Goal: Task Accomplishment & Management: Complete application form

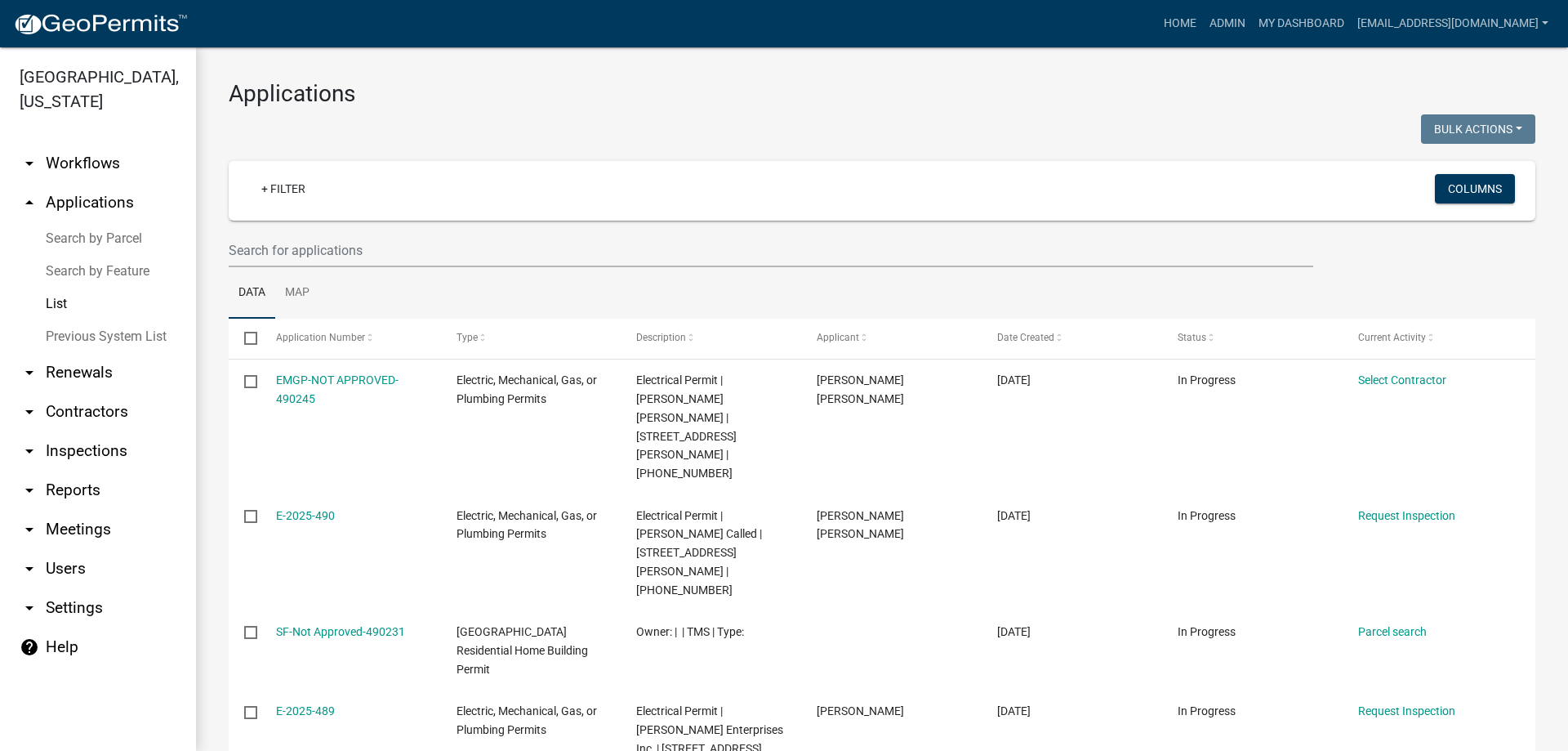
click at [80, 234] on link "Search by Parcel" at bounding box center [98, 239] width 196 height 33
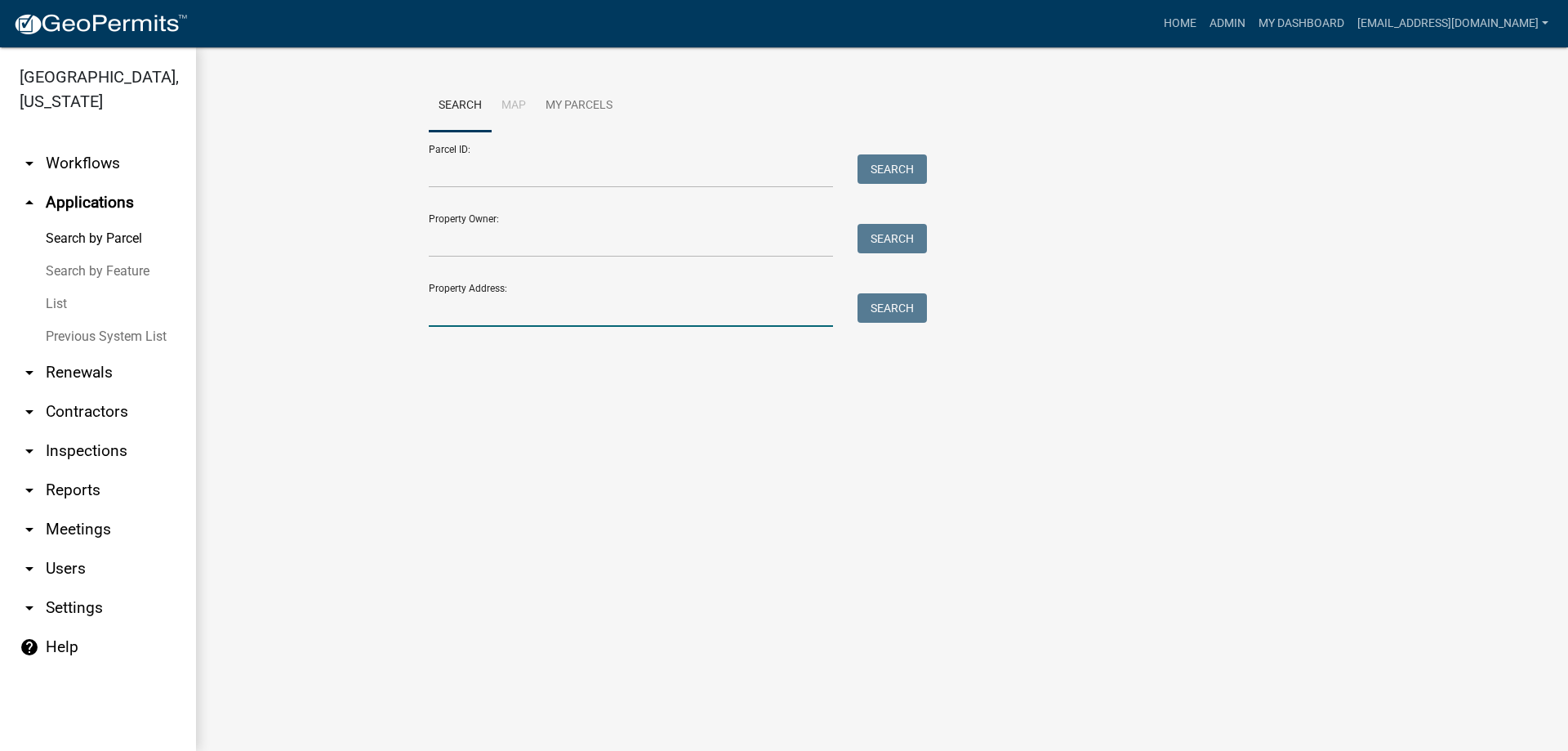
click at [483, 310] on input "Property Address:" at bounding box center [630, 310] width 404 height 34
click at [882, 310] on button "Search" at bounding box center [893, 308] width 70 height 29
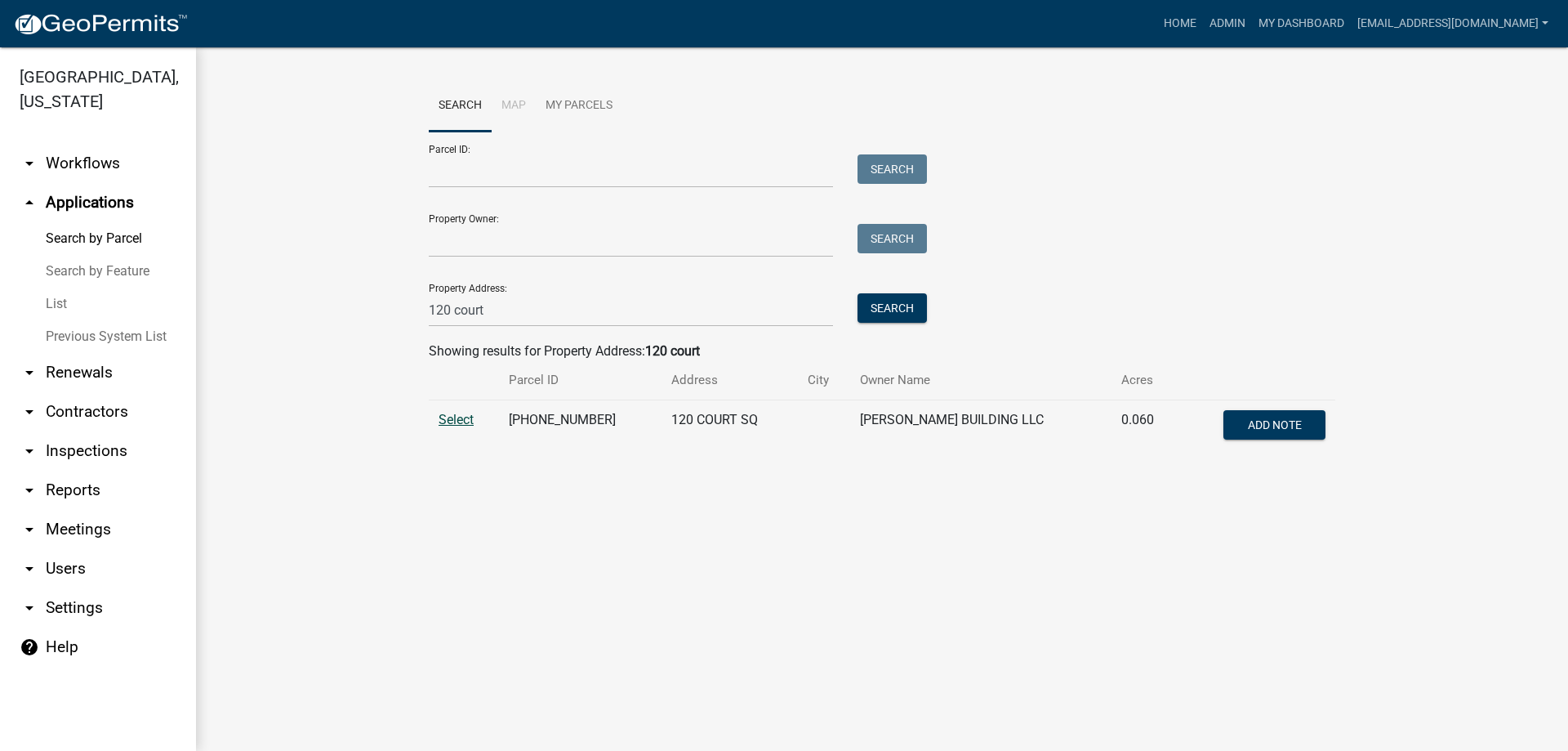
click at [452, 420] on span "Select" at bounding box center [456, 420] width 35 height 16
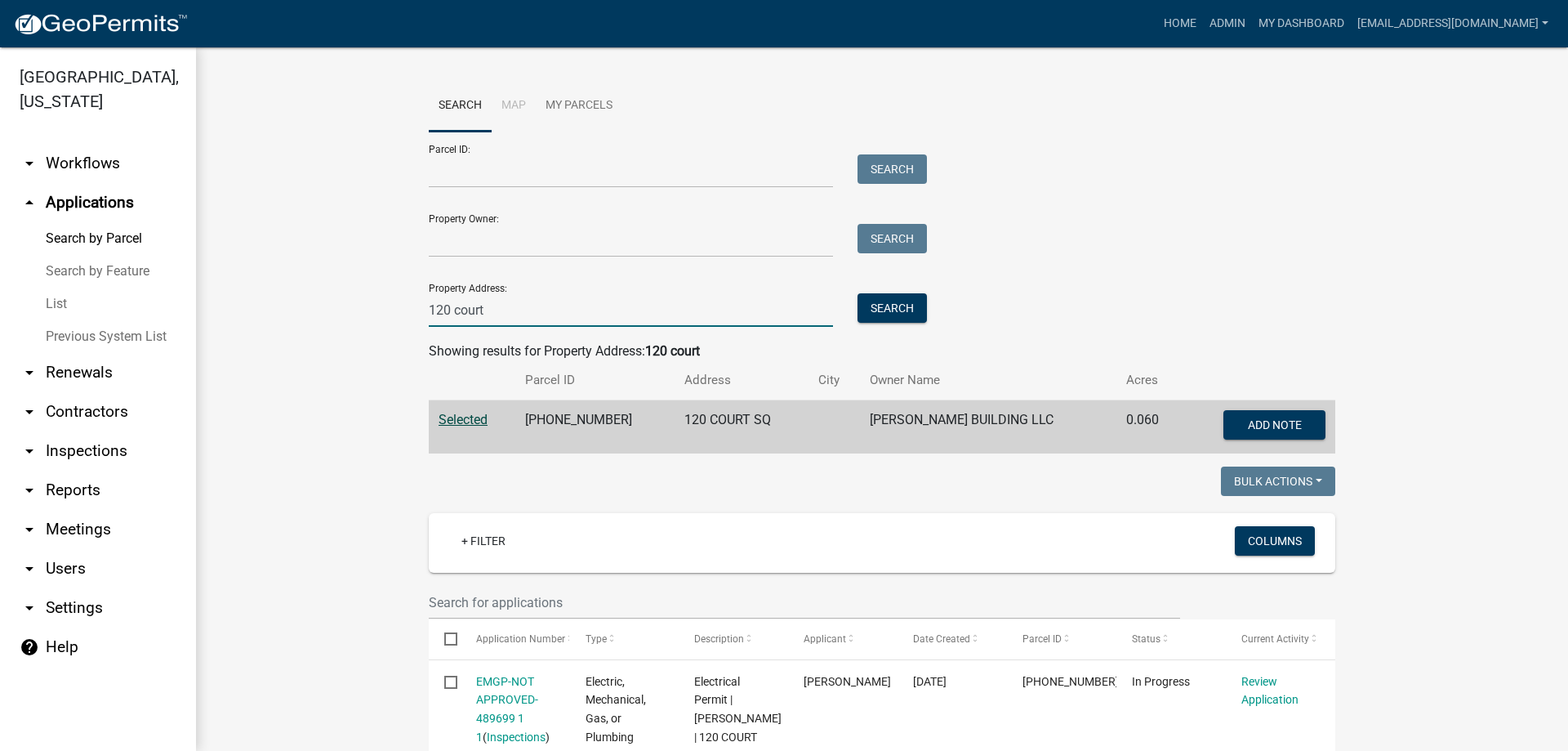
click at [533, 306] on input "120 court" at bounding box center [630, 310] width 404 height 34
type input "110 marc"
click at [862, 306] on button "Search" at bounding box center [893, 308] width 70 height 29
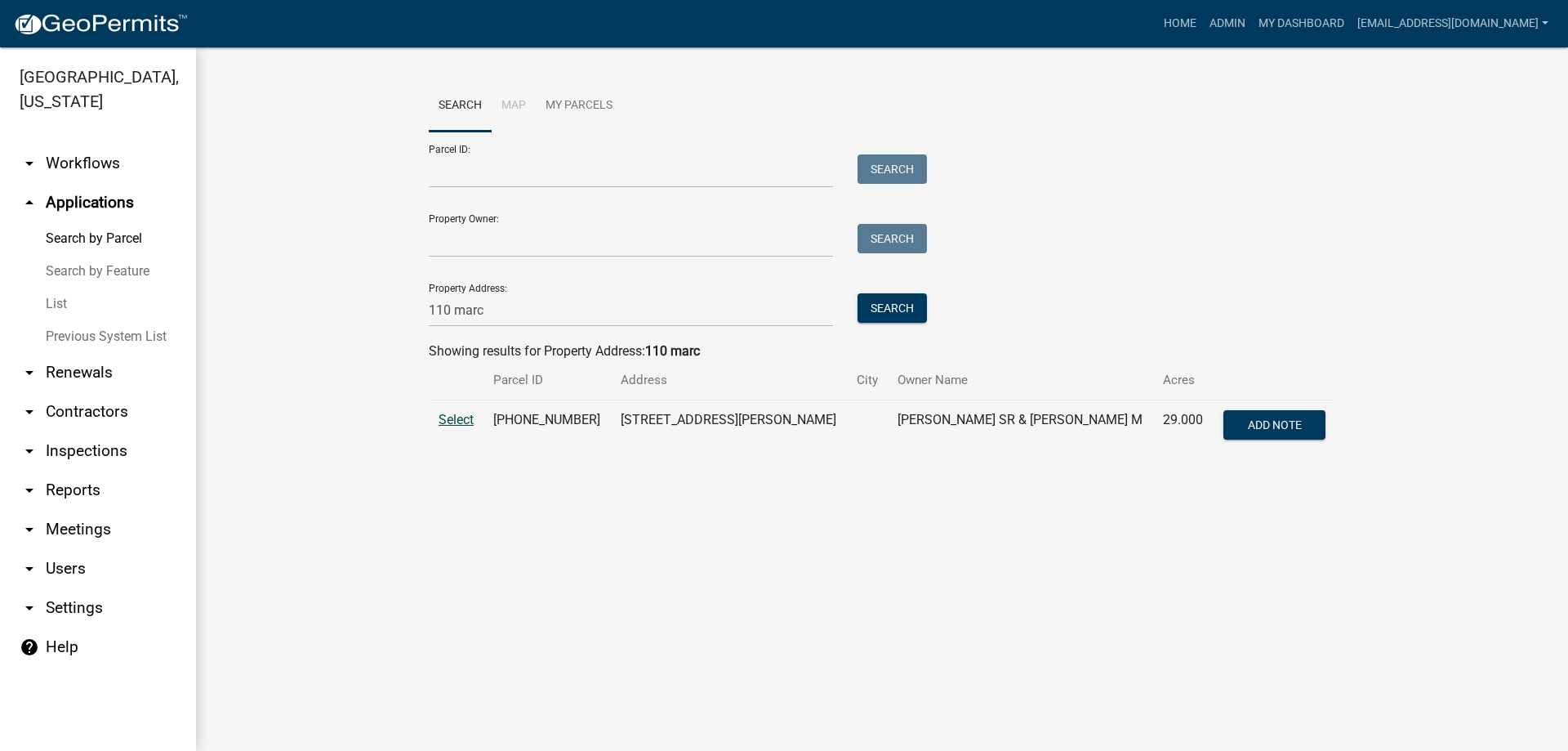
click at [457, 417] on span "Select" at bounding box center [456, 420] width 35 height 16
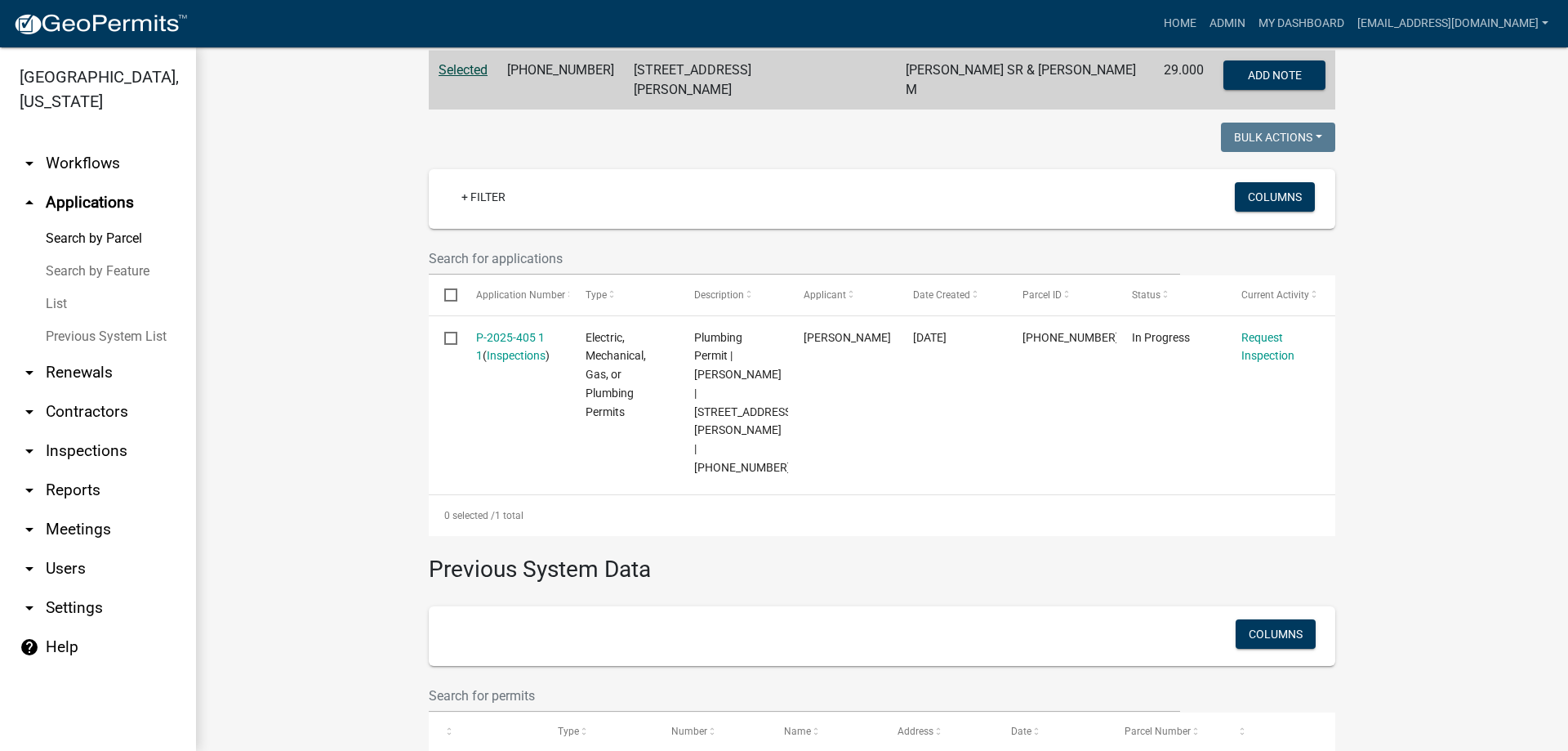
scroll to position [408, 0]
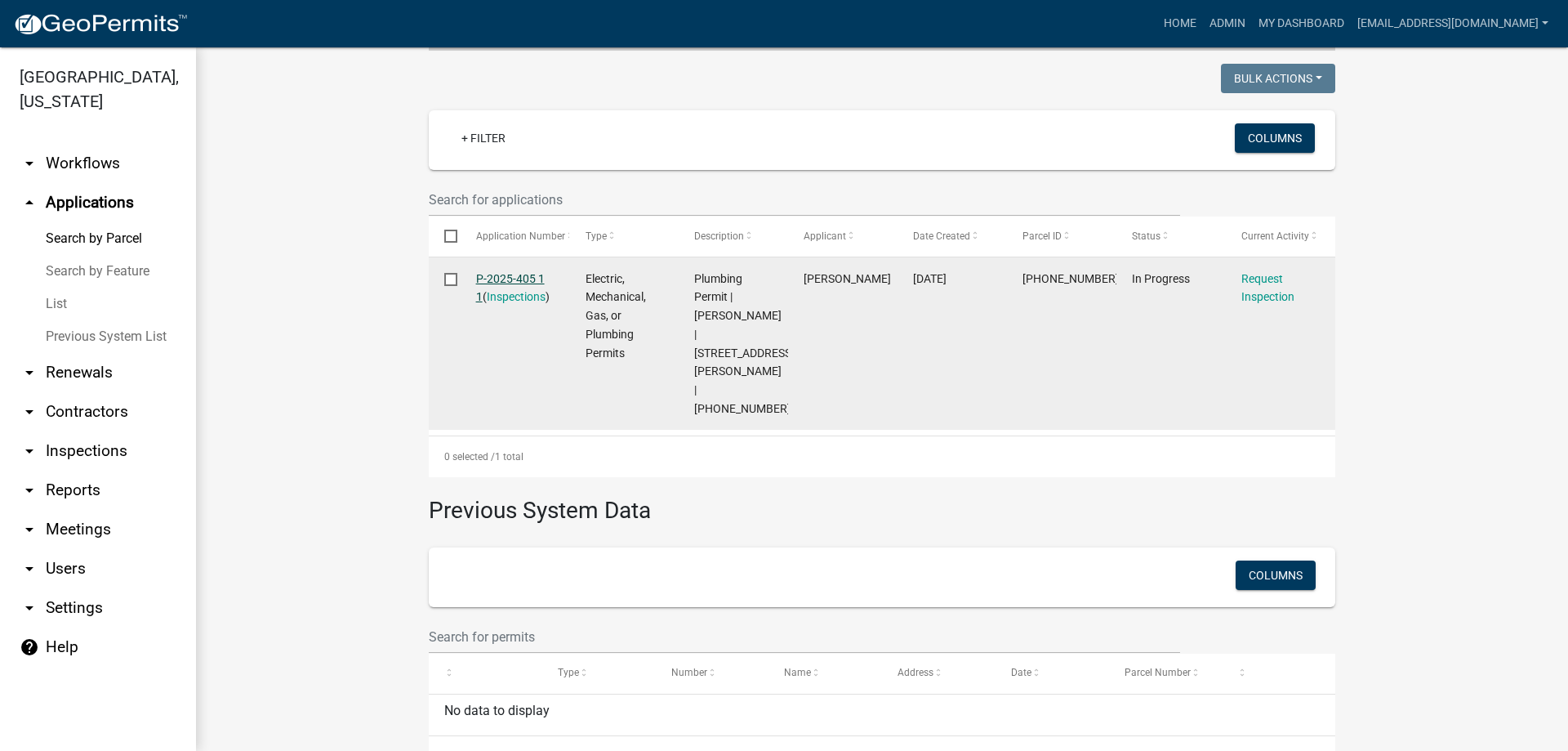
click at [501, 273] on link "P-2025-405 1 1" at bounding box center [510, 288] width 69 height 32
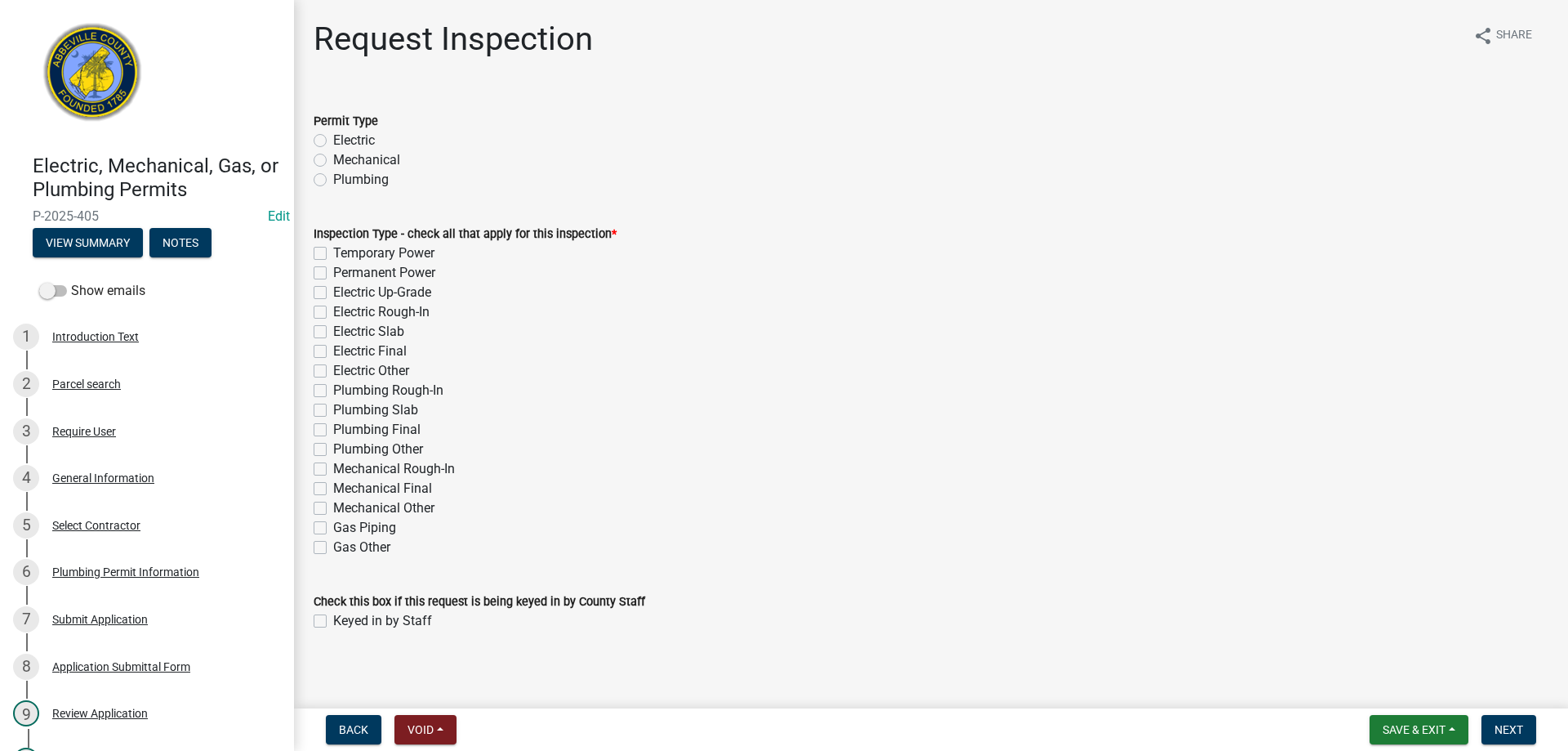
click at [334, 178] on label "Plumbing" at bounding box center [361, 180] width 55 height 19
click at [334, 178] on input "Plumbing" at bounding box center [338, 175] width 11 height 11
radio input "true"
click at [334, 430] on label "Plumbing Final" at bounding box center [377, 430] width 87 height 19
click at [334, 430] on input "Plumbing Final" at bounding box center [338, 425] width 11 height 11
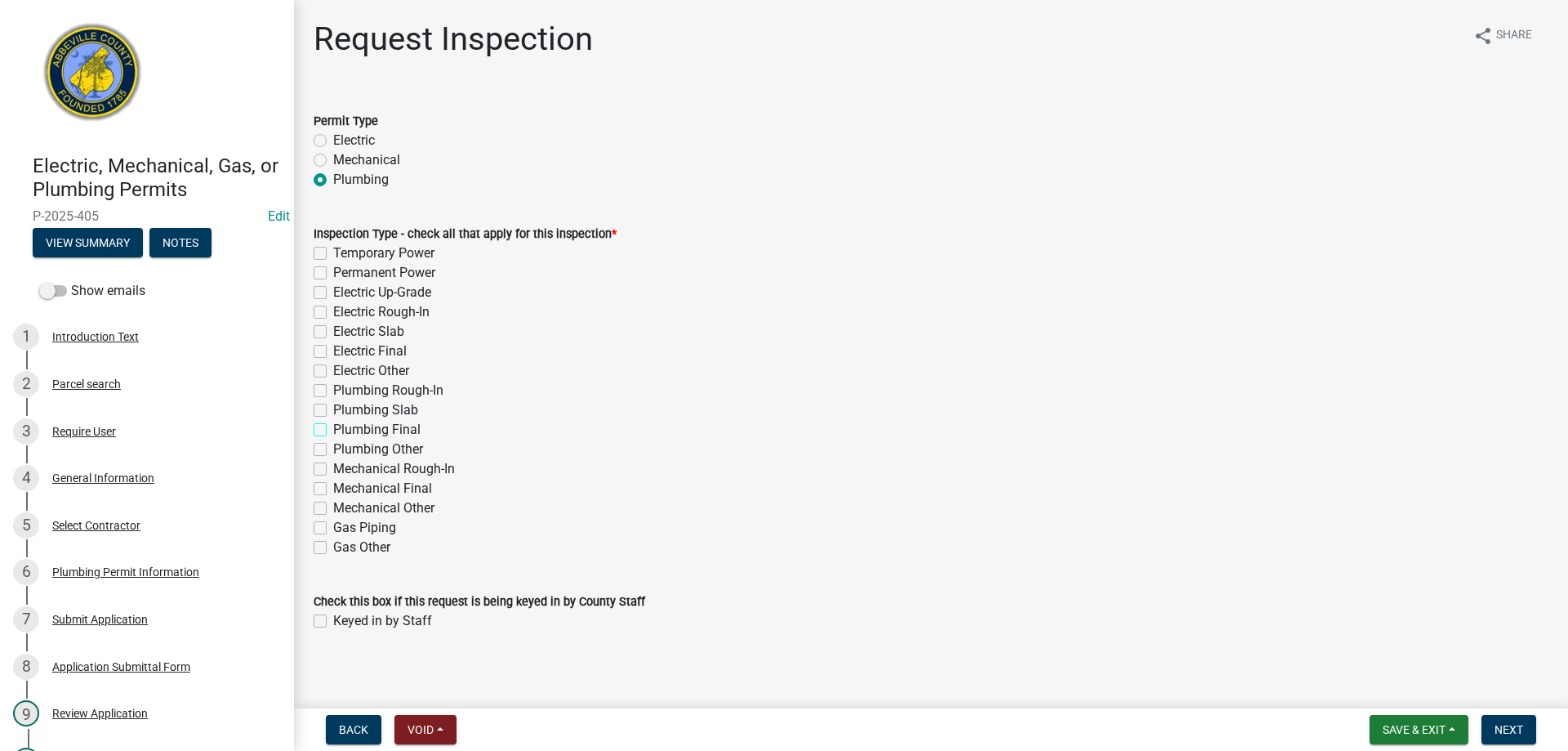
checkbox input "true"
checkbox input "false"
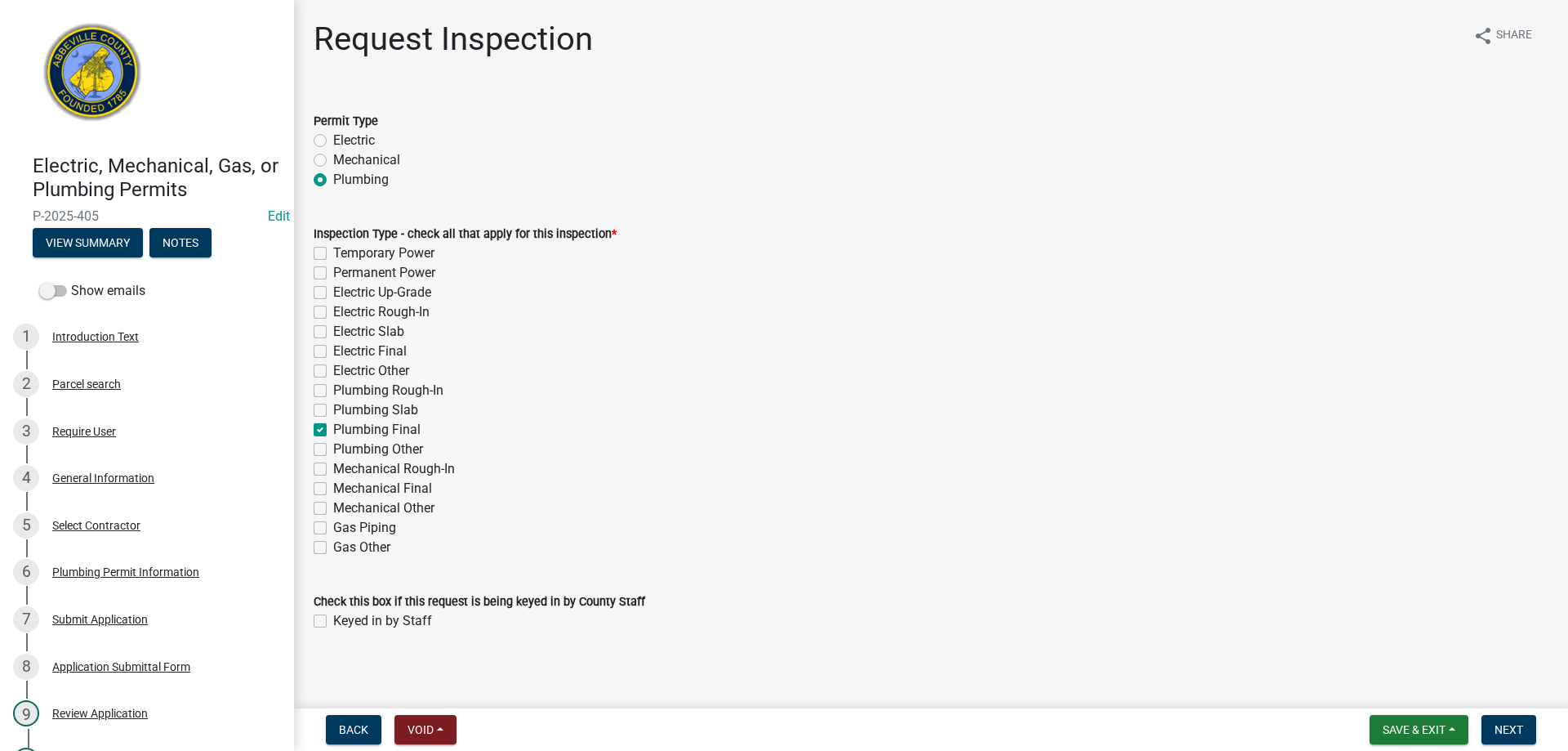
checkbox input "false"
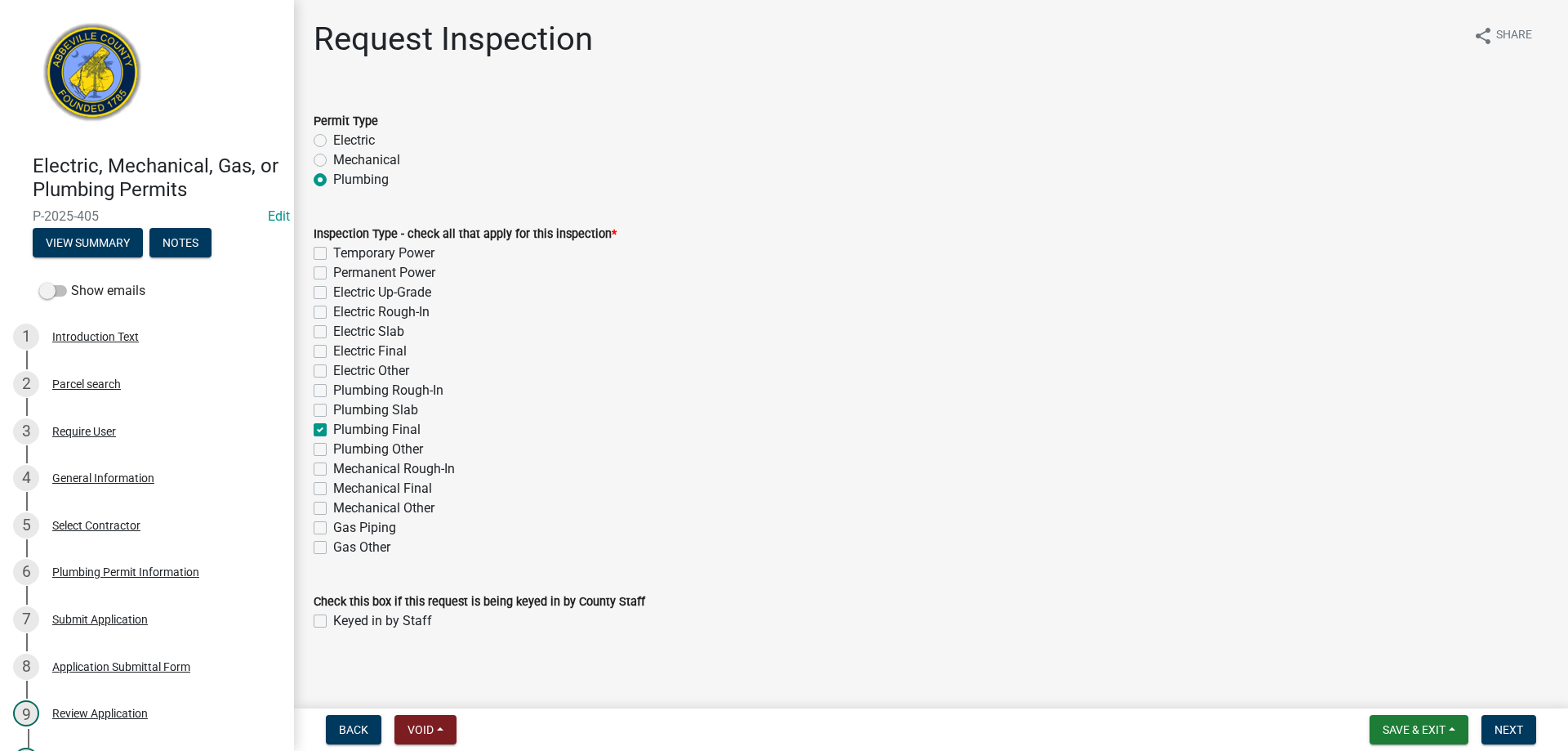
checkbox input "true"
checkbox input "false"
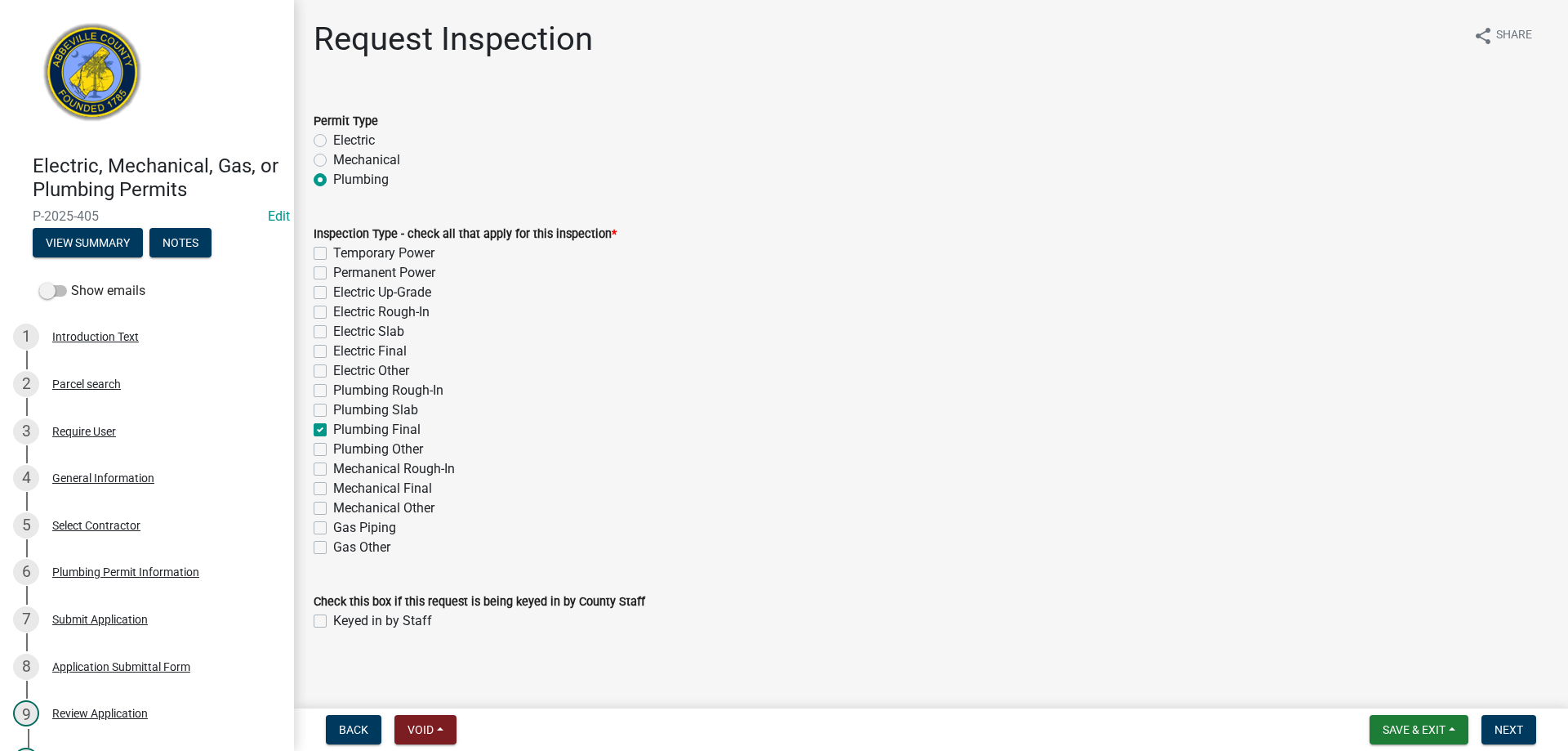
checkbox input "false"
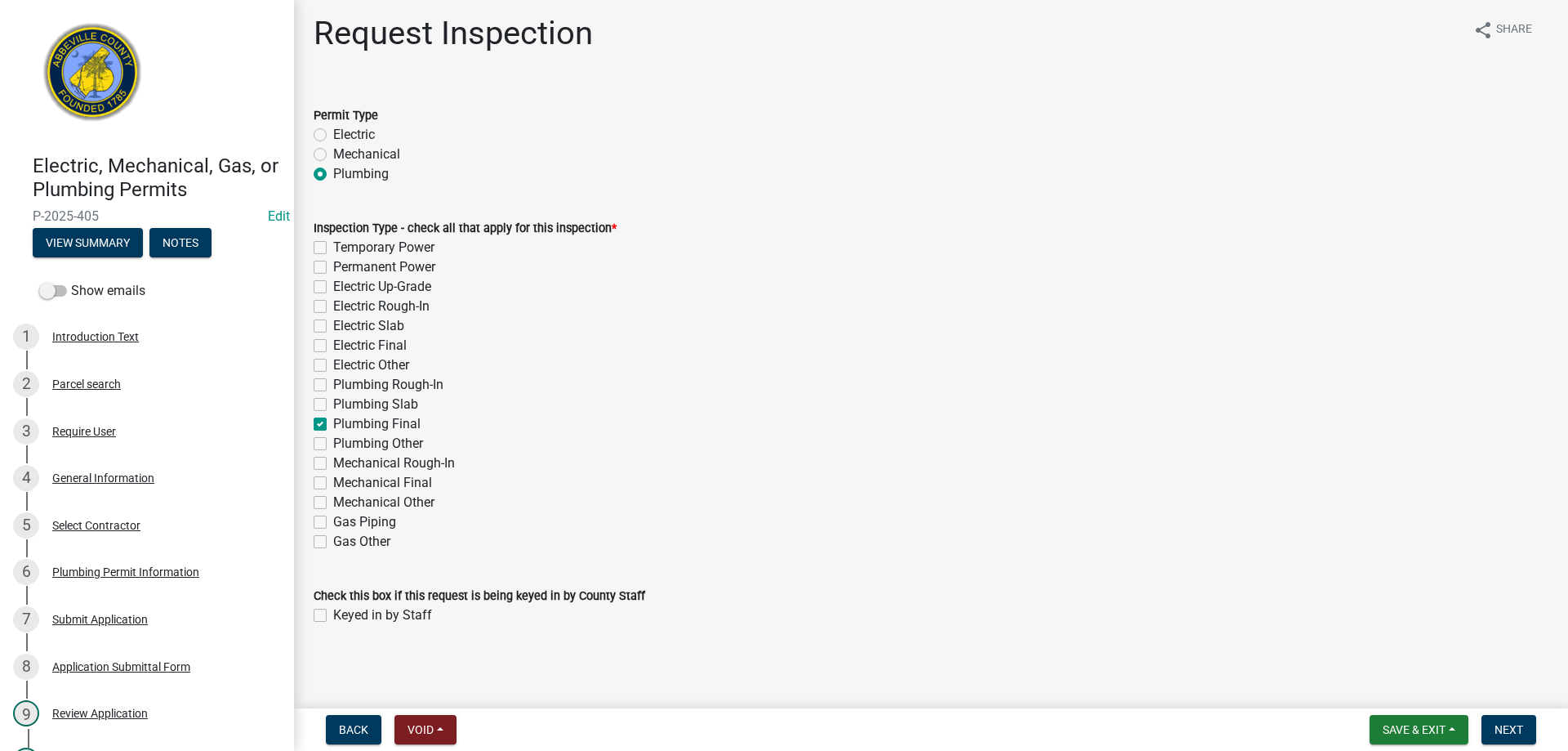
scroll to position [8, 0]
click at [334, 615] on label "Keyed in by Staff" at bounding box center [383, 614] width 99 height 19
click at [334, 615] on input "Keyed in by Staff" at bounding box center [338, 609] width 11 height 11
checkbox input "true"
click at [1509, 729] on span "Next" at bounding box center [1509, 730] width 28 height 13
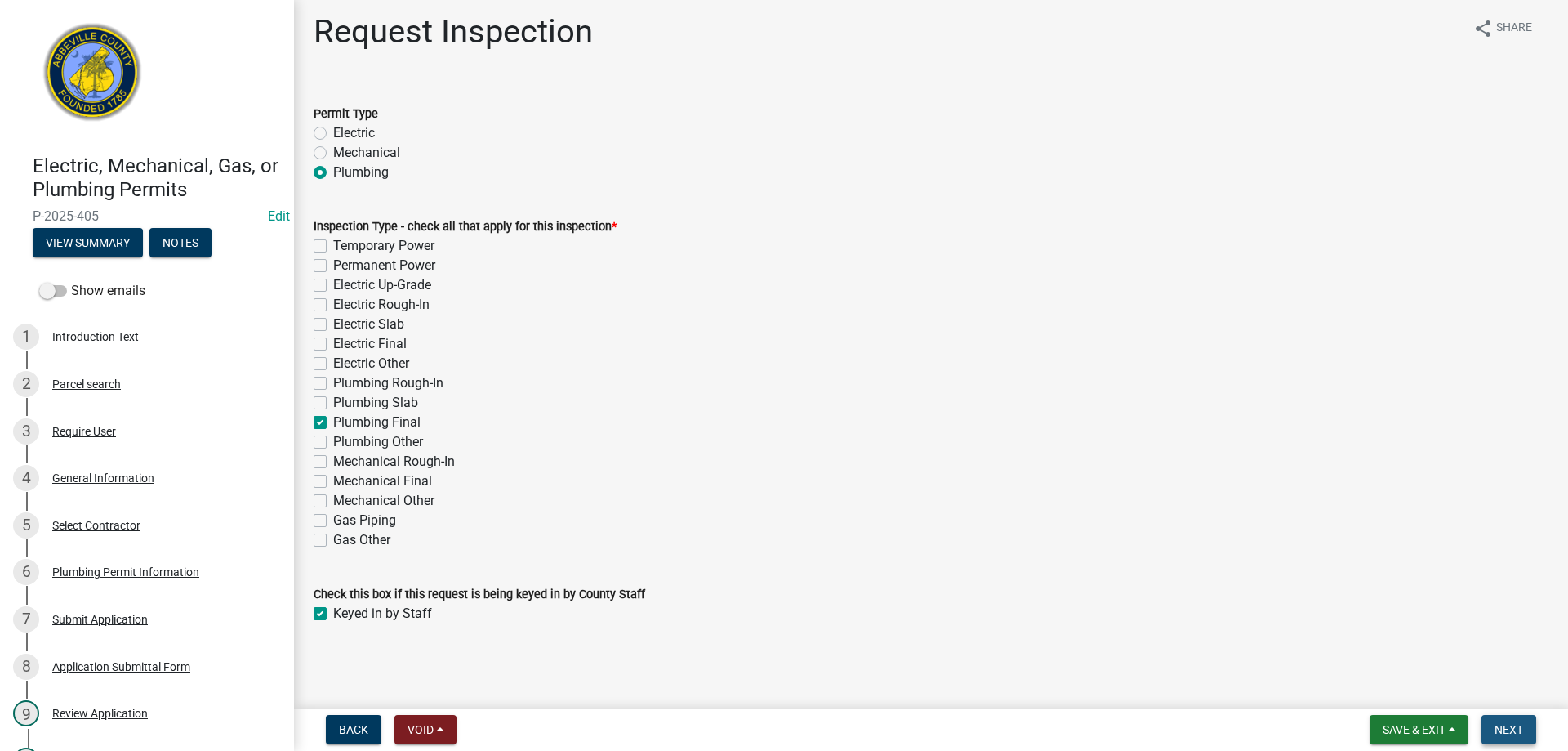
scroll to position [0, 0]
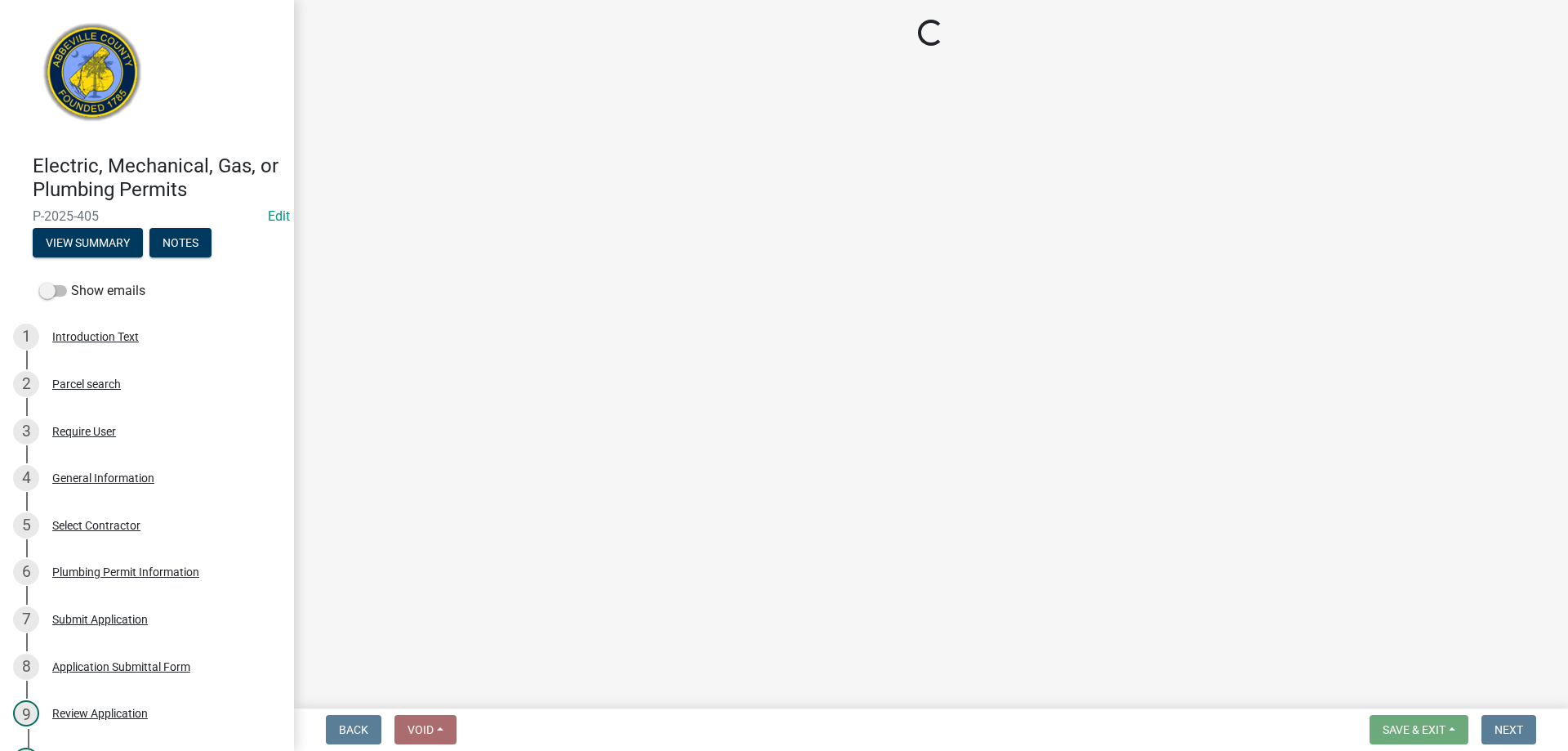
select select "896ec84b-7942-43b9-a78d-4f1554b7930c"
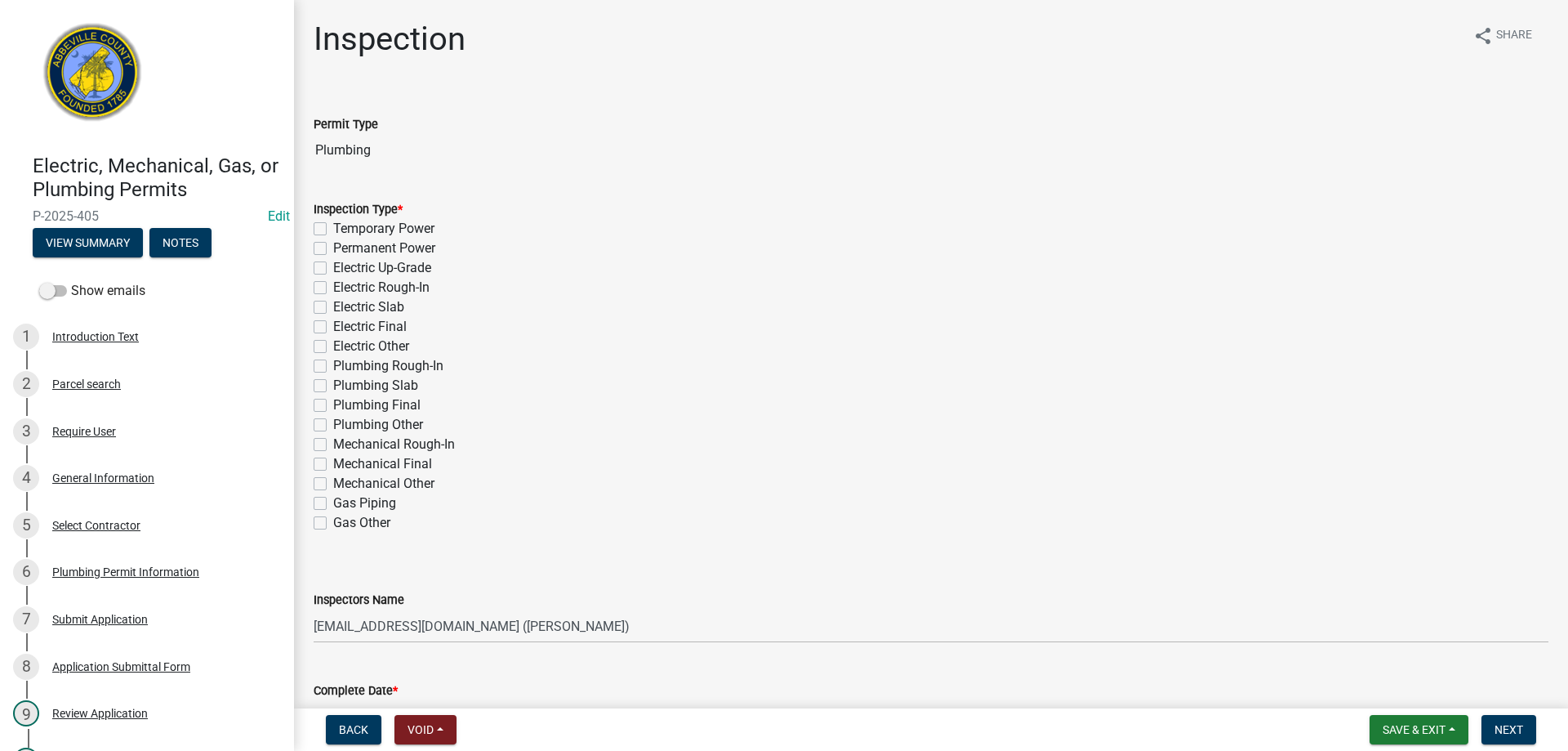
click at [334, 404] on label "Plumbing Final" at bounding box center [377, 406] width 87 height 19
click at [334, 404] on input "Plumbing Final" at bounding box center [338, 401] width 11 height 11
checkbox input "true"
checkbox input "false"
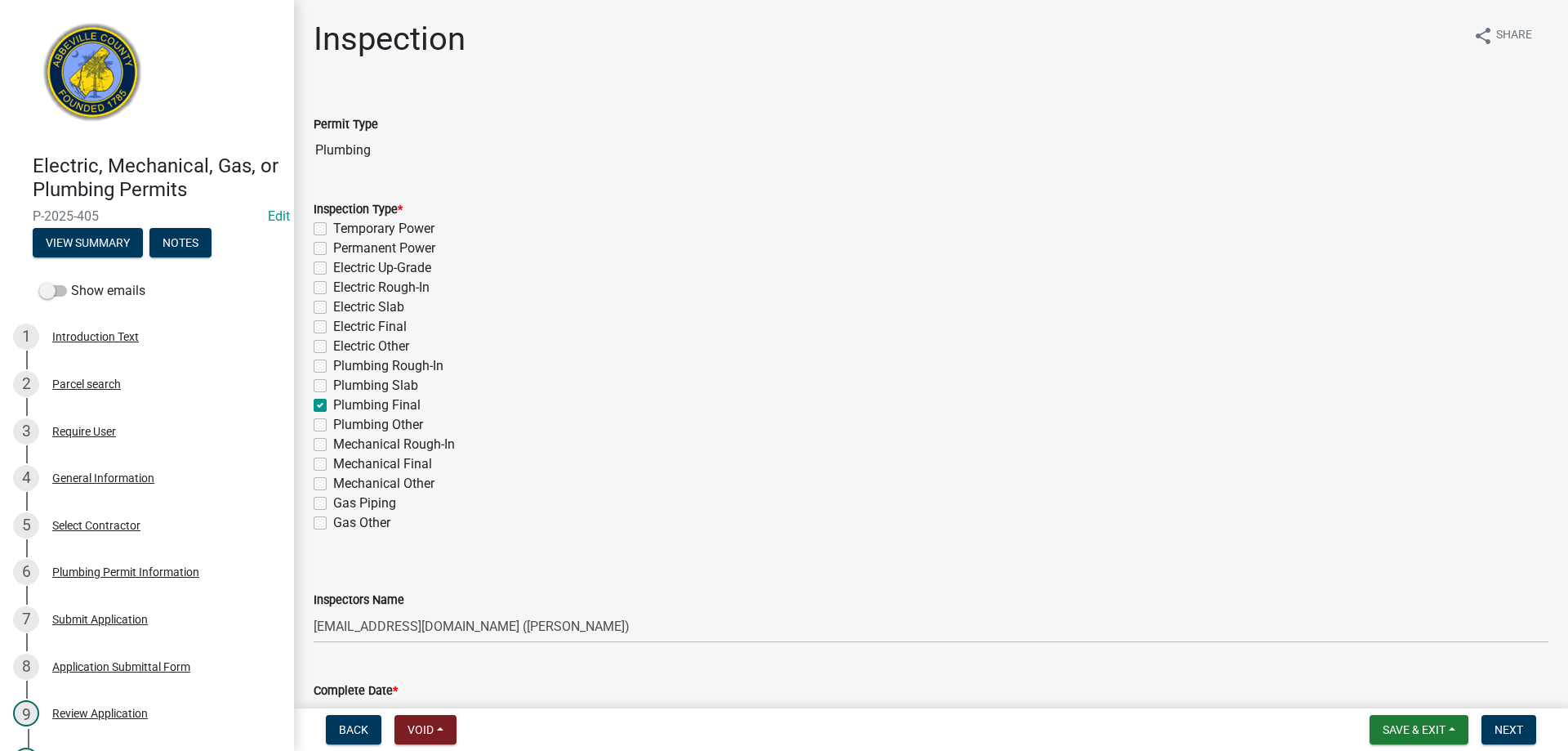
checkbox input "false"
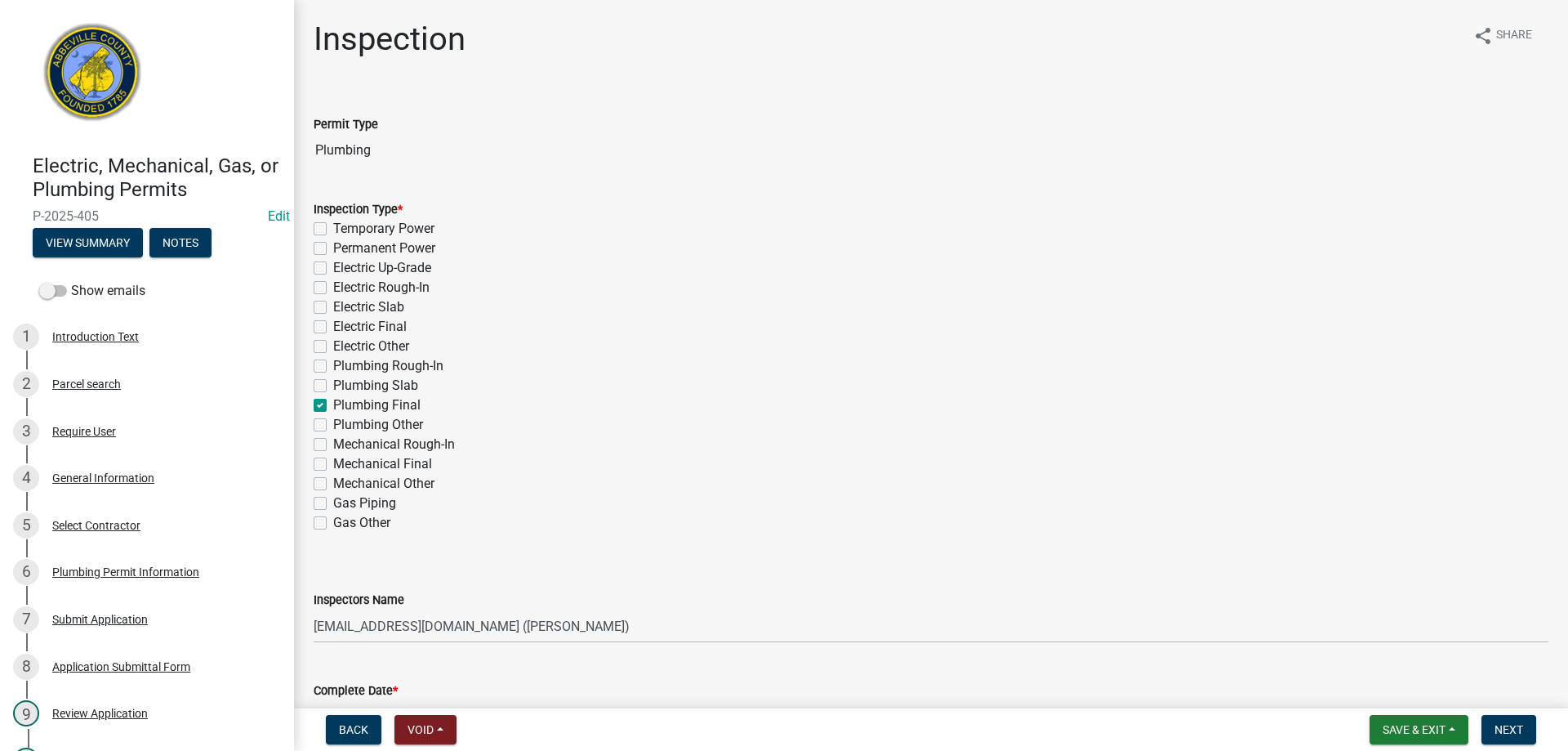
checkbox input "false"
checkbox input "true"
checkbox input "false"
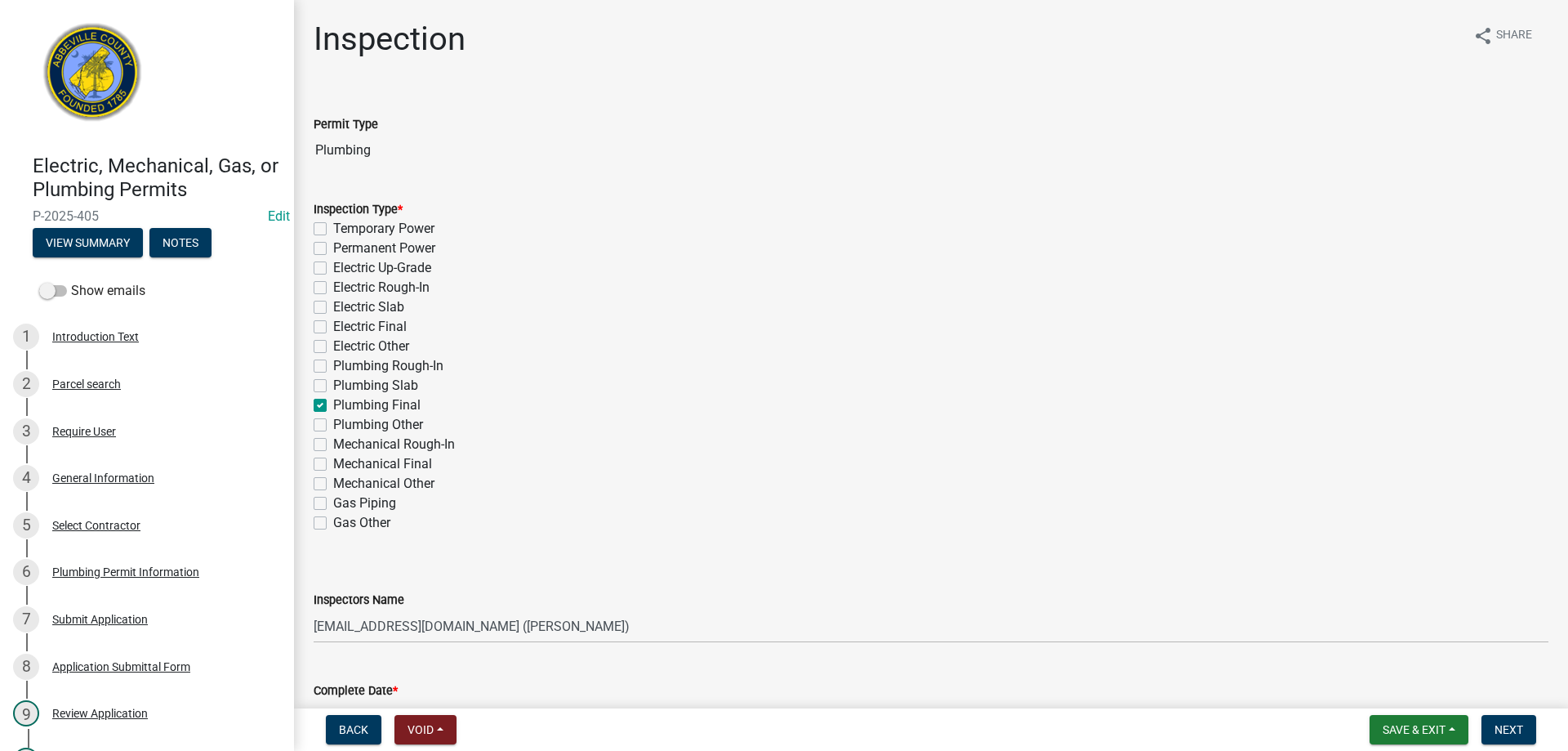
checkbox input "false"
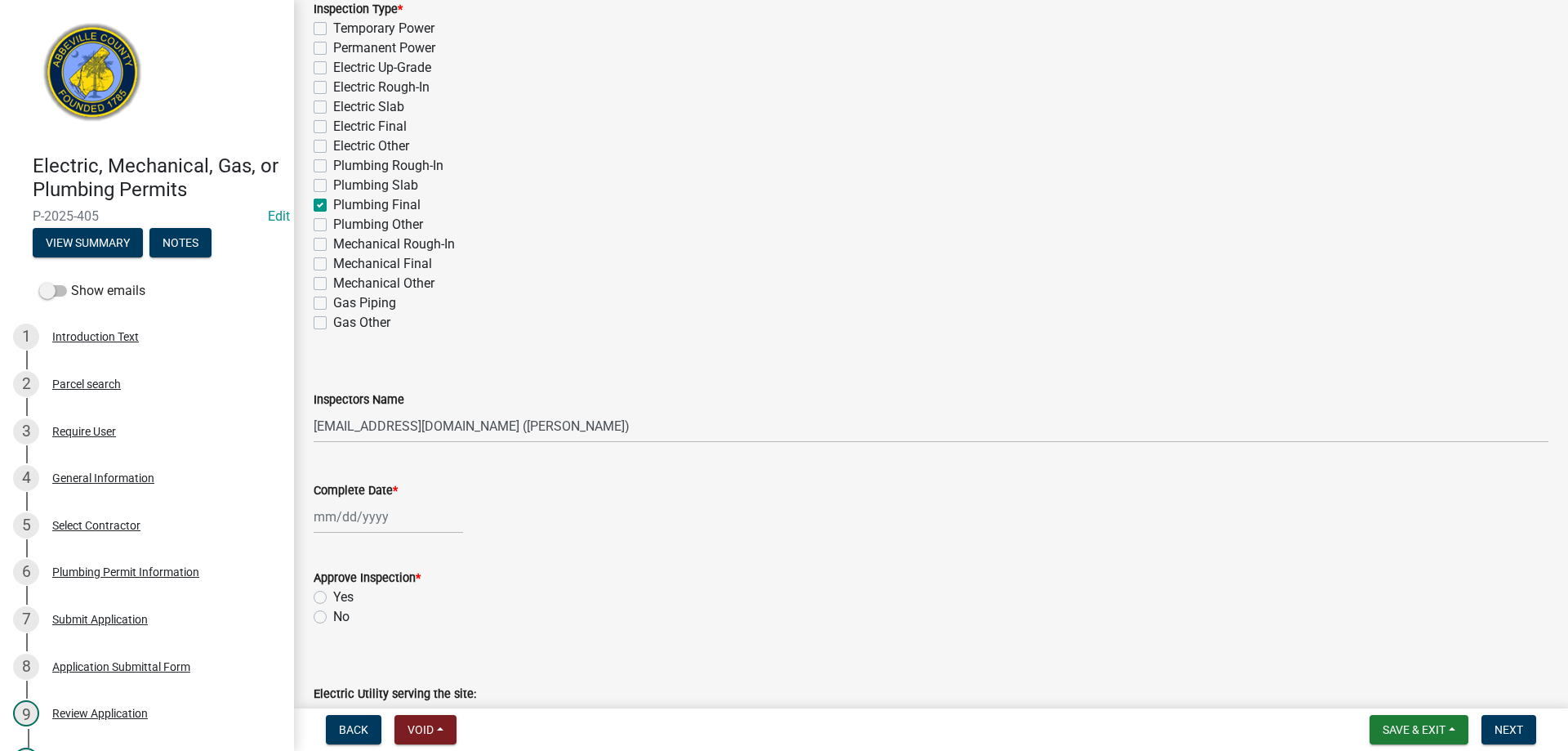
scroll to position [327, 0]
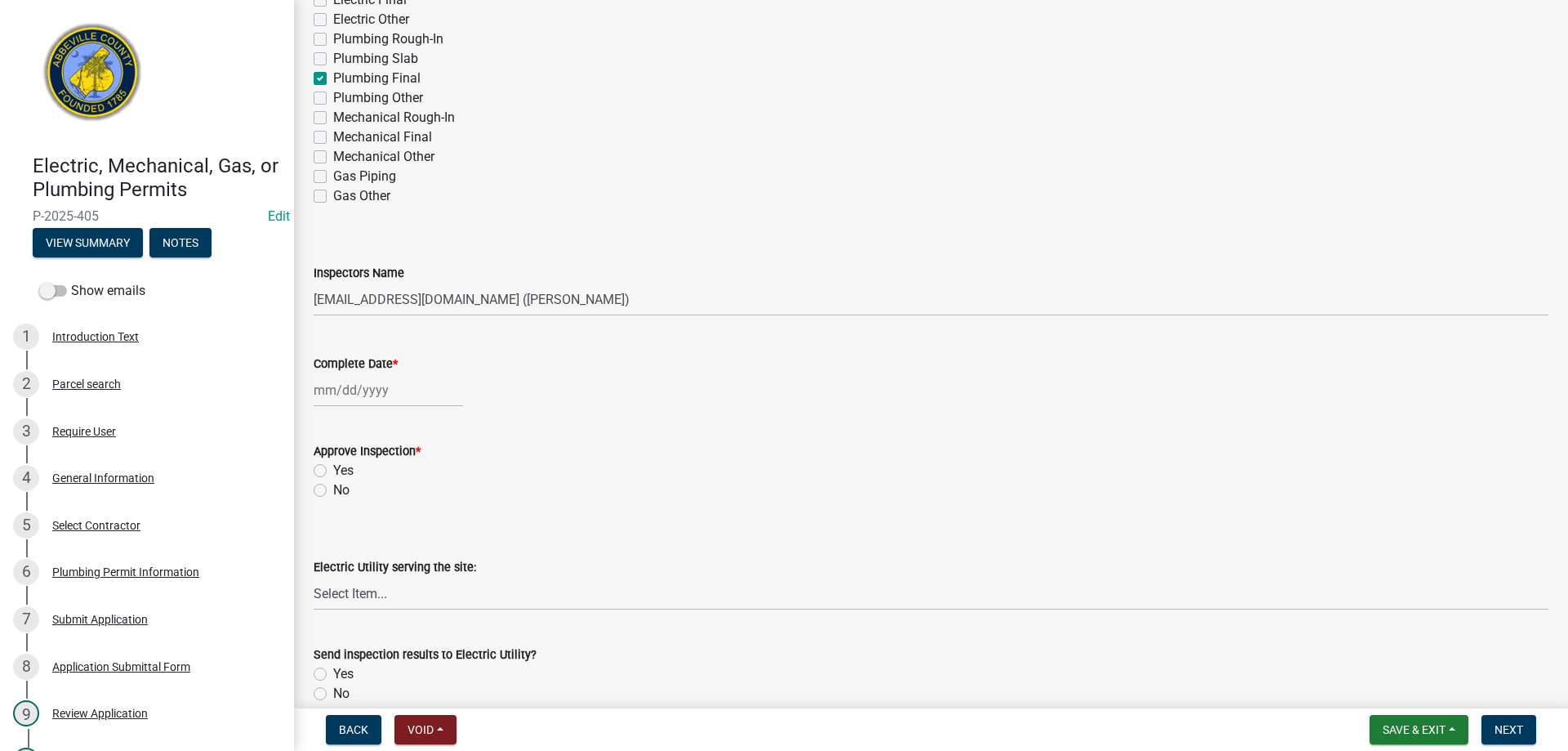
select select "10"
select select "2025"
click at [357, 392] on div "[PERSON_NAME] Feb Mar Apr [PERSON_NAME][DATE] Oct Nov [DATE] 1526 1527 1528 152…" at bounding box center [388, 390] width 149 height 34
click at [388, 522] on div "15" at bounding box center [382, 529] width 26 height 26
type input "[DATE]"
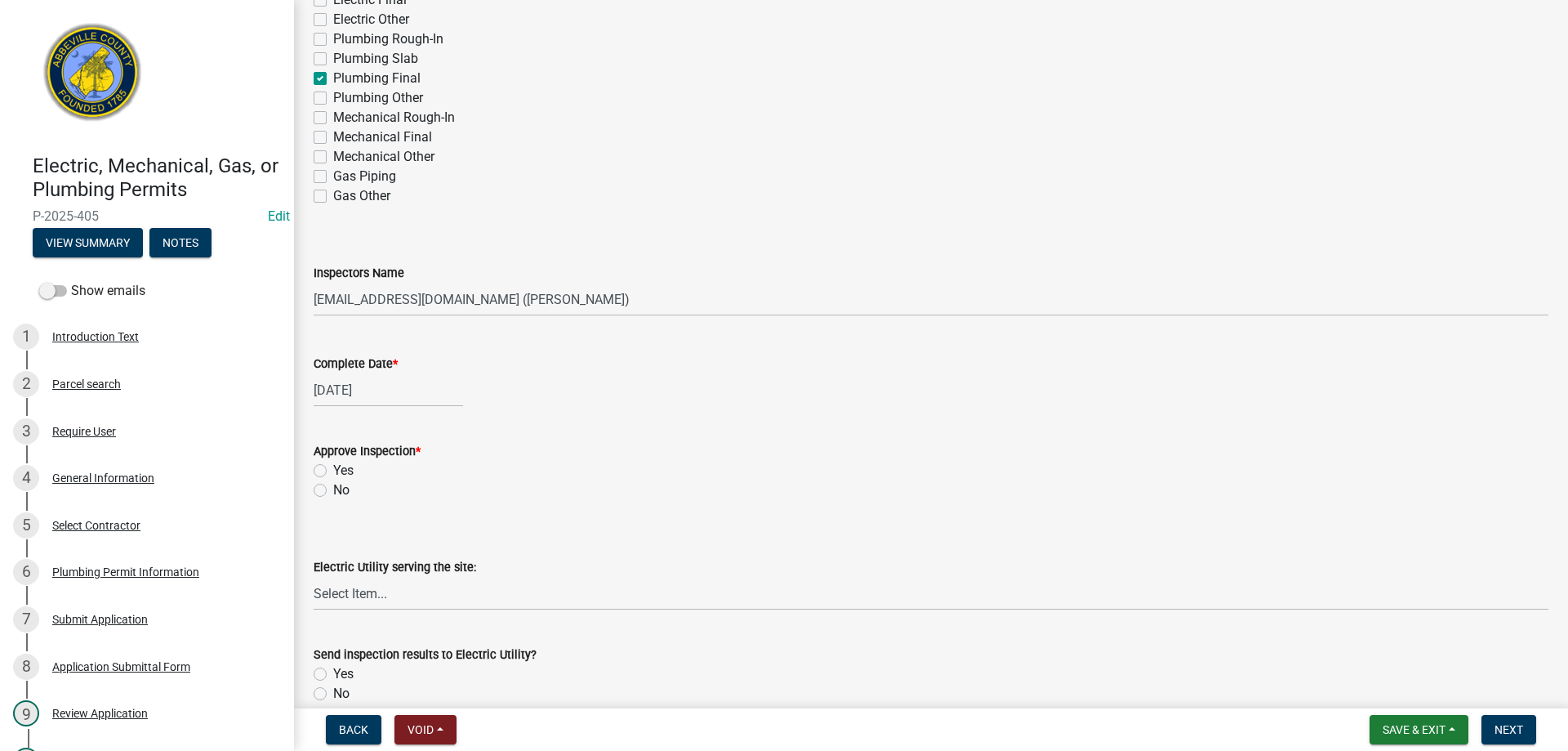
click at [334, 466] on label "Yes" at bounding box center [343, 471] width 20 height 19
click at [334, 466] on input "Yes" at bounding box center [338, 466] width 11 height 11
radio input "true"
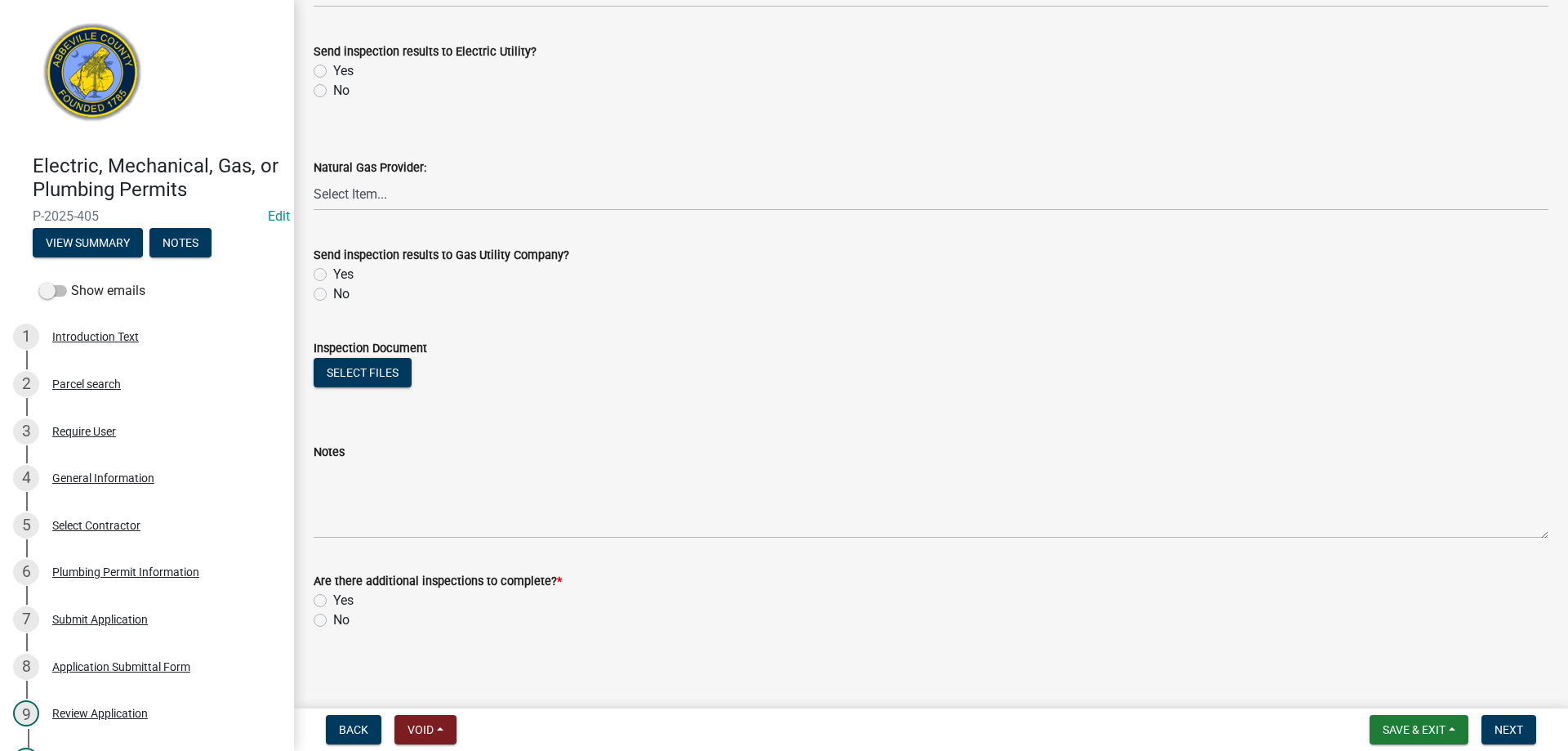
scroll to position [936, 0]
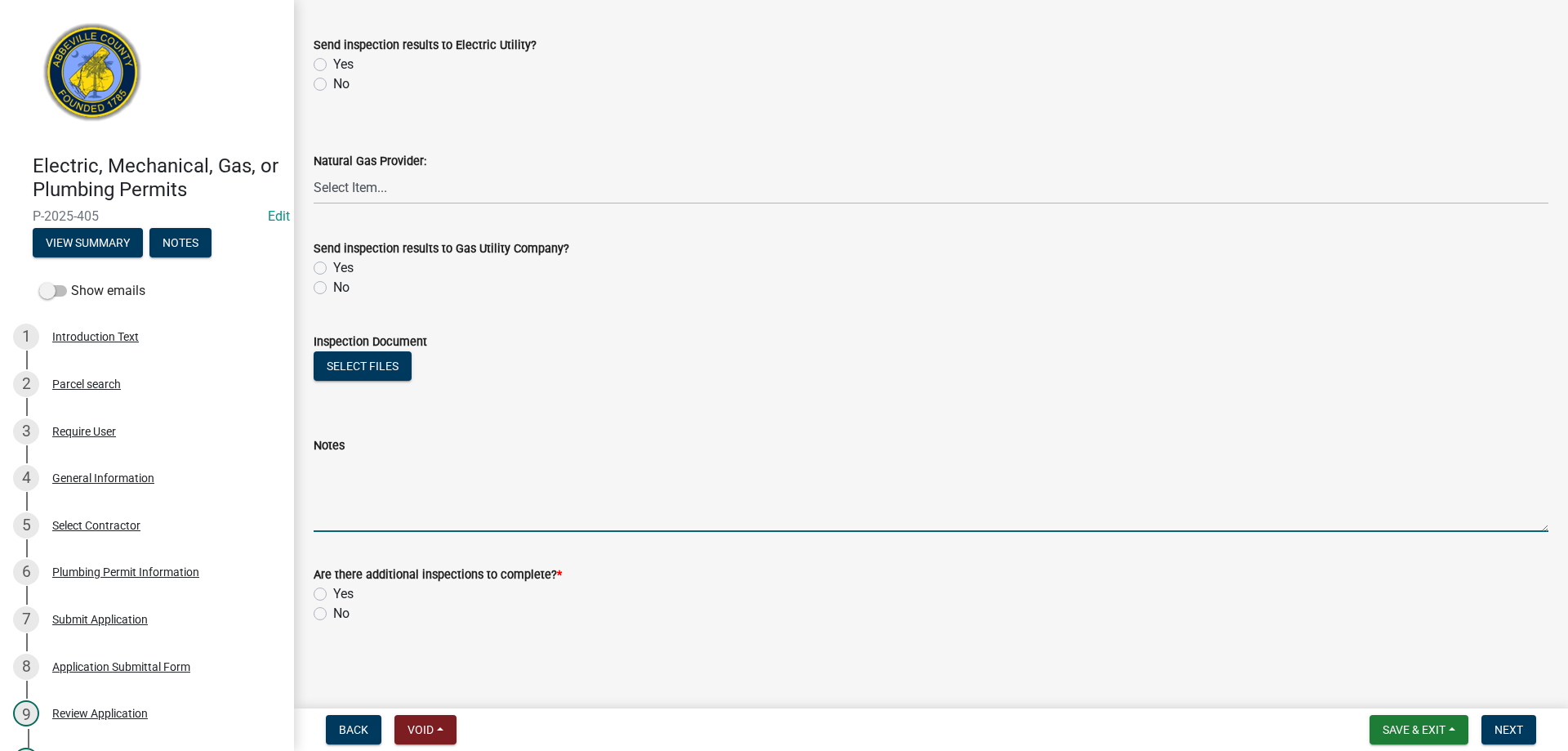
click at [349, 498] on textarea "Notes" at bounding box center [931, 493] width 1235 height 77
type textarea "New 4 piece shower enclosure. Final approved."
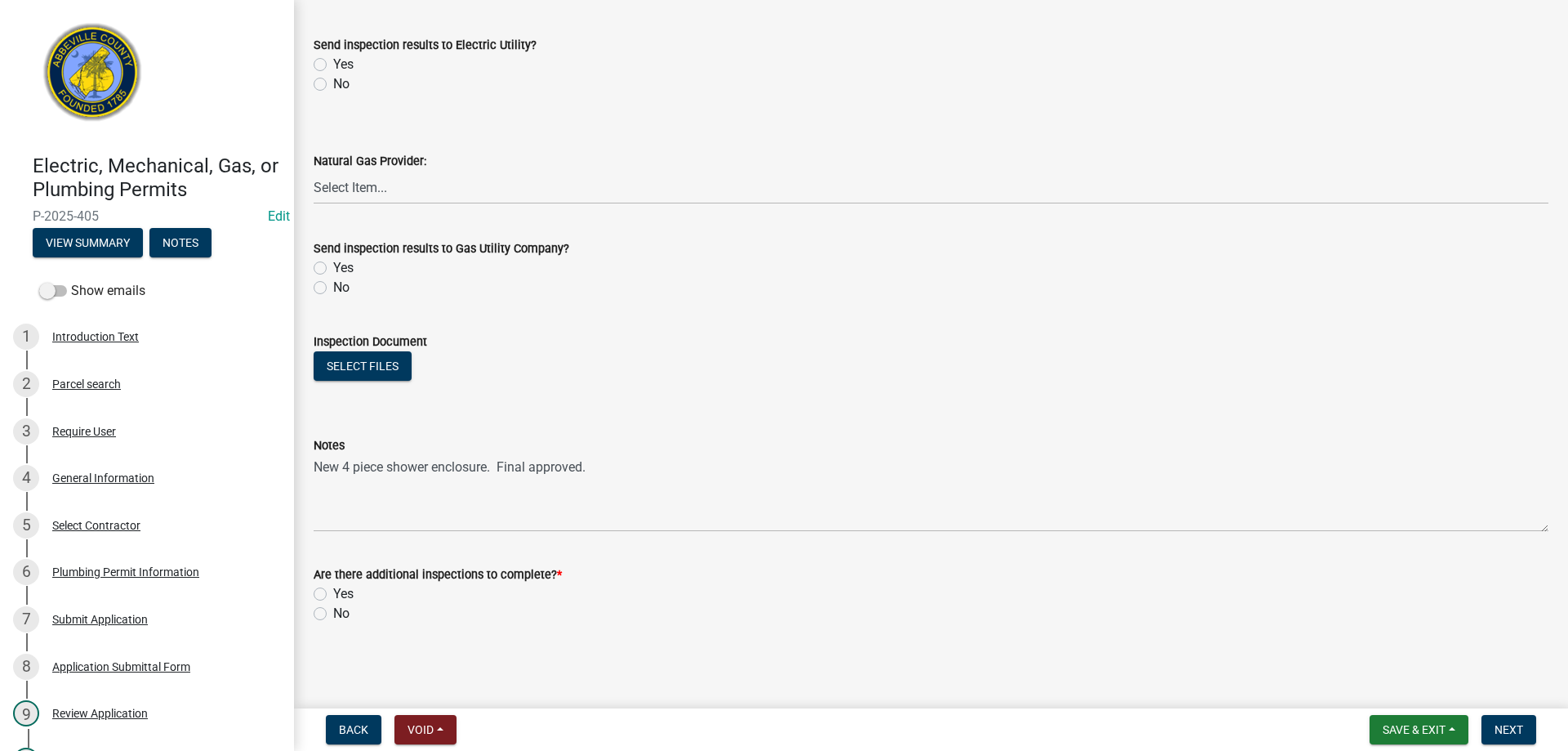
click at [334, 615] on label "No" at bounding box center [341, 614] width 16 height 19
click at [334, 615] on input "No" at bounding box center [338, 609] width 11 height 11
radio input "true"
click at [1508, 724] on span "Next" at bounding box center [1509, 730] width 28 height 13
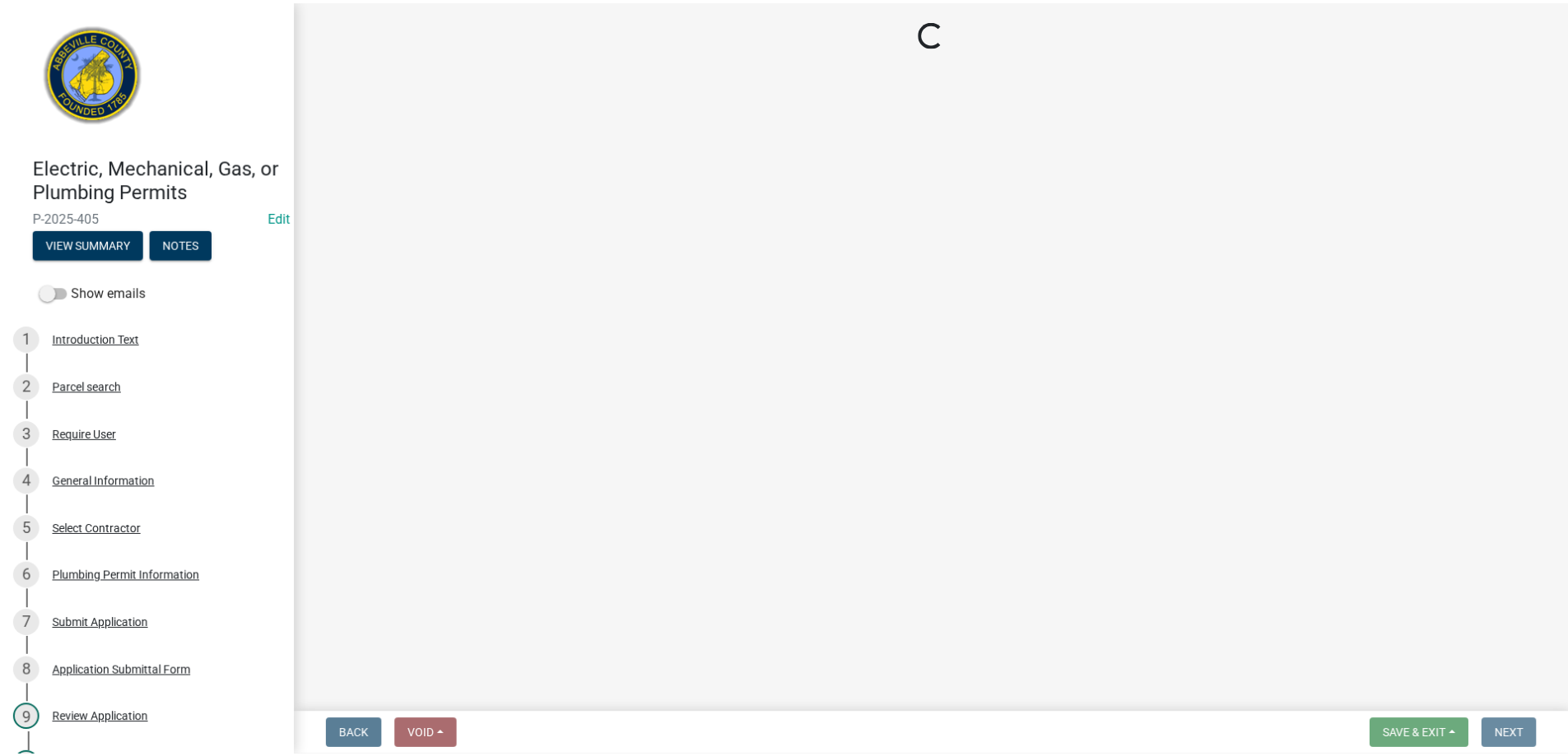
scroll to position [0, 0]
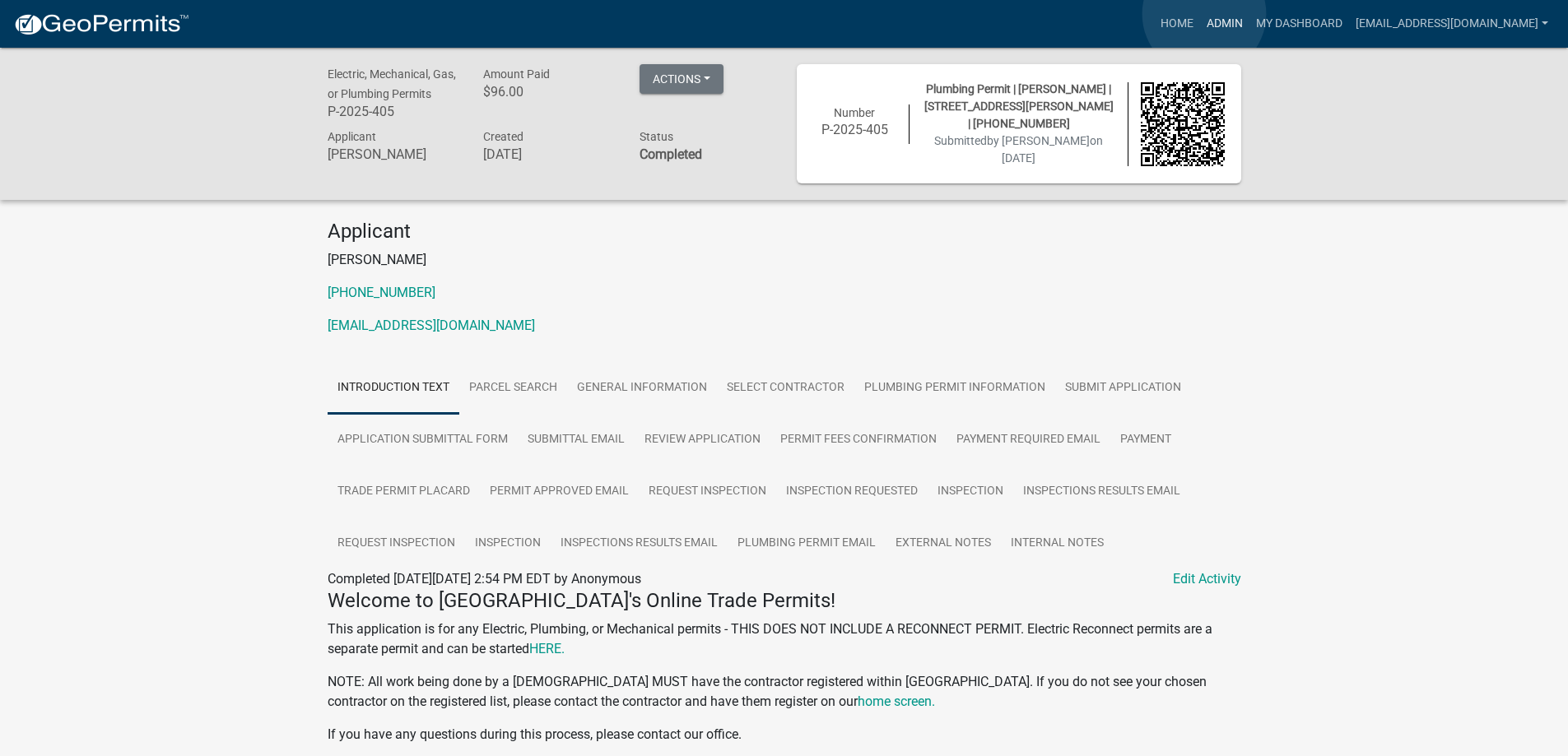
click at [1204, 14] on link "Admin" at bounding box center [1224, 23] width 50 height 31
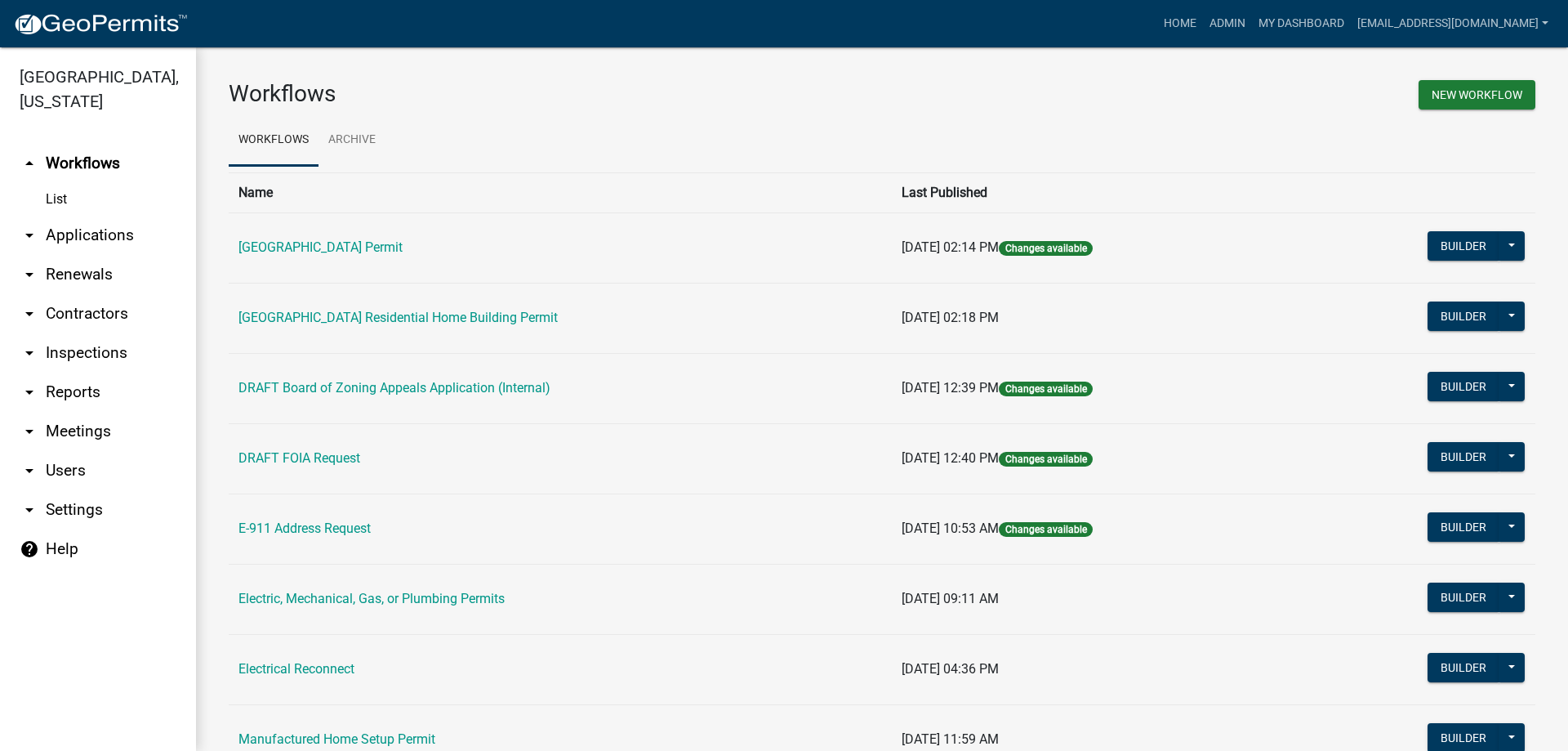
click at [86, 231] on link "arrow_drop_down Applications" at bounding box center [98, 235] width 196 height 39
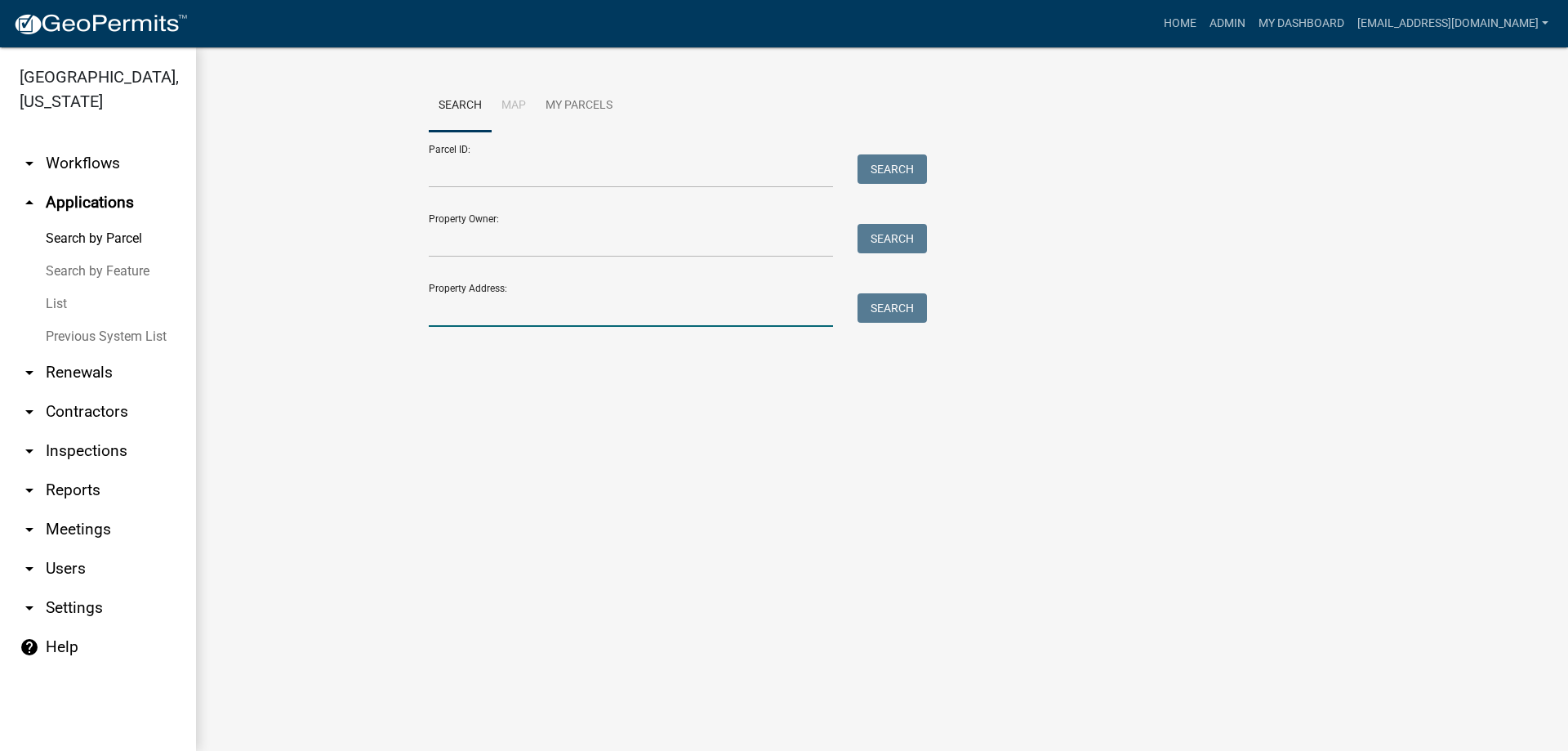
click at [528, 296] on input "Property Address:" at bounding box center [630, 310] width 404 height 34
type input "201 greenvi"
click at [910, 303] on button "Search" at bounding box center [893, 308] width 70 height 29
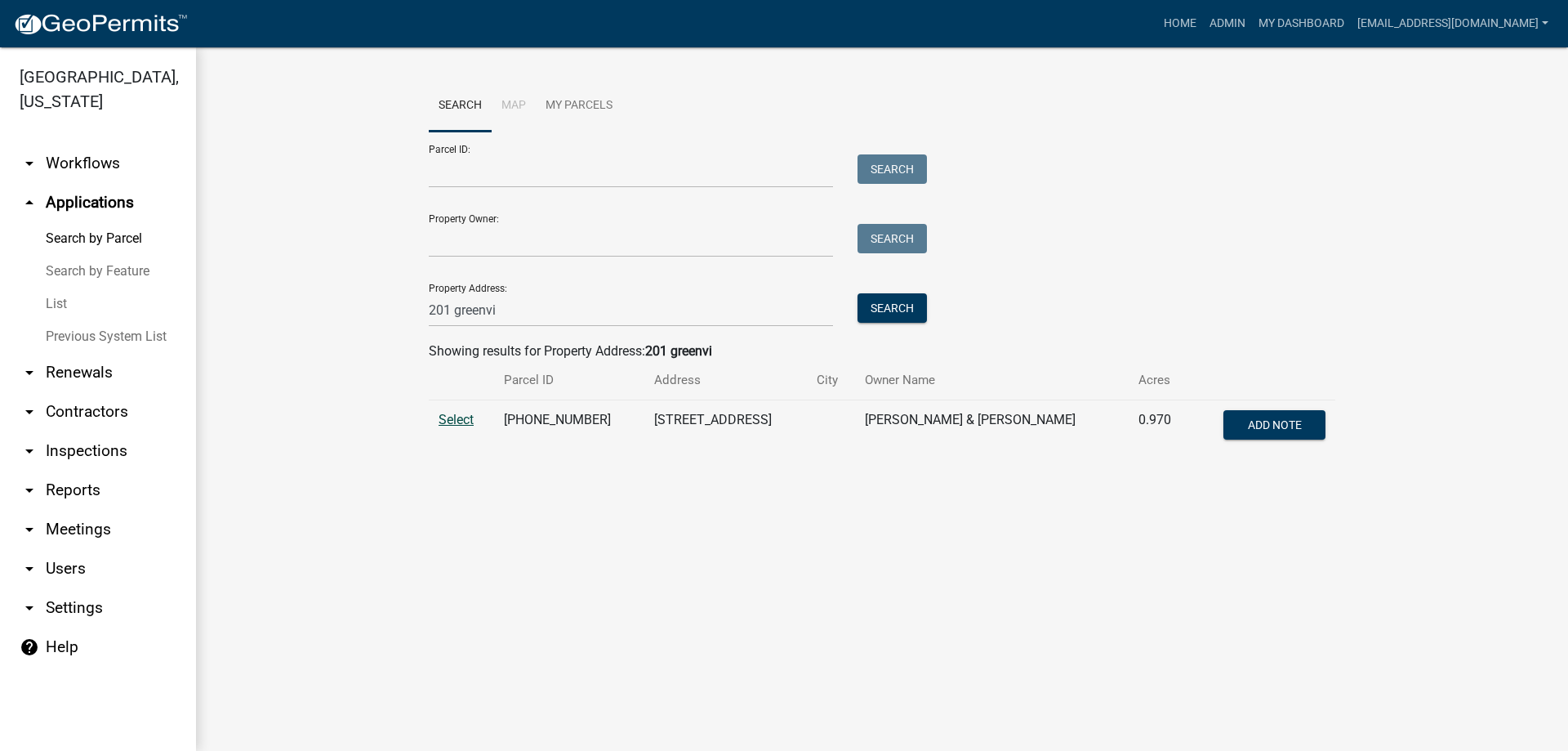
click at [454, 418] on span "Select" at bounding box center [456, 420] width 35 height 16
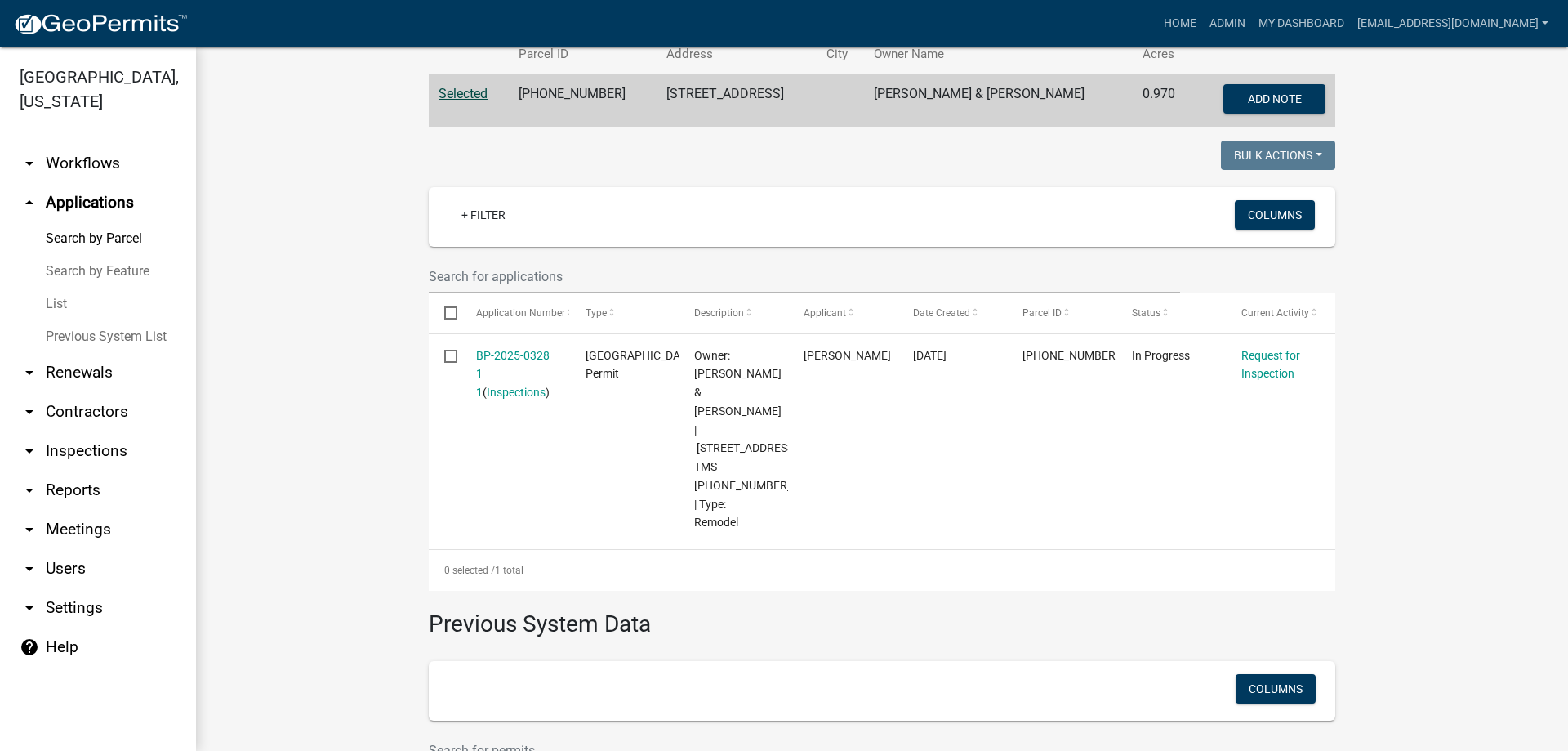
scroll to position [327, 0]
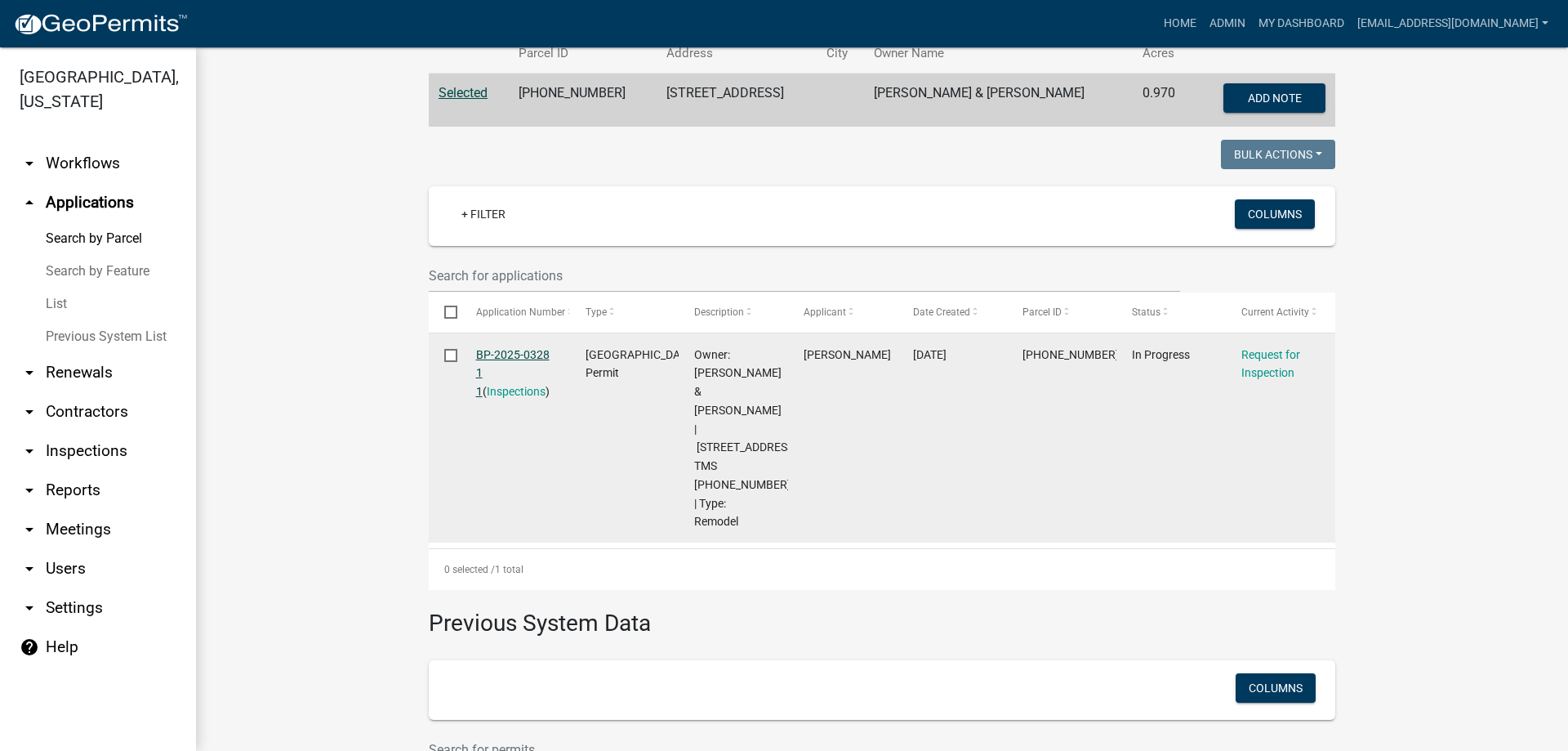
click at [486, 354] on link "BP-2025-0328 1 1" at bounding box center [513, 374] width 74 height 50
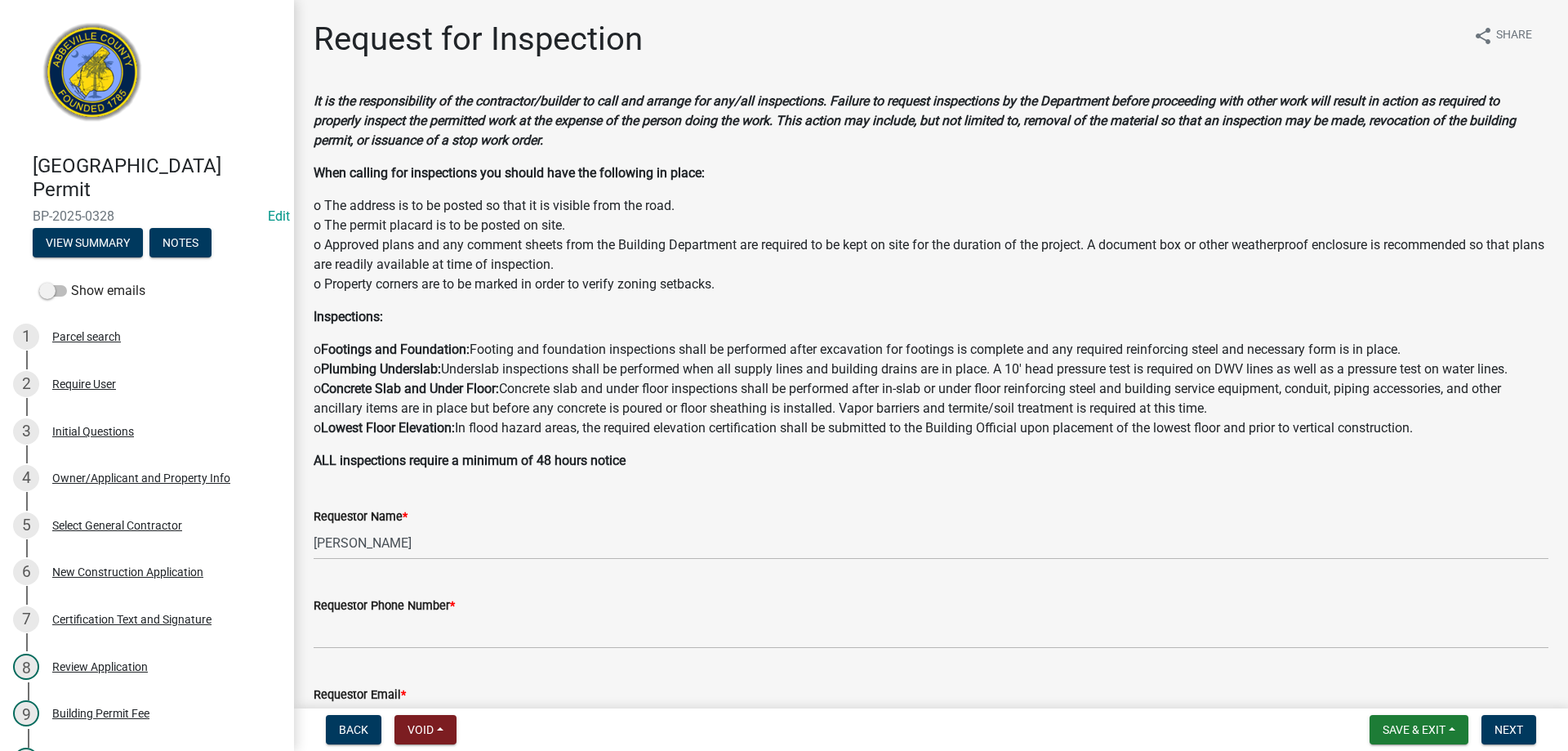
scroll to position [327, 0]
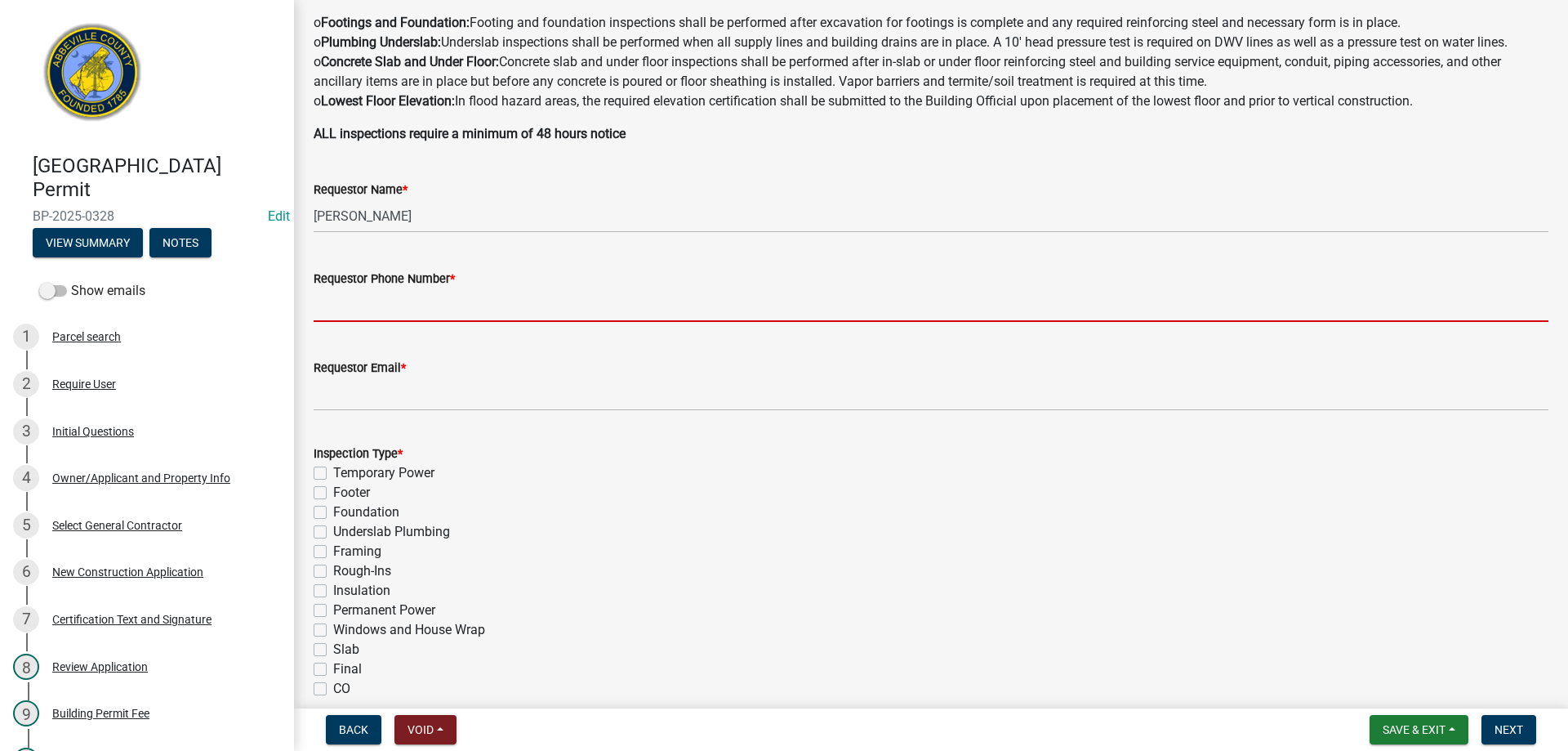
click at [383, 316] on input "Requestor Phone Number *" at bounding box center [931, 305] width 1235 height 34
type input "8643789750"
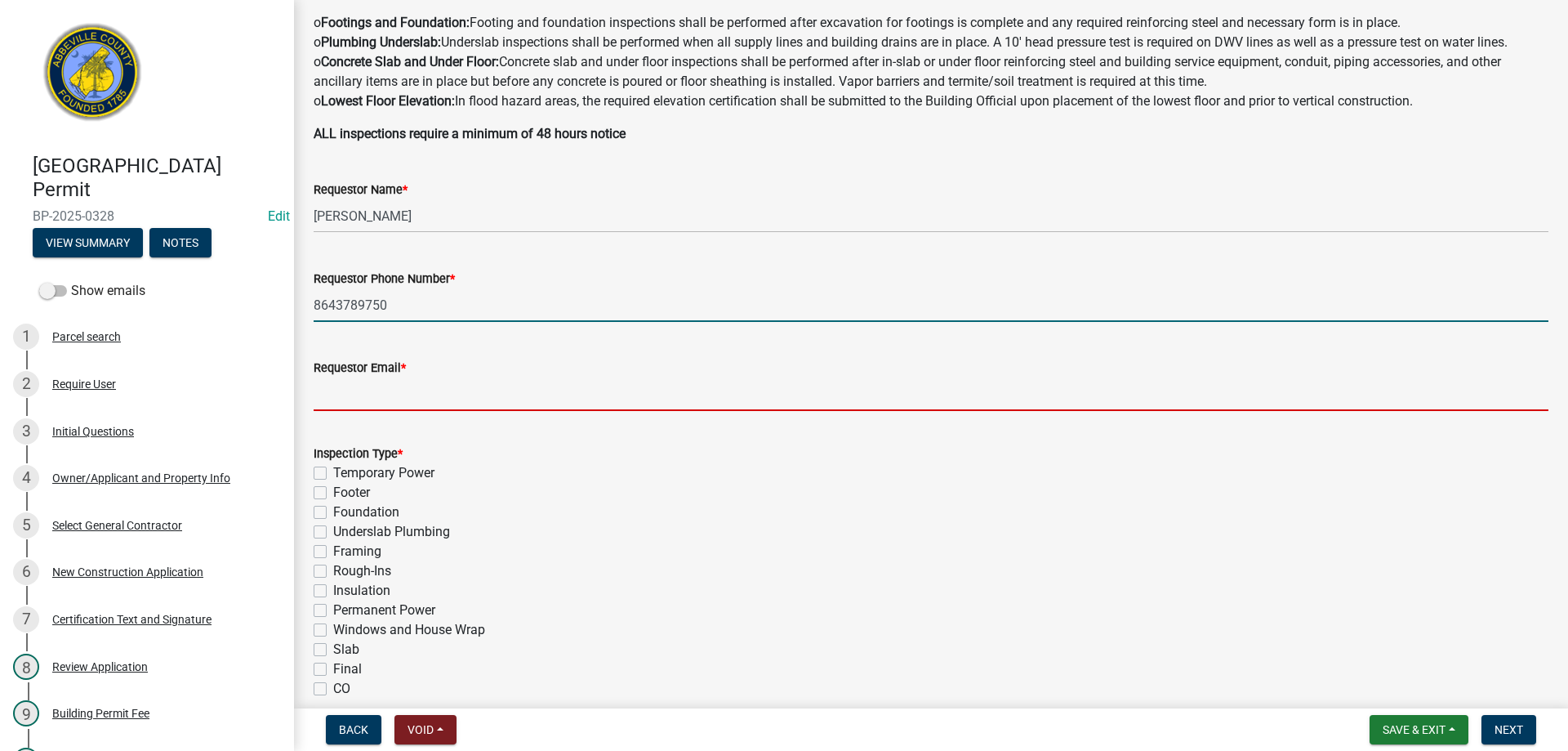
type input "[EMAIL_ADDRESS][DOMAIN_NAME]"
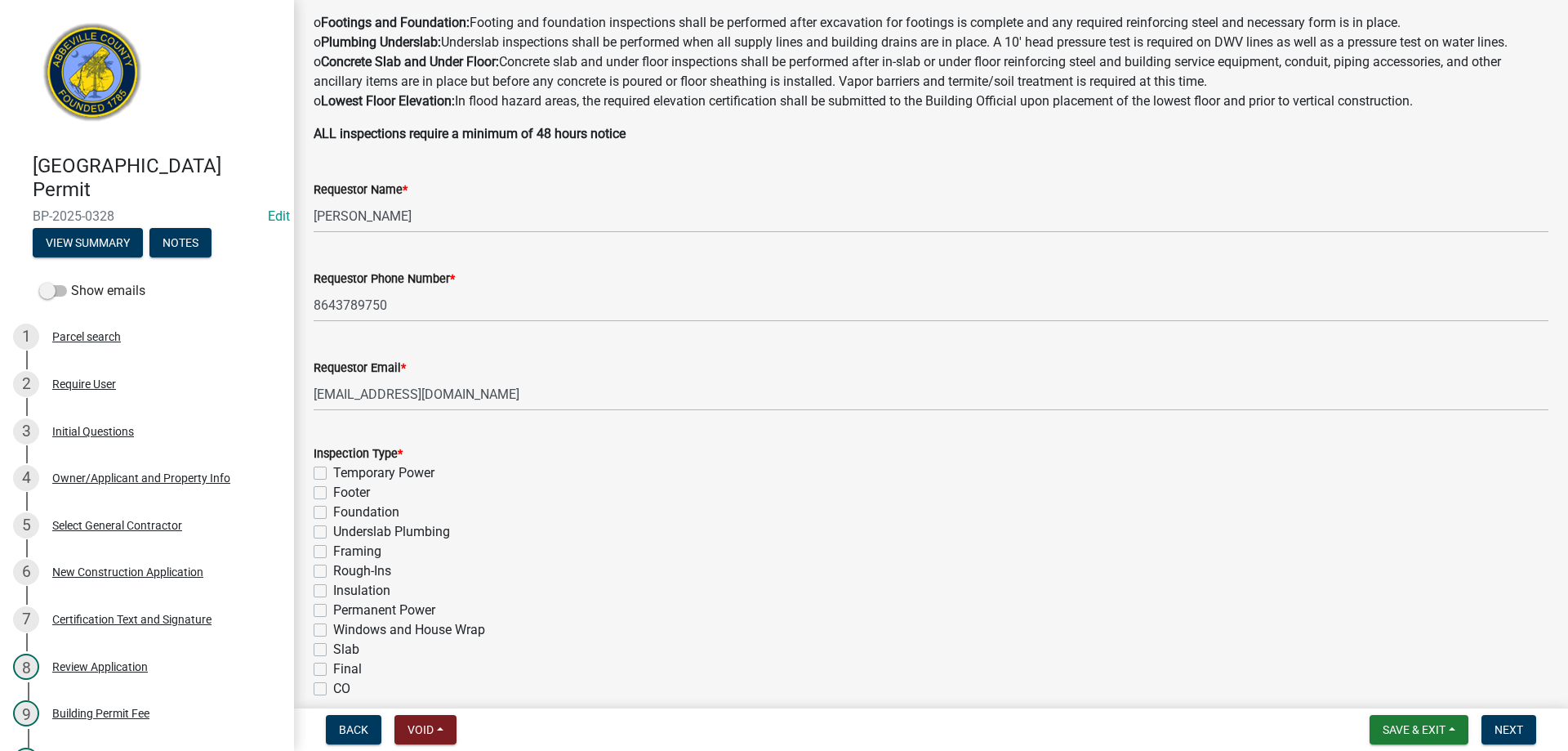
click at [334, 496] on label "Footer" at bounding box center [352, 493] width 37 height 19
click at [334, 494] on input "Footer" at bounding box center [338, 488] width 11 height 11
checkbox input "true"
checkbox input "false"
checkbox input "true"
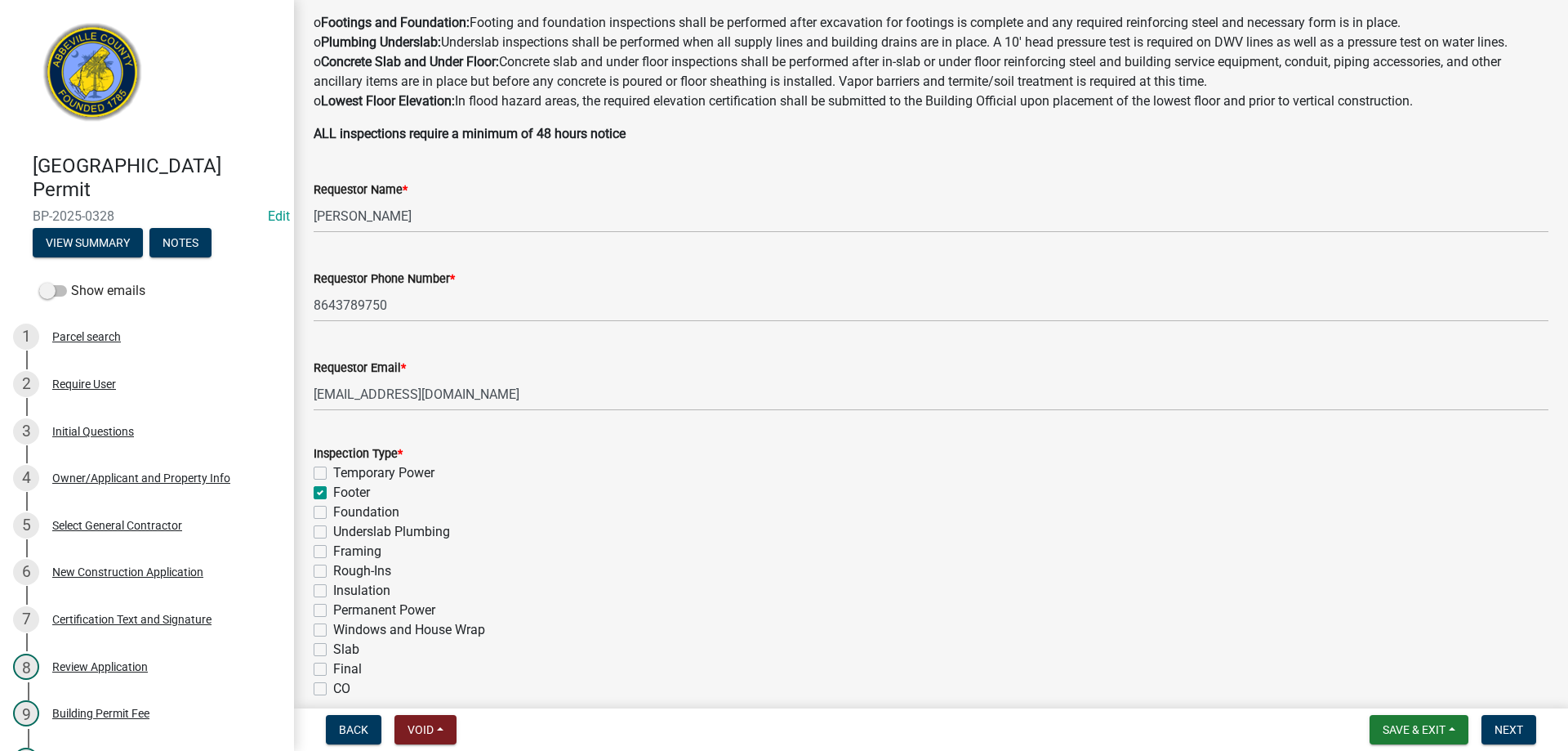
checkbox input "false"
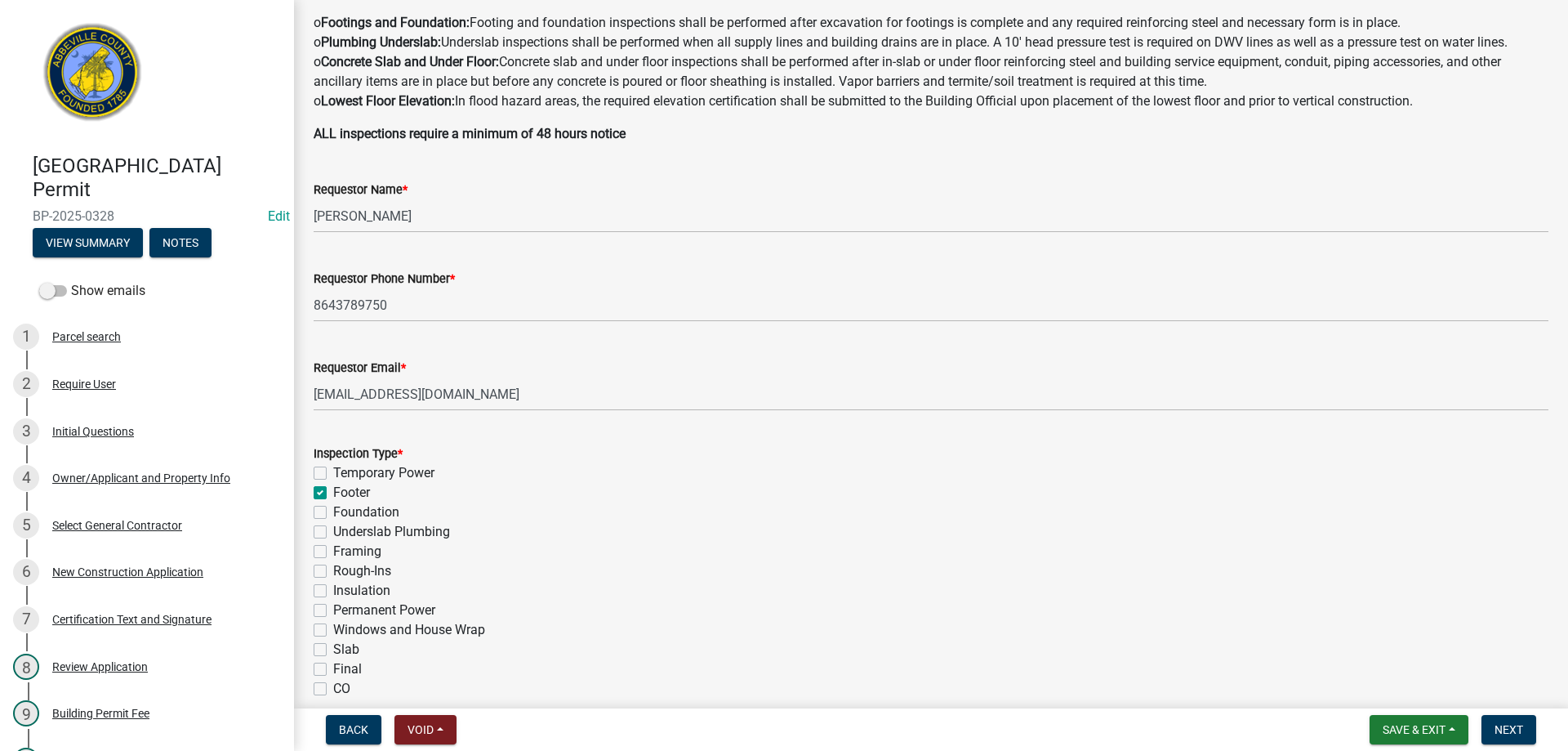
checkbox input "false"
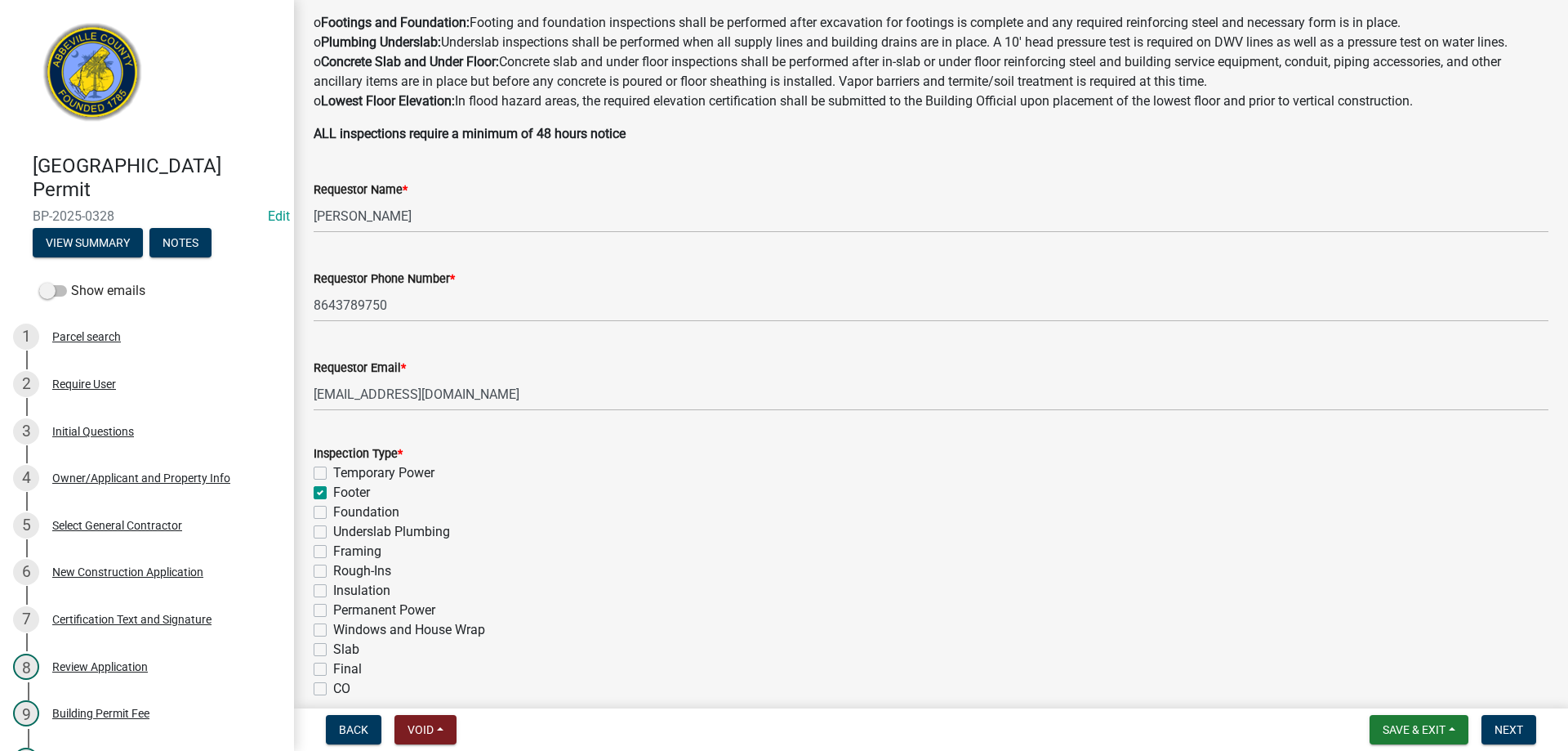
checkbox input "false"
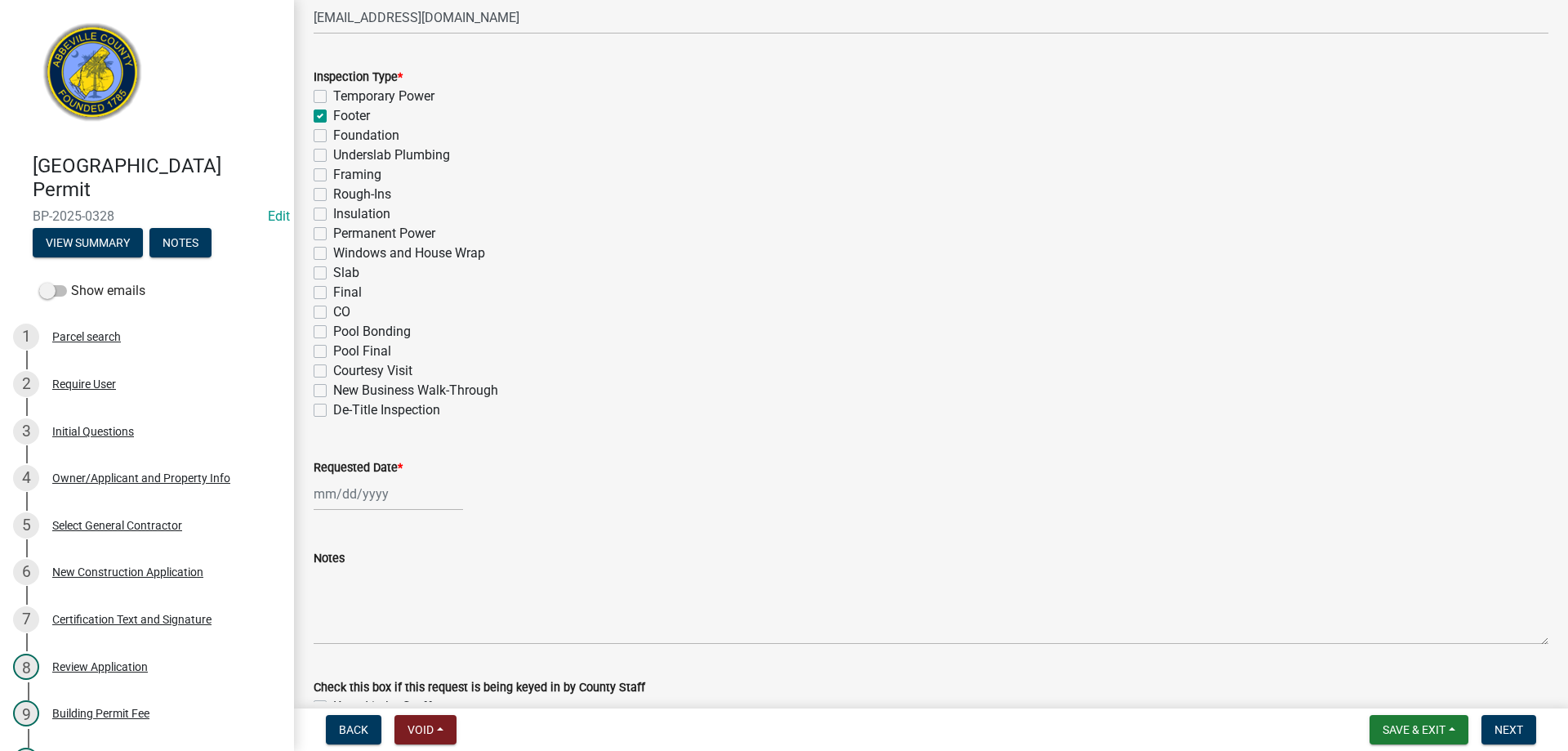
scroll to position [735, 0]
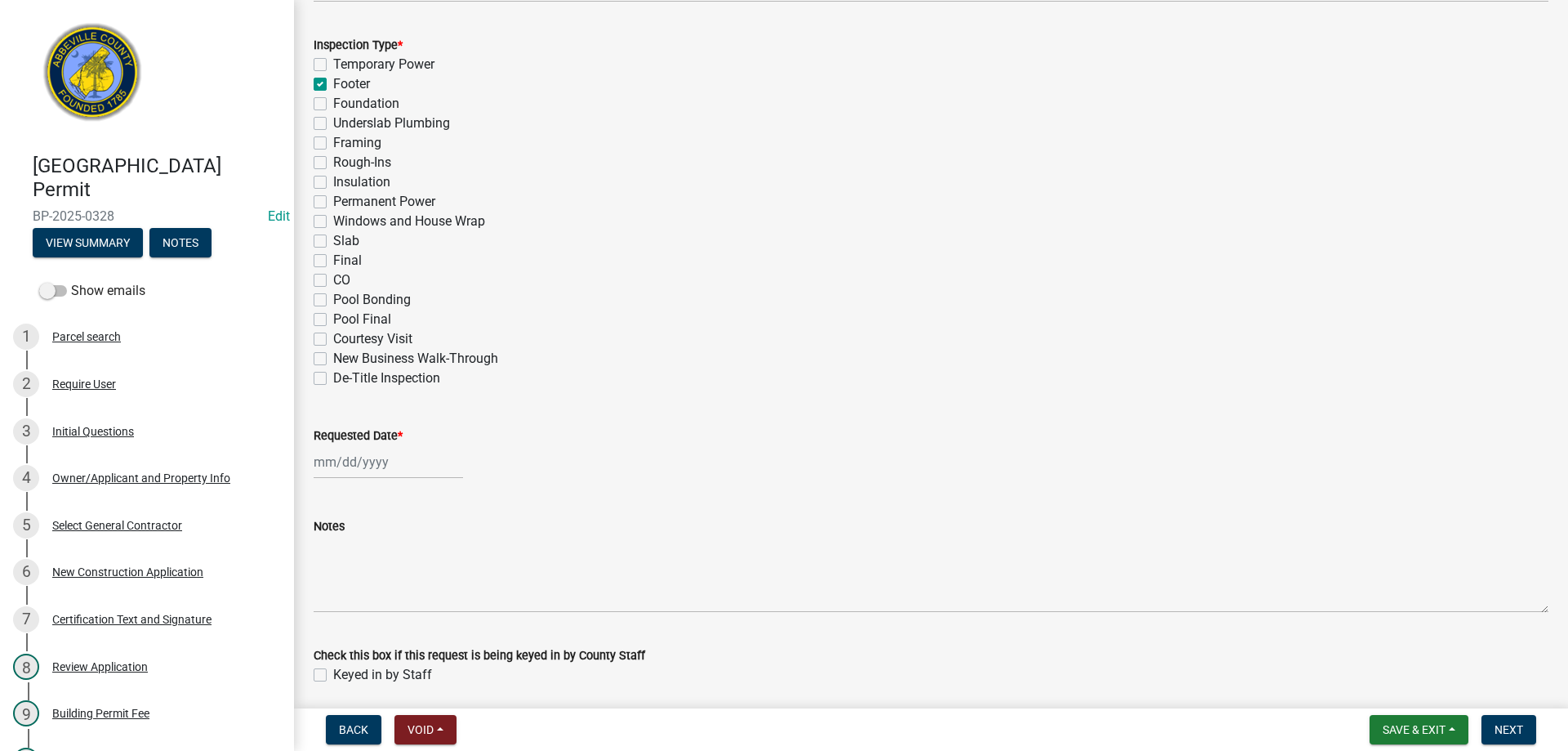
select select "10"
select select "2025"
click at [368, 460] on div "[PERSON_NAME] Feb Mar Apr [PERSON_NAME][DATE] Oct Nov [DATE] 1526 1527 1528 152…" at bounding box center [388, 462] width 149 height 34
click at [380, 605] on div "15" at bounding box center [382, 602] width 26 height 26
type input "[DATE]"
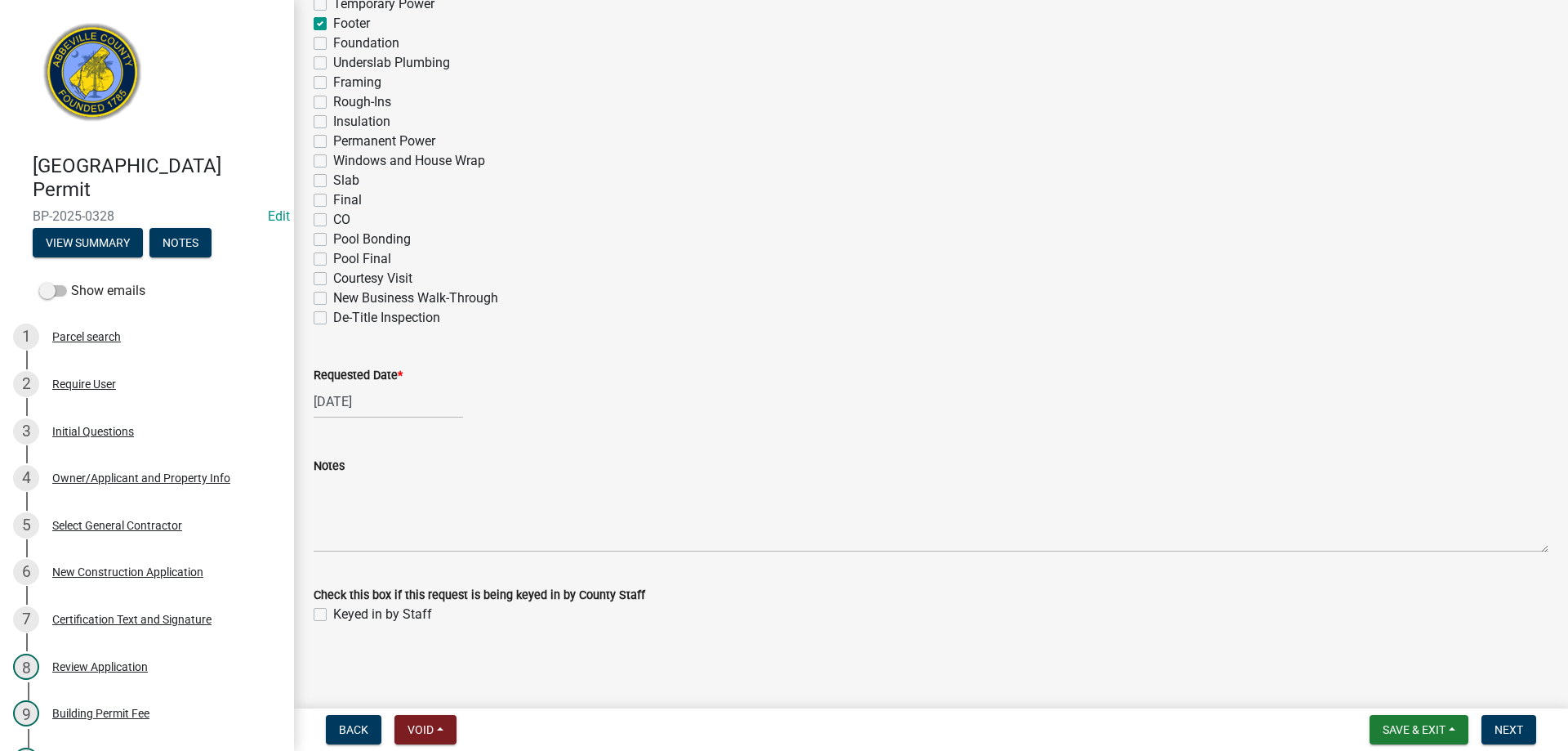
scroll to position [797, 0]
click at [334, 617] on label "Keyed in by Staff" at bounding box center [383, 614] width 99 height 19
click at [334, 615] on input "Keyed in by Staff" at bounding box center [338, 609] width 11 height 11
checkbox input "true"
click at [1508, 724] on span "Next" at bounding box center [1509, 730] width 28 height 13
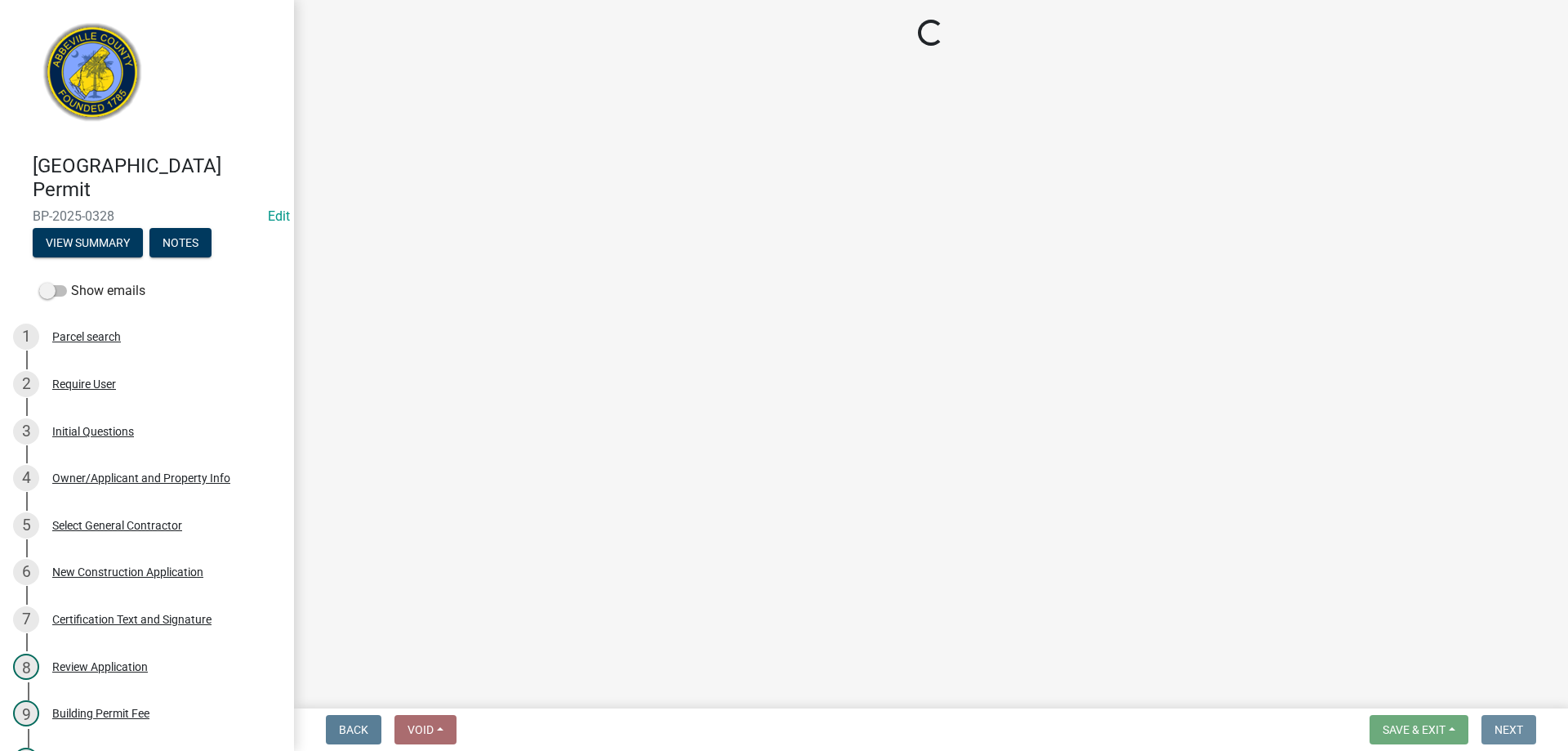
scroll to position [0, 0]
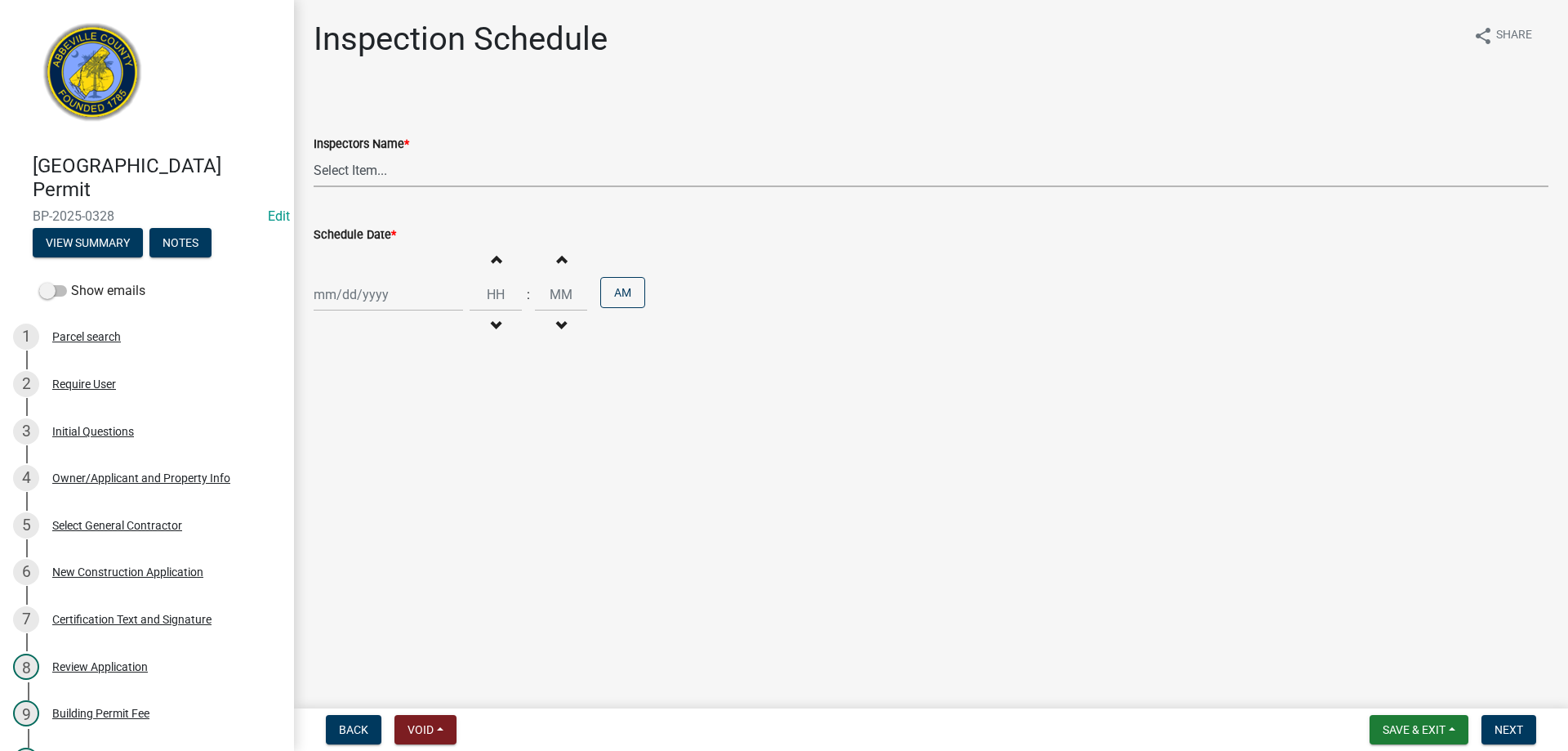
click at [372, 171] on select "Select Item... [EMAIL_ADDRESS][DOMAIN_NAME] ([PERSON_NAME]) [EMAIL_ADDRESS][DOM…" at bounding box center [931, 170] width 1235 height 34
select select "896ec84b-7942-43b9-a78d-4f1554b7930c"
click at [313, 153] on select "Select Item... [EMAIL_ADDRESS][DOMAIN_NAME] ([PERSON_NAME]) [EMAIL_ADDRESS][DOM…" at bounding box center [931, 170] width 1235 height 34
select select "10"
select select "2025"
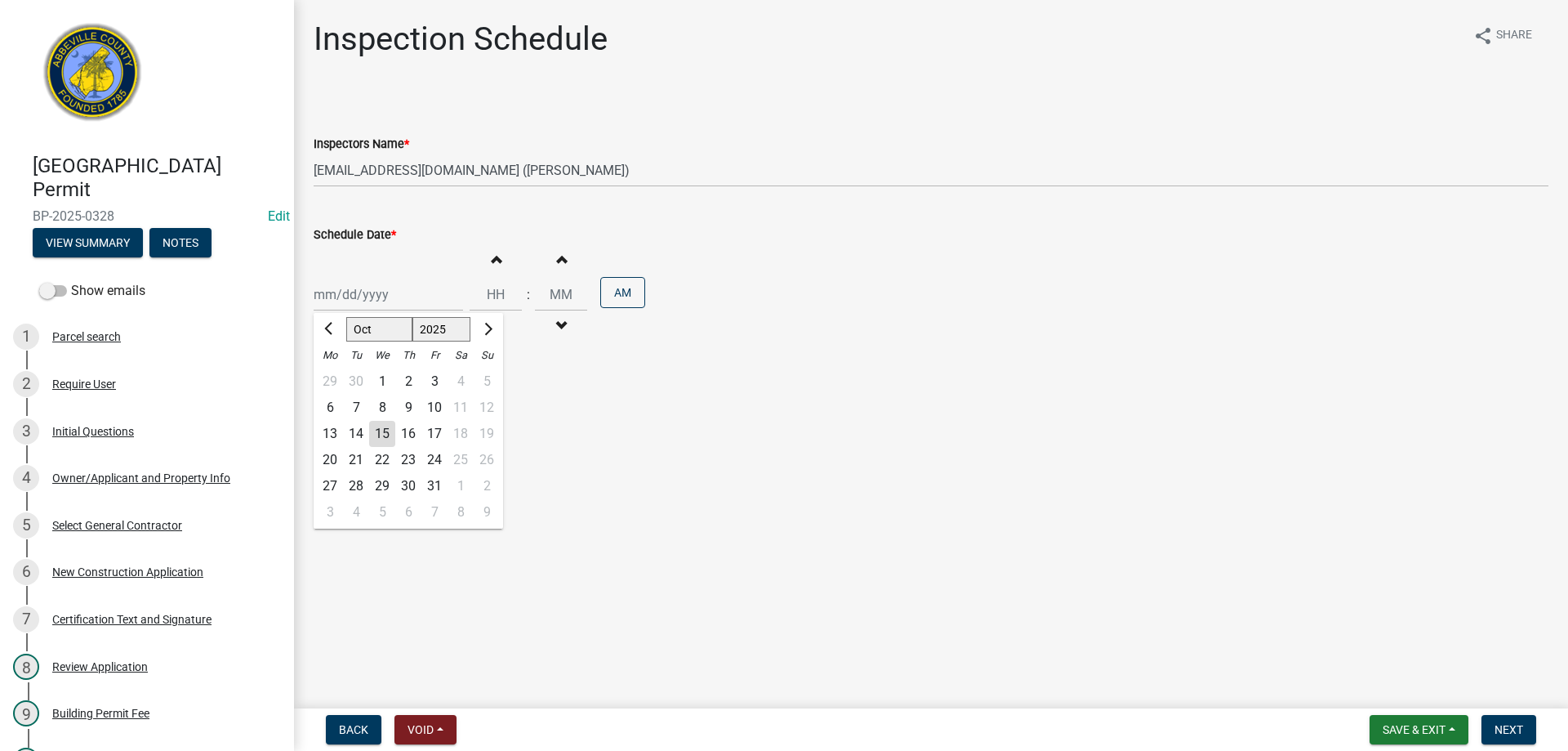
click at [381, 299] on div "[PERSON_NAME] Feb Mar Apr [PERSON_NAME][DATE] Oct Nov [DATE] 1526 1527 1528 152…" at bounding box center [388, 294] width 149 height 34
click at [352, 433] on div "14" at bounding box center [356, 434] width 26 height 26
type input "[DATE]"
click at [626, 288] on button "AM" at bounding box center [623, 293] width 45 height 31
type input "12"
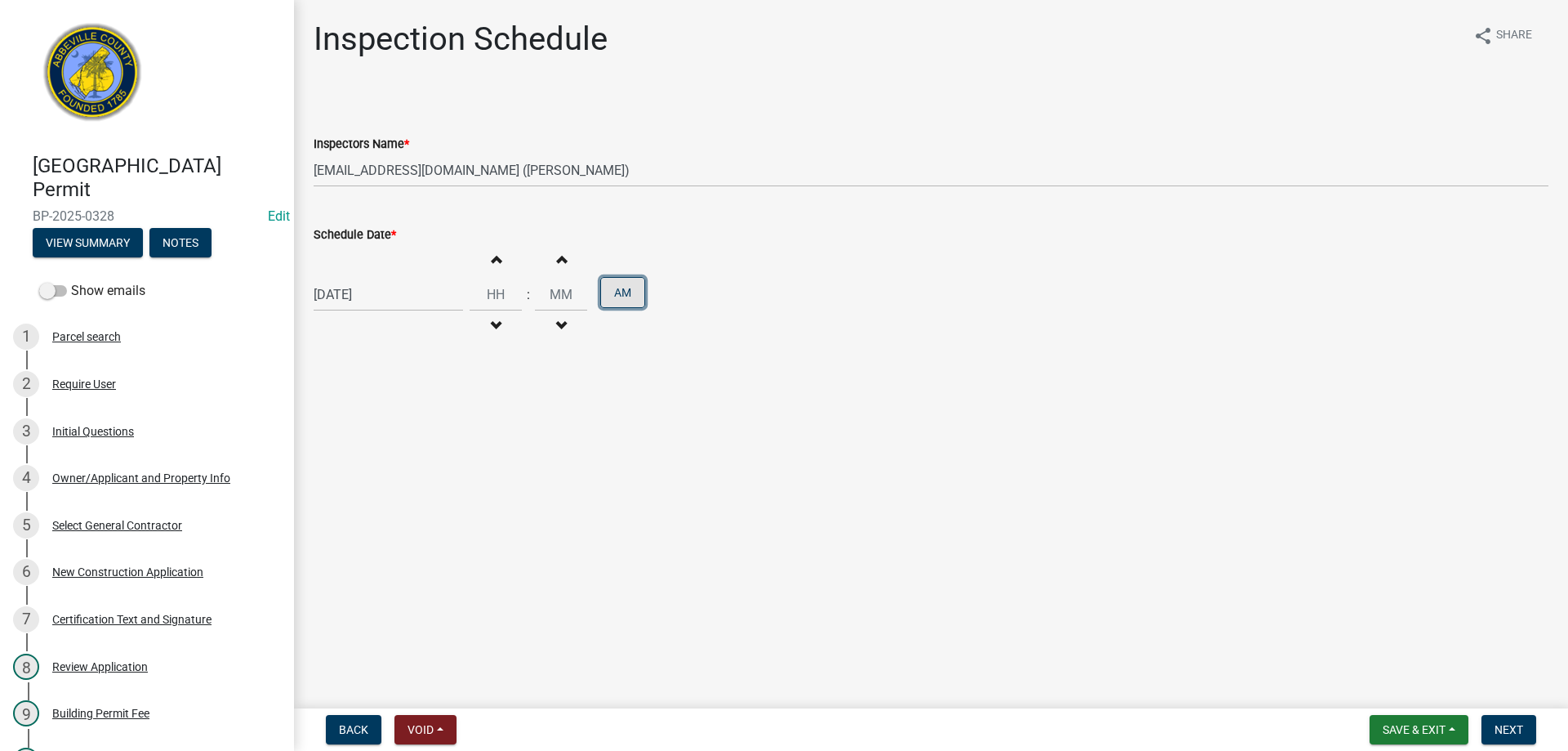
type input "00"
click at [620, 293] on button "PM" at bounding box center [623, 293] width 45 height 31
click at [492, 257] on span "button" at bounding box center [496, 258] width 8 height 13
click at [492, 322] on span "button" at bounding box center [496, 325] width 8 height 13
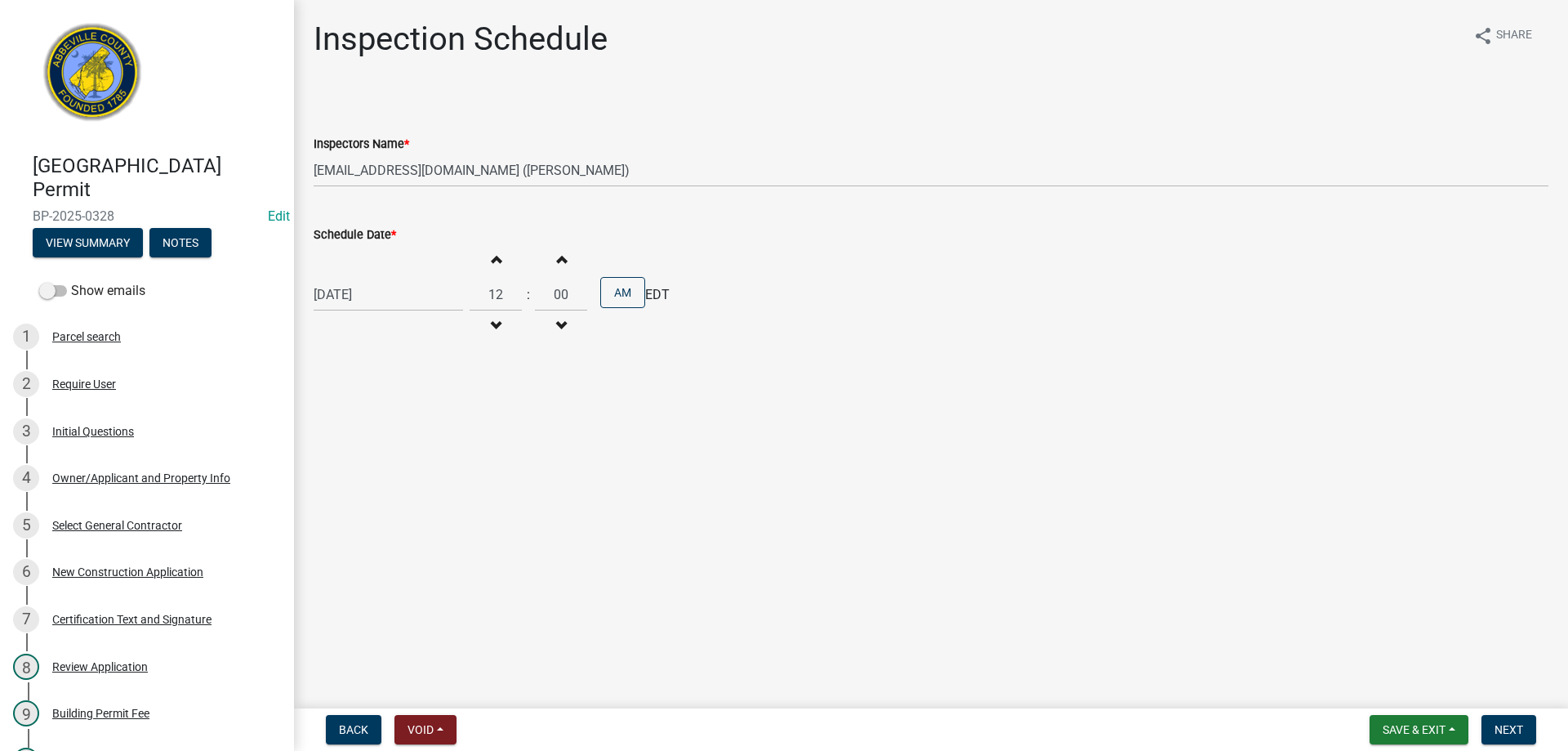
type input "11"
click at [1505, 724] on span "Next" at bounding box center [1509, 730] width 28 height 13
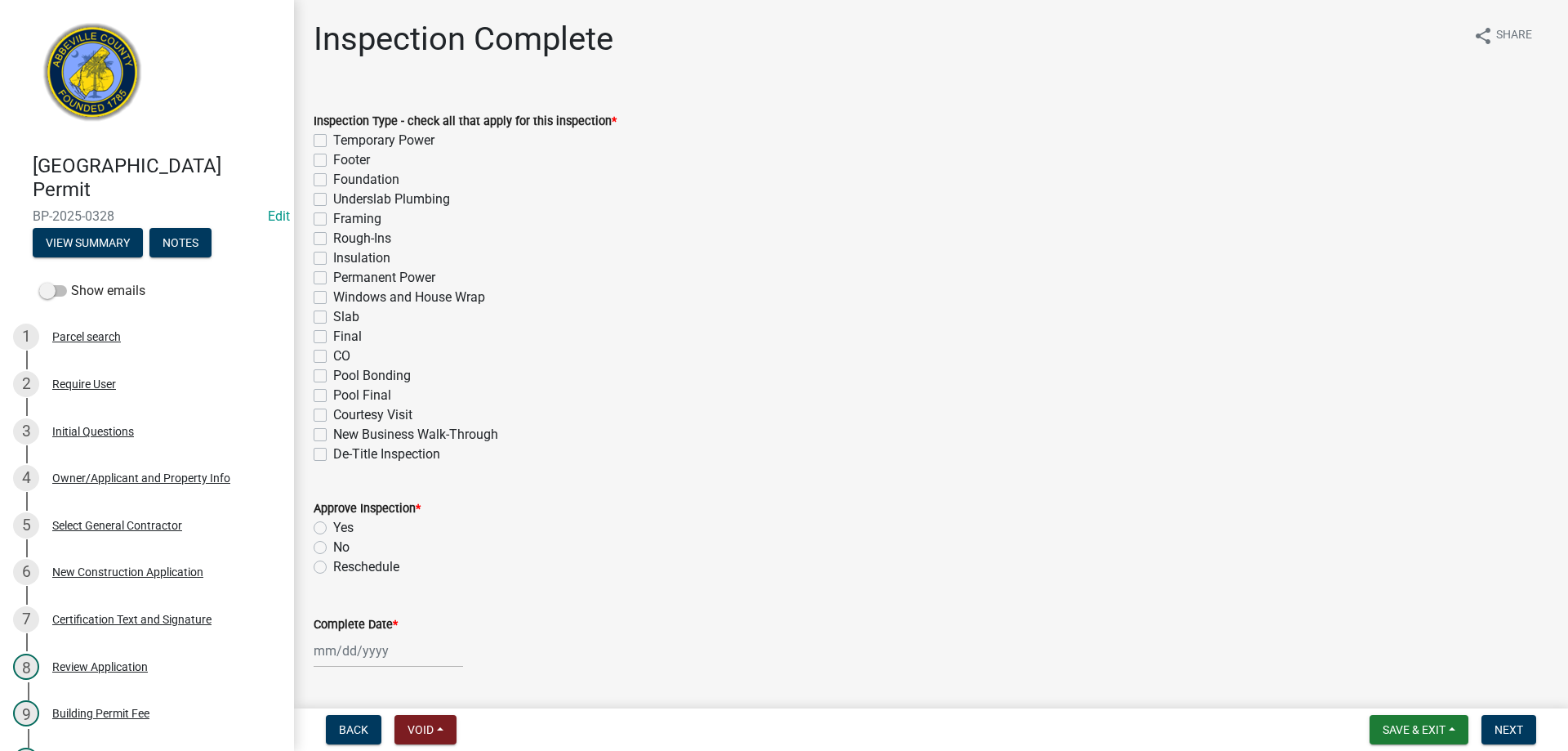
click at [334, 162] on label "Footer" at bounding box center [352, 160] width 37 height 19
click at [334, 161] on input "Footer" at bounding box center [338, 155] width 11 height 11
checkbox input "true"
checkbox input "false"
checkbox input "true"
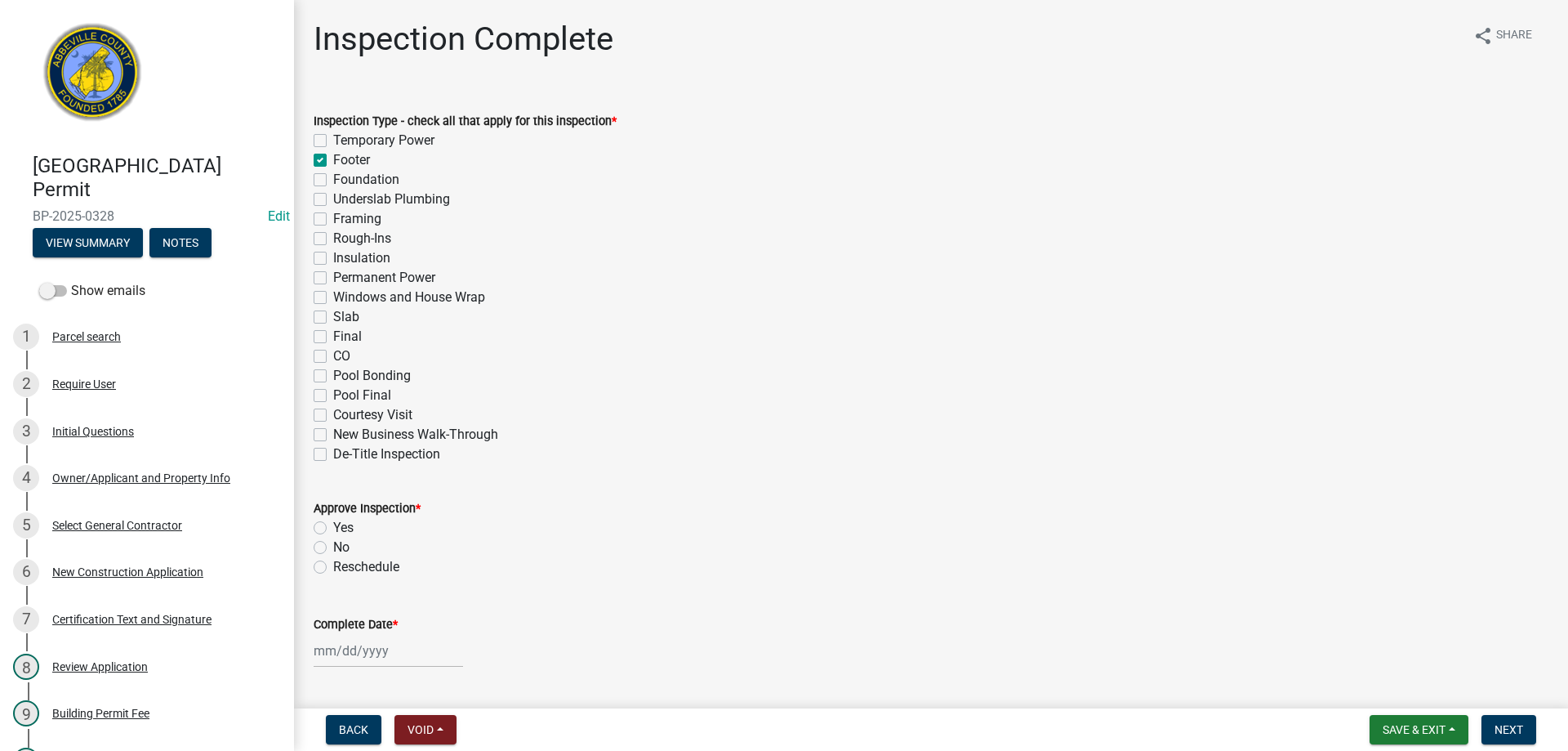
checkbox input "false"
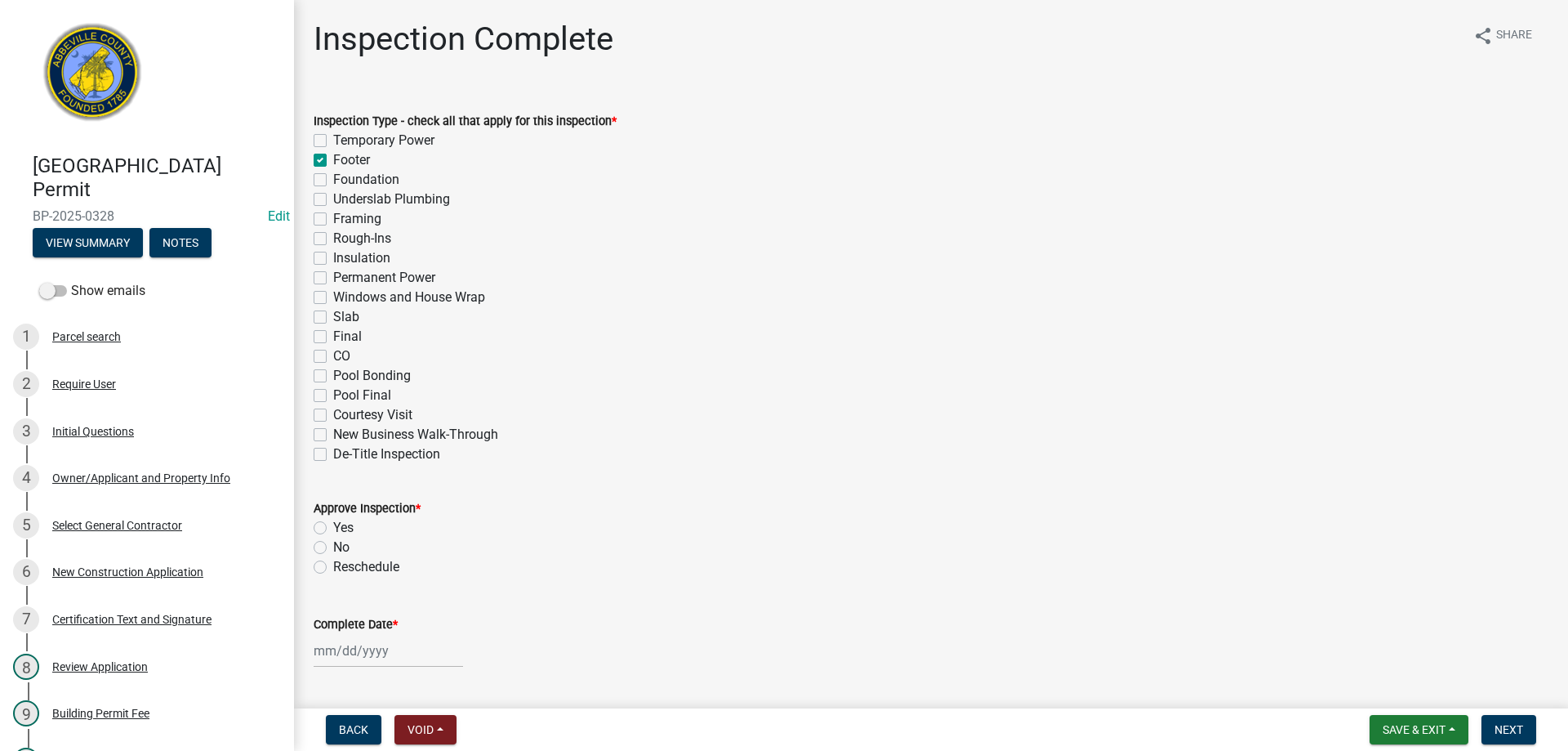
checkbox input "false"
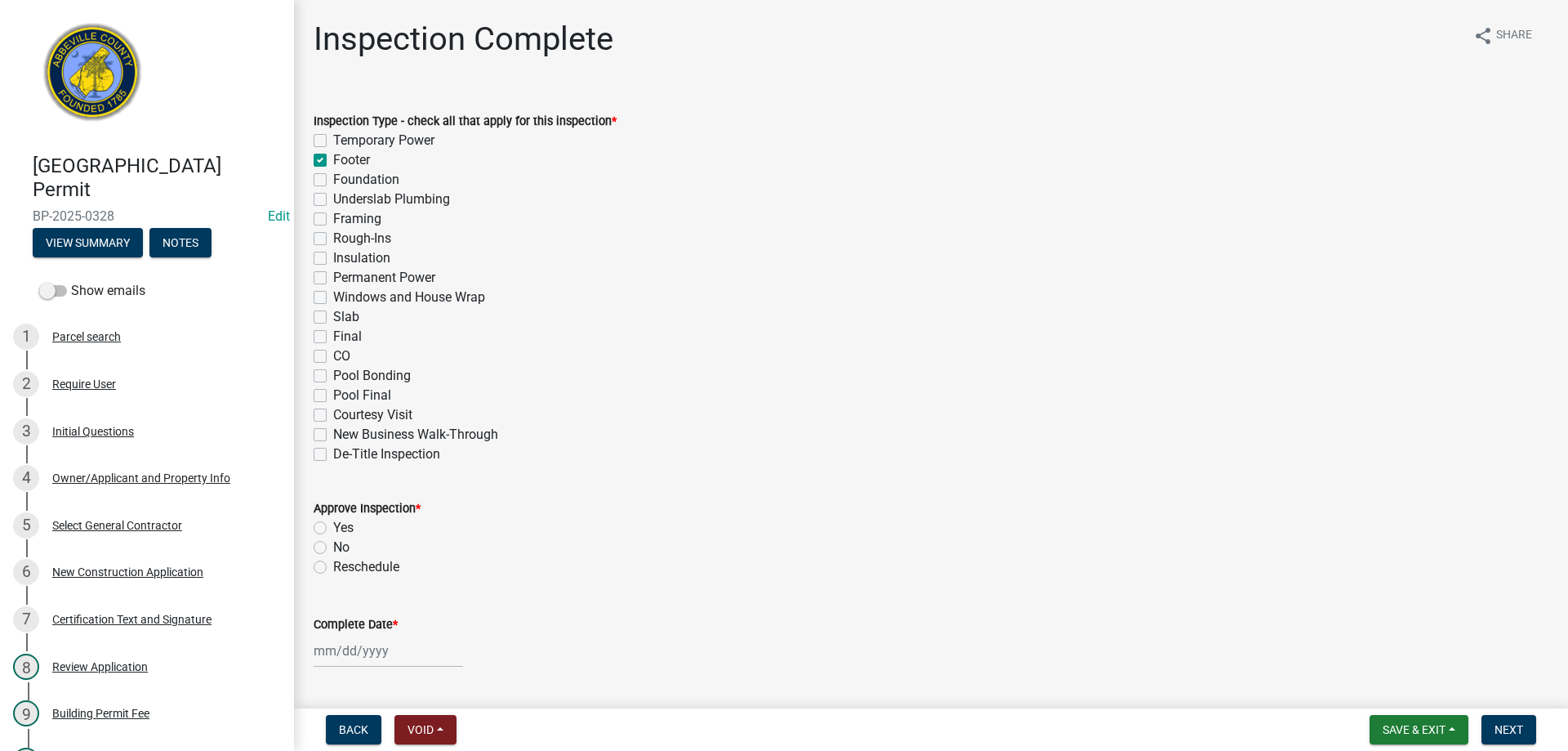
checkbox input "false"
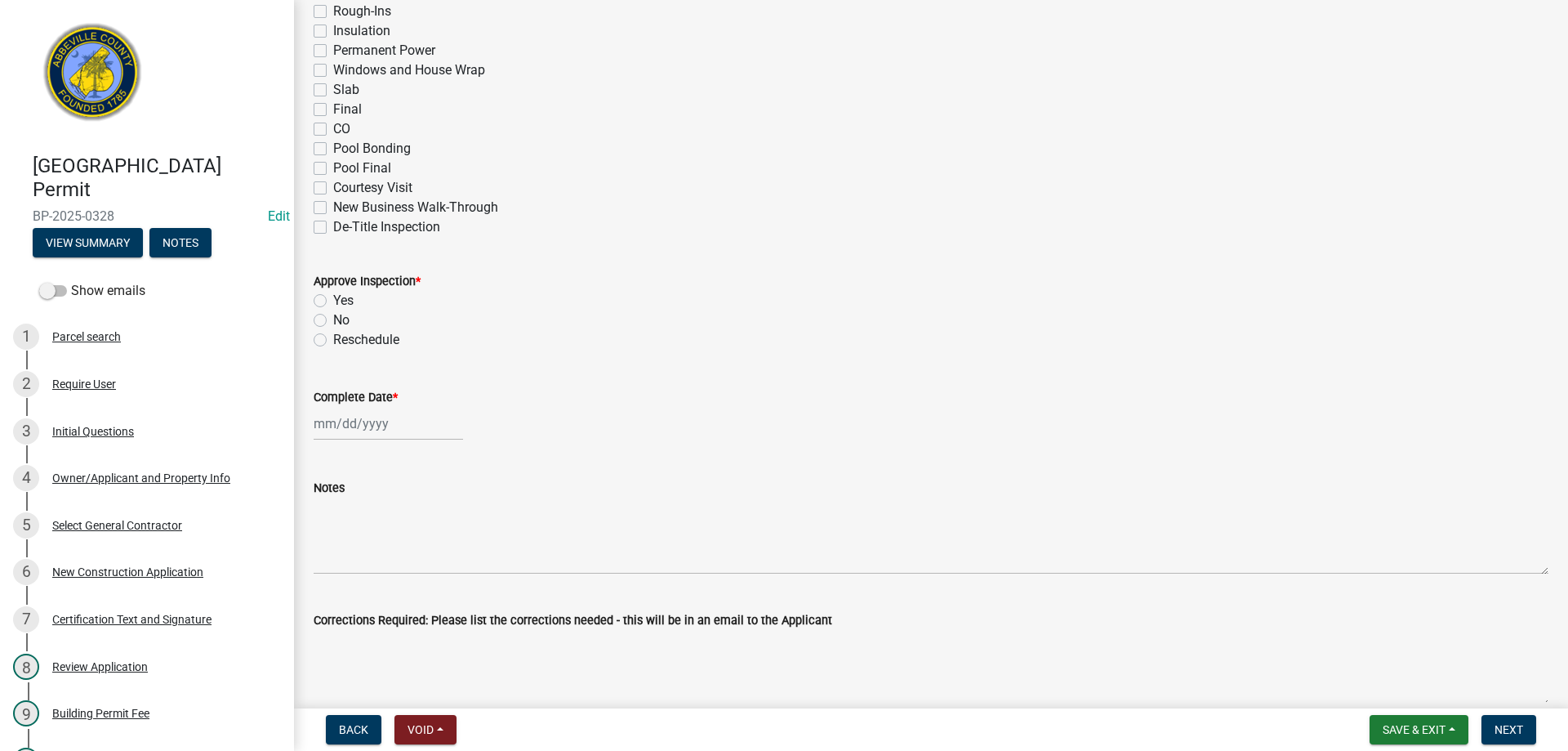
scroll to position [327, 0]
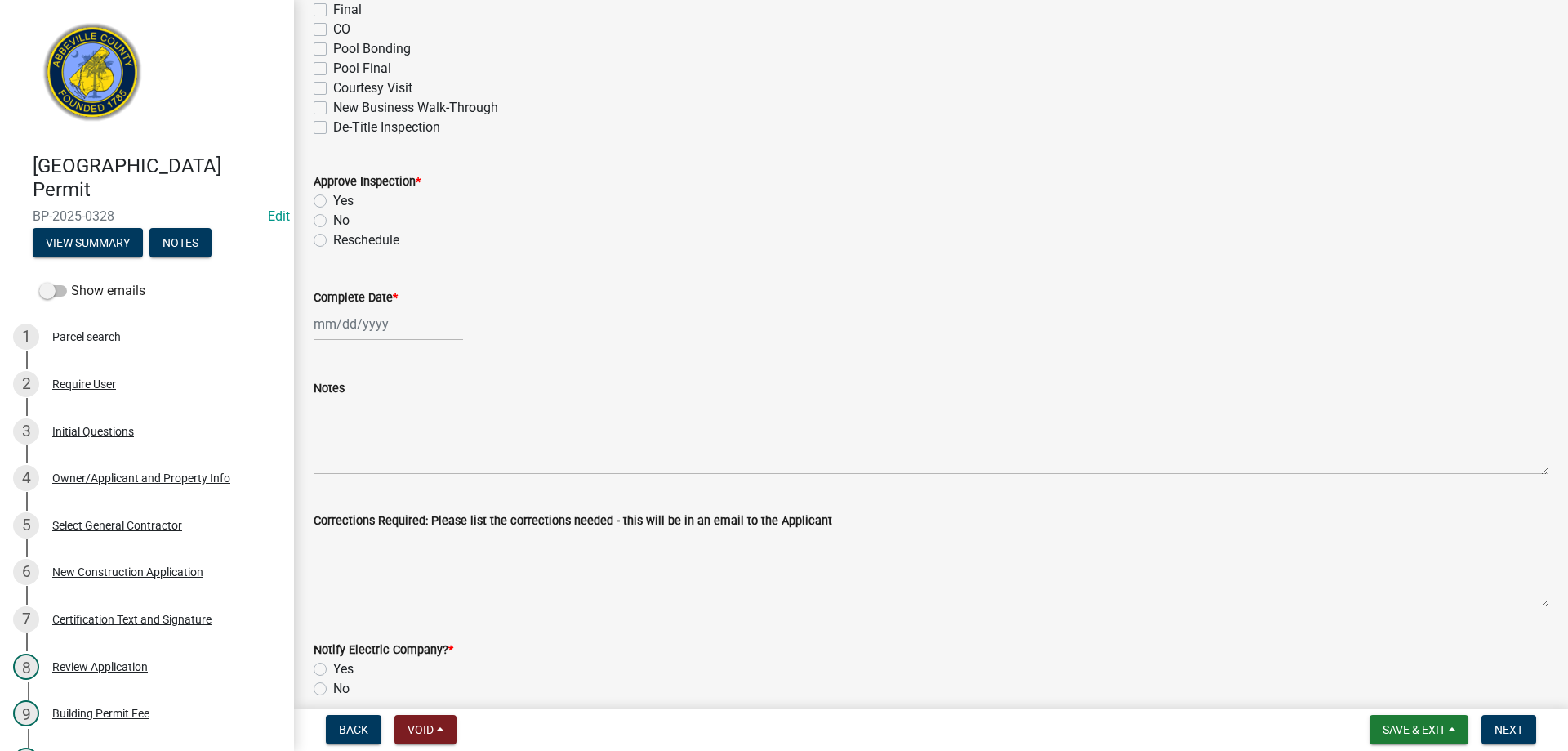
click at [334, 196] on label "Yes" at bounding box center [343, 201] width 20 height 19
click at [334, 196] on input "Yes" at bounding box center [338, 196] width 11 height 11
radio input "true"
select select "10"
select select "2025"
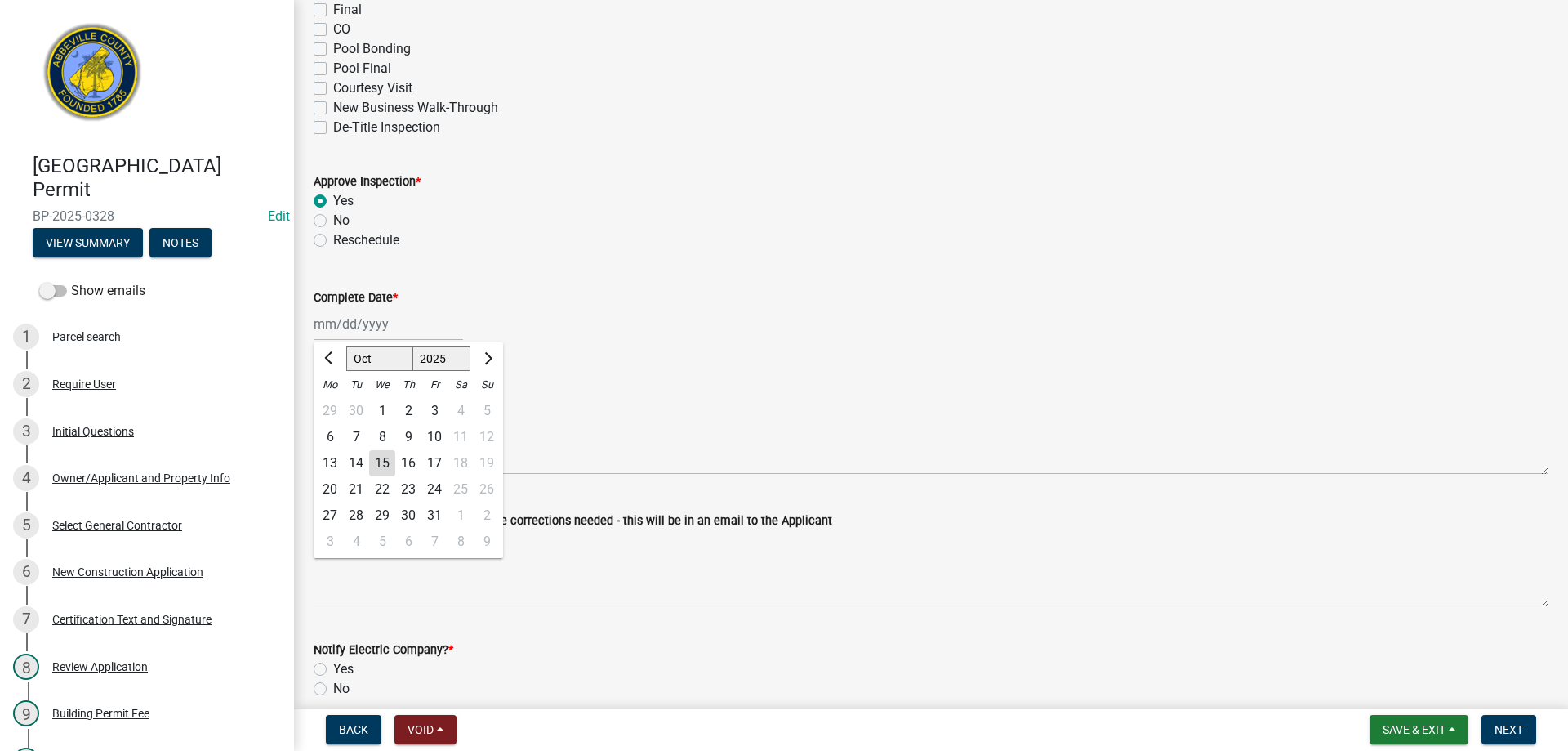
click at [352, 320] on div "[PERSON_NAME] Feb Mar Apr [PERSON_NAME][DATE] Oct Nov [DATE] 1526 1527 1528 152…" at bounding box center [388, 324] width 149 height 34
click at [381, 456] on div "15" at bounding box center [382, 463] width 26 height 26
type input "[DATE]"
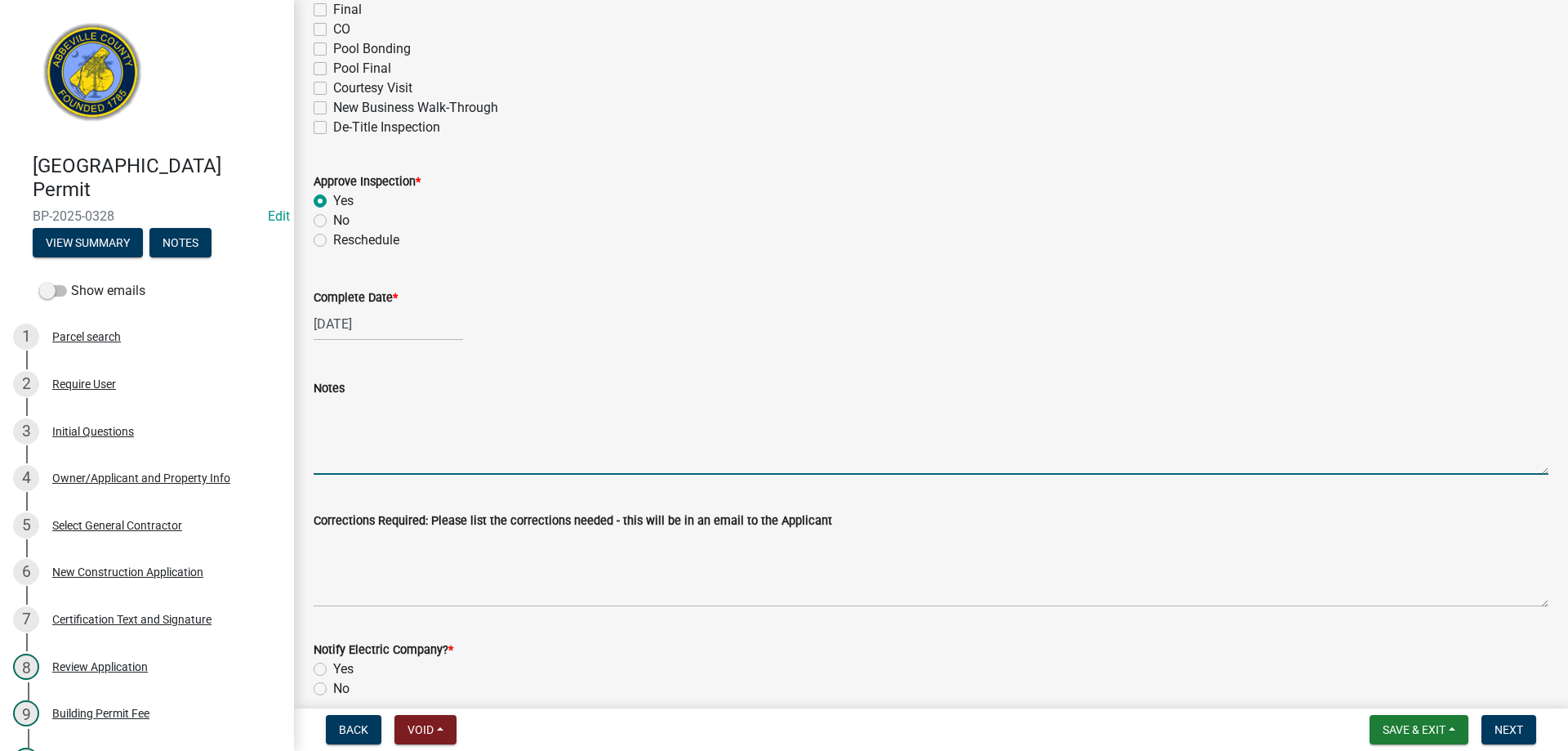
click at [349, 459] on textarea "Notes" at bounding box center [931, 436] width 1235 height 77
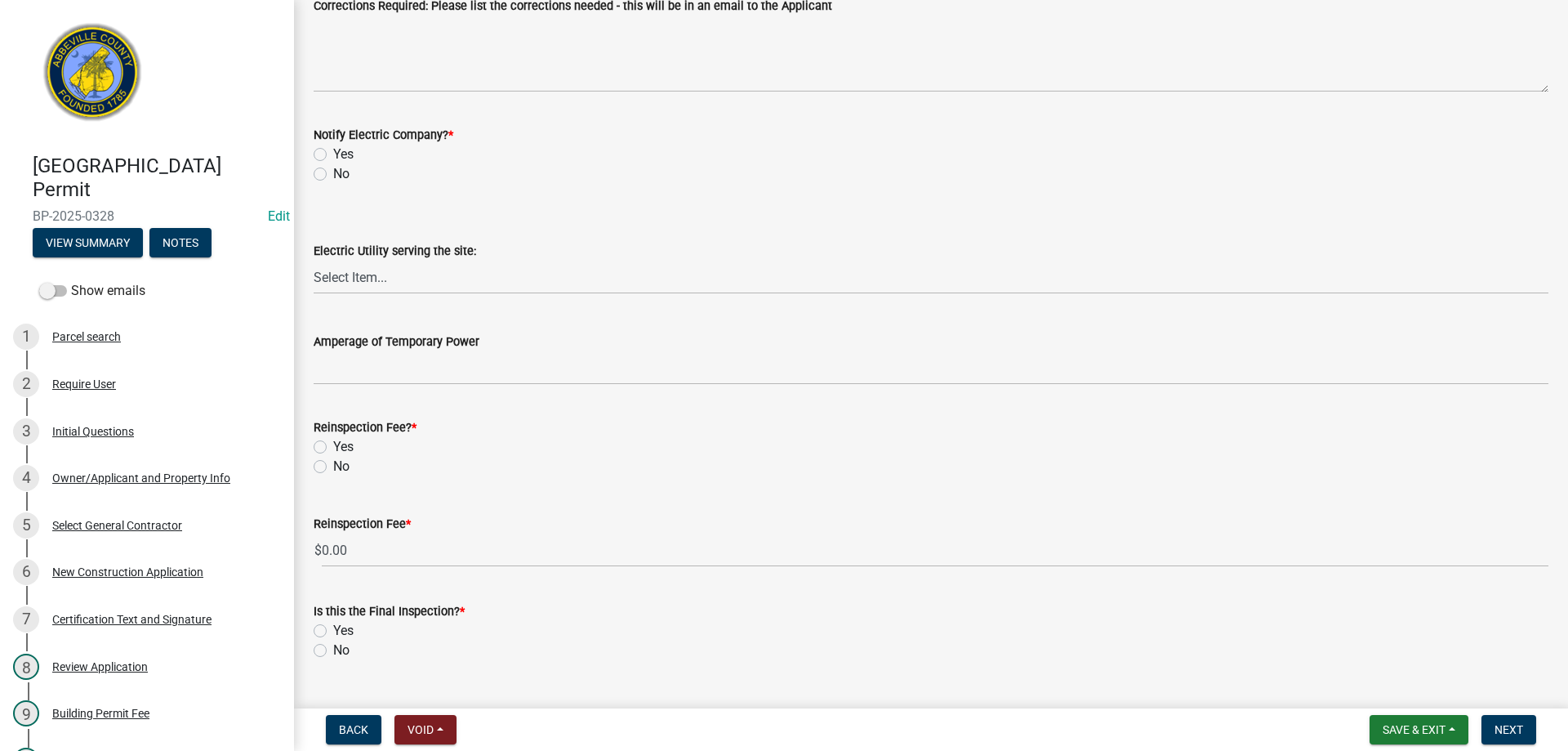
scroll to position [879, 0]
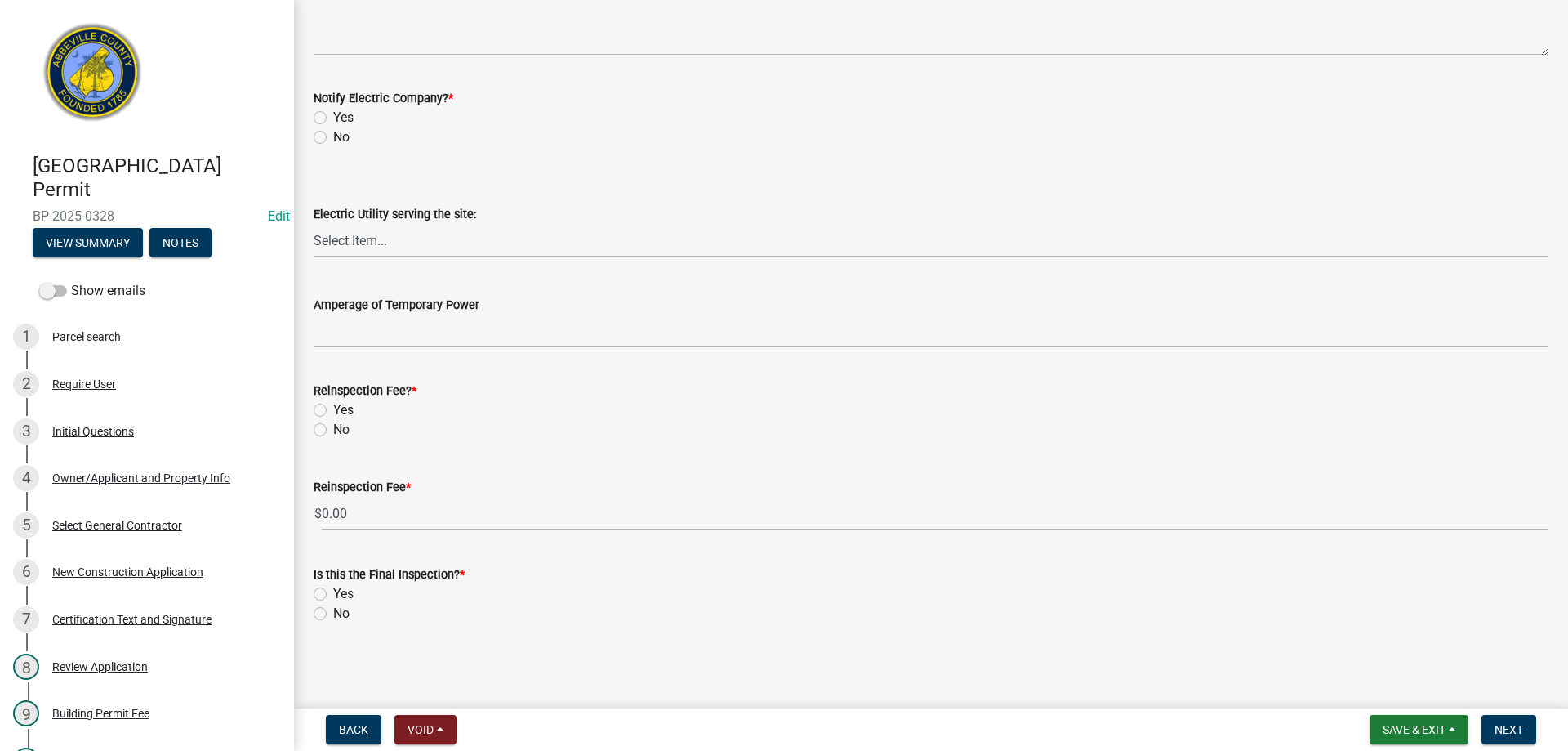
type textarea "Footings for porch piers. Approved"
click at [334, 425] on label "No" at bounding box center [341, 430] width 16 height 19
click at [334, 425] on input "No" at bounding box center [338, 425] width 11 height 11
radio input "true"
click at [334, 611] on label "No" at bounding box center [341, 614] width 16 height 19
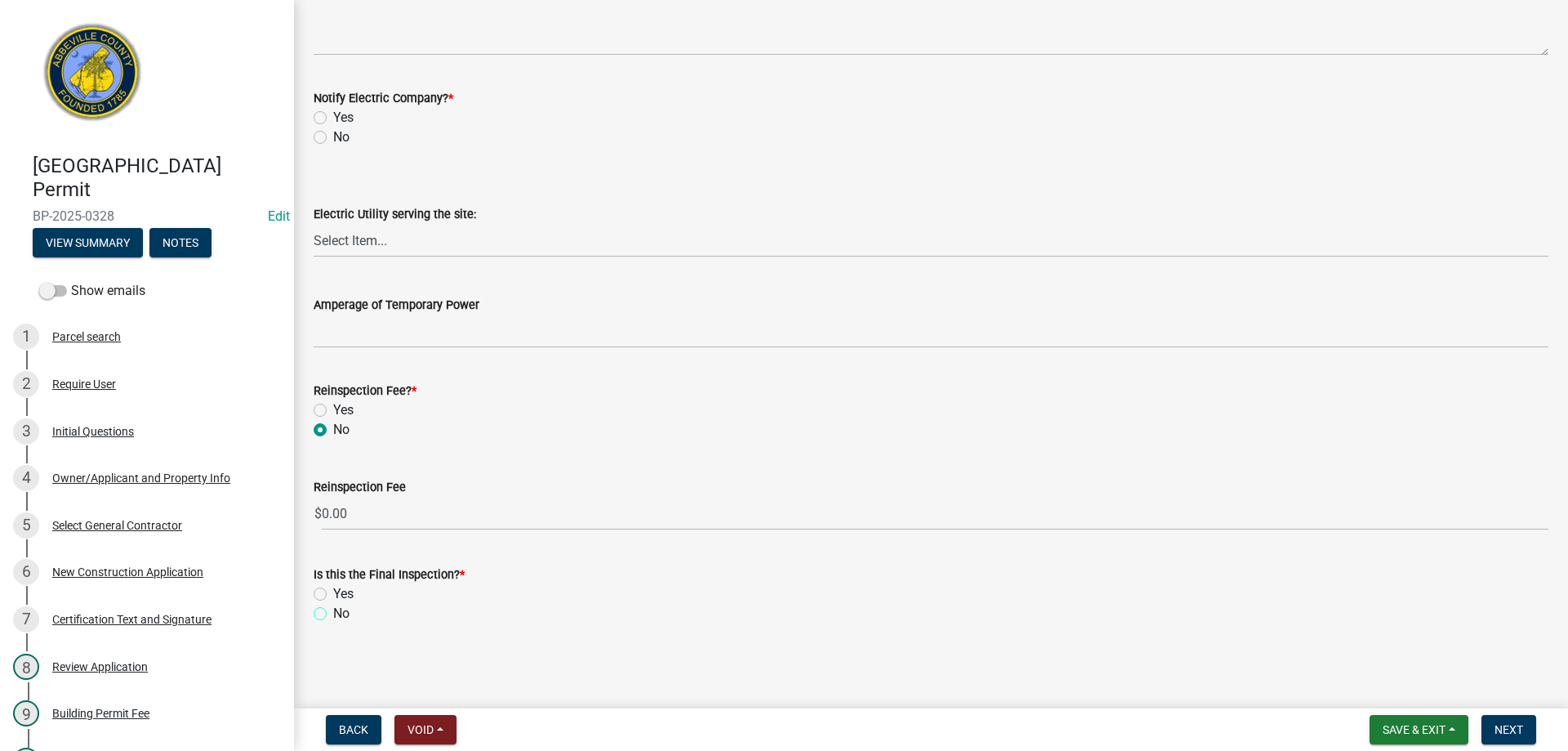
click at [334, 611] on input "No" at bounding box center [338, 609] width 11 height 11
radio input "true"
click at [1511, 724] on span "Next" at bounding box center [1509, 730] width 28 height 13
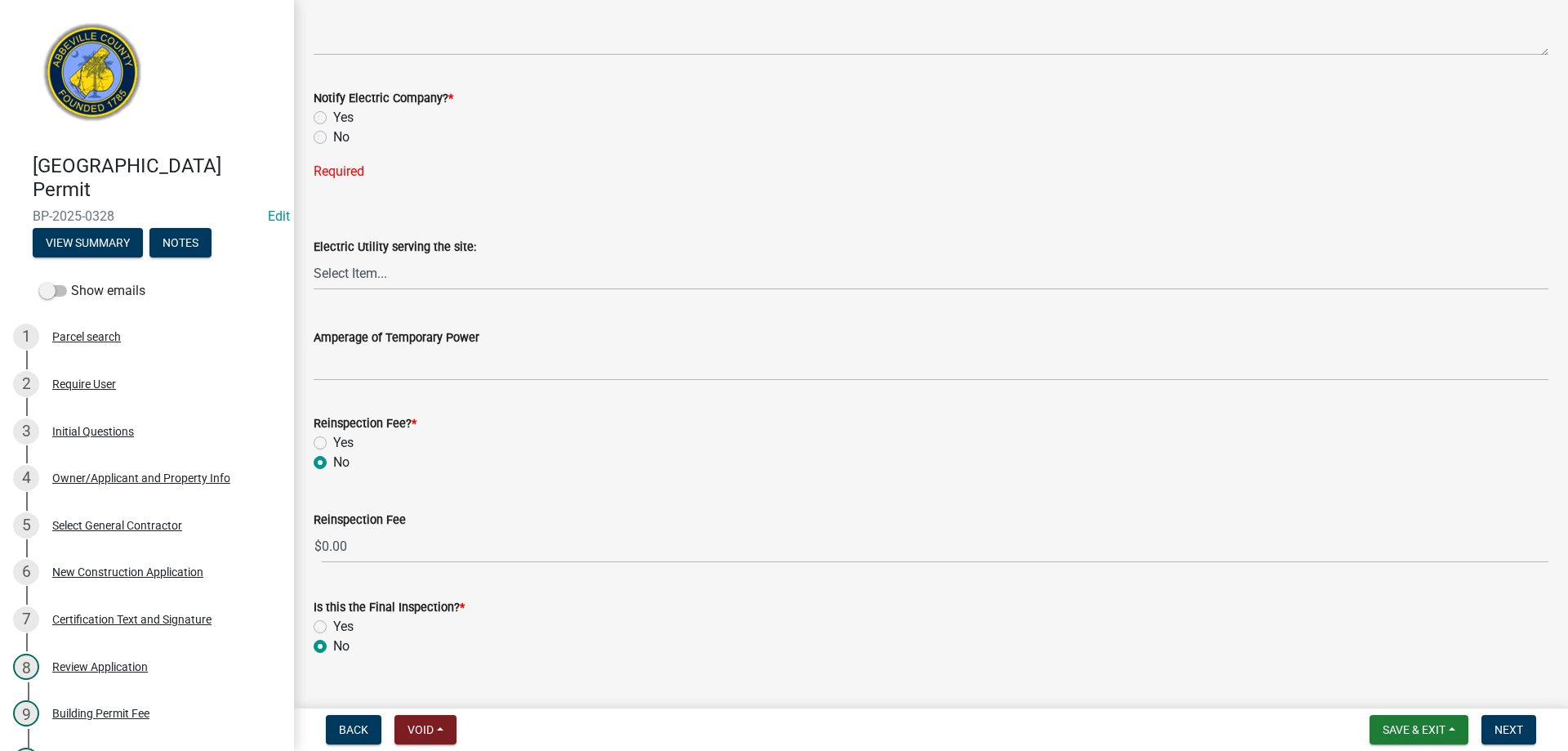
click at [334, 138] on label "No" at bounding box center [341, 137] width 16 height 19
click at [334, 138] on input "No" at bounding box center [338, 132] width 11 height 11
radio input "true"
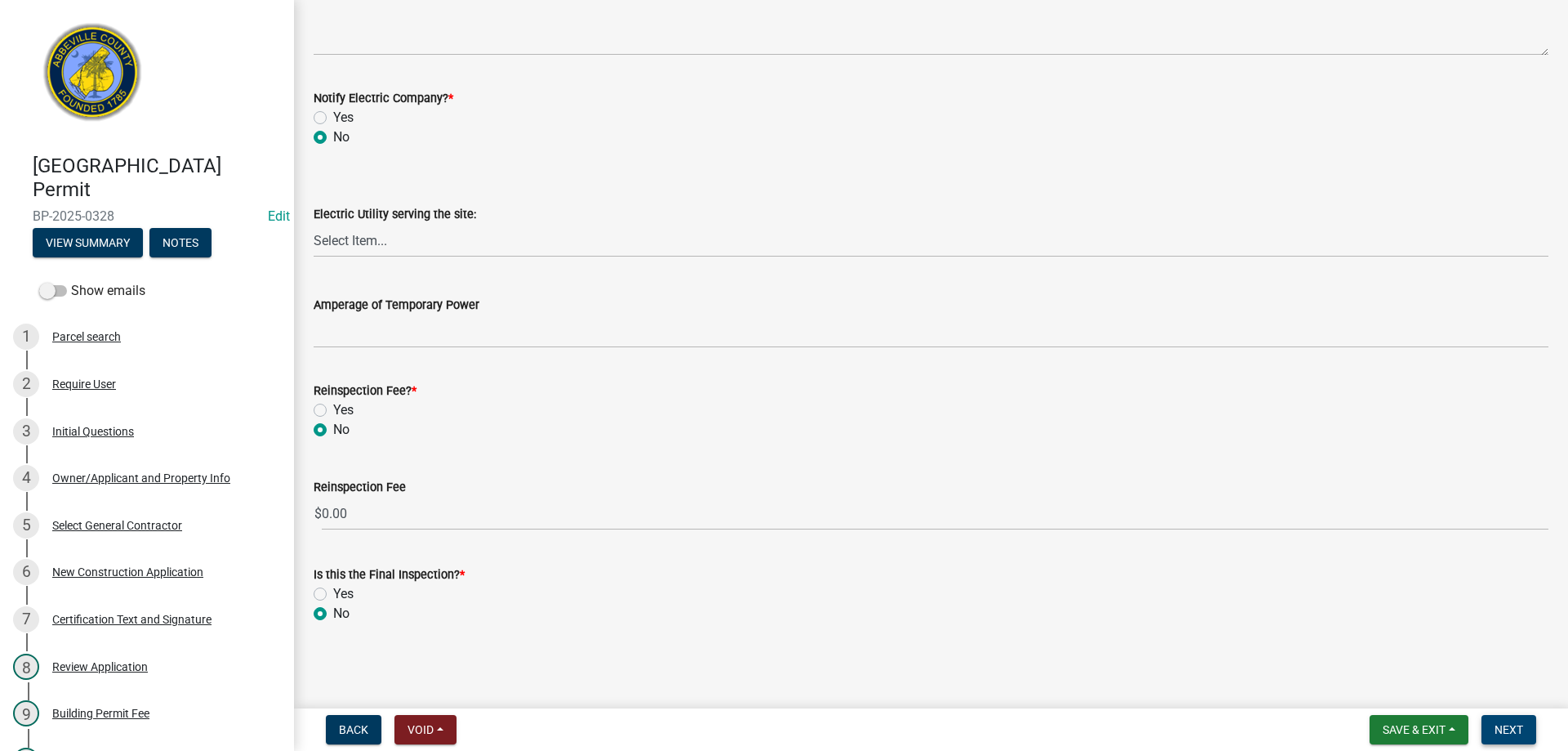
click at [1509, 724] on span "Next" at bounding box center [1509, 730] width 28 height 13
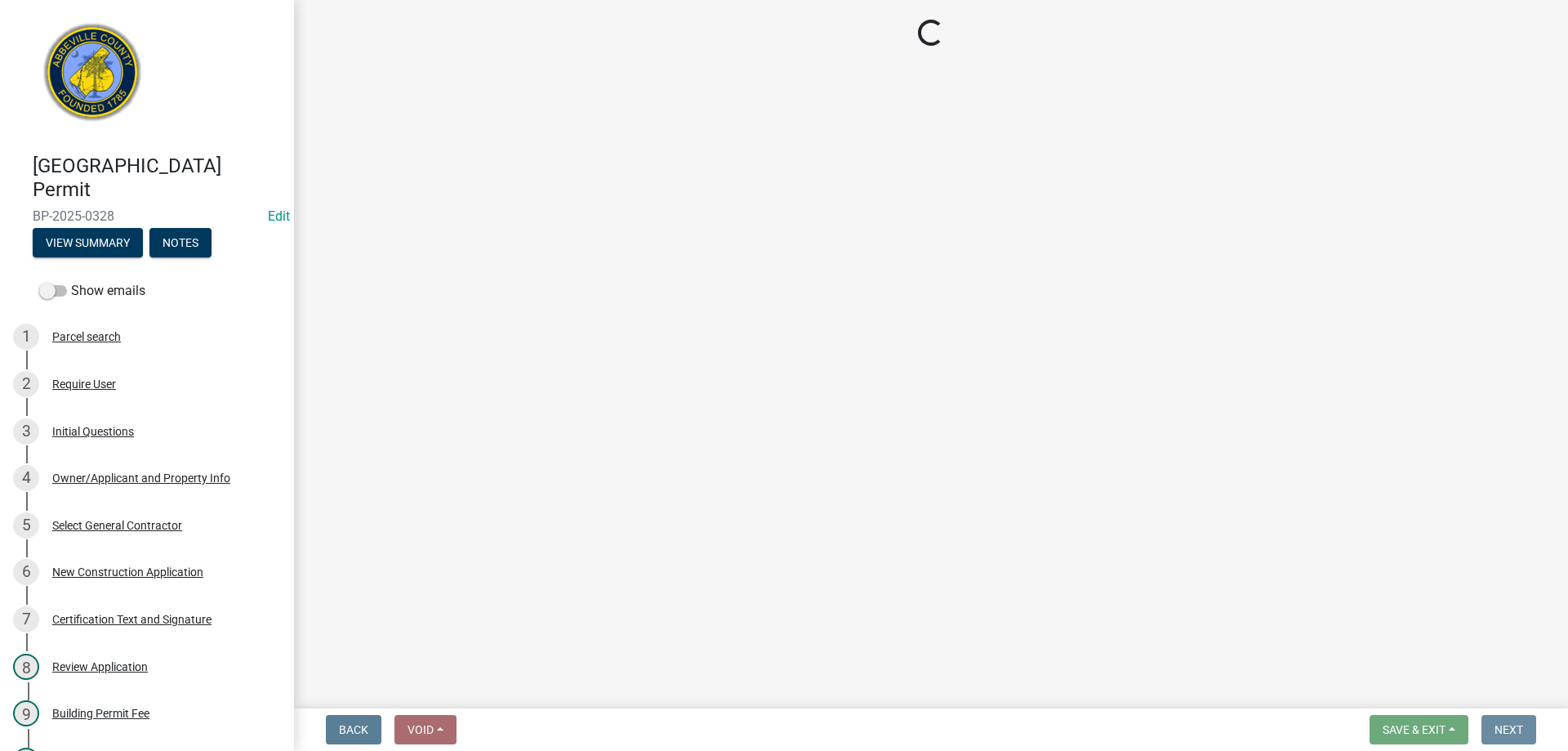
scroll to position [0, 0]
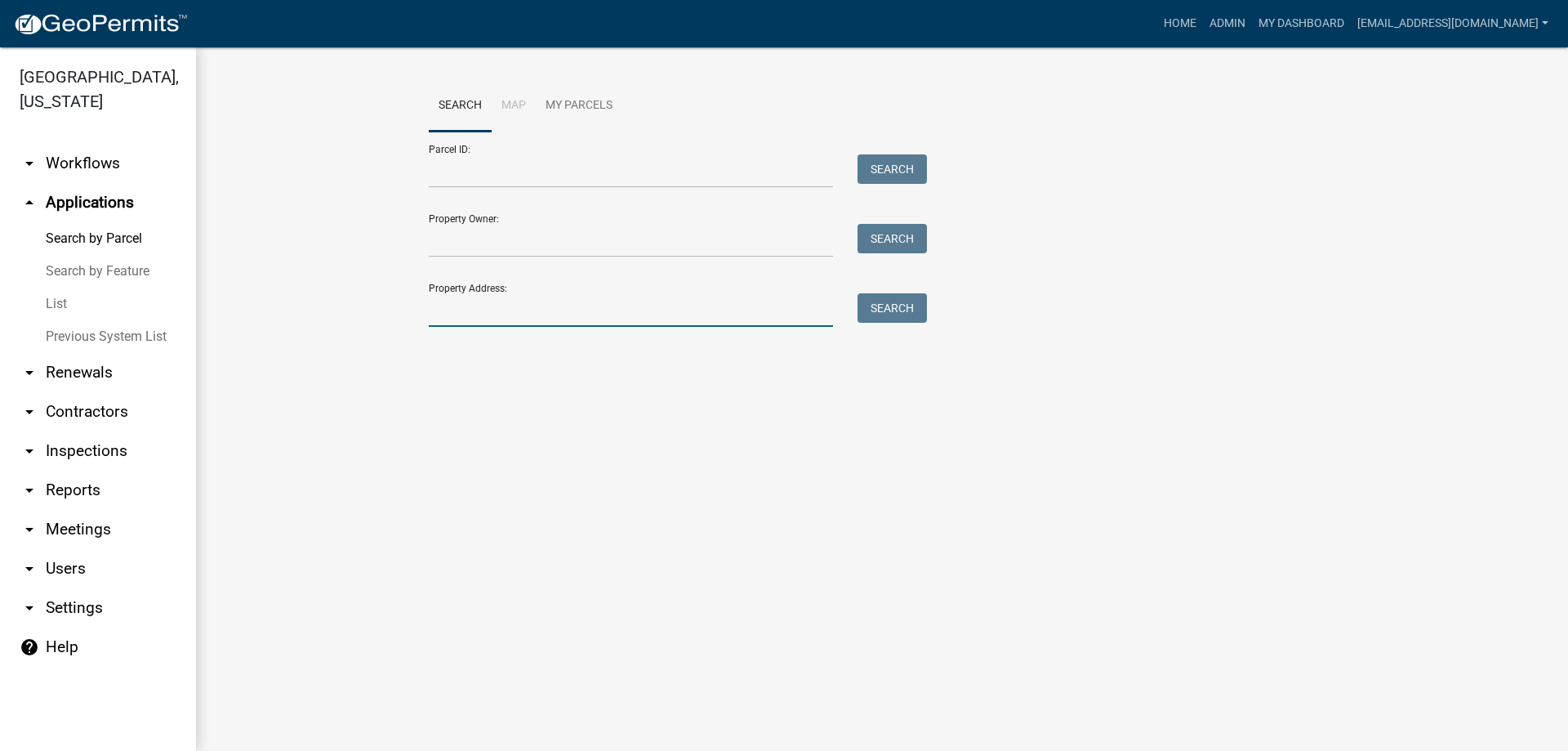
click at [519, 309] on input "Property Address:" at bounding box center [630, 310] width 404 height 34
click at [886, 307] on button "Search" at bounding box center [893, 308] width 70 height 29
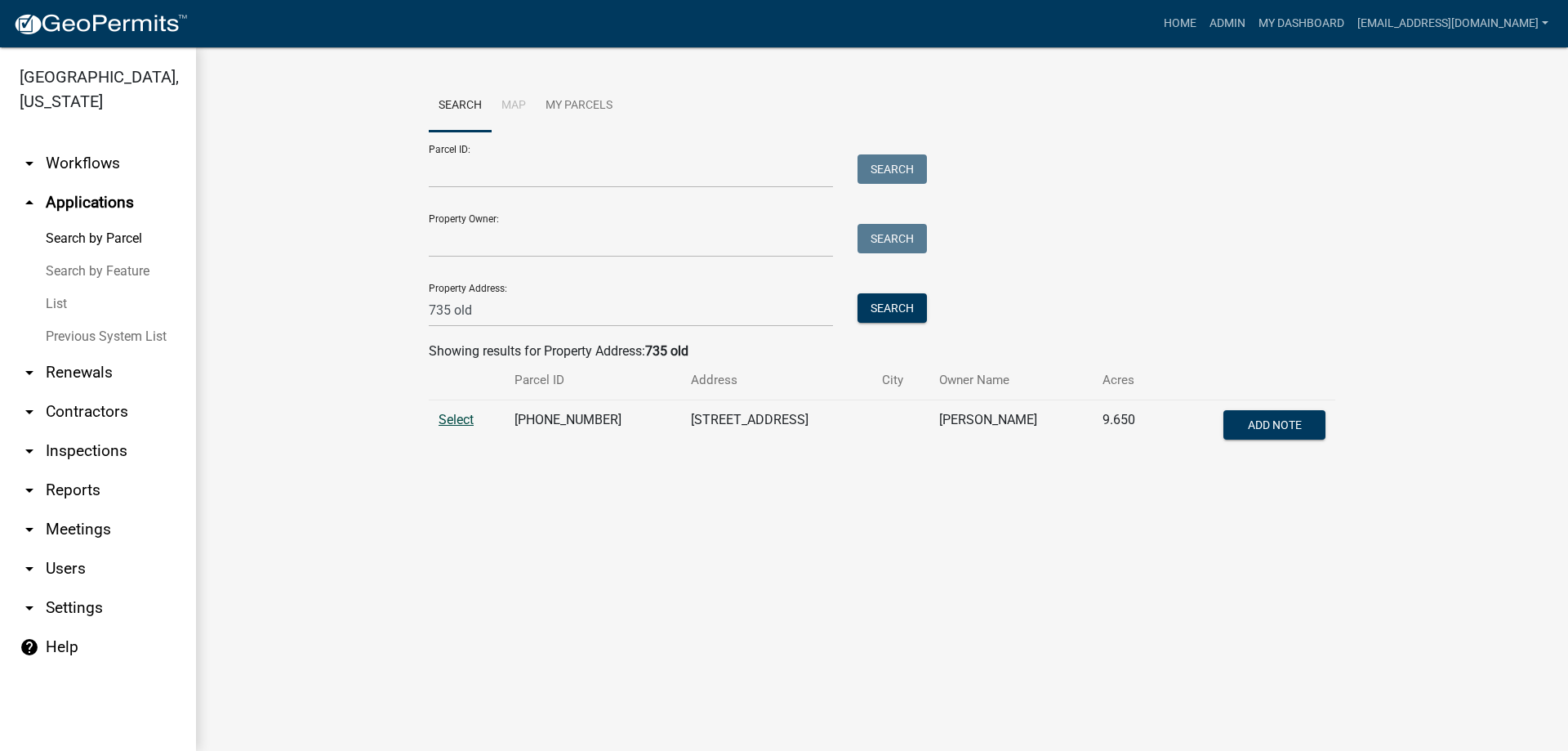
click at [459, 417] on span "Select" at bounding box center [456, 420] width 35 height 16
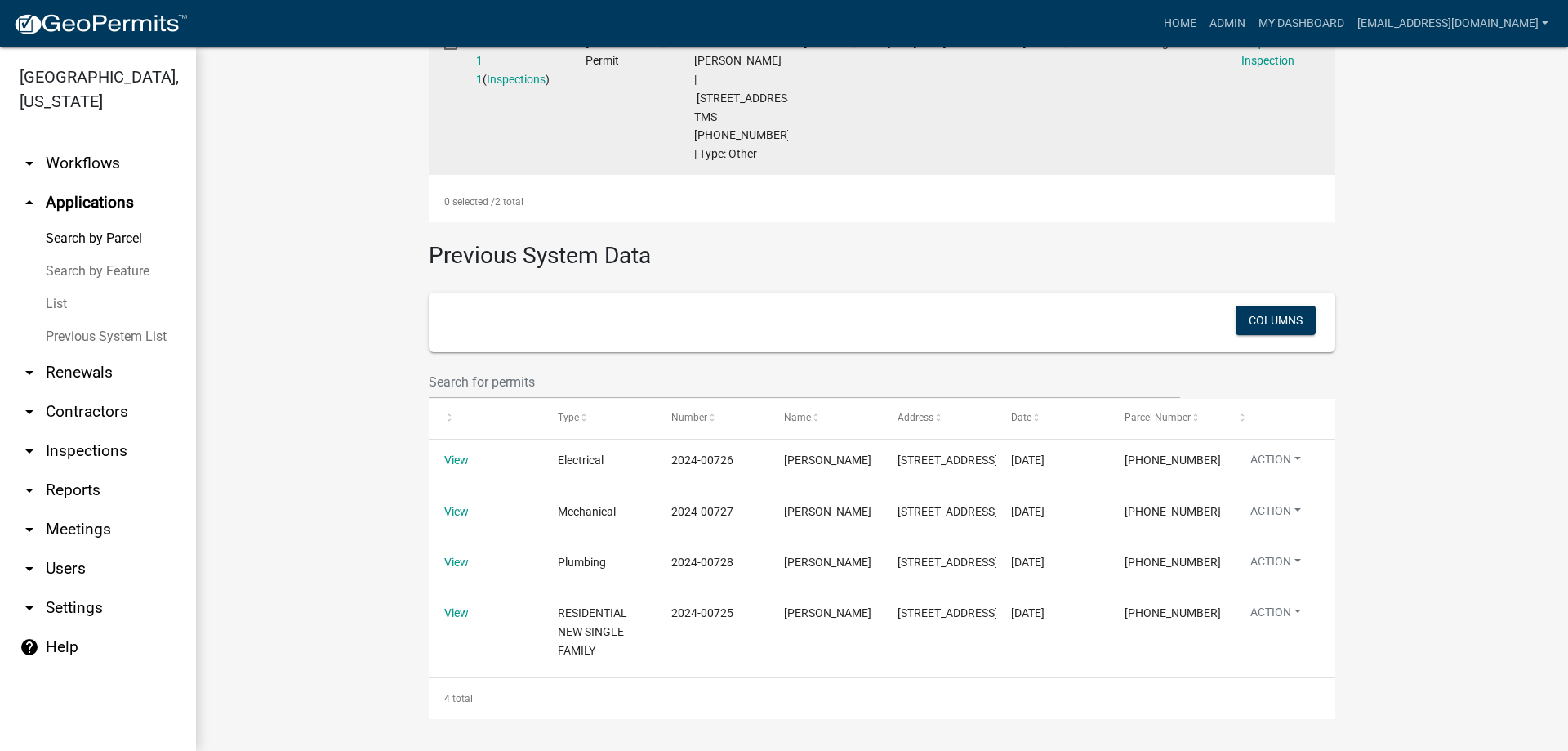
scroll to position [841, 0]
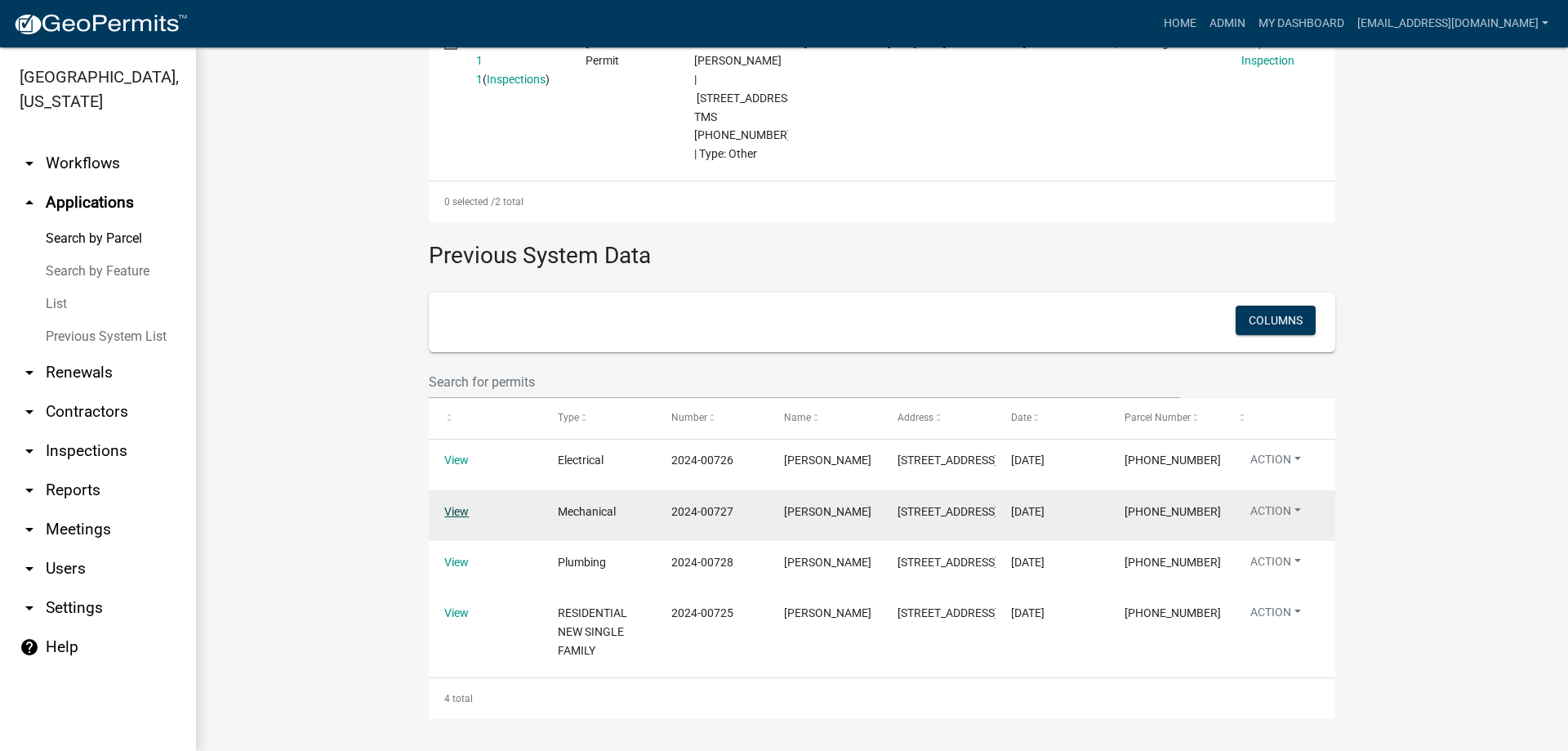
click at [447, 506] on link "View" at bounding box center [456, 511] width 24 height 13
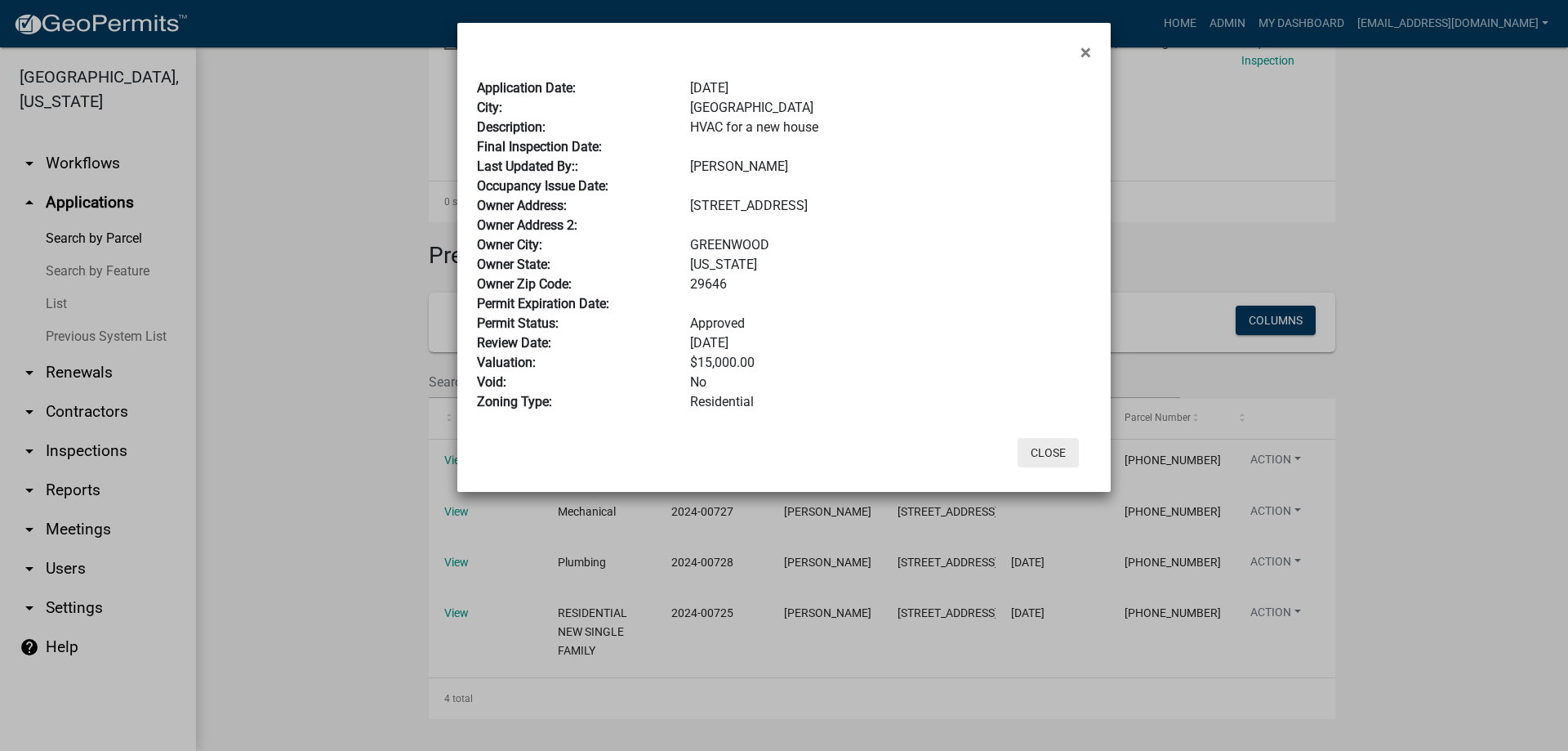
click at [1044, 454] on button "Close" at bounding box center [1048, 453] width 61 height 29
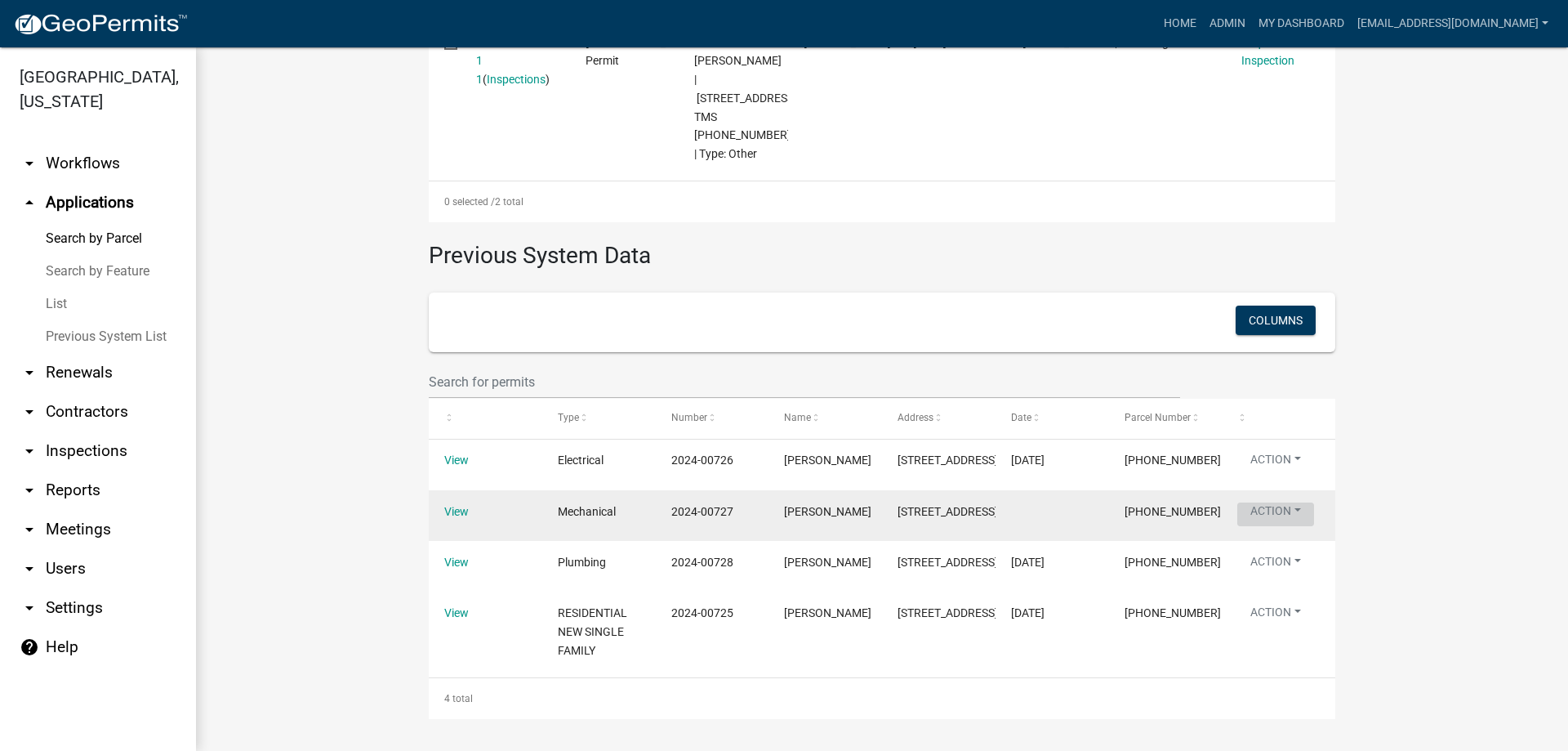
click at [1261, 503] on button "Action" at bounding box center [1275, 514] width 77 height 23
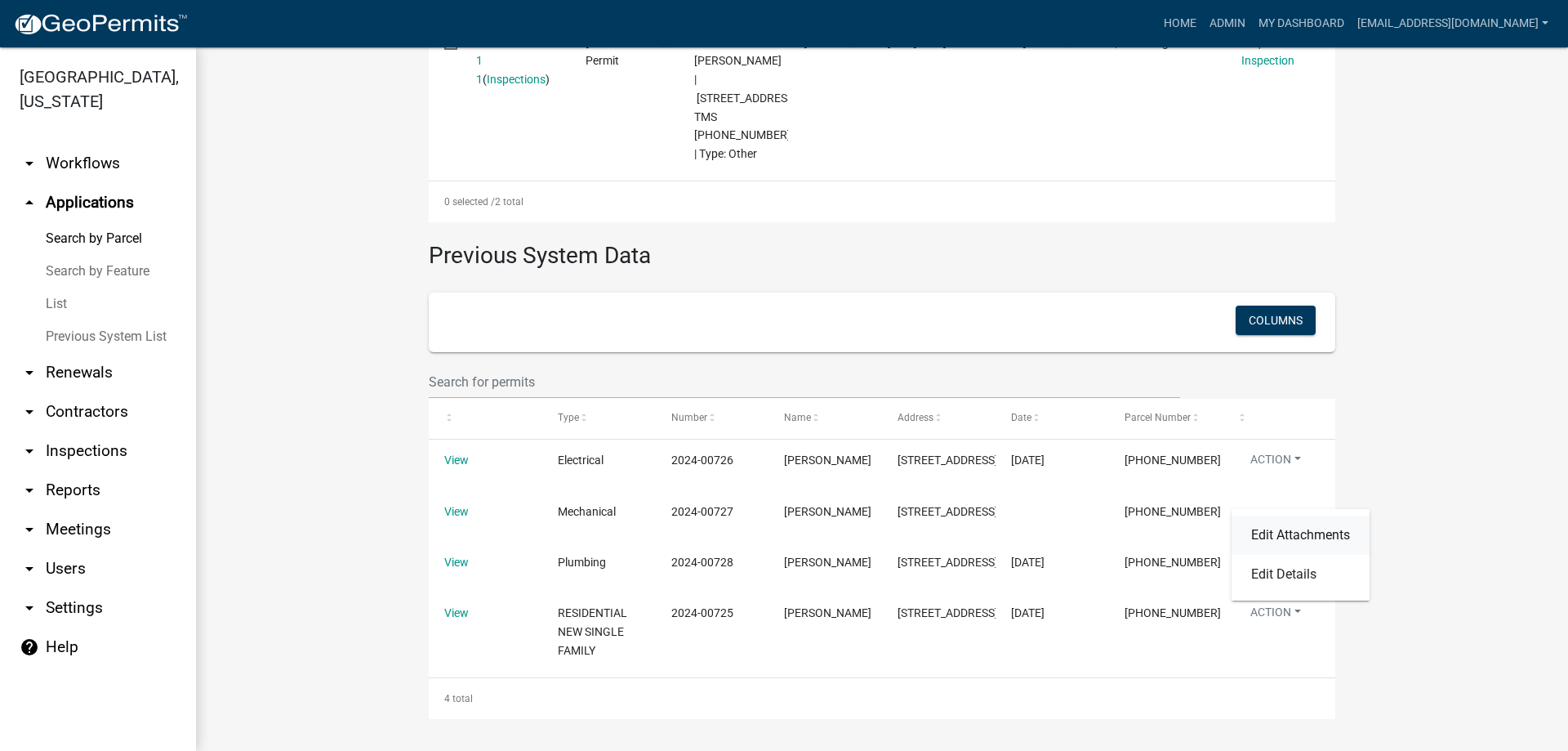
click at [1299, 533] on link "Edit Attachments" at bounding box center [1300, 536] width 138 height 39
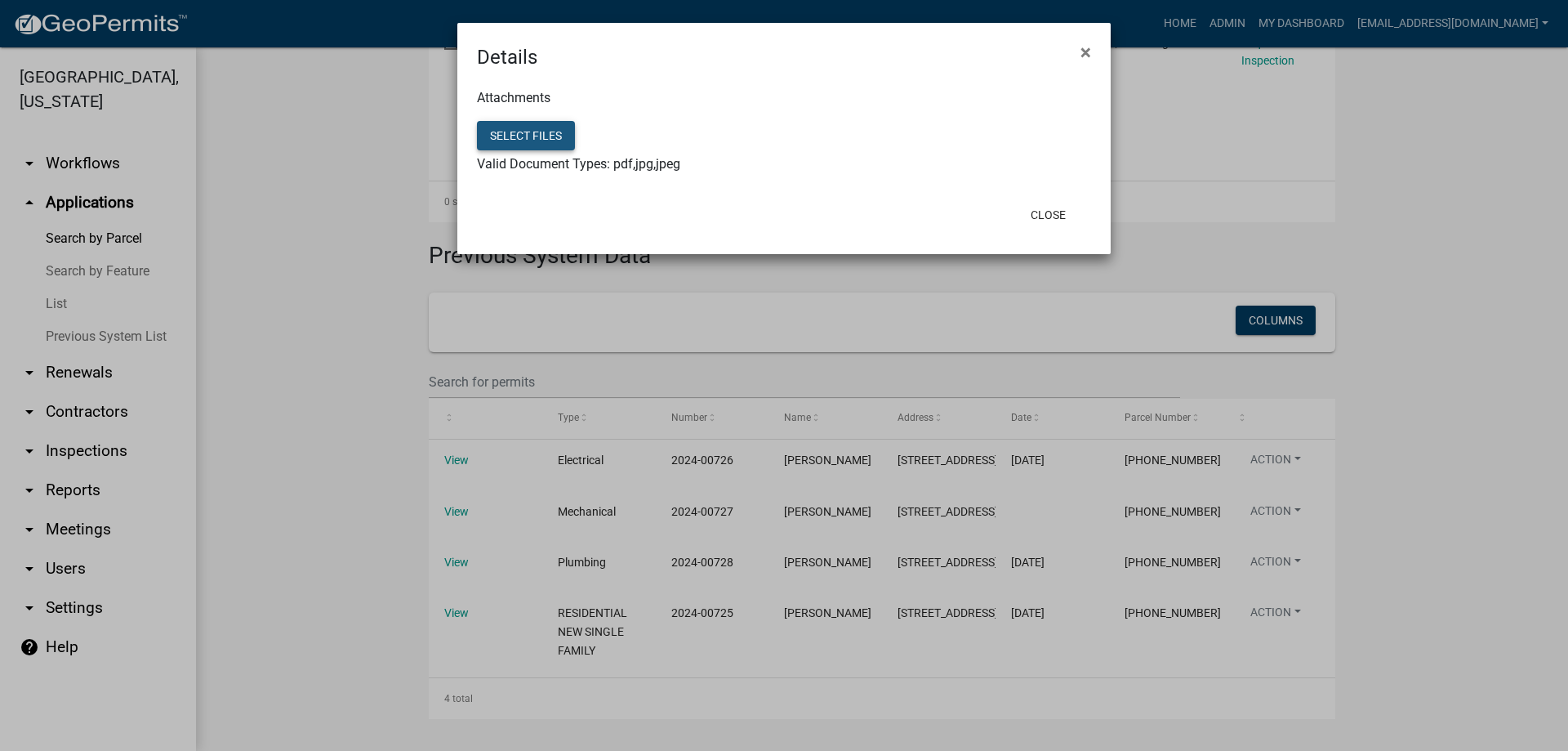
click at [535, 132] on button "Select files" at bounding box center [526, 136] width 98 height 29
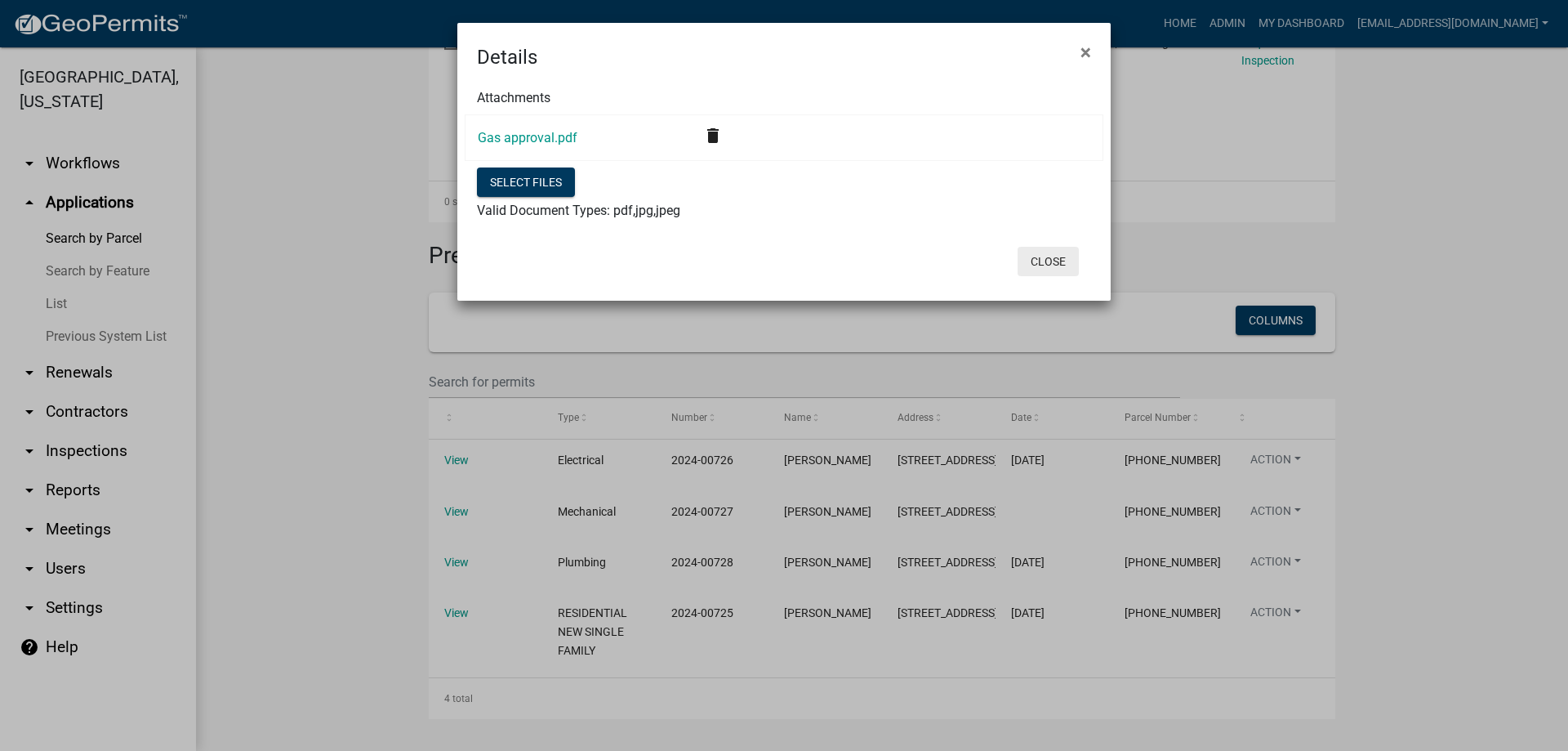
click at [1045, 259] on button "Close" at bounding box center [1048, 261] width 61 height 29
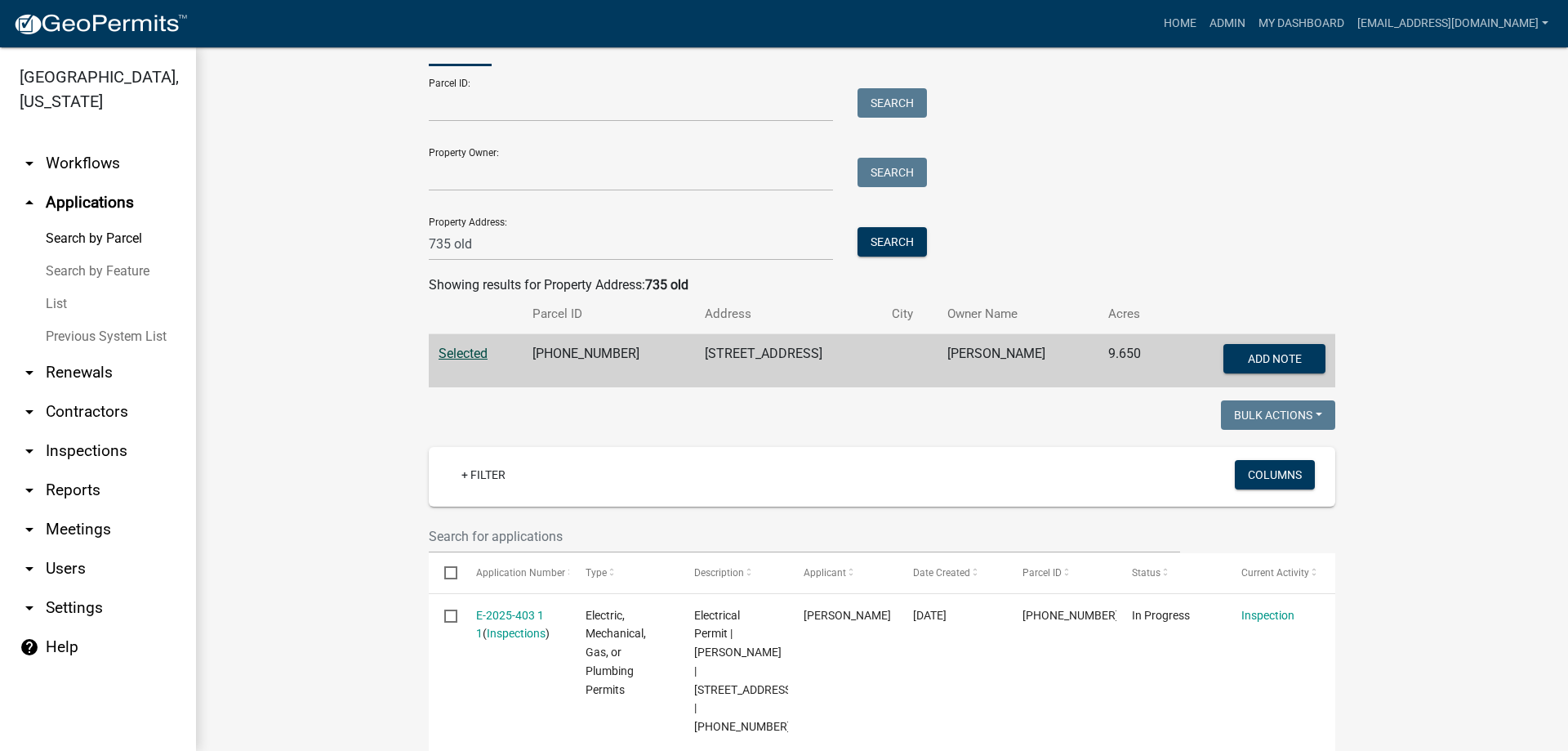
scroll to position [0, 0]
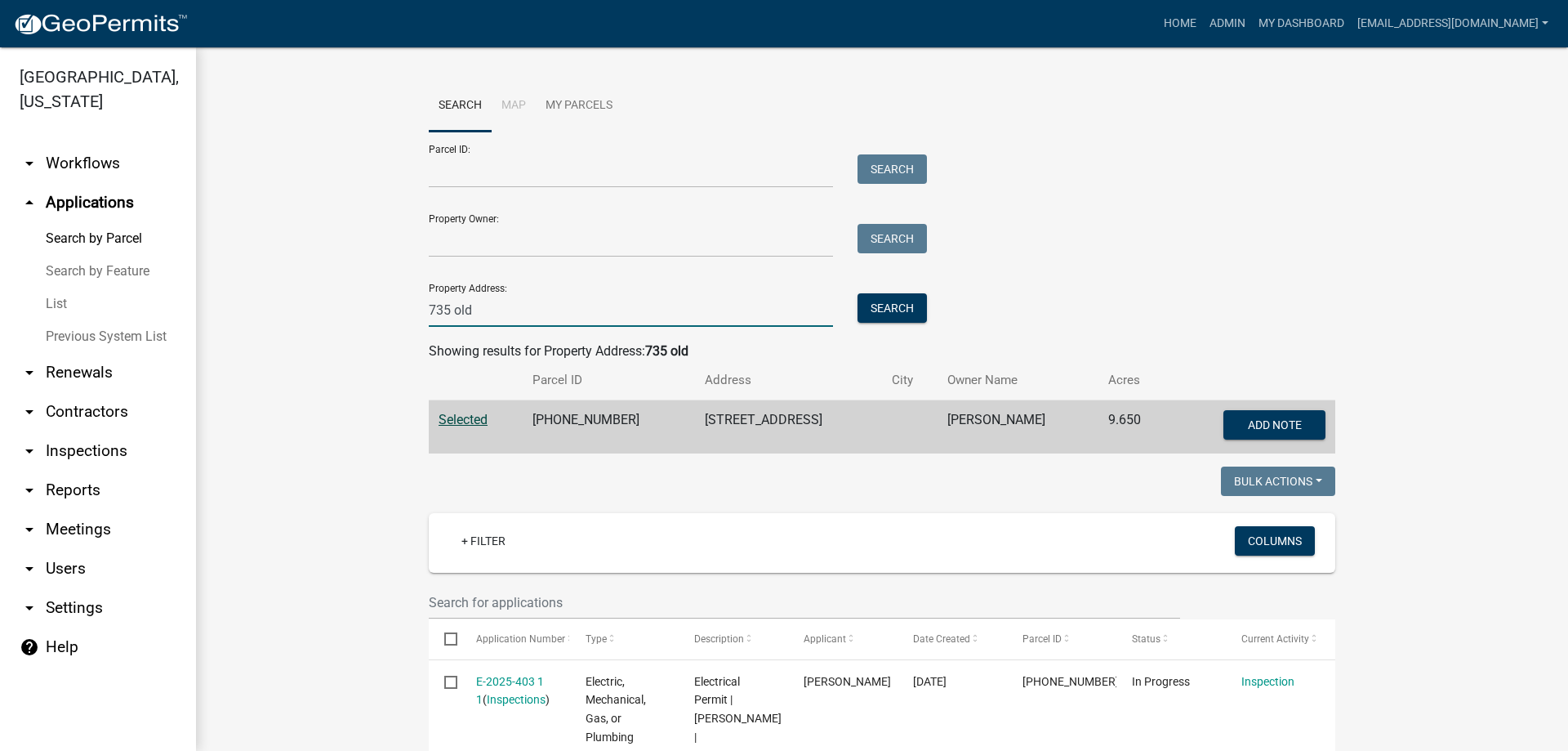
click at [505, 304] on input "735 old" at bounding box center [630, 310] width 404 height 34
type input "7"
type input "101 hunter"
click at [894, 306] on button "Search" at bounding box center [893, 308] width 70 height 29
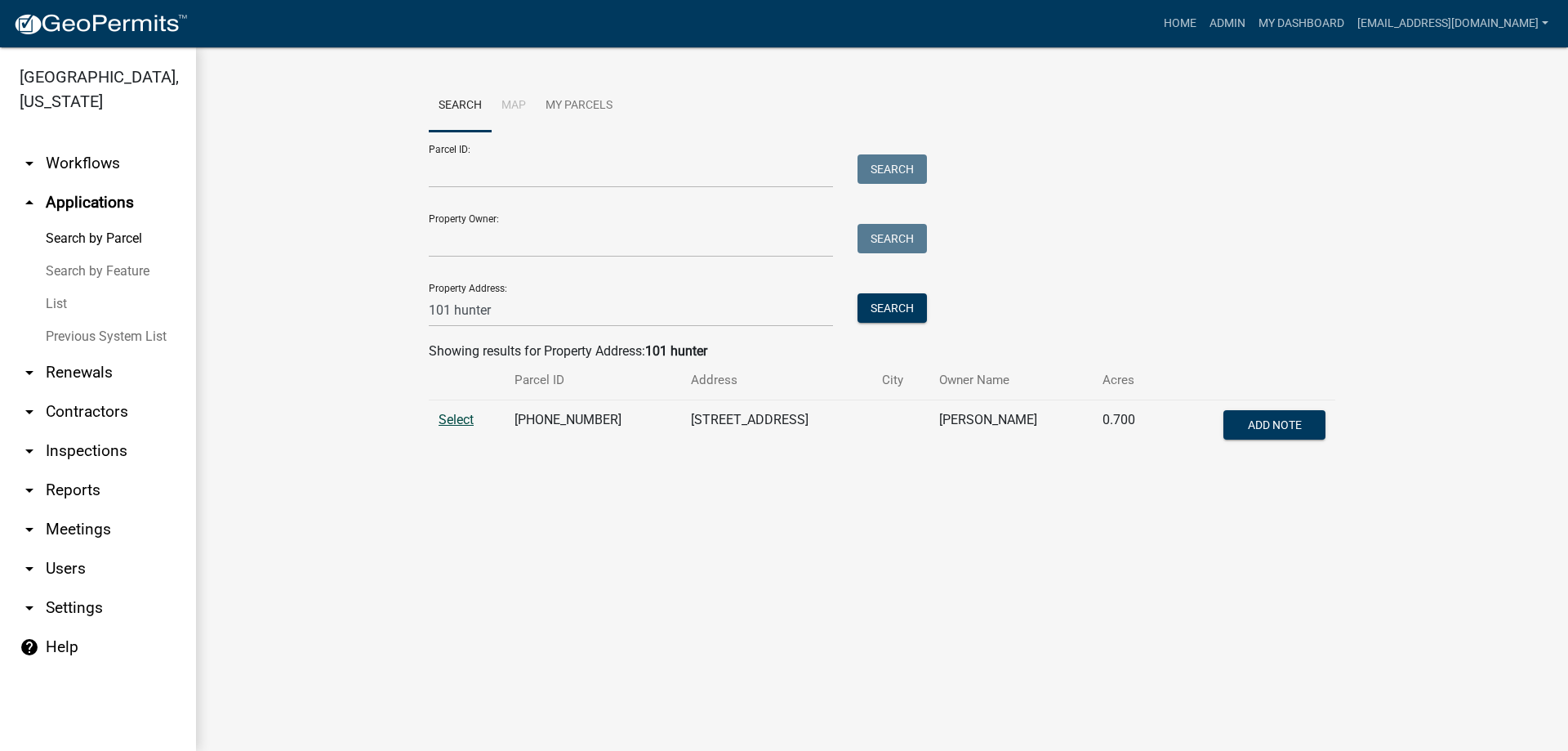
click at [459, 420] on span "Select" at bounding box center [456, 420] width 35 height 16
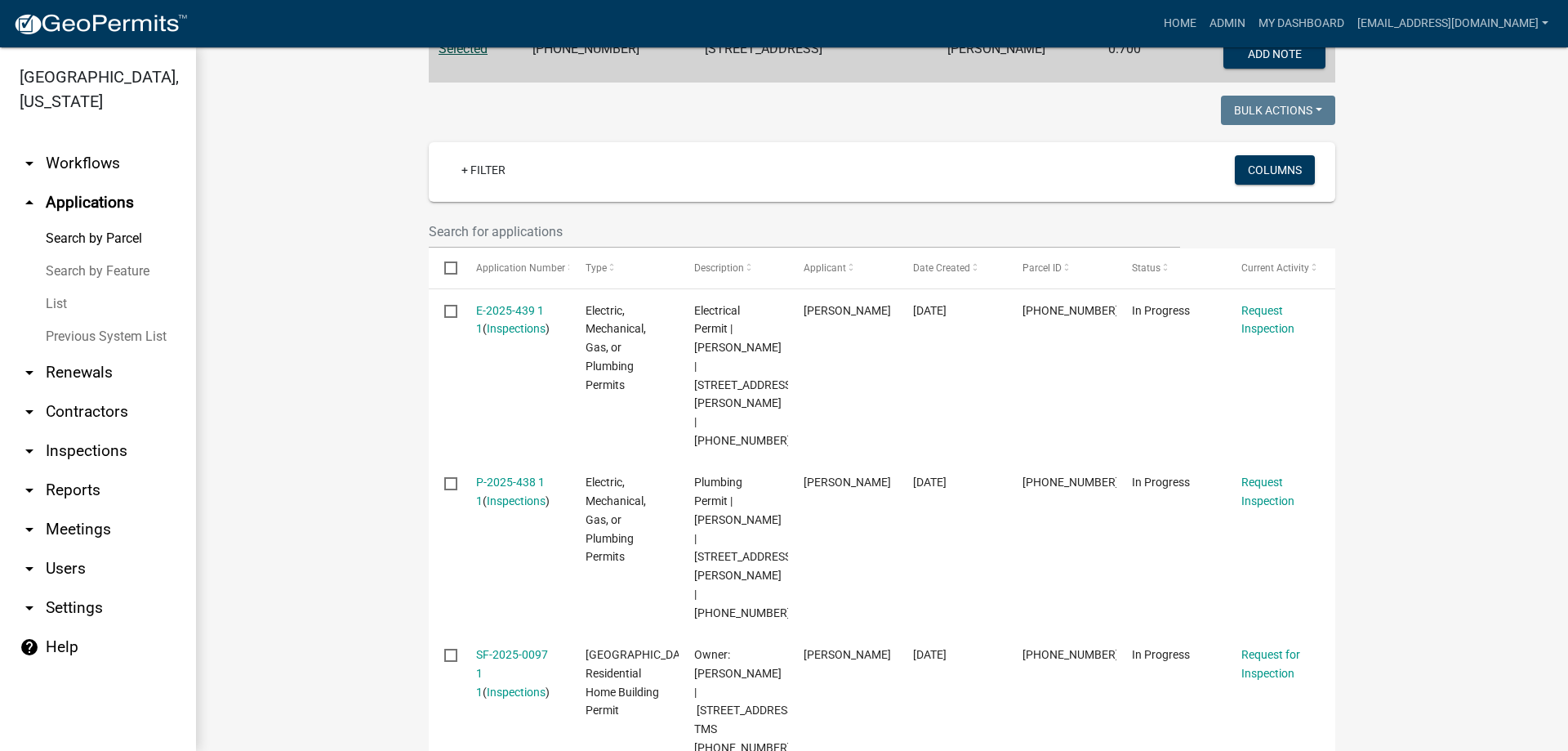
scroll to position [408, 0]
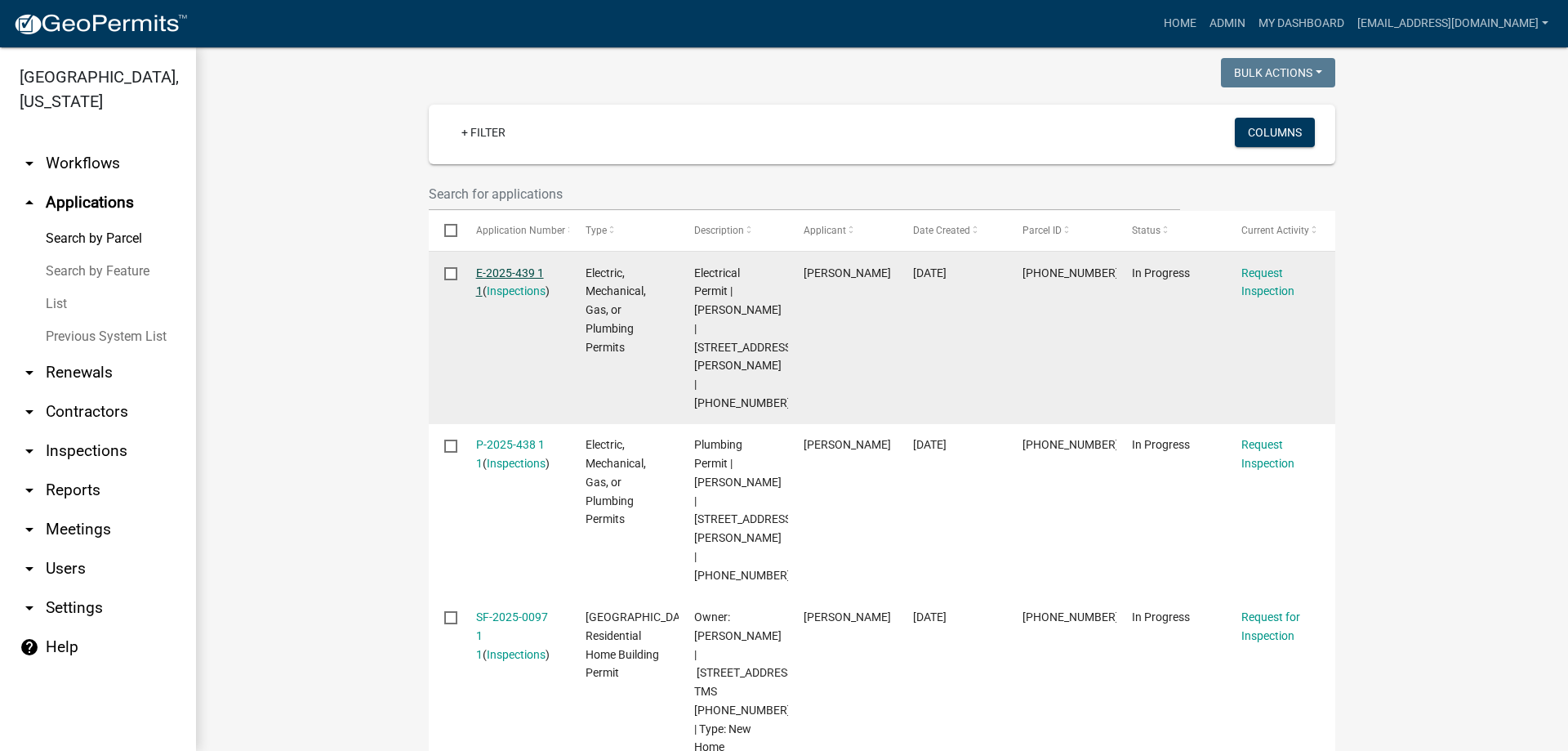
click at [498, 267] on link "E-2025-439 1 1" at bounding box center [510, 282] width 68 height 32
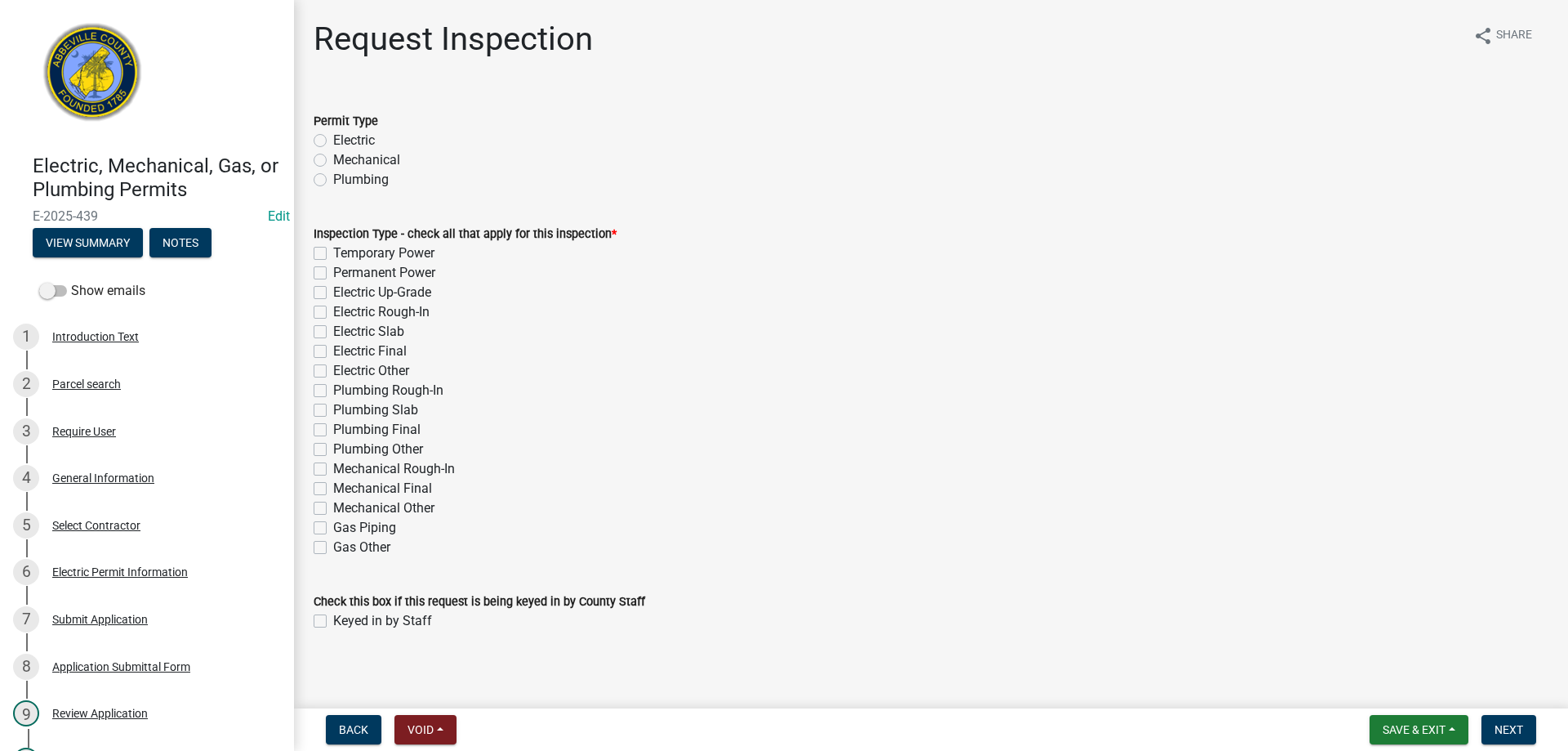
click at [334, 140] on label "Electric" at bounding box center [354, 141] width 42 height 19
click at [334, 140] on input "Electric" at bounding box center [338, 136] width 11 height 11
radio input "true"
click at [334, 315] on label "Electric Rough-In" at bounding box center [381, 312] width 96 height 19
click at [334, 313] on input "Electric Rough-In" at bounding box center [338, 308] width 11 height 11
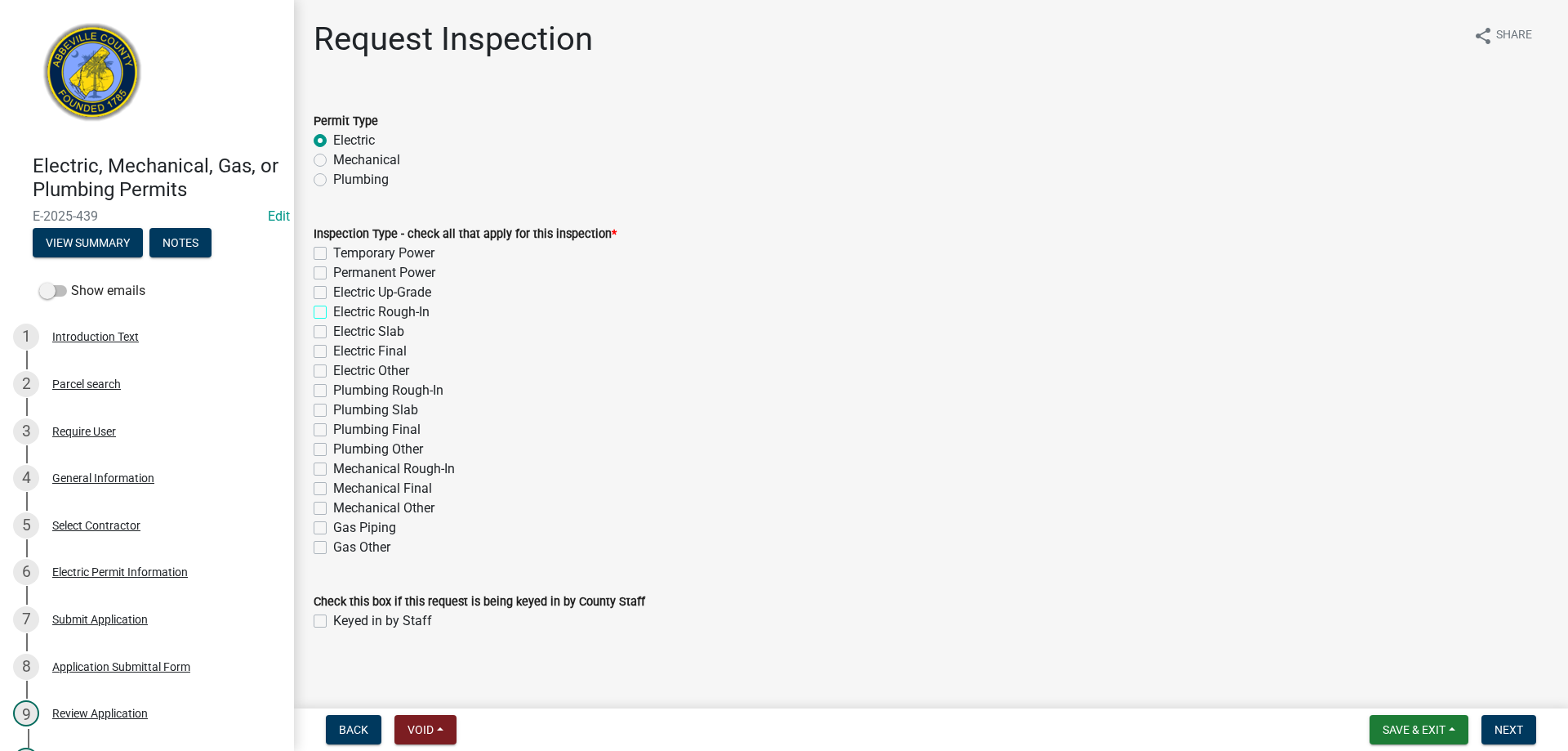
checkbox input "true"
checkbox input "false"
checkbox input "true"
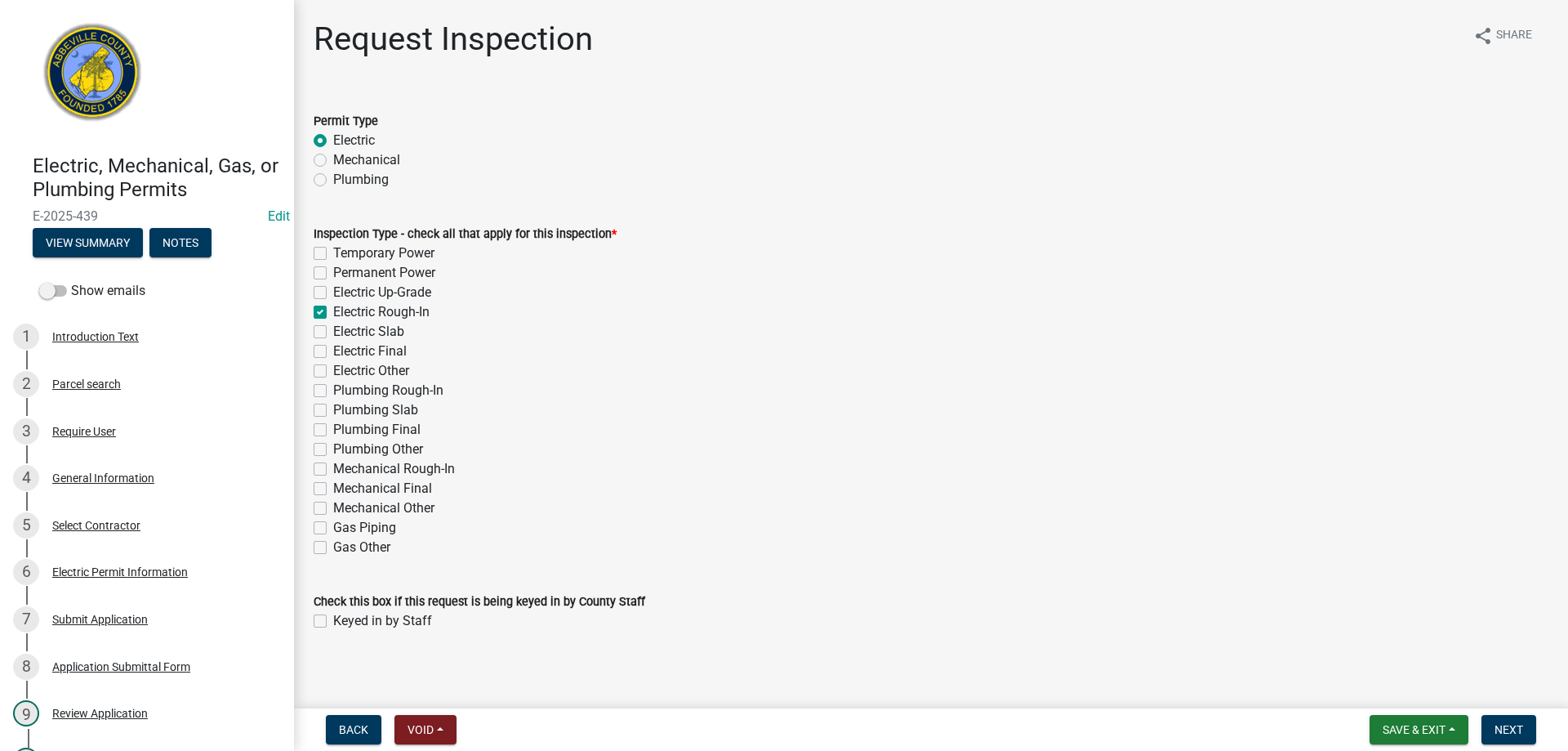
checkbox input "false"
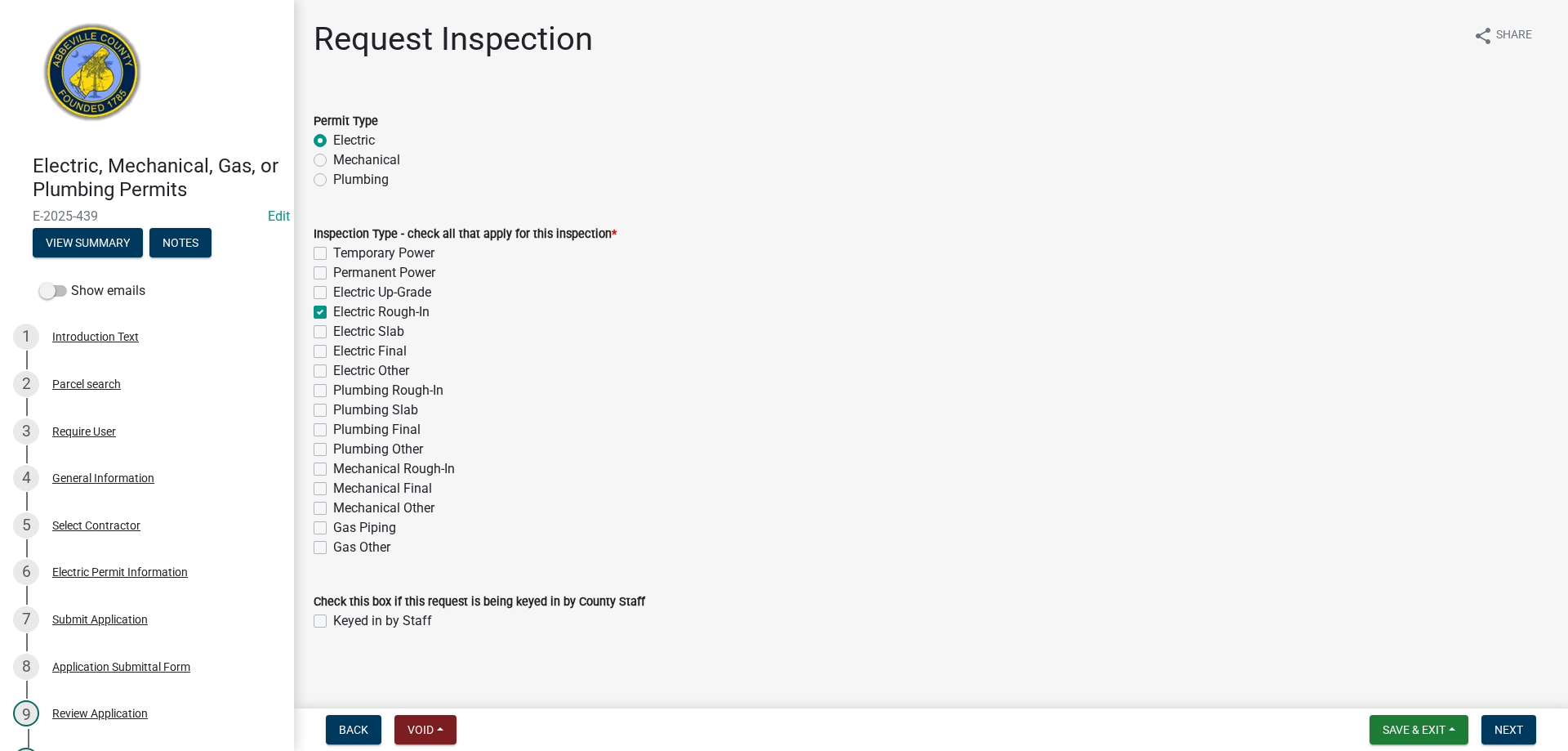
checkbox input "false"
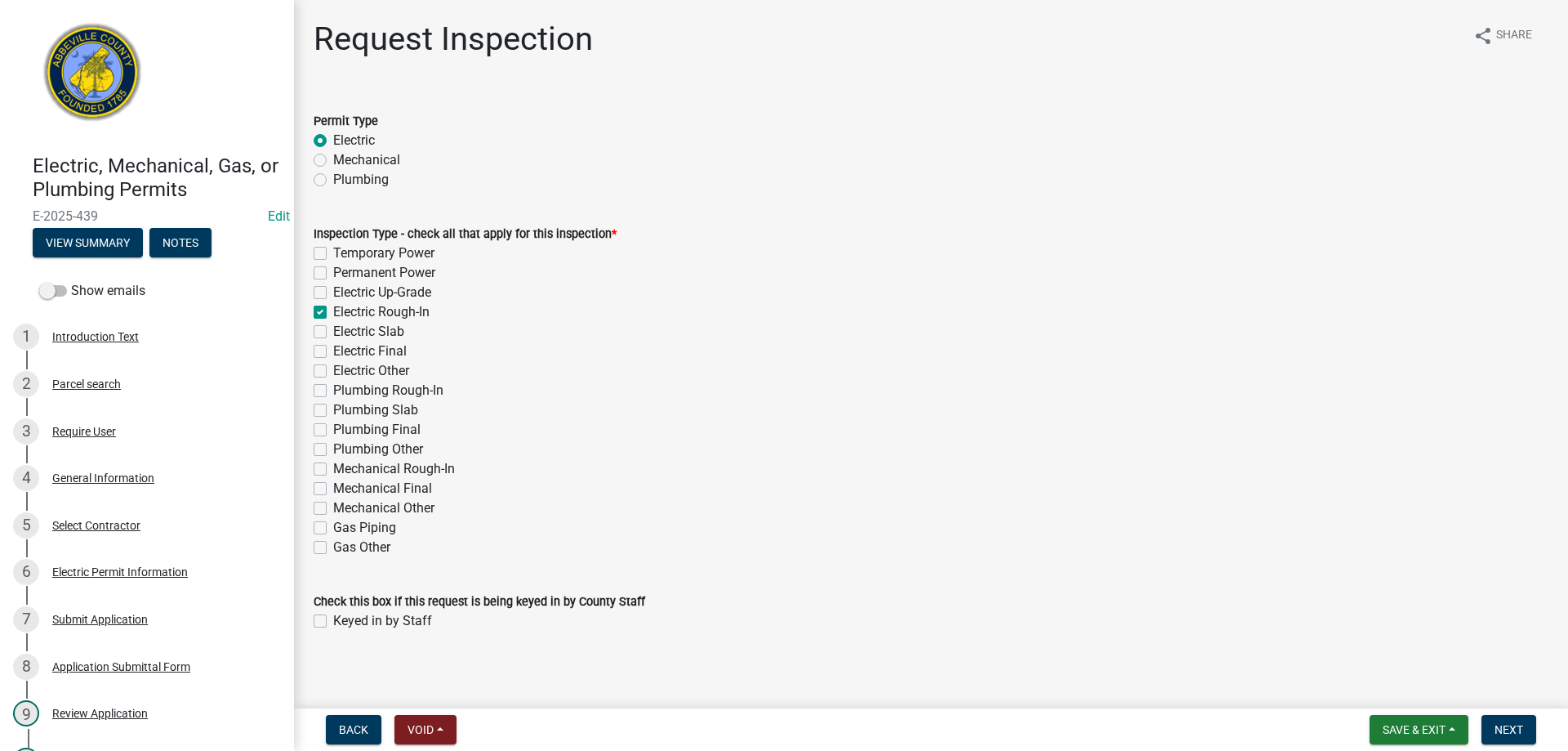
checkbox input "false"
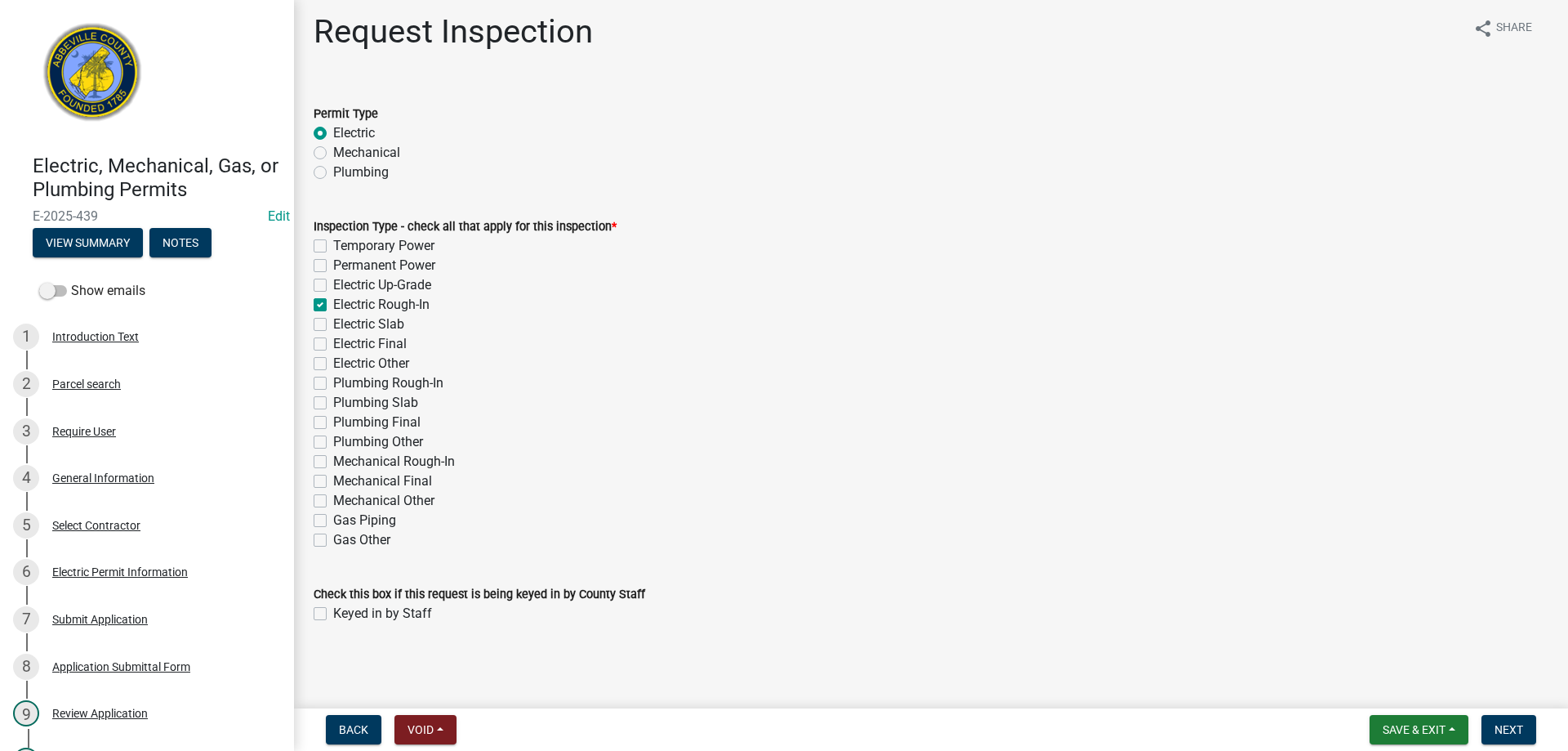
click at [334, 611] on label "Keyed in by Staff" at bounding box center [383, 614] width 99 height 19
click at [334, 611] on input "Keyed in by Staff" at bounding box center [338, 609] width 11 height 11
checkbox input "true"
click at [1510, 727] on span "Next" at bounding box center [1509, 730] width 28 height 13
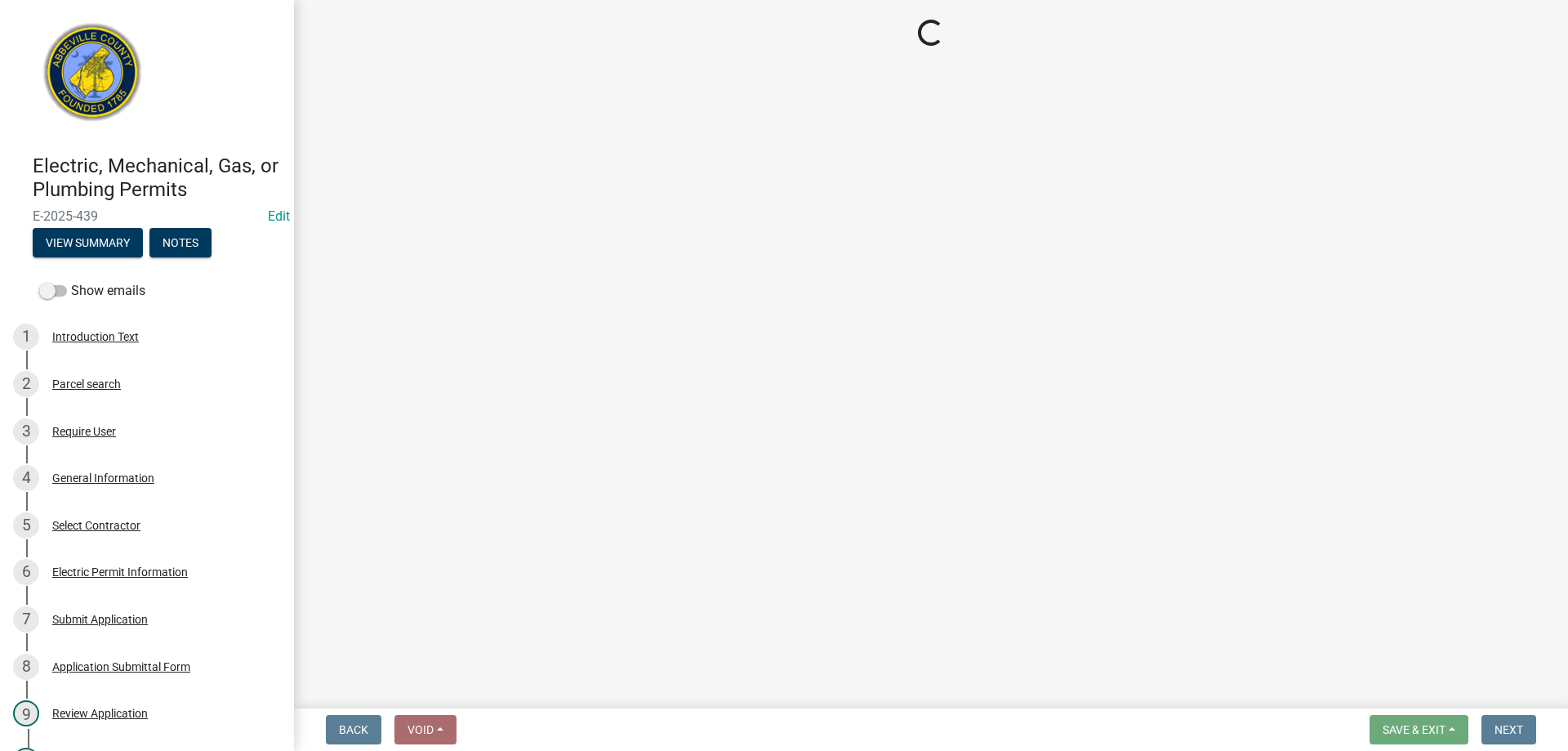
select select "896ec84b-7942-43b9-a78d-4f1554b7930c"
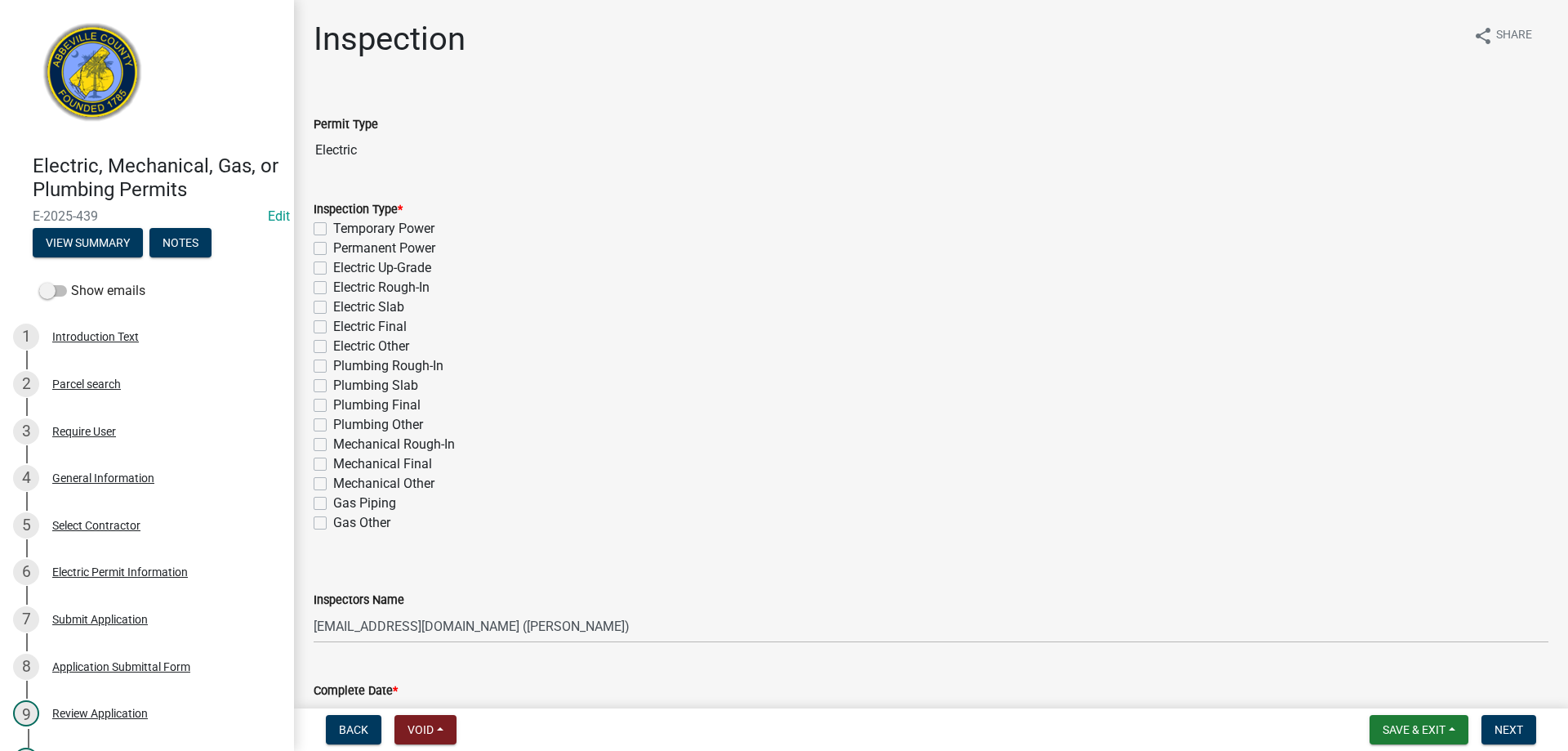
click at [334, 290] on label "Electric Rough-In" at bounding box center [381, 287] width 96 height 19
click at [334, 288] on input "Electric Rough-In" at bounding box center [338, 282] width 11 height 11
checkbox input "true"
checkbox input "false"
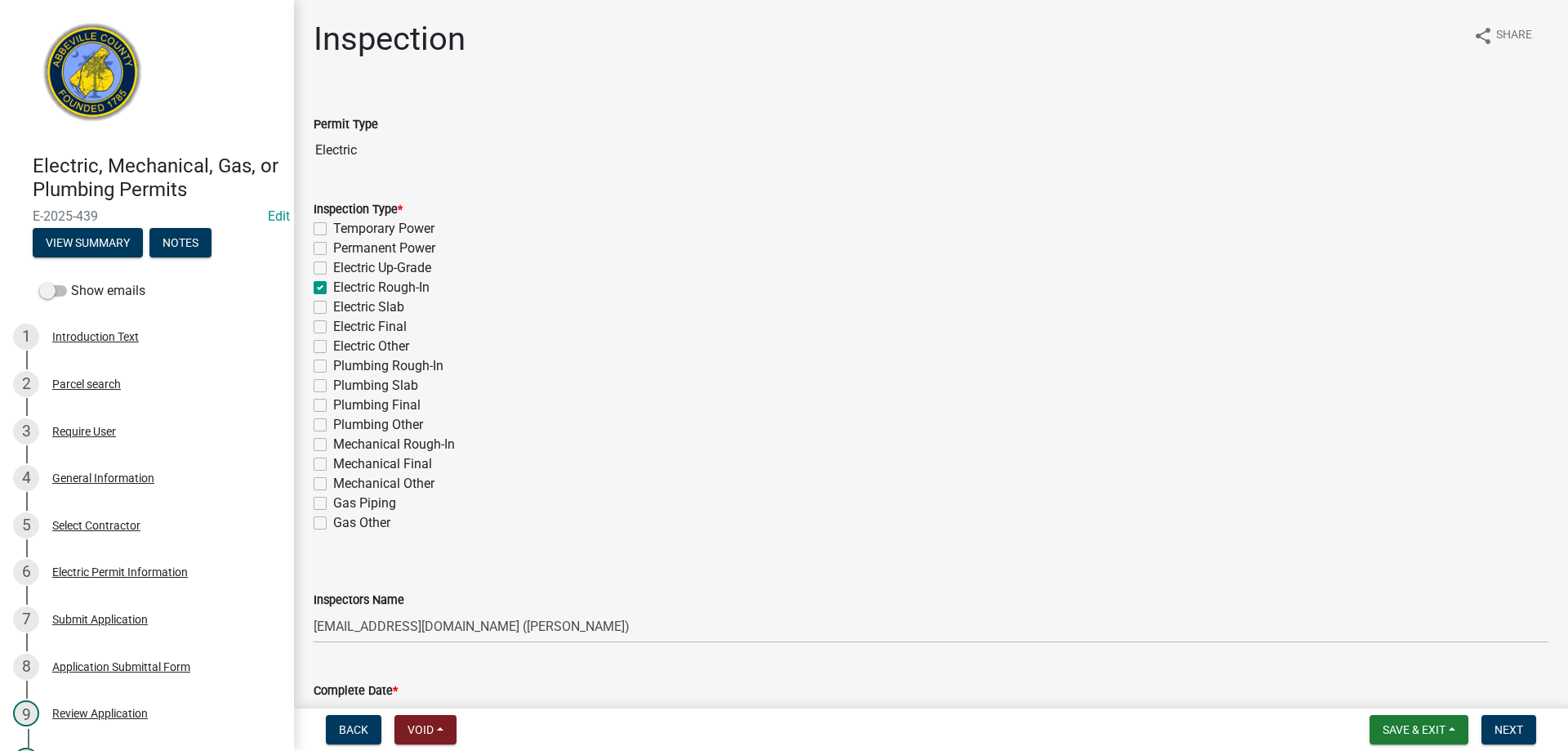
checkbox input "false"
checkbox input "true"
checkbox input "false"
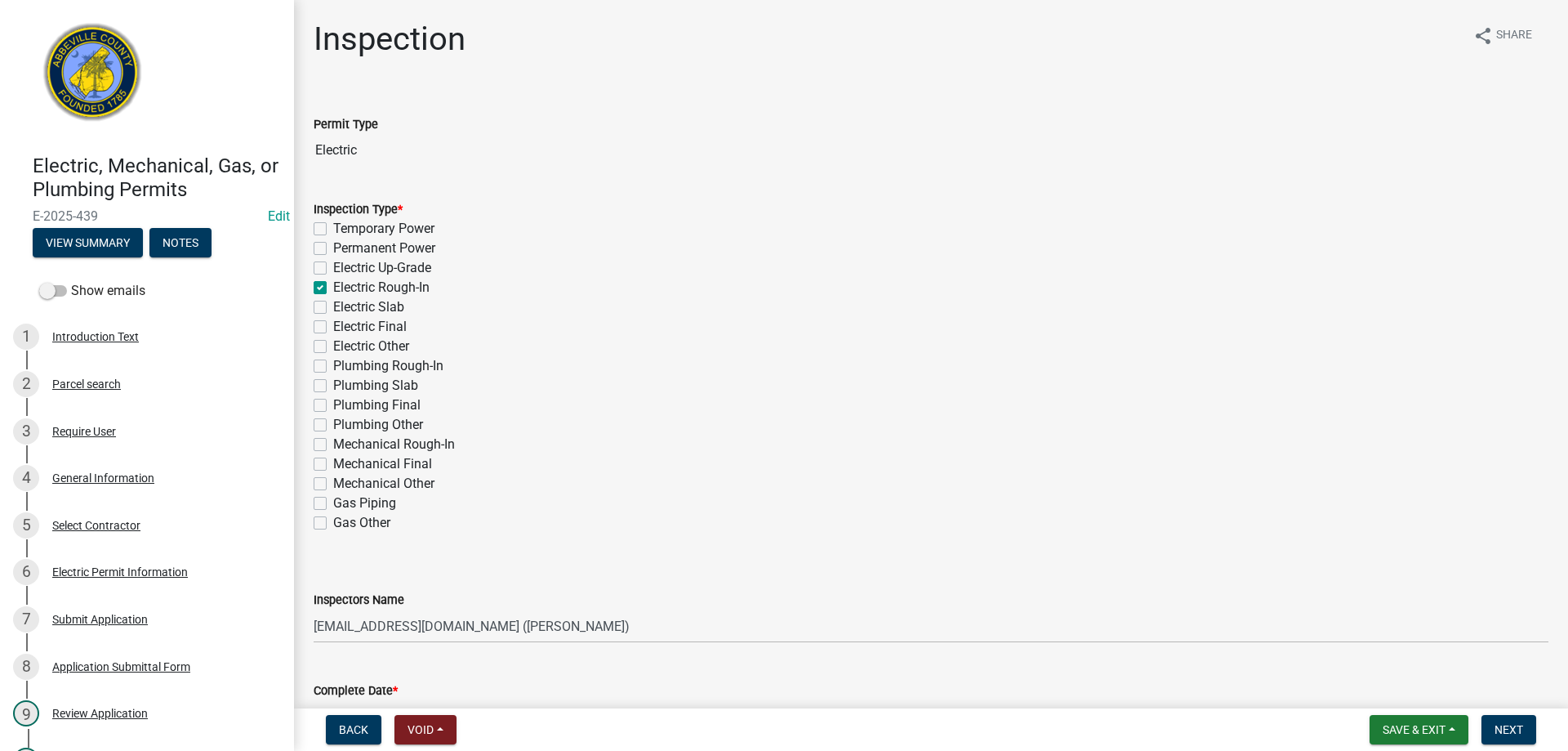
checkbox input "false"
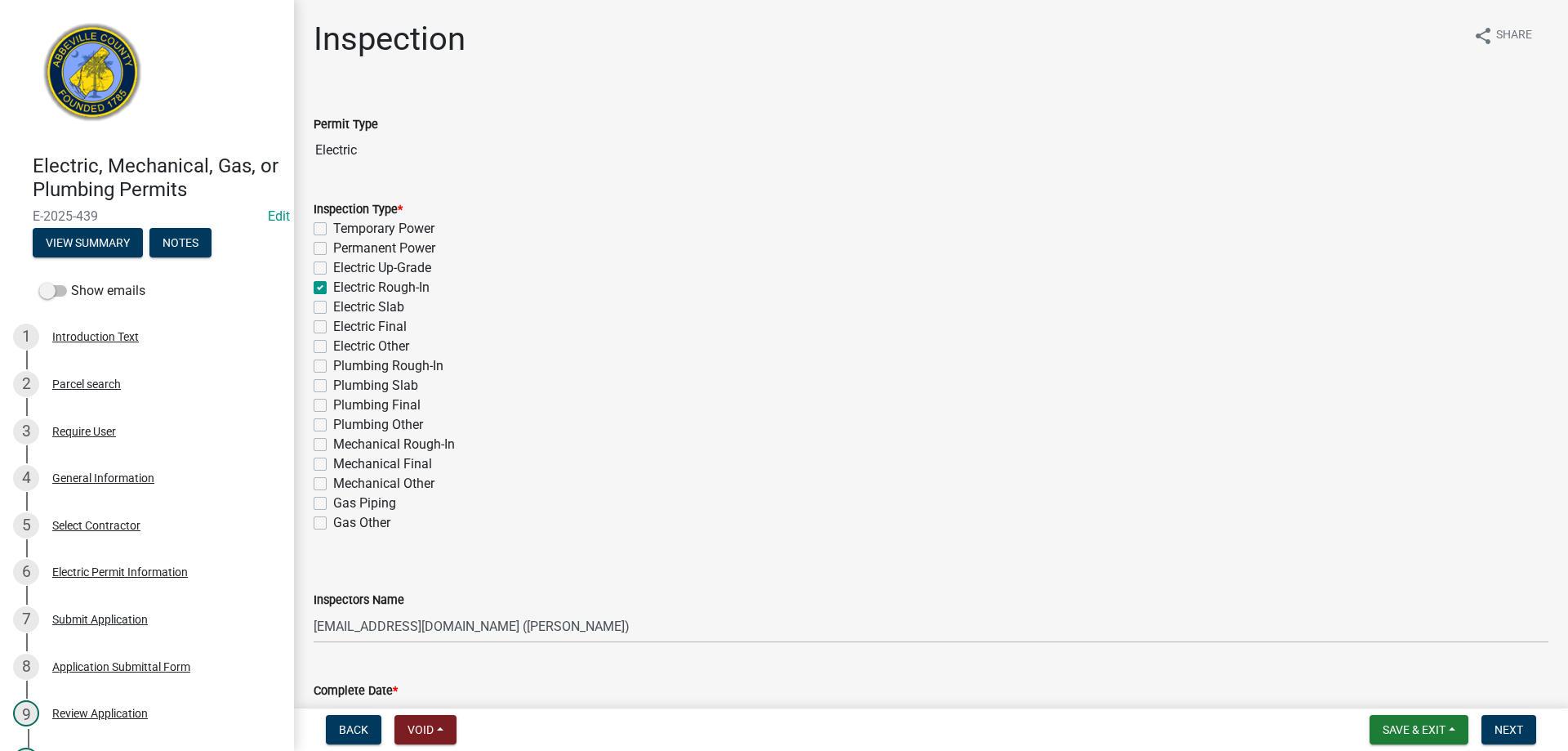
checkbox input "false"
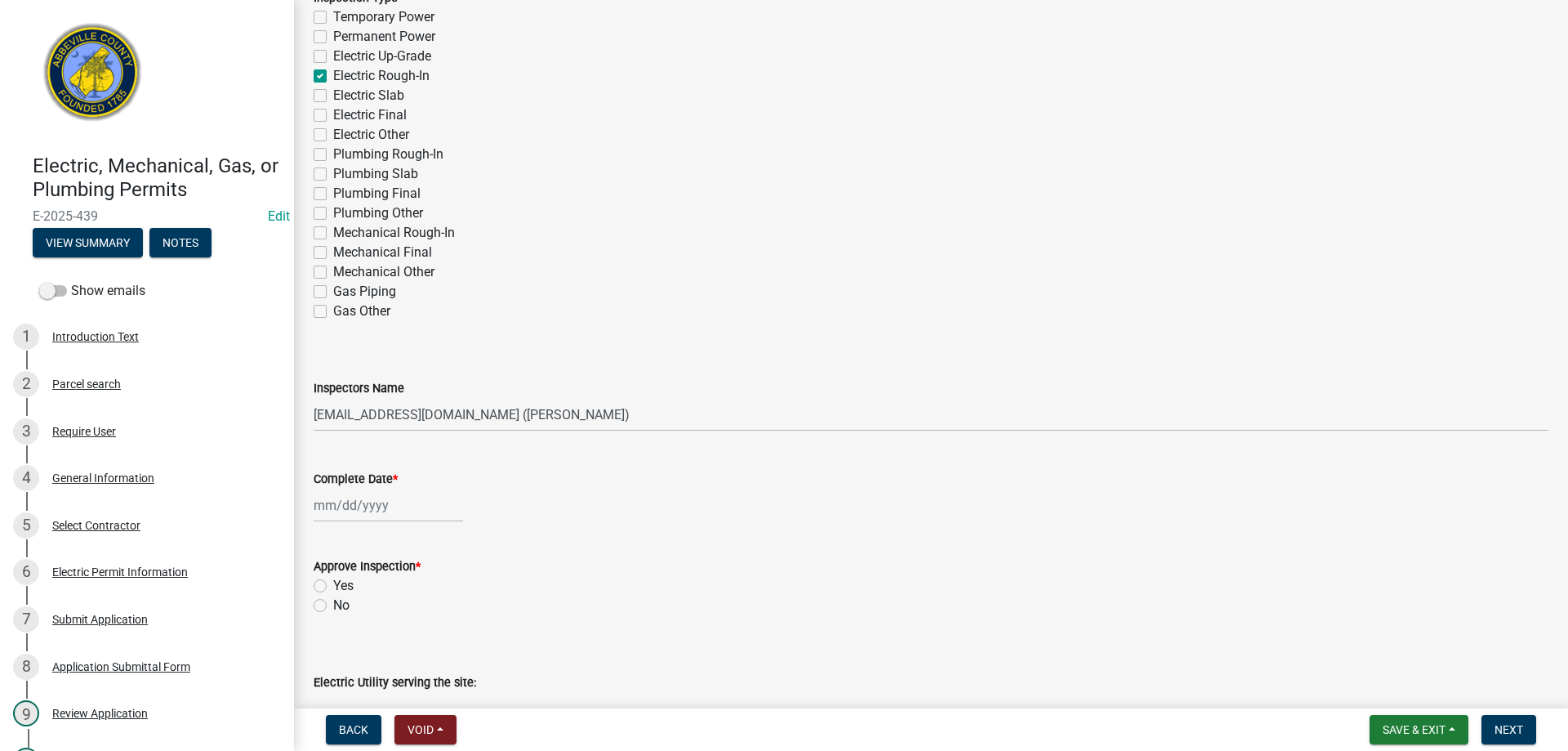
scroll to position [408, 0]
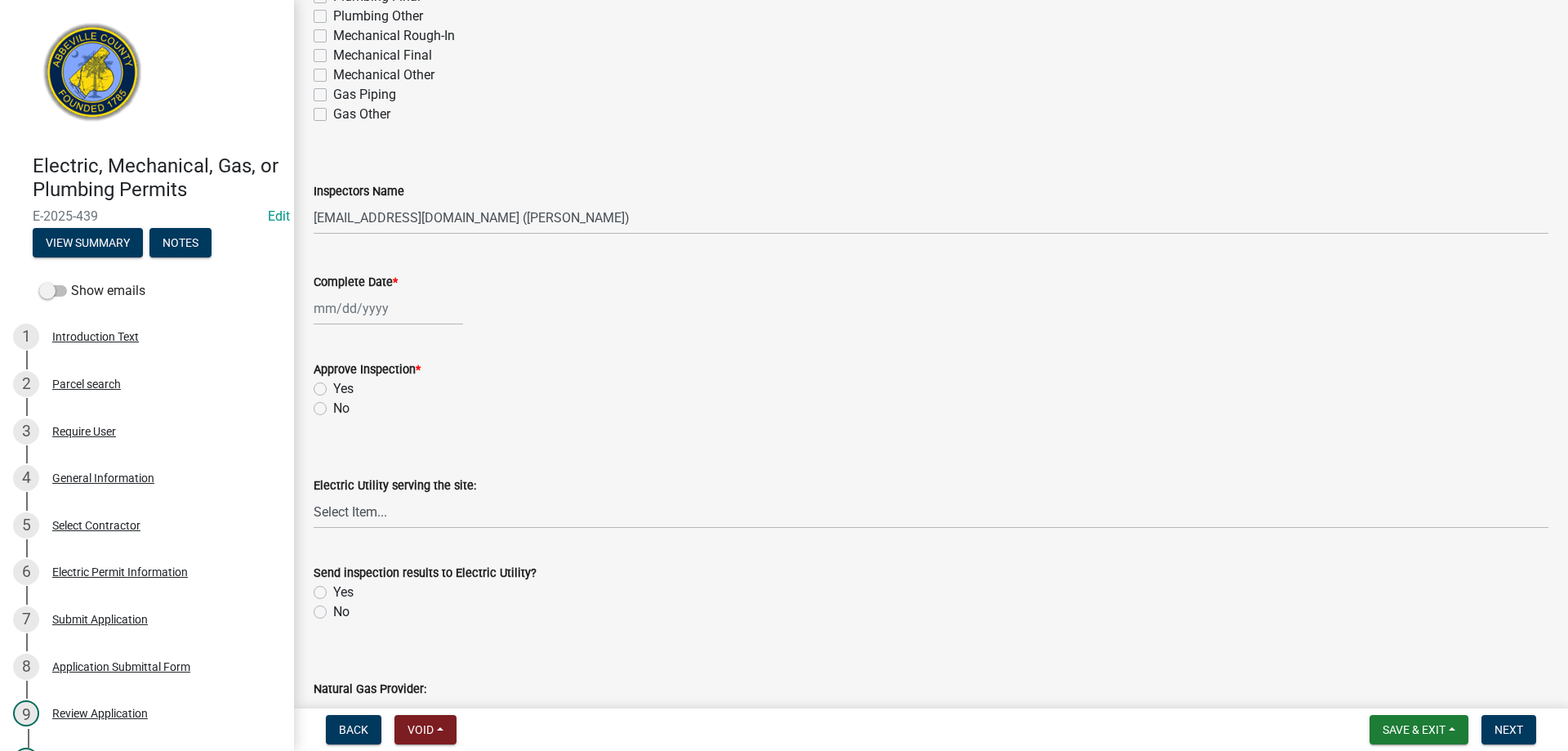
click at [378, 307] on div at bounding box center [388, 309] width 149 height 34
select select "10"
select select "2025"
click at [354, 443] on div "14" at bounding box center [356, 447] width 26 height 26
type input "[DATE]"
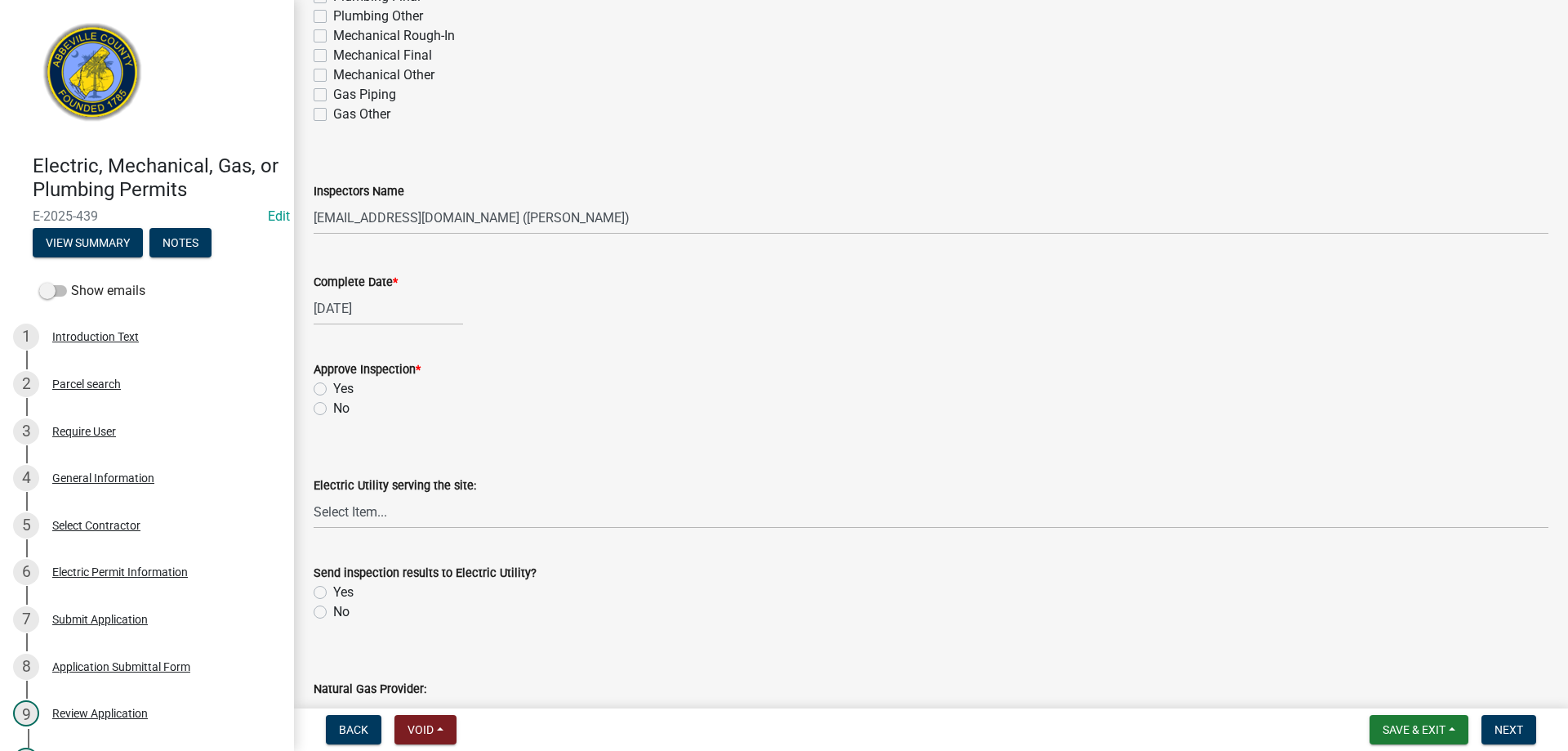
click at [334, 387] on label "Yes" at bounding box center [343, 389] width 20 height 19
click at [334, 387] on input "Yes" at bounding box center [338, 384] width 11 height 11
radio input "true"
click at [367, 517] on select "Select Item... Little River Electric Co-Op Laurens Electric Co-Op Duke Energy D…" at bounding box center [931, 512] width 1235 height 34
click at [313, 496] on select "Select Item... Little River Electric Co-Op Laurens Electric Co-Op Duke Energy D…" at bounding box center [931, 512] width 1235 height 34
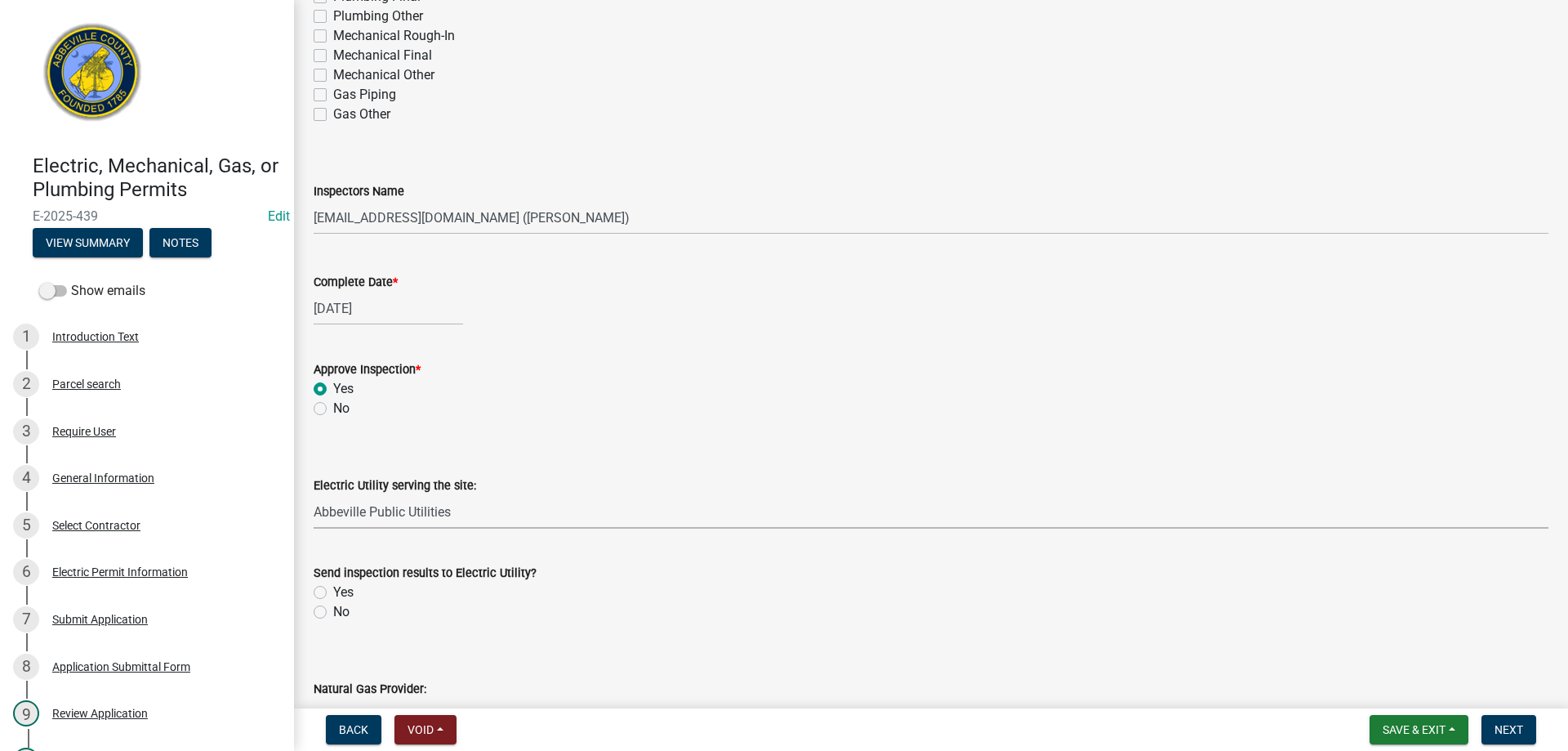
select select "c55dc6f6-d8cc-4359-aa2e-8e2a2769dca2"
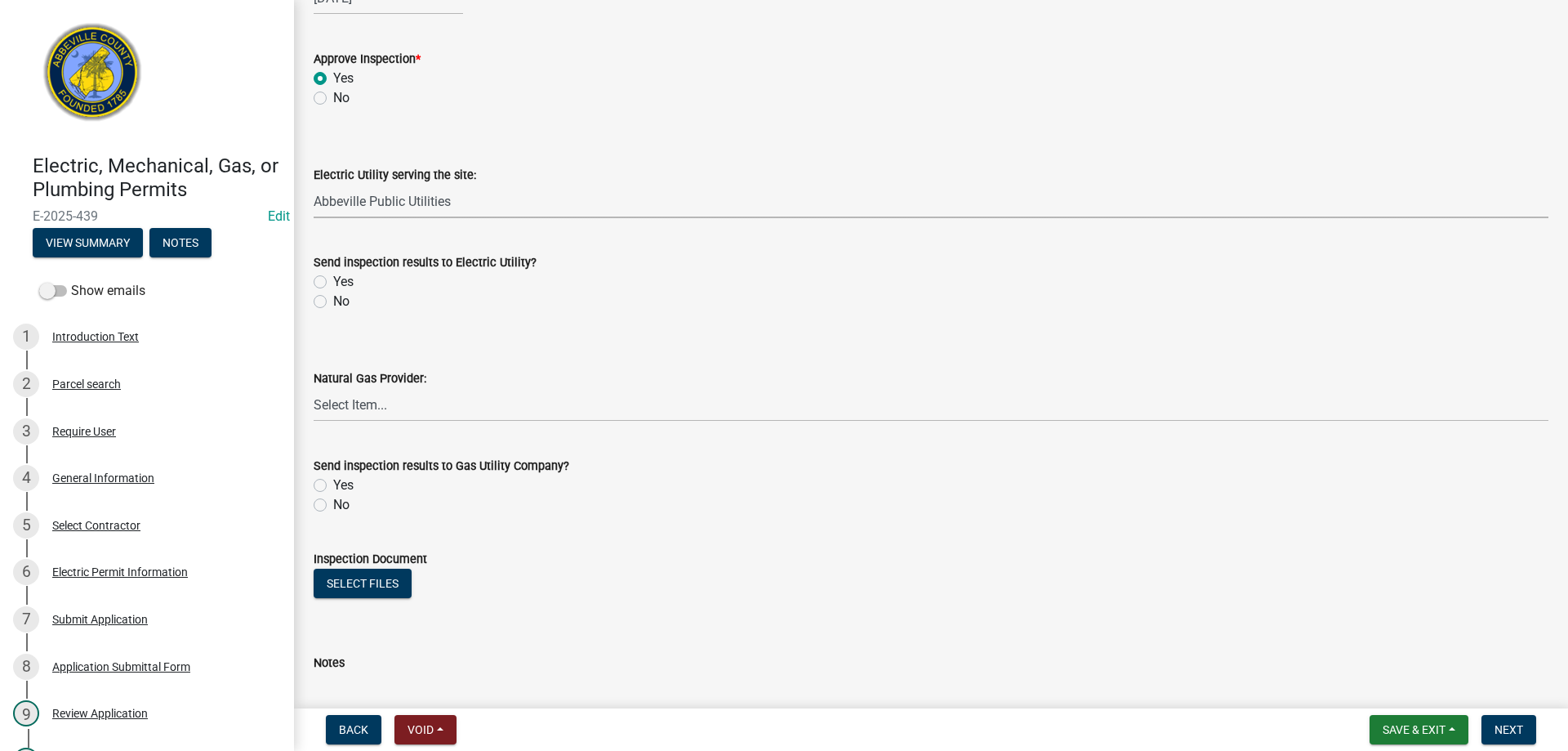
scroll to position [735, 0]
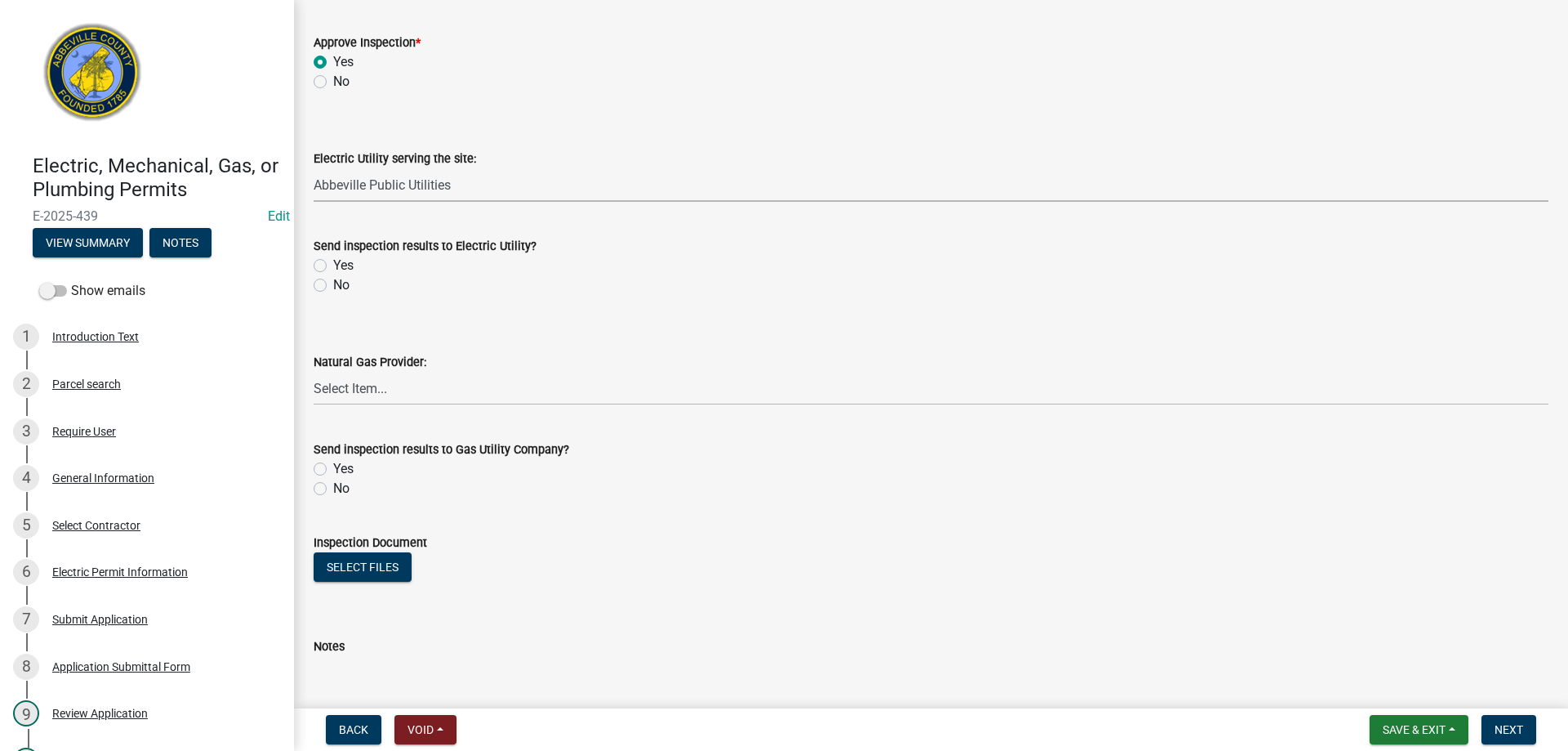
click at [334, 286] on label "No" at bounding box center [341, 285] width 16 height 19
click at [334, 286] on input "No" at bounding box center [338, 280] width 11 height 11
radio input "true"
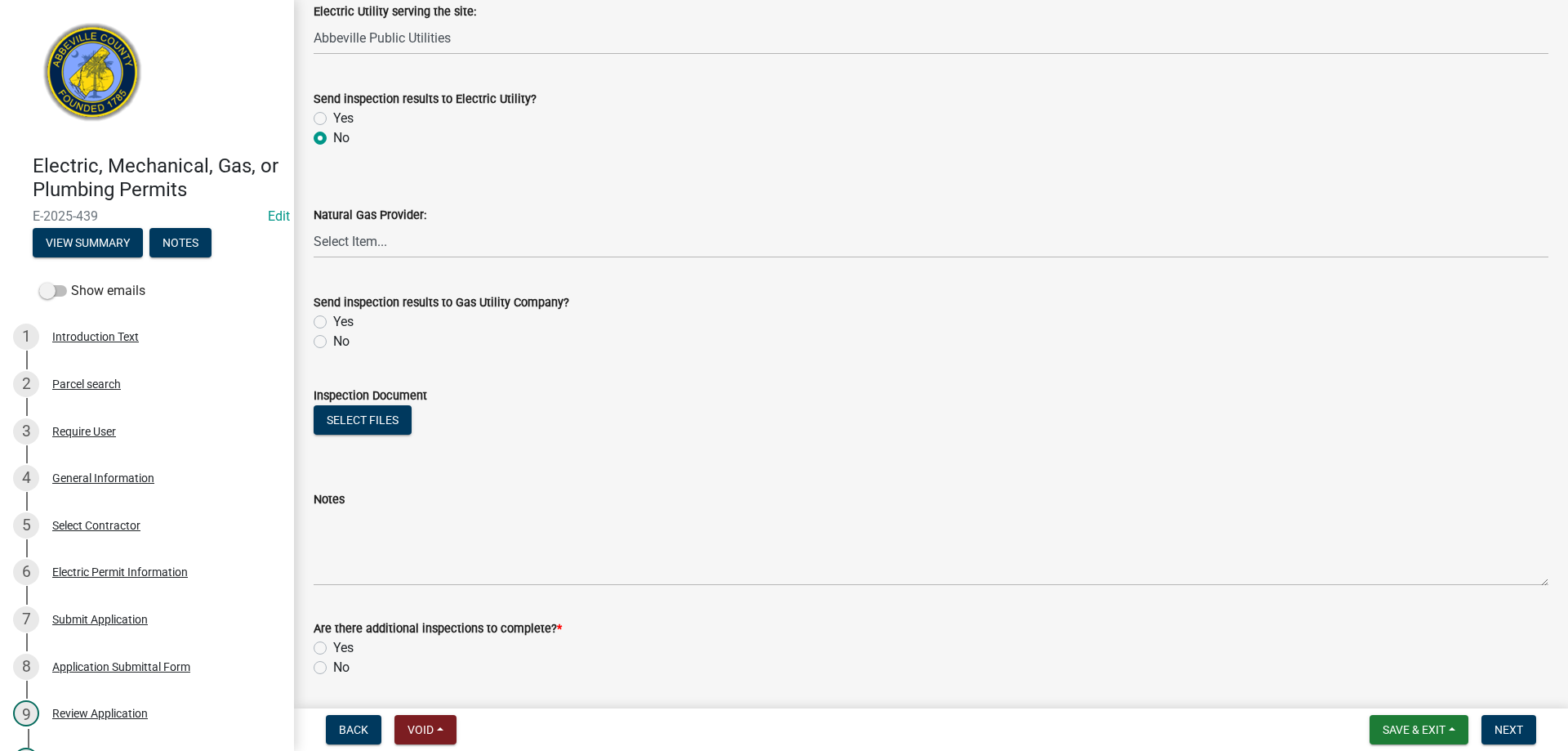
scroll to position [936, 0]
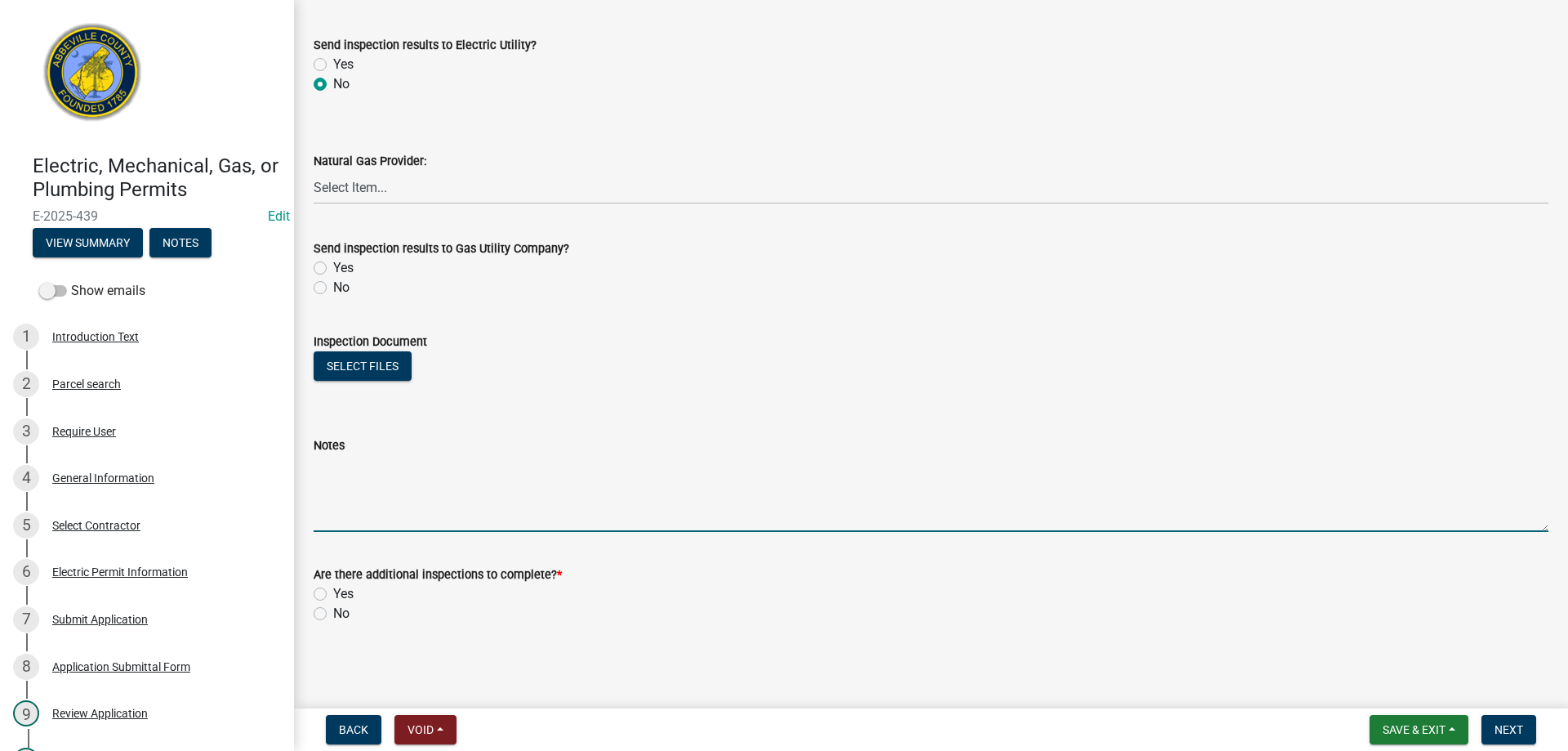
drag, startPoint x: 349, startPoint y: 506, endPoint x: 719, endPoint y: 366, distance: 395.6
click at [350, 499] on textarea "Notes" at bounding box center [931, 493] width 1235 height 77
type textarea "Electric rough in approved"
click at [334, 593] on label "Yes" at bounding box center [343, 594] width 20 height 19
click at [334, 593] on input "Yes" at bounding box center [338, 589] width 11 height 11
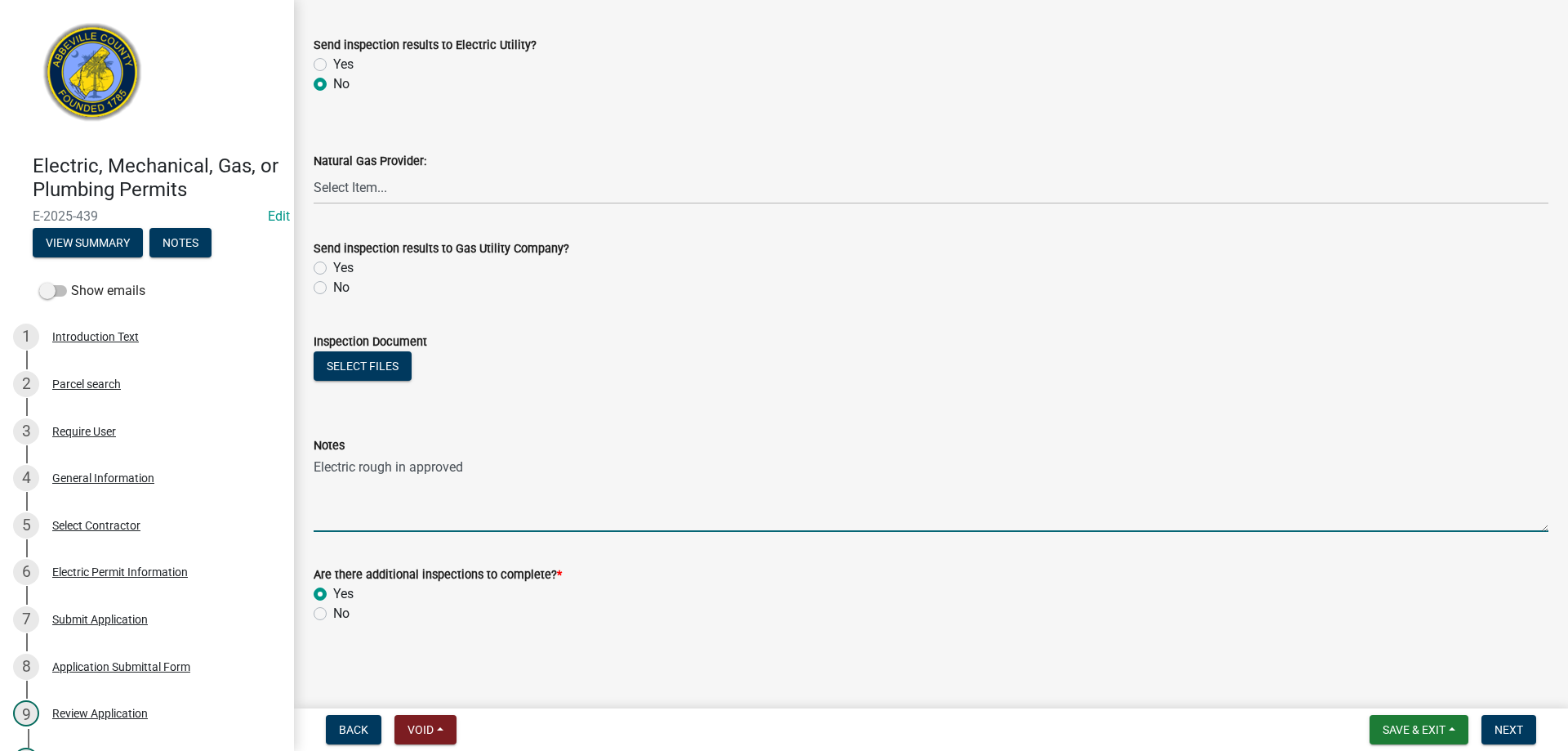
radio input "true"
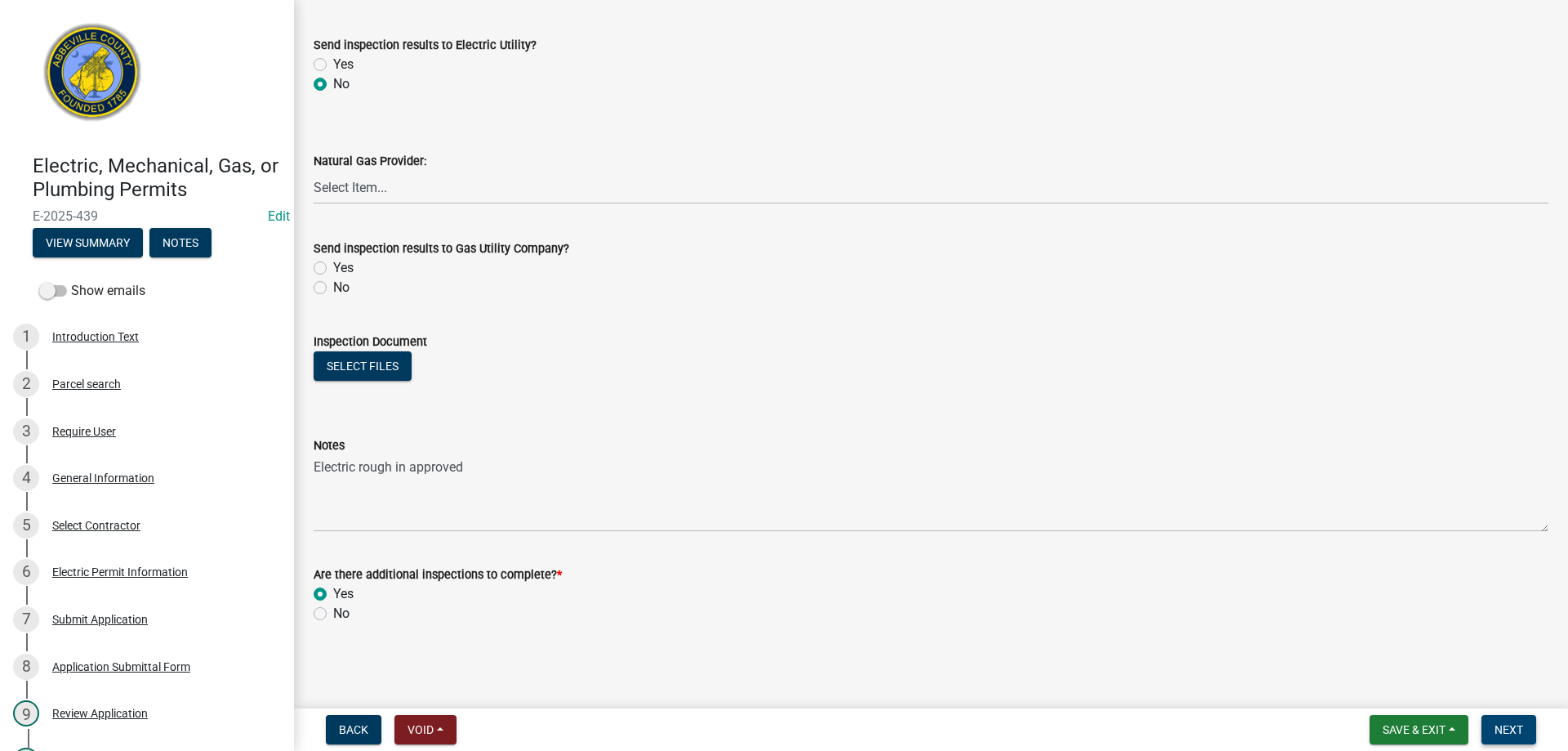
click at [1511, 729] on span "Next" at bounding box center [1509, 730] width 28 height 13
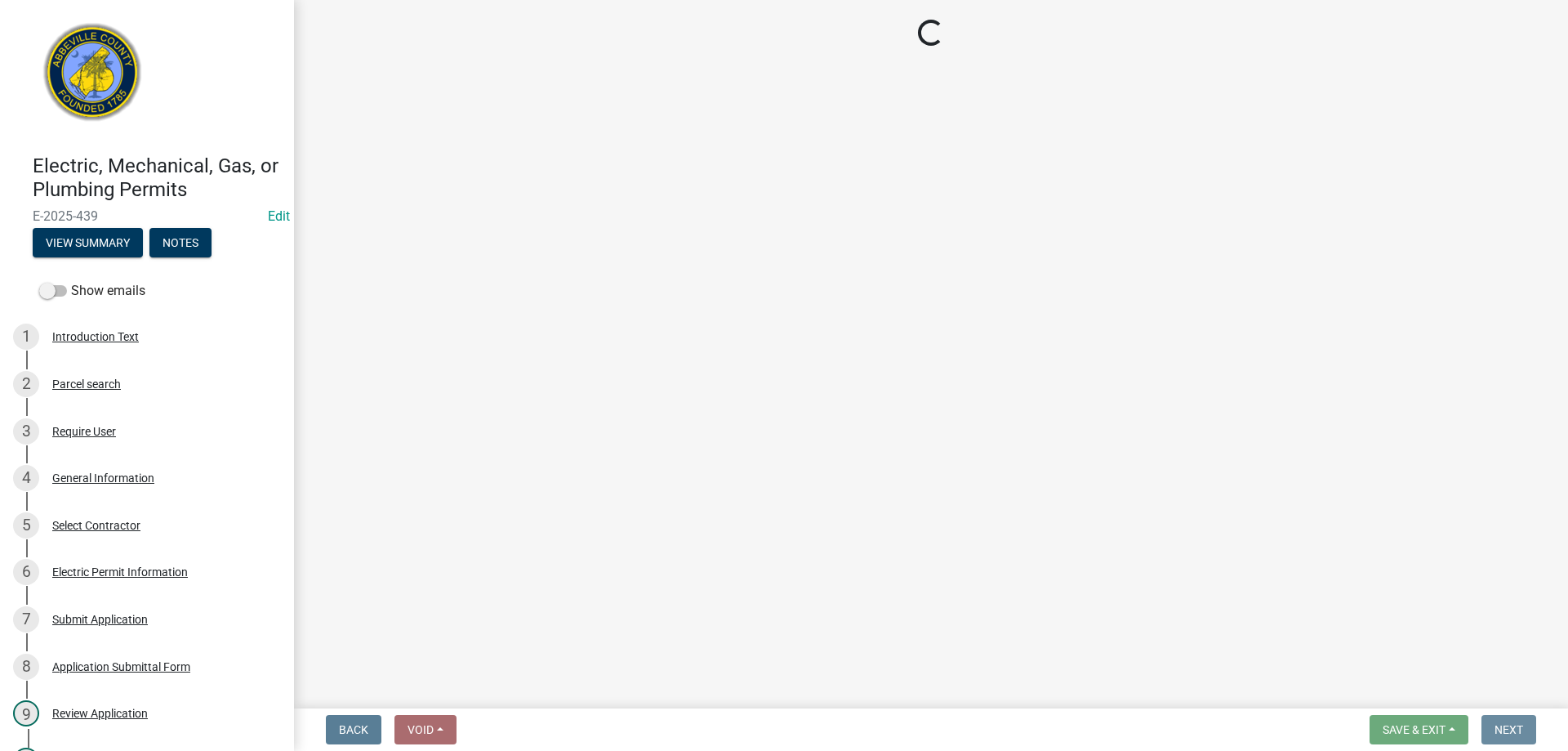
scroll to position [0, 0]
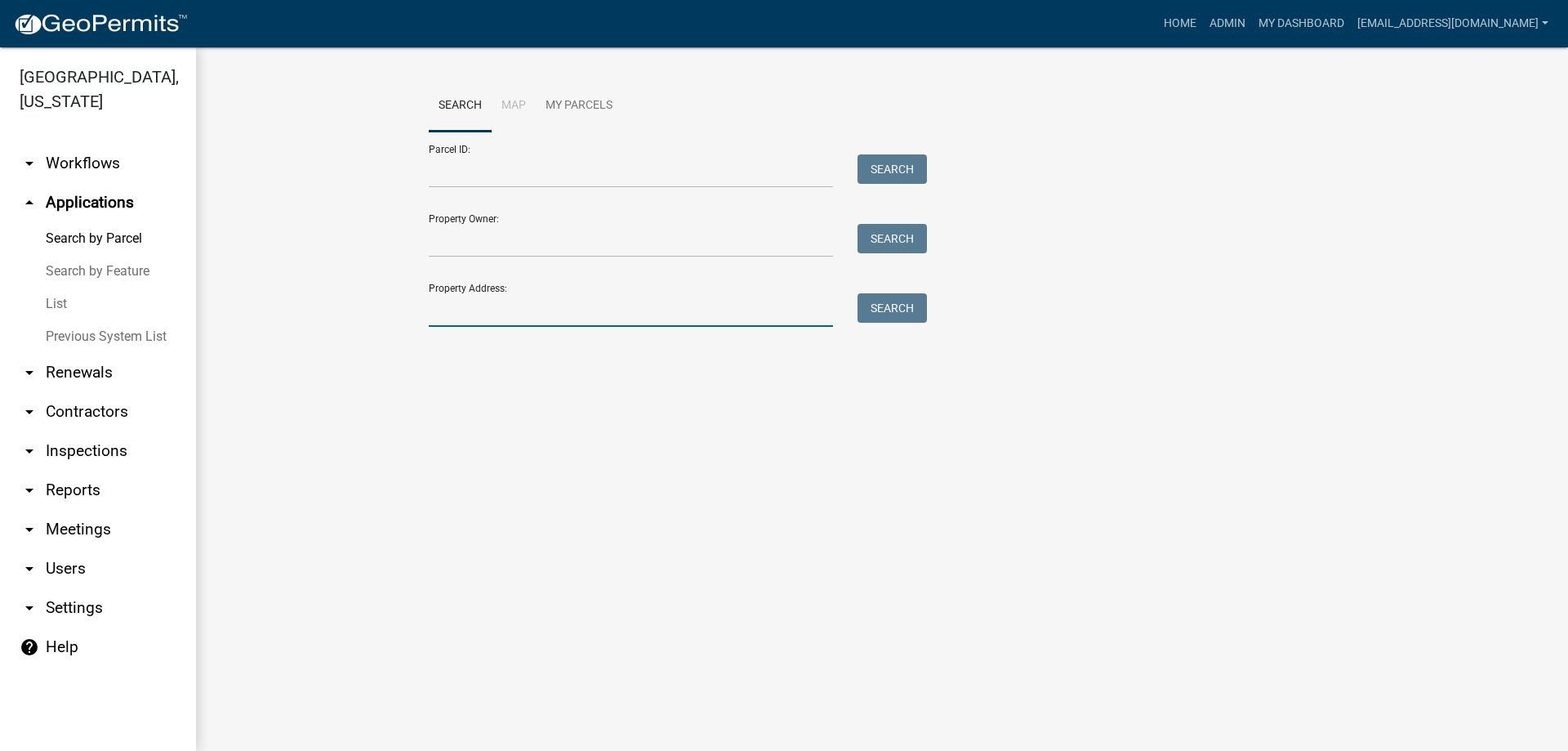
click at [580, 313] on input "Property Address:" at bounding box center [630, 310] width 404 height 34
type input "101 hunter"
click at [866, 305] on button "Search" at bounding box center [893, 308] width 70 height 29
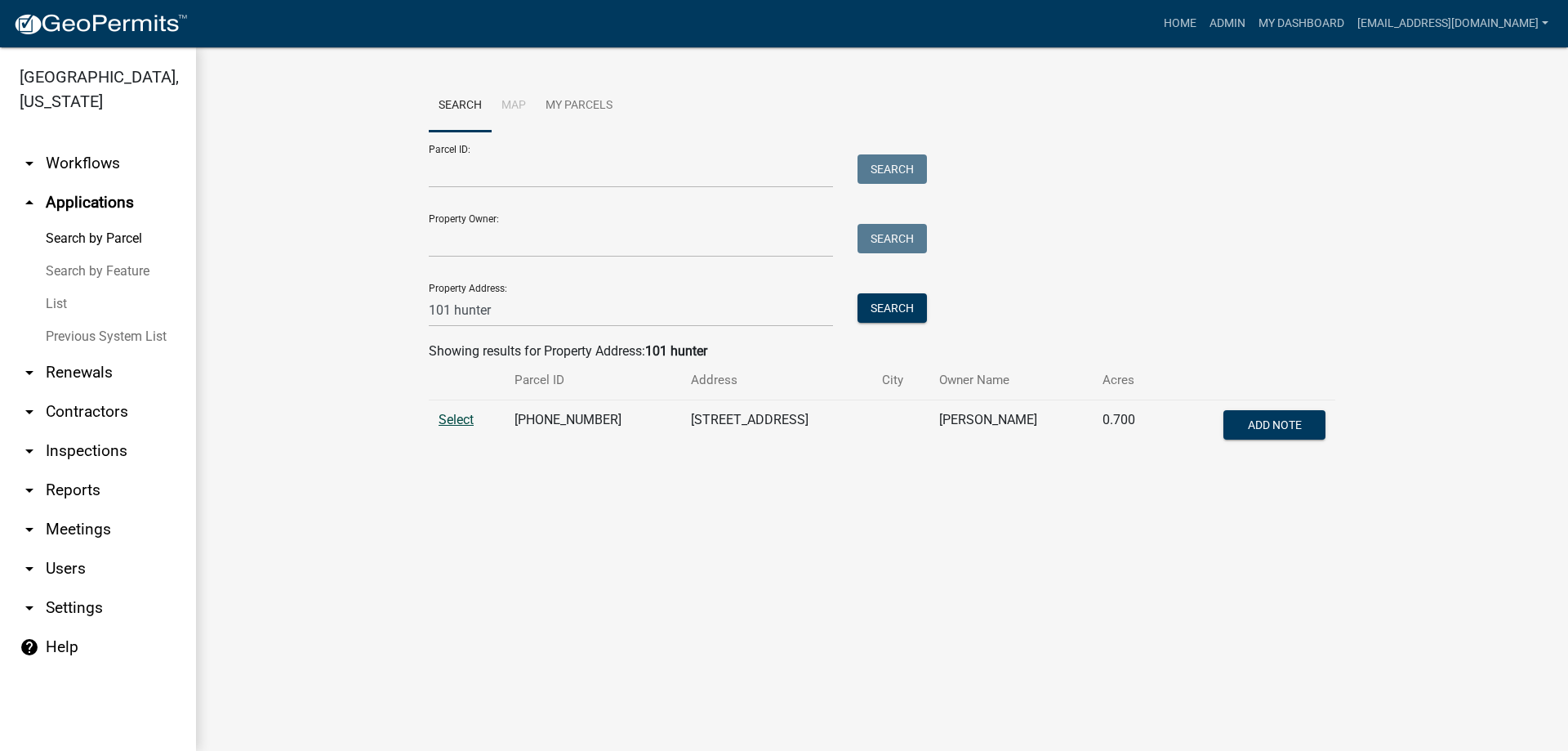
click at [455, 414] on span "Select" at bounding box center [456, 420] width 35 height 16
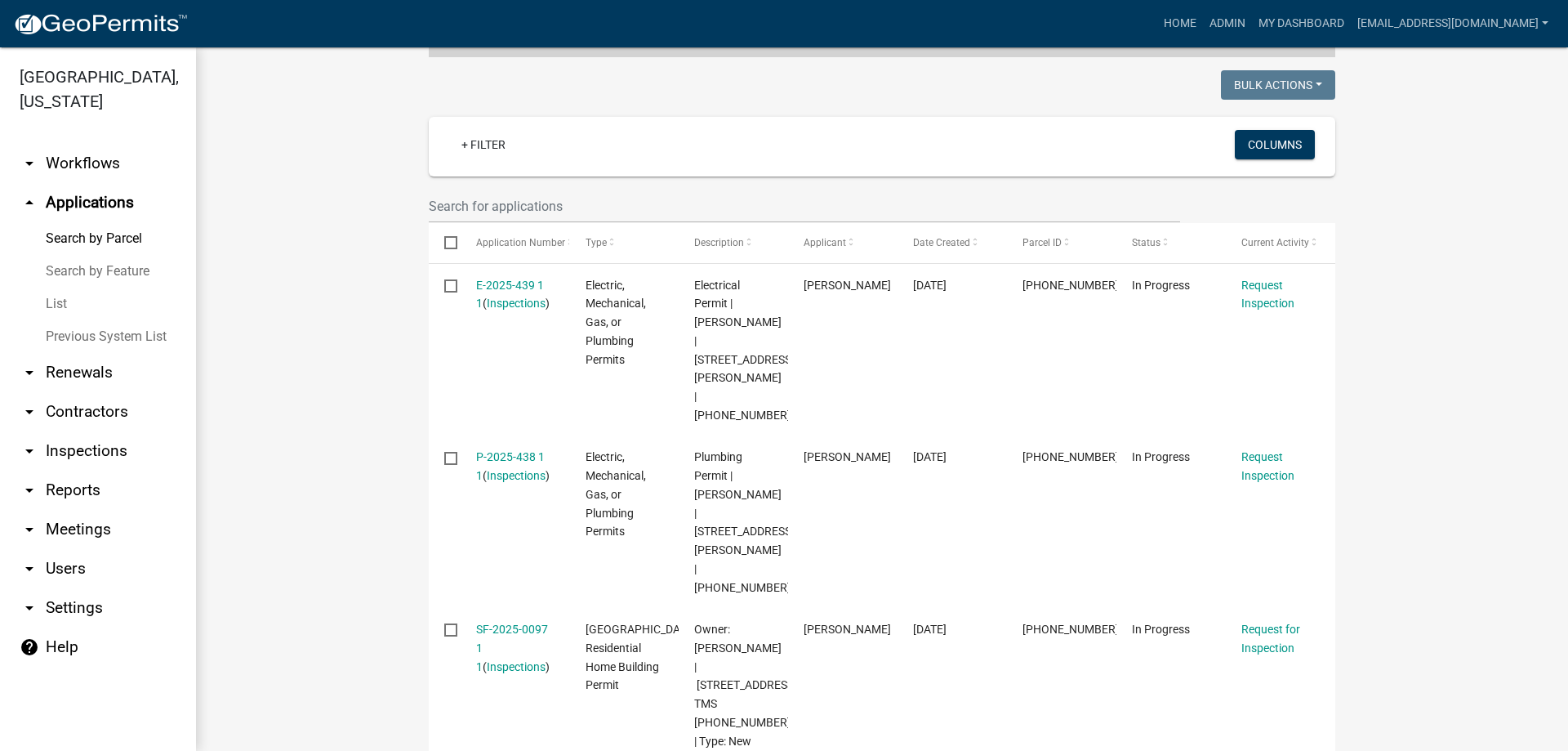
scroll to position [408, 0]
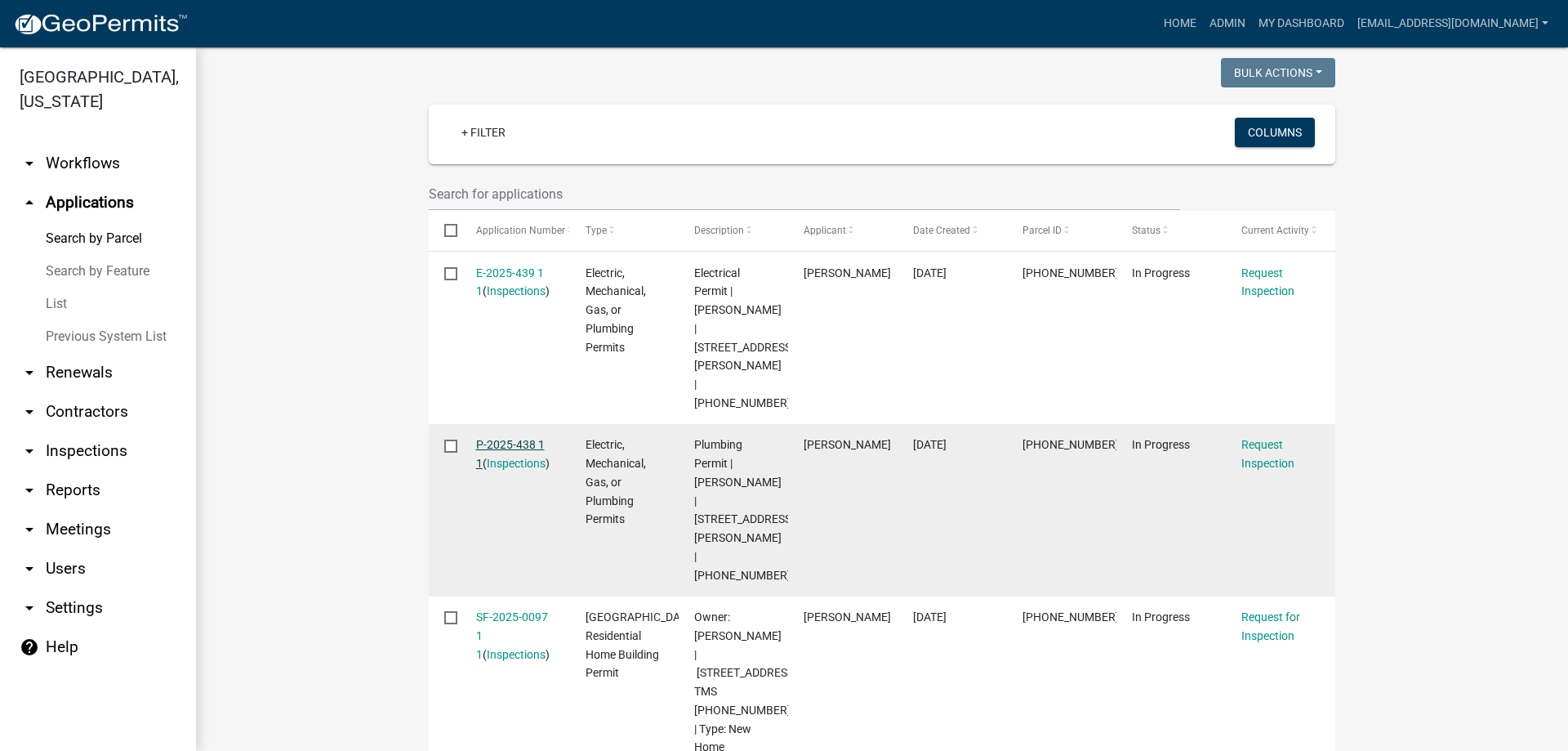
click at [497, 439] on link "P-2025-438 1 1" at bounding box center [510, 454] width 69 height 32
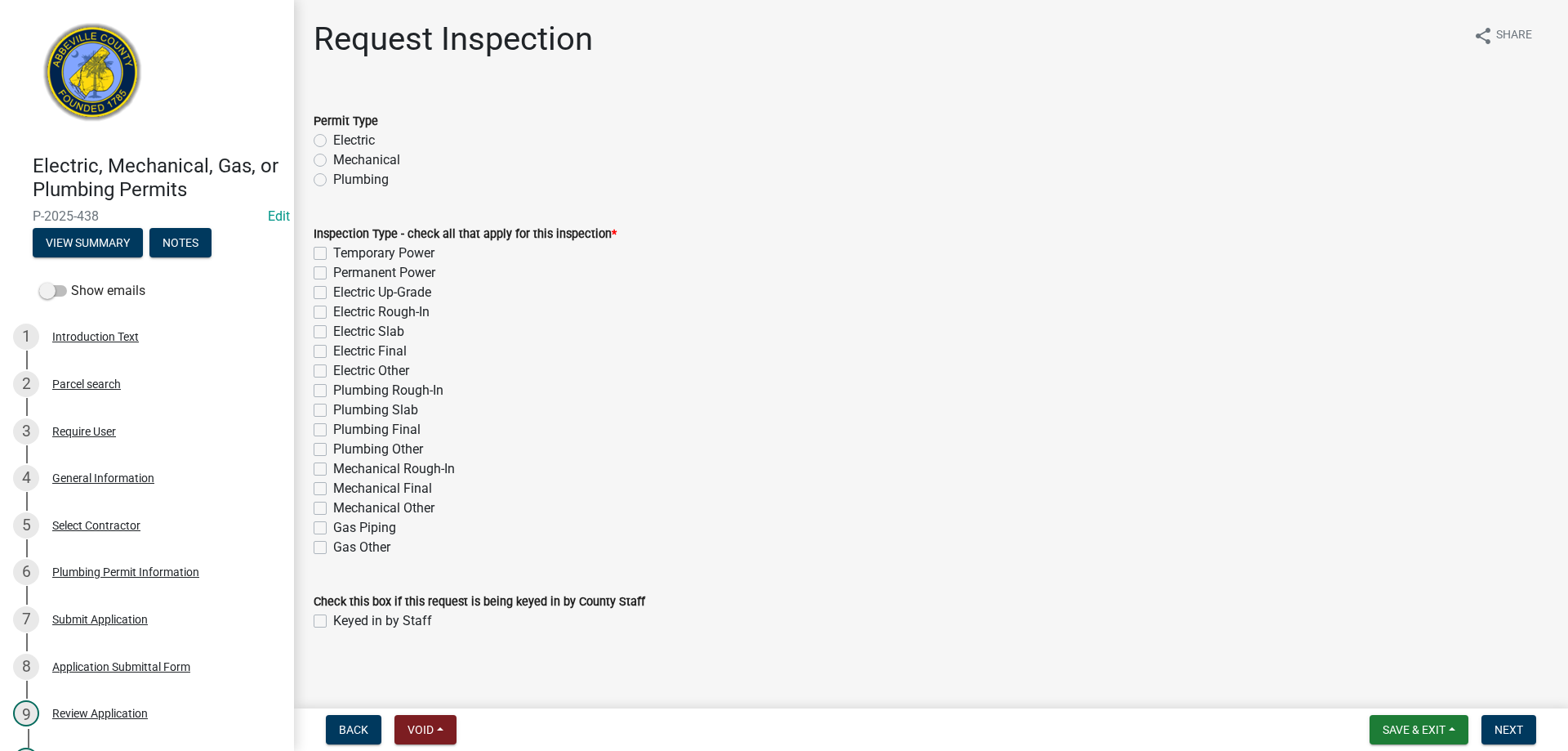
click at [334, 180] on label "Plumbing" at bounding box center [361, 180] width 55 height 19
click at [334, 180] on input "Plumbing" at bounding box center [338, 175] width 11 height 11
radio input "true"
click at [334, 393] on label "Plumbing Rough-In" at bounding box center [389, 391] width 111 height 19
click at [334, 392] on input "Plumbing Rough-In" at bounding box center [338, 386] width 11 height 11
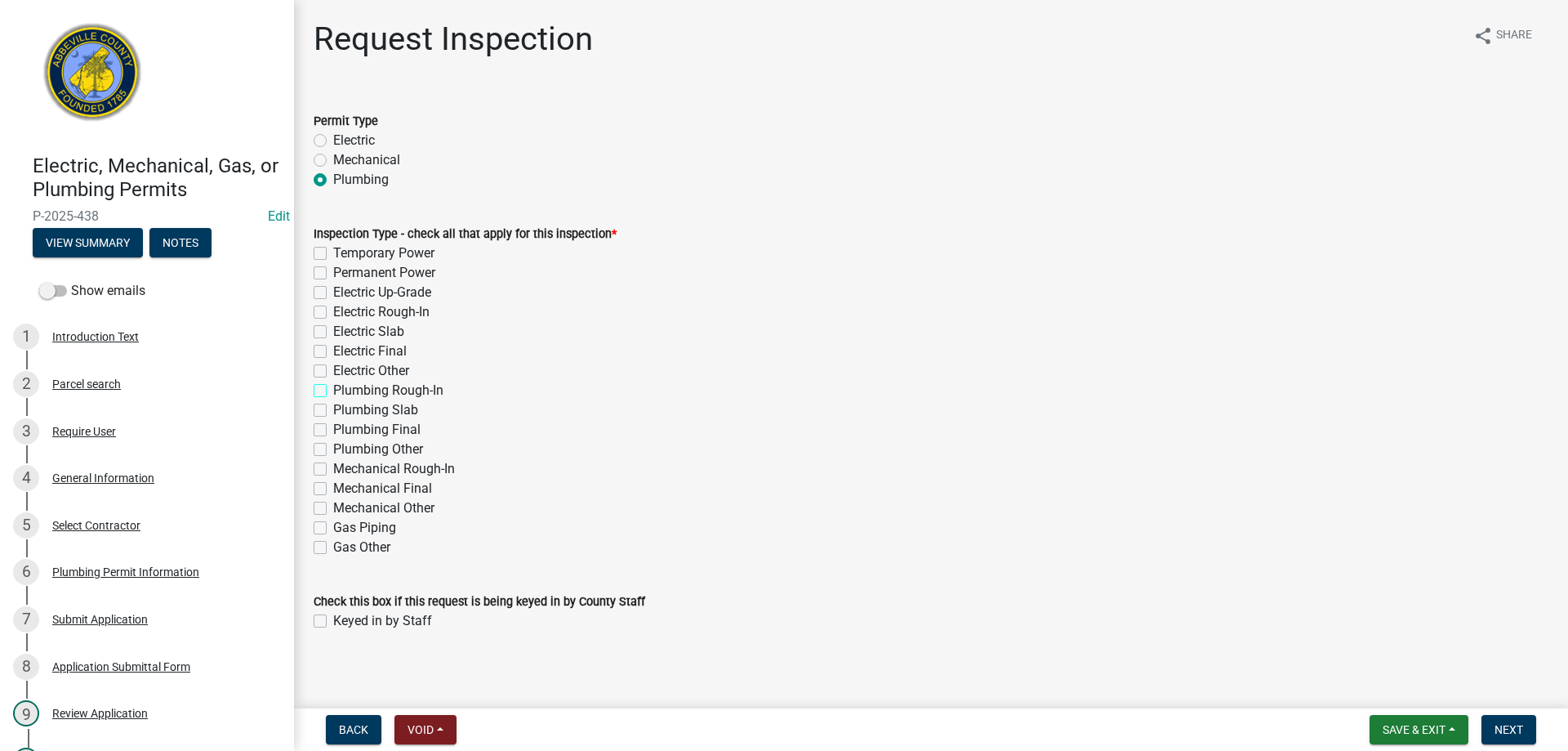
checkbox input "true"
checkbox input "false"
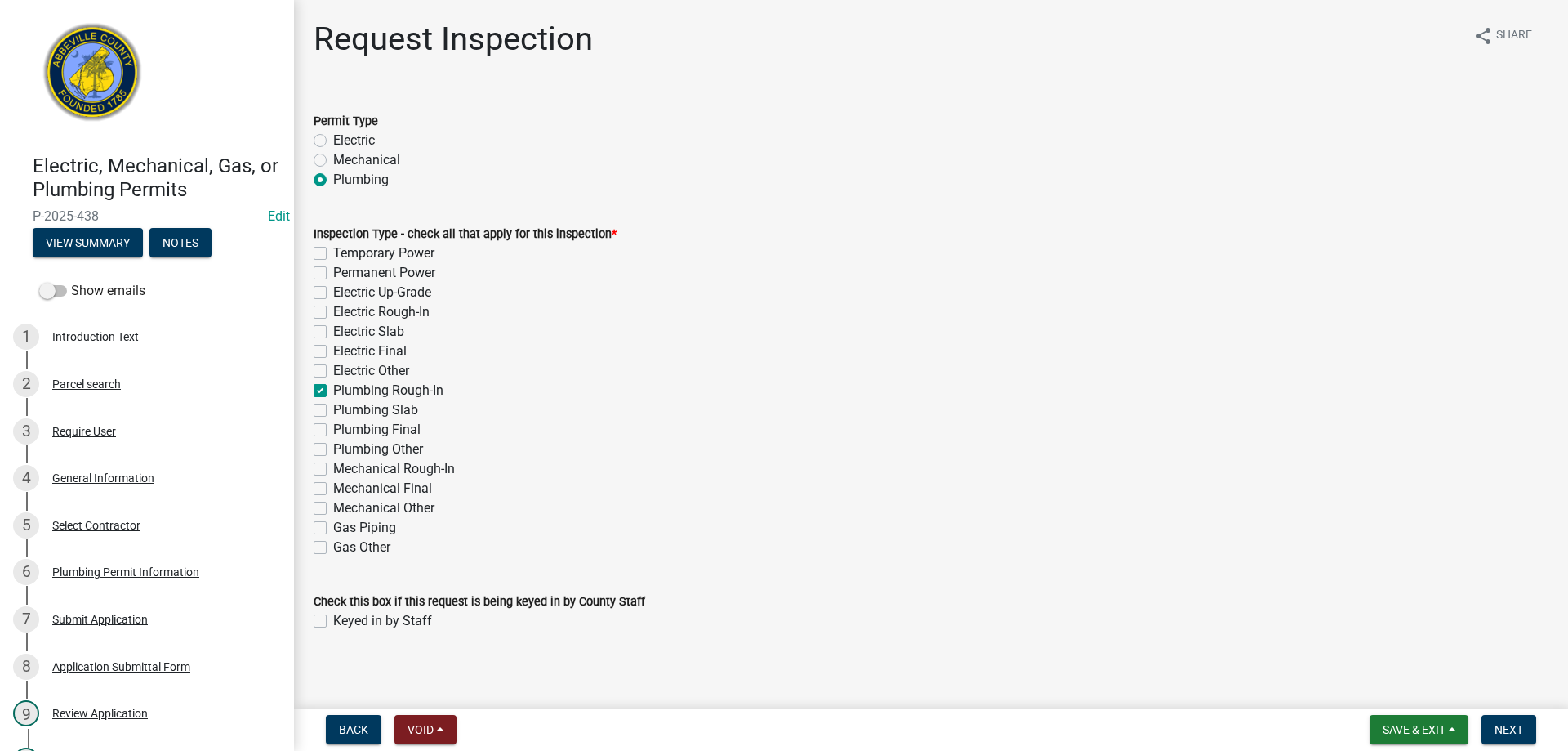
checkbox input "false"
checkbox input "true"
checkbox input "false"
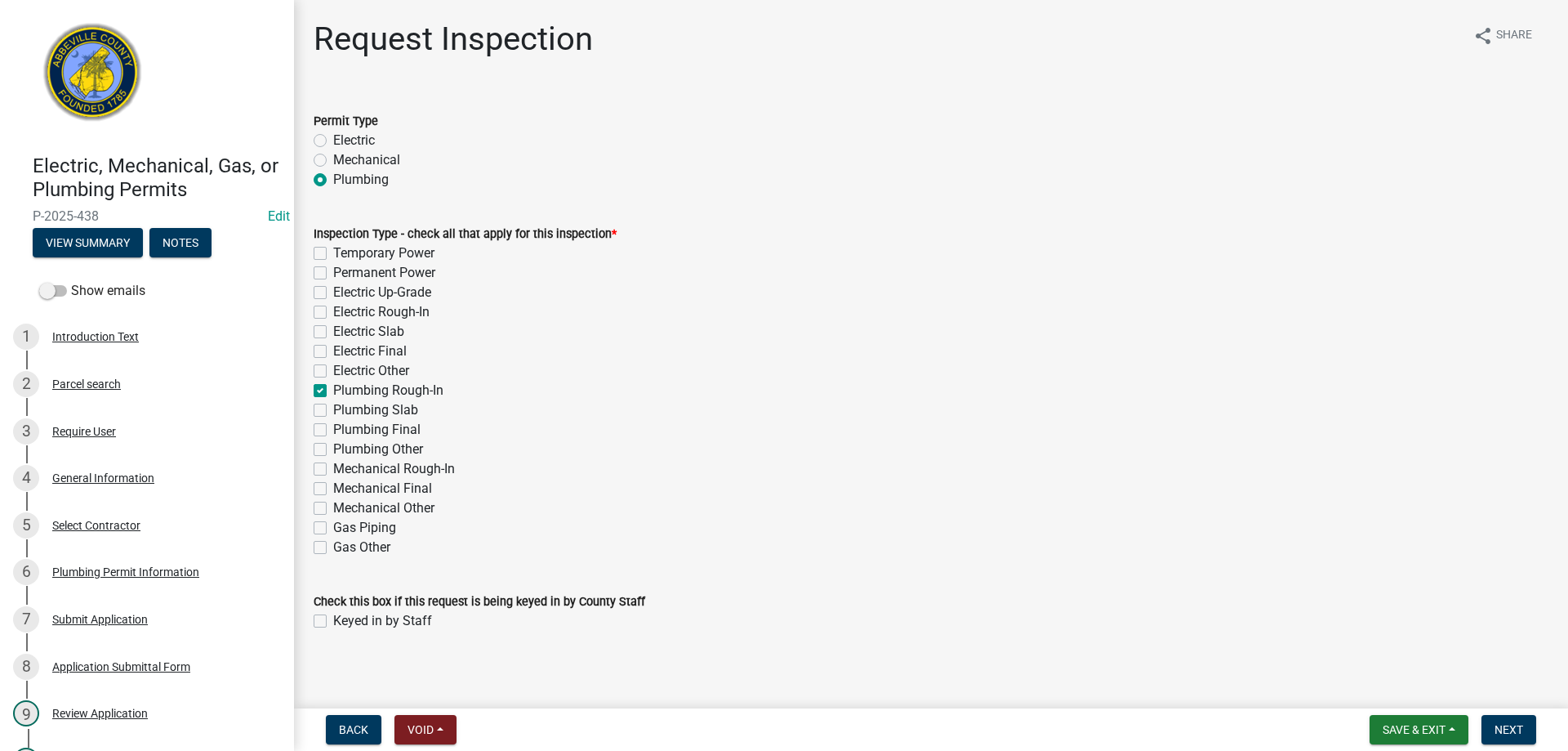
checkbox input "false"
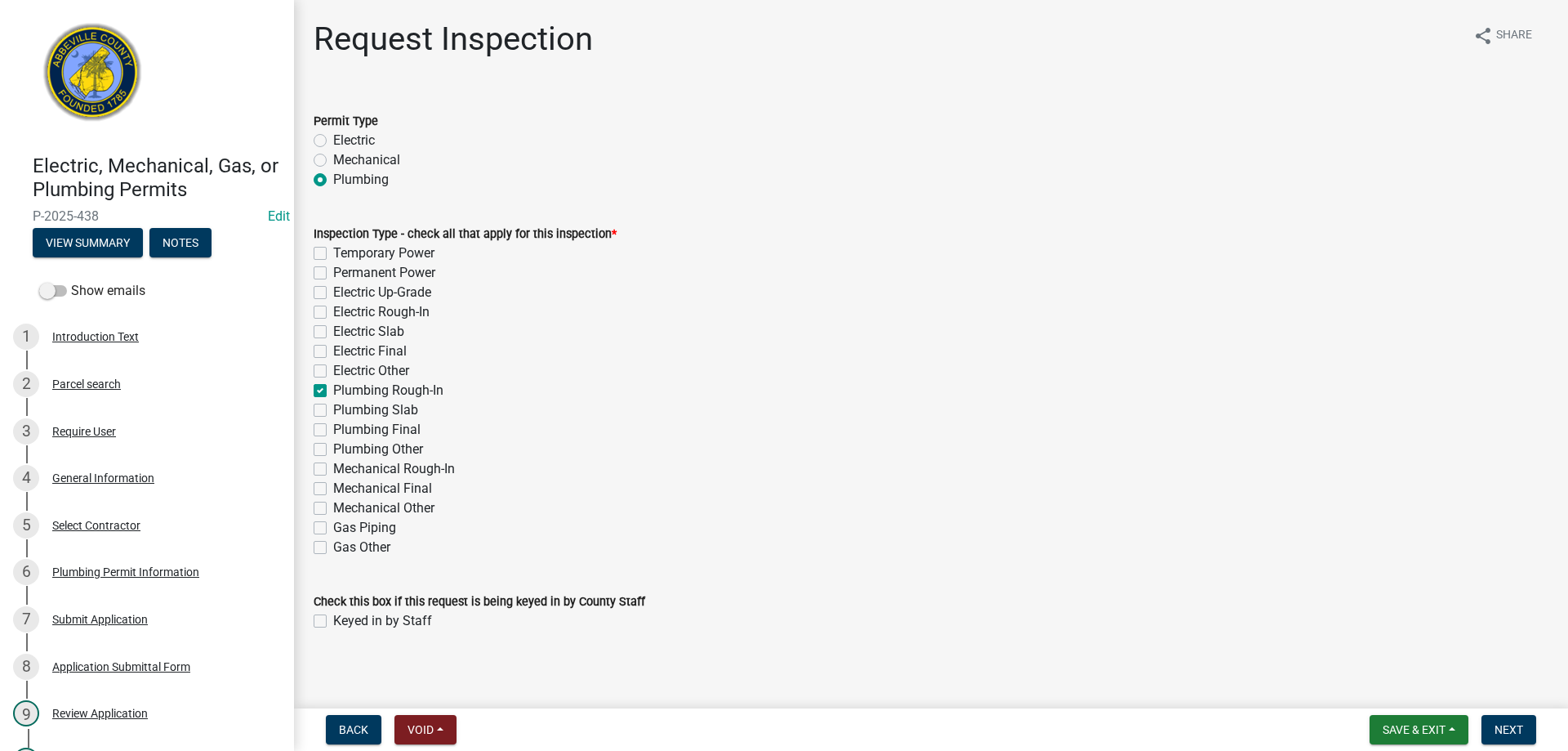
checkbox input "false"
click at [334, 620] on label "Keyed in by Staff" at bounding box center [383, 621] width 99 height 19
click at [334, 620] on input "Keyed in by Staff" at bounding box center [338, 616] width 11 height 11
checkbox input "true"
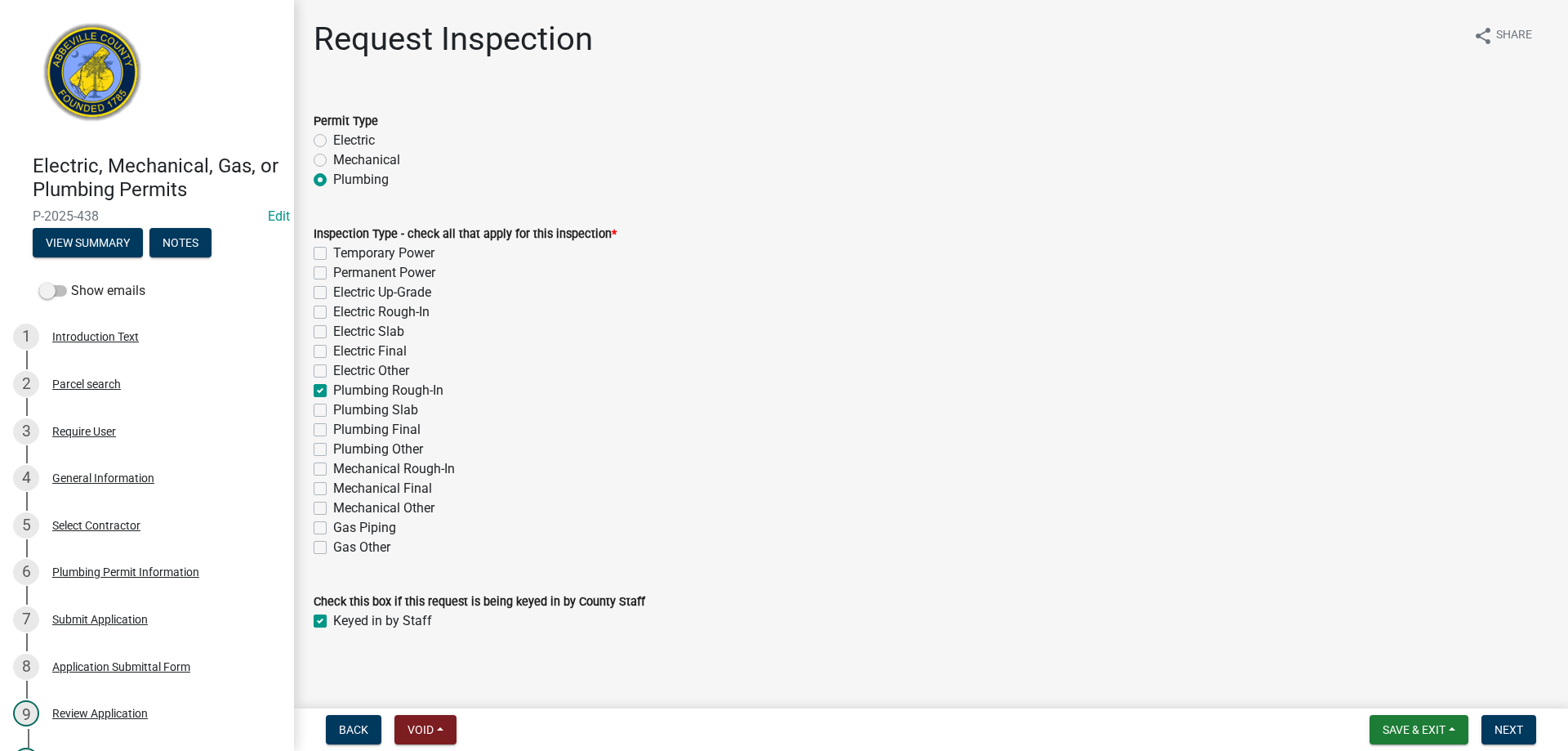
scroll to position [8, 0]
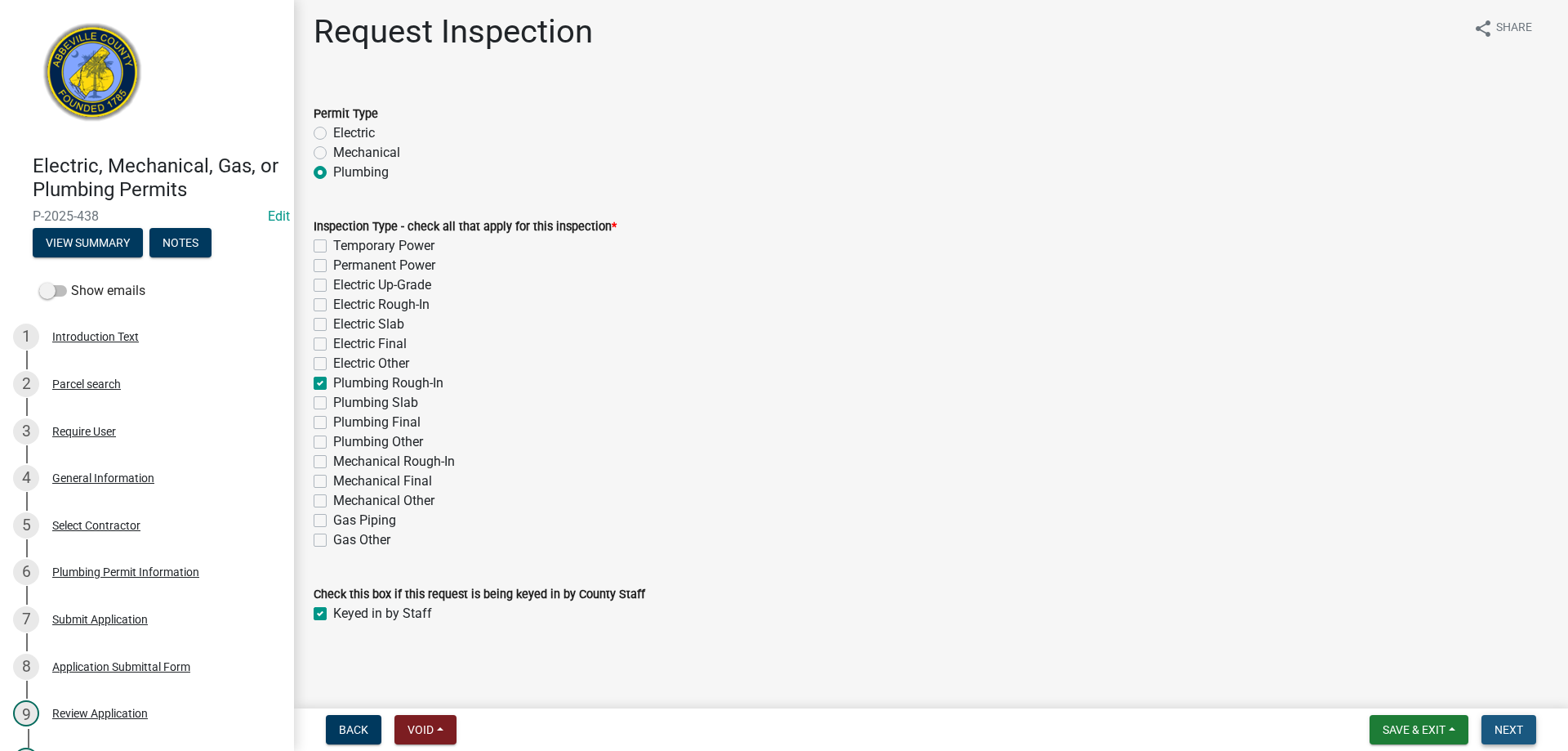
click at [1503, 729] on span "Next" at bounding box center [1509, 730] width 28 height 13
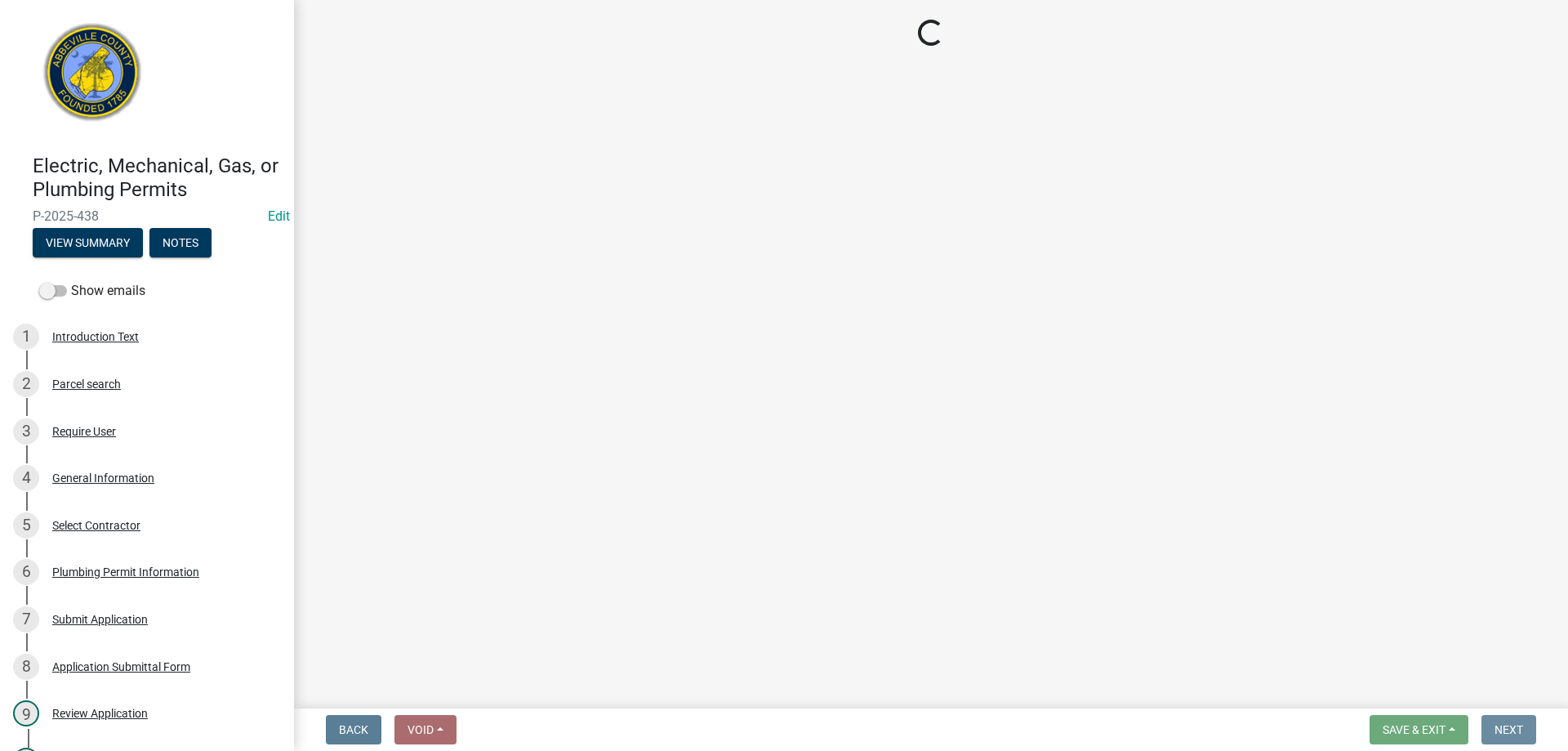
scroll to position [0, 0]
select select "896ec84b-7942-43b9-a78d-4f1554b7930c"
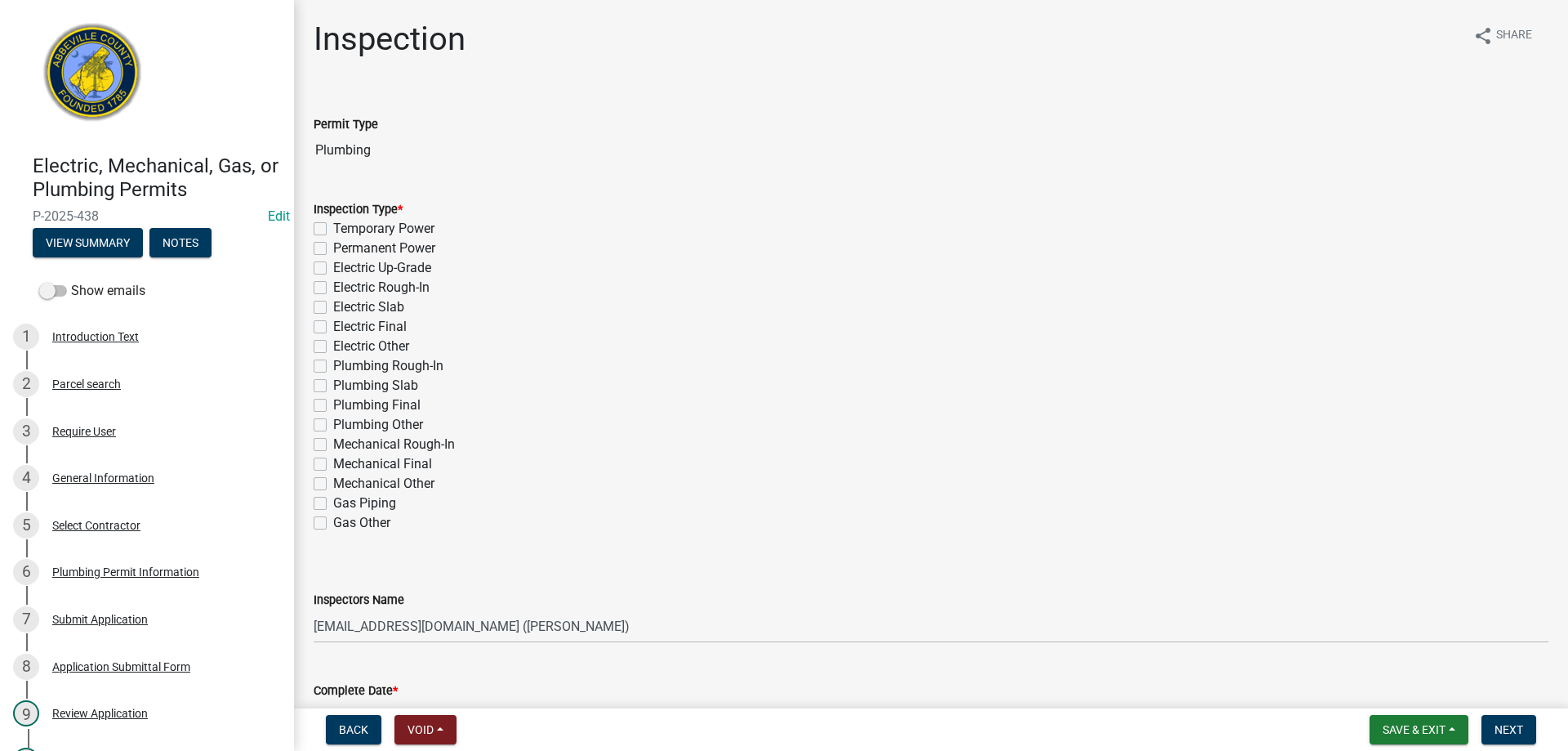
click at [334, 366] on label "Plumbing Rough-In" at bounding box center [389, 366] width 111 height 19
click at [334, 366] on input "Plumbing Rough-In" at bounding box center [338, 361] width 11 height 11
checkbox input "true"
checkbox input "false"
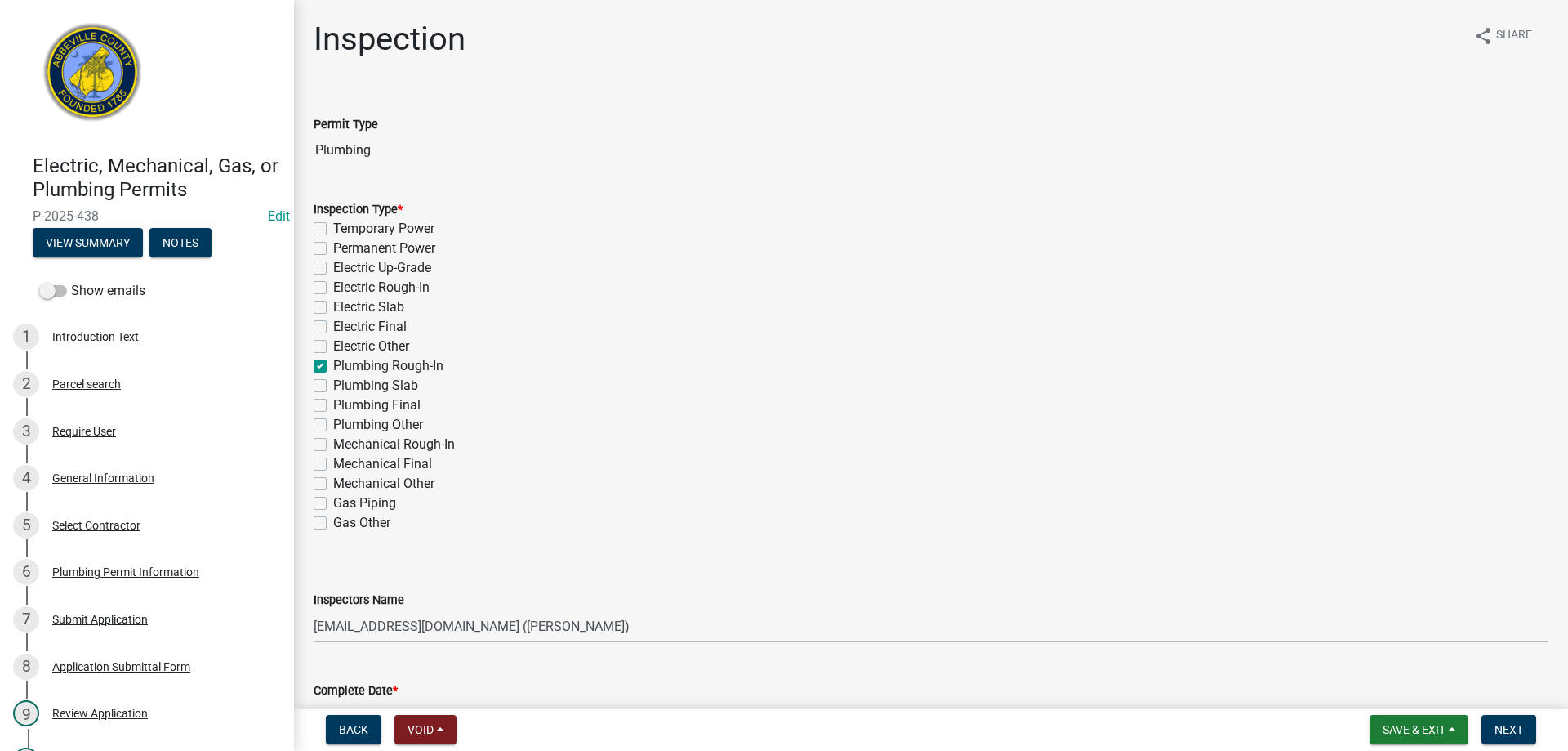
checkbox input "false"
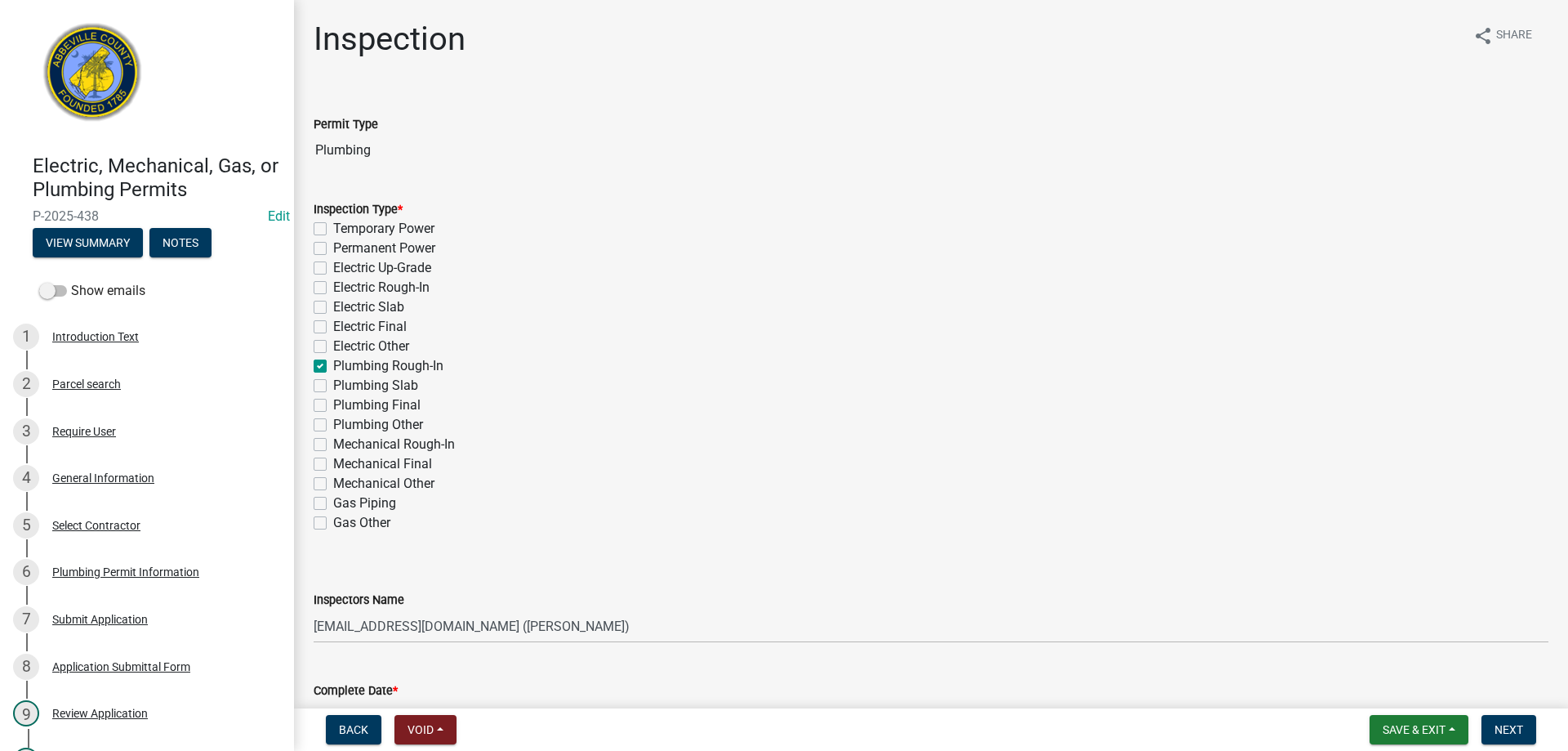
checkbox input "true"
checkbox input "false"
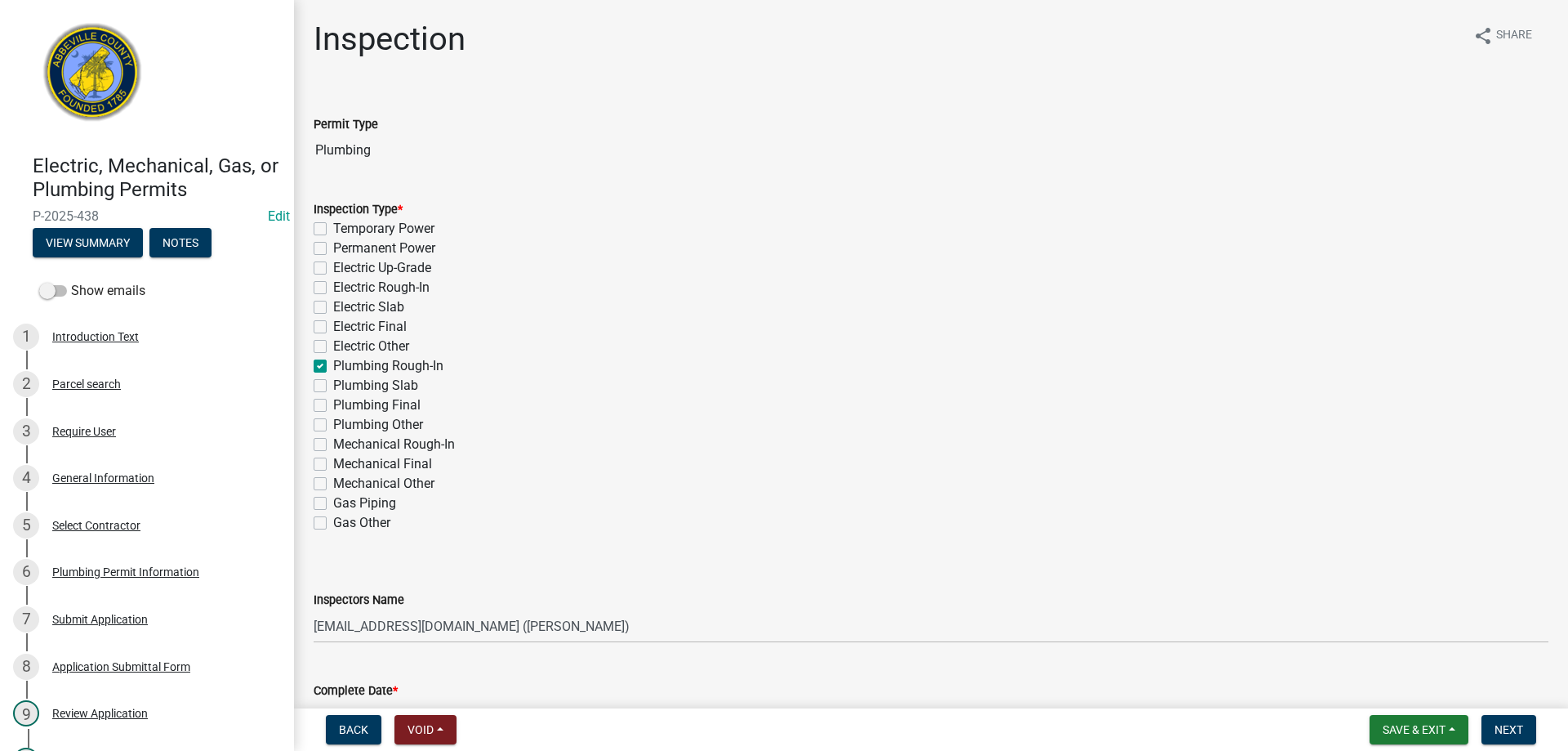
checkbox input "false"
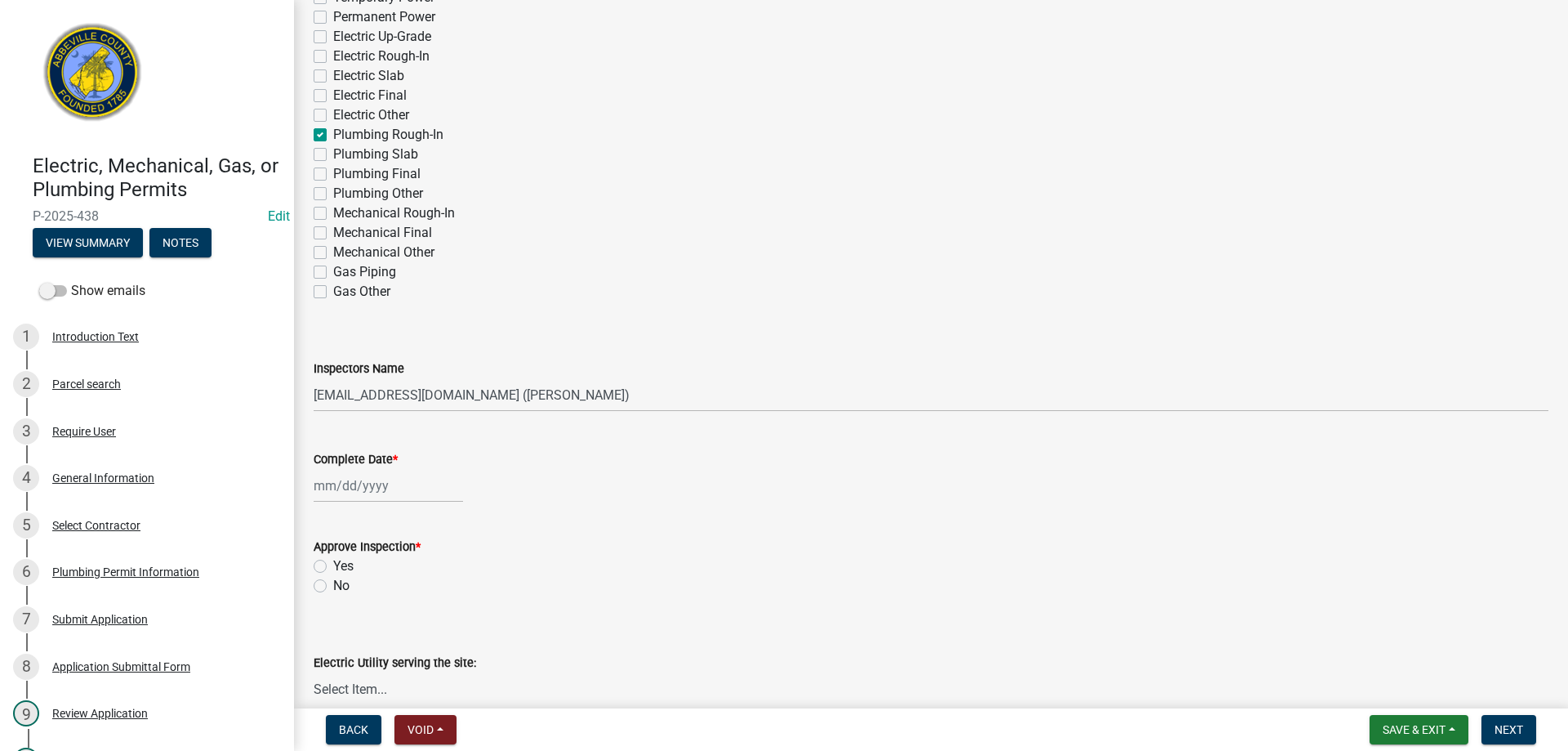
scroll to position [327, 0]
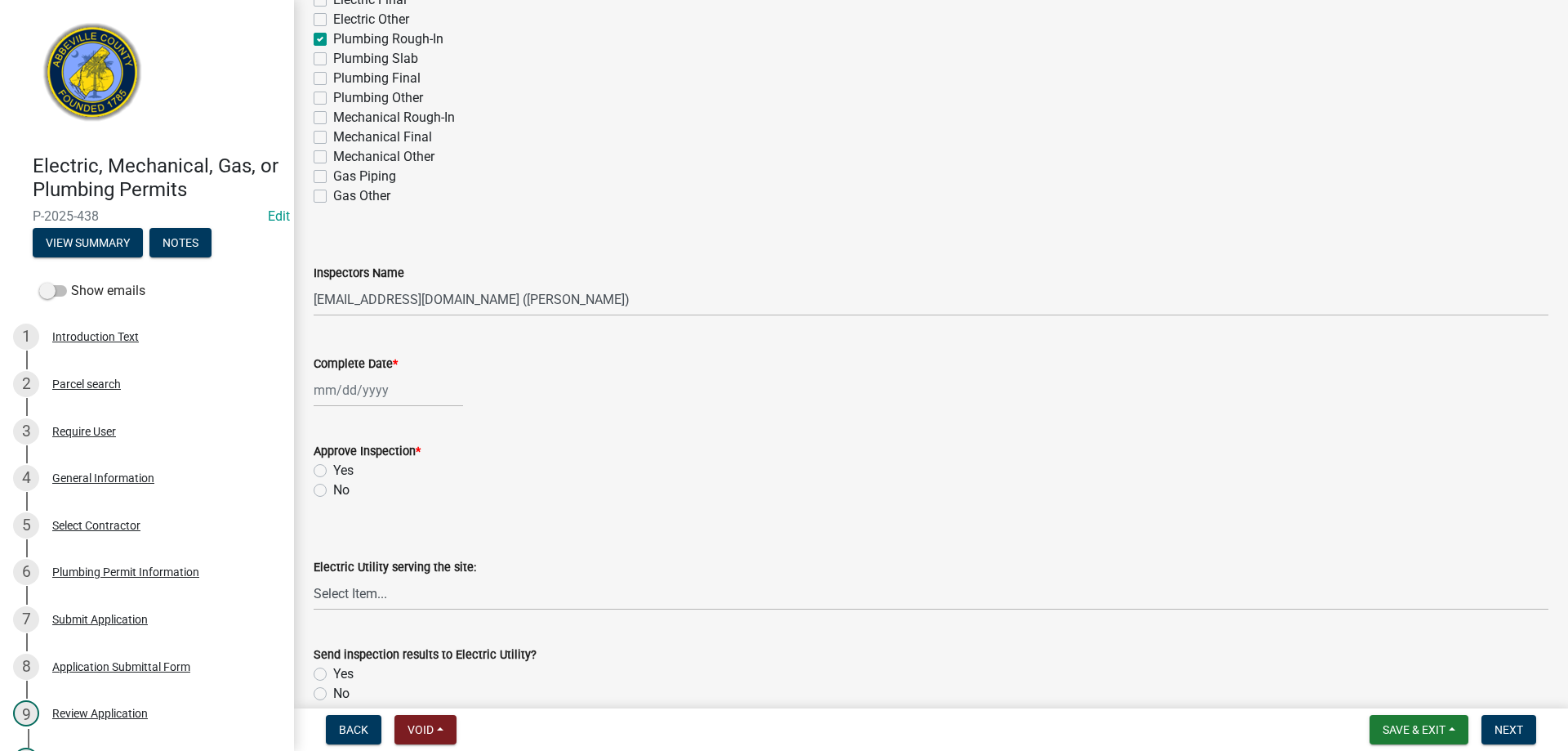
click at [344, 390] on div at bounding box center [388, 390] width 149 height 34
select select "10"
select select "2025"
click at [358, 523] on div "14" at bounding box center [356, 529] width 26 height 26
type input "[DATE]"
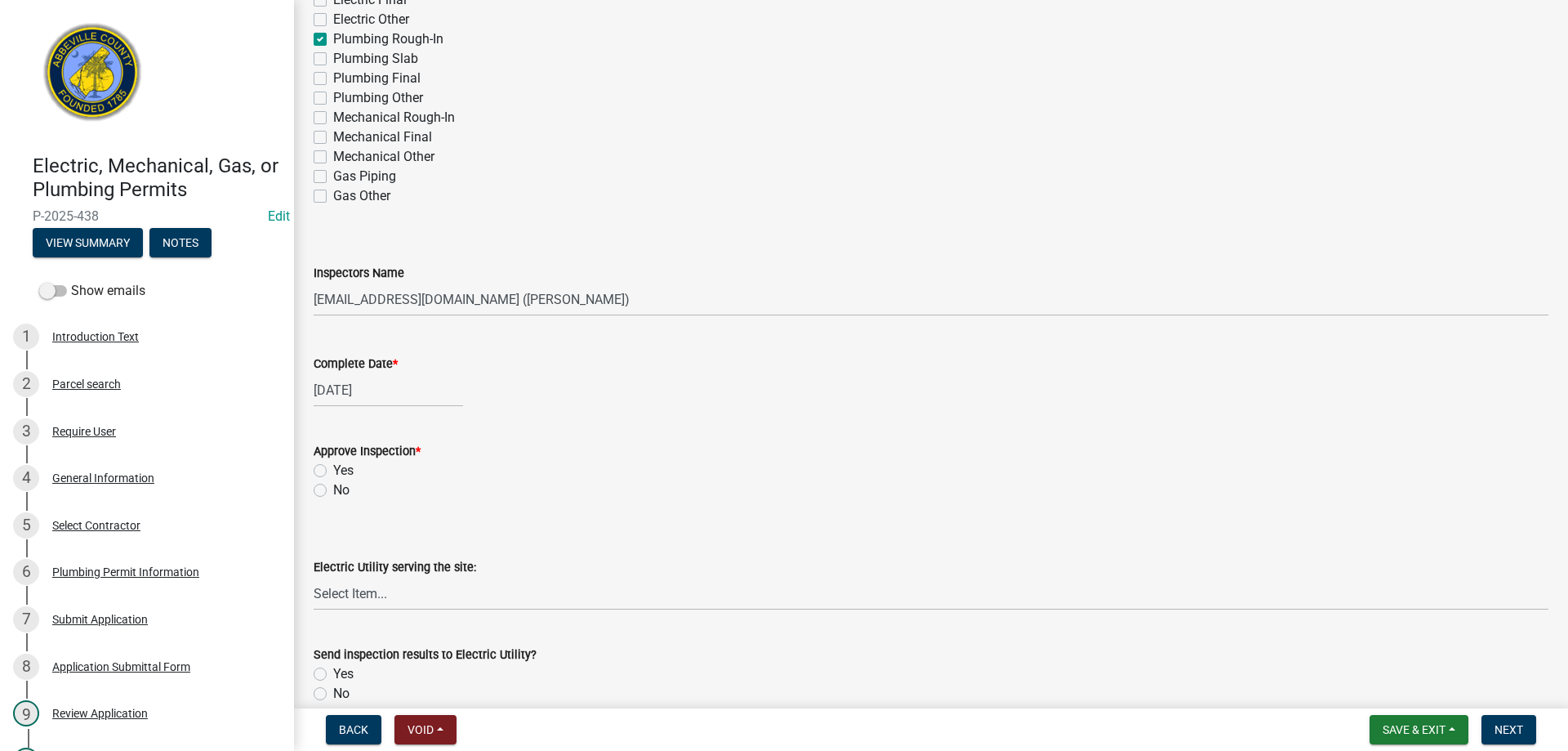
click at [334, 469] on label "Yes" at bounding box center [343, 471] width 20 height 19
click at [334, 469] on input "Yes" at bounding box center [338, 466] width 11 height 11
radio input "true"
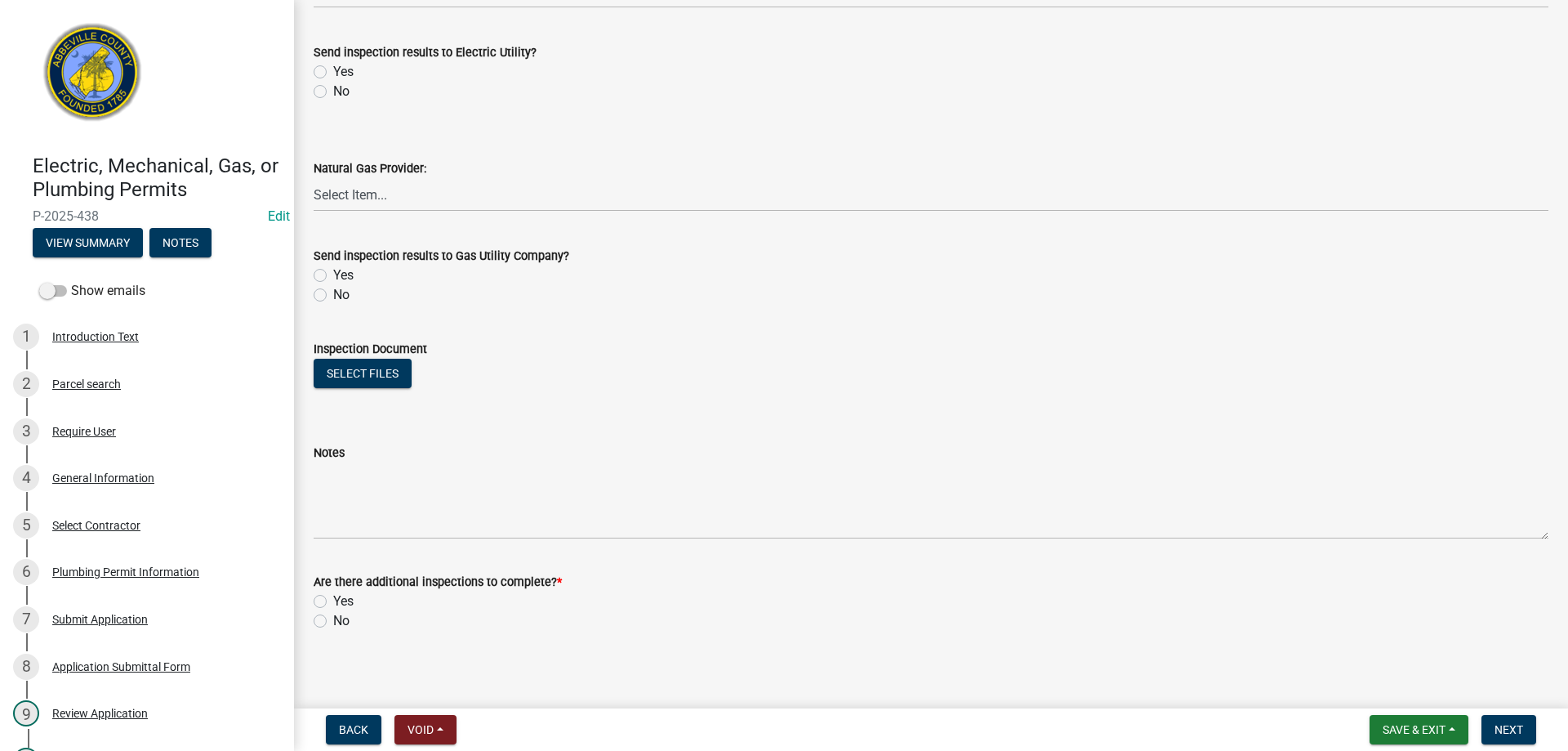
scroll to position [936, 0]
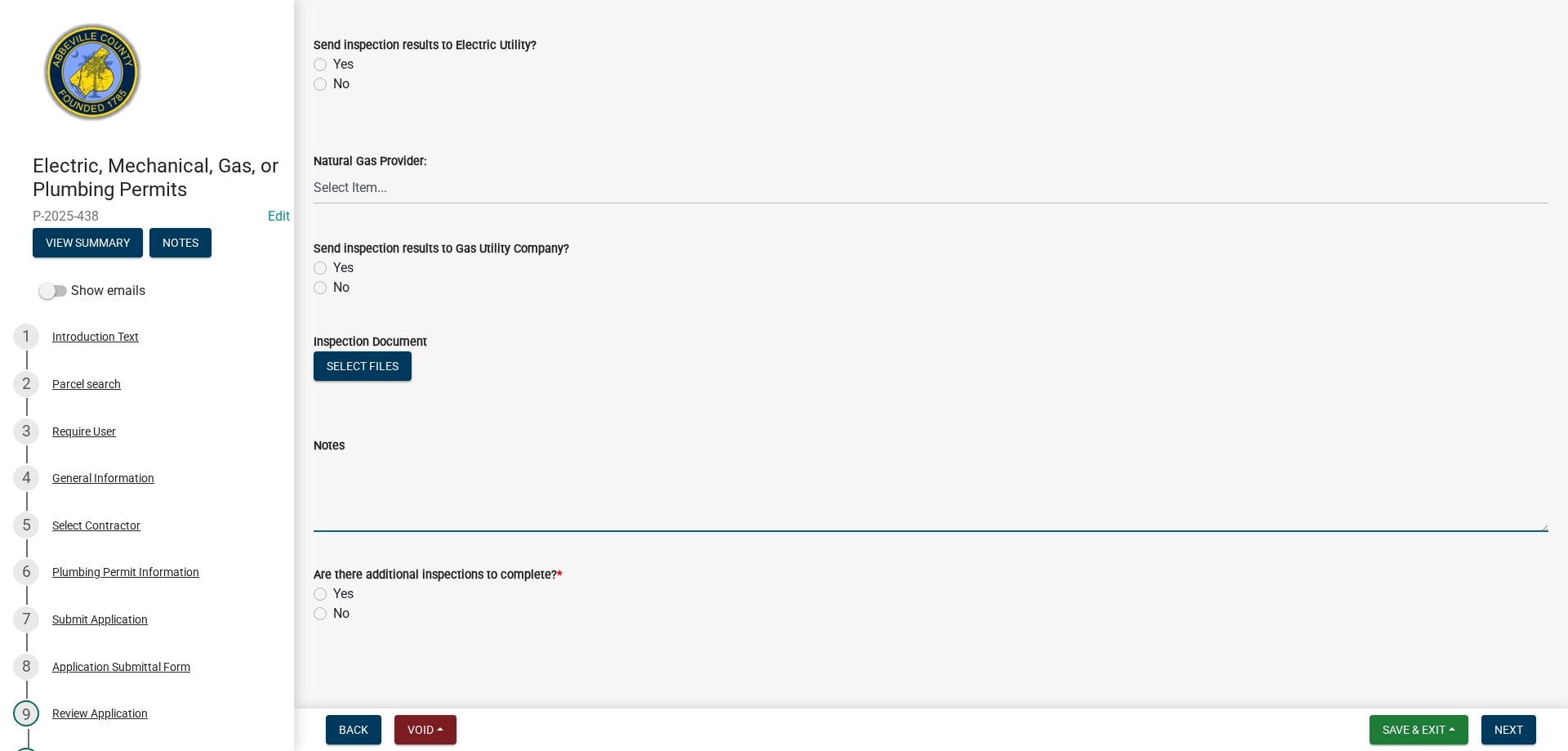
drag, startPoint x: 376, startPoint y: 496, endPoint x: 381, endPoint y: 484, distance: 13.0
click at [377, 485] on textarea "Notes" at bounding box center [931, 493] width 1235 height 77
type textarea "Water pressure on supply, DWV filled, no apparent leaks. Nail guards and fire c…"
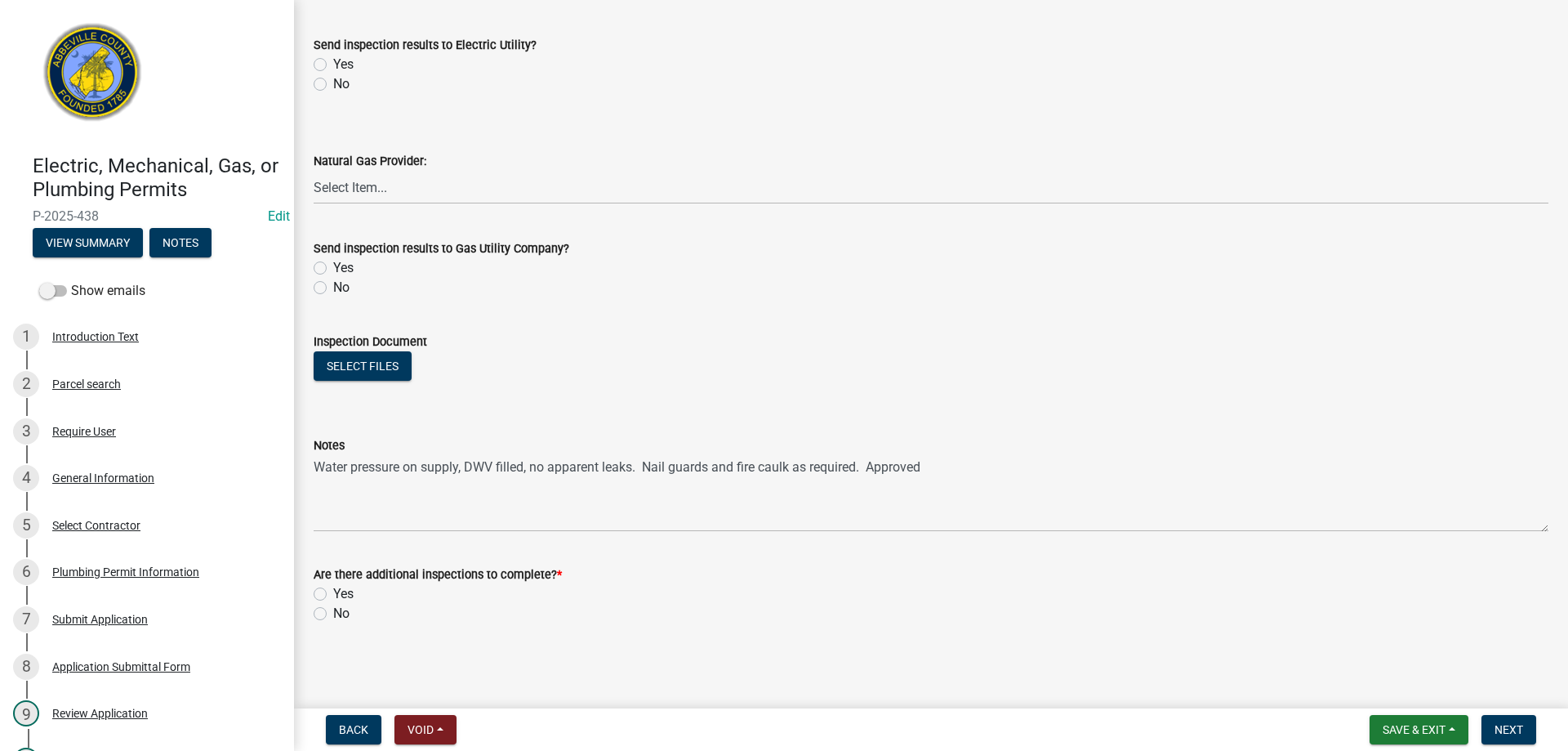
click at [334, 594] on label "Yes" at bounding box center [343, 594] width 20 height 19
click at [334, 594] on input "Yes" at bounding box center [338, 589] width 11 height 11
radio input "true"
click at [1517, 726] on span "Next" at bounding box center [1509, 730] width 28 height 13
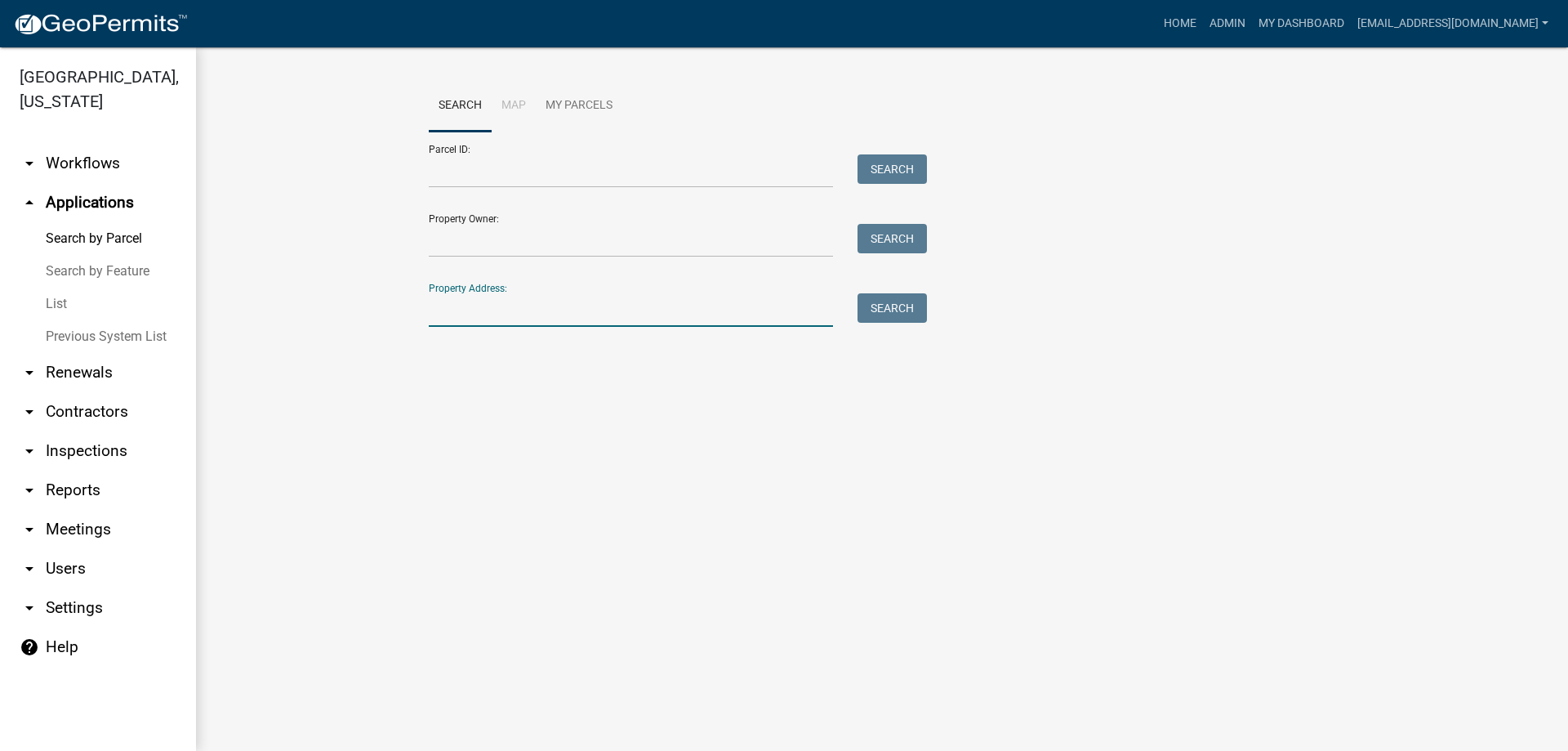
click at [569, 304] on input "Property Address:" at bounding box center [630, 310] width 404 height 34
type input "101 hunter"
click at [875, 304] on button "Search" at bounding box center [893, 308] width 70 height 29
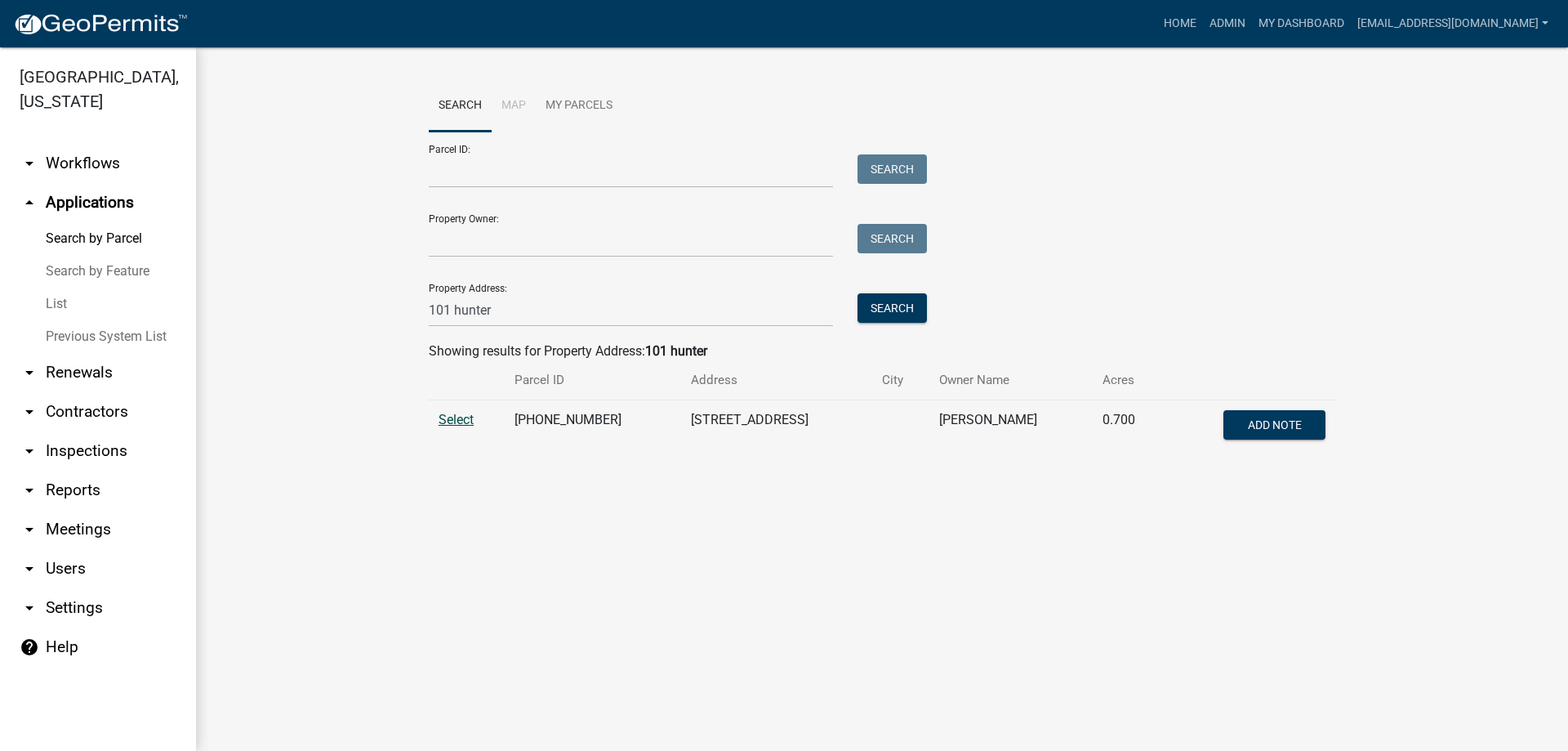
click at [445, 417] on span "Select" at bounding box center [456, 420] width 35 height 16
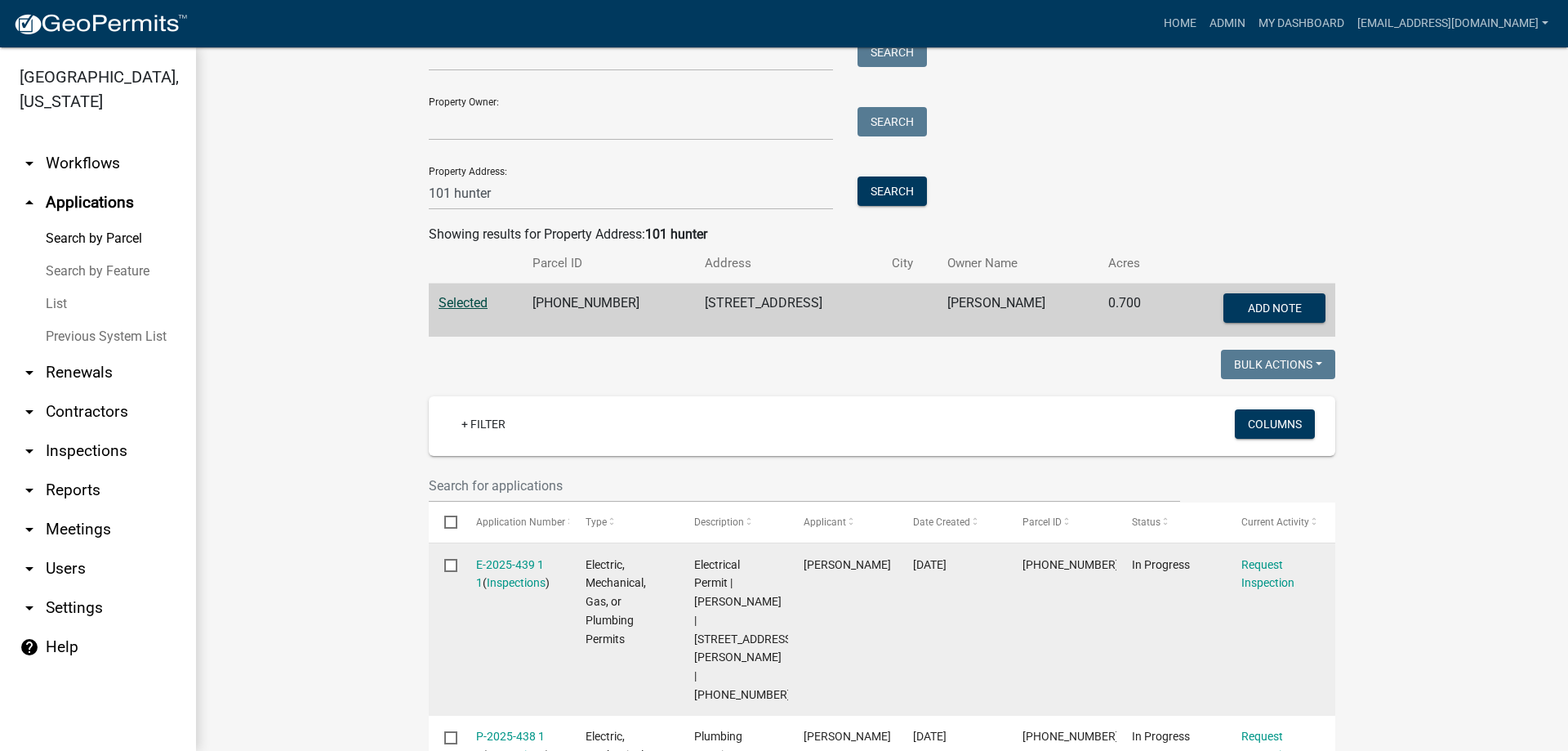
scroll to position [408, 0]
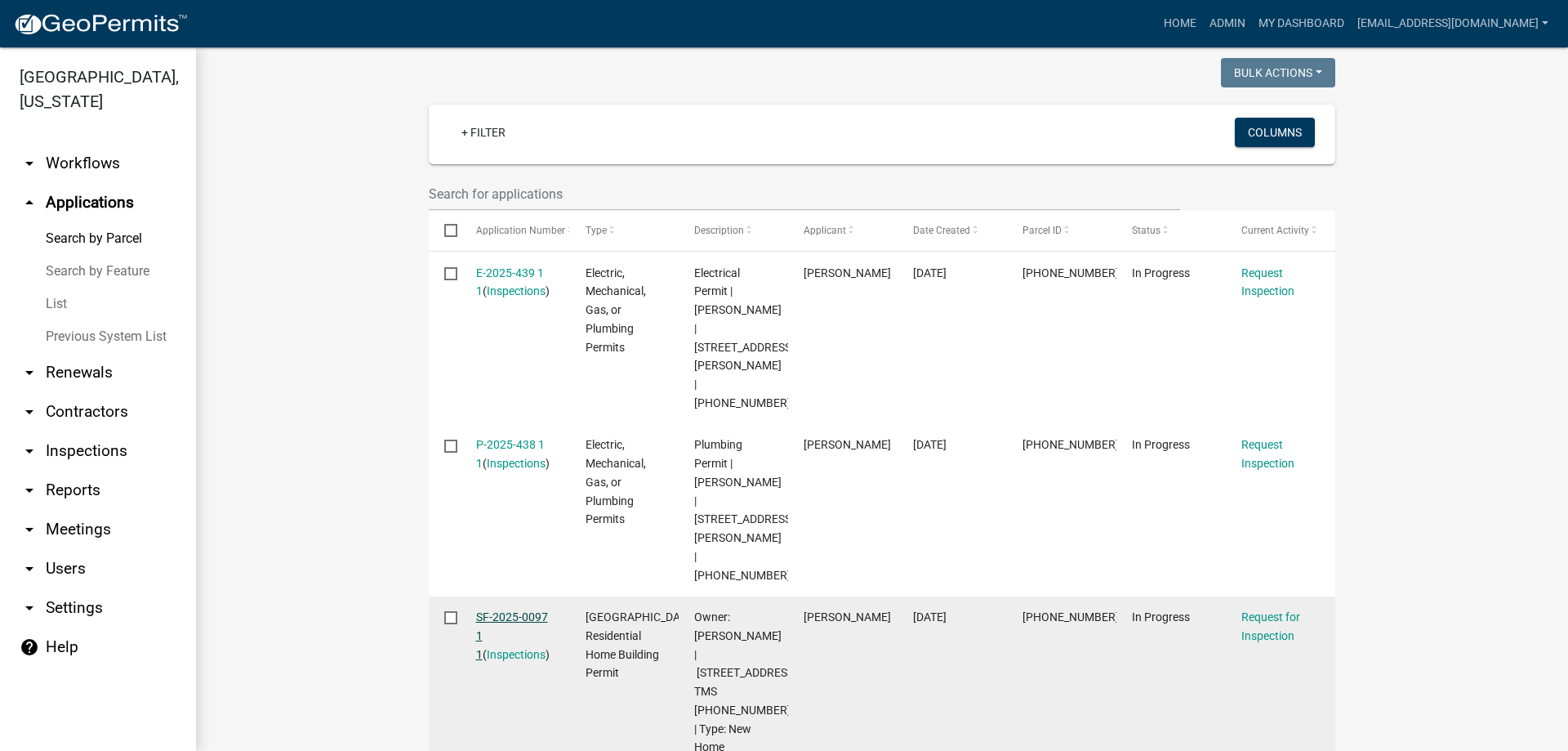
click at [496, 610] on link "SF-2025-0097 1 1" at bounding box center [512, 636] width 72 height 50
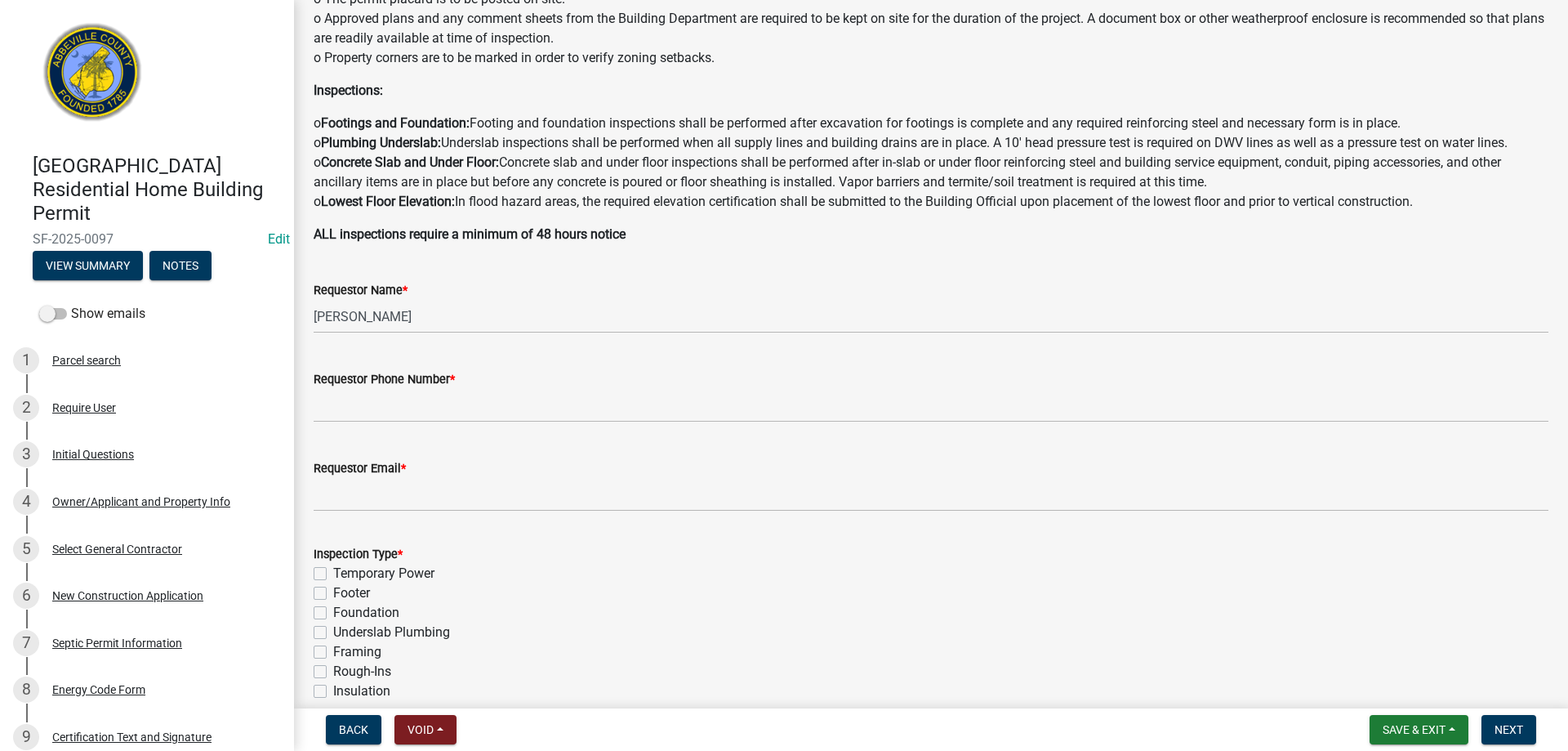
scroll to position [245, 0]
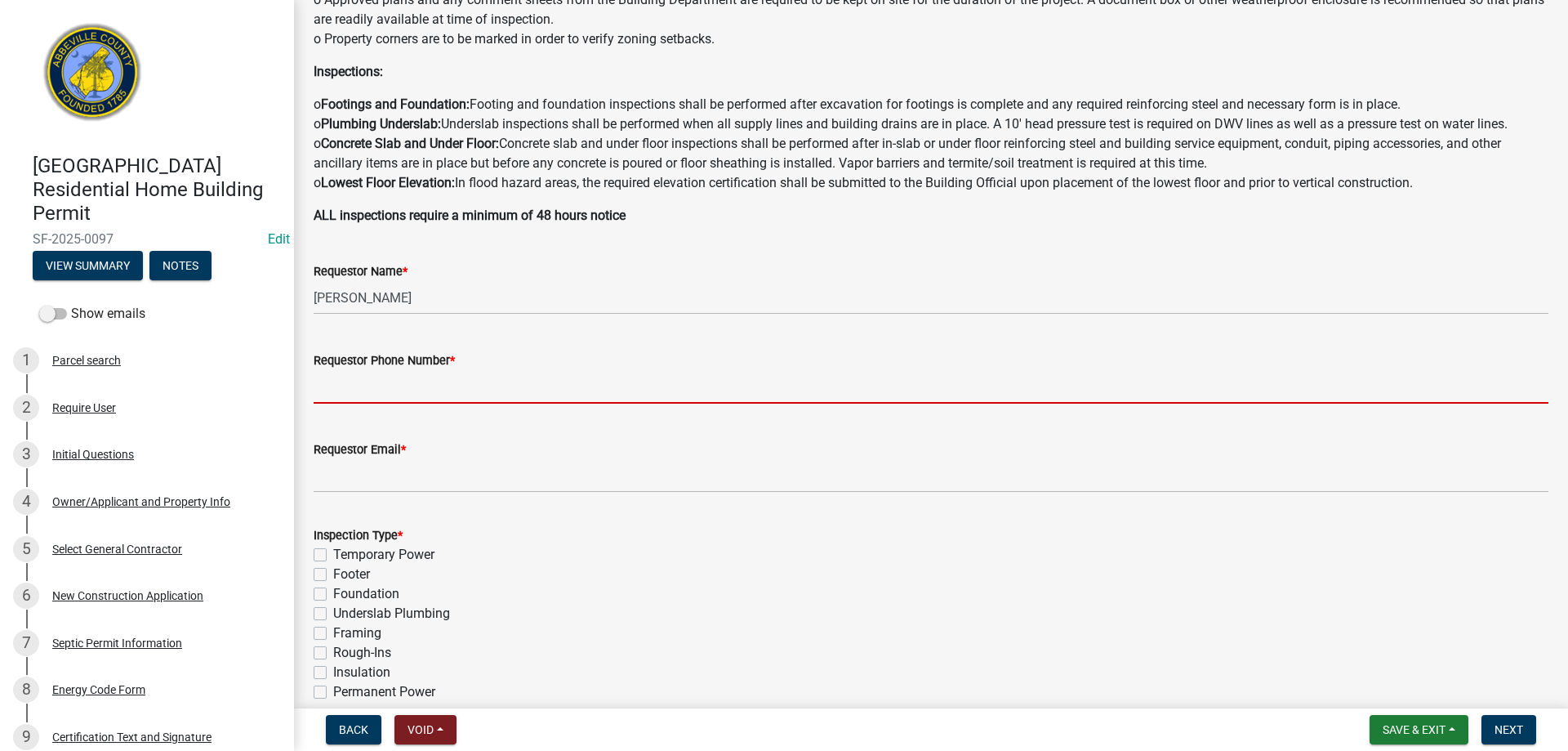
click at [385, 381] on input "Requestor Phone Number *" at bounding box center [931, 387] width 1235 height 34
type input "8643789750"
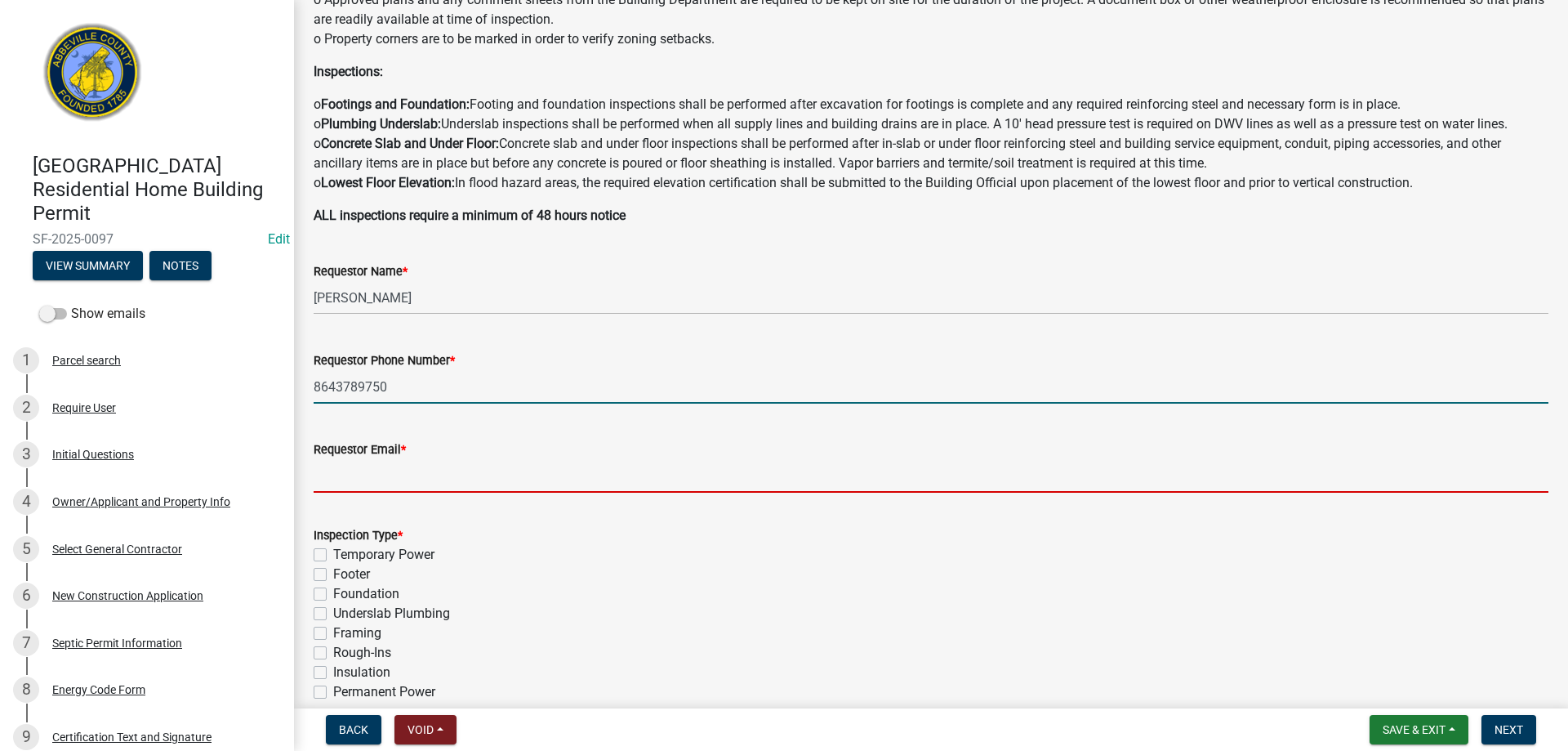
type input "[EMAIL_ADDRESS][DOMAIN_NAME]"
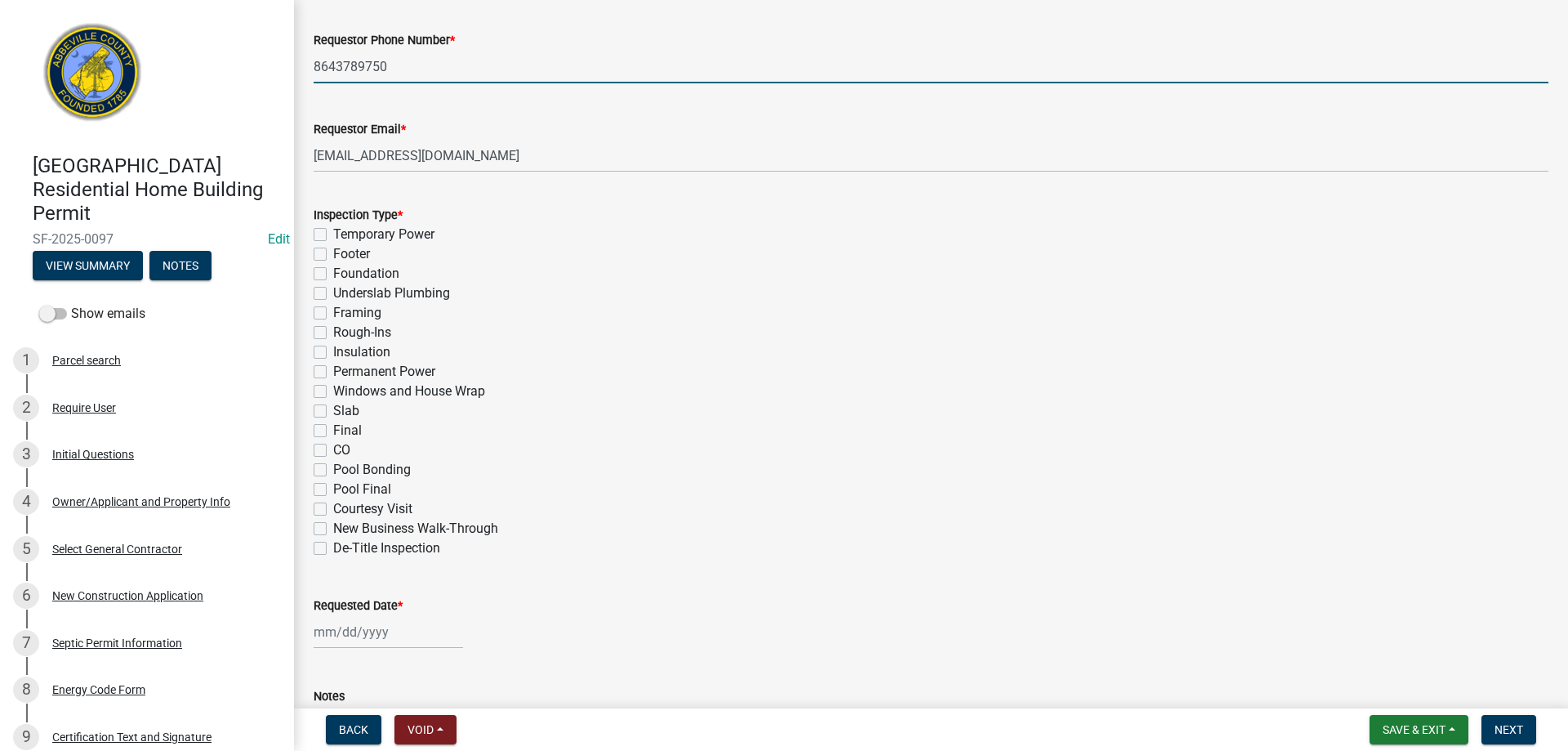
scroll to position [572, 0]
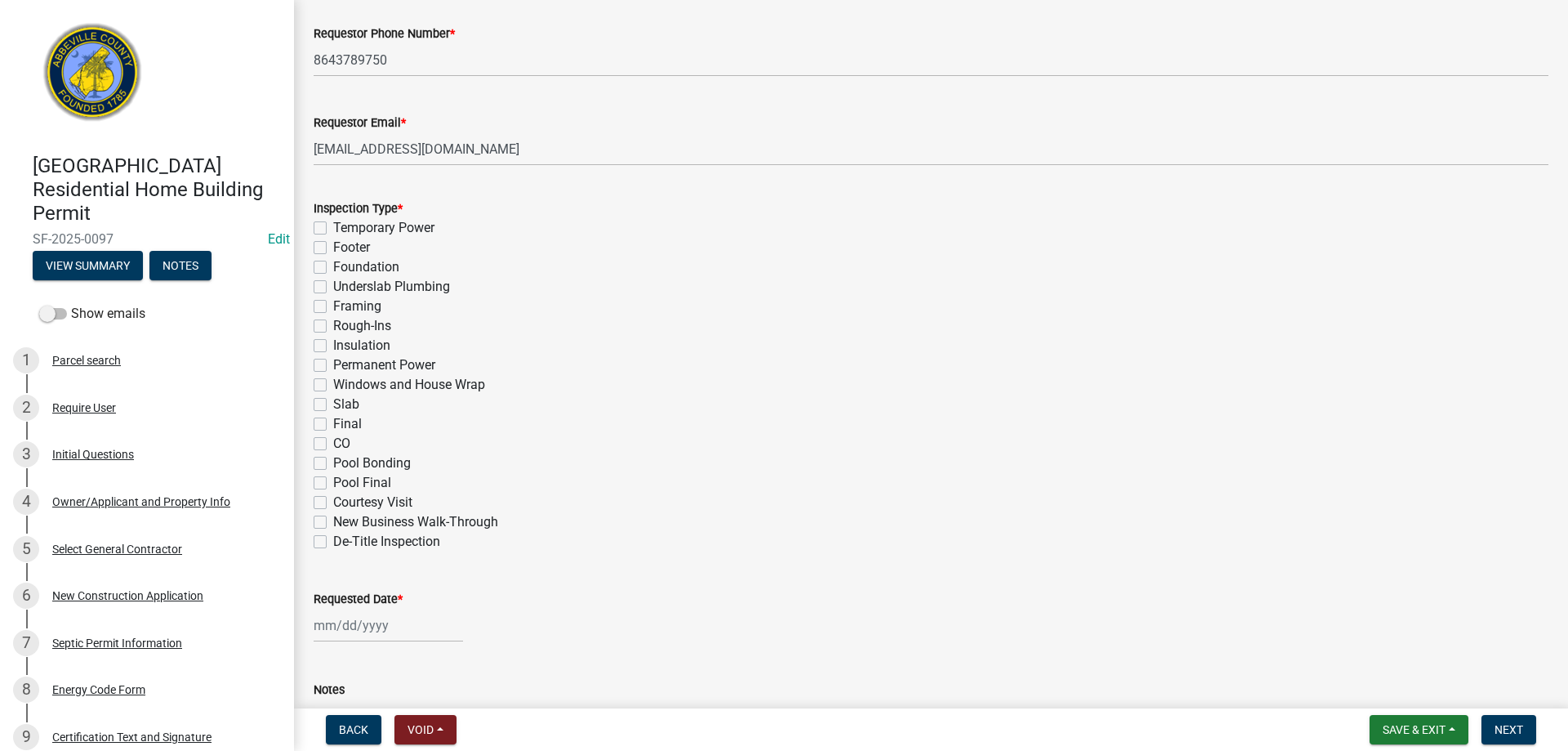
click at [334, 325] on label "Rough-Ins" at bounding box center [363, 326] width 58 height 19
click at [334, 325] on input "Rough-Ins" at bounding box center [338, 321] width 11 height 11
checkbox input "true"
checkbox input "false"
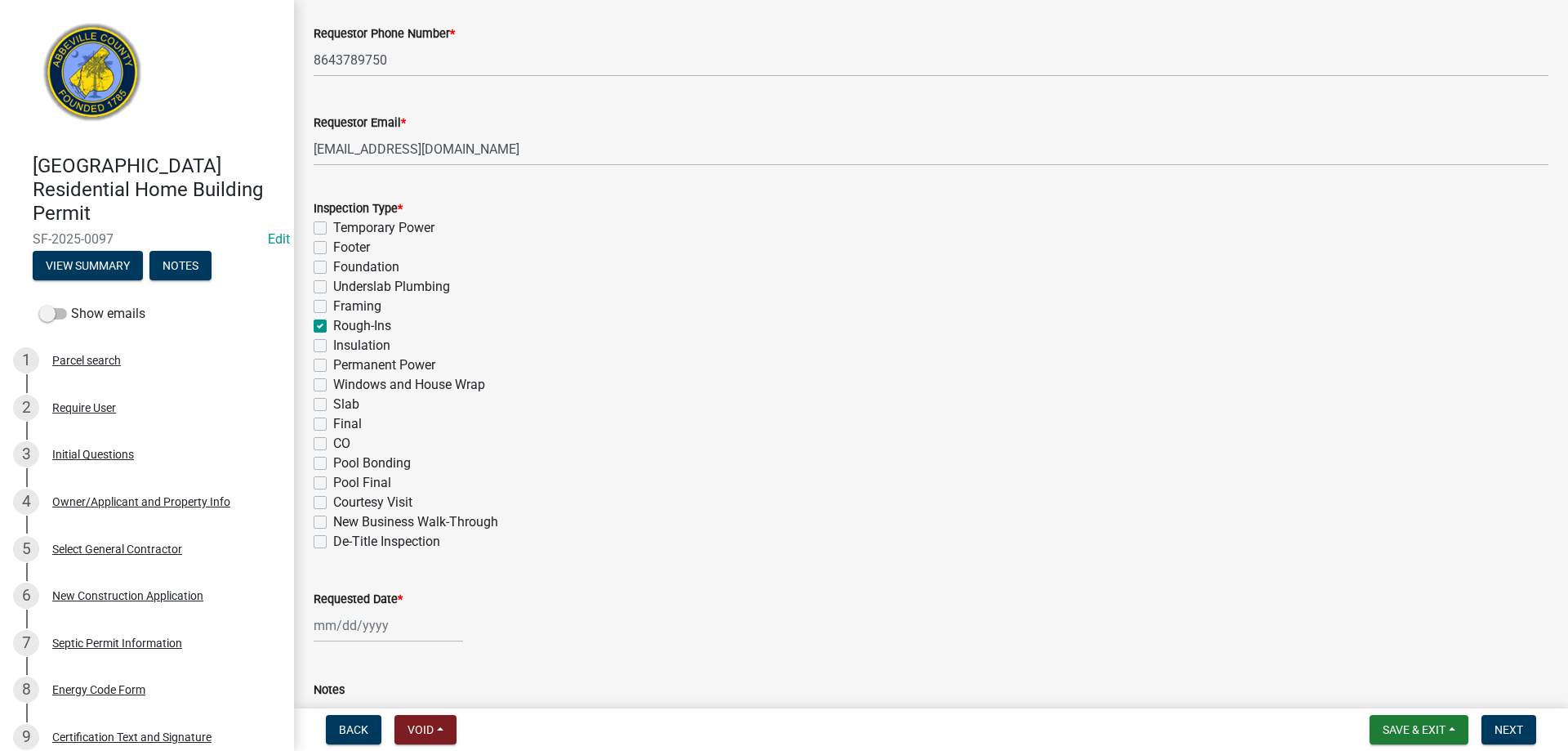
checkbox input "false"
click at [334, 382] on label "Windows and House Wrap" at bounding box center [409, 385] width 152 height 19
click at [334, 382] on input "Windows and House Wrap" at bounding box center [338, 380] width 11 height 11
drag, startPoint x: 321, startPoint y: 308, endPoint x: 555, endPoint y: 436, distance: 266.7
click at [334, 309] on label "Framing" at bounding box center [358, 307] width 48 height 19
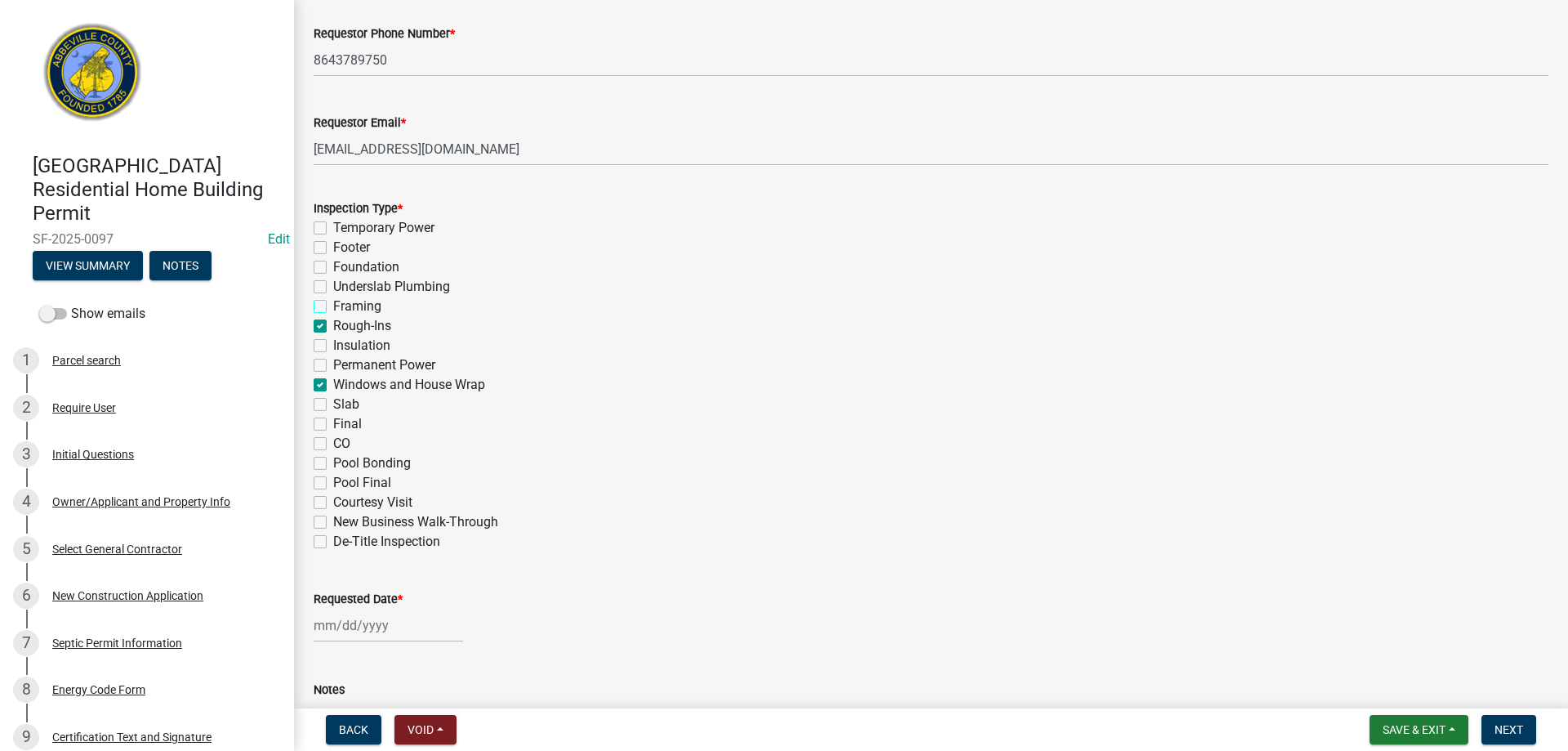
click at [334, 308] on input "Framing" at bounding box center [338, 302] width 11 height 11
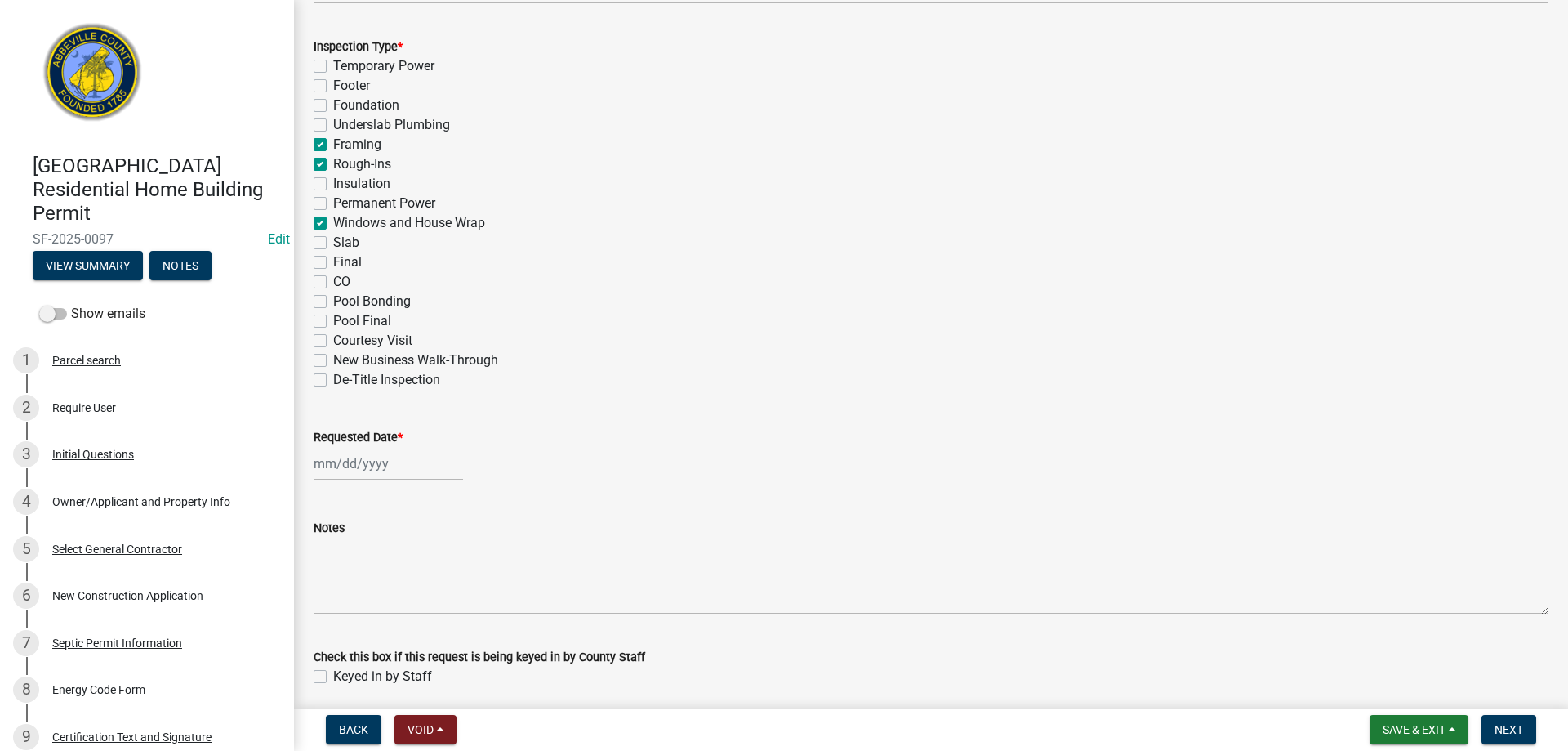
scroll to position [797, 0]
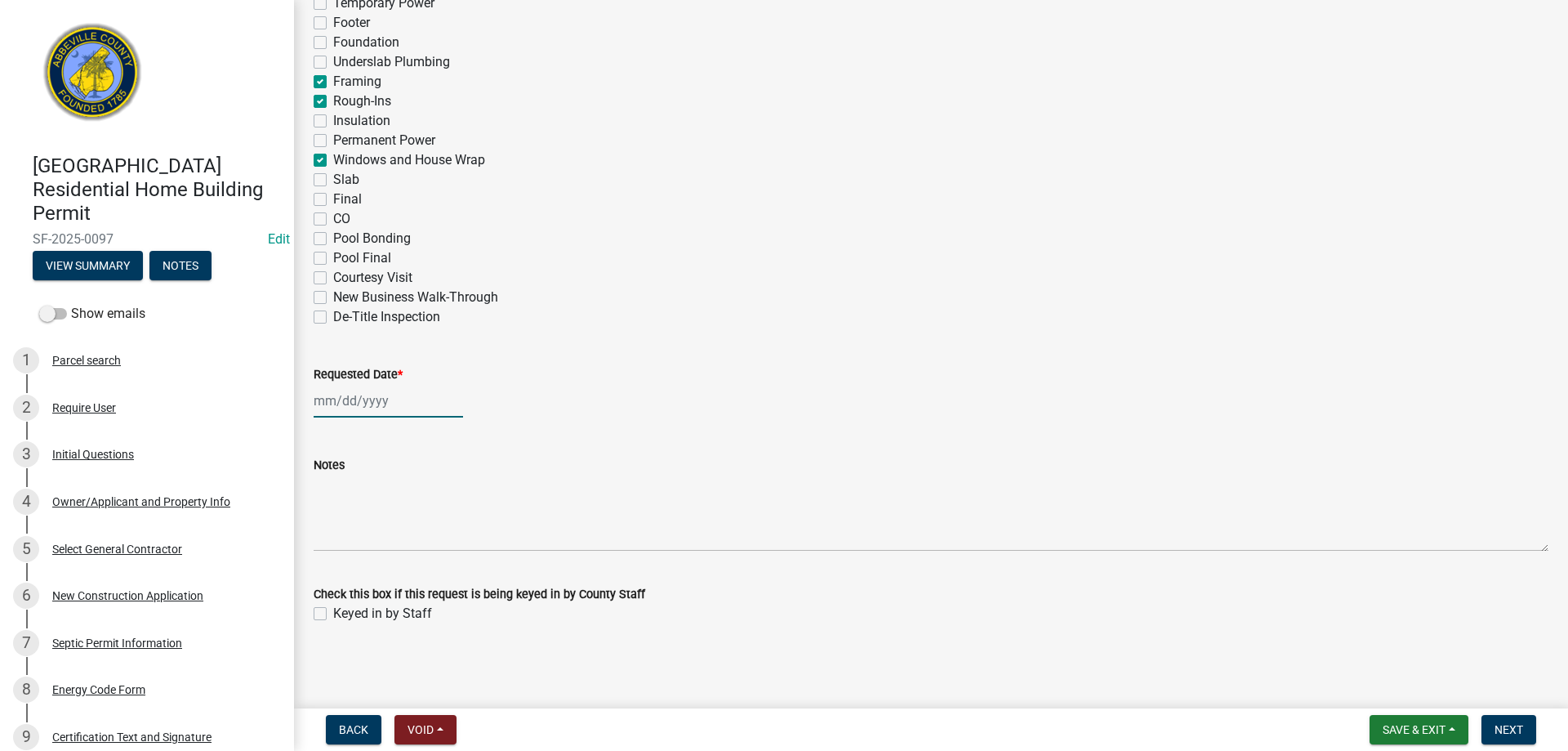
click at [366, 401] on div at bounding box center [388, 401] width 149 height 34
click at [355, 537] on div "14" at bounding box center [356, 539] width 26 height 26
click at [334, 609] on label "Keyed in by Staff" at bounding box center [383, 614] width 99 height 19
click at [334, 609] on input "Keyed in by Staff" at bounding box center [338, 609] width 11 height 11
click at [1510, 727] on span "Next" at bounding box center [1509, 730] width 28 height 13
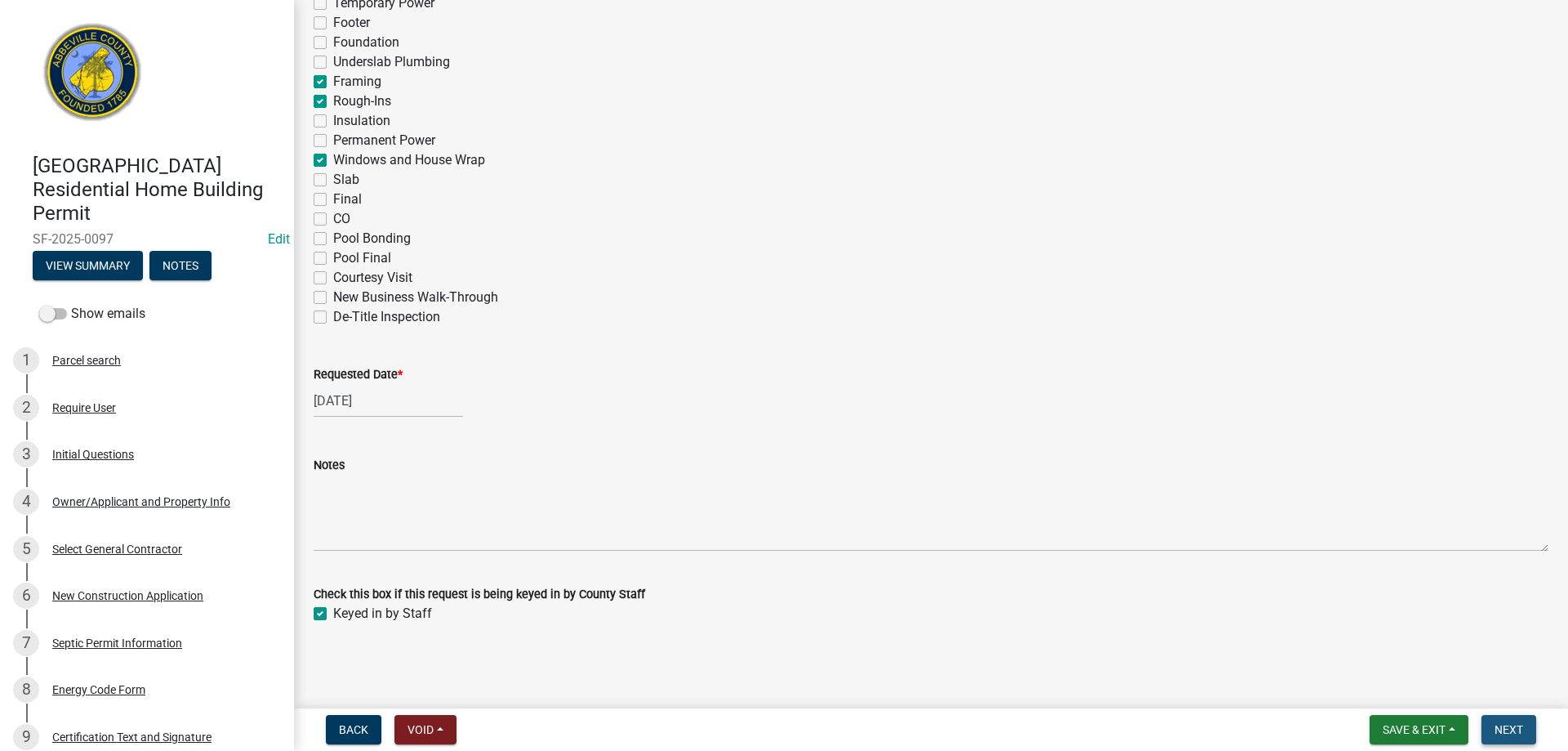
scroll to position [0, 0]
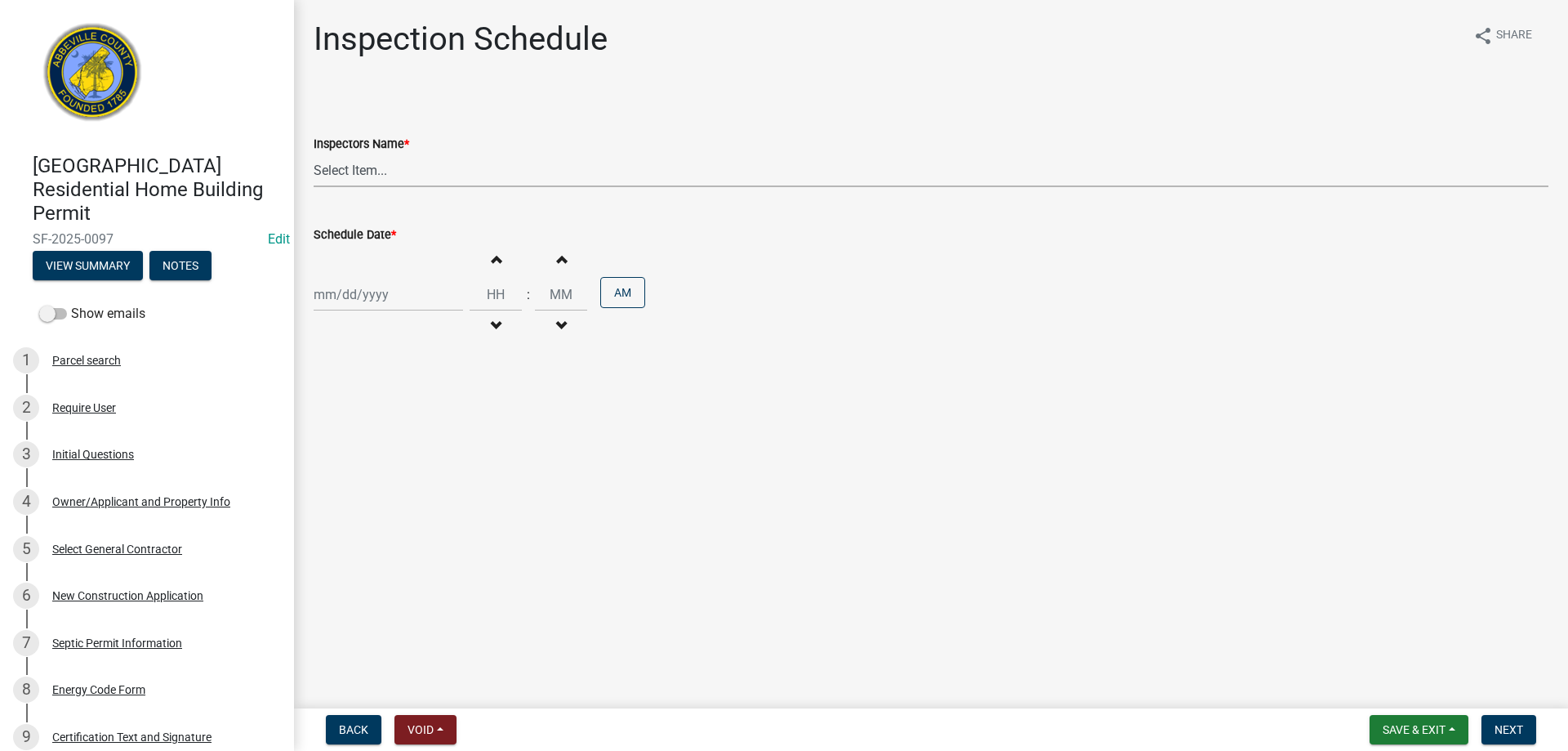
click at [366, 166] on select "Select Item... [EMAIL_ADDRESS][DOMAIN_NAME] ([PERSON_NAME]) [EMAIL_ADDRESS][DOM…" at bounding box center [931, 170] width 1235 height 34
click at [313, 153] on select "Select Item... [EMAIL_ADDRESS][DOMAIN_NAME] ([PERSON_NAME]) [EMAIL_ADDRESS][DOM…" at bounding box center [931, 170] width 1235 height 34
click at [386, 292] on div at bounding box center [388, 294] width 149 height 34
click at [352, 426] on div "14" at bounding box center [356, 434] width 26 height 26
click at [1488, 721] on button "Next" at bounding box center [1509, 730] width 54 height 29
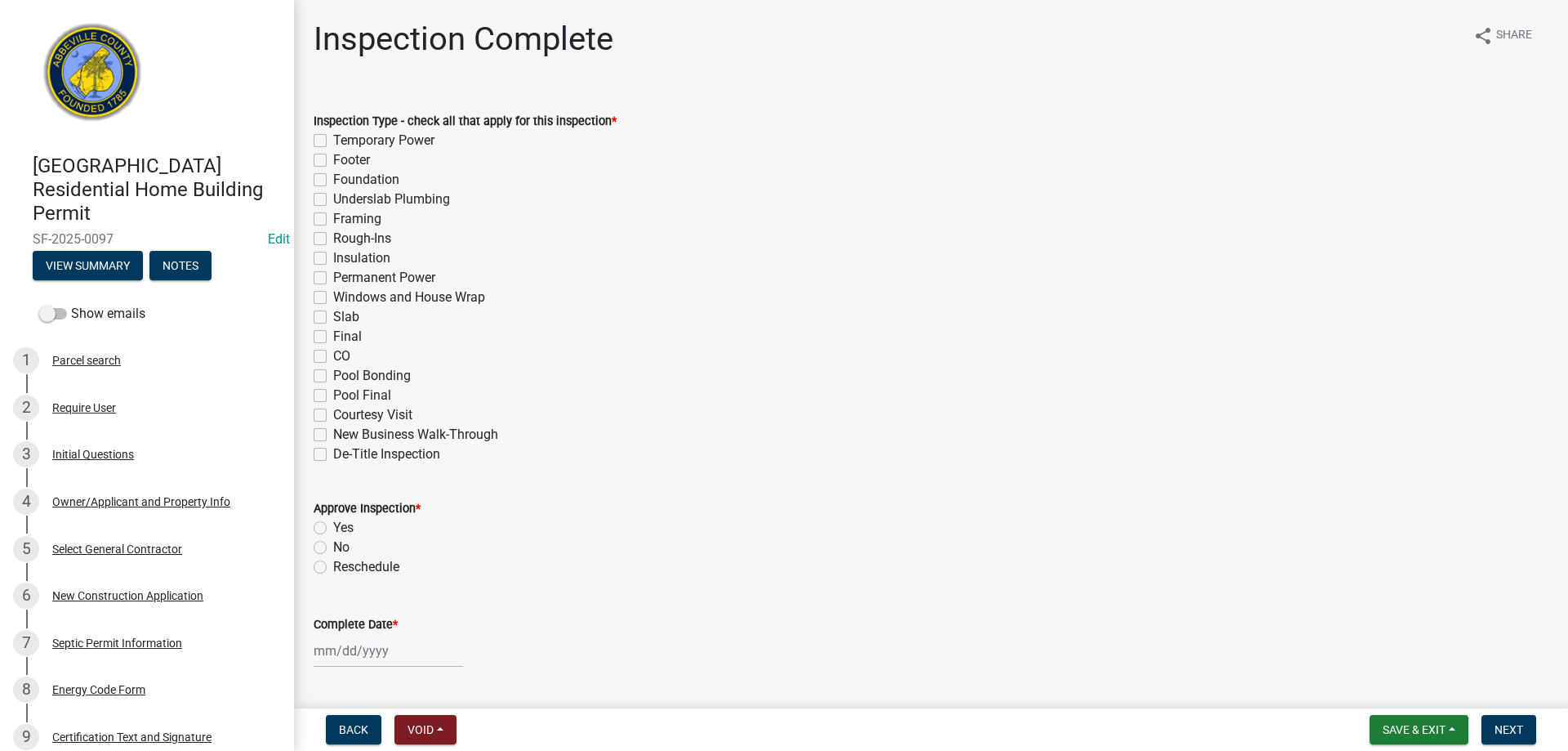
click at [334, 220] on label "Framing" at bounding box center [358, 219] width 48 height 19
click at [334, 220] on input "Framing" at bounding box center [338, 214] width 11 height 11
click at [334, 244] on label "Rough-Ins" at bounding box center [363, 239] width 58 height 19
click at [334, 240] on input "Rough-Ins" at bounding box center [338, 234] width 11 height 11
click at [334, 298] on label "Windows and House Wrap" at bounding box center [409, 298] width 152 height 19
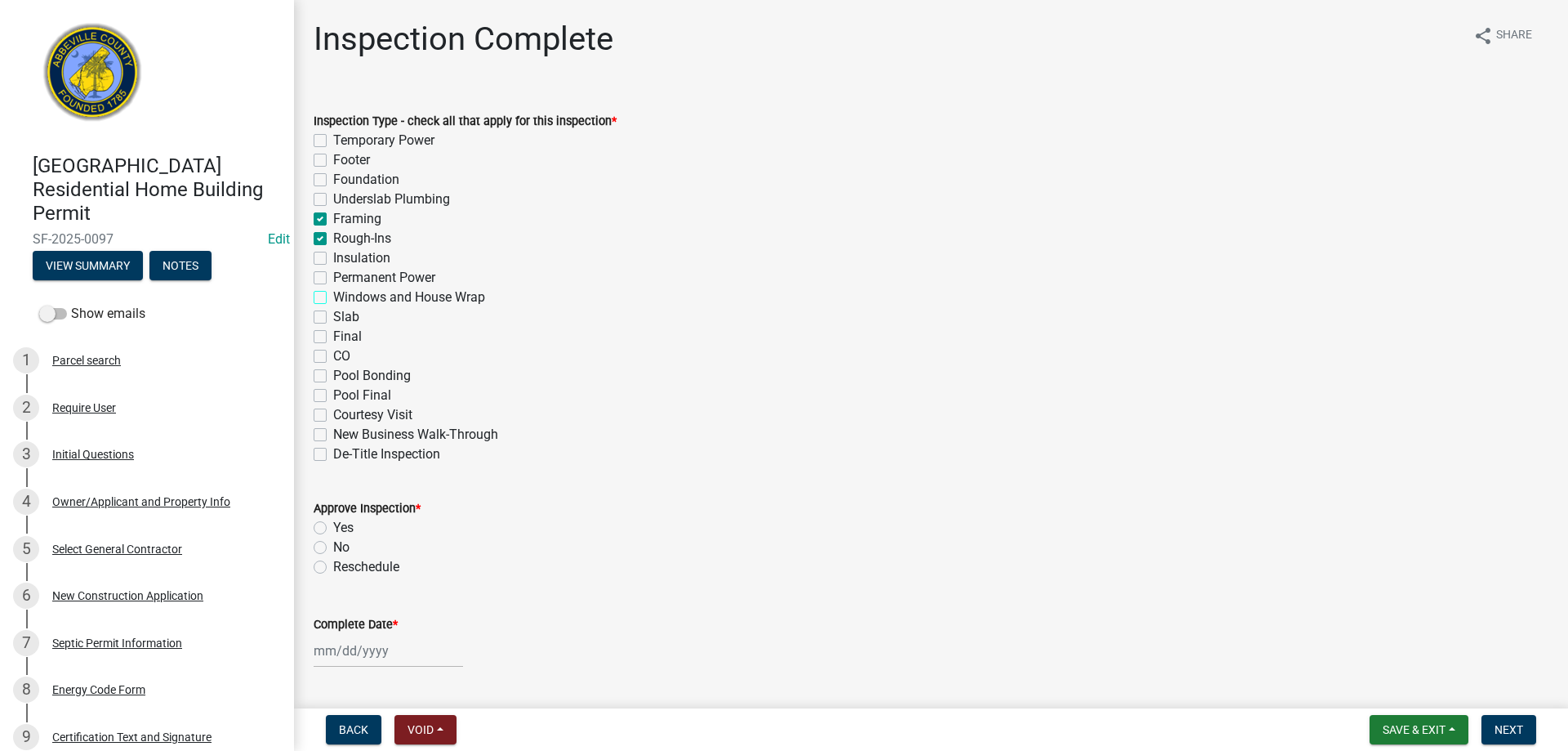
click at [334, 298] on input "Windows and House Wrap" at bounding box center [338, 293] width 11 height 11
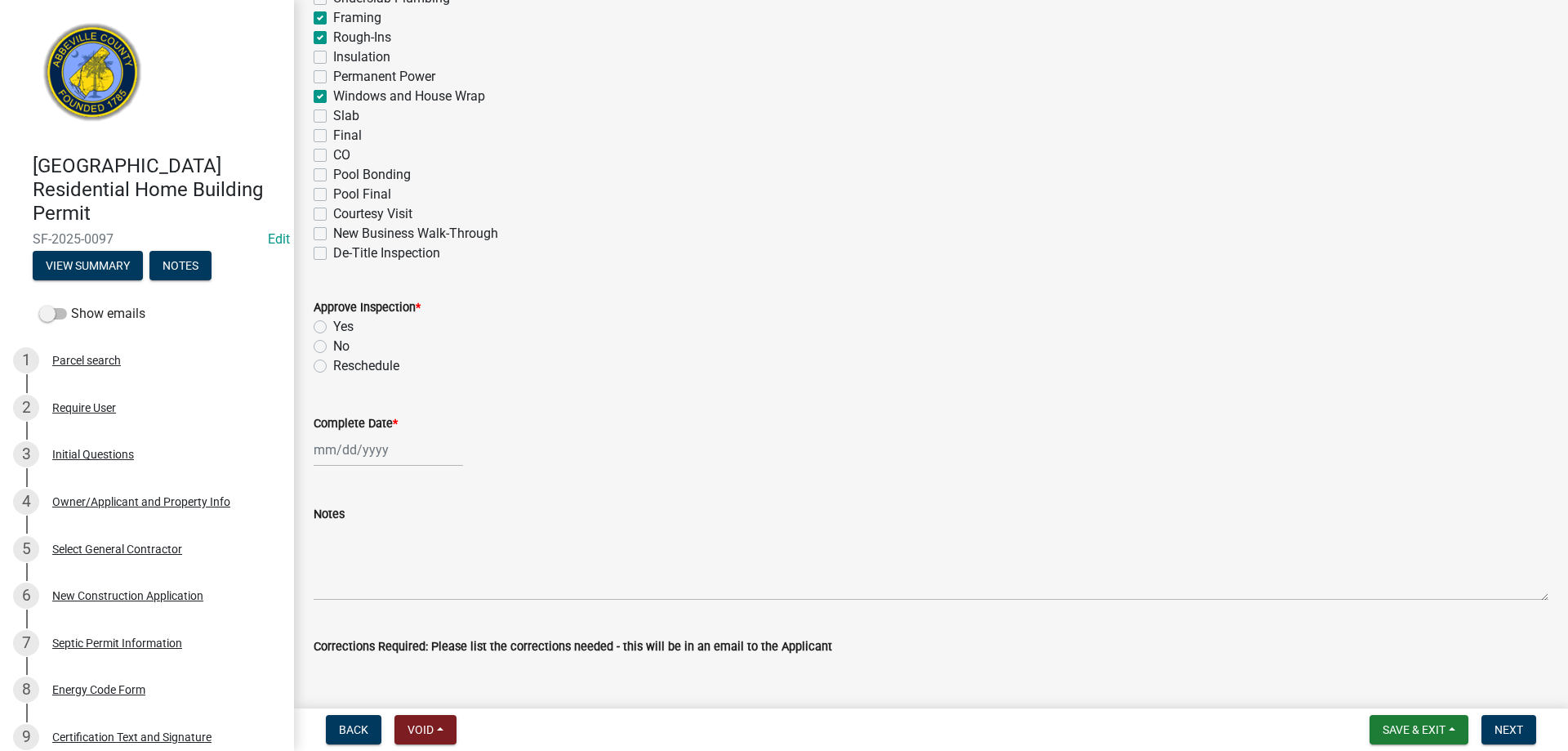
scroll to position [327, 0]
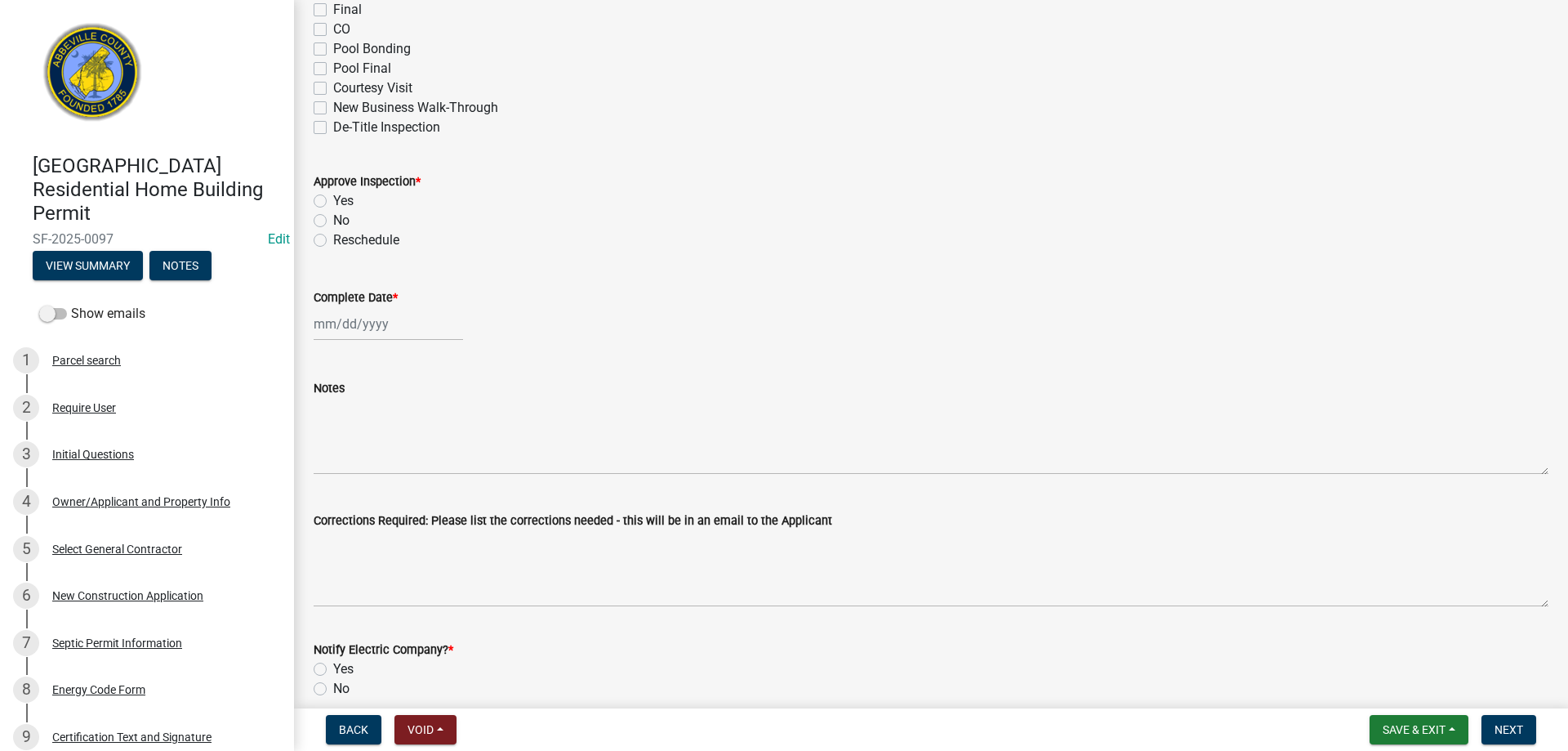
click at [334, 201] on label "Yes" at bounding box center [343, 201] width 20 height 19
click at [334, 201] on input "Yes" at bounding box center [338, 196] width 11 height 11
click at [361, 320] on div "[PERSON_NAME] Feb Mar Apr [PERSON_NAME][DATE] Oct Nov [DATE] 1526 1527 1528 152…" at bounding box center [388, 324] width 149 height 34
click at [354, 459] on div "14" at bounding box center [356, 463] width 26 height 26
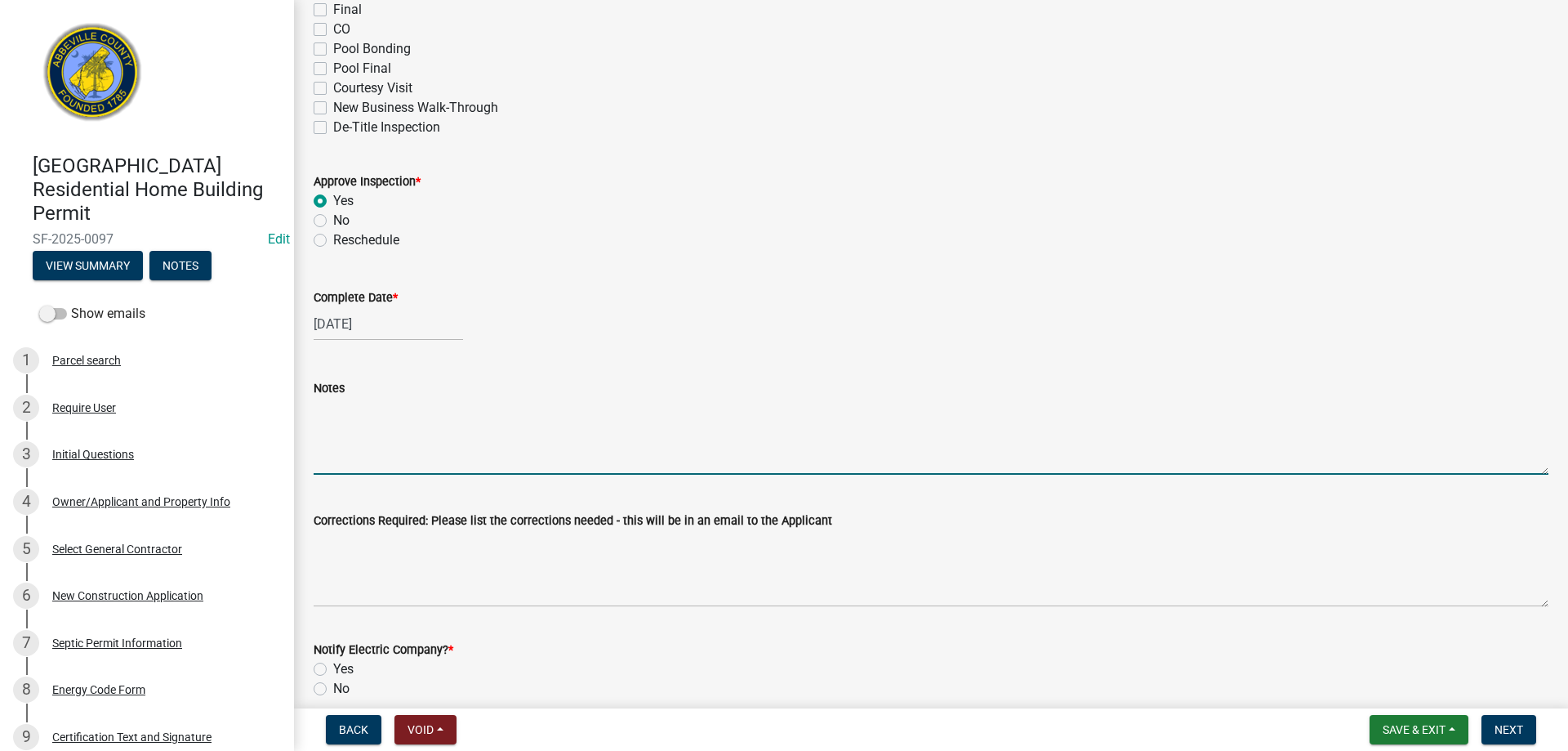
drag, startPoint x: 334, startPoint y: 454, endPoint x: 754, endPoint y: 262, distance: 461.8
click at [345, 441] on textarea "Notes" at bounding box center [931, 436] width 1235 height 77
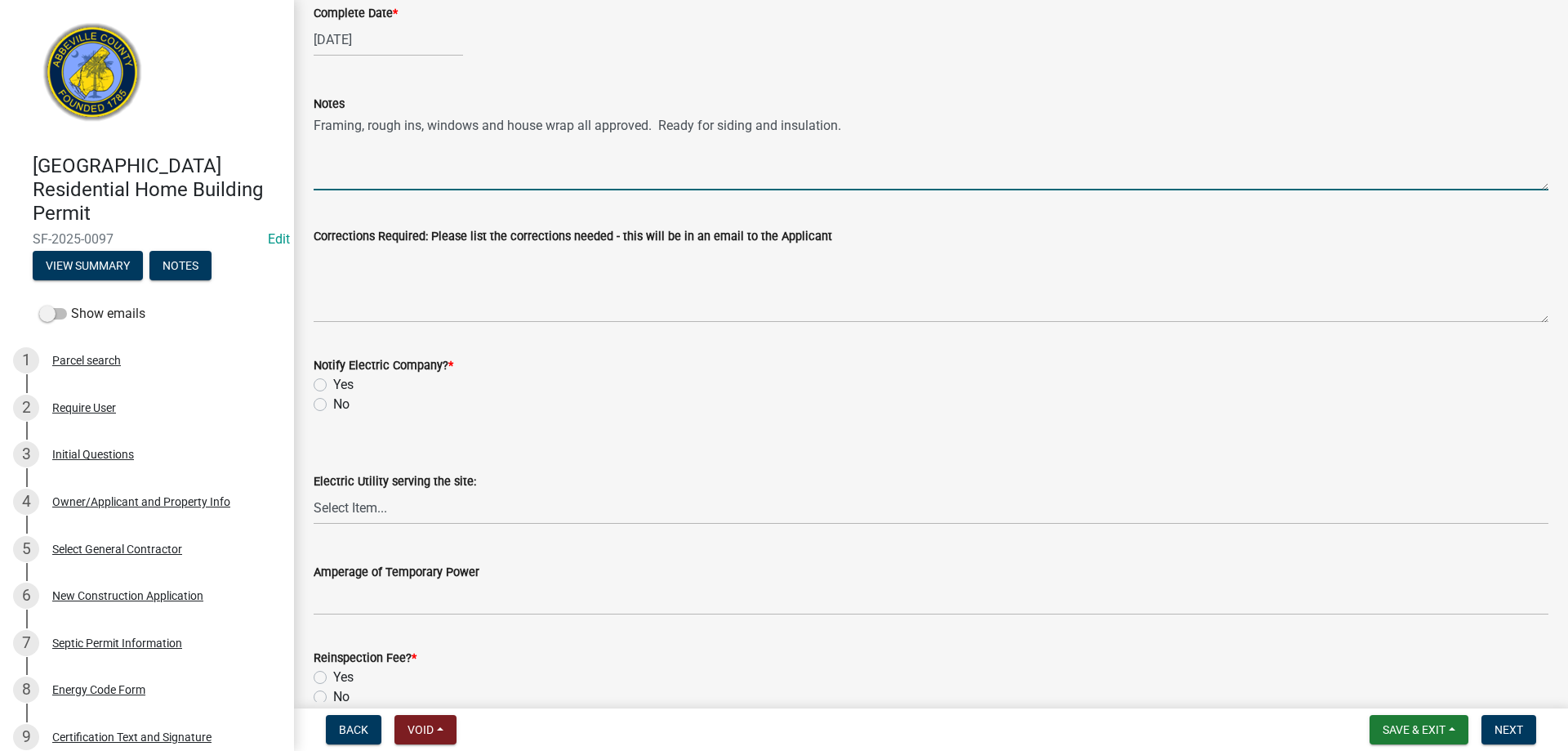
scroll to position [735, 0]
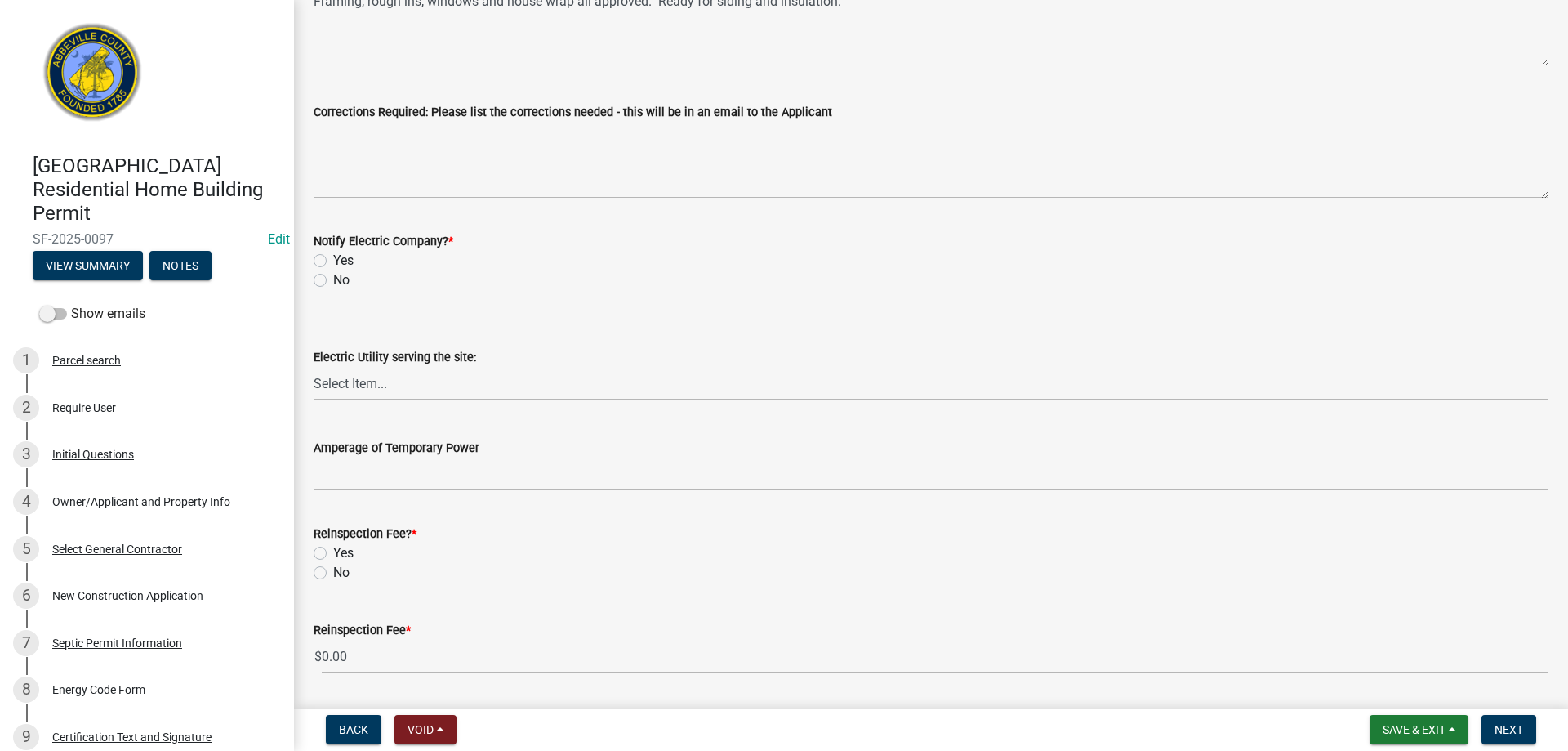
click at [334, 278] on label "No" at bounding box center [341, 280] width 16 height 19
click at [334, 278] on input "No" at bounding box center [338, 276] width 11 height 11
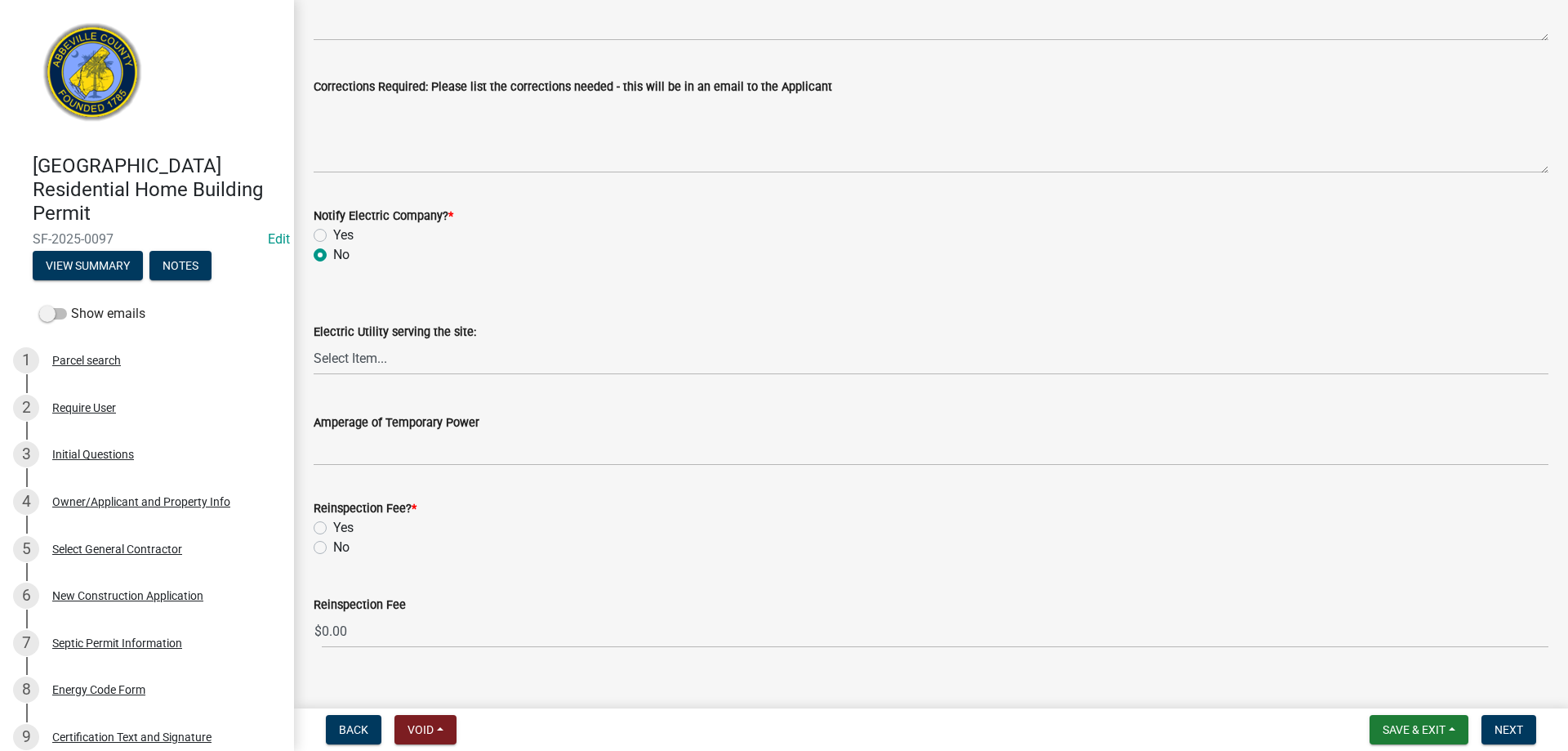
scroll to position [786, 0]
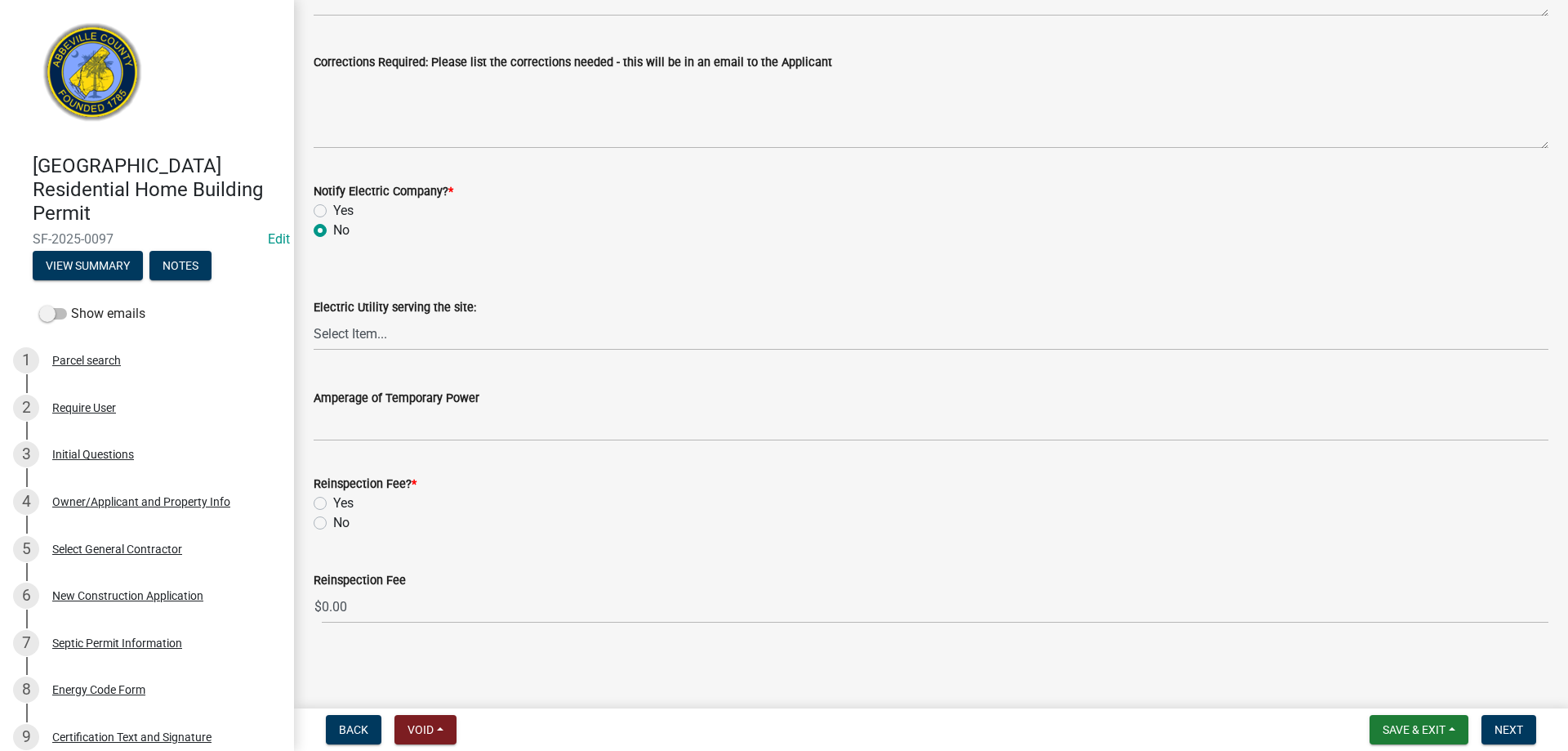
click at [334, 521] on label "No" at bounding box center [341, 523] width 16 height 19
click at [334, 521] on input "No" at bounding box center [338, 518] width 11 height 11
click at [1501, 730] on span "Next" at bounding box center [1509, 730] width 28 height 13
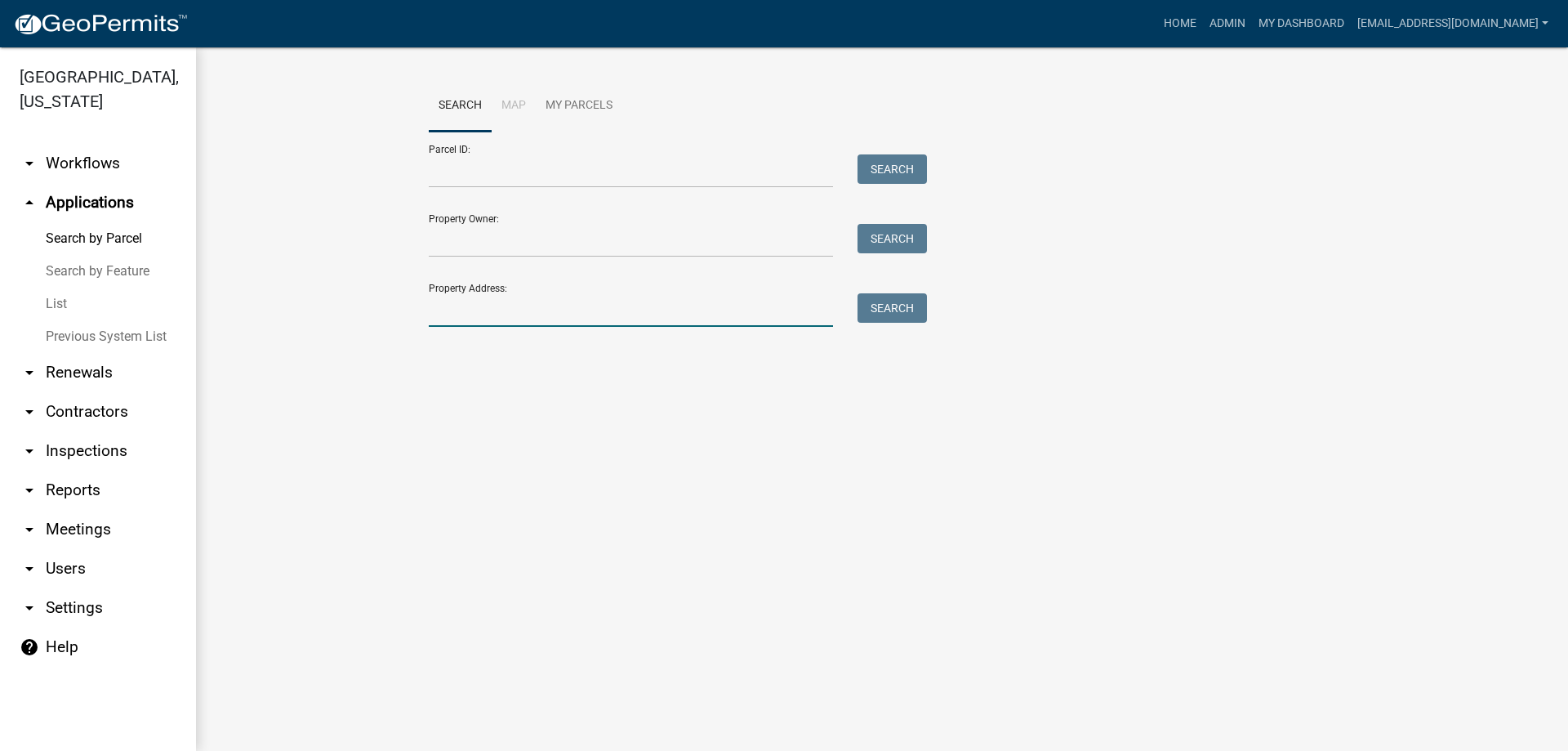
click at [582, 300] on input "Property Address:" at bounding box center [630, 310] width 404 height 34
click at [916, 298] on button "Search" at bounding box center [893, 308] width 70 height 29
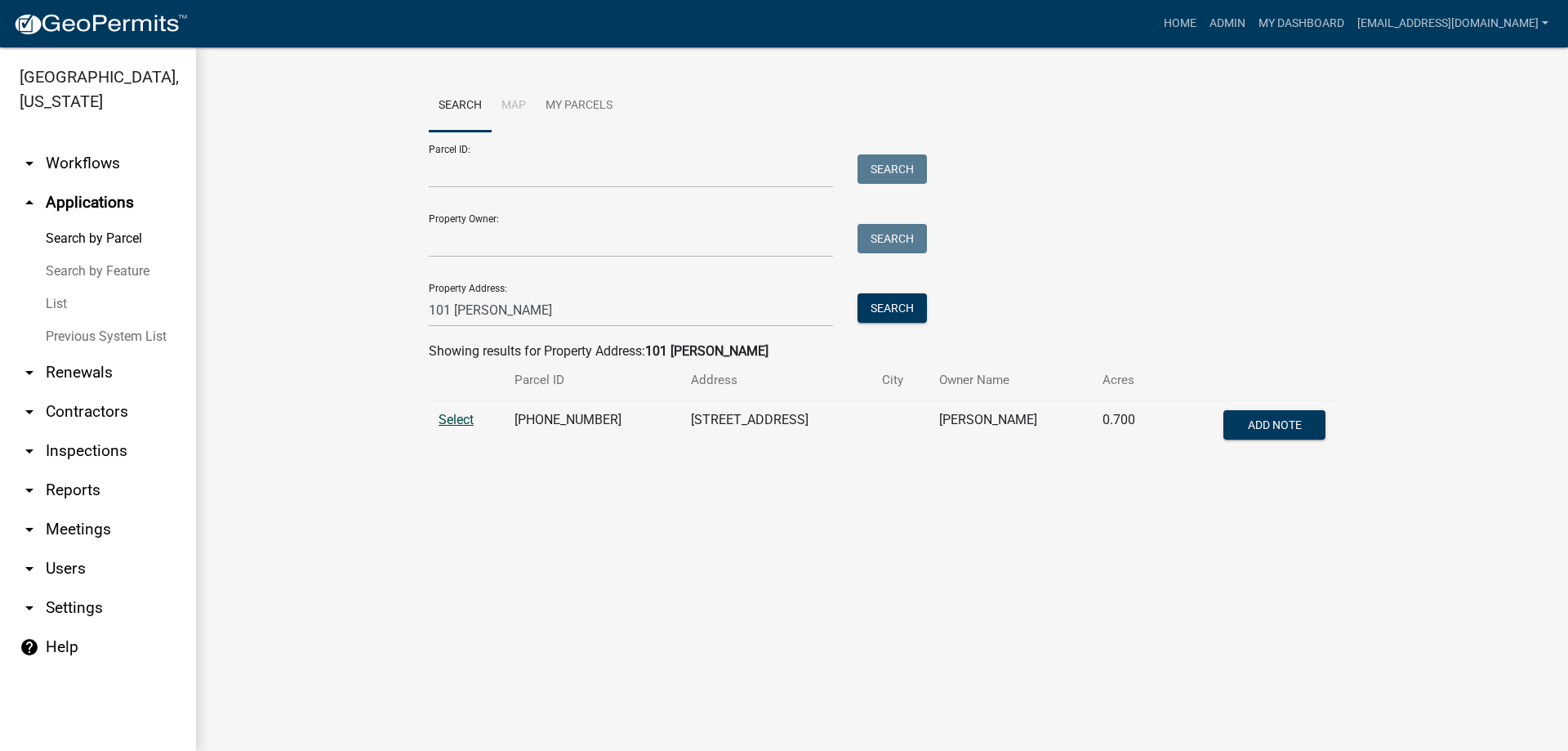
click at [455, 418] on span "Select" at bounding box center [456, 420] width 35 height 16
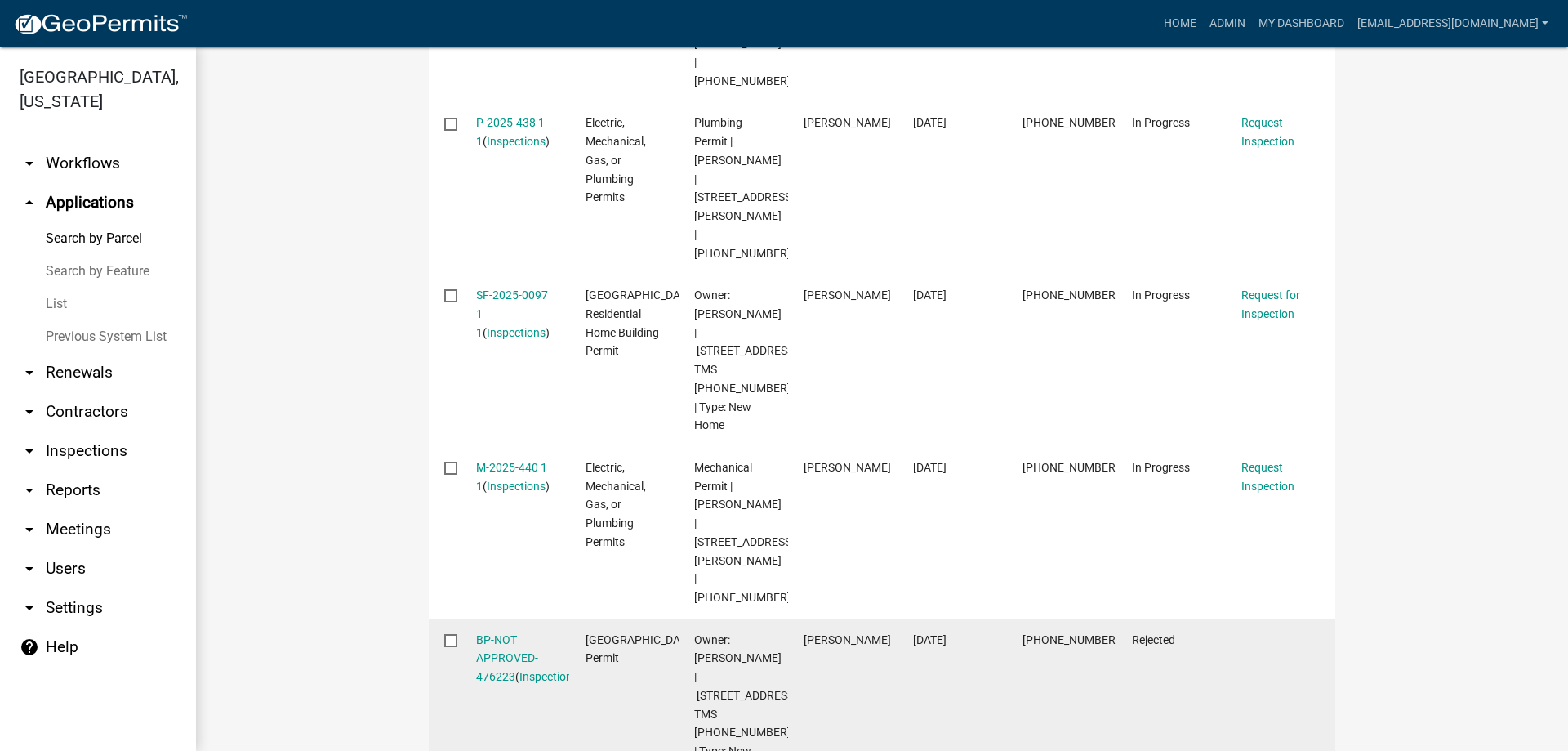
scroll to position [735, 0]
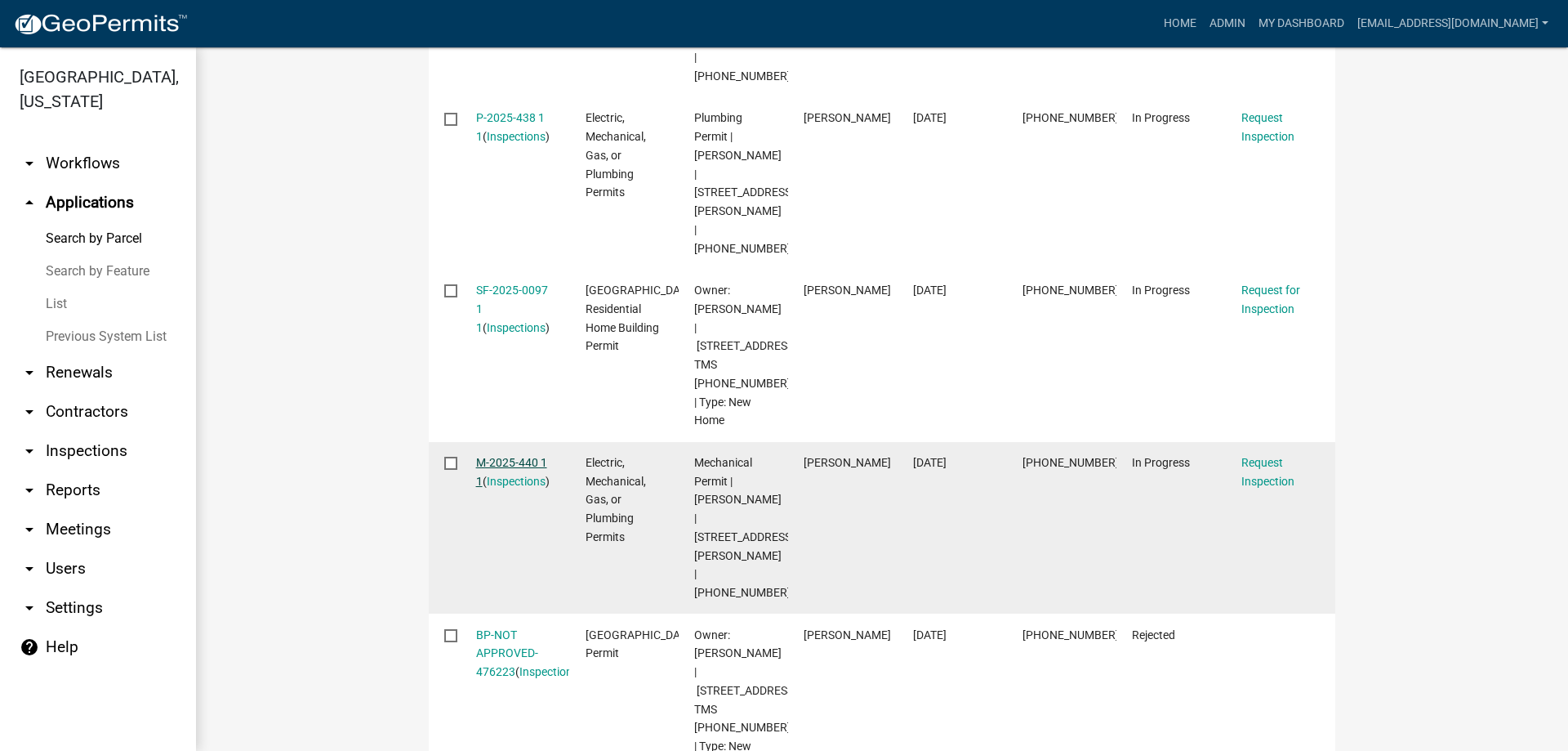
click at [489, 456] on link "M-2025-440 1 1" at bounding box center [511, 472] width 71 height 32
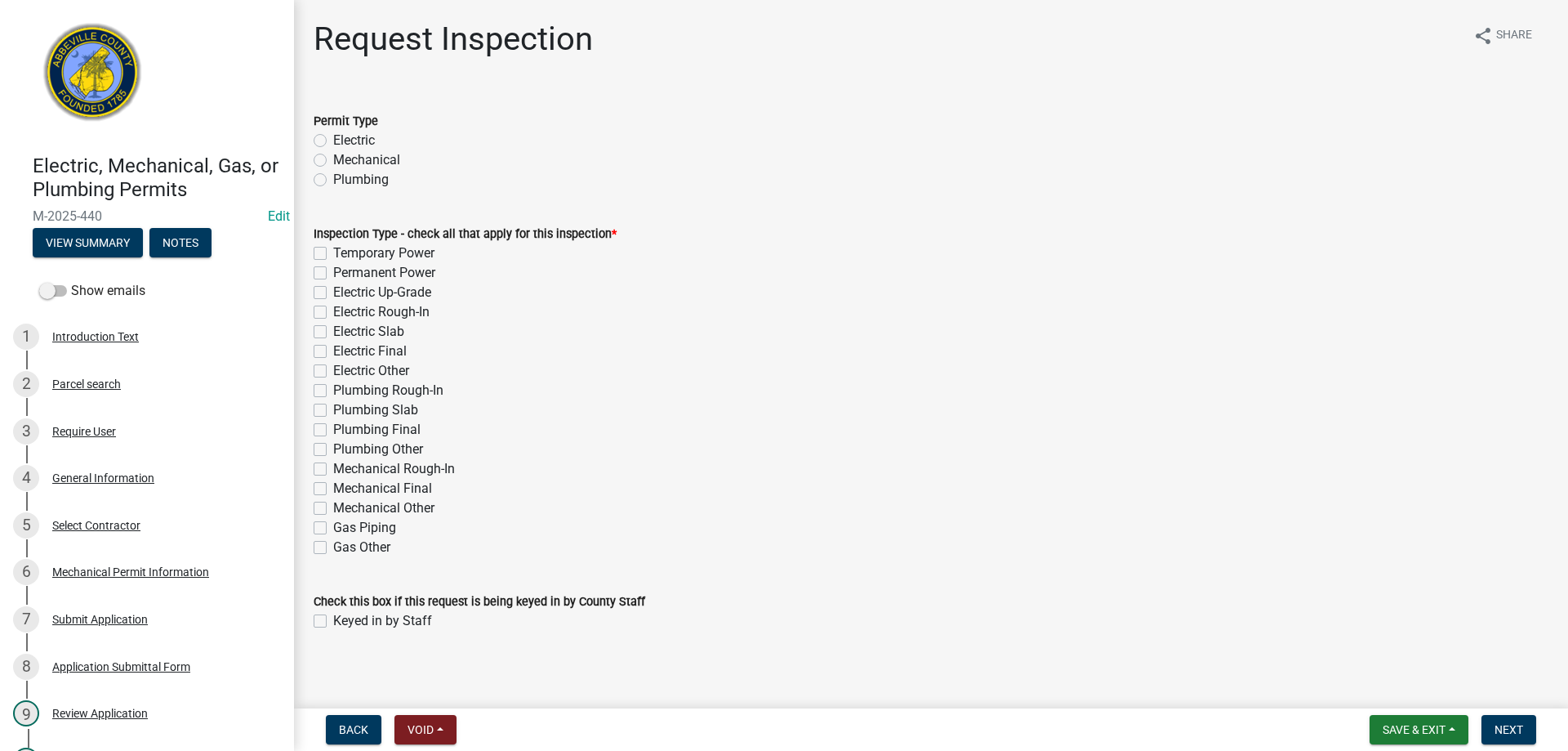
click at [334, 163] on label "Mechanical" at bounding box center [367, 160] width 67 height 19
click at [334, 161] on input "Mechanical" at bounding box center [338, 155] width 11 height 11
click at [334, 470] on label "Mechanical Rough-In" at bounding box center [395, 469] width 122 height 19
click at [334, 470] on input "Mechanical Rough-In" at bounding box center [338, 464] width 11 height 11
click at [334, 621] on label "Keyed in by Staff" at bounding box center [383, 621] width 99 height 19
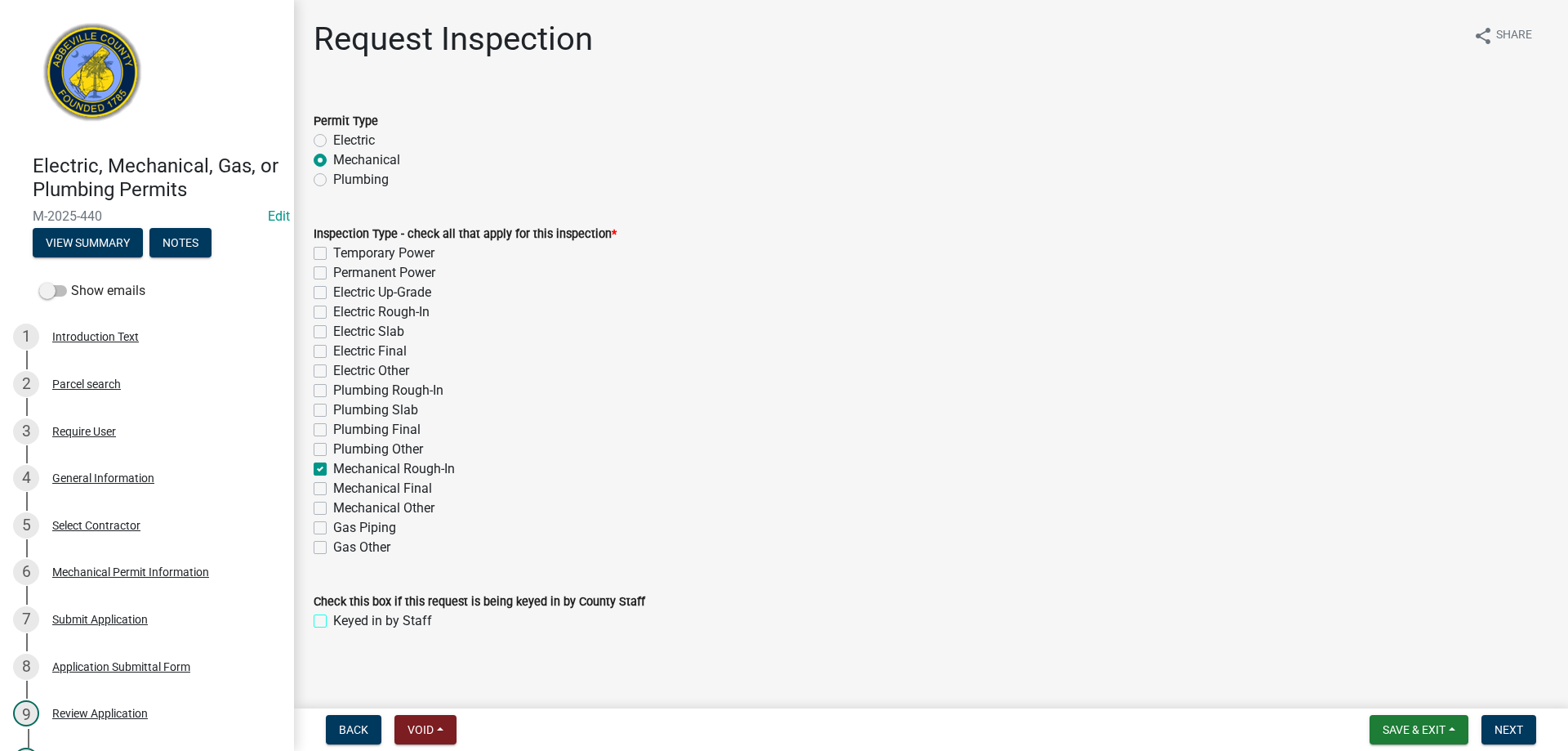
click at [334, 621] on input "Keyed in by Staff" at bounding box center [338, 616] width 11 height 11
click at [1501, 732] on span "Next" at bounding box center [1509, 730] width 28 height 13
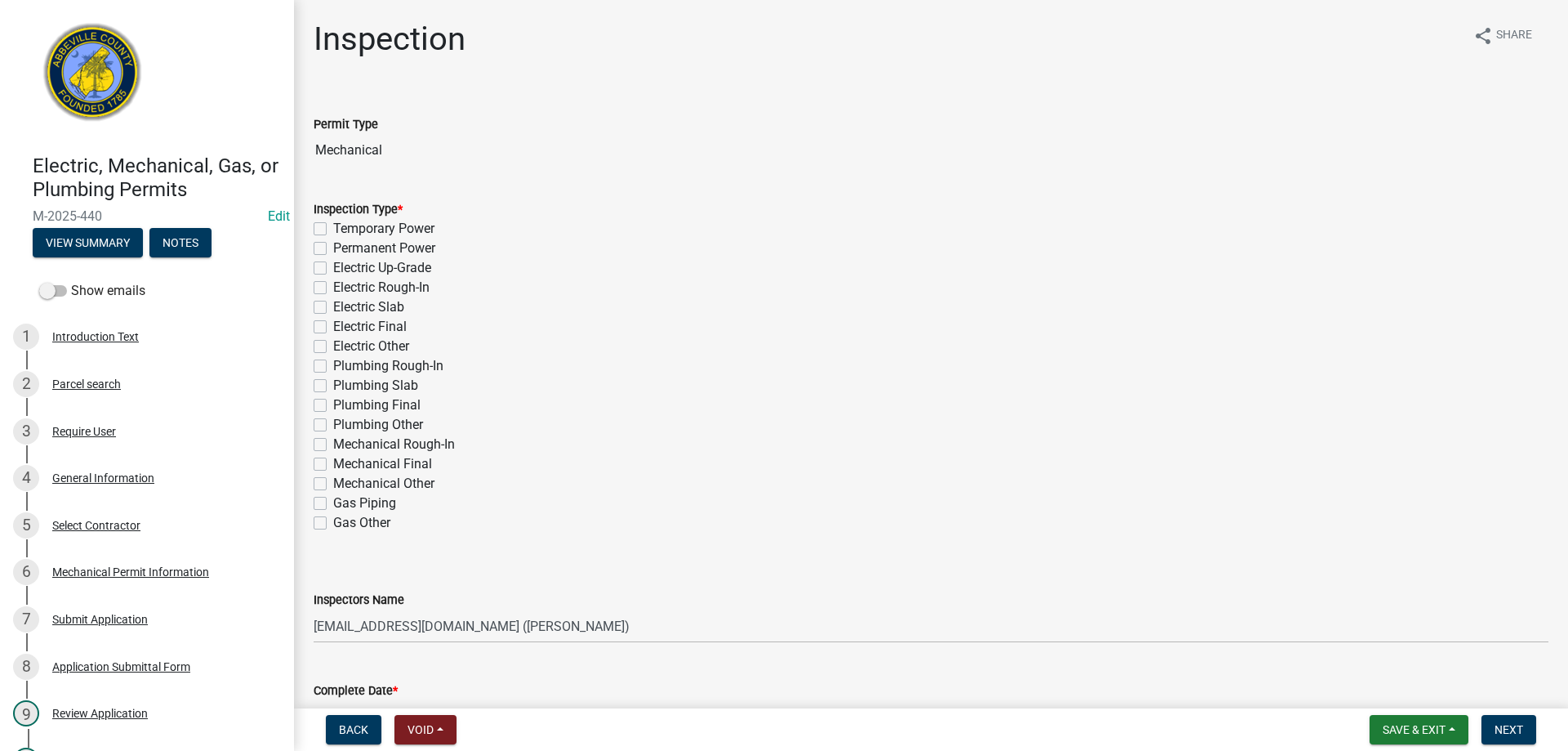
click at [334, 442] on label "Mechanical Rough-In" at bounding box center [395, 444] width 122 height 19
click at [334, 442] on input "Mechanical Rough-In" at bounding box center [338, 440] width 11 height 11
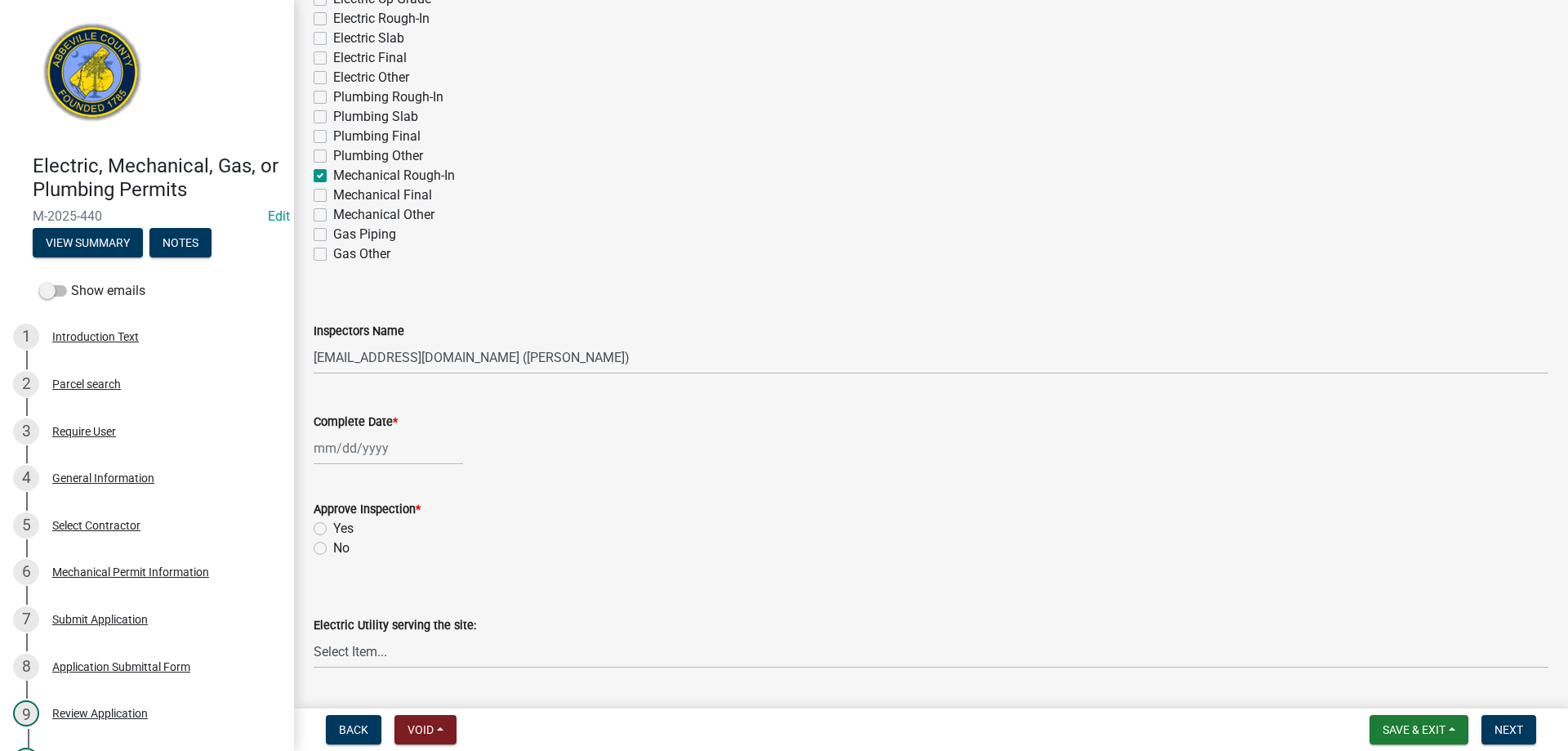
scroll to position [327, 0]
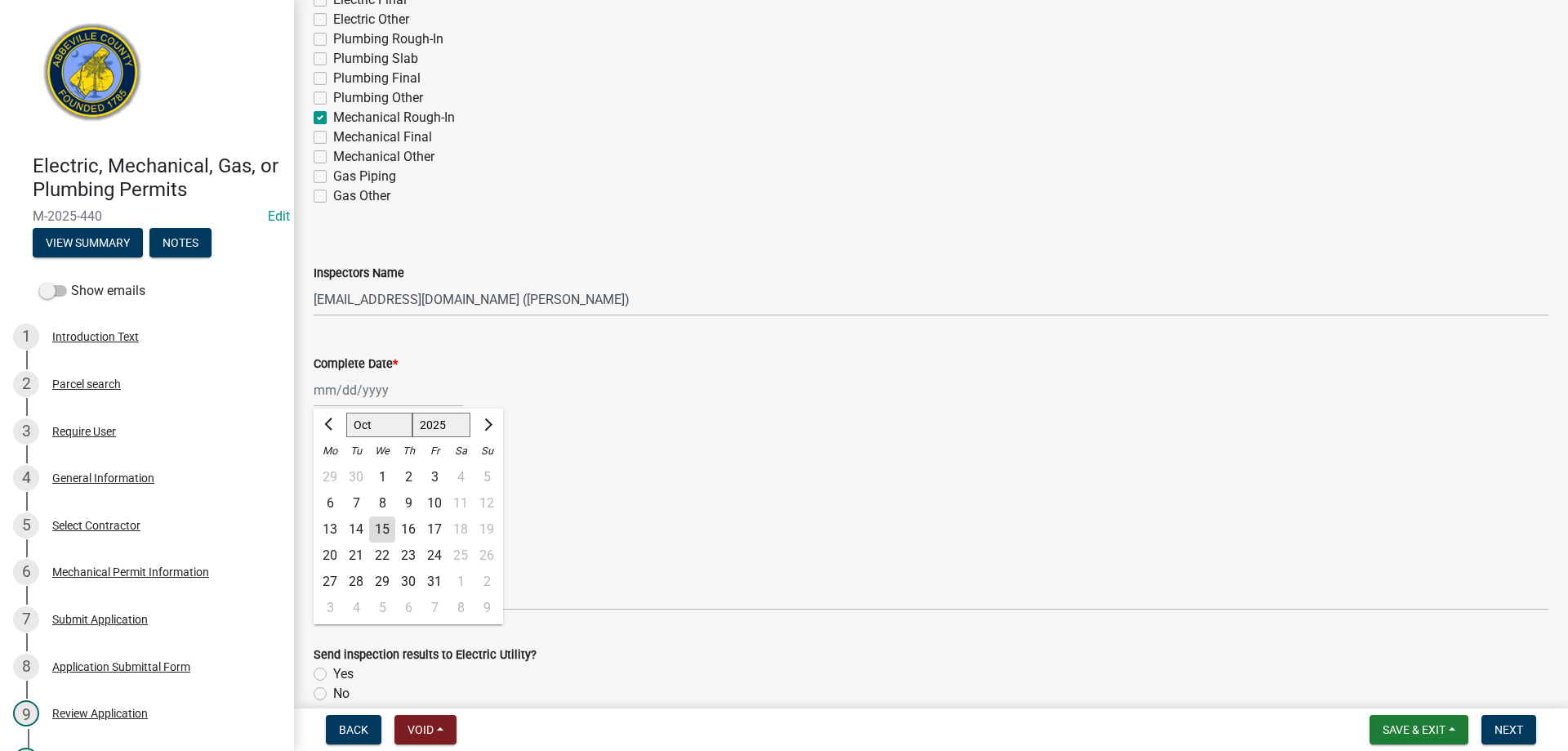
click at [376, 392] on div "[PERSON_NAME] Feb Mar Apr [PERSON_NAME][DATE] Oct Nov [DATE] 1526 1527 1528 152…" at bounding box center [388, 390] width 149 height 34
click at [352, 526] on div "14" at bounding box center [356, 529] width 26 height 26
click at [334, 468] on label "Yes" at bounding box center [343, 471] width 20 height 19
click at [334, 468] on input "Yes" at bounding box center [338, 466] width 11 height 11
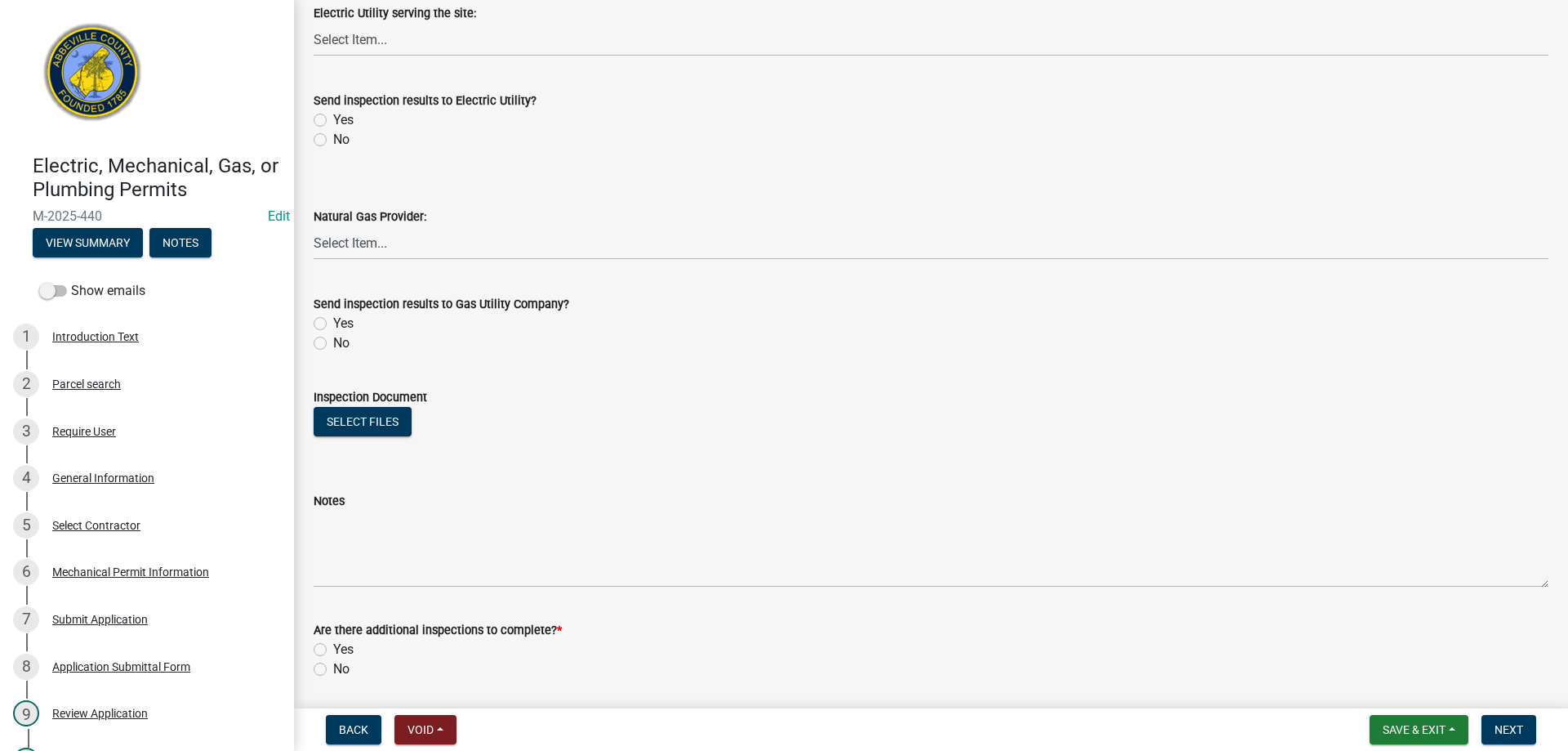
scroll to position [936, 0]
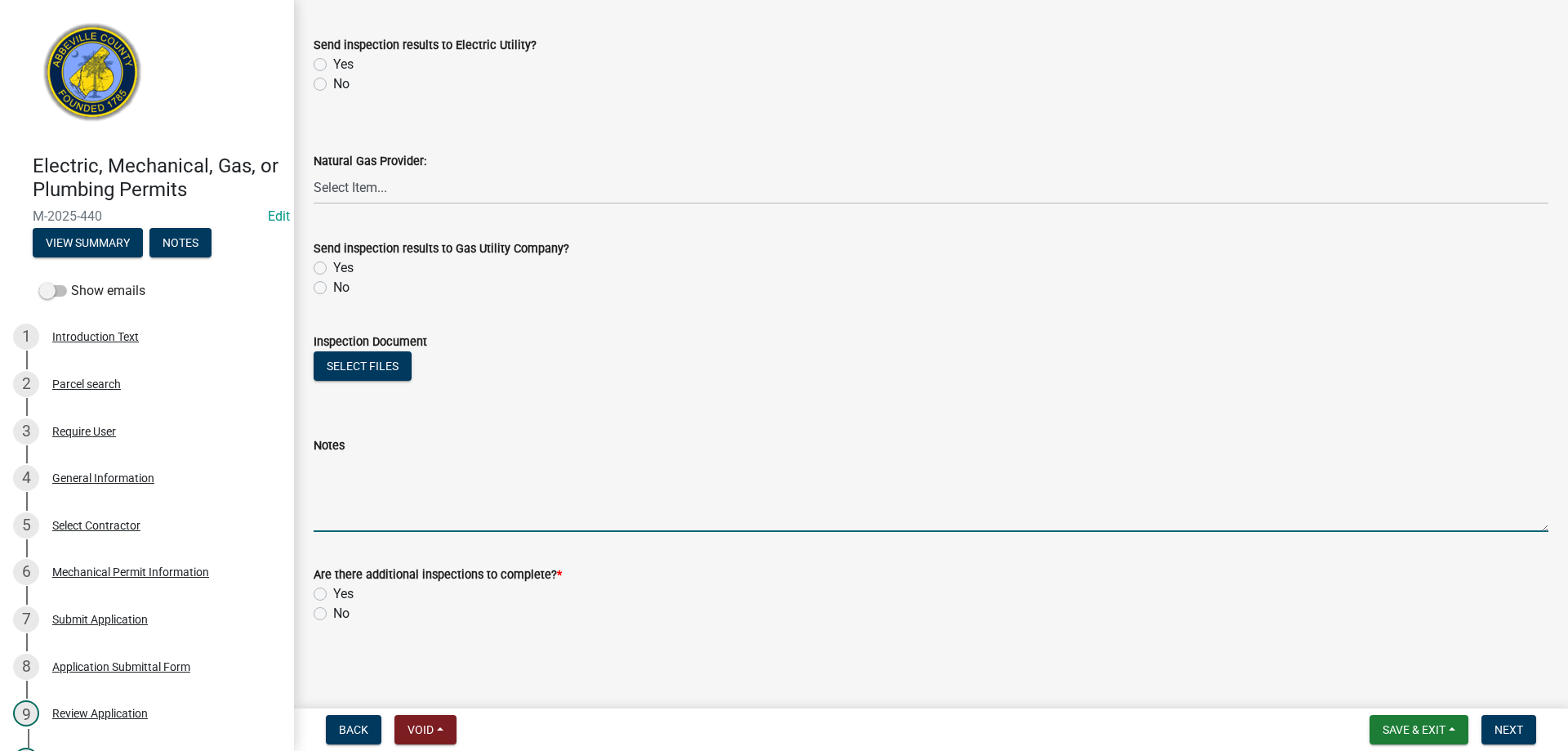
click at [317, 518] on textarea "Notes" at bounding box center [931, 493] width 1235 height 77
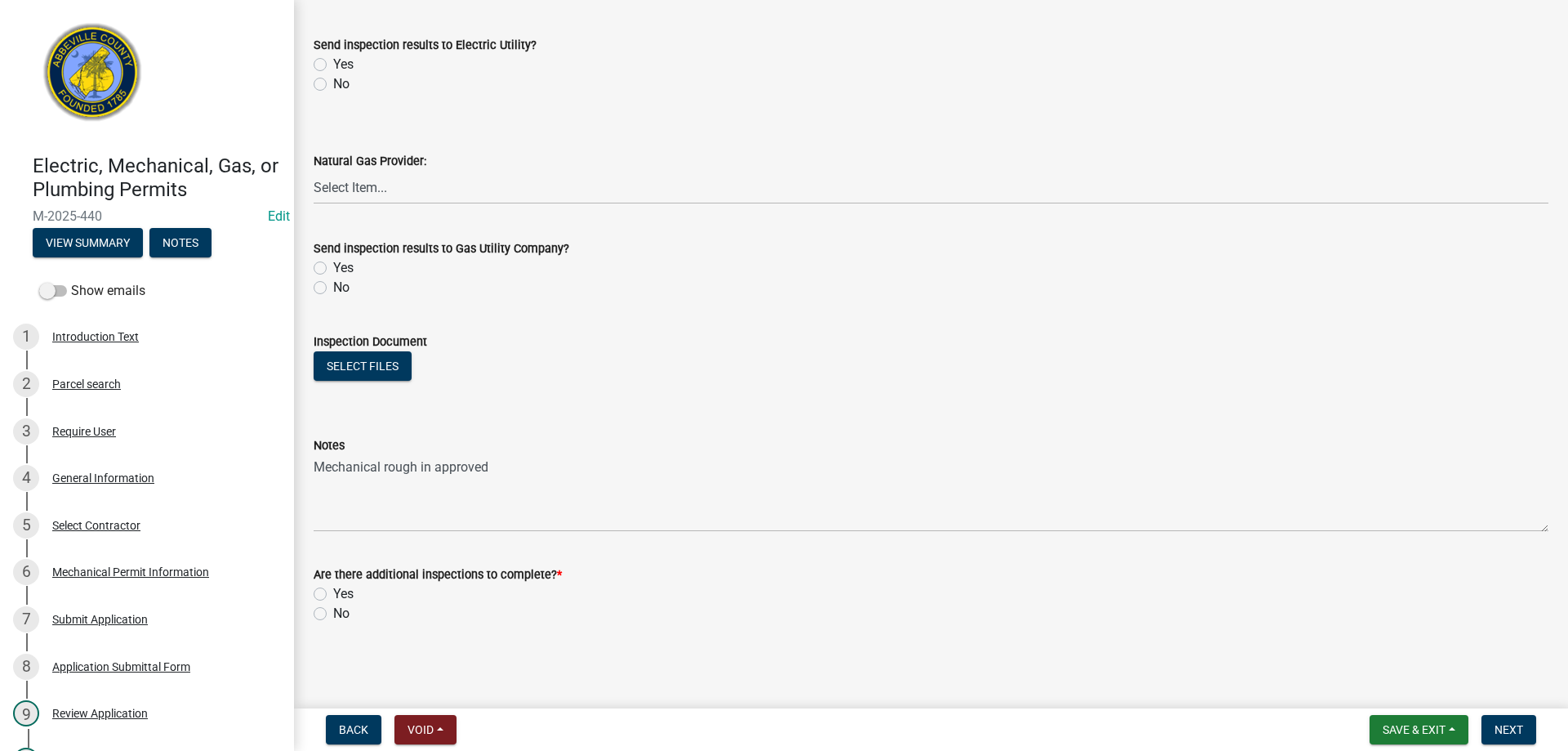
click at [334, 594] on label "Yes" at bounding box center [343, 594] width 20 height 19
click at [334, 594] on input "Yes" at bounding box center [338, 589] width 11 height 11
click at [1498, 724] on span "Next" at bounding box center [1509, 730] width 28 height 13
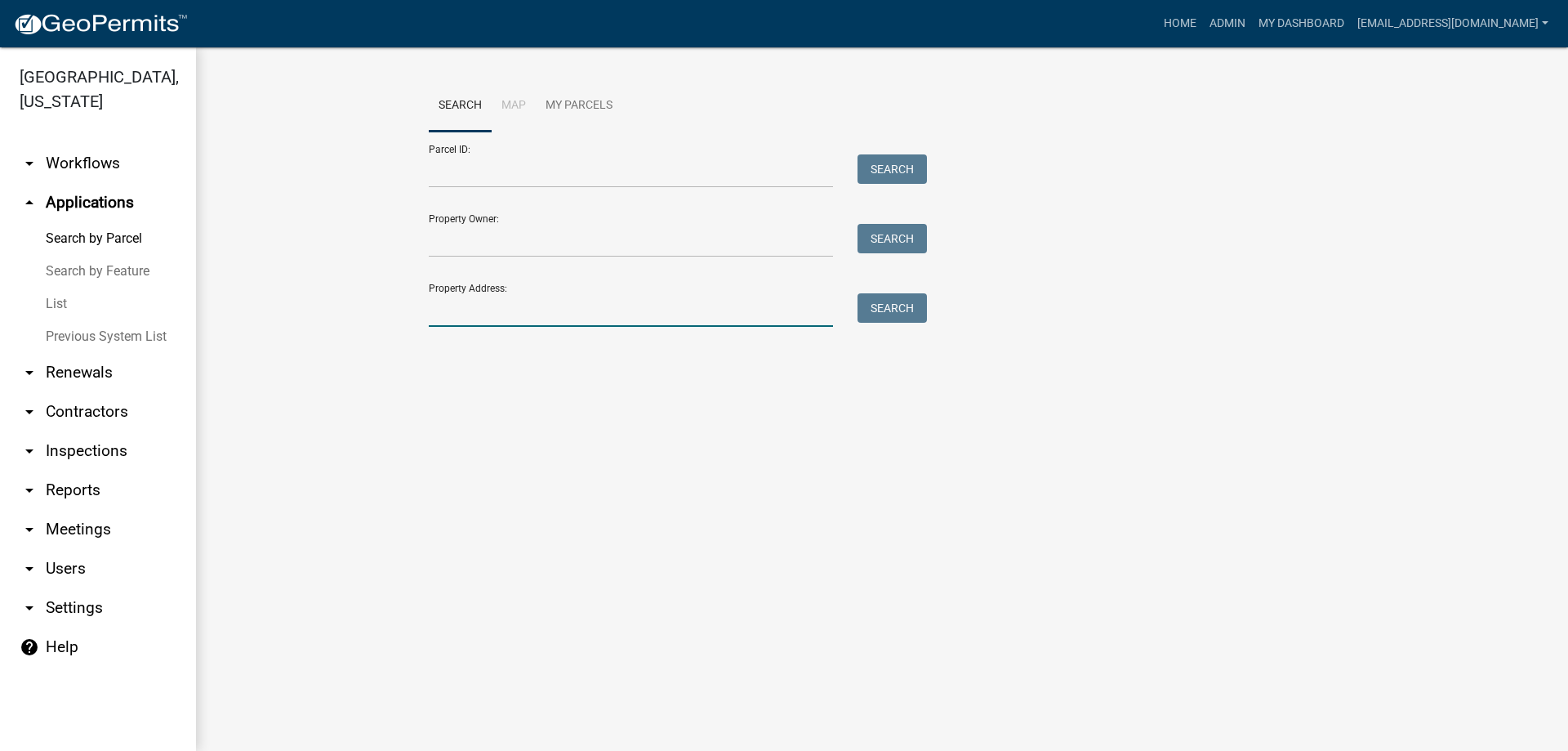
click at [512, 308] on input "Property Address:" at bounding box center [630, 310] width 404 height 34
click at [872, 301] on button "Search" at bounding box center [893, 308] width 70 height 29
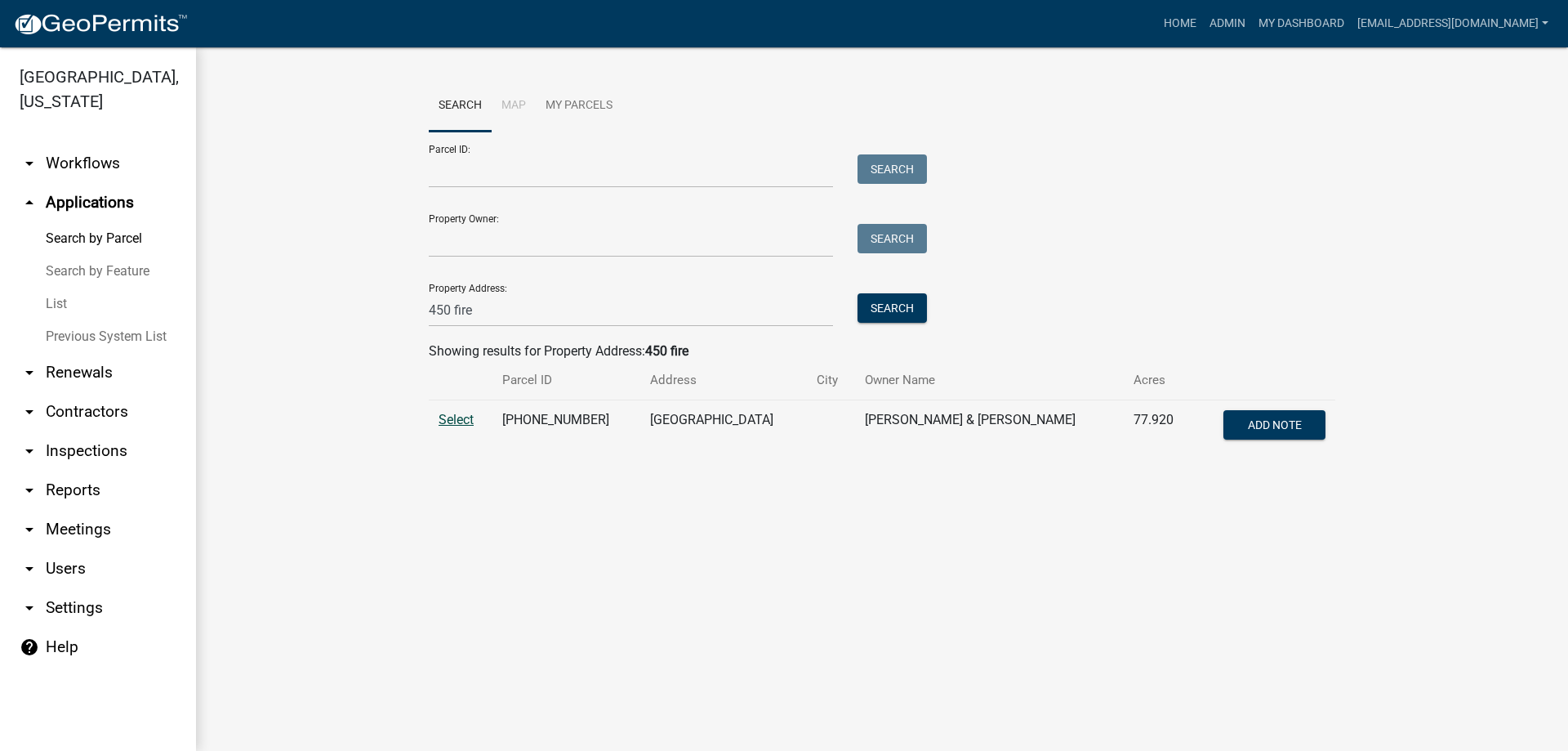
click at [449, 420] on span "Select" at bounding box center [456, 420] width 35 height 16
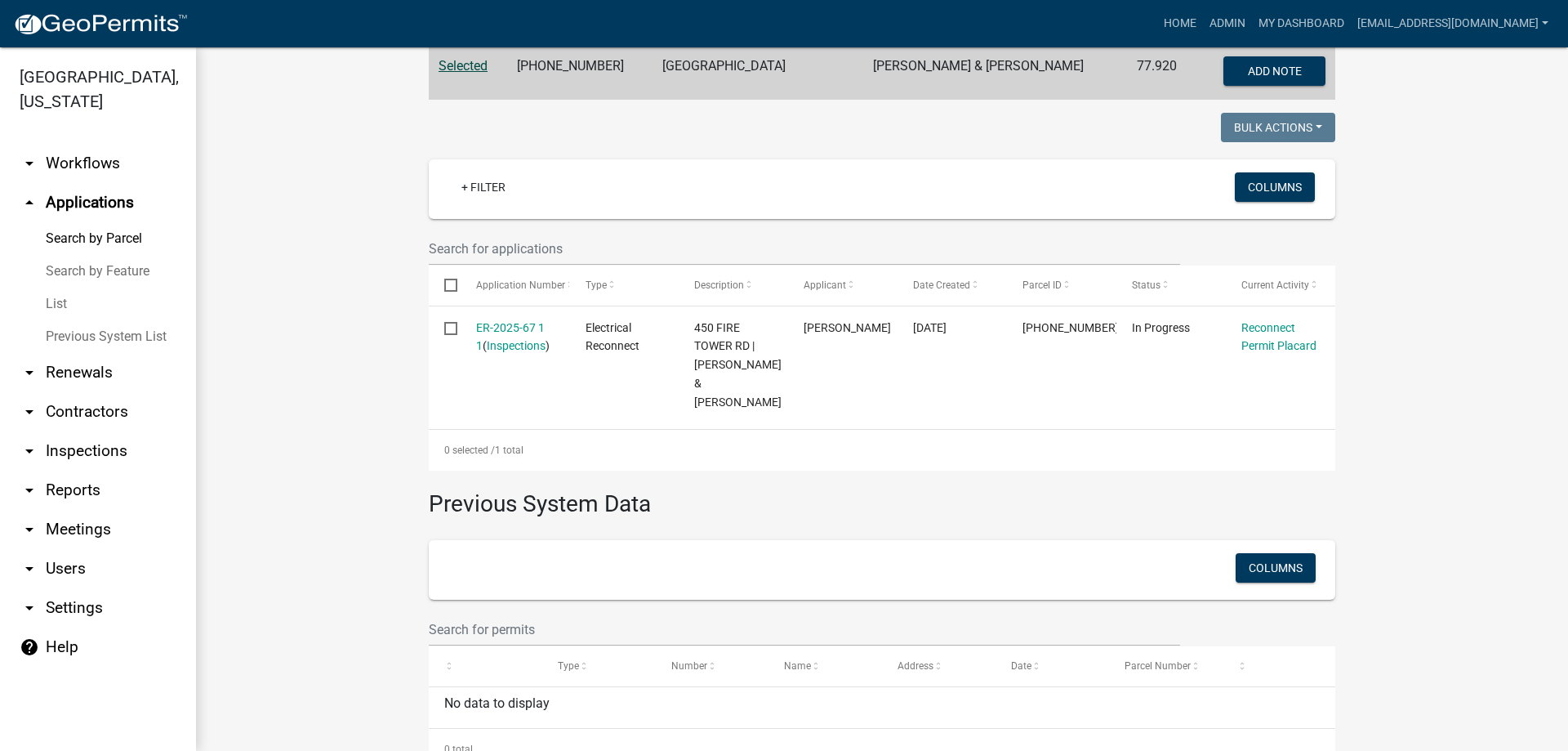
scroll to position [406, 0]
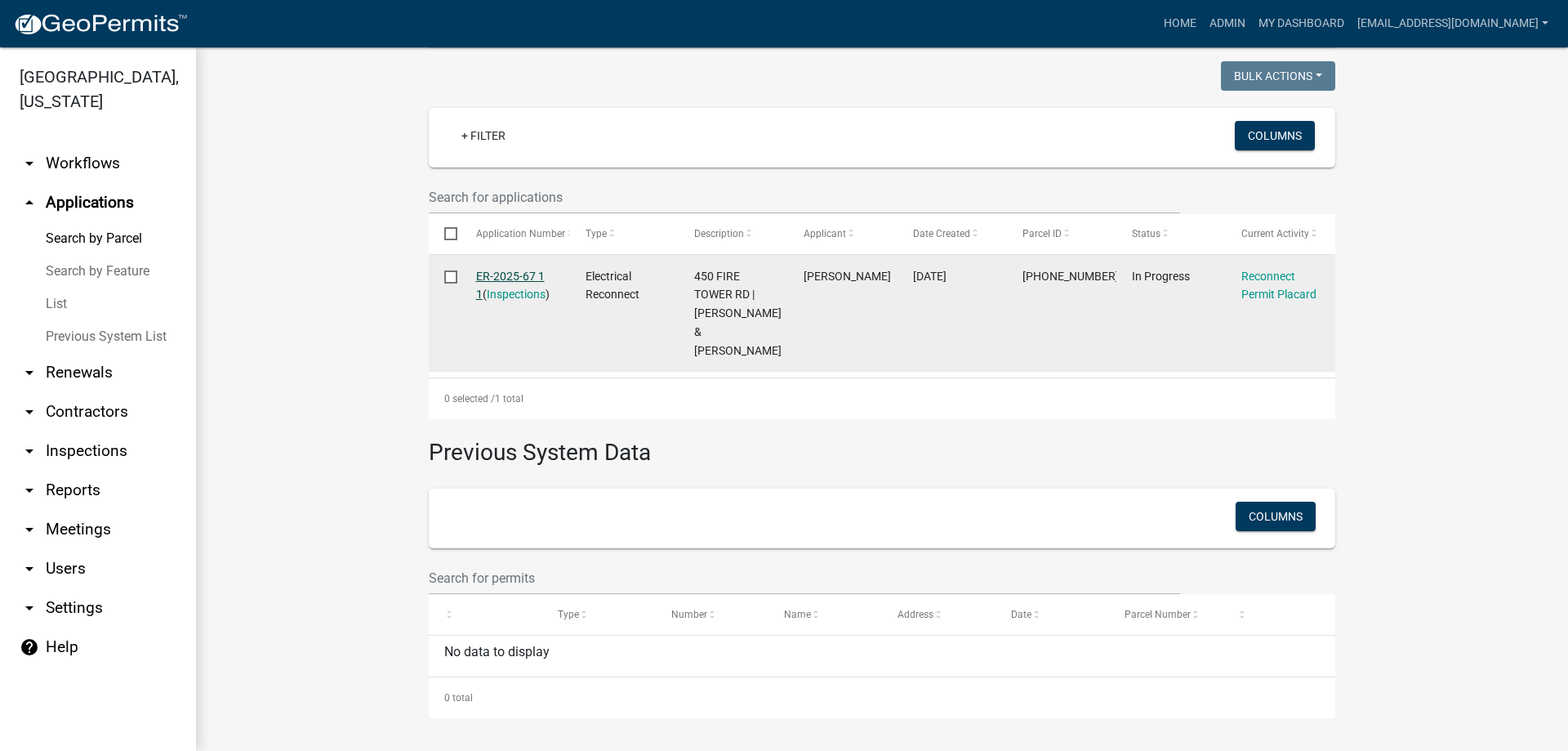
click at [502, 273] on link "ER-2025-67 1 1" at bounding box center [510, 285] width 69 height 32
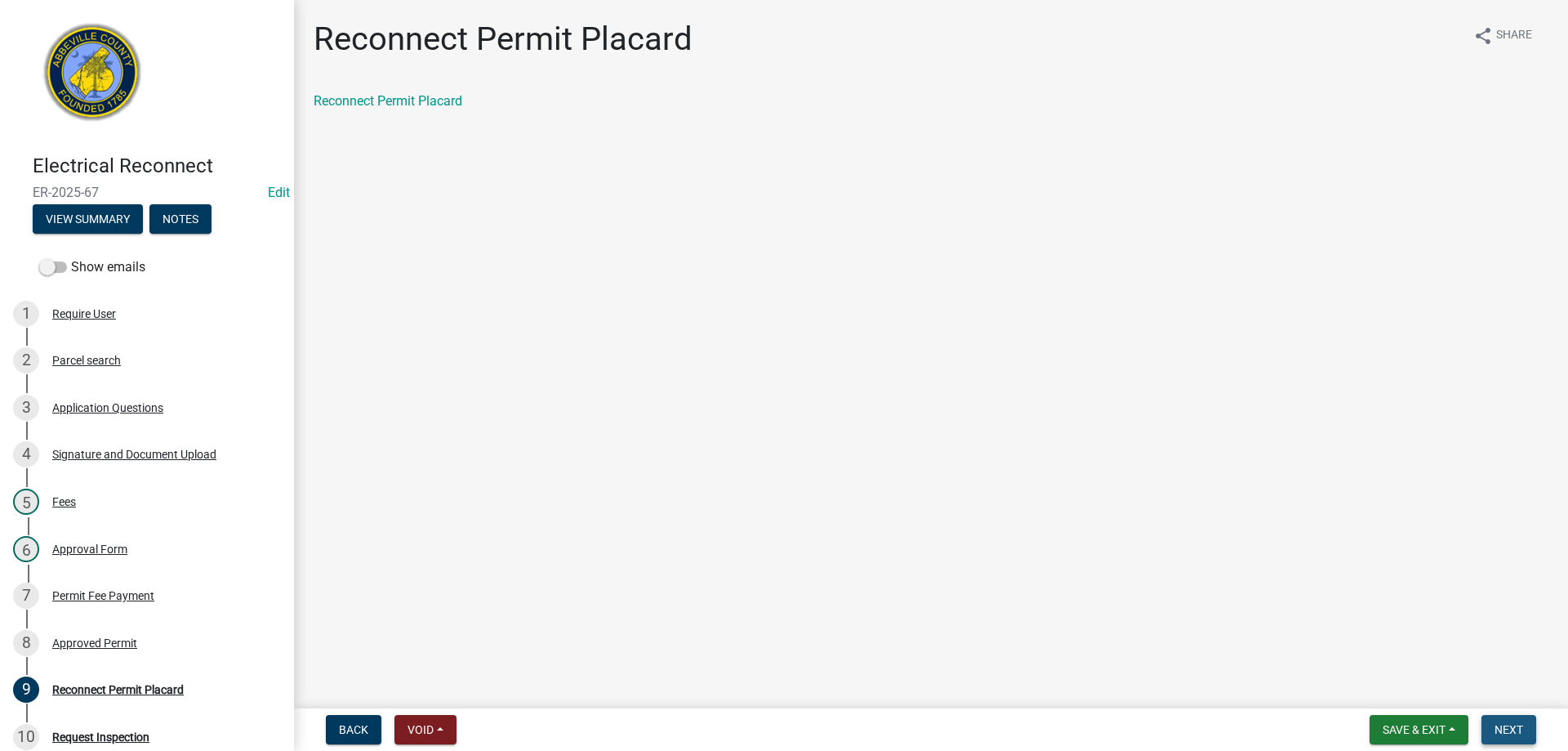
click at [1498, 720] on button "Next" at bounding box center [1509, 730] width 54 height 29
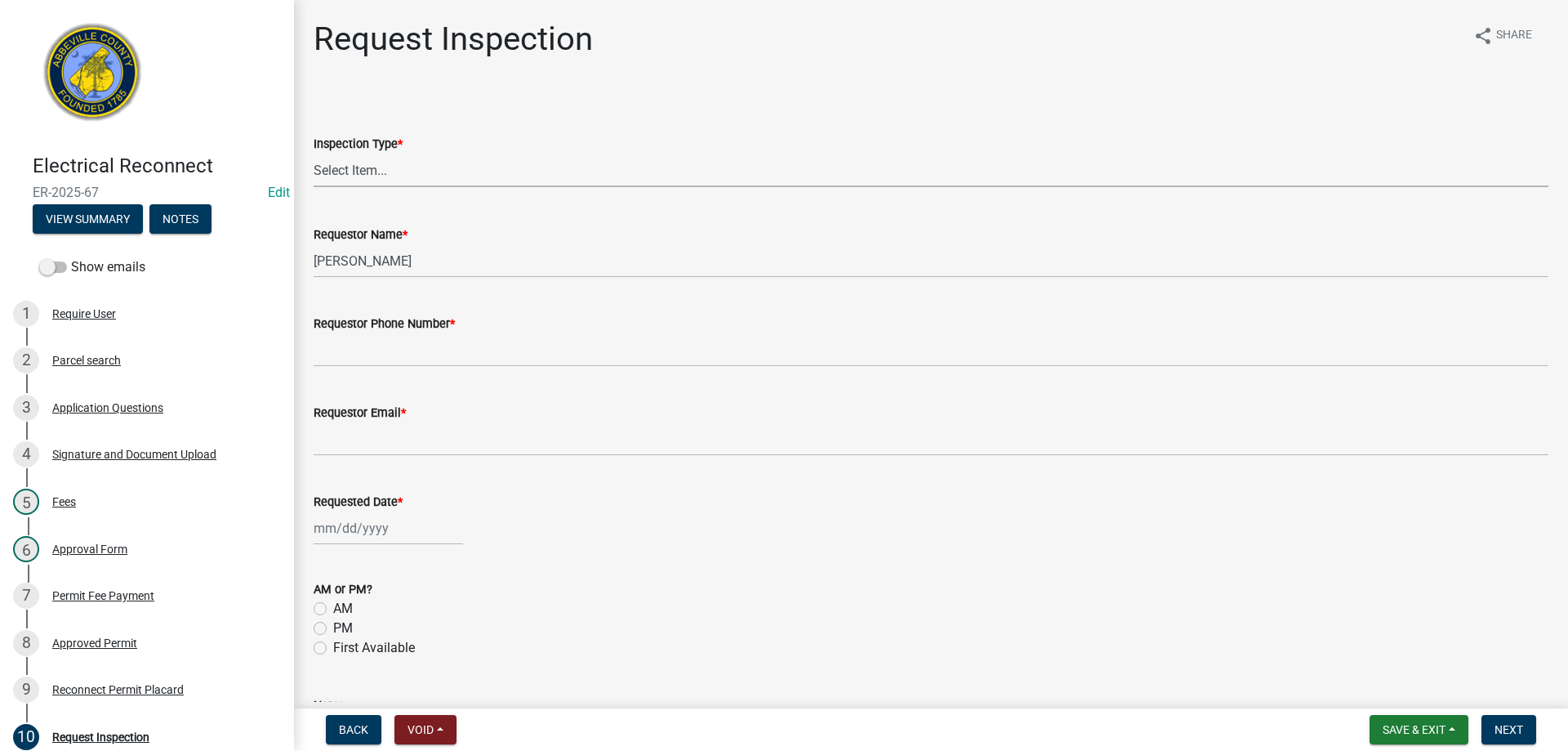
click at [330, 166] on select "Select Item... Reconnect" at bounding box center [931, 170] width 1235 height 34
click at [313, 153] on select "Select Item... Reconnect" at bounding box center [931, 170] width 1235 height 34
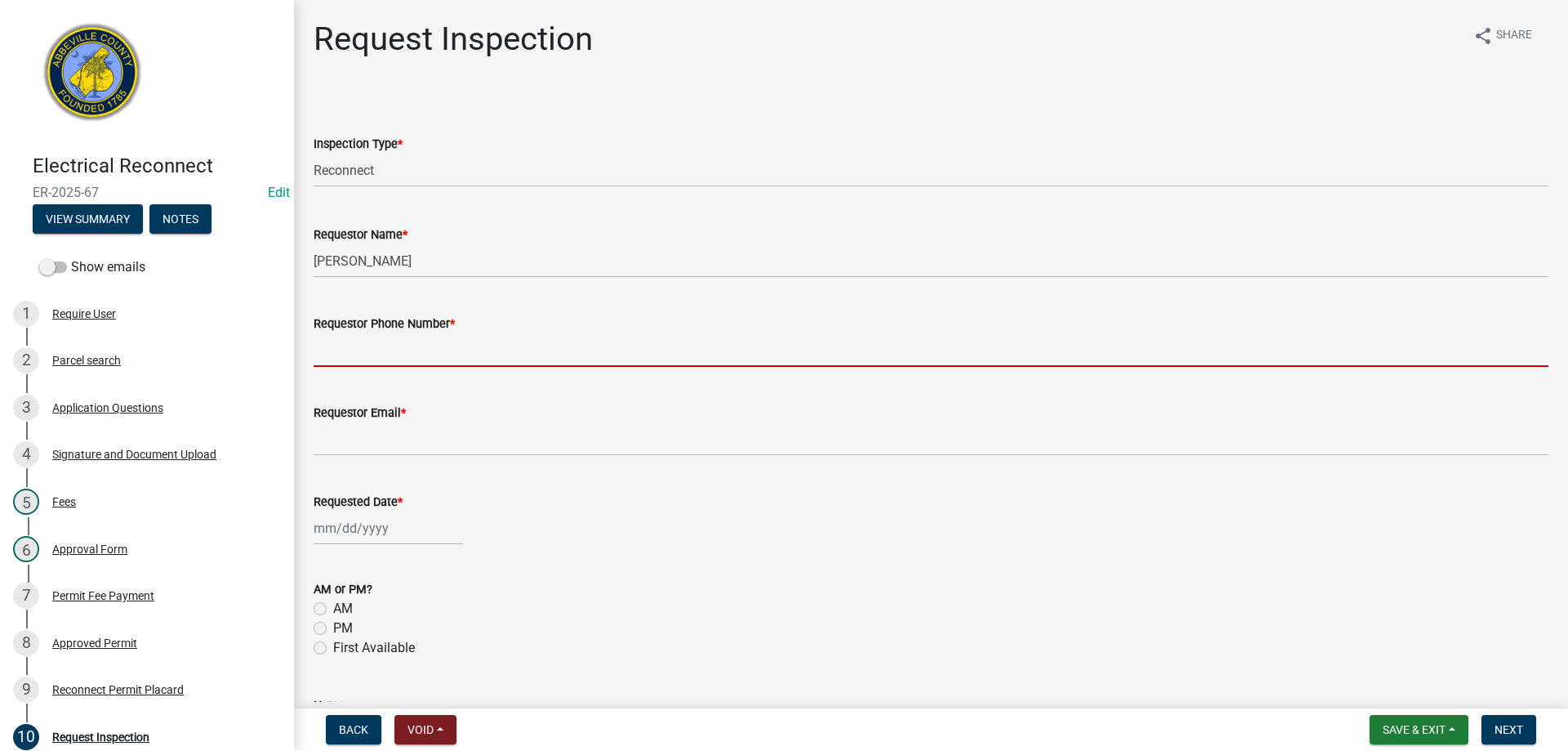
click at [392, 349] on input "Requestor Phone Number *" at bounding box center [931, 350] width 1235 height 34
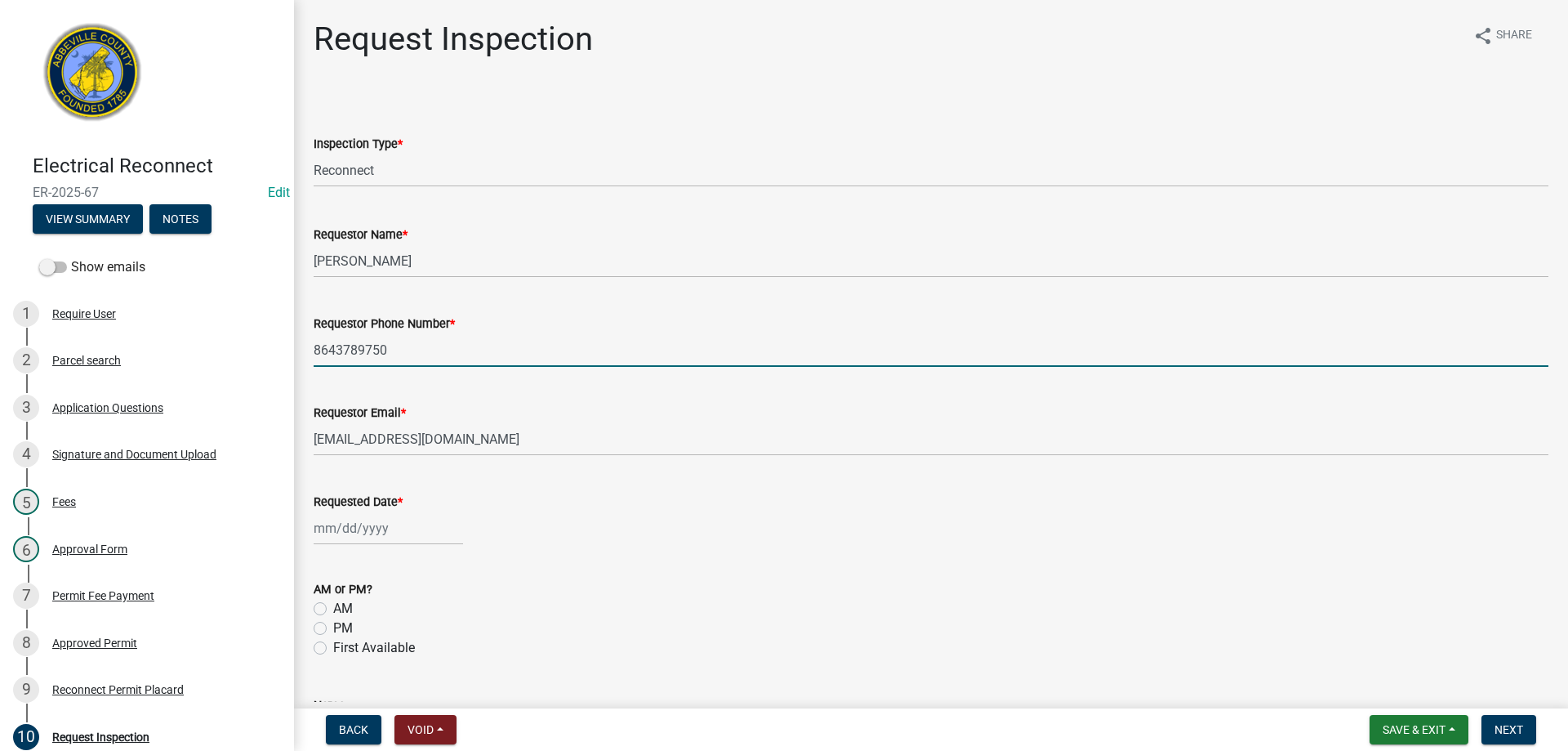
click at [381, 532] on div at bounding box center [388, 528] width 149 height 34
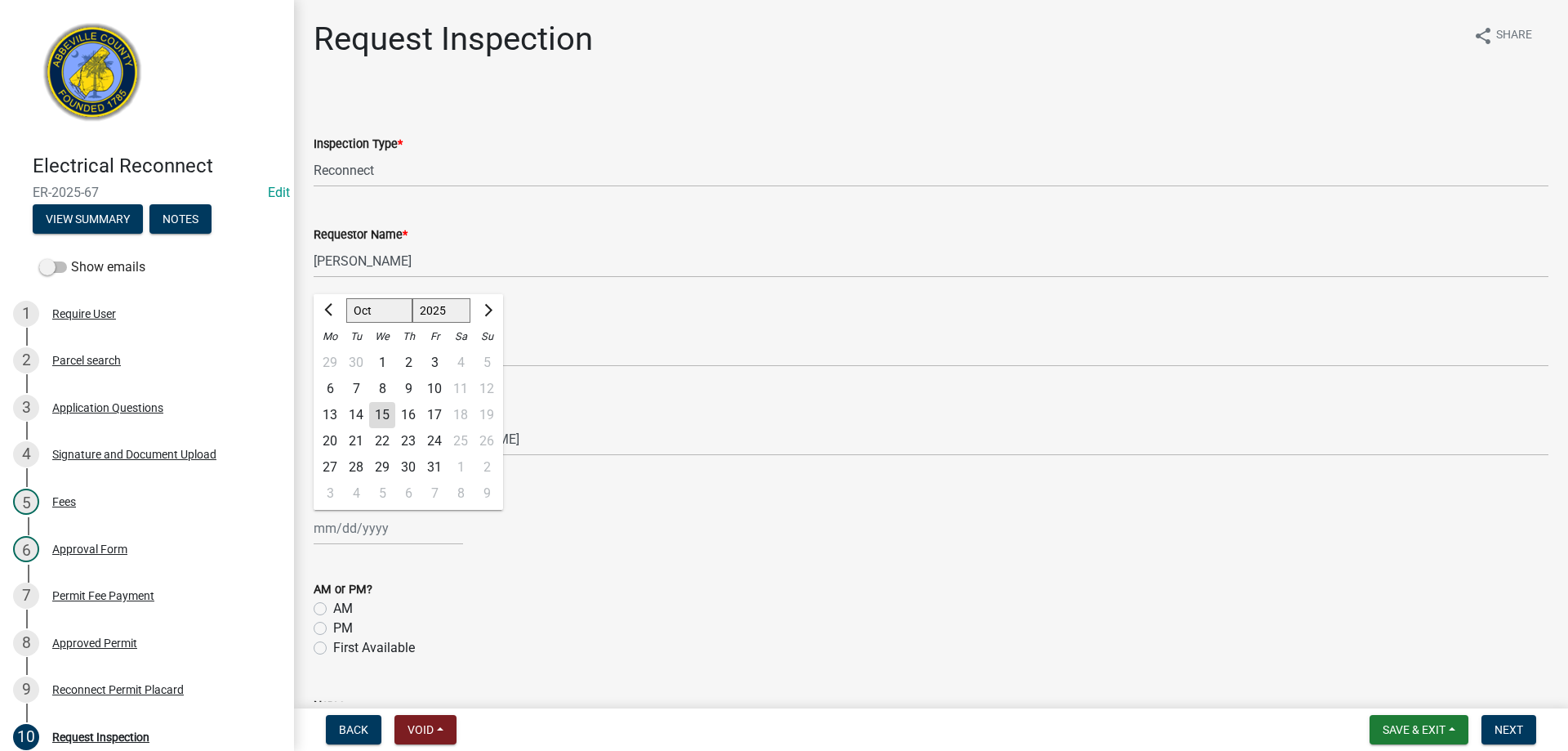
click at [357, 408] on div "14" at bounding box center [356, 414] width 26 height 26
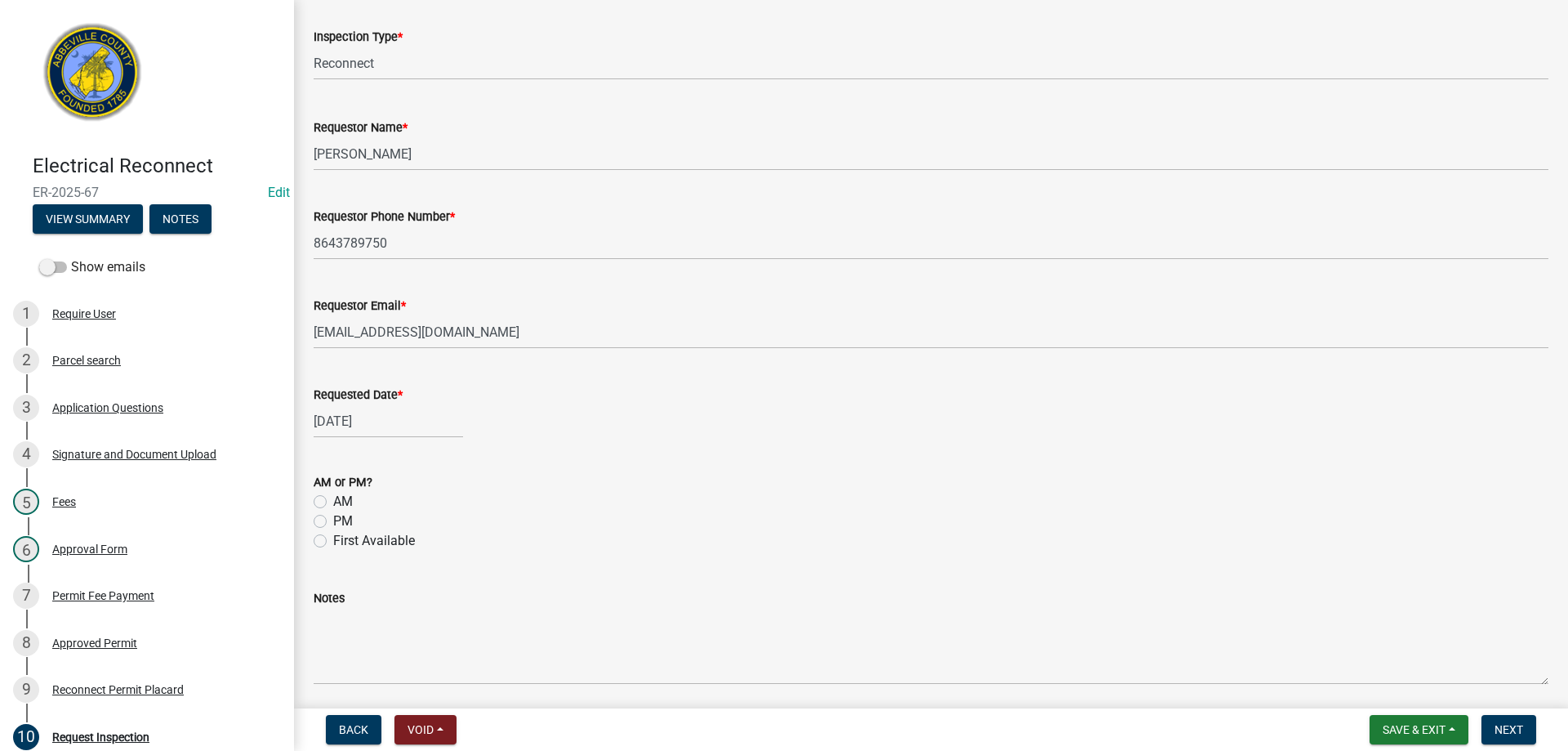
scroll to position [241, 0]
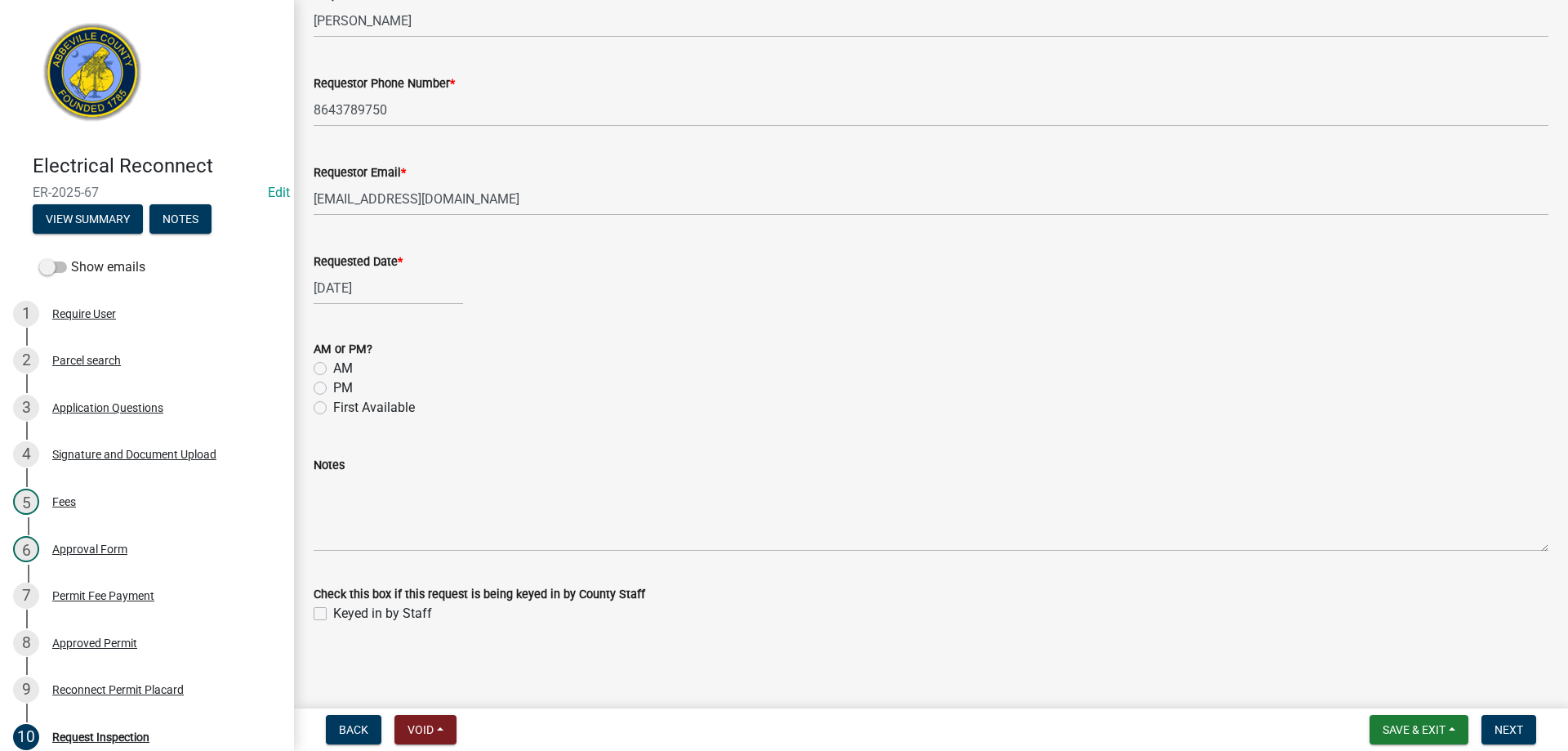
click at [334, 408] on label "First Available" at bounding box center [374, 408] width 81 height 19
click at [334, 408] on input "First Available" at bounding box center [338, 403] width 11 height 11
click at [334, 616] on label "Keyed in by Staff" at bounding box center [383, 614] width 99 height 19
click at [334, 615] on input "Keyed in by Staff" at bounding box center [338, 609] width 11 height 11
click at [1504, 724] on span "Next" at bounding box center [1509, 730] width 28 height 13
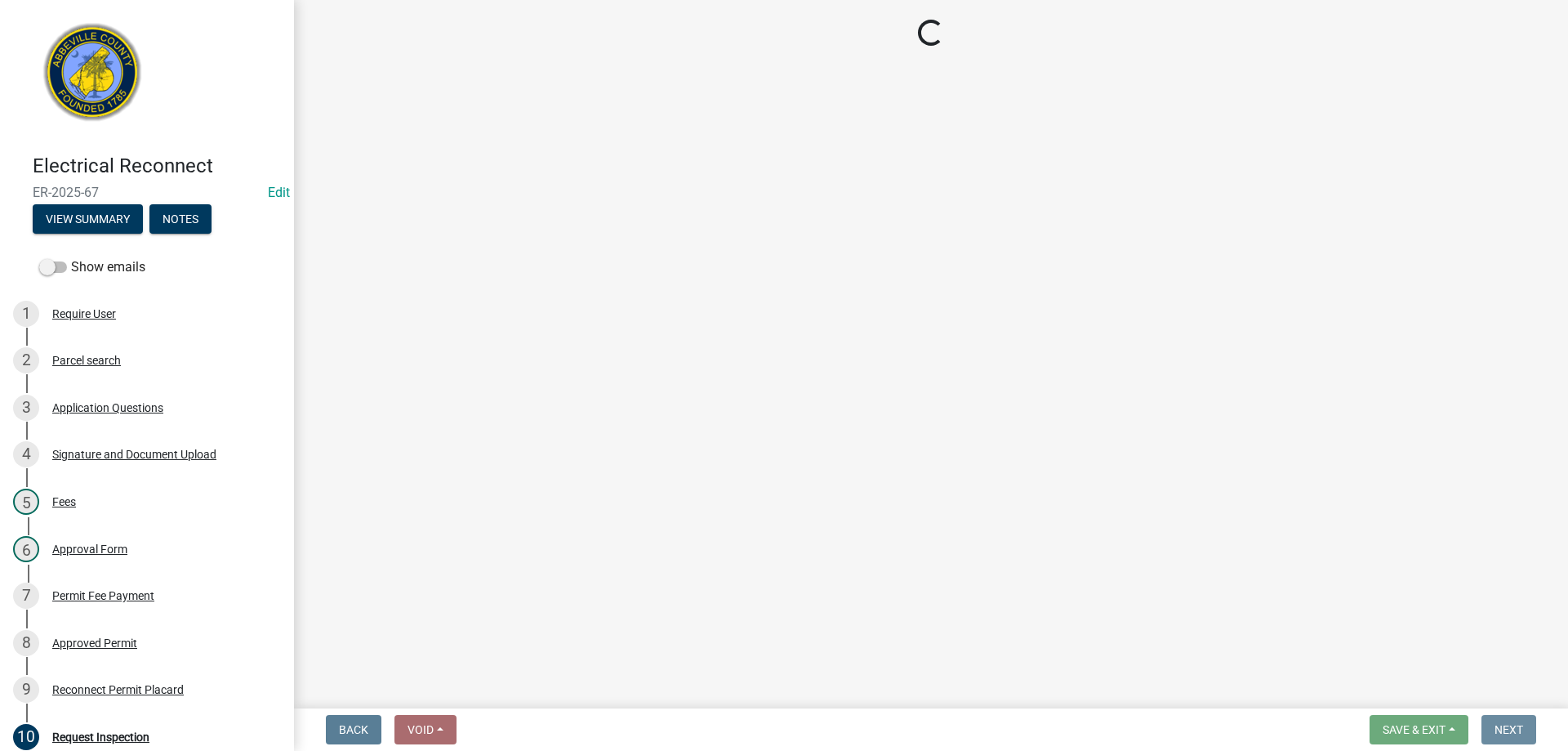
scroll to position [0, 0]
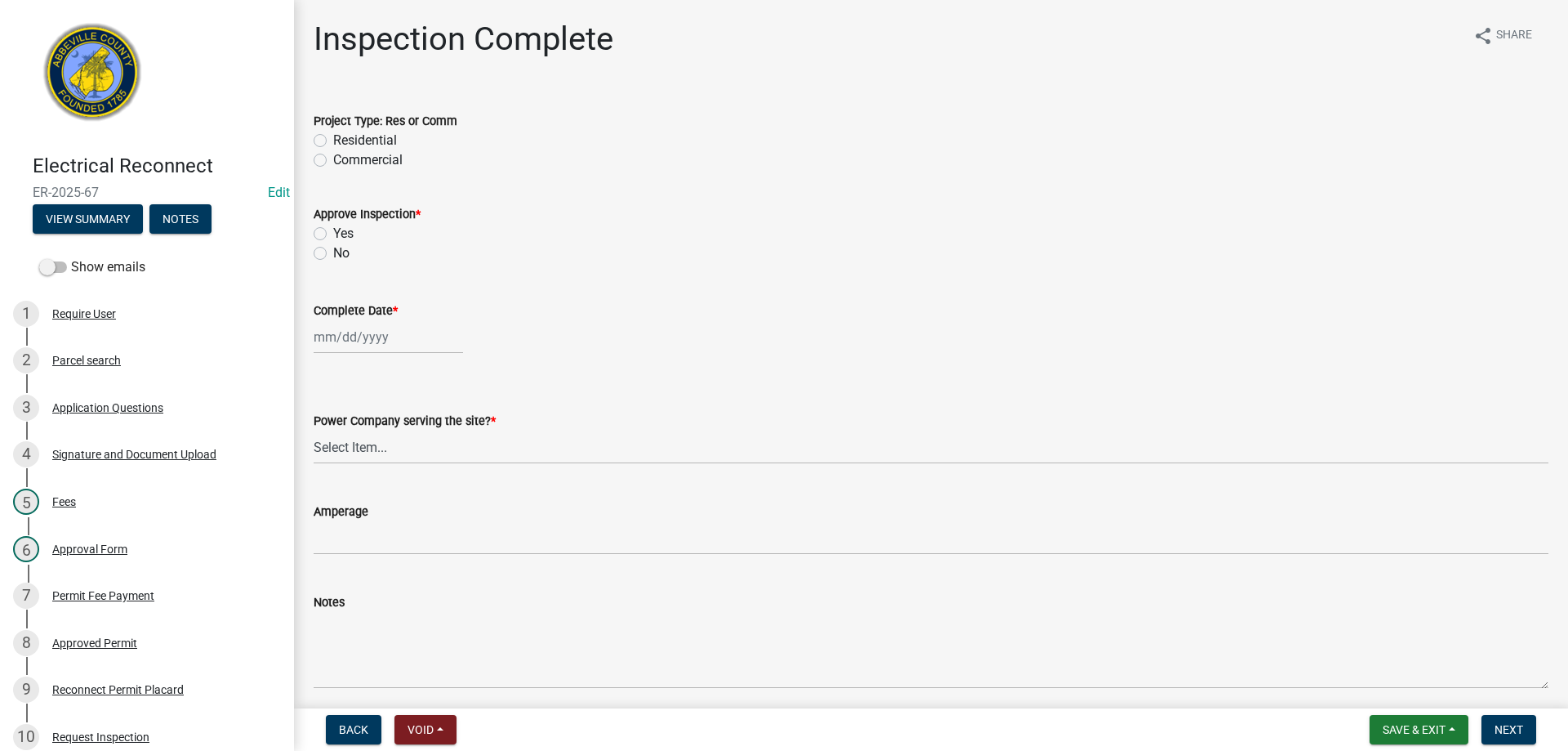
click at [334, 140] on label "Residential" at bounding box center [366, 141] width 64 height 19
click at [334, 140] on input "Residential" at bounding box center [338, 136] width 11 height 11
click at [334, 255] on label "No" at bounding box center [341, 253] width 16 height 19
click at [334, 254] on input "No" at bounding box center [338, 248] width 11 height 11
click at [363, 343] on div "[PERSON_NAME] Feb Mar Apr [PERSON_NAME][DATE] Oct Nov [DATE] 1526 1527 1528 152…" at bounding box center [388, 337] width 149 height 34
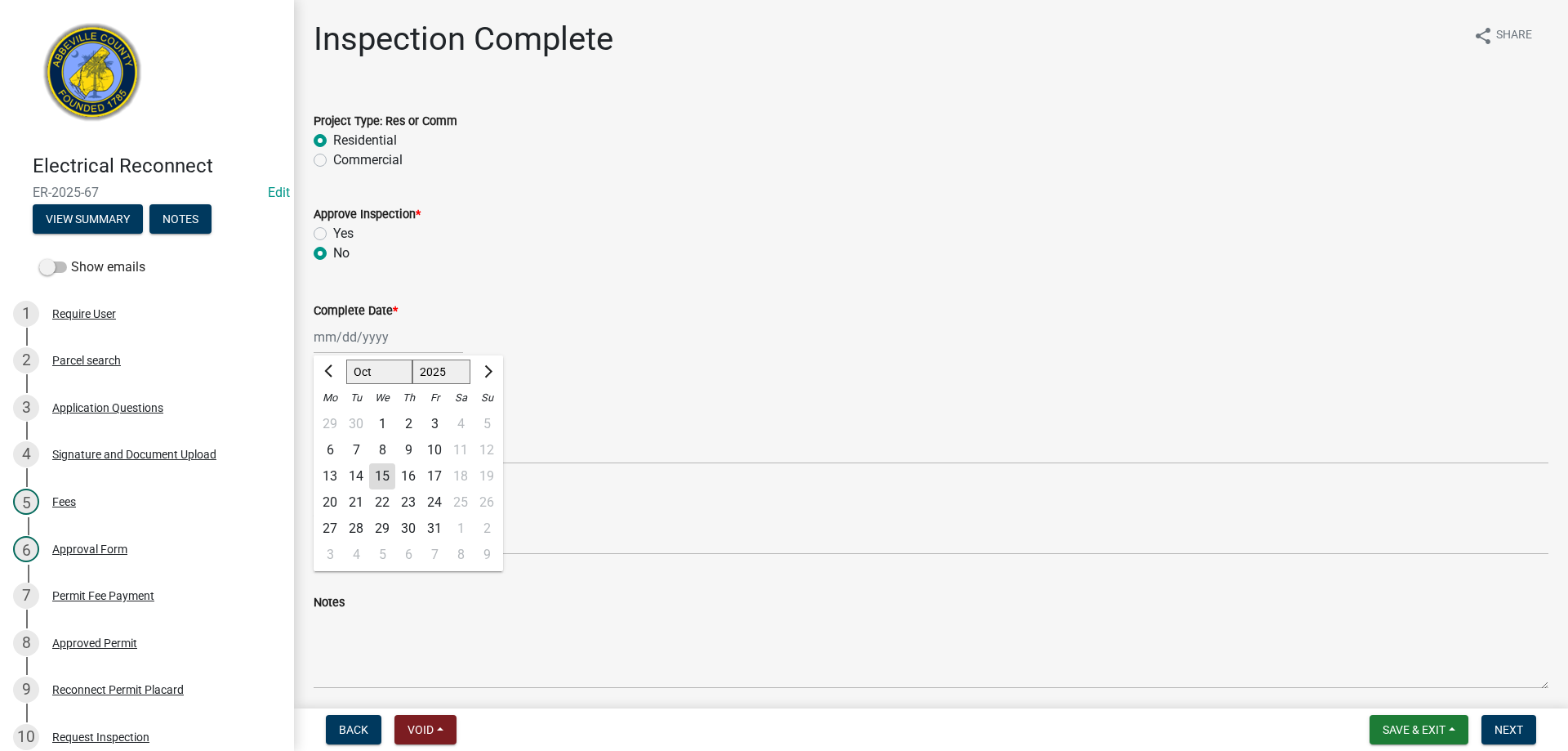
click at [361, 474] on div "14" at bounding box center [356, 476] width 26 height 26
click at [384, 448] on select "Select Item... Little River Electric Co-Op Laurens Electric Co-Op Duke Energy D…" at bounding box center [931, 447] width 1235 height 34
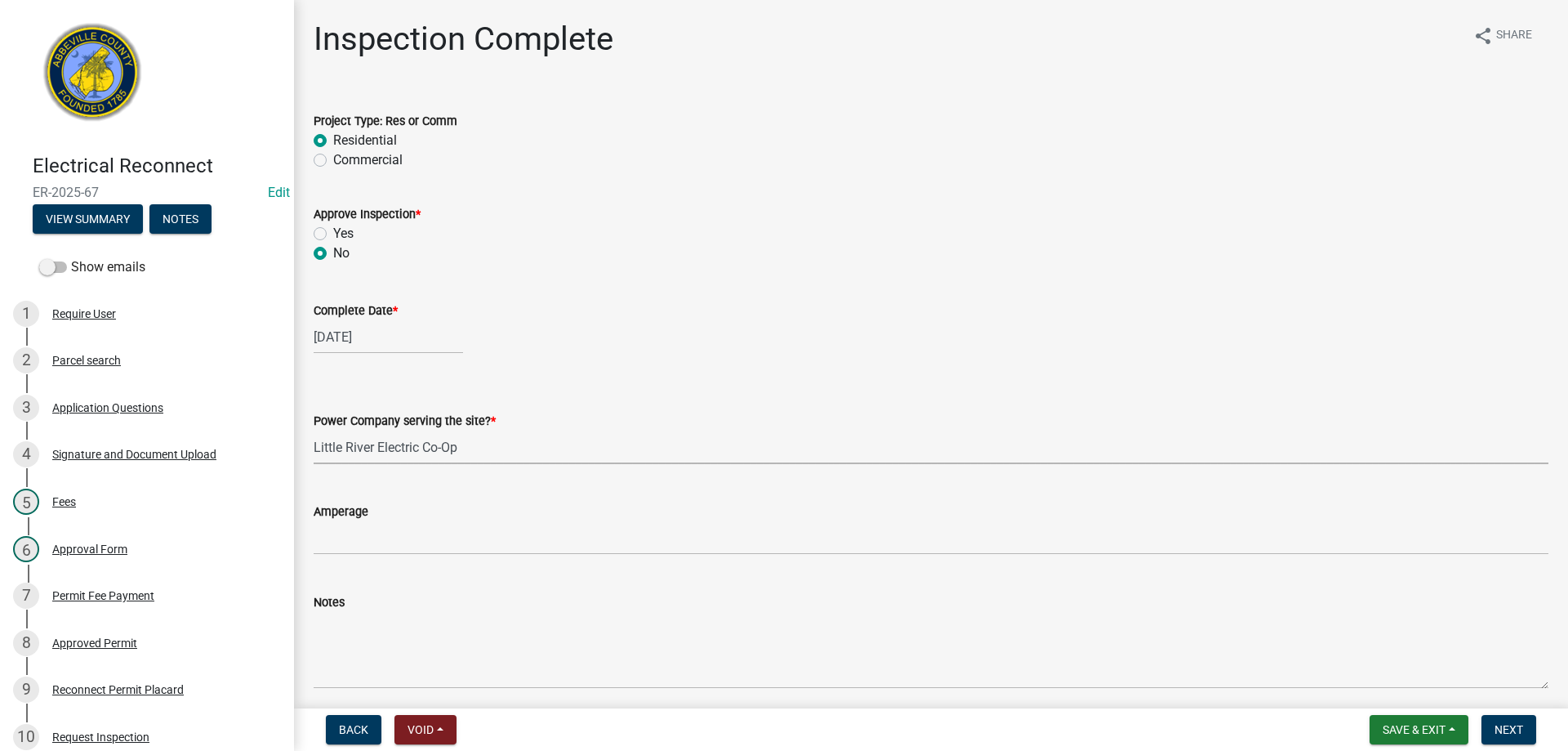
click at [313, 431] on select "Select Item... Little River Electric Co-Op Laurens Electric Co-Op Duke Energy D…" at bounding box center [931, 447] width 1235 height 34
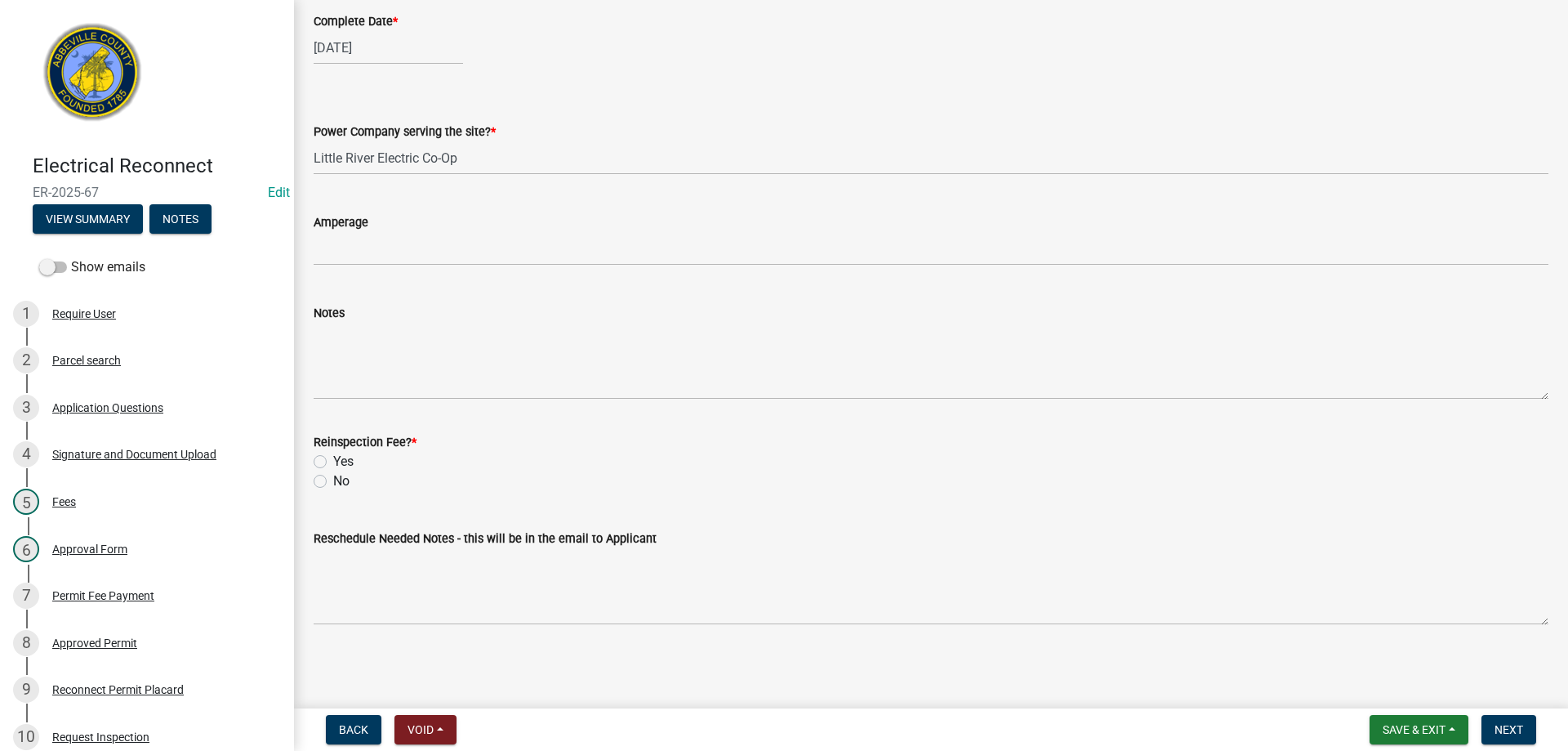
click at [334, 479] on label "No" at bounding box center [341, 481] width 16 height 19
click at [334, 479] on input "No" at bounding box center [338, 476] width 11 height 11
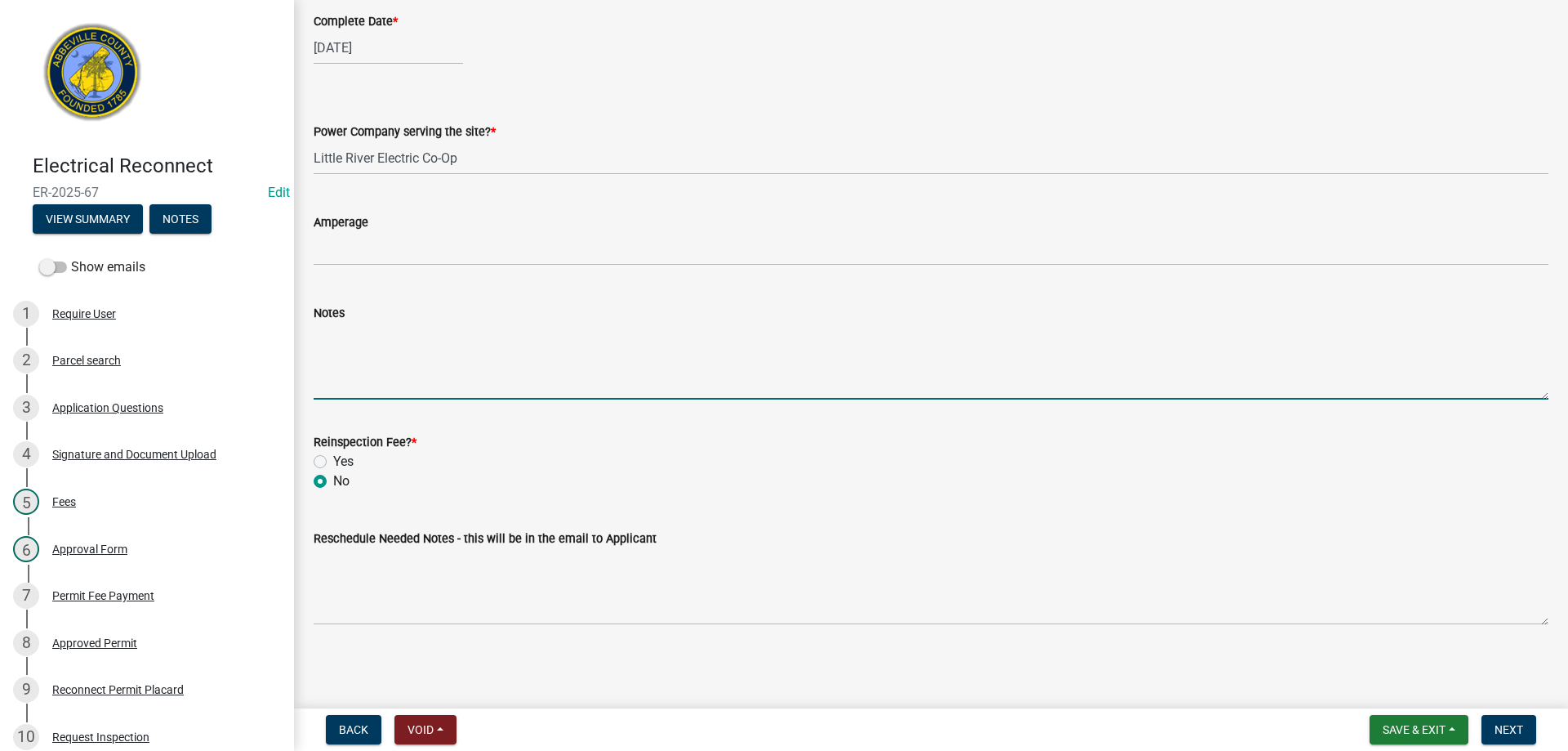
click at [338, 376] on textarea "Notes" at bounding box center [931, 361] width 1235 height 77
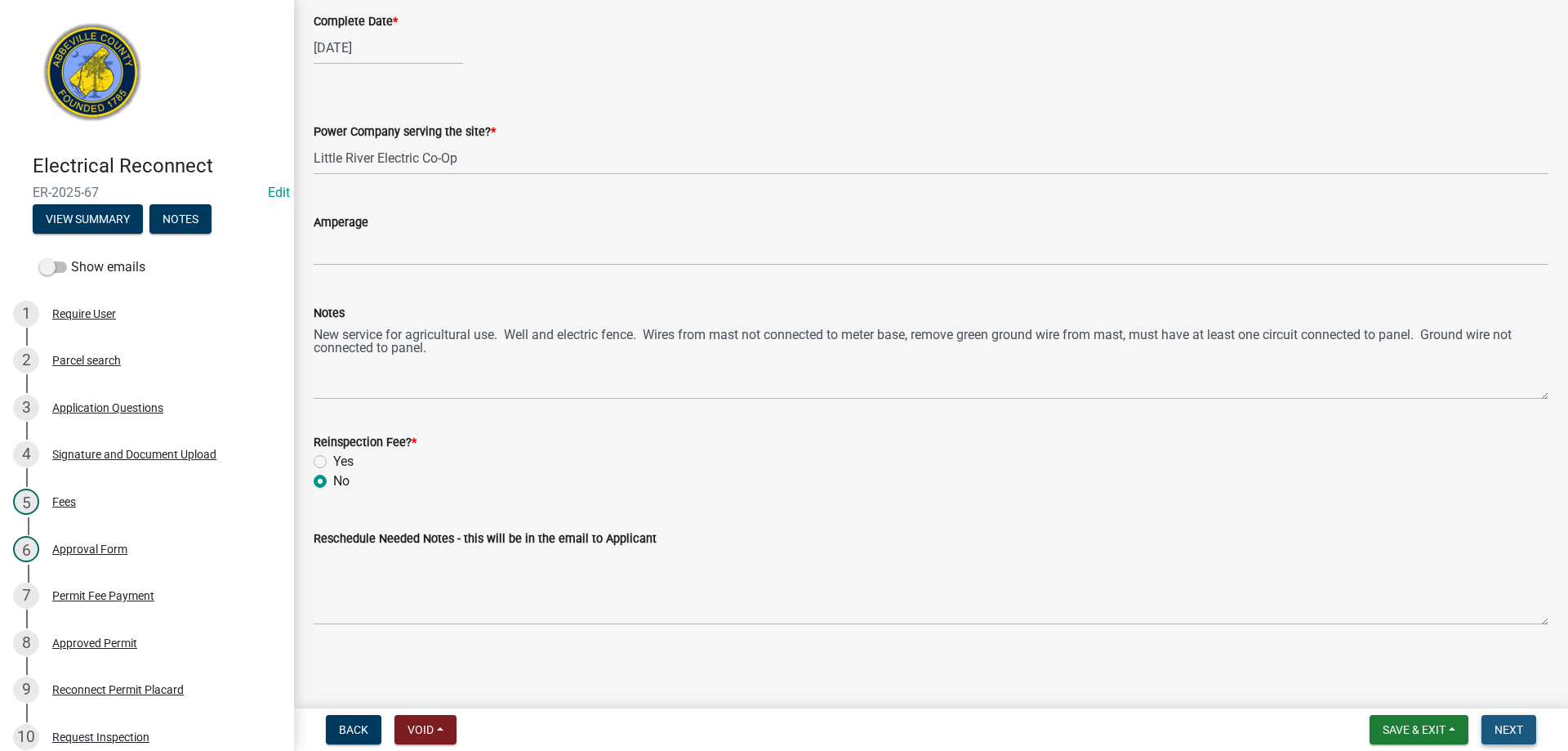
click at [1527, 733] on button "Next" at bounding box center [1509, 730] width 54 height 29
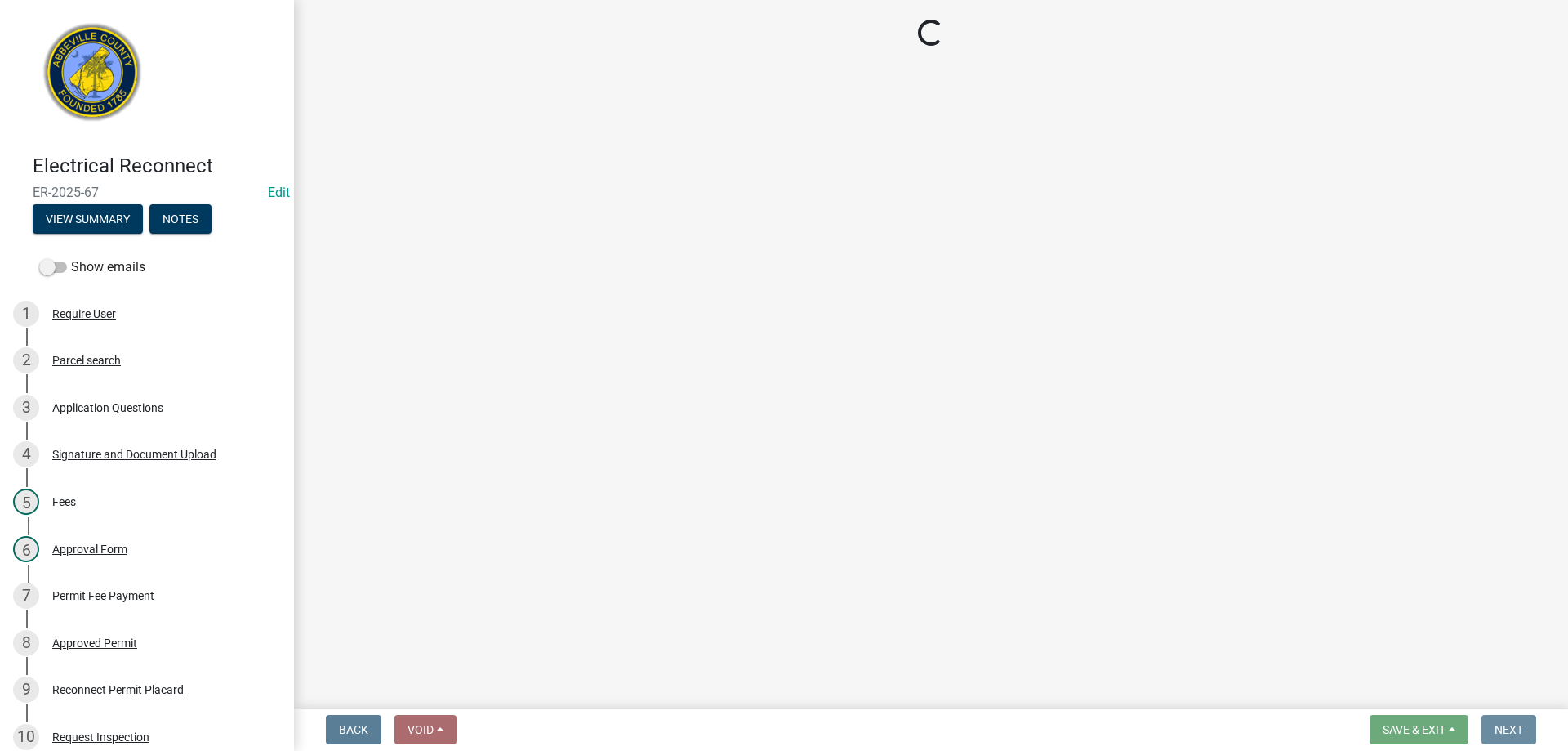
scroll to position [0, 0]
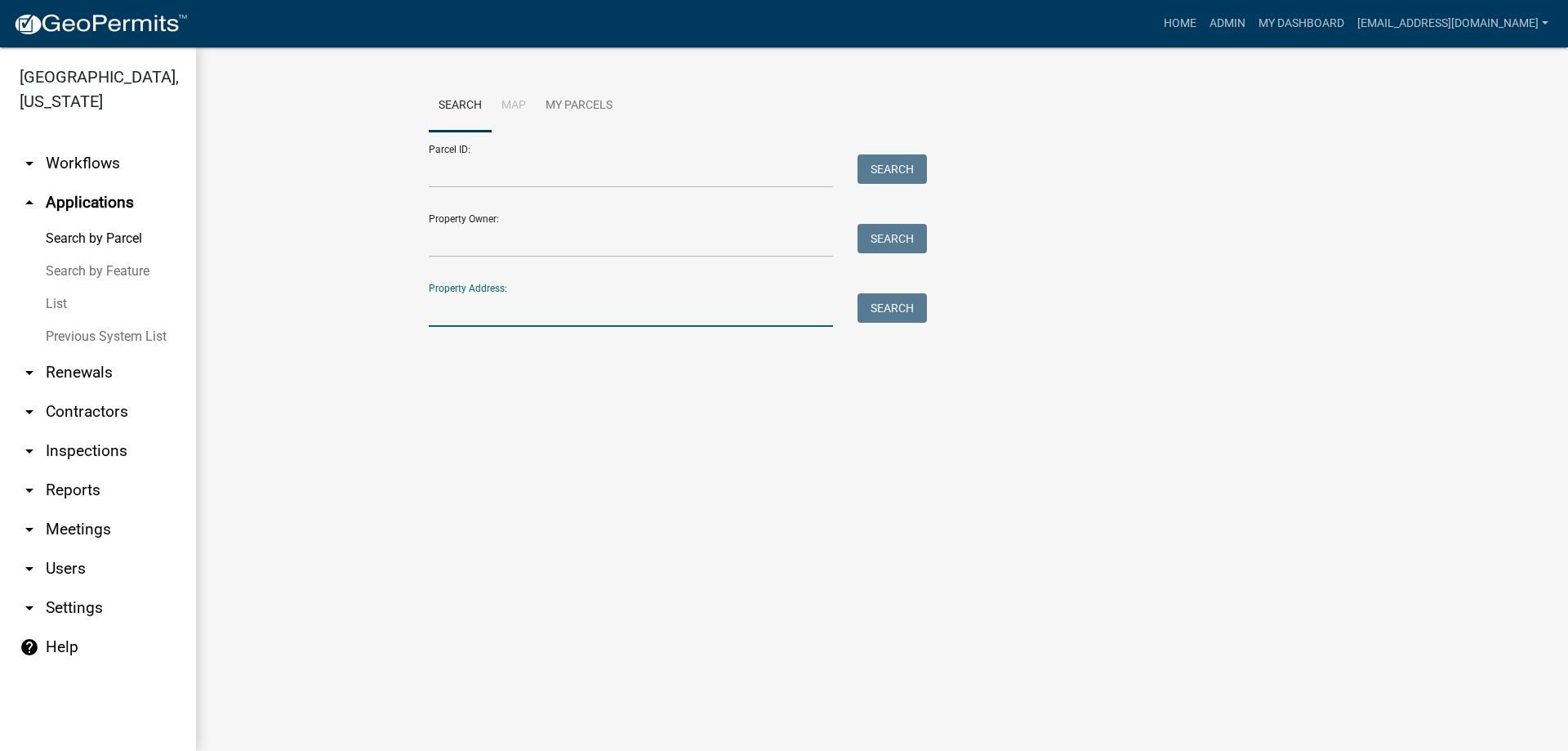
click at [524, 315] on input "Property Address:" at bounding box center [630, 310] width 404 height 34
click at [871, 303] on button "Search" at bounding box center [893, 308] width 70 height 29
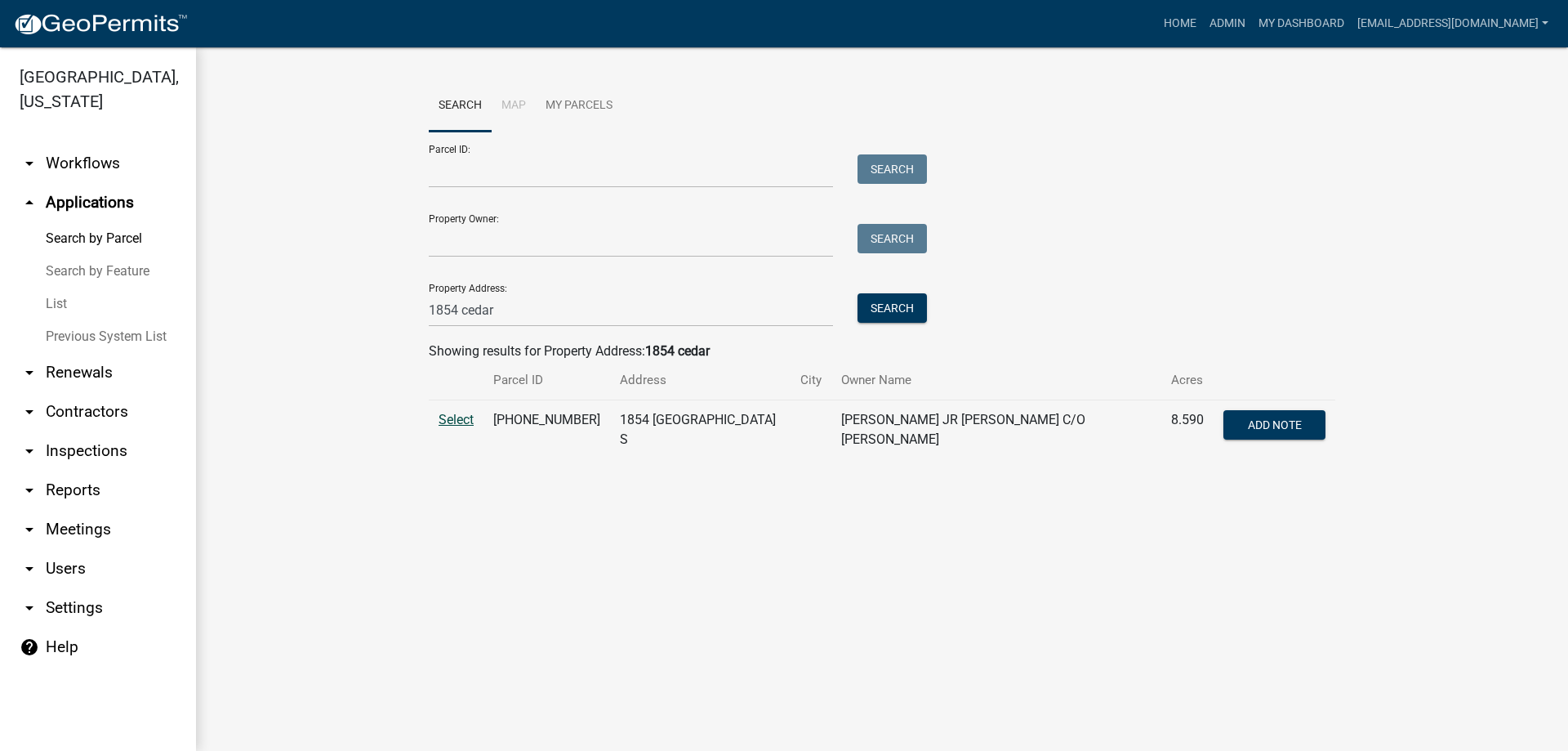
click at [461, 425] on span "Select" at bounding box center [456, 420] width 35 height 16
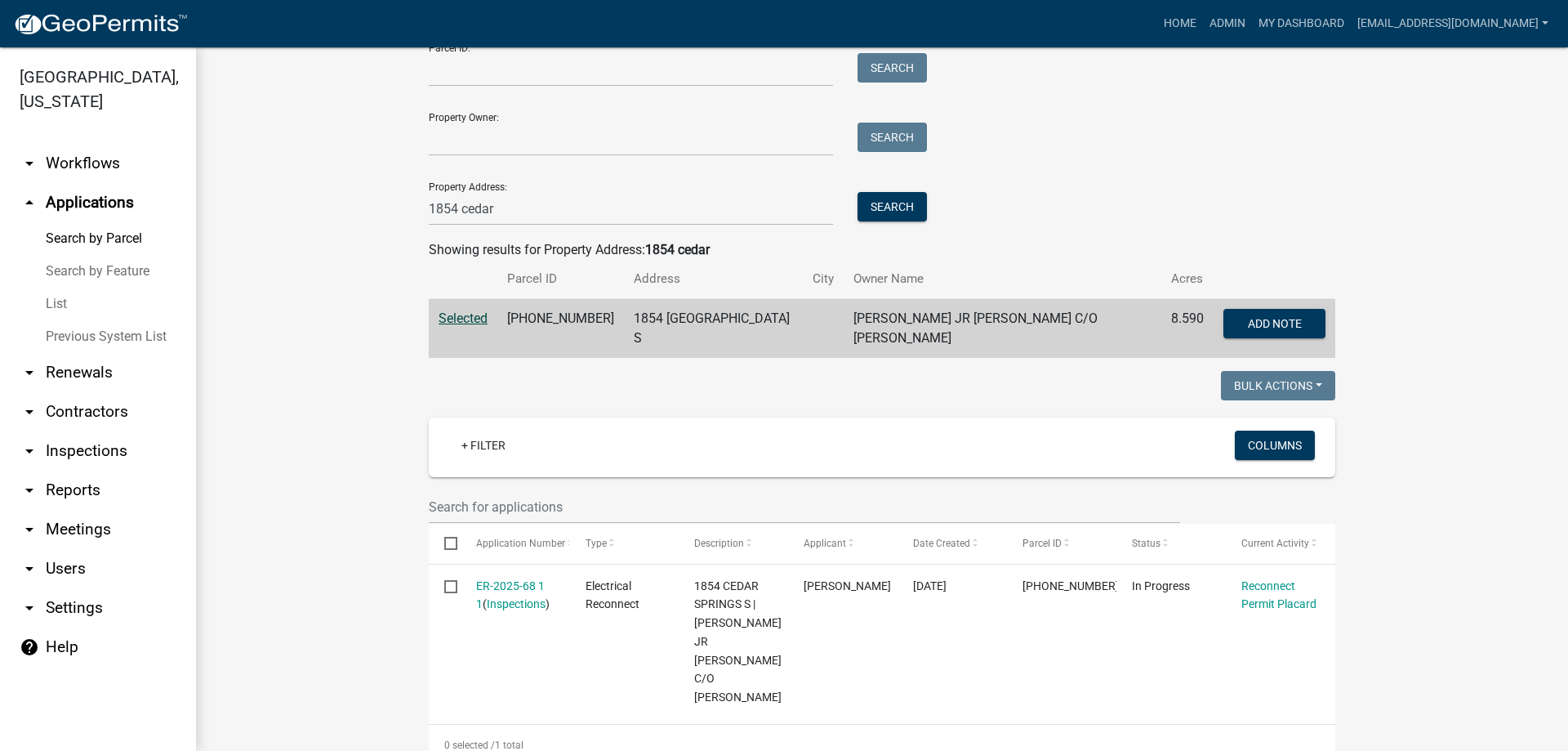
scroll to position [408, 0]
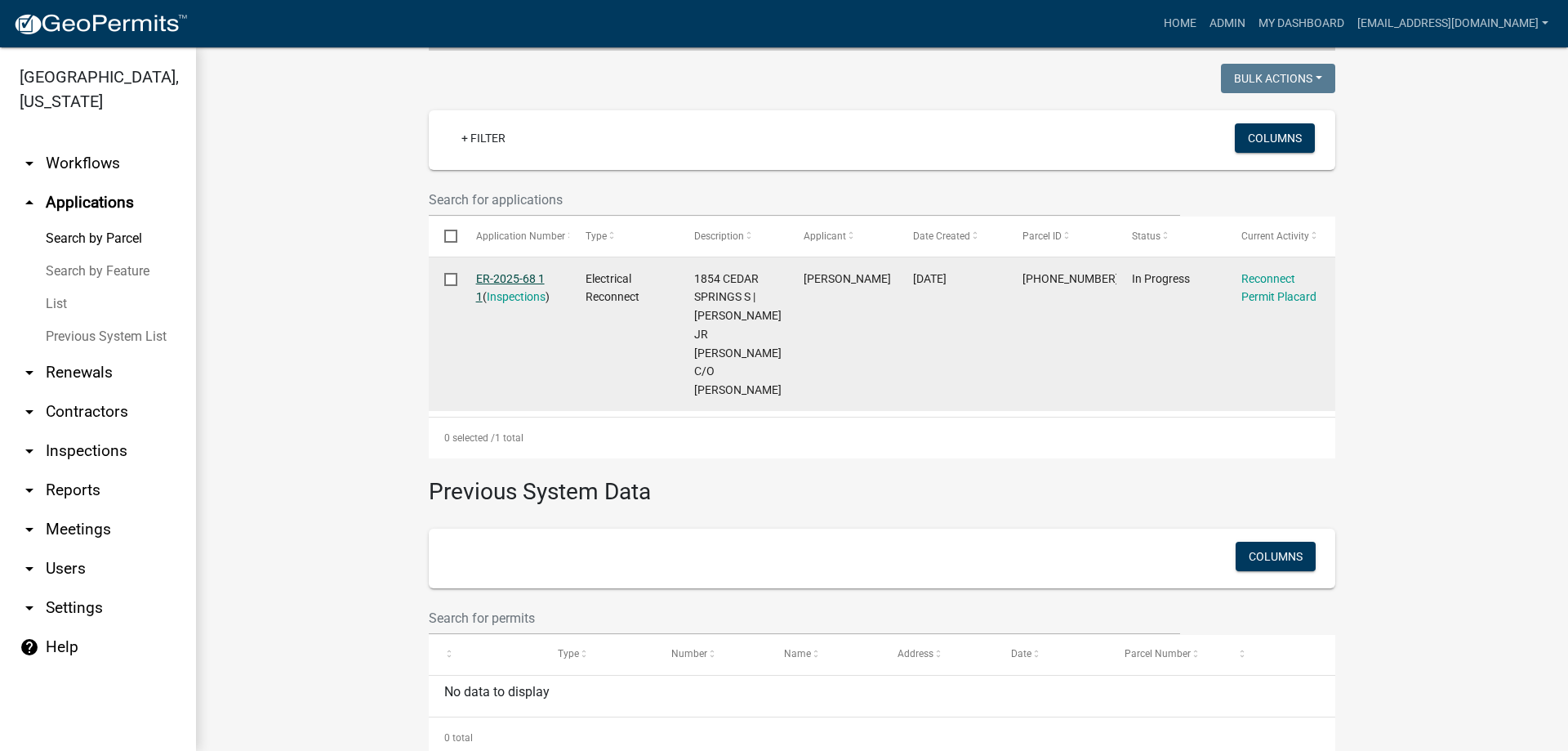
click at [496, 273] on link "ER-2025-68 1 1" at bounding box center [510, 288] width 69 height 32
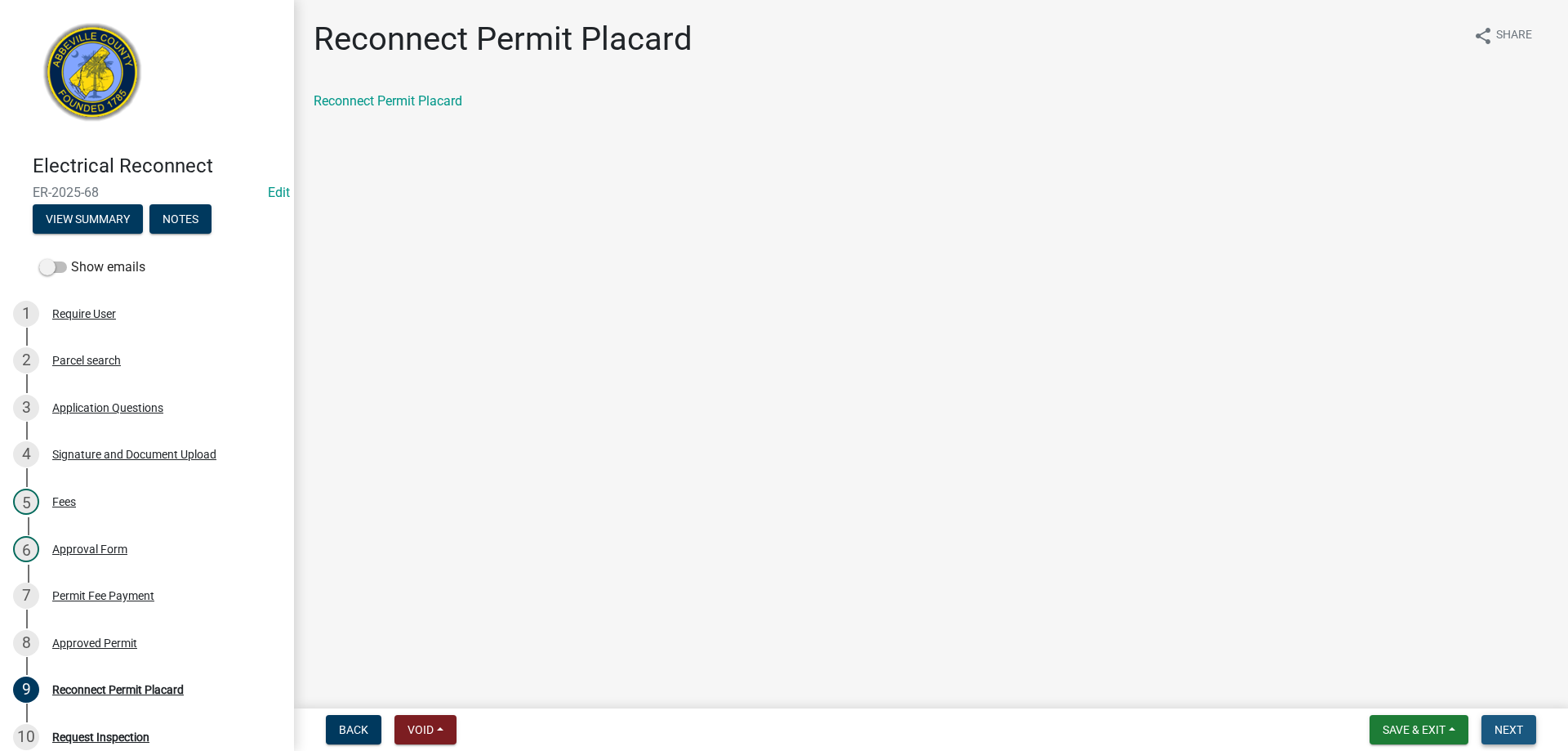
click at [1501, 730] on span "Next" at bounding box center [1509, 730] width 28 height 13
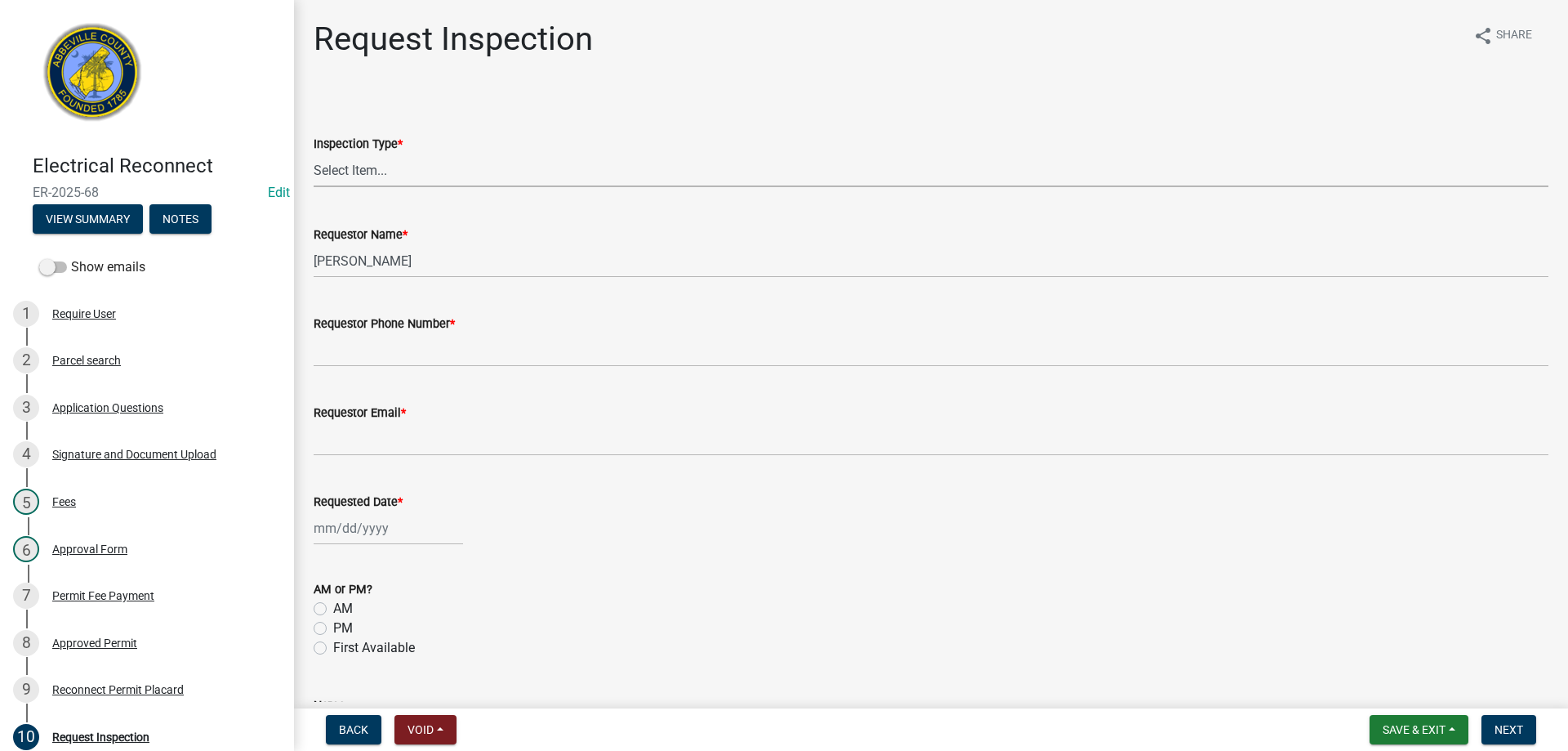
click at [365, 172] on select "Select Item... Reconnect" at bounding box center [931, 170] width 1235 height 34
click at [313, 153] on select "Select Item... Reconnect" at bounding box center [931, 170] width 1235 height 34
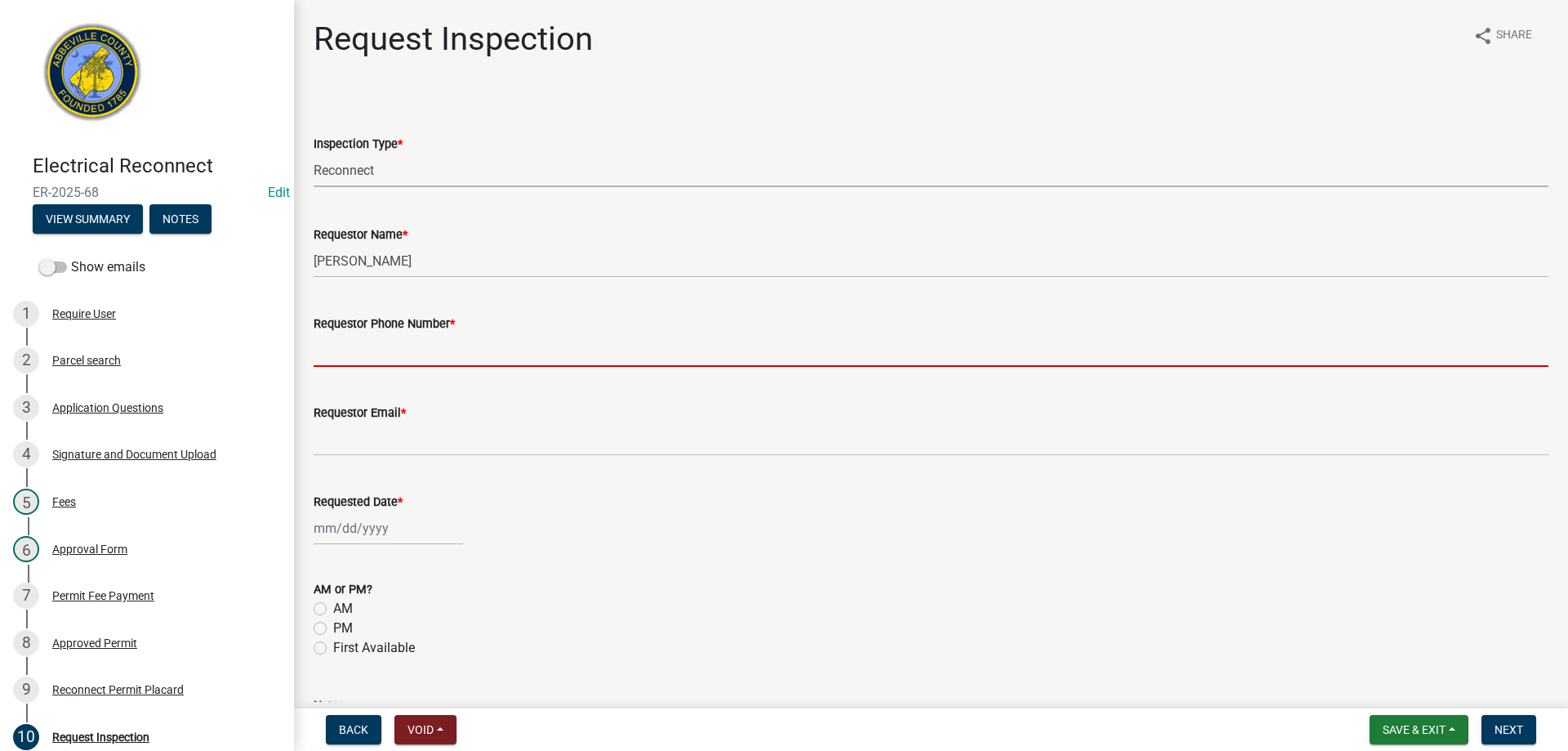
click at [375, 351] on input "Requestor Phone Number *" at bounding box center [931, 350] width 1235 height 34
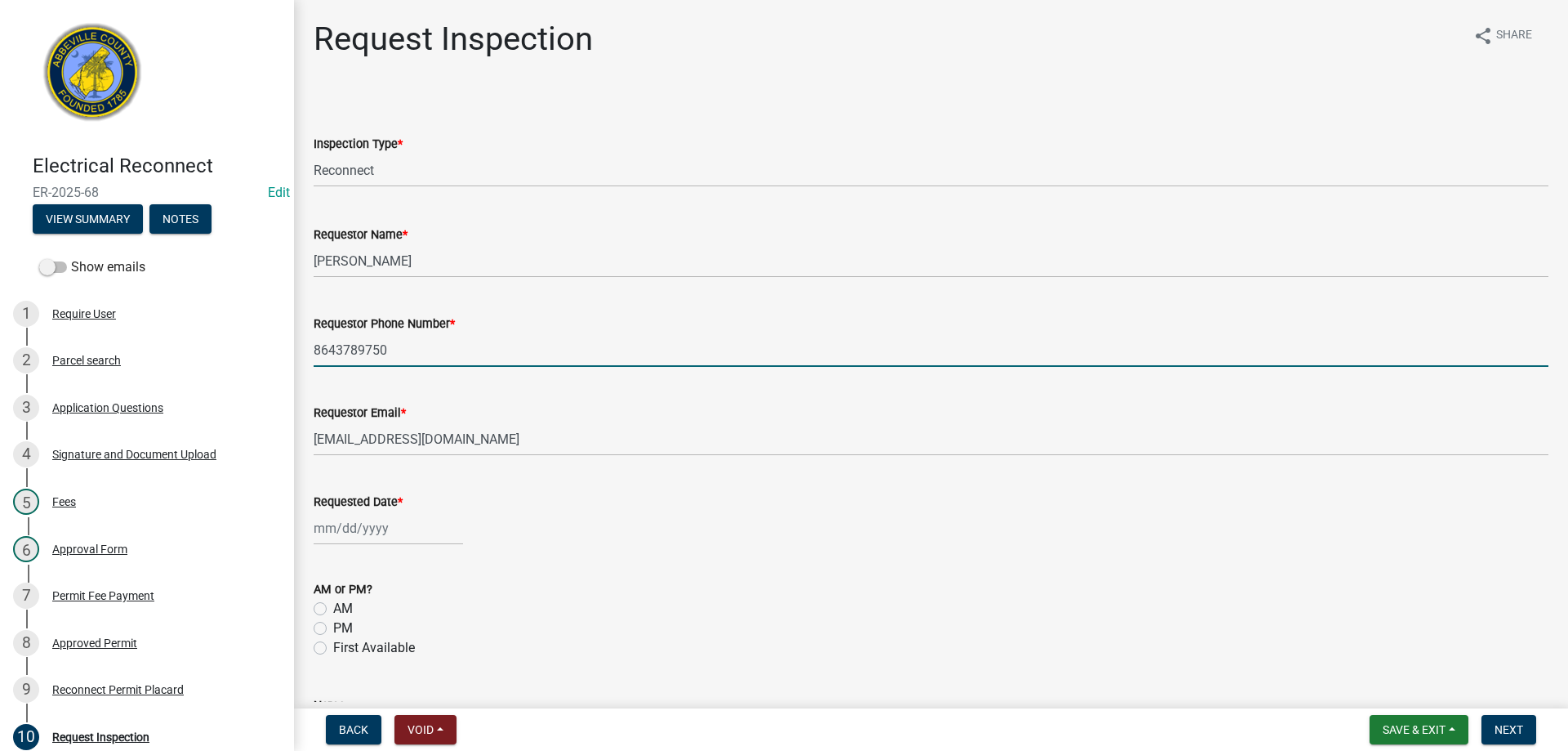
click at [360, 535] on div at bounding box center [388, 528] width 149 height 34
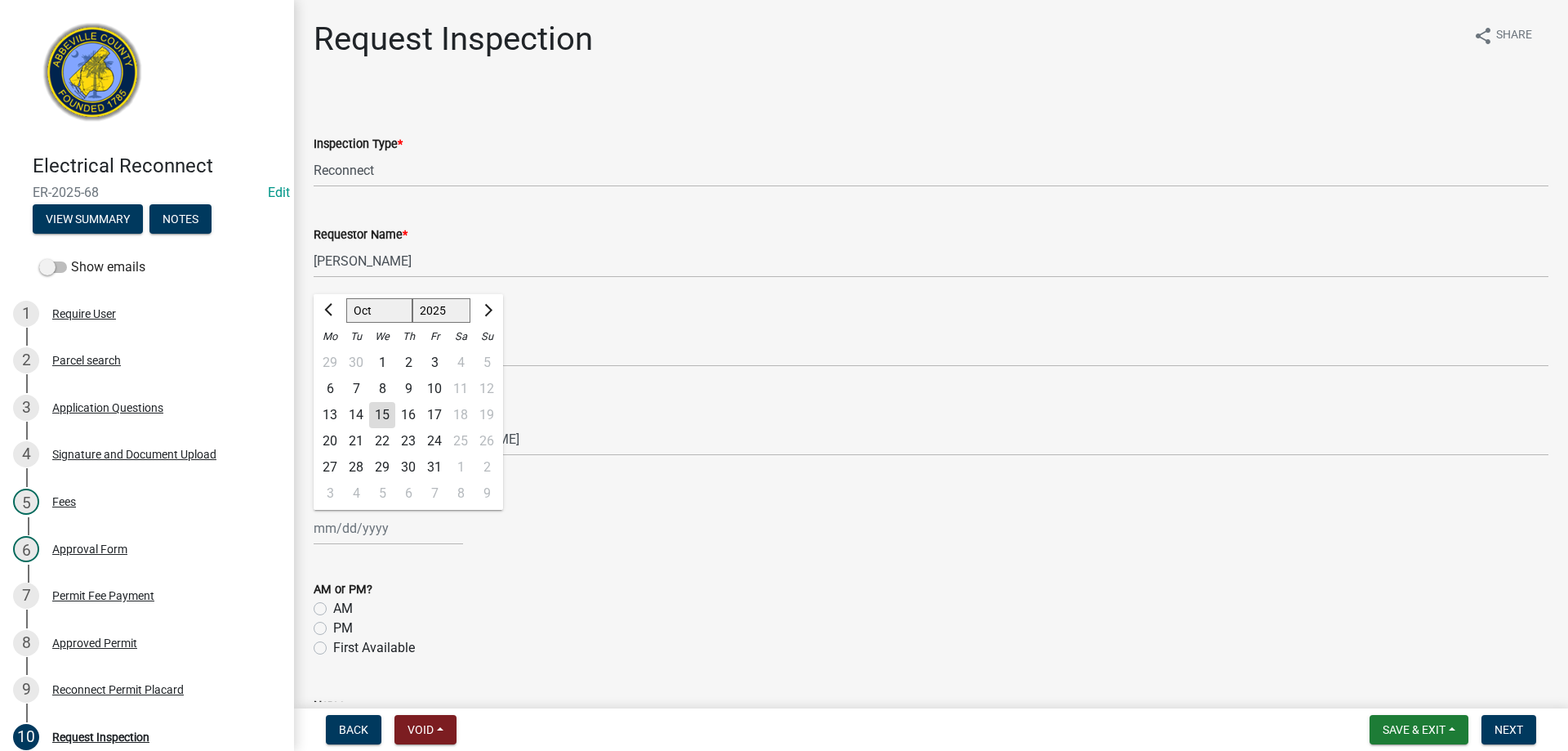
click at [360, 412] on div "14" at bounding box center [356, 414] width 26 height 26
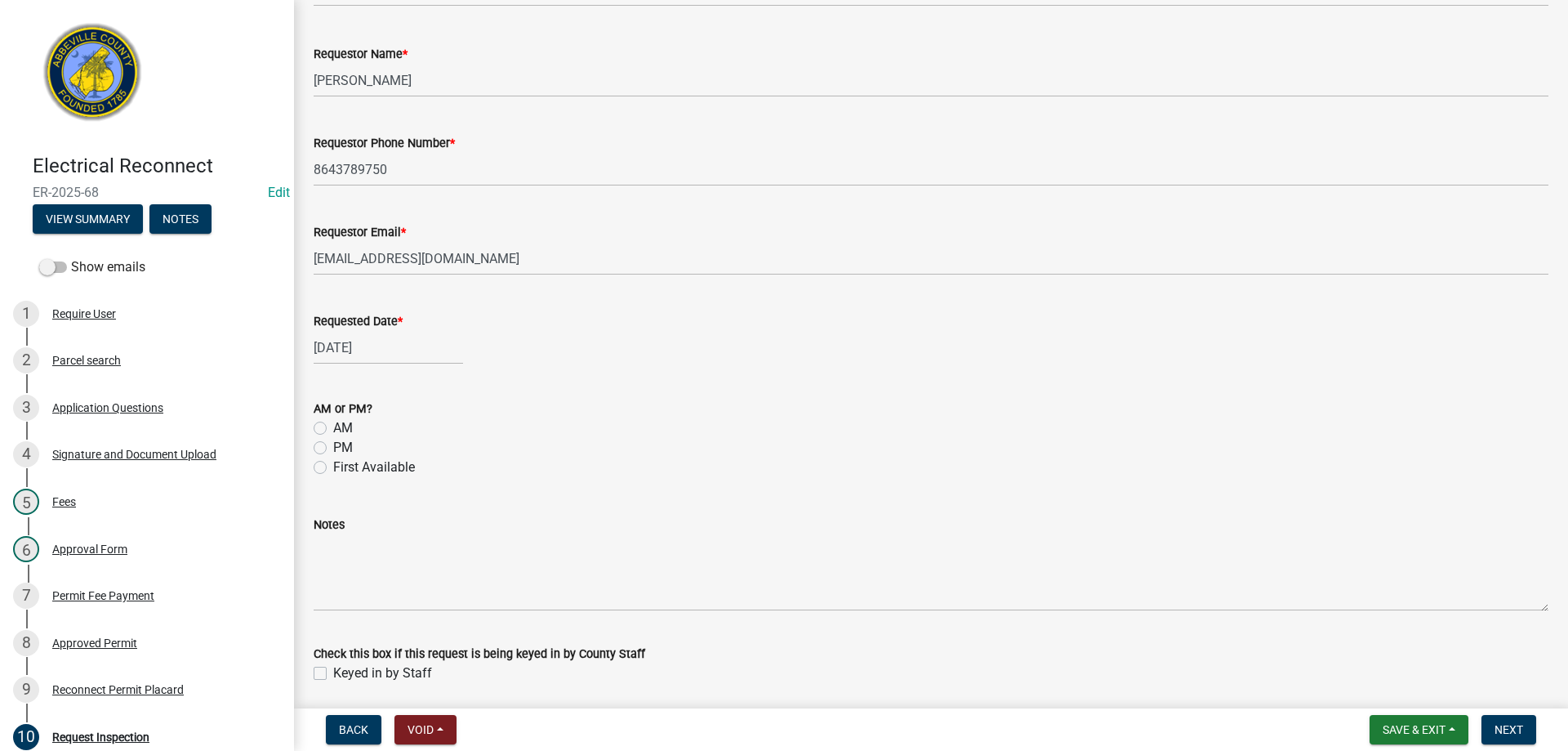
scroll to position [241, 0]
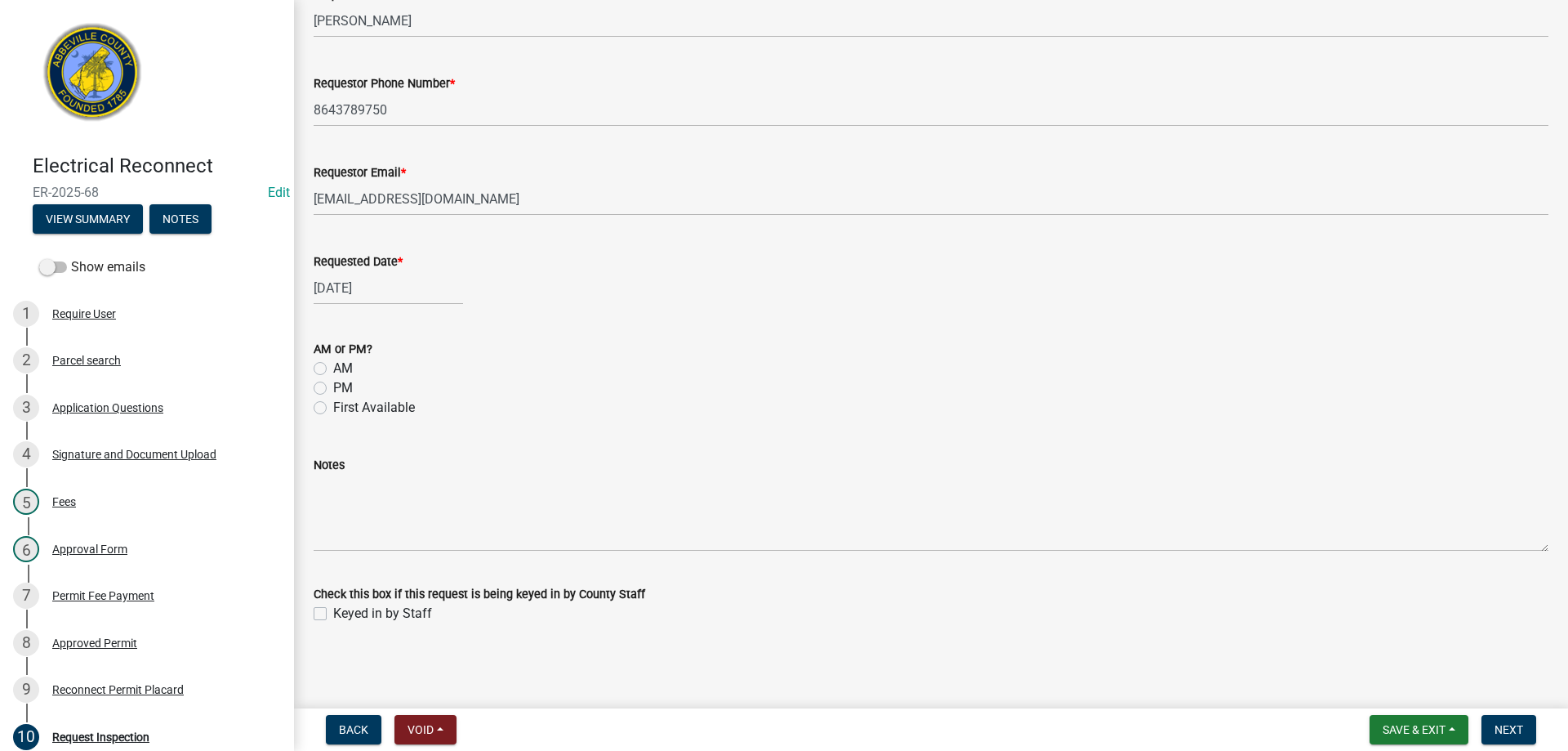
click at [334, 370] on label "AM" at bounding box center [343, 369] width 19 height 19
click at [334, 370] on input "AM" at bounding box center [338, 364] width 11 height 11
click at [334, 612] on label "Keyed in by Staff" at bounding box center [383, 614] width 99 height 19
click at [334, 612] on input "Keyed in by Staff" at bounding box center [338, 609] width 11 height 11
click at [1502, 724] on span "Next" at bounding box center [1509, 730] width 28 height 13
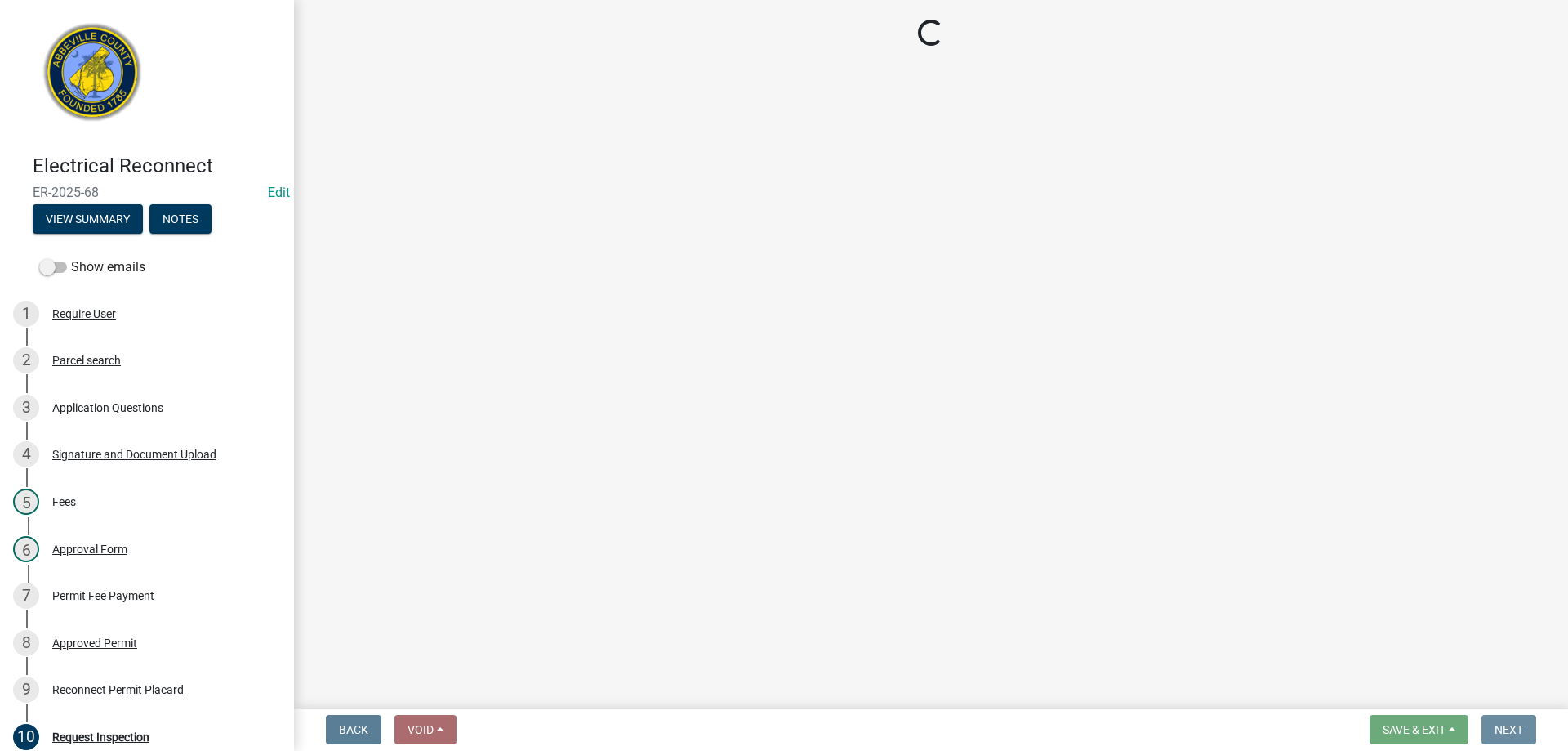
scroll to position [0, 0]
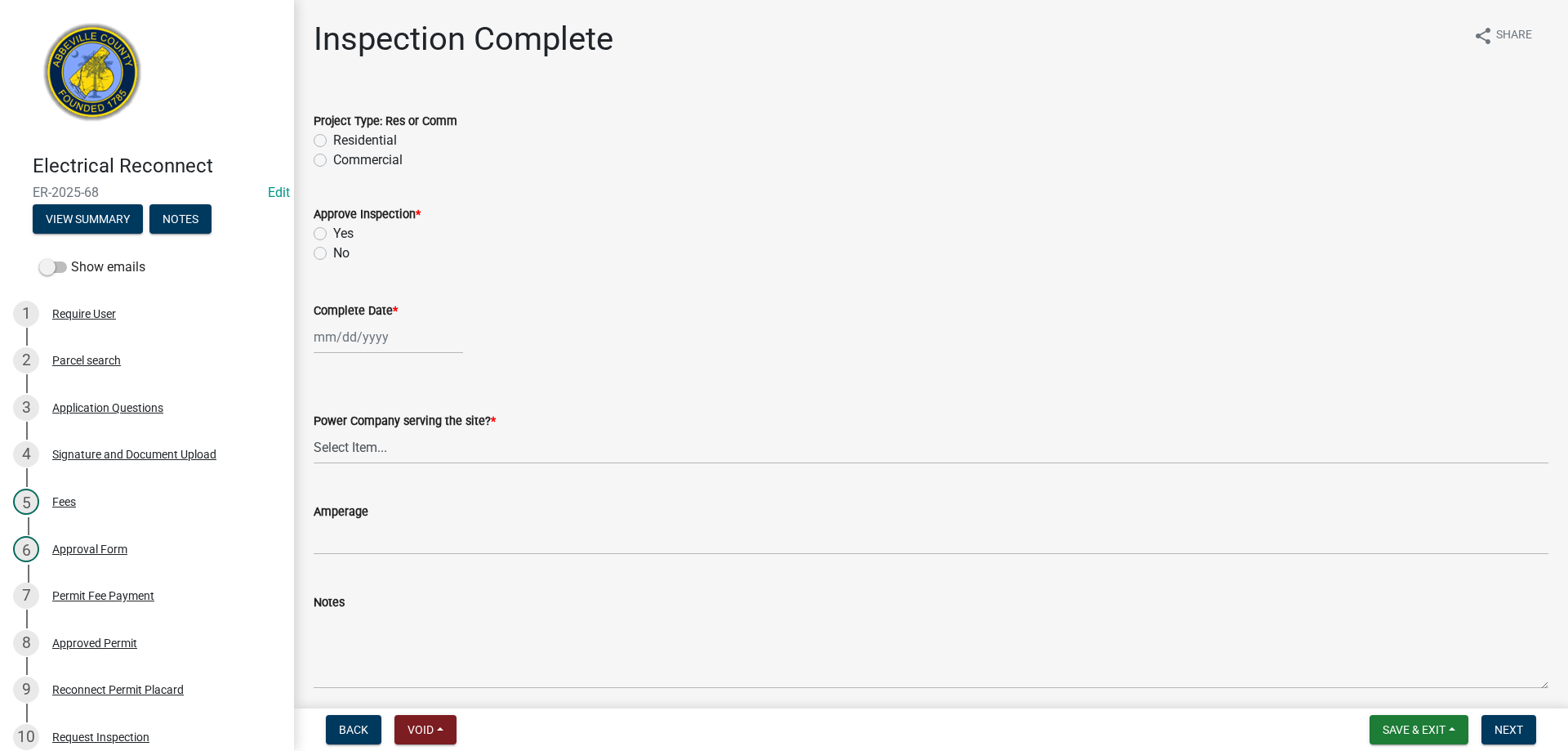
click at [334, 141] on label "Residential" at bounding box center [366, 141] width 64 height 19
click at [334, 141] on input "Residential" at bounding box center [338, 136] width 11 height 11
click at [334, 231] on label "Yes" at bounding box center [343, 234] width 20 height 19
click at [334, 231] on input "Yes" at bounding box center [338, 229] width 11 height 11
click at [349, 337] on div "[PERSON_NAME] Feb Mar Apr [PERSON_NAME][DATE] Oct Nov [DATE] 1526 1527 1528 152…" at bounding box center [388, 337] width 149 height 34
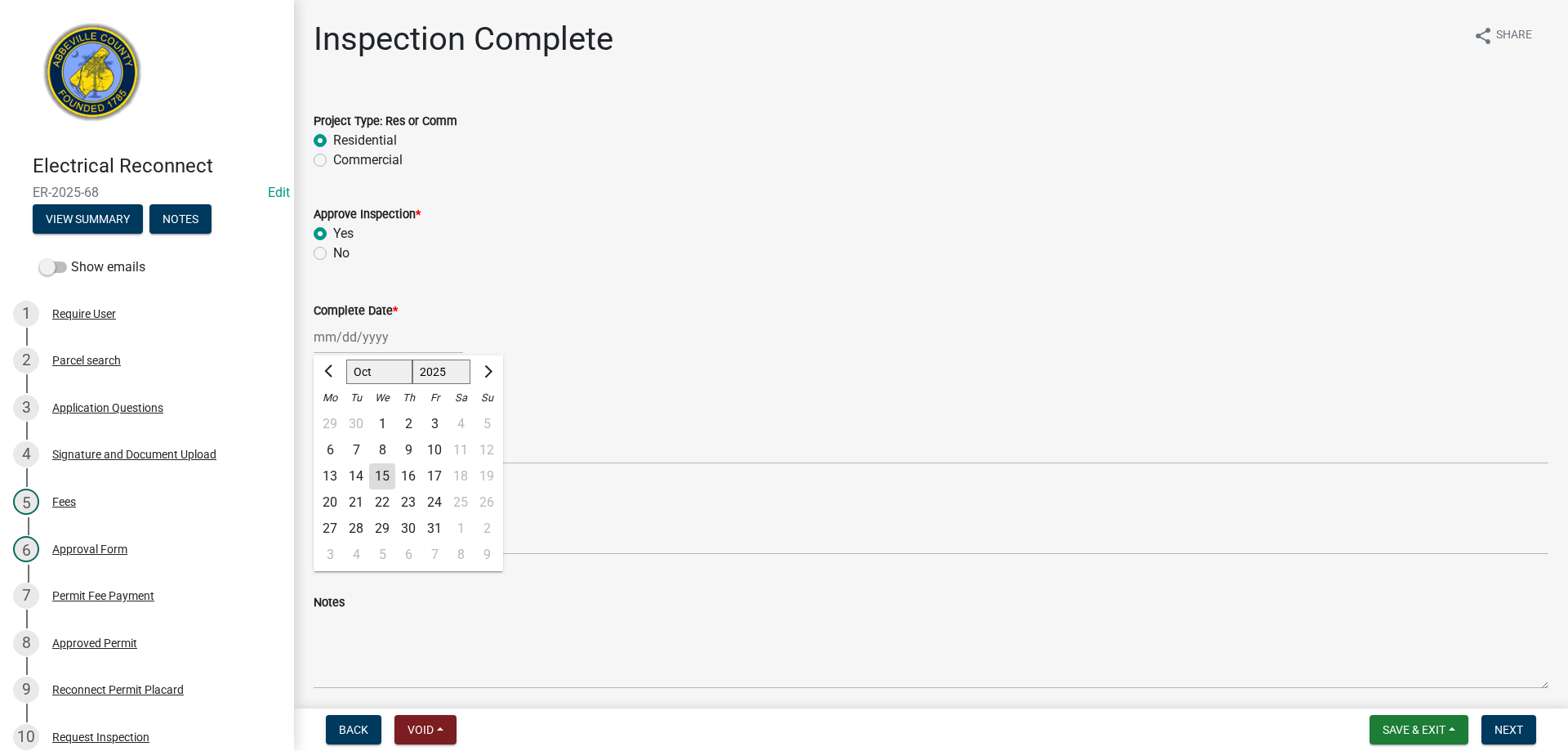
click at [361, 473] on div "14" at bounding box center [356, 476] width 26 height 26
click at [381, 450] on select "Select Item... Little River Electric Co-Op Laurens Electric Co-Op Duke Energy D…" at bounding box center [931, 447] width 1235 height 34
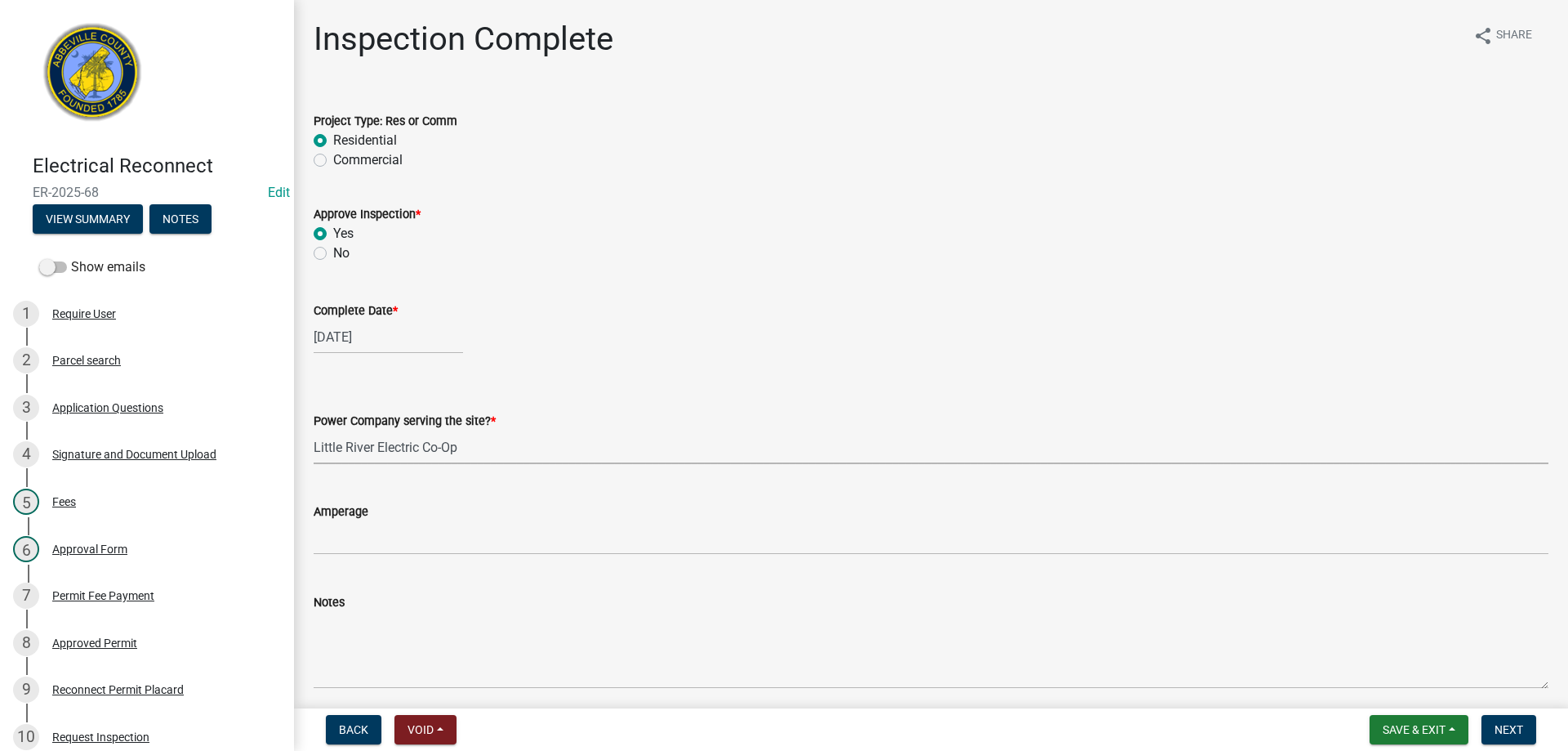
click at [313, 431] on select "Select Item... Little River Electric Co-Op Laurens Electric Co-Op Duke Energy D…" at bounding box center [931, 447] width 1235 height 34
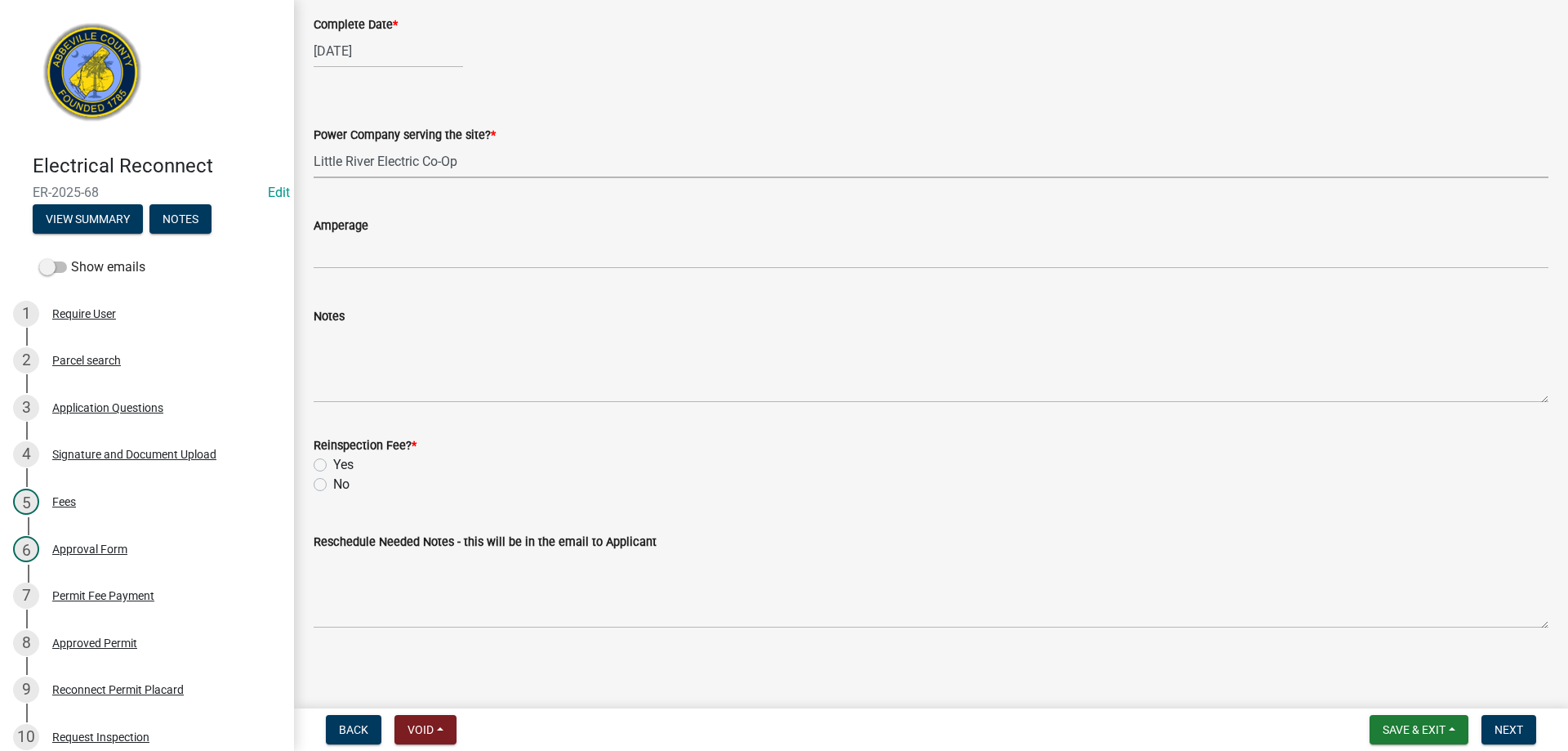
scroll to position [289, 0]
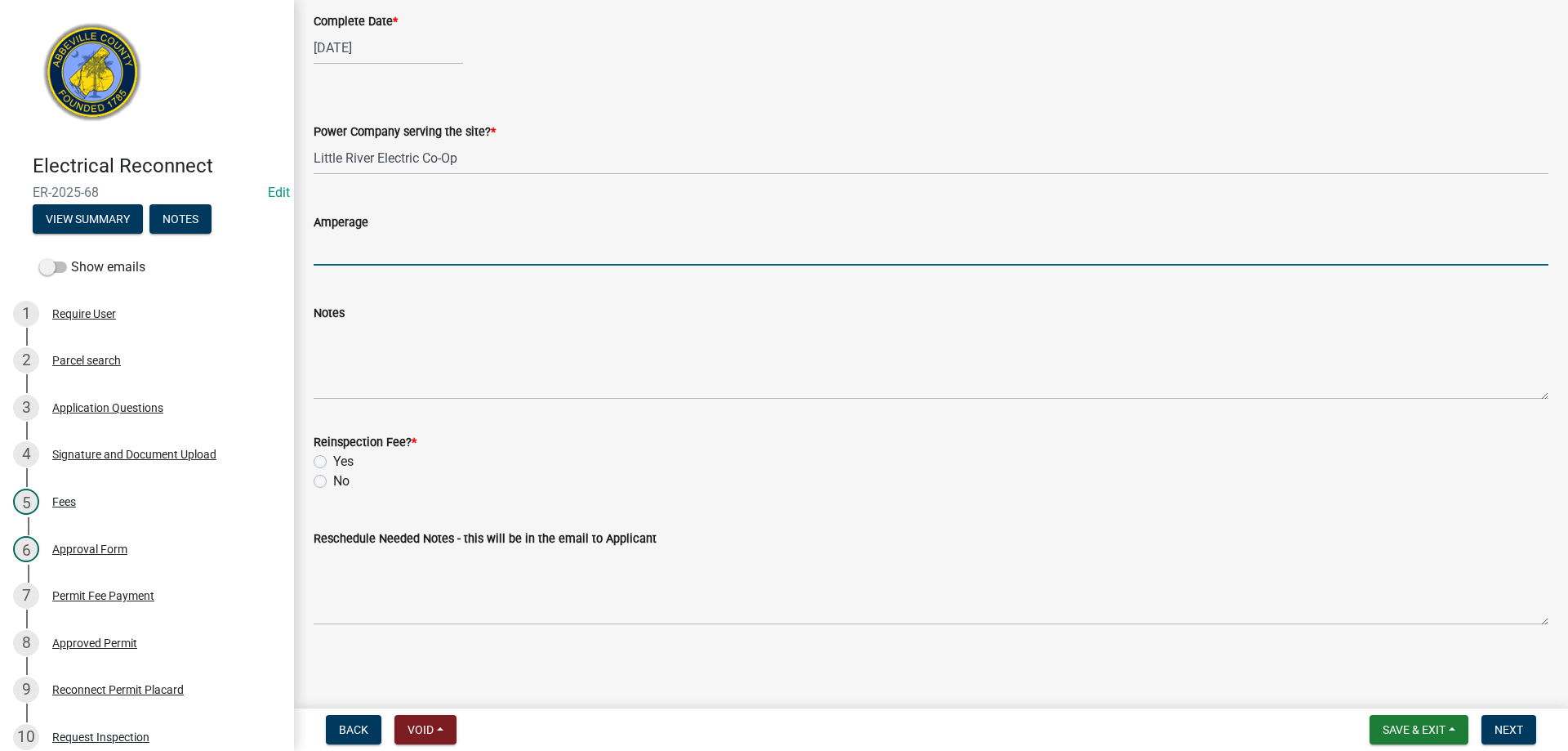
click at [370, 250] on input "text" at bounding box center [931, 248] width 1235 height 34
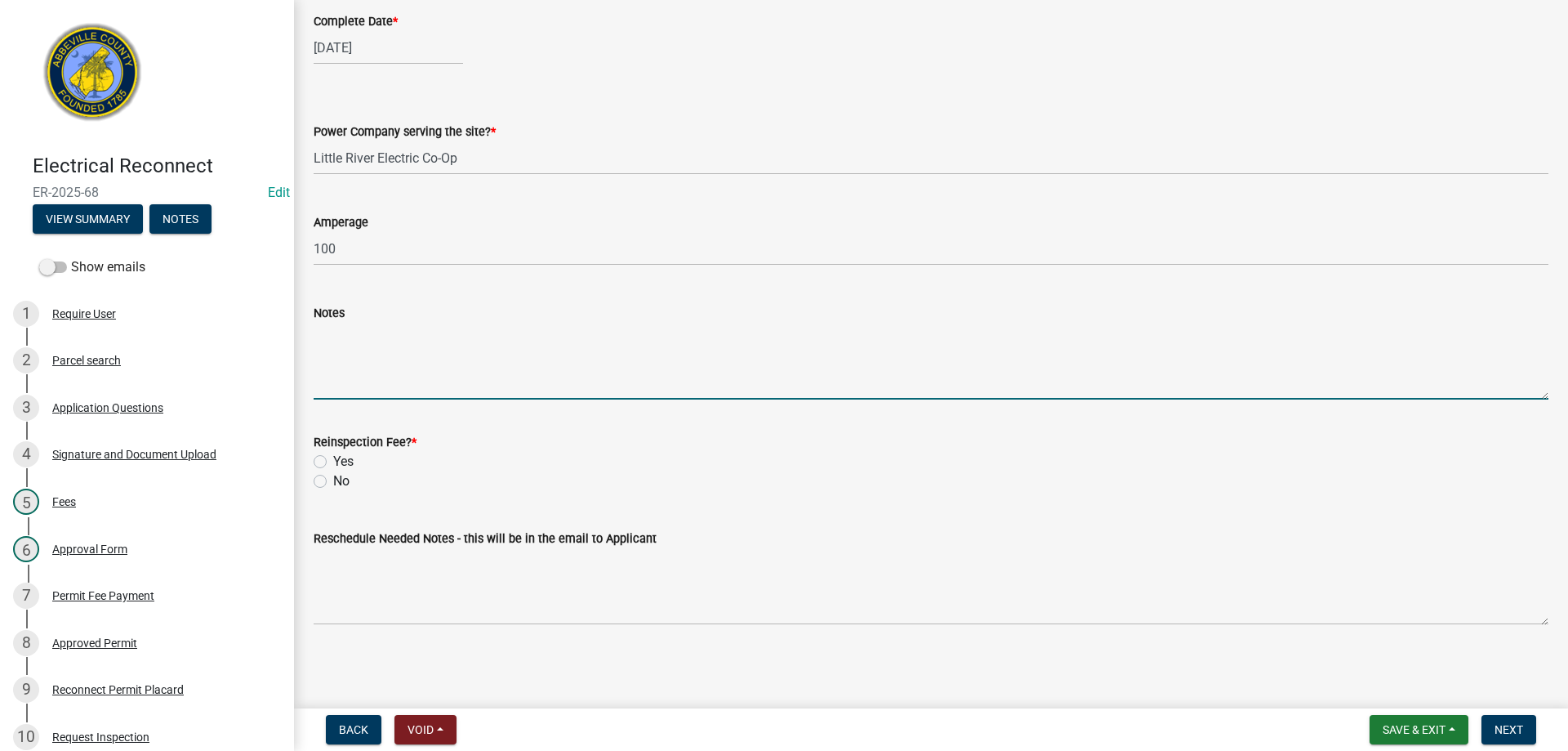
click at [348, 382] on textarea "Notes" at bounding box center [931, 361] width 1235 height 77
click at [334, 486] on label "No" at bounding box center [341, 481] width 16 height 19
click at [334, 482] on input "No" at bounding box center [338, 476] width 11 height 11
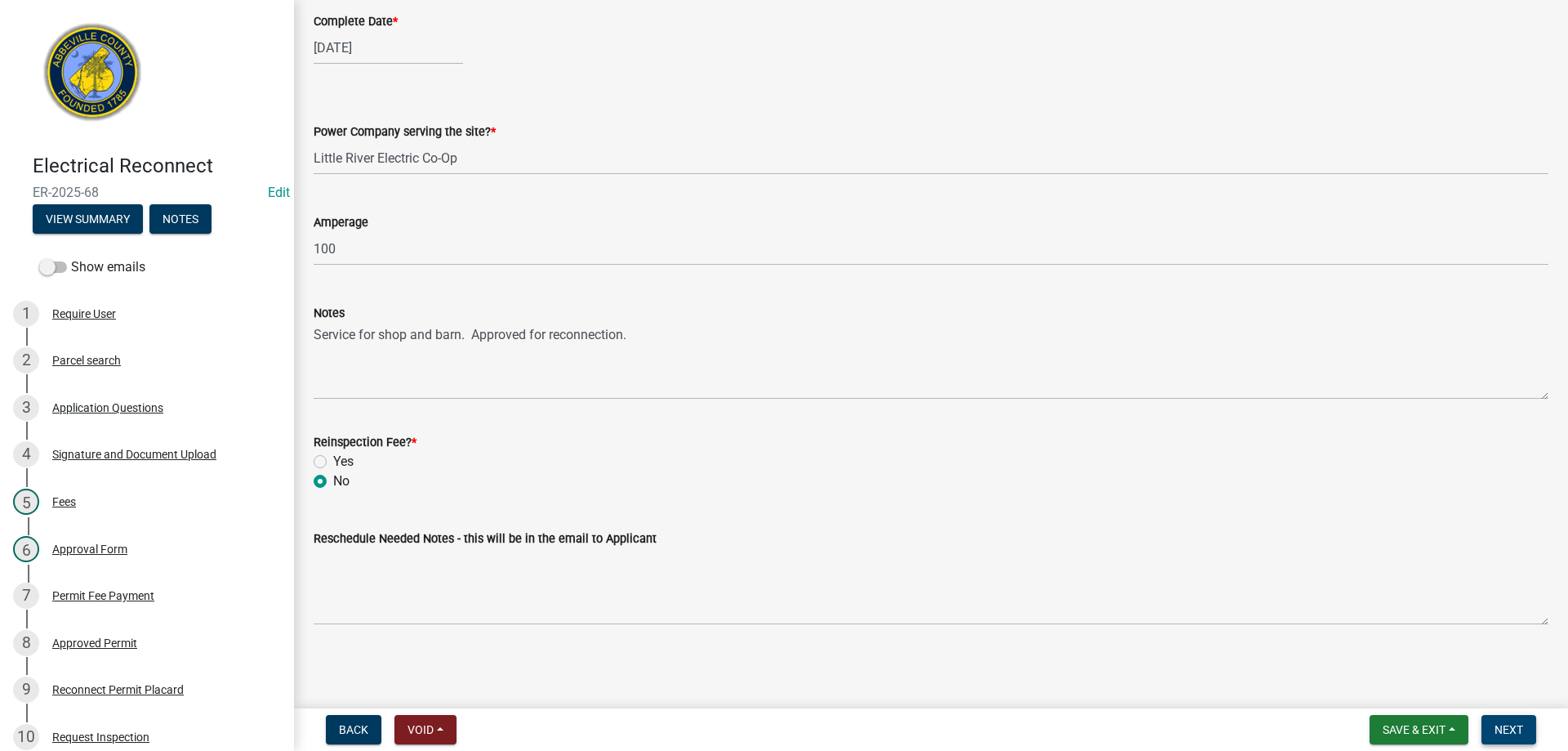
click at [1500, 735] on span "Next" at bounding box center [1509, 730] width 28 height 13
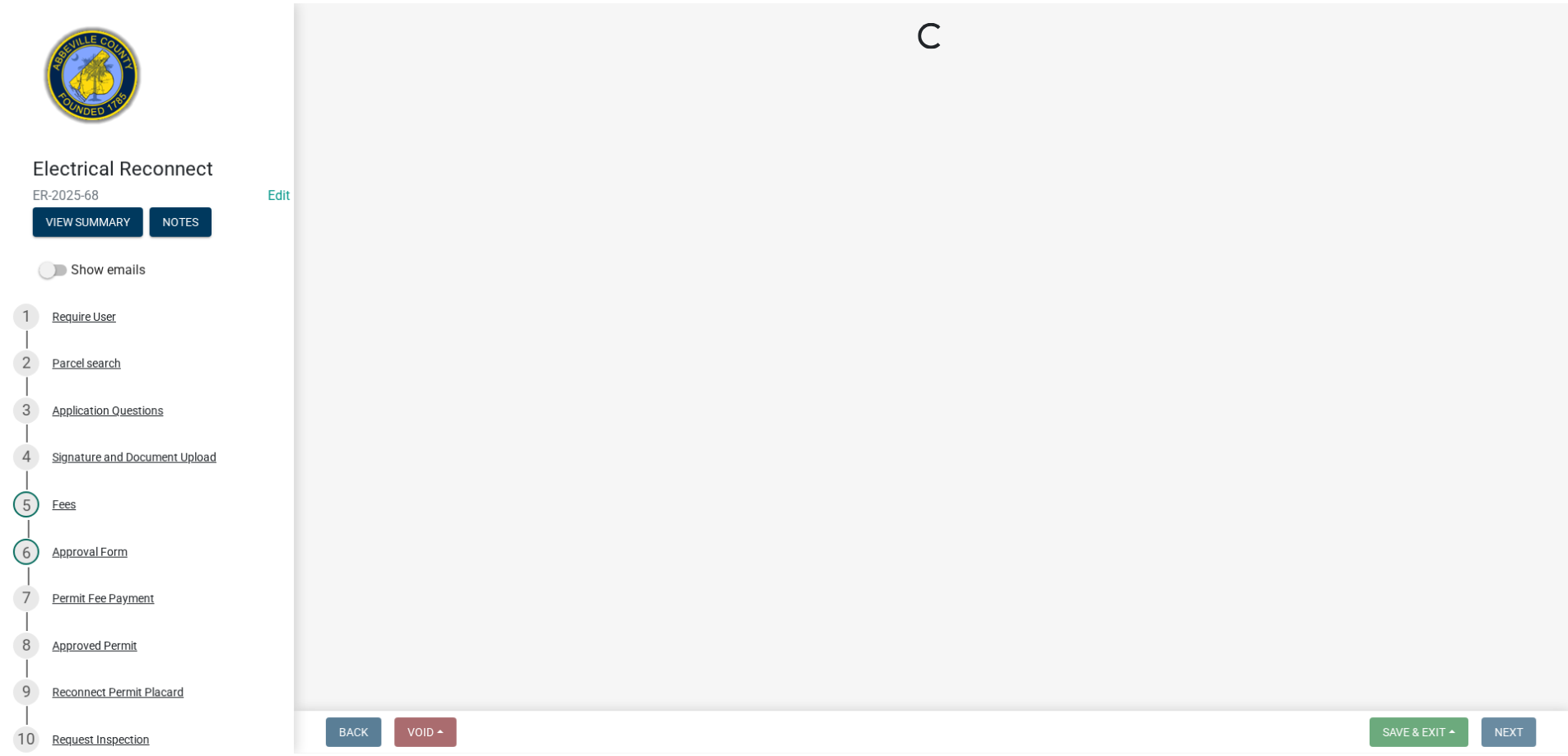
scroll to position [0, 0]
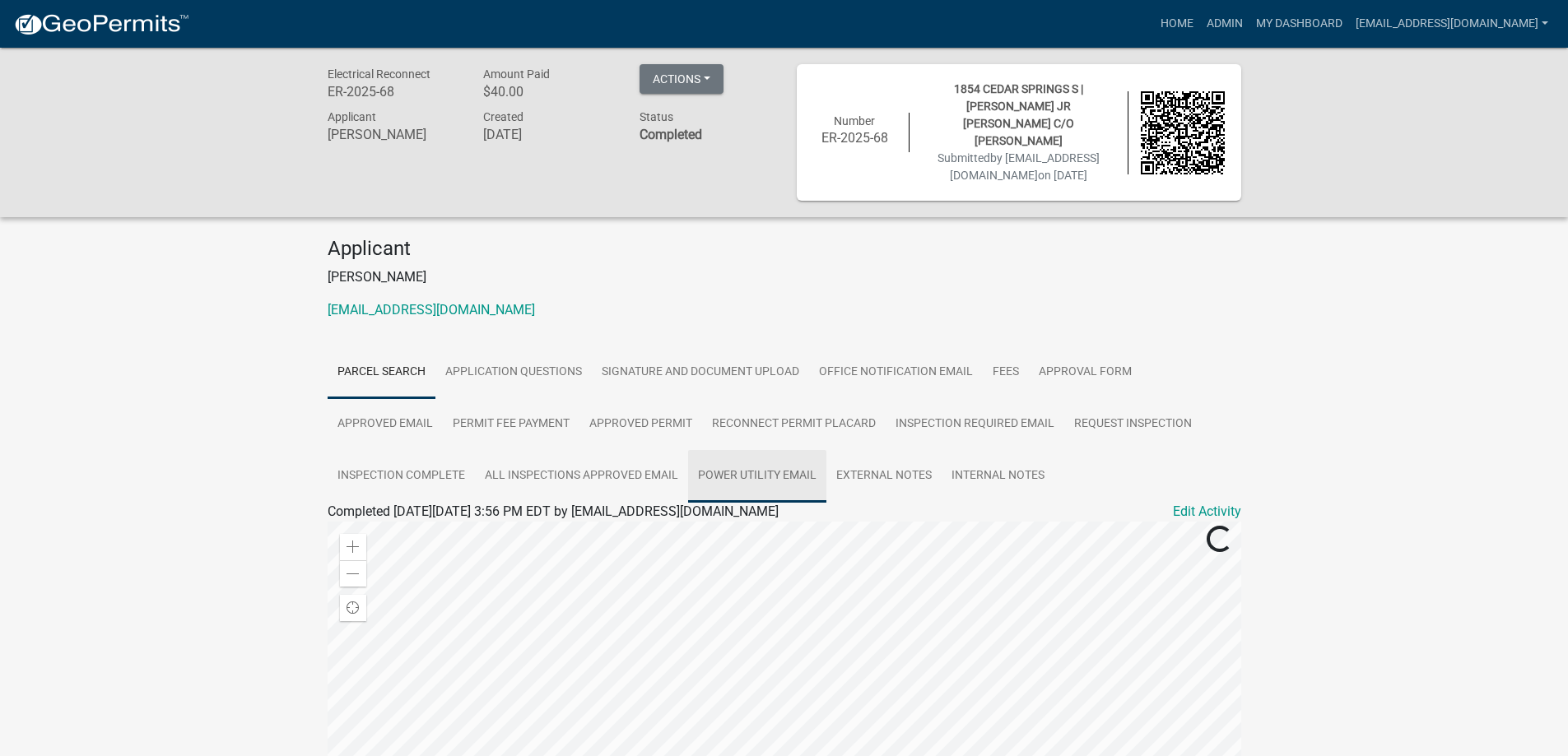
click at [734, 472] on link "Power Utility Email" at bounding box center [757, 477] width 139 height 53
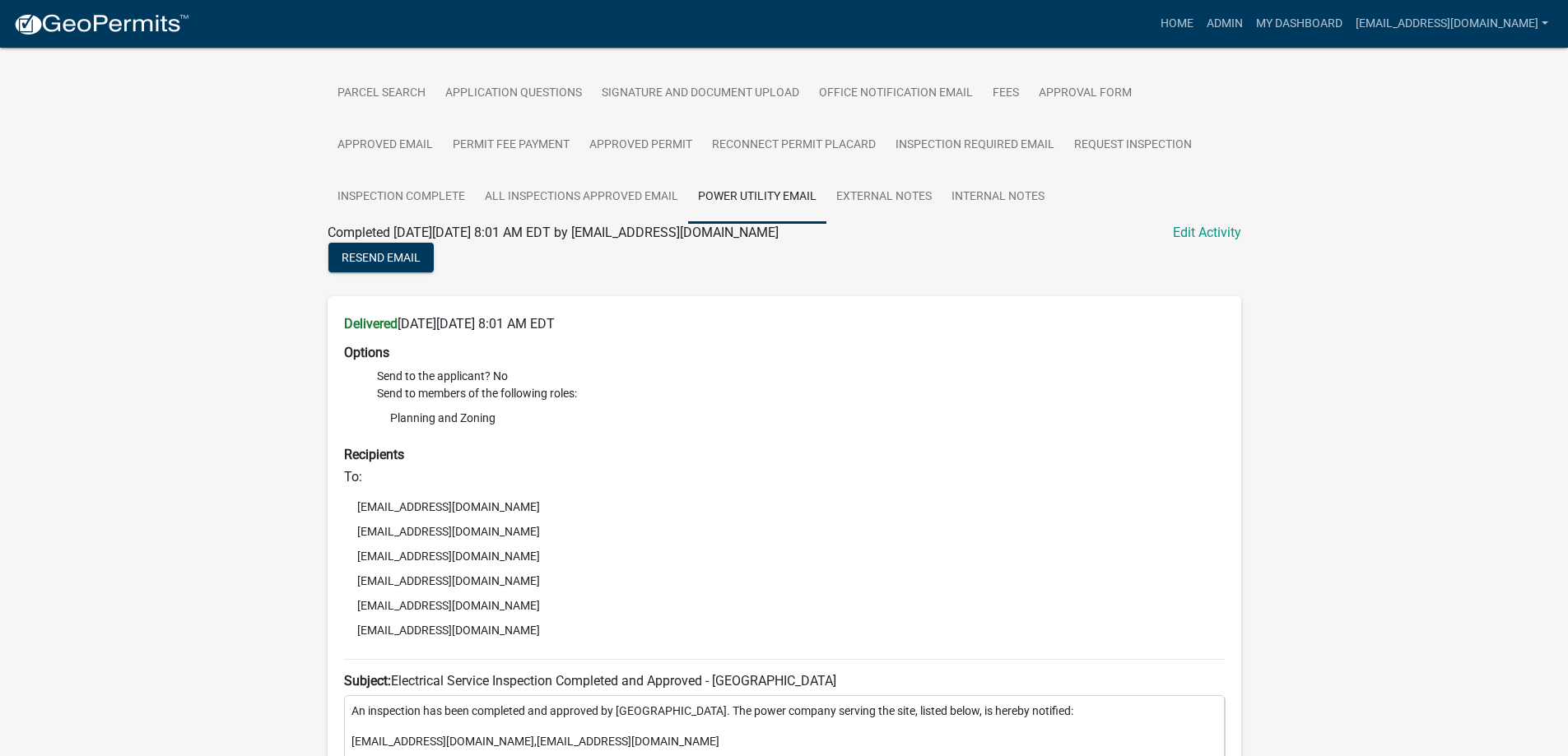
scroll to position [247, 0]
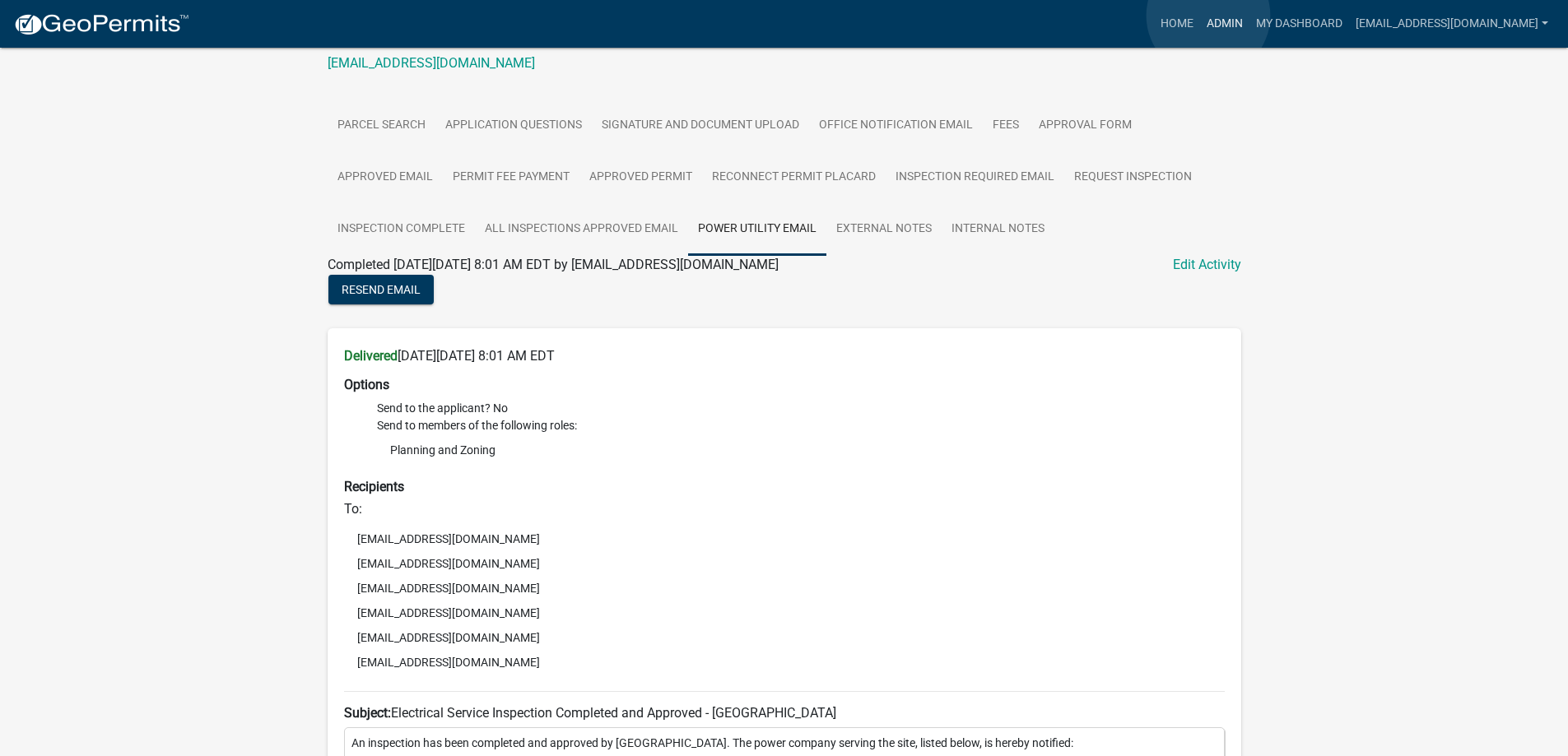
click at [1208, 16] on link "Admin" at bounding box center [1224, 23] width 50 height 31
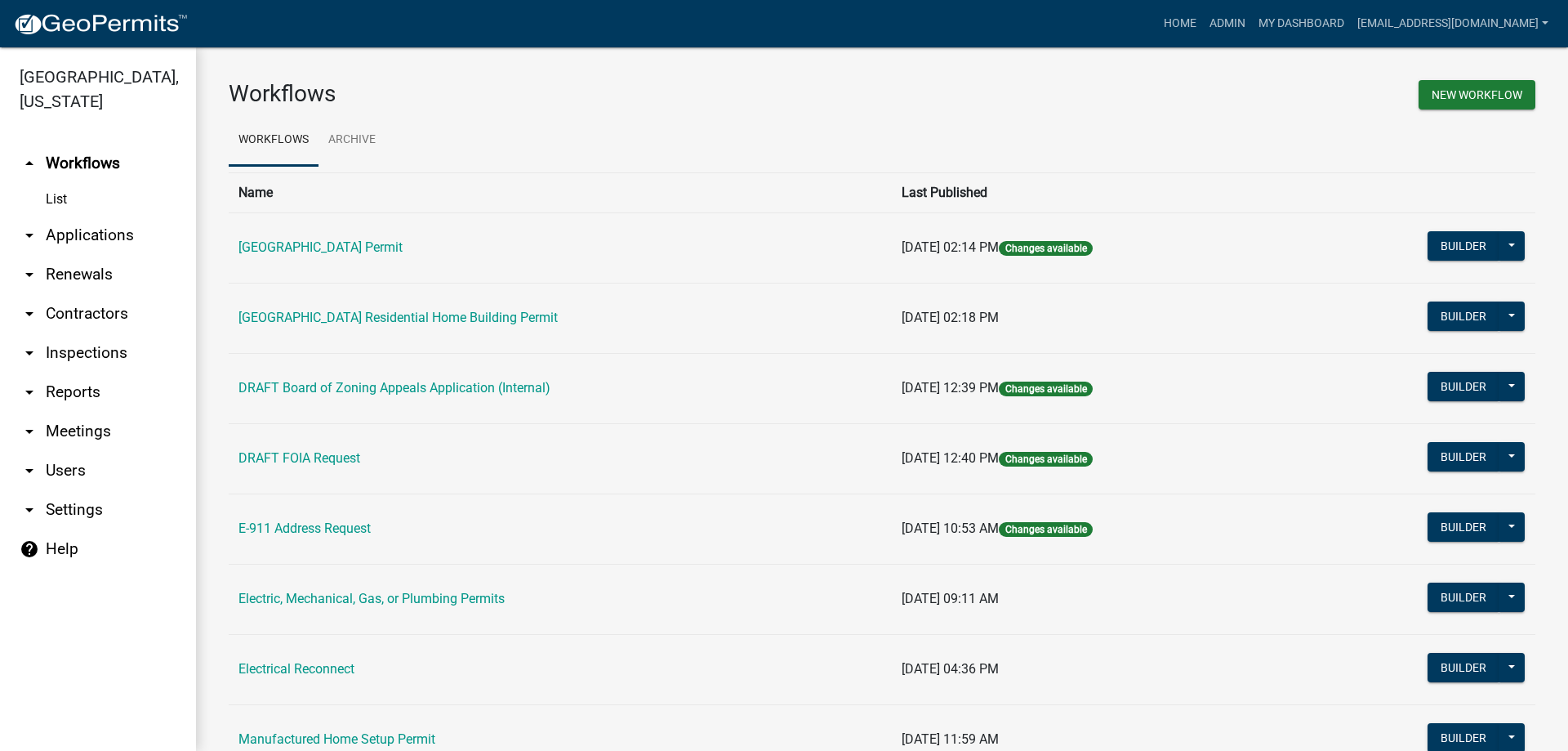
click at [87, 231] on link "arrow_drop_down Applications" at bounding box center [98, 235] width 196 height 39
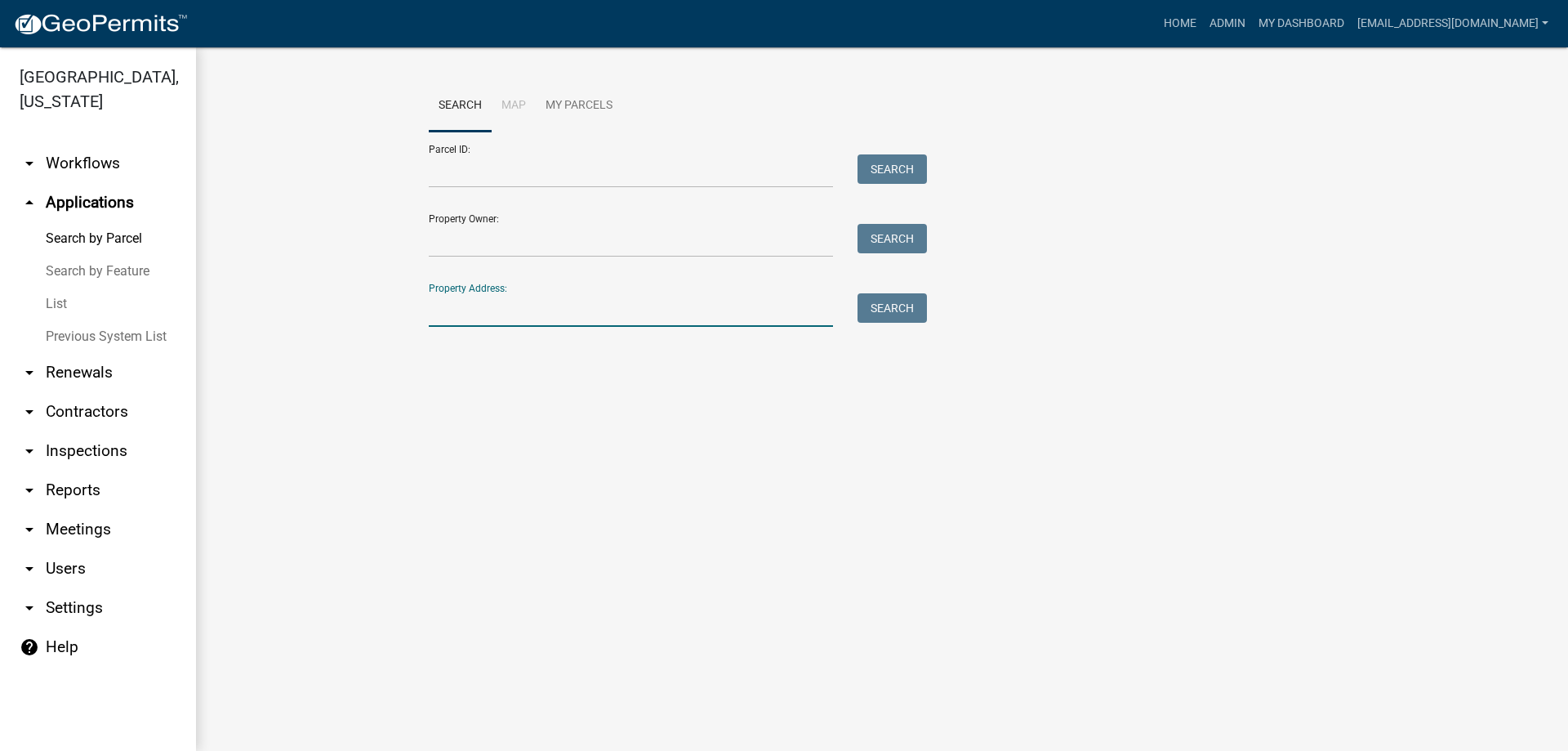
click at [498, 306] on input "Property Address:" at bounding box center [630, 310] width 404 height 34
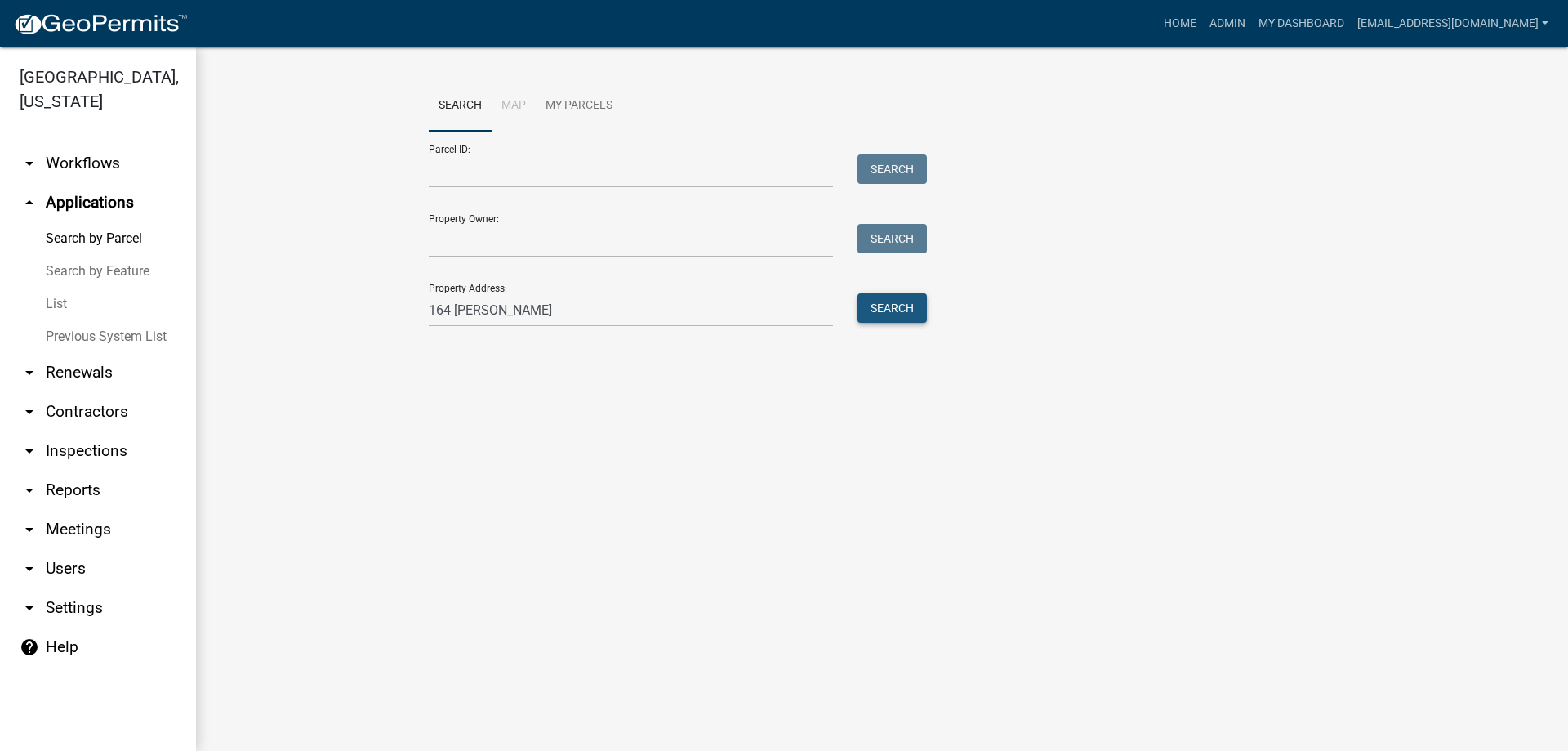
click at [898, 314] on button "Search" at bounding box center [893, 308] width 70 height 29
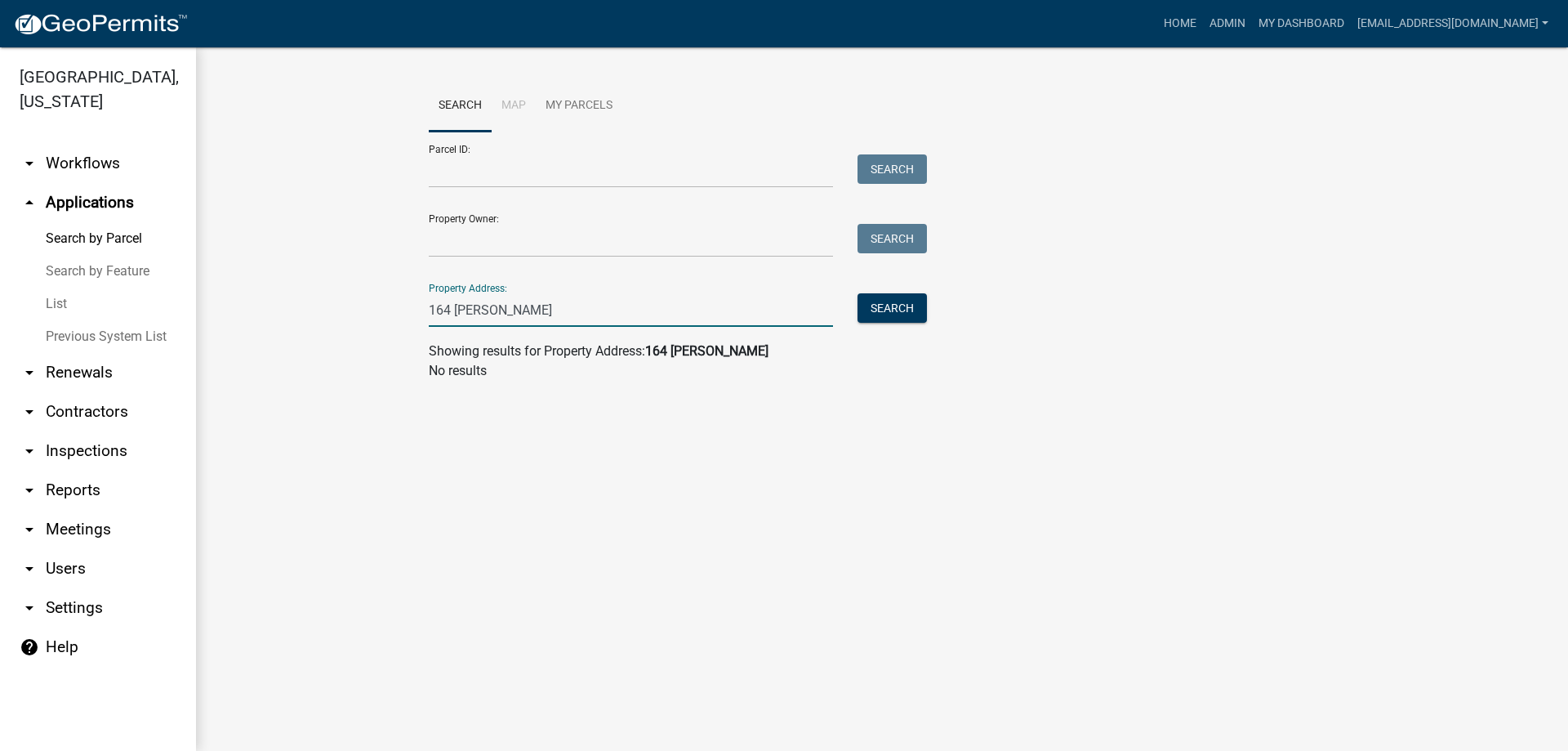
click at [505, 313] on input "164 [PERSON_NAME]" at bounding box center [630, 310] width 404 height 34
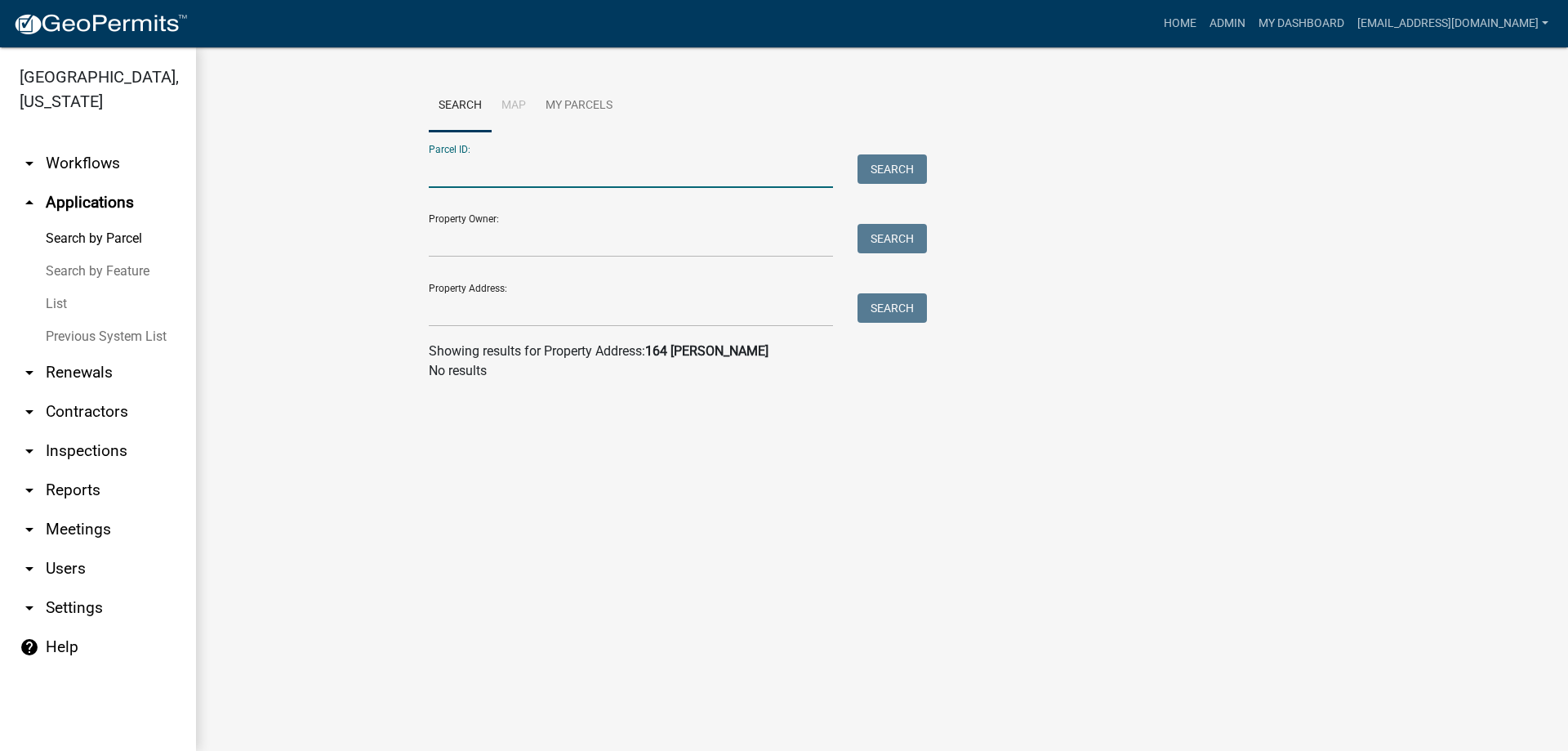
click at [510, 169] on input "Parcel ID:" at bounding box center [630, 171] width 404 height 34
click at [900, 174] on button "Search" at bounding box center [893, 169] width 70 height 29
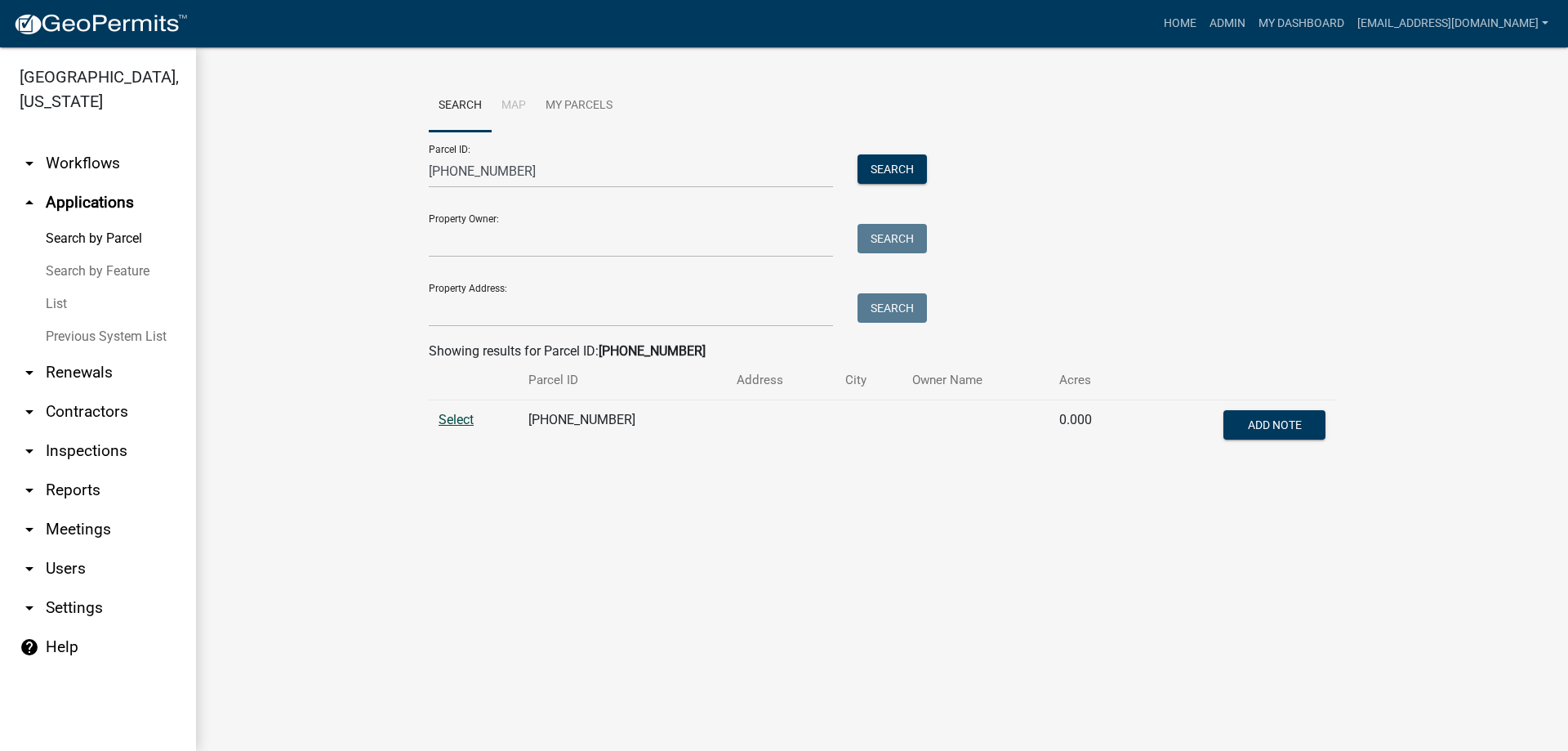
click at [451, 426] on span "Select" at bounding box center [456, 420] width 35 height 16
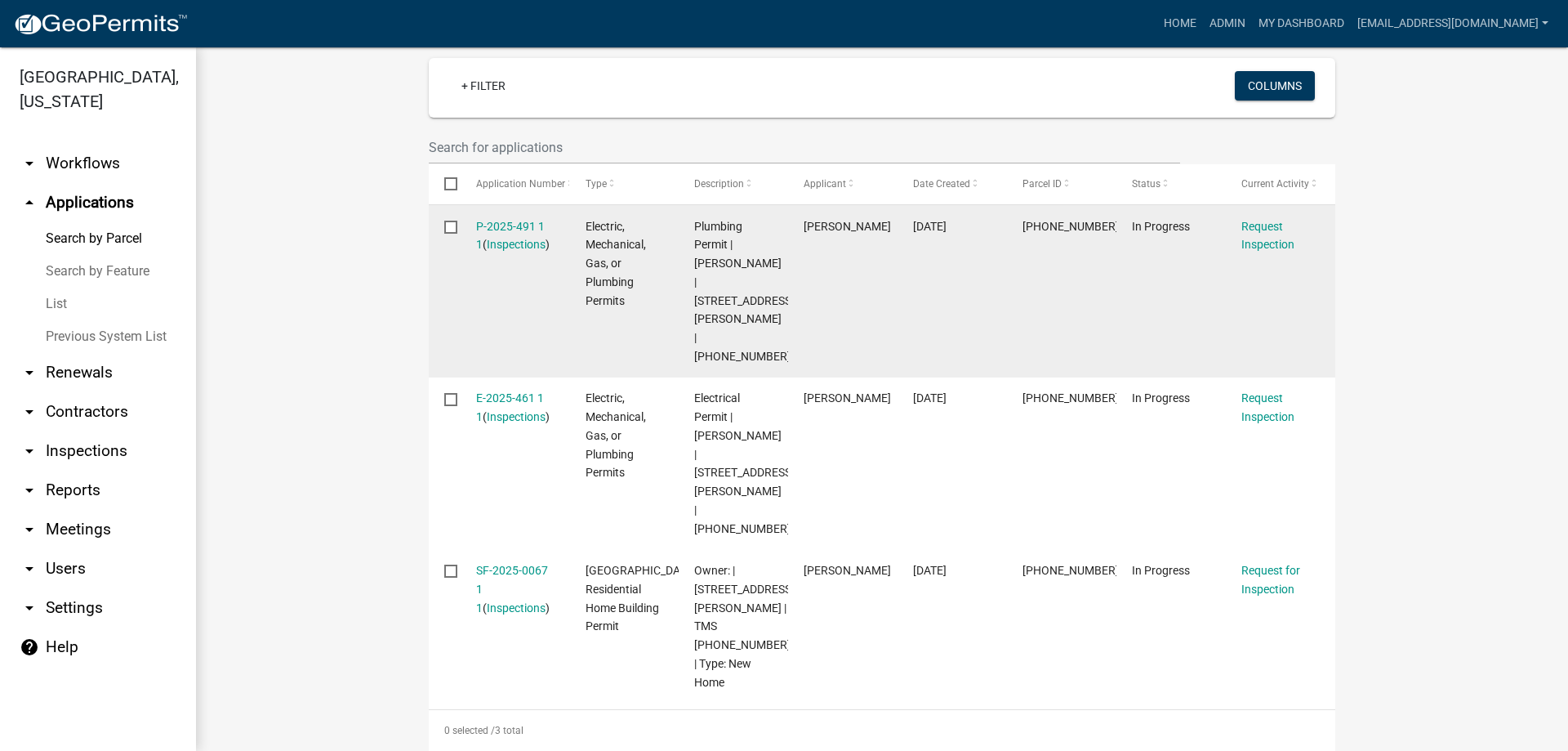
scroll to position [412, 0]
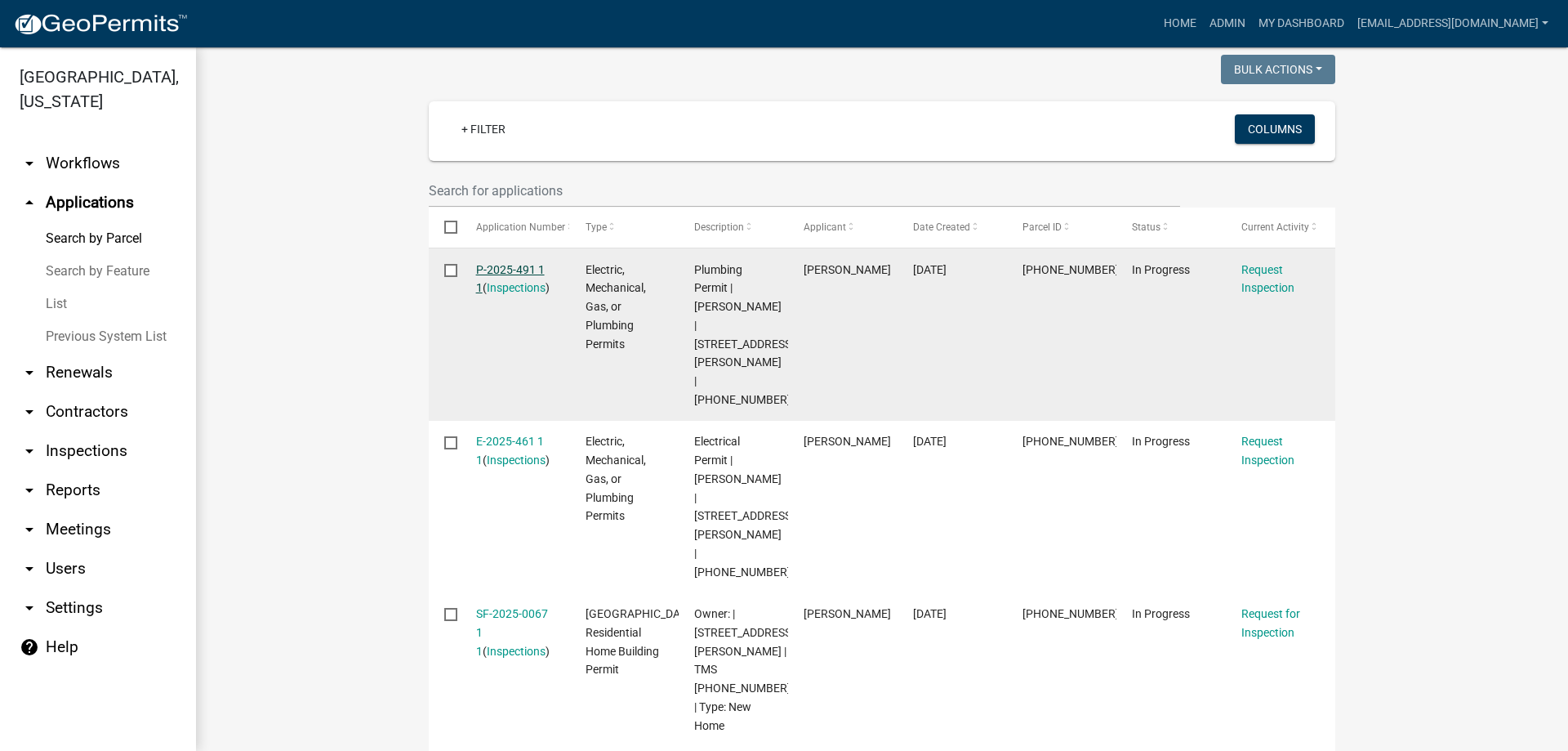
click at [499, 267] on link "P-2025-491 1 1" at bounding box center [510, 278] width 69 height 32
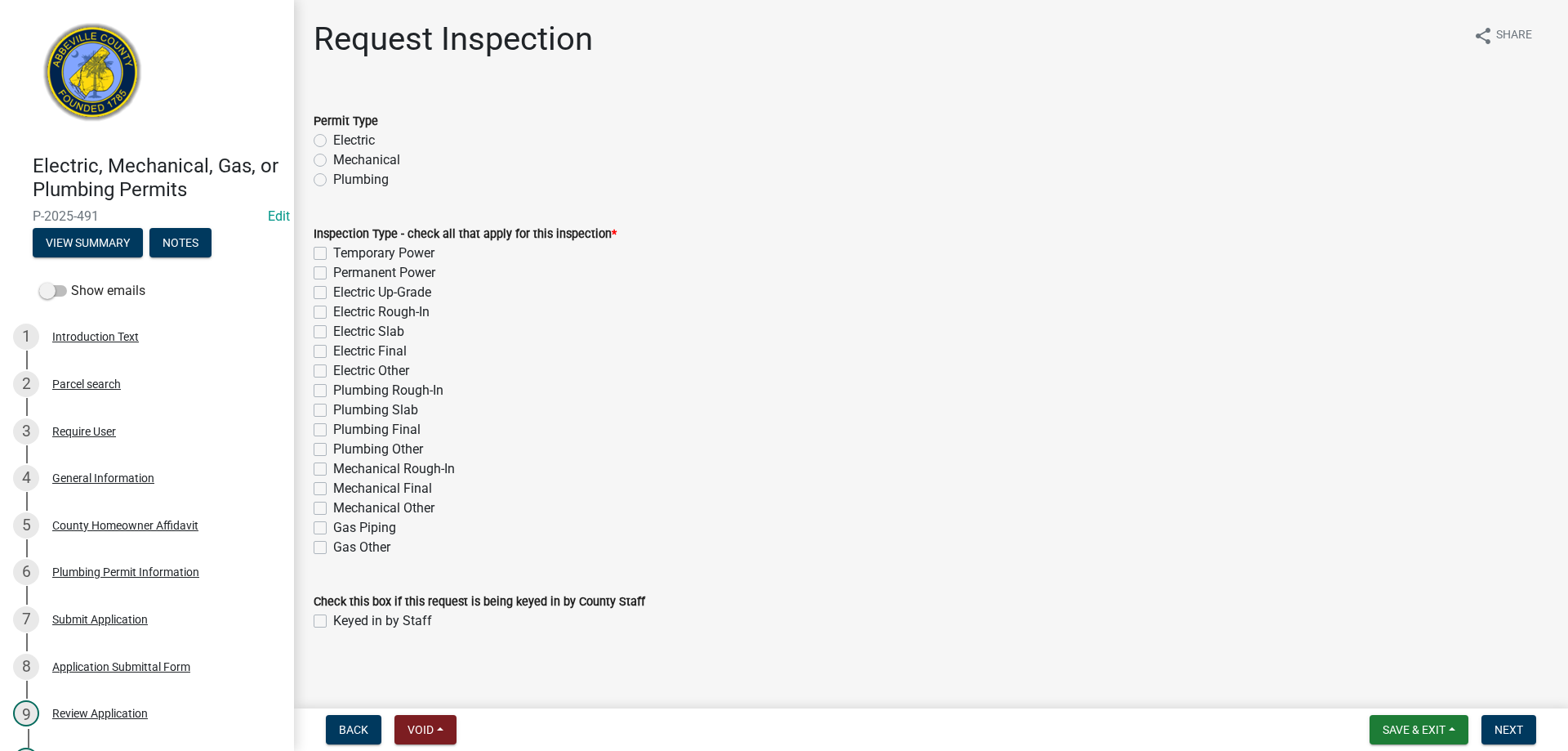
click at [334, 179] on label "Plumbing" at bounding box center [361, 180] width 55 height 19
click at [334, 179] on input "Plumbing" at bounding box center [338, 175] width 11 height 11
click at [334, 387] on label "Plumbing Rough-In" at bounding box center [389, 391] width 111 height 19
click at [334, 387] on input "Plumbing Rough-In" at bounding box center [338, 386] width 11 height 11
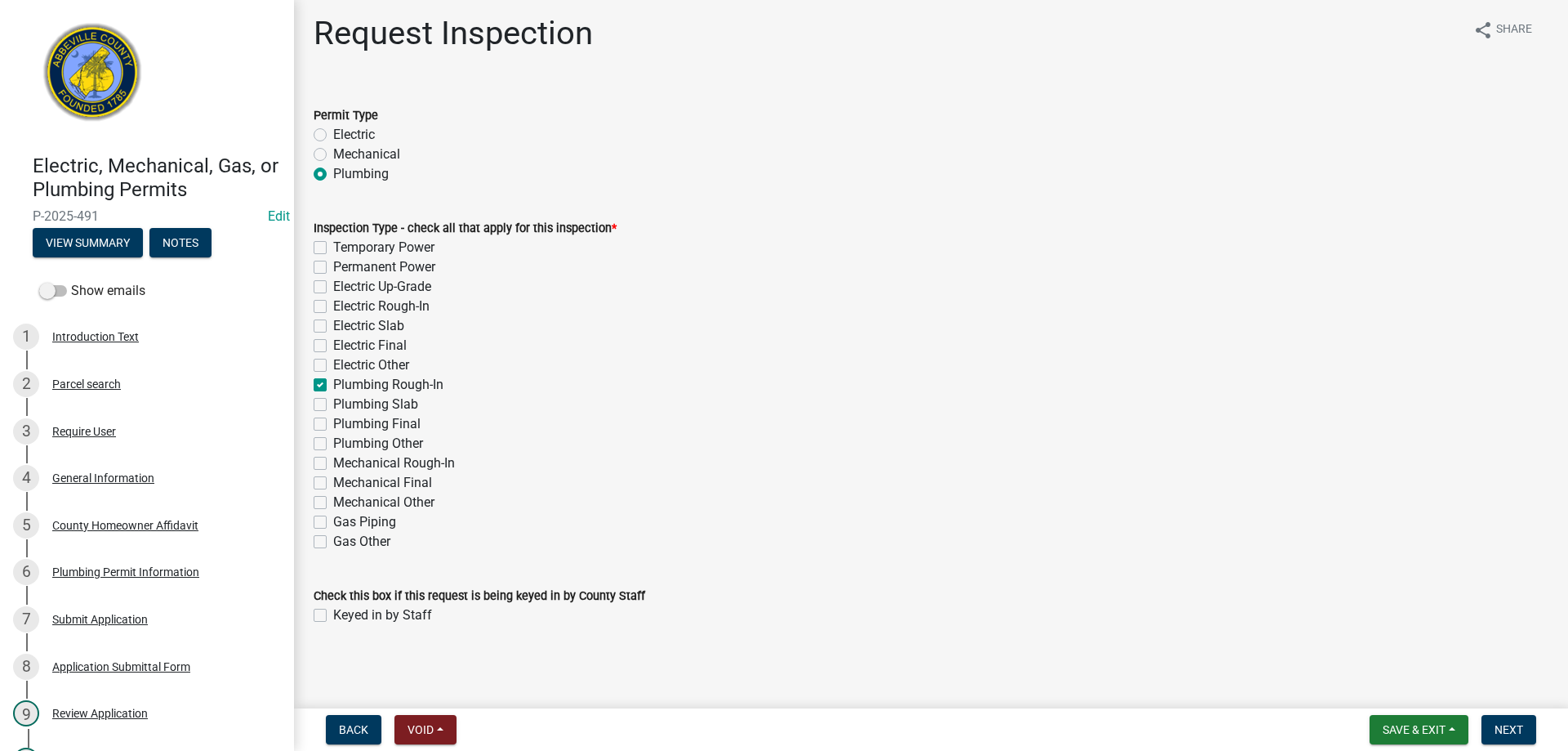
scroll to position [8, 0]
click at [334, 615] on label "Keyed in by Staff" at bounding box center [383, 614] width 99 height 19
click at [334, 615] on input "Keyed in by Staff" at bounding box center [338, 609] width 11 height 11
click at [1509, 729] on span "Next" at bounding box center [1509, 730] width 28 height 13
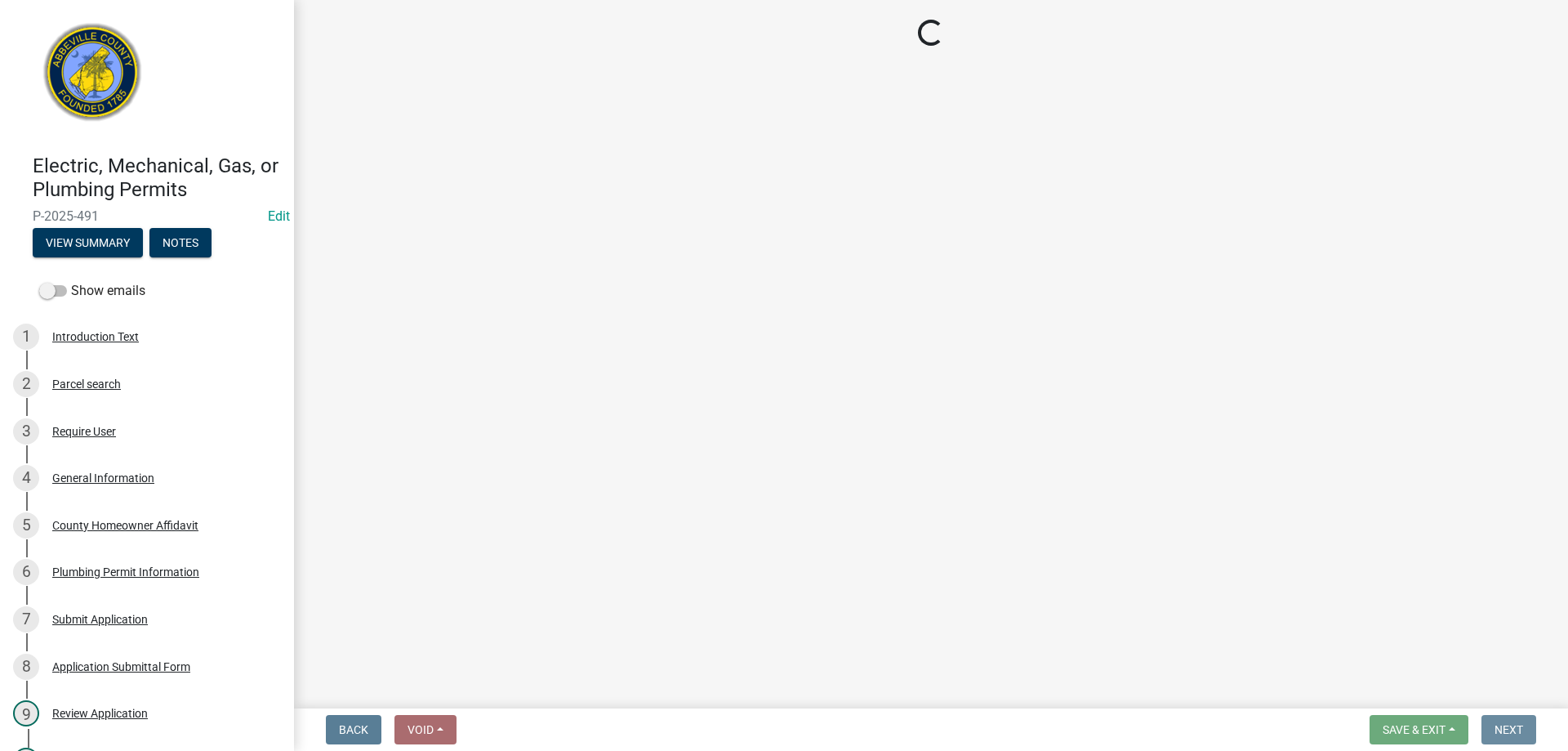
scroll to position [0, 0]
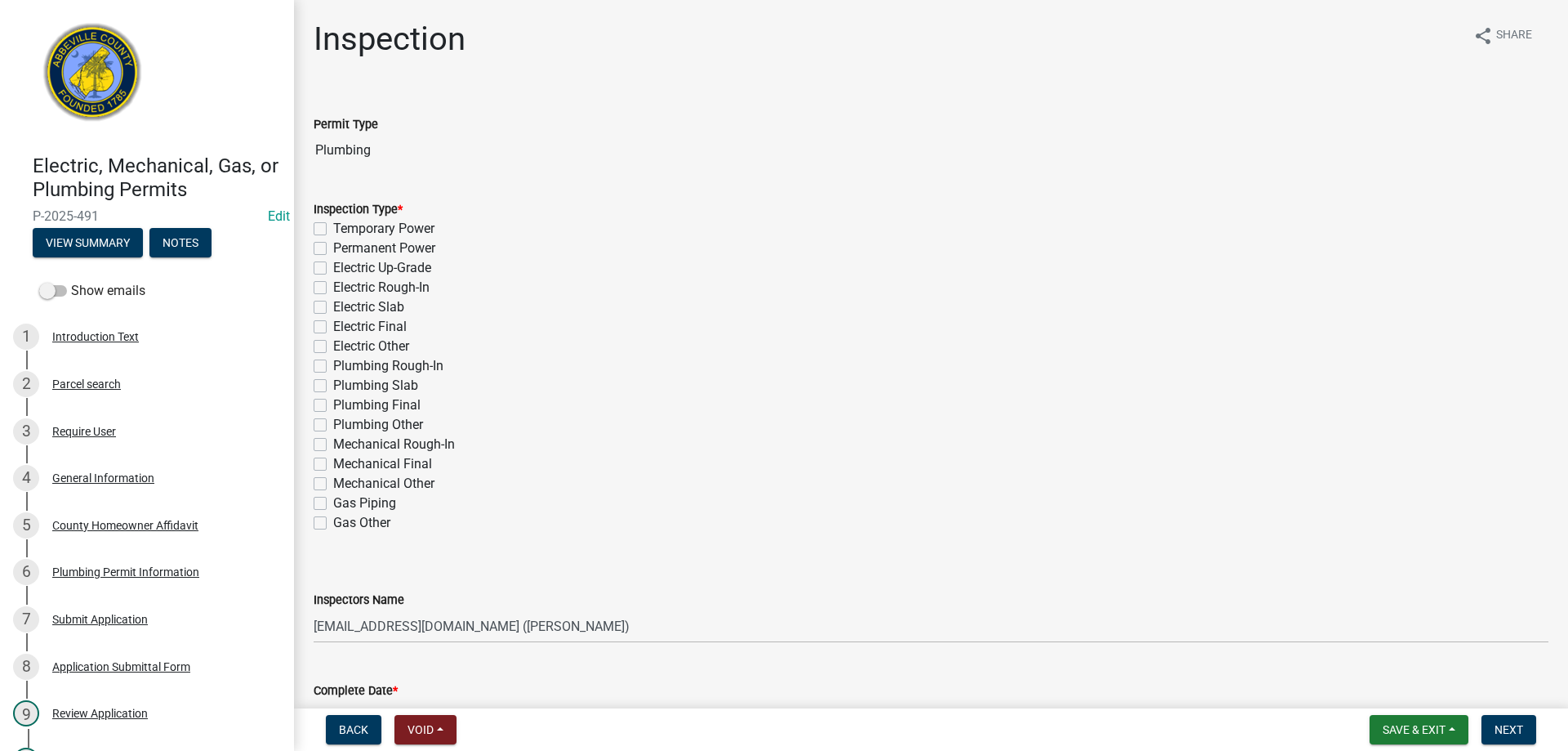
click at [334, 365] on label "Plumbing Rough-In" at bounding box center [389, 366] width 111 height 19
click at [334, 365] on input "Plumbing Rough-In" at bounding box center [338, 361] width 11 height 11
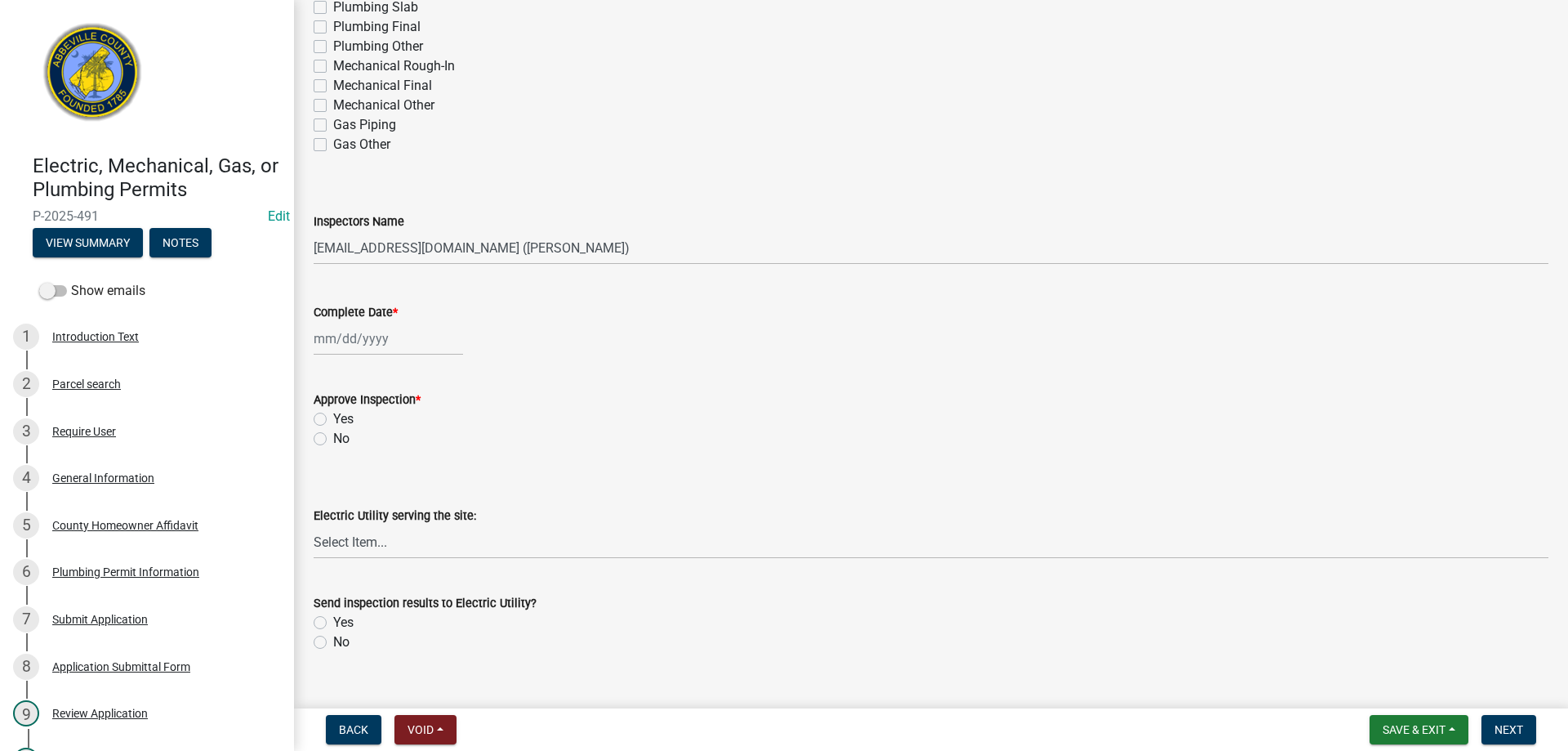
scroll to position [408, 0]
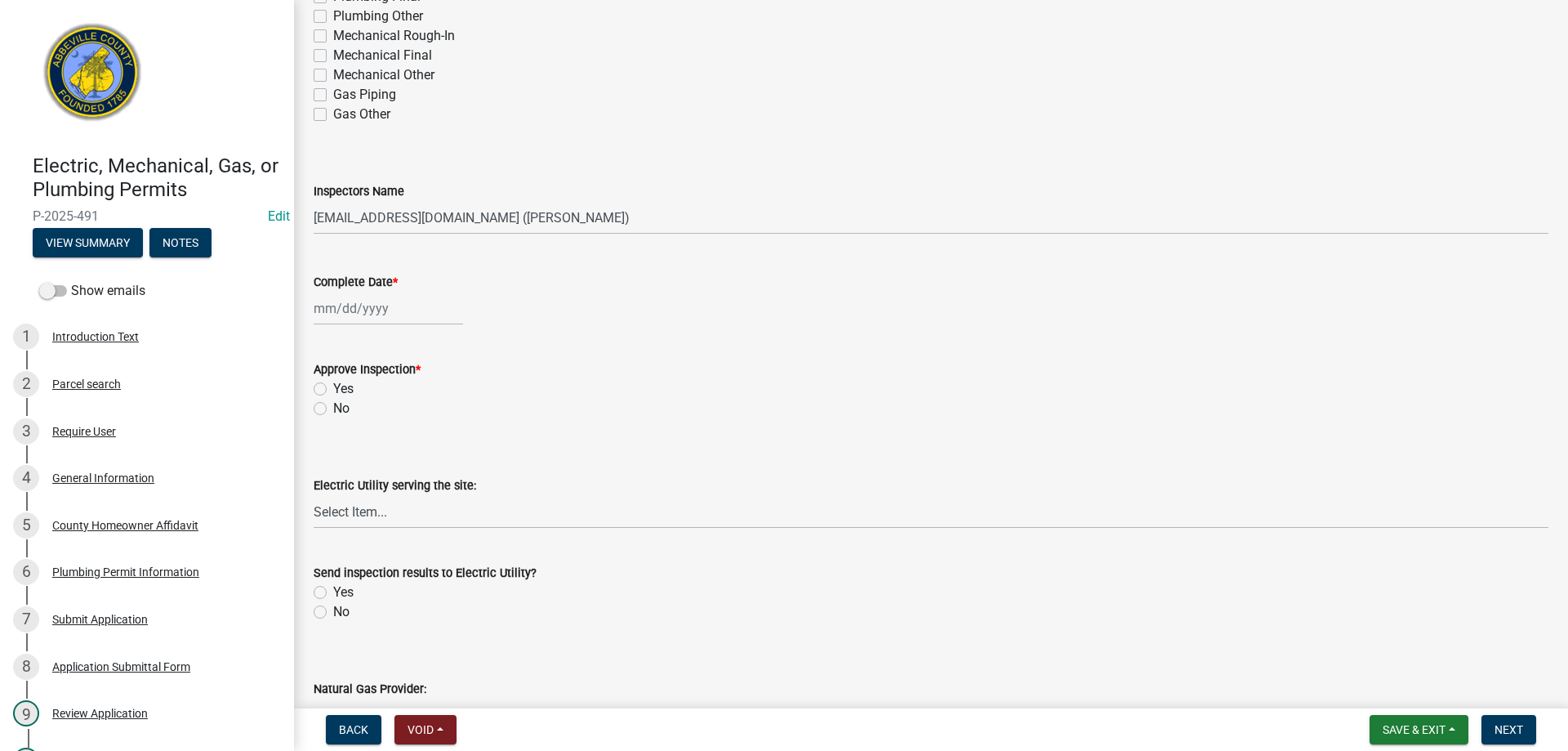
click at [339, 306] on div at bounding box center [388, 309] width 149 height 34
click at [330, 443] on div "13" at bounding box center [330, 447] width 26 height 26
click at [334, 386] on label "Yes" at bounding box center [343, 389] width 20 height 19
click at [334, 386] on input "Yes" at bounding box center [338, 384] width 11 height 11
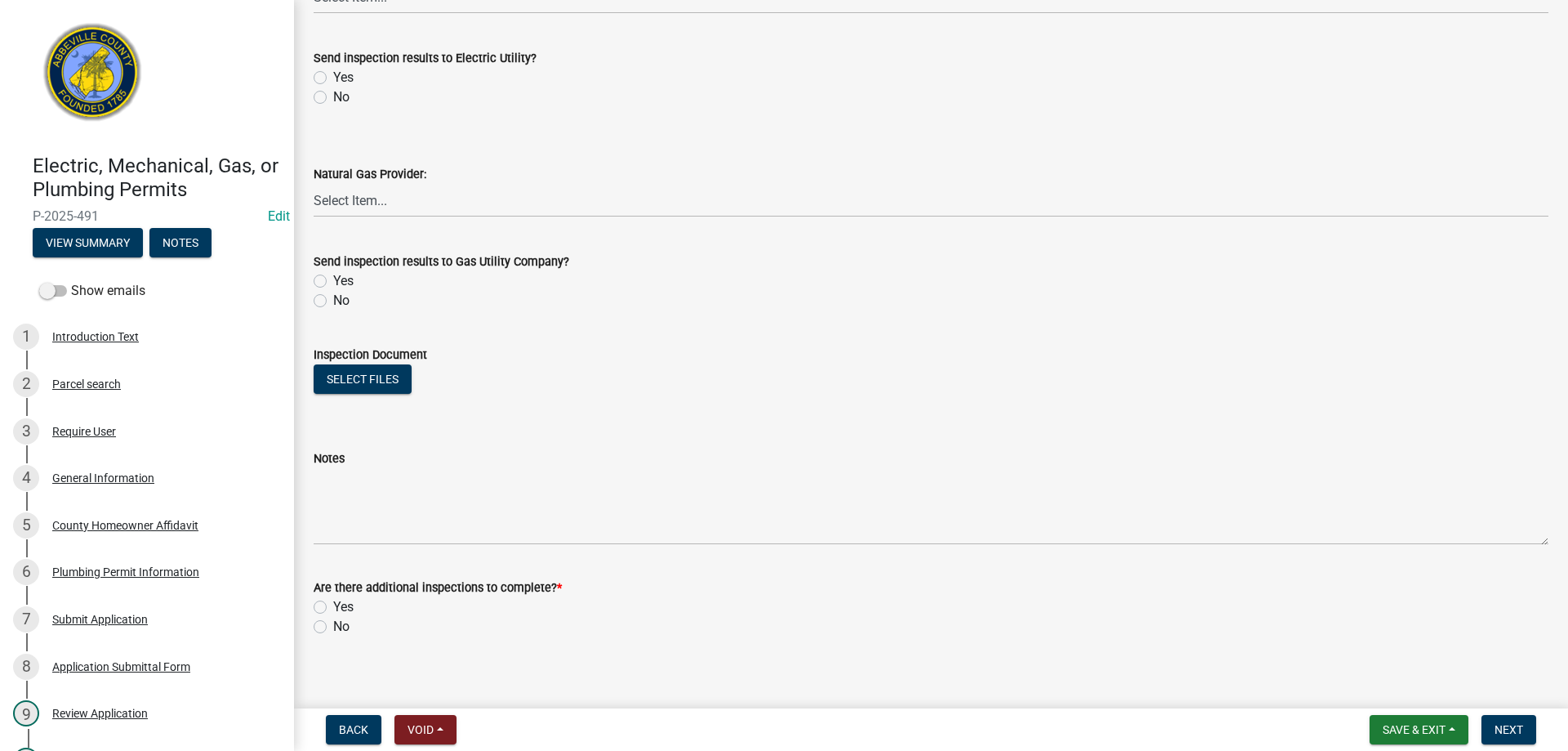
scroll to position [936, 0]
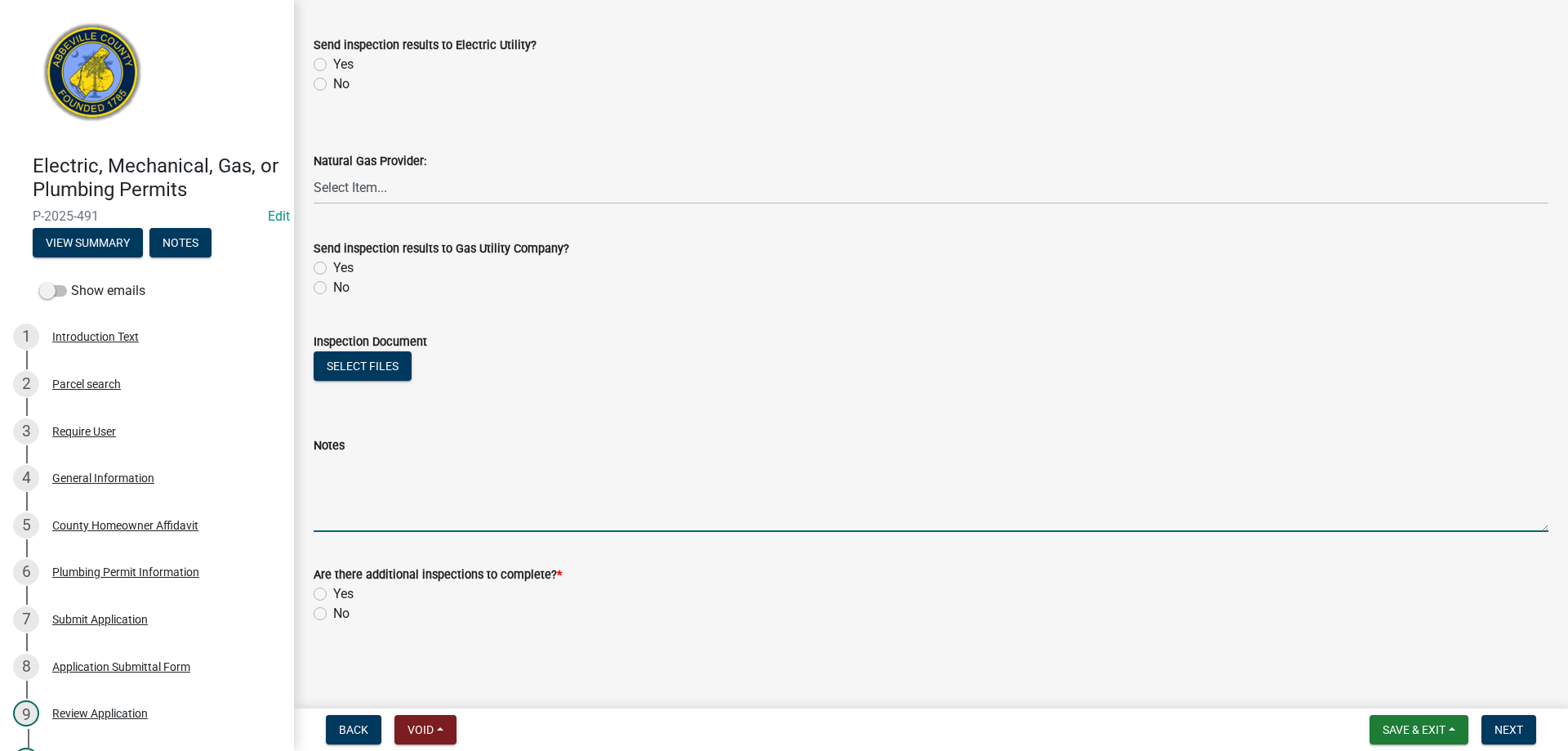
click at [405, 494] on textarea "Notes" at bounding box center [931, 493] width 1235 height 77
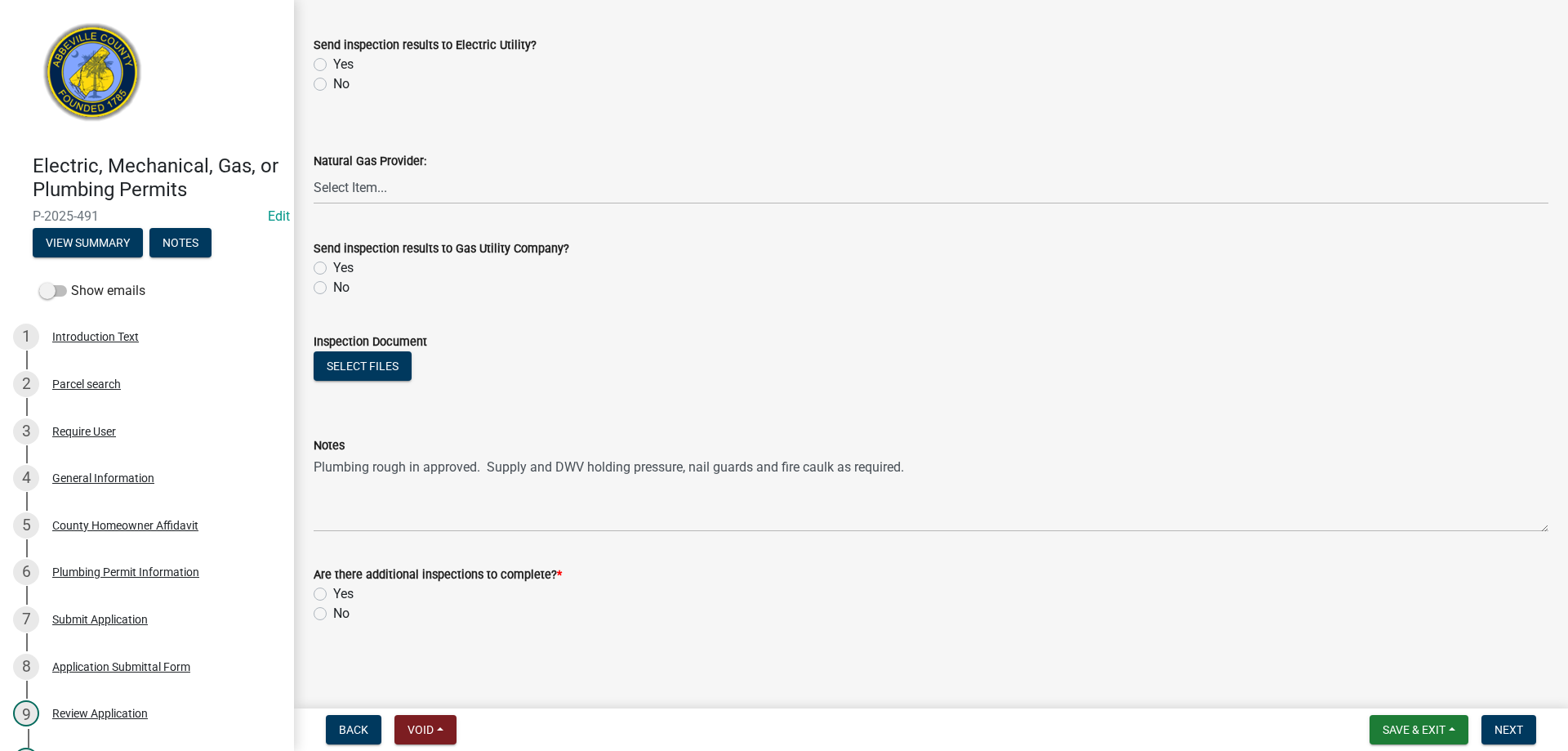
click at [334, 592] on label "Yes" at bounding box center [343, 594] width 20 height 19
click at [334, 592] on input "Yes" at bounding box center [338, 589] width 11 height 11
click at [1517, 724] on span "Next" at bounding box center [1509, 730] width 28 height 13
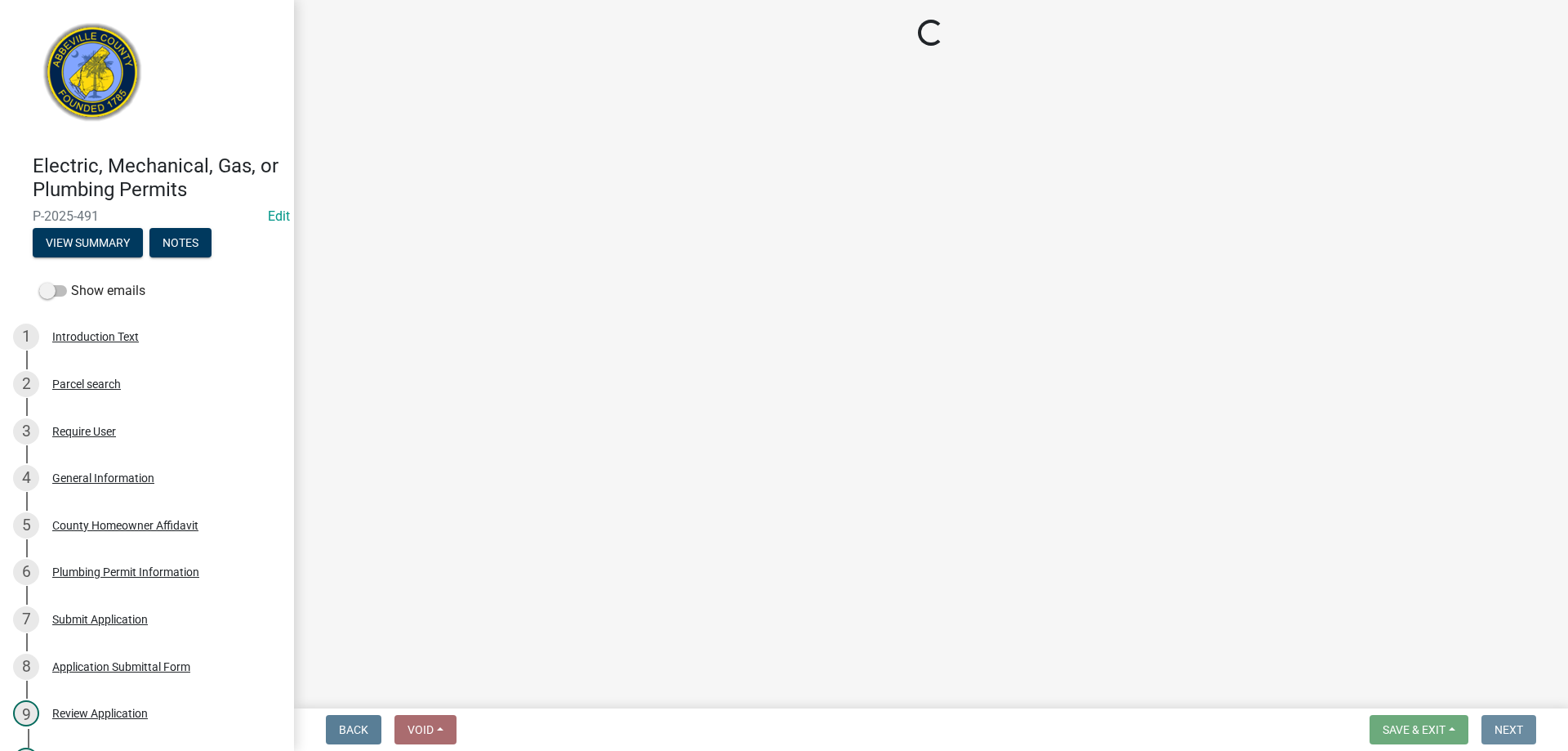
scroll to position [0, 0]
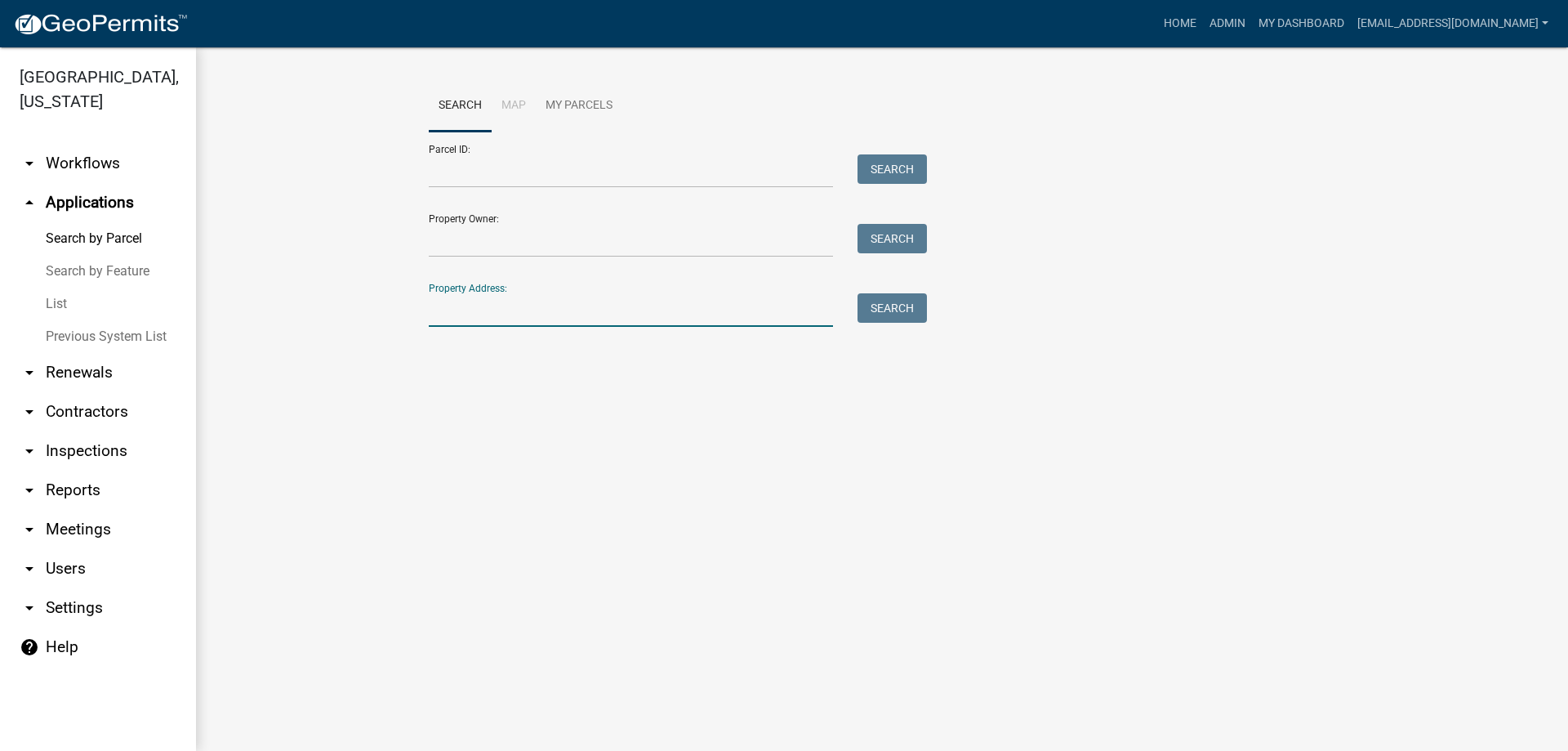
click at [520, 316] on input "Property Address:" at bounding box center [630, 310] width 404 height 34
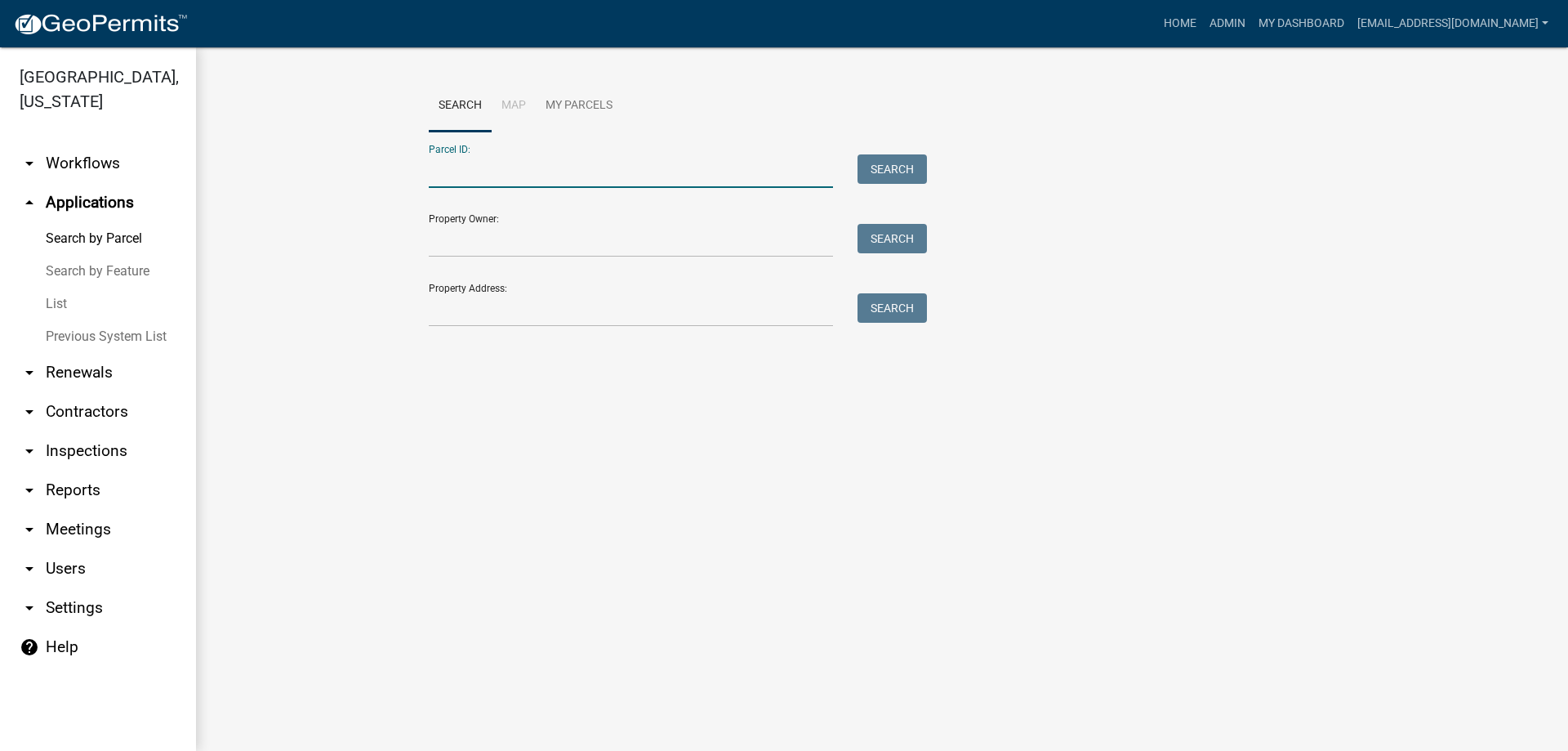
click at [515, 169] on input "Parcel ID:" at bounding box center [630, 171] width 404 height 34
click at [884, 168] on button "Search" at bounding box center [893, 169] width 70 height 29
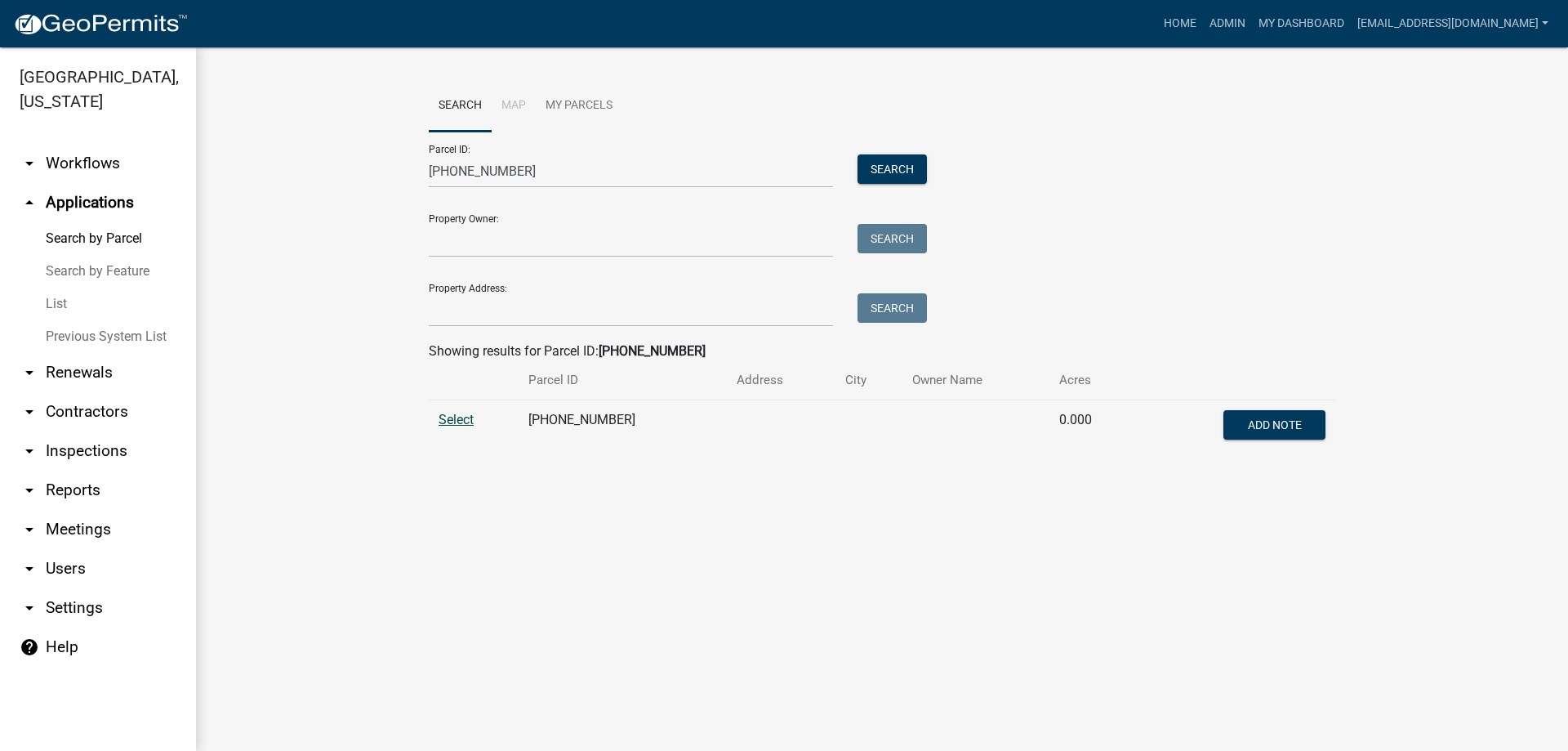
click at [461, 417] on span "Select" at bounding box center [456, 420] width 35 height 16
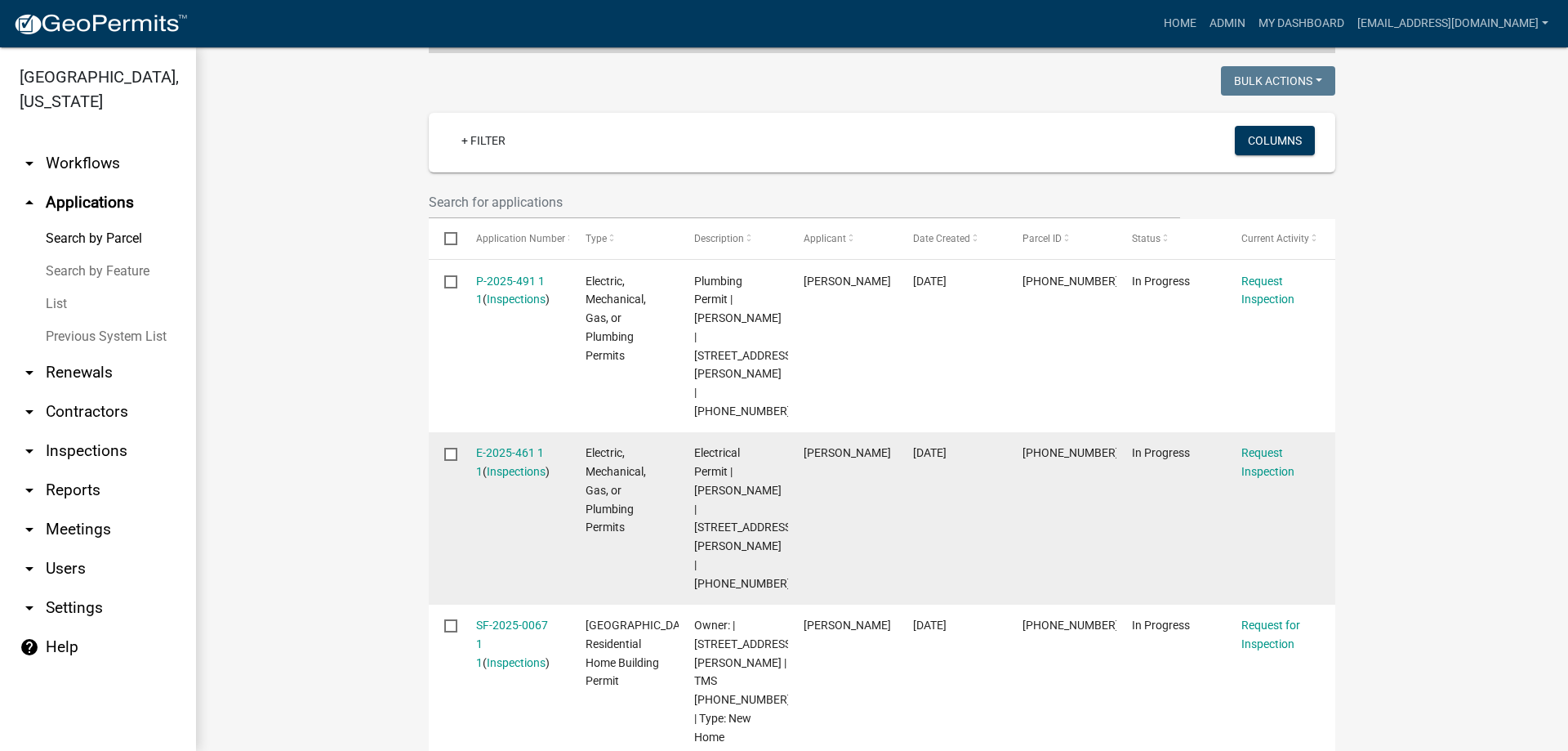
scroll to position [408, 0]
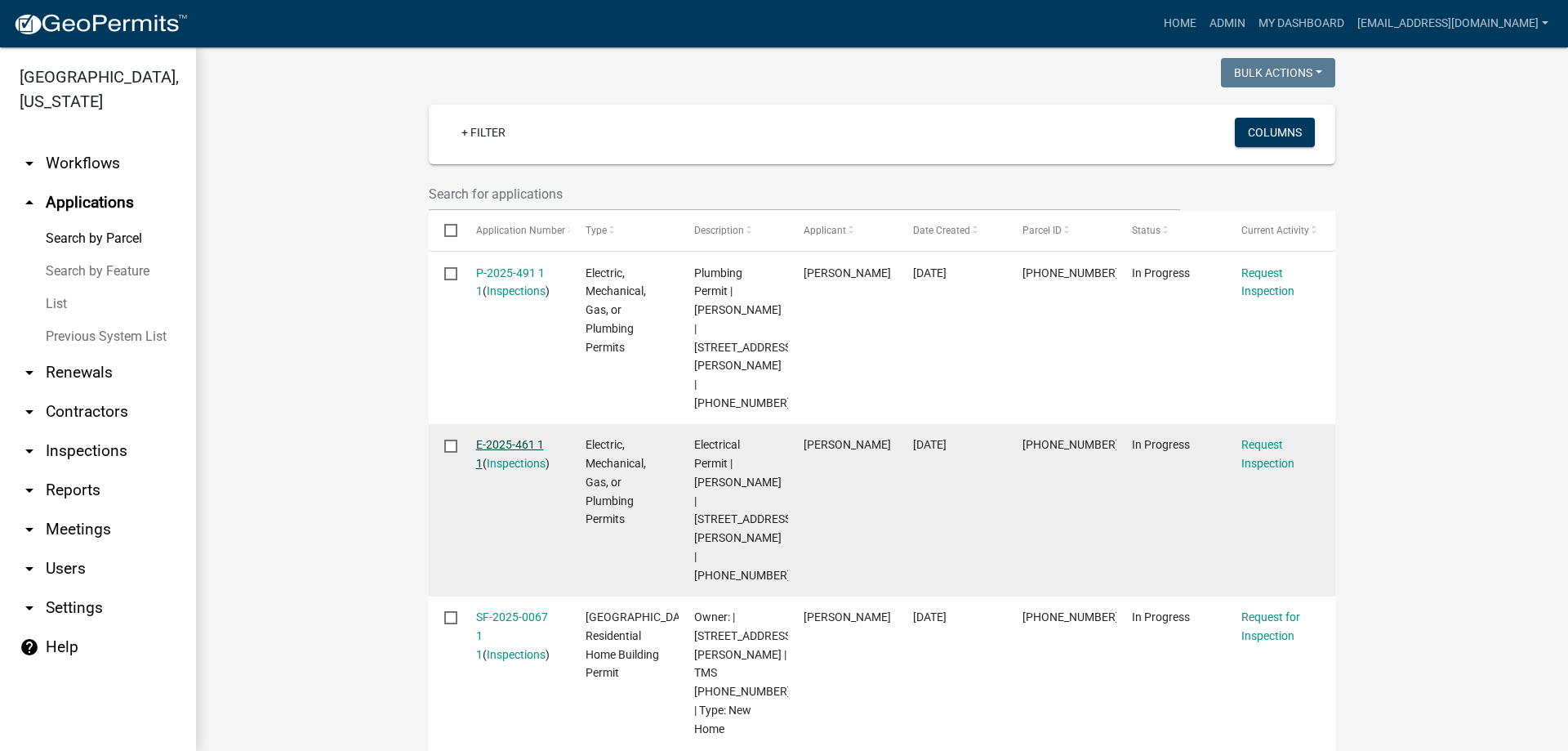
click at [502, 439] on link "E-2025-461 1 1" at bounding box center [510, 454] width 68 height 32
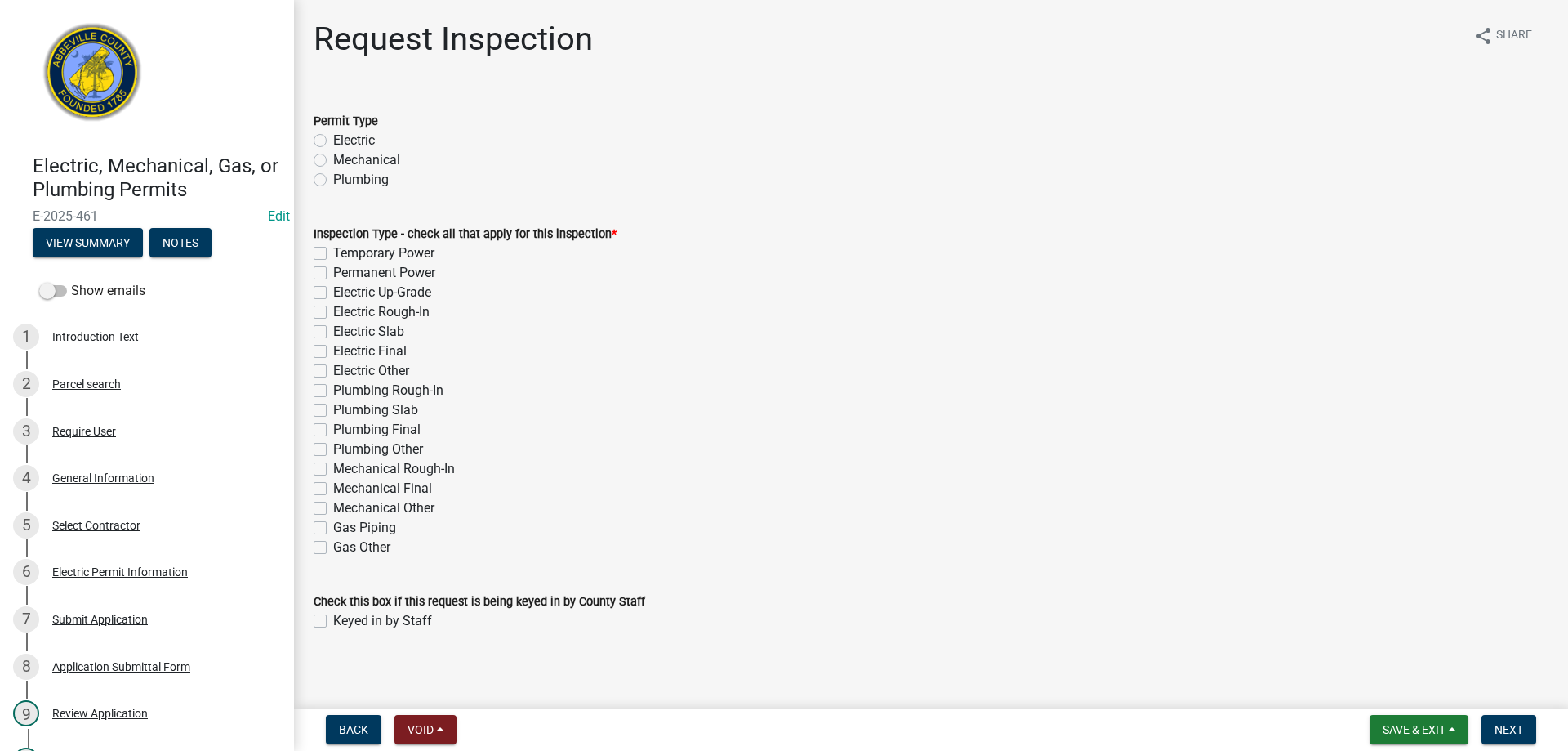
click at [334, 138] on label "Electric" at bounding box center [354, 141] width 42 height 19
click at [334, 138] on input "Electric" at bounding box center [338, 136] width 11 height 11
click at [334, 310] on label "Electric Rough-In" at bounding box center [381, 312] width 96 height 19
click at [334, 310] on input "Electric Rough-In" at bounding box center [338, 308] width 11 height 11
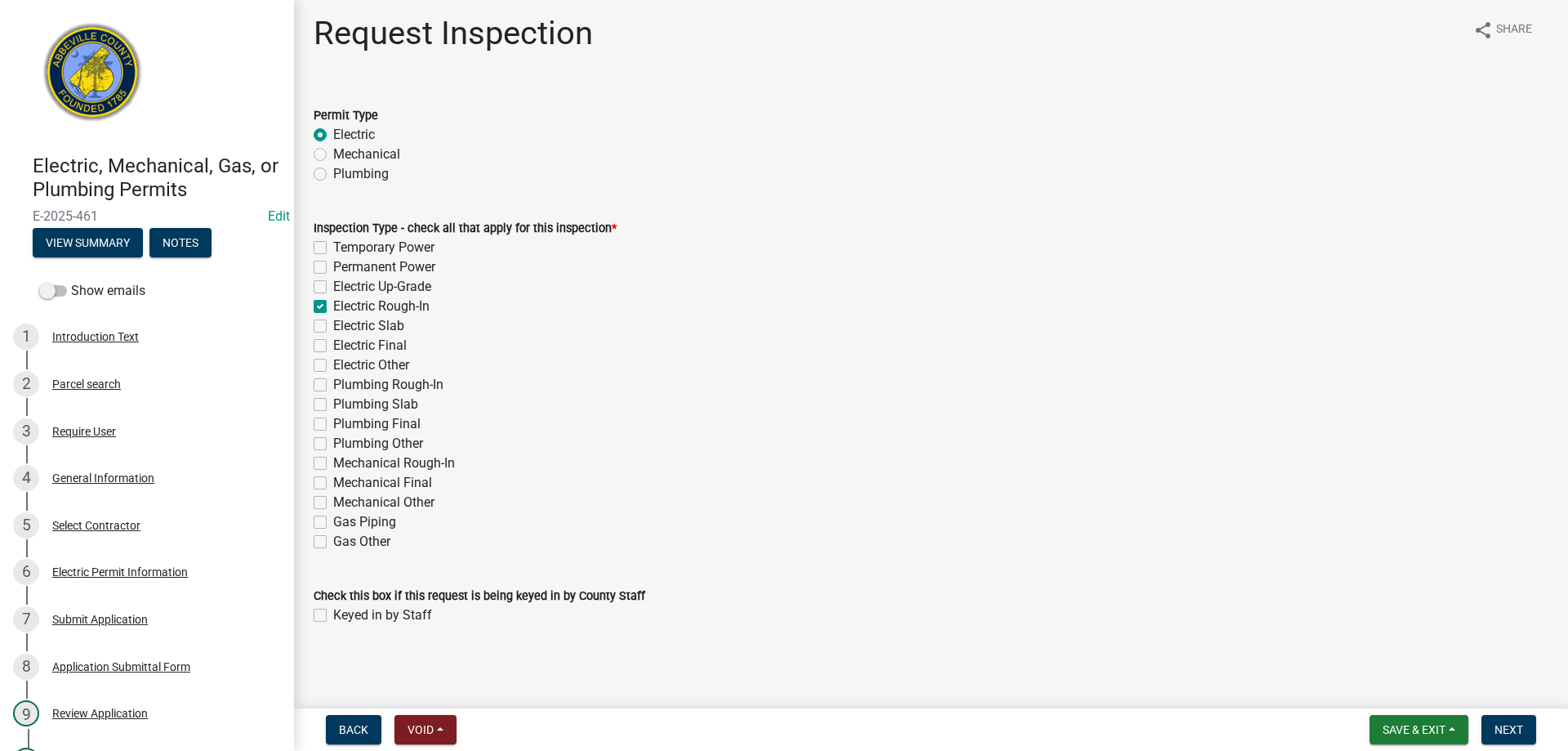
scroll to position [8, 0]
click at [334, 613] on label "Keyed in by Staff" at bounding box center [383, 614] width 99 height 19
click at [334, 613] on input "Keyed in by Staff" at bounding box center [338, 609] width 11 height 11
click at [1509, 724] on span "Next" at bounding box center [1509, 730] width 28 height 13
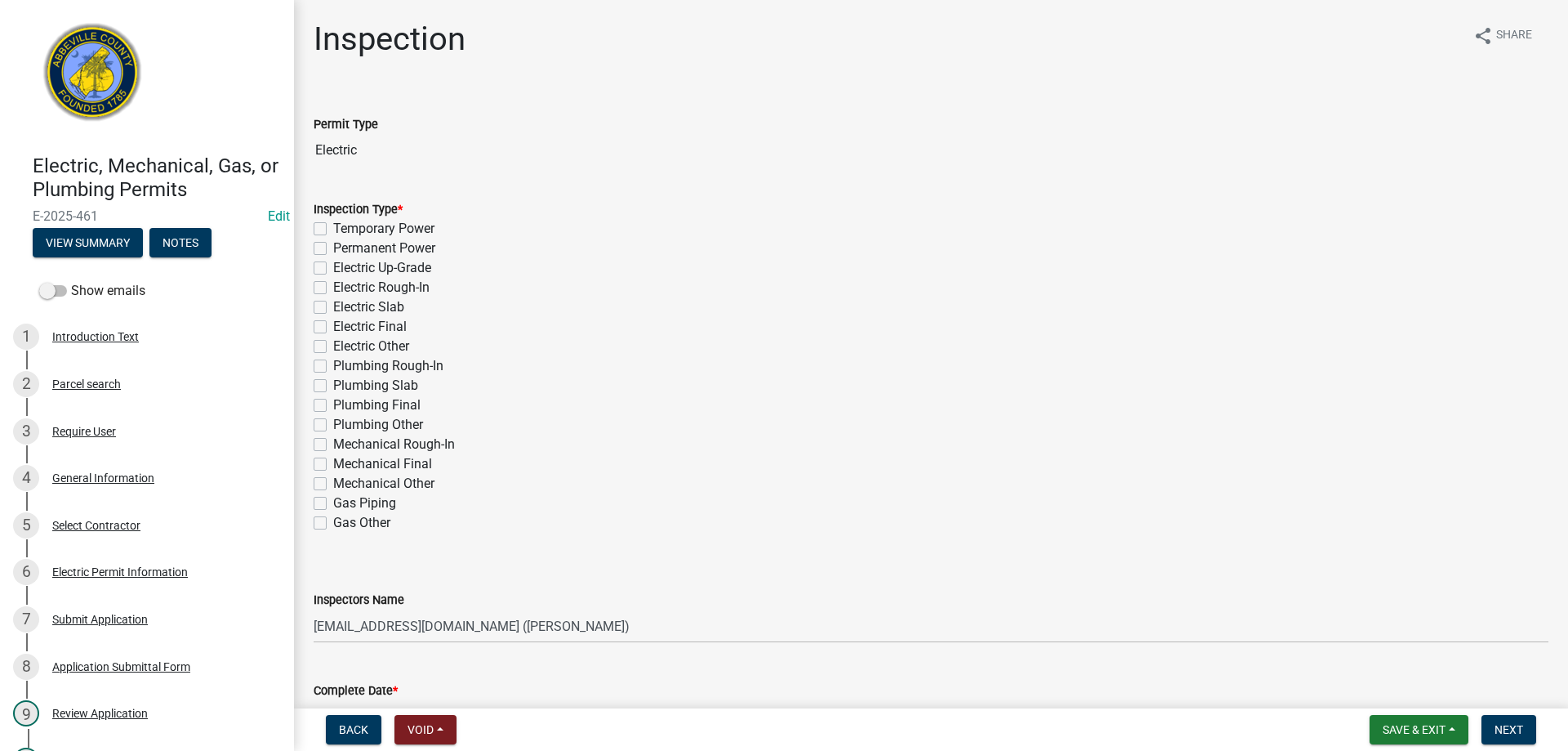
click at [334, 285] on label "Electric Rough-In" at bounding box center [381, 287] width 96 height 19
click at [334, 285] on input "Electric Rough-In" at bounding box center [338, 282] width 11 height 11
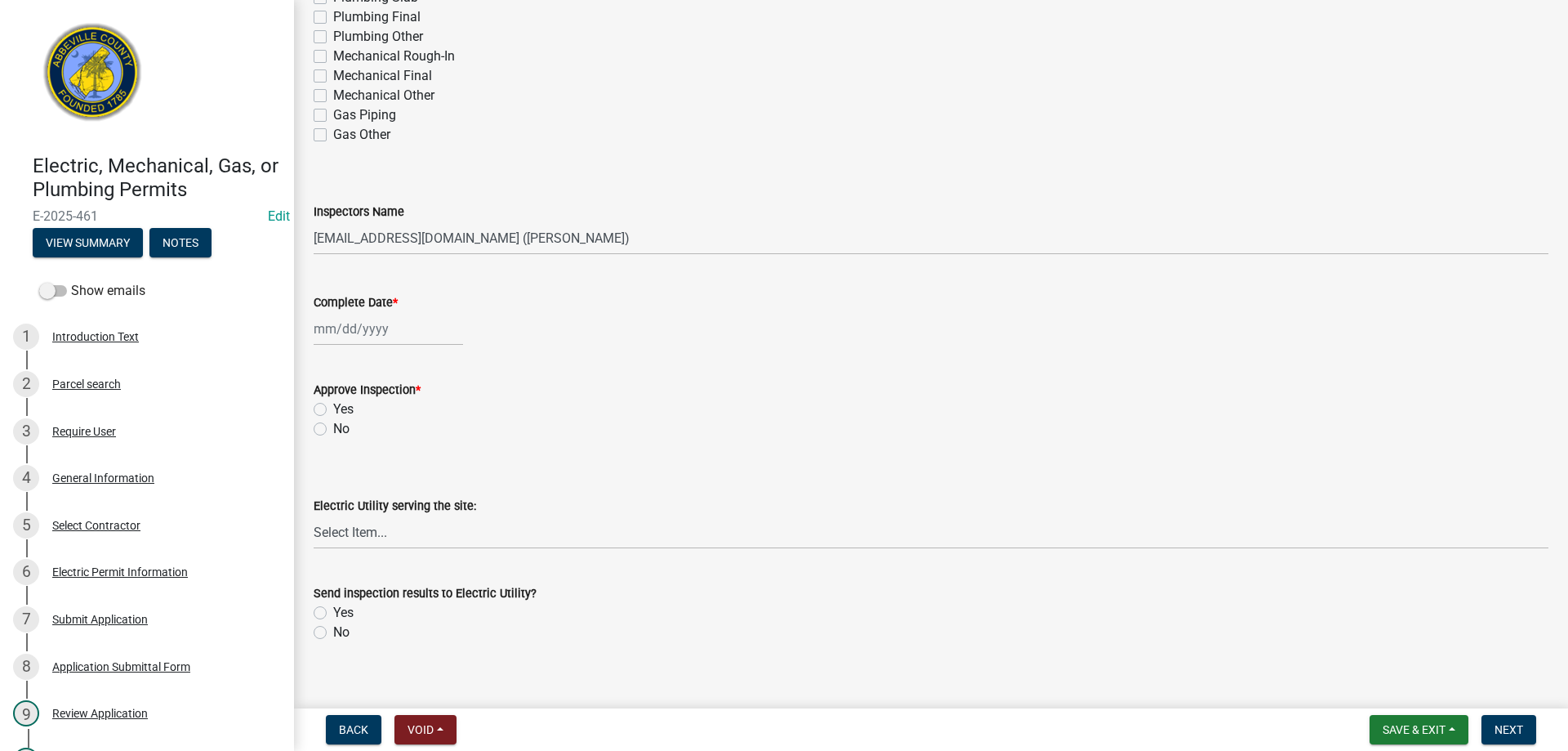
scroll to position [408, 0]
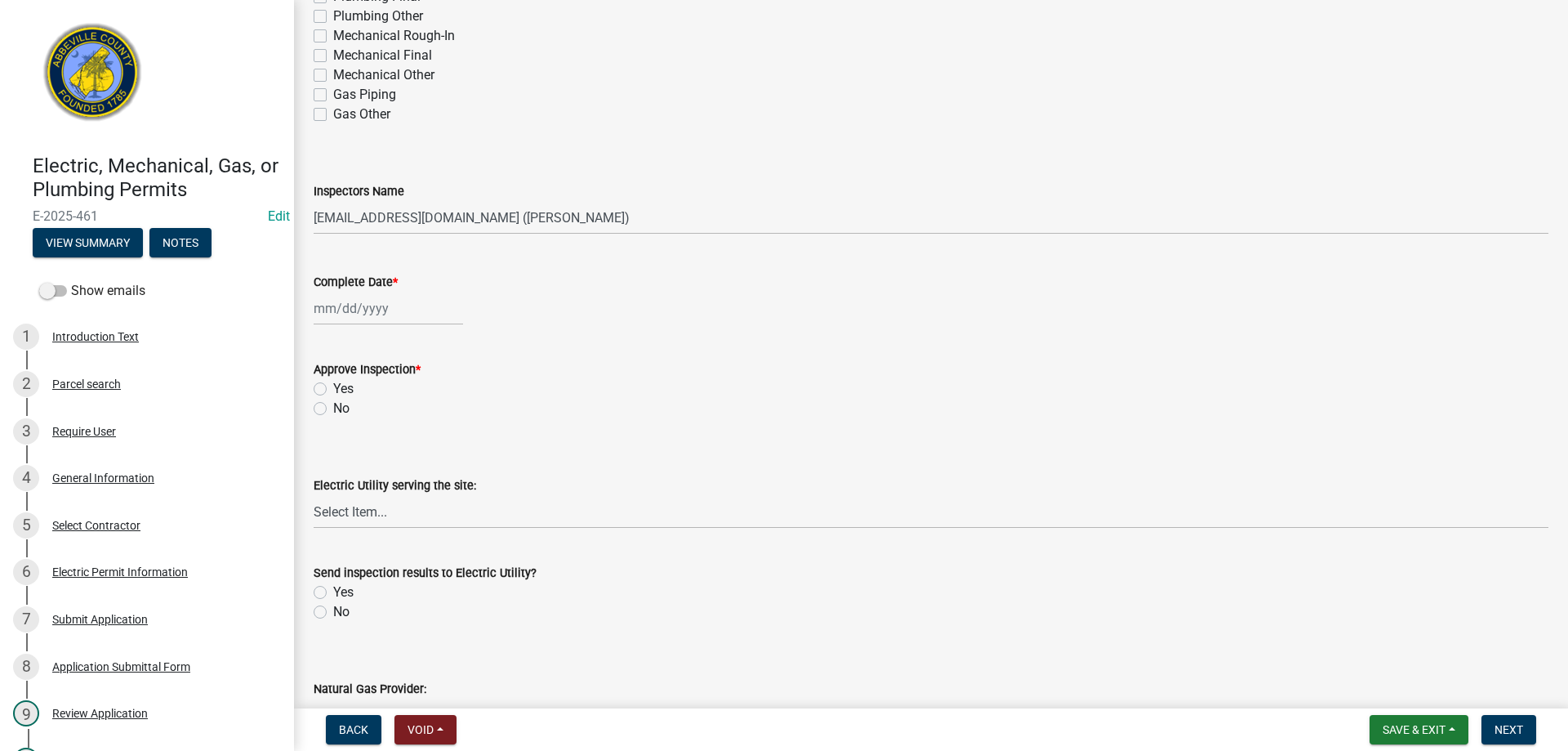
click at [369, 306] on div at bounding box center [388, 309] width 149 height 34
click at [330, 443] on div "13" at bounding box center [330, 447] width 26 height 26
click at [334, 408] on label "No" at bounding box center [341, 408] width 16 height 19
click at [334, 408] on input "No" at bounding box center [338, 404] width 11 height 11
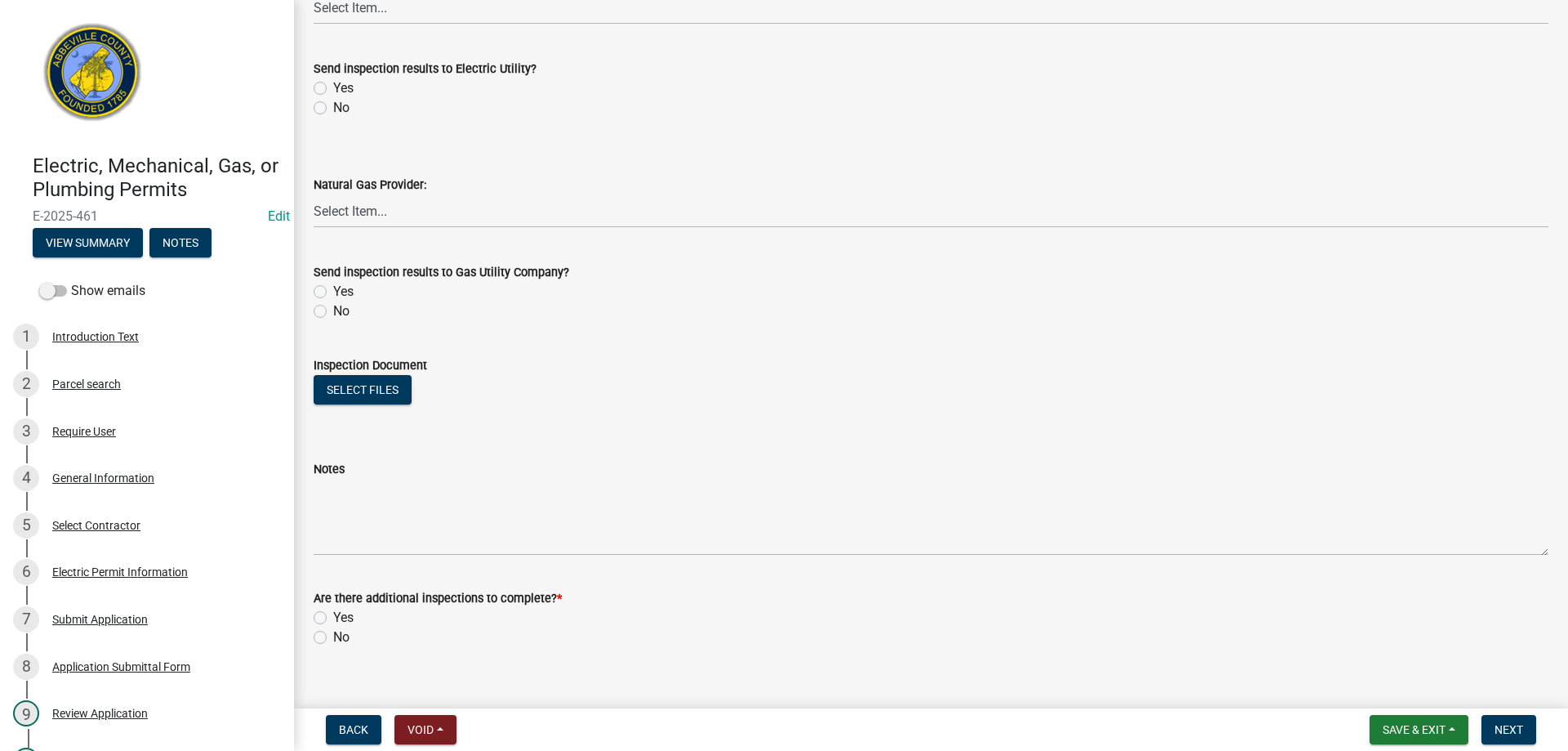
scroll to position [936, 0]
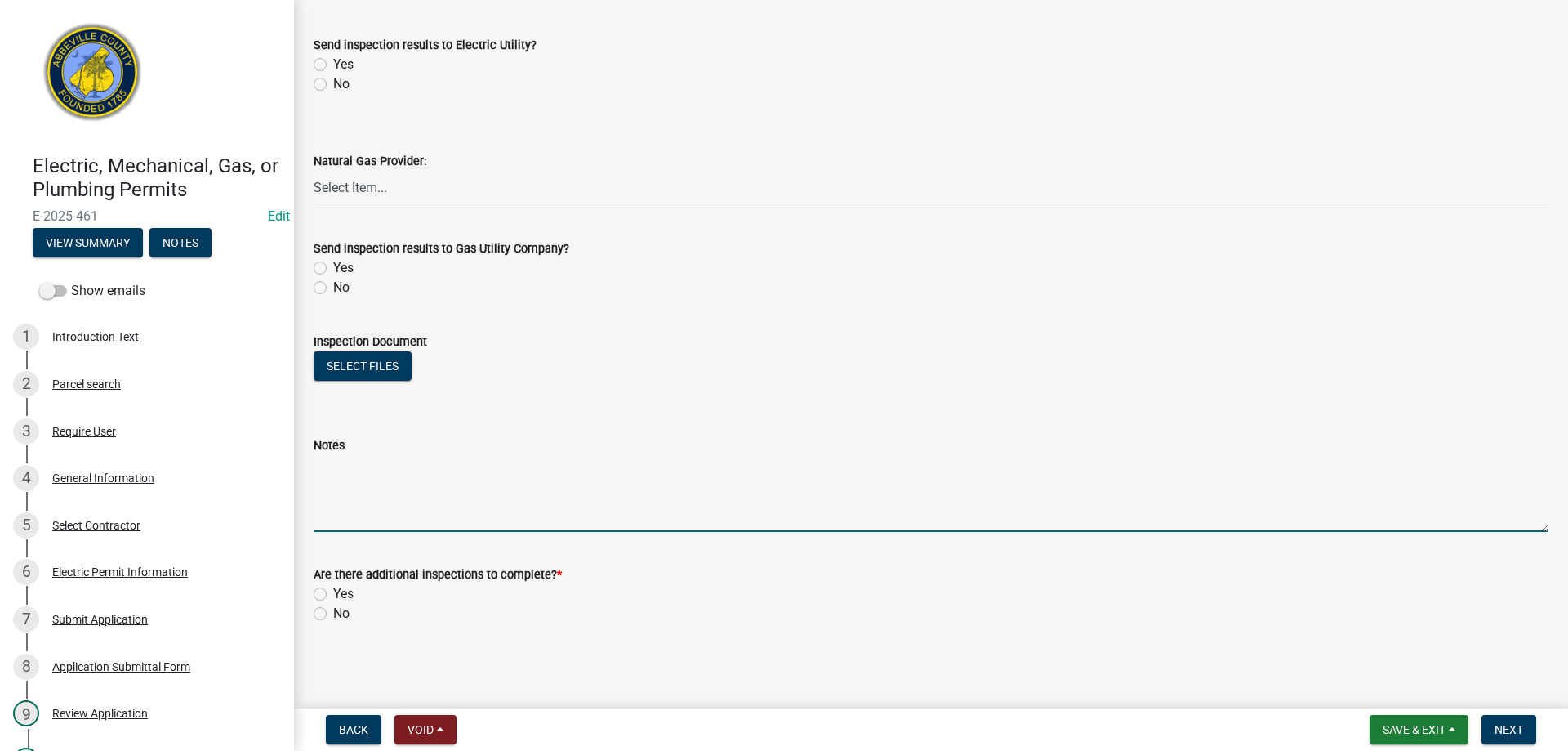
drag, startPoint x: 335, startPoint y: 507, endPoint x: 369, endPoint y: 496, distance: 35.7
click at [335, 506] on textarea "Notes" at bounding box center [931, 493] width 1235 height 77
click at [334, 594] on label "Yes" at bounding box center [343, 594] width 20 height 19
click at [334, 594] on input "Yes" at bounding box center [338, 589] width 11 height 11
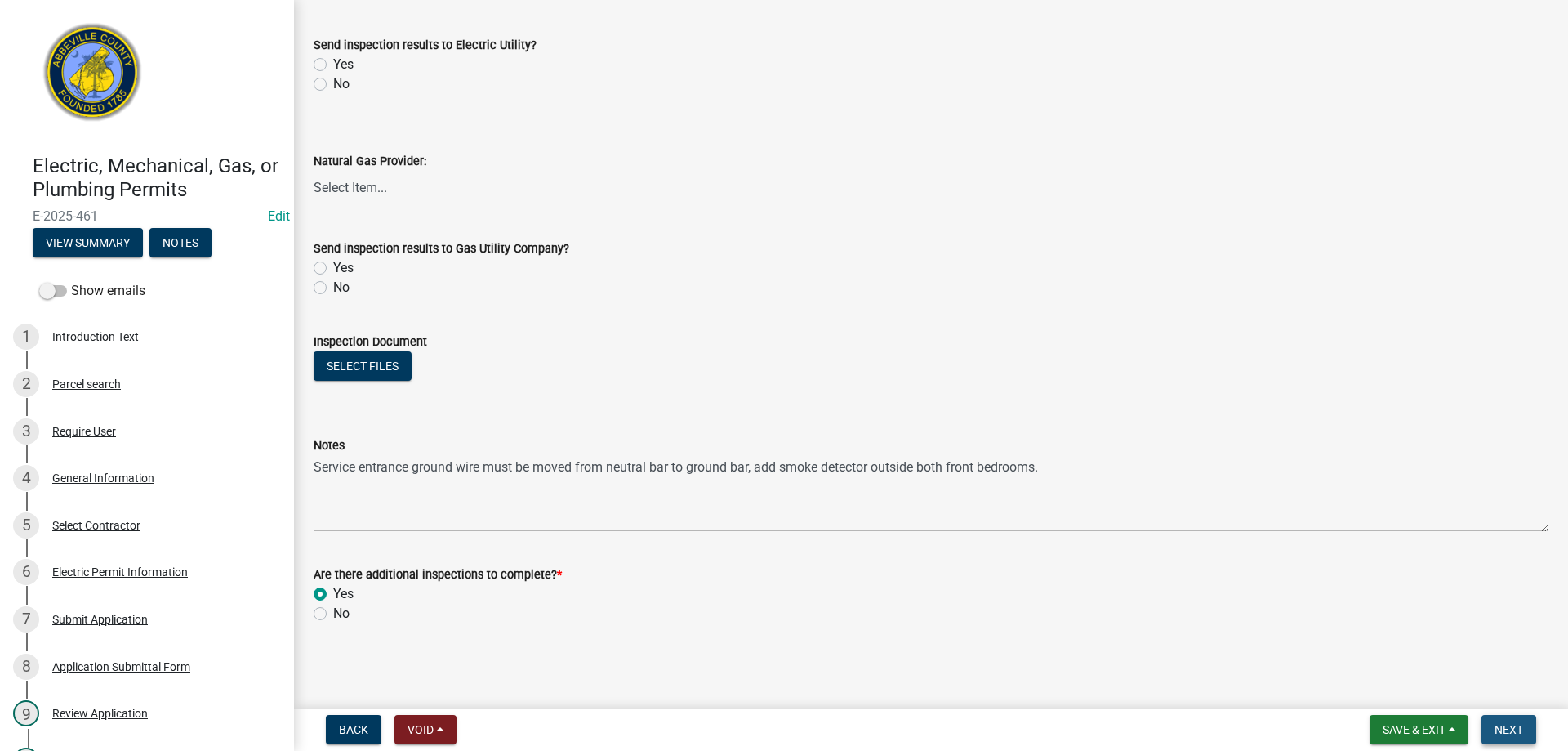
click at [1517, 724] on span "Next" at bounding box center [1509, 730] width 28 height 13
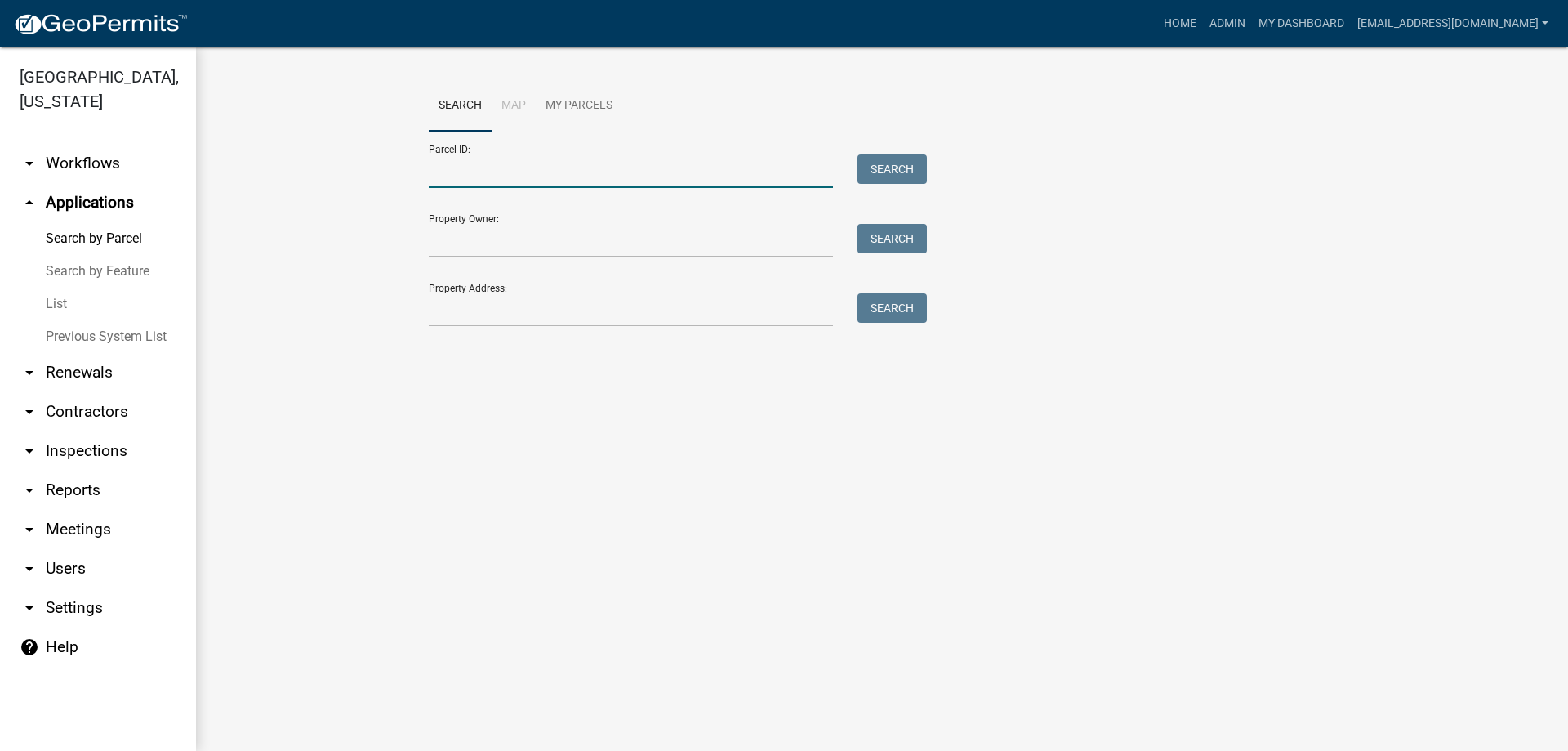
click at [496, 175] on input "Parcel ID:" at bounding box center [630, 171] width 404 height 34
click at [897, 167] on button "Search" at bounding box center [893, 169] width 70 height 29
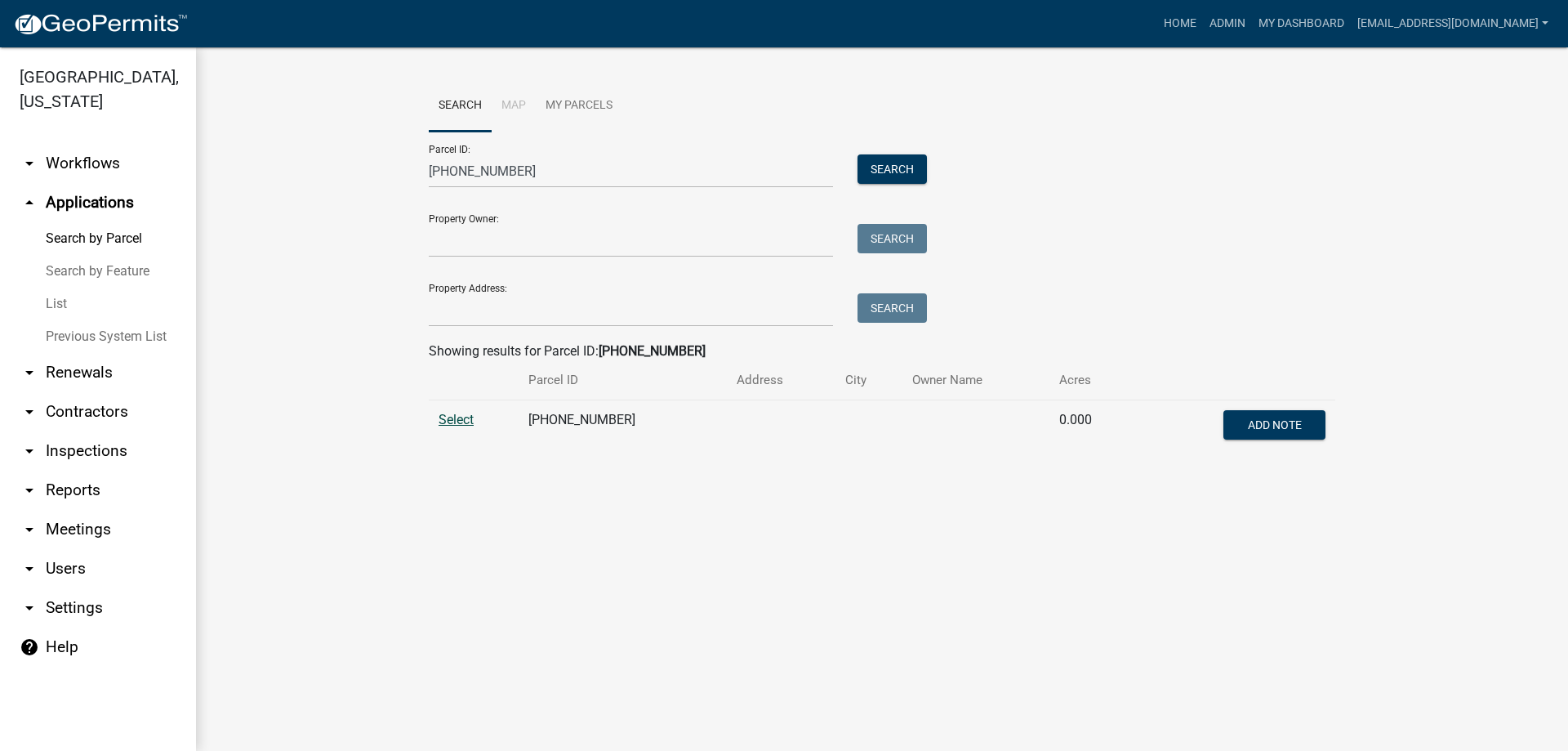
click at [452, 420] on span "Select" at bounding box center [456, 420] width 35 height 16
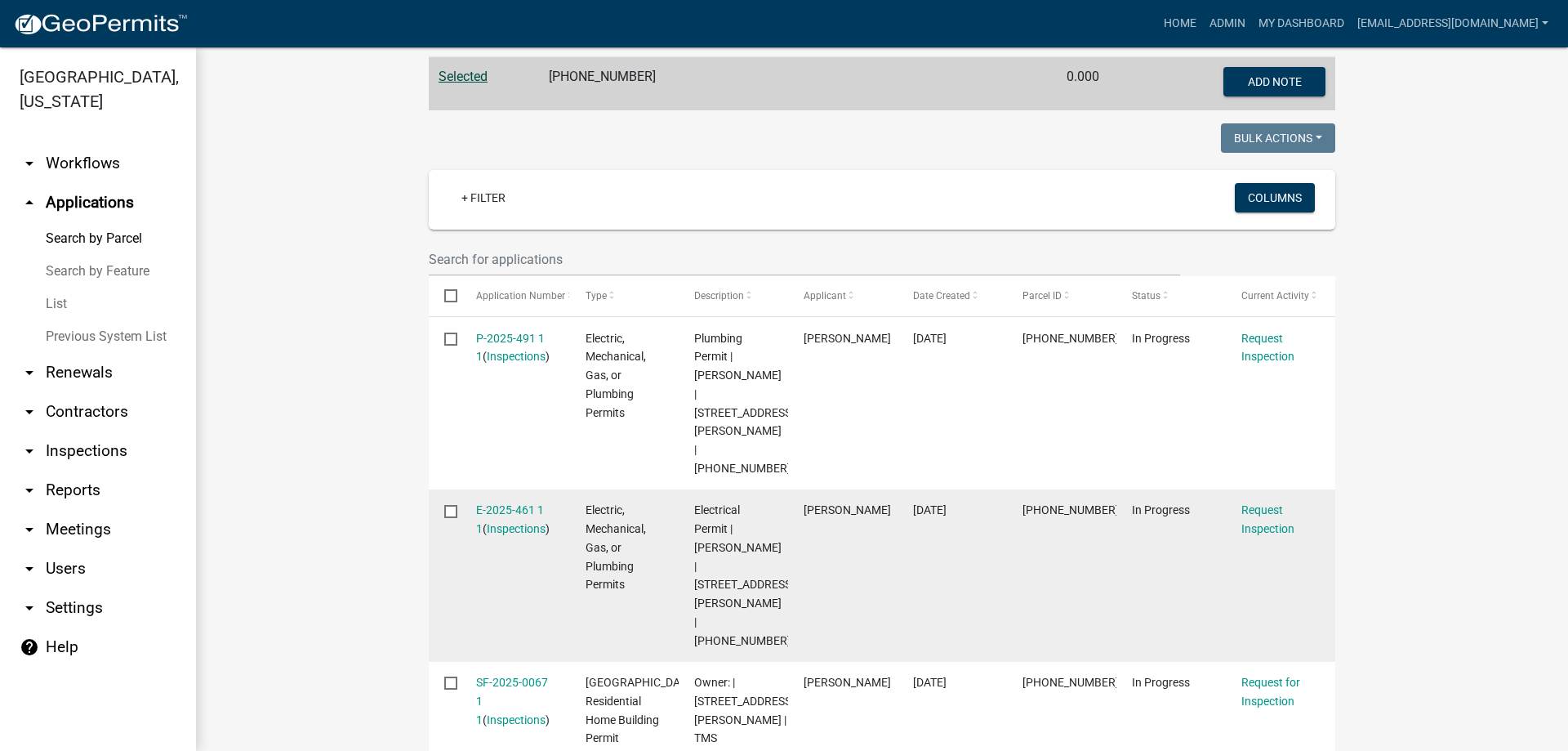
scroll to position [408, 0]
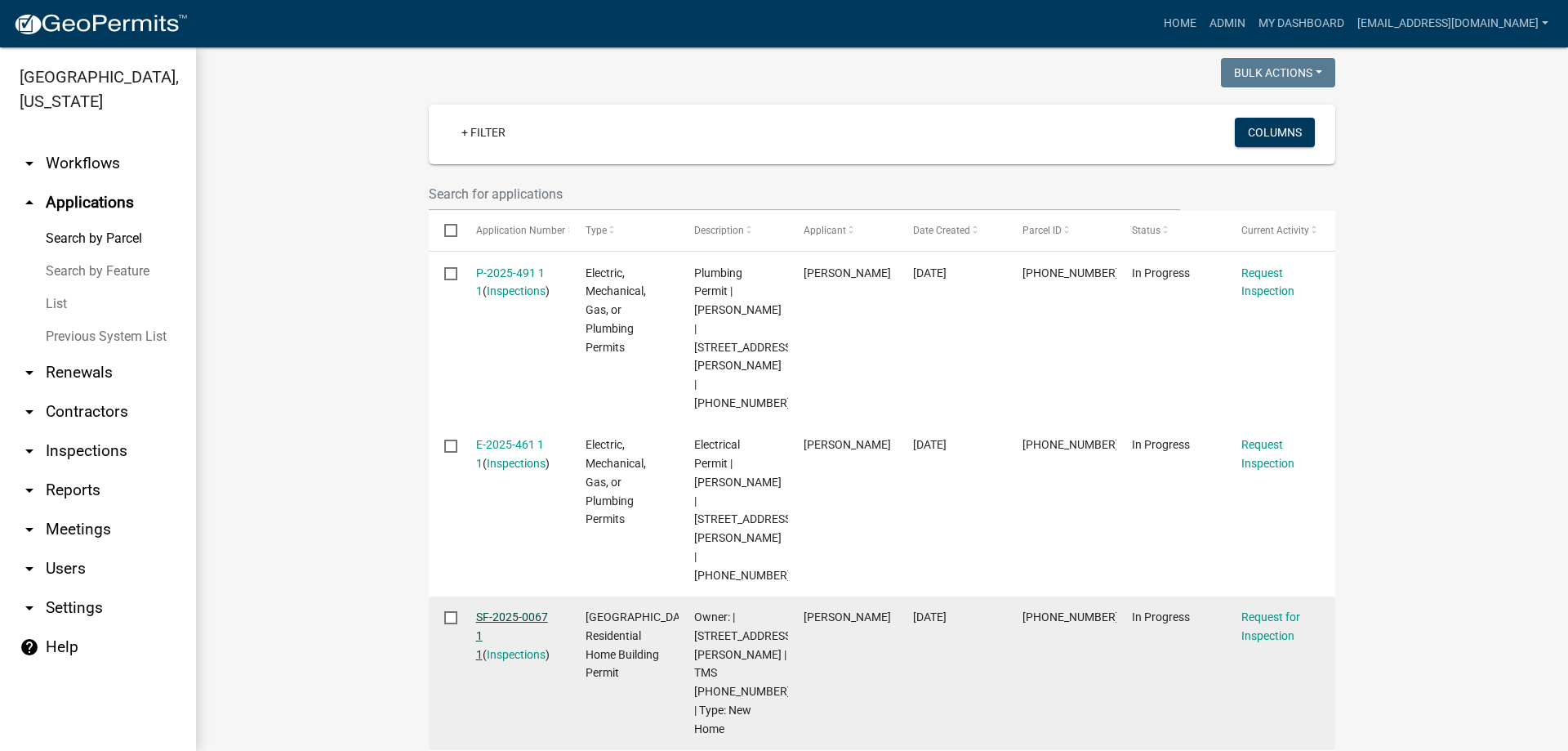
click at [496, 610] on link "SF-2025-0067 1 1" at bounding box center [512, 636] width 72 height 50
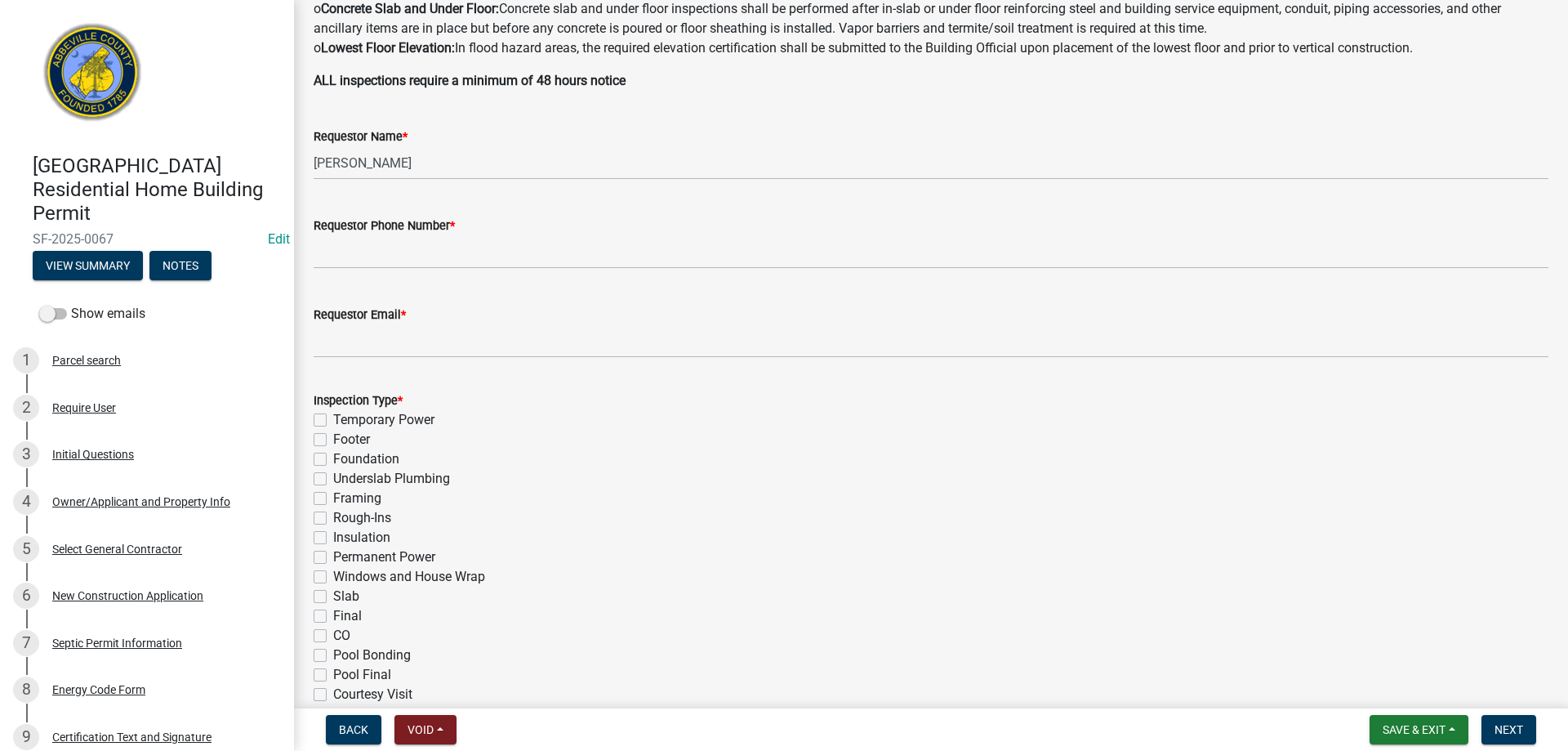
scroll to position [408, 0]
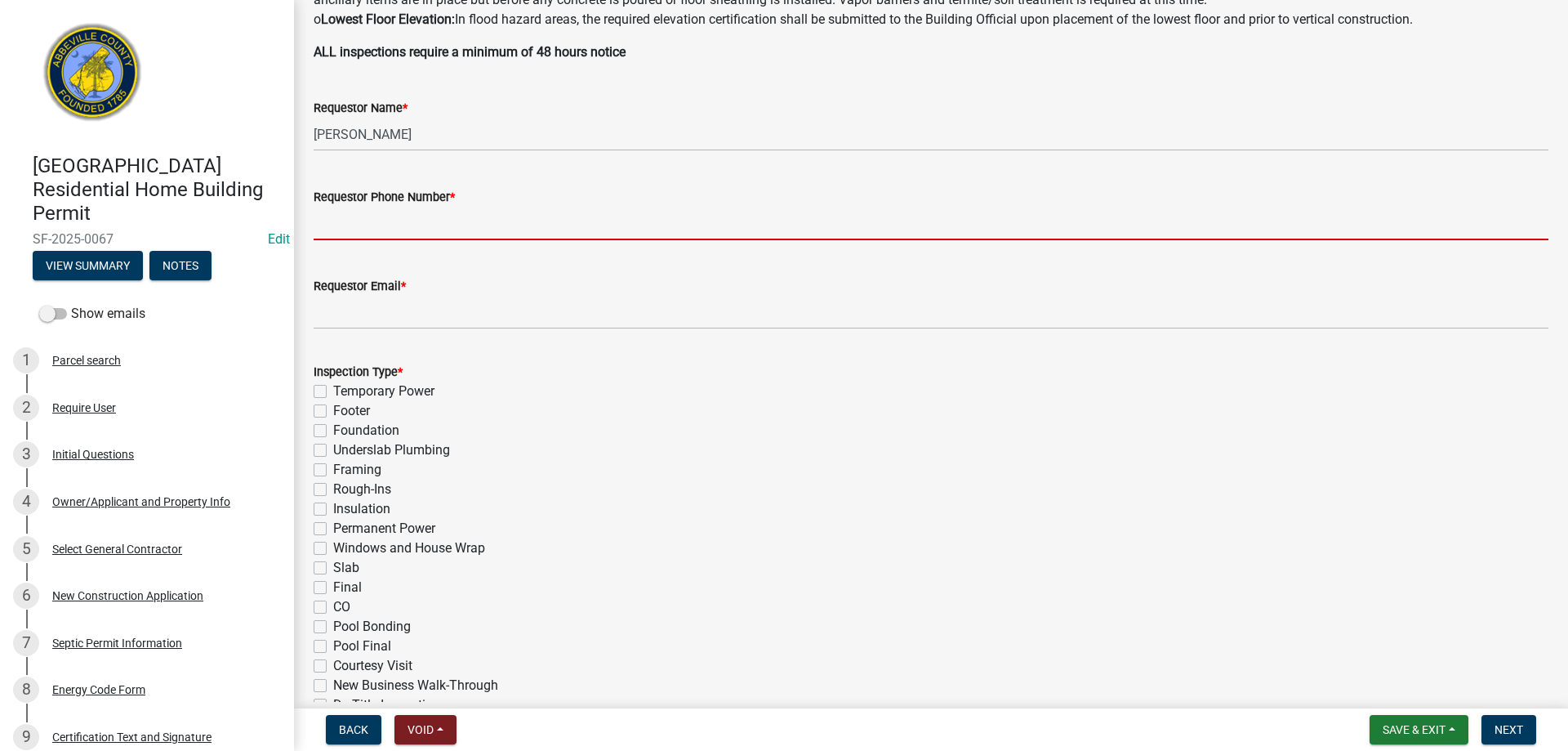
click at [374, 220] on input "Requestor Phone Number *" at bounding box center [931, 223] width 1235 height 34
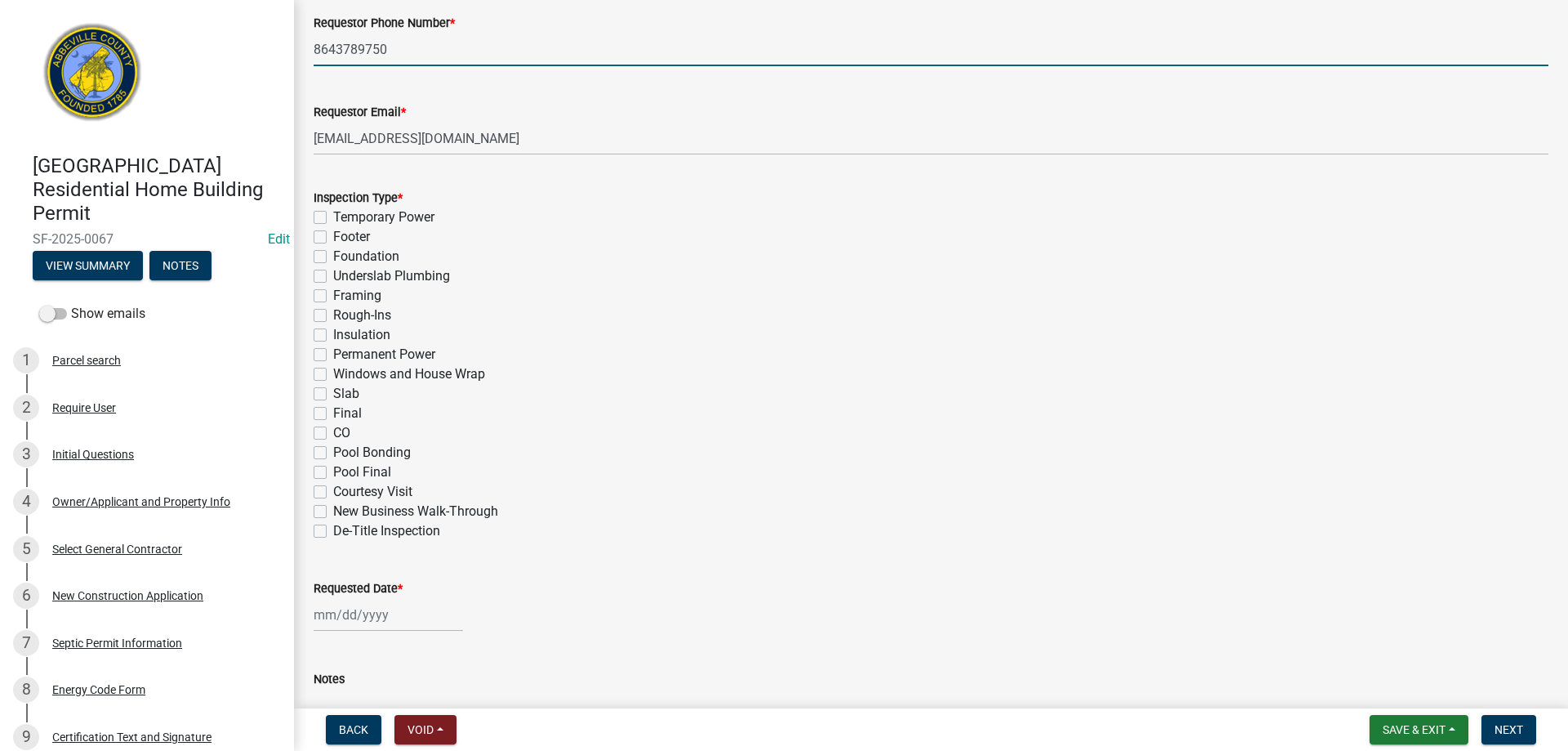
scroll to position [654, 0]
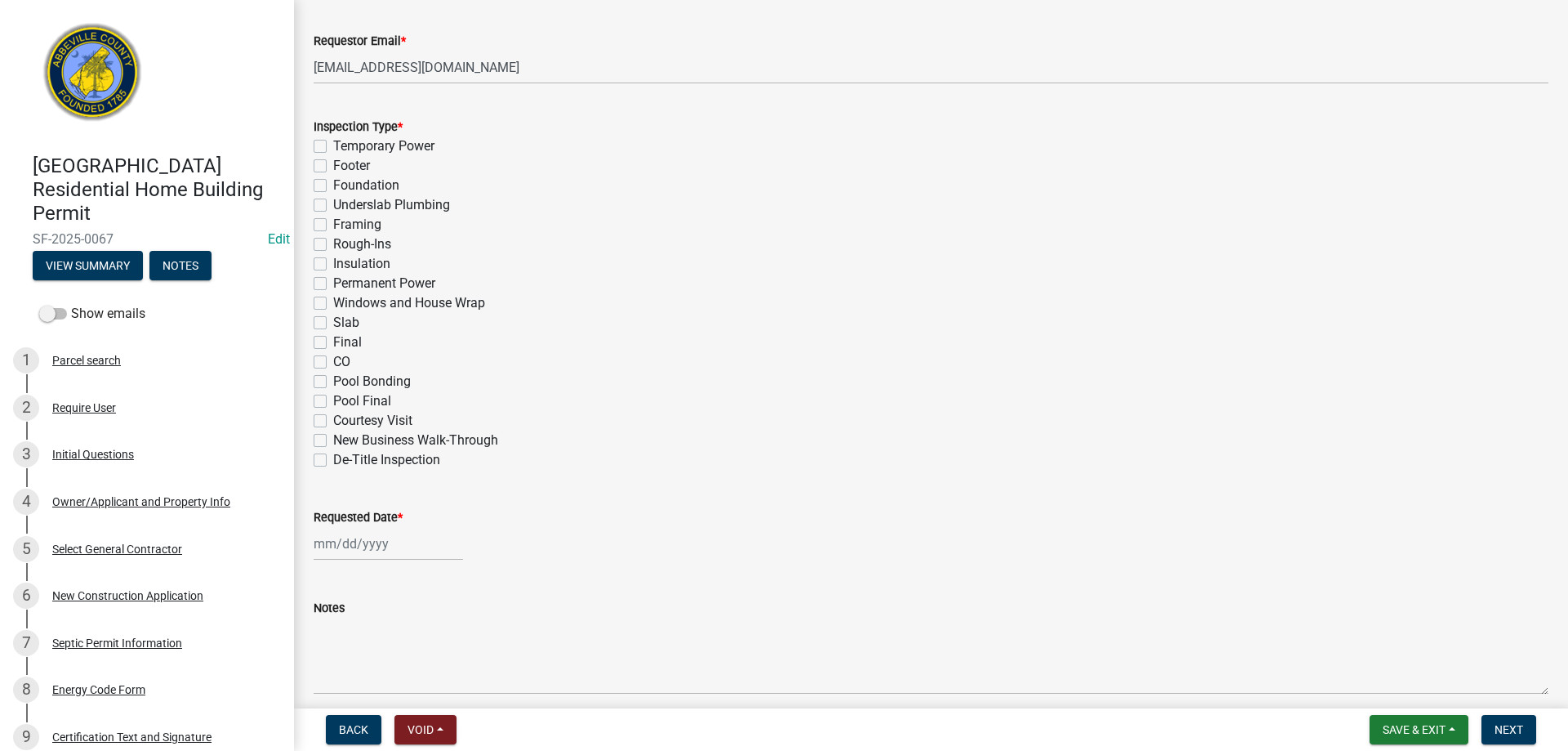
click at [334, 222] on label "Framing" at bounding box center [358, 225] width 48 height 19
click at [334, 222] on input "Framing" at bounding box center [338, 220] width 11 height 11
click at [334, 245] on label "Rough-Ins" at bounding box center [363, 245] width 58 height 19
click at [334, 245] on input "Rough-Ins" at bounding box center [338, 240] width 11 height 11
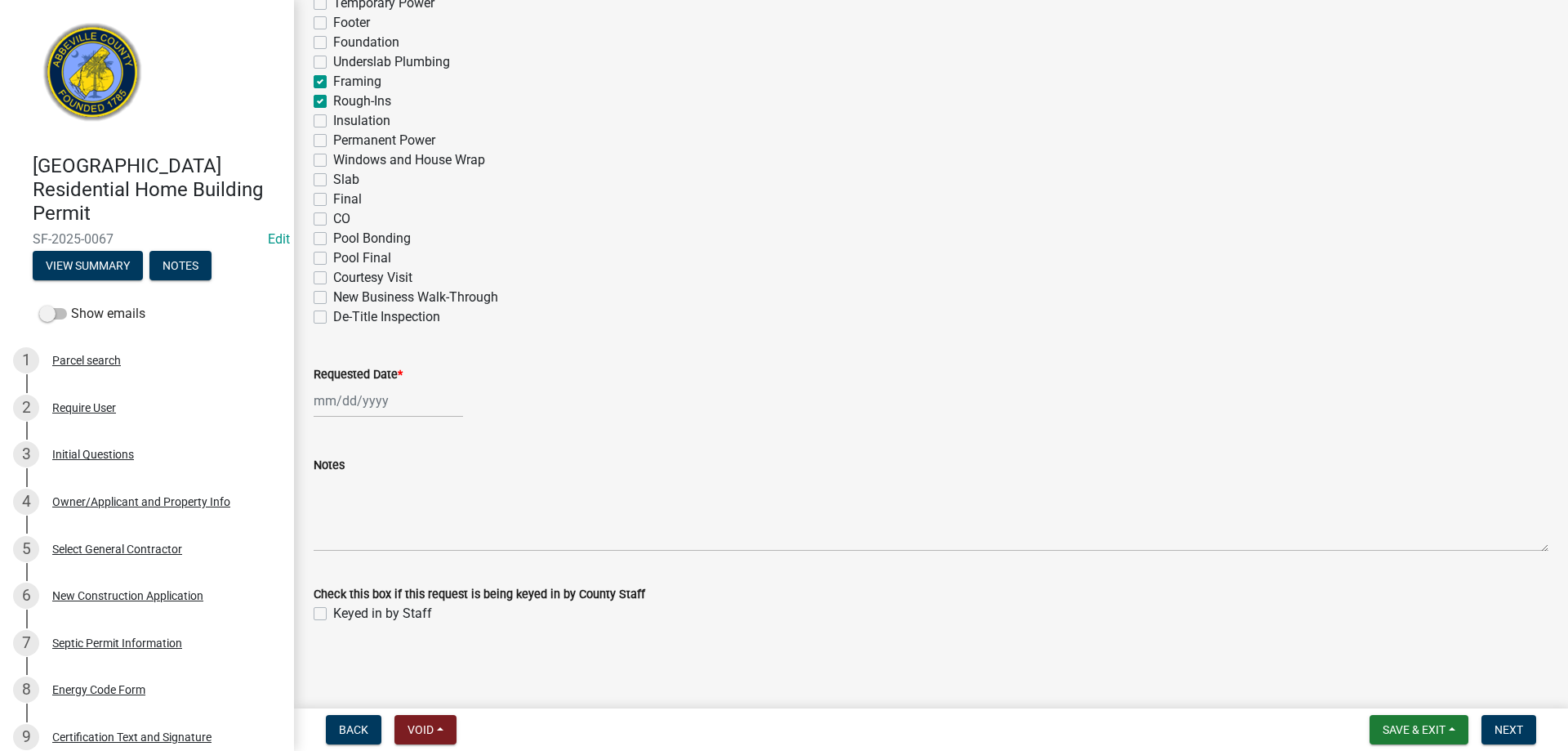
click at [375, 395] on div at bounding box center [388, 401] width 149 height 34
click at [328, 539] on div "13" at bounding box center [330, 539] width 26 height 26
click at [334, 612] on label "Keyed in by Staff" at bounding box center [383, 614] width 99 height 19
click at [334, 612] on input "Keyed in by Staff" at bounding box center [338, 609] width 11 height 11
click at [1508, 729] on span "Next" at bounding box center [1509, 730] width 28 height 13
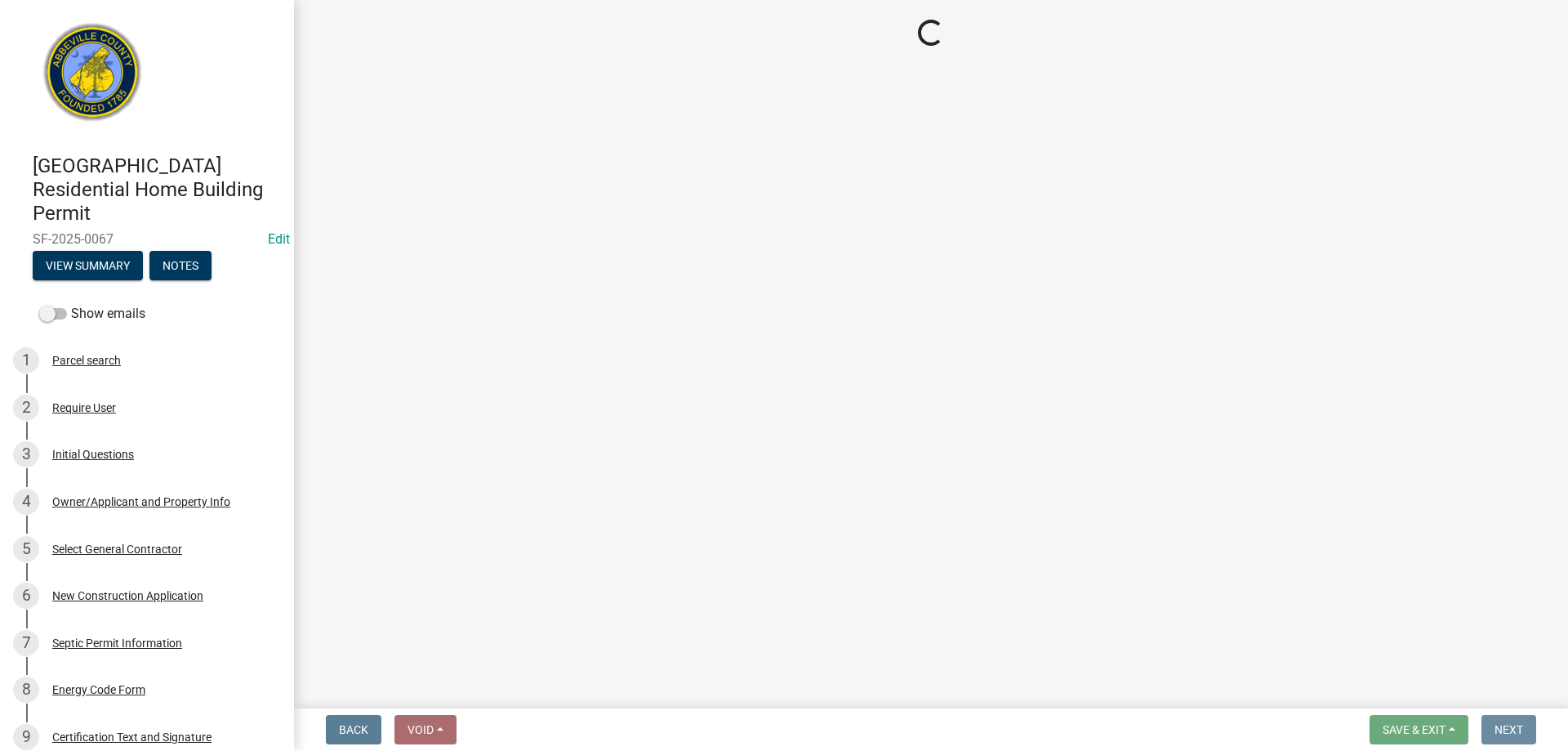
scroll to position [0, 0]
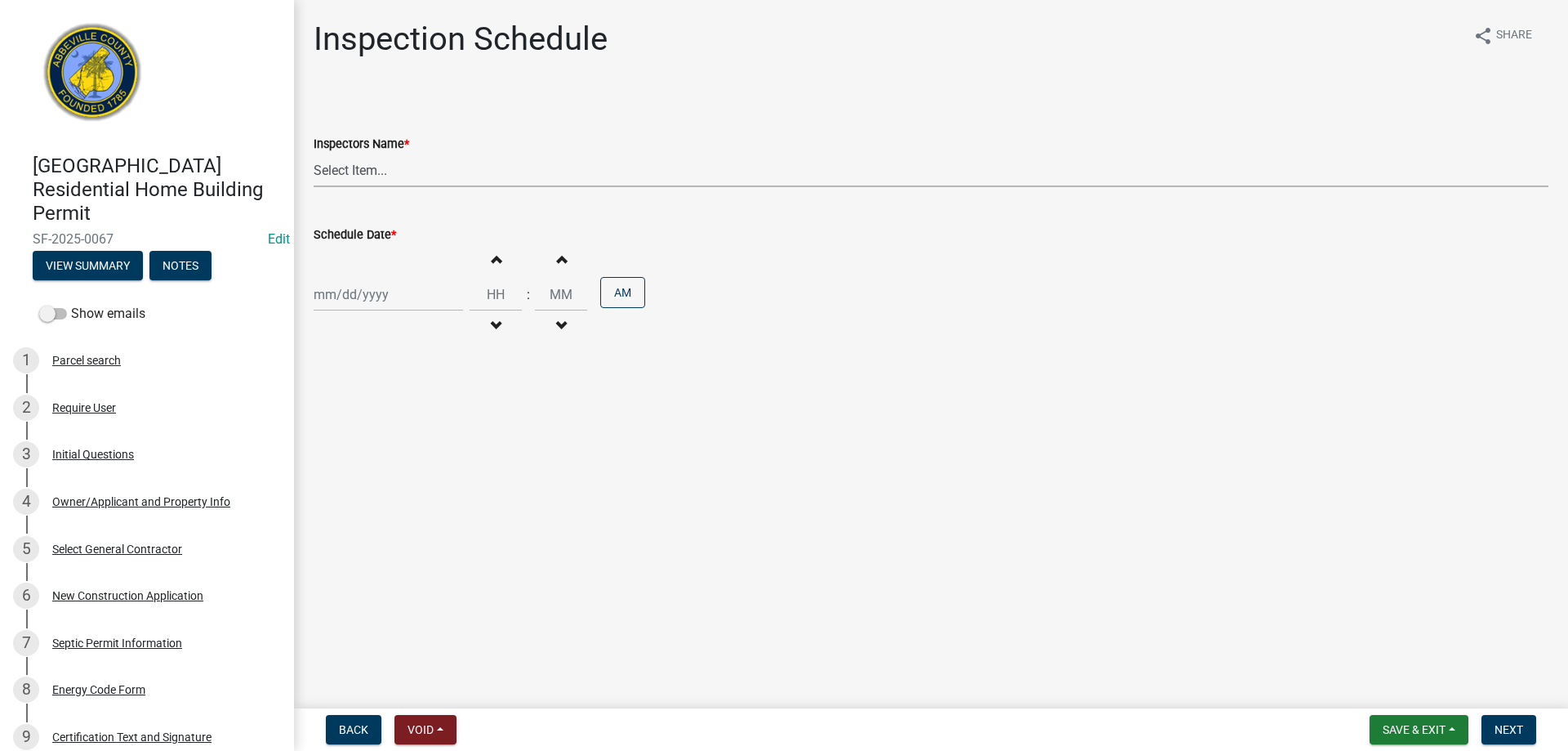
click at [370, 164] on select "Select Item... [EMAIL_ADDRESS][DOMAIN_NAME] ([PERSON_NAME]) [EMAIL_ADDRESS][DOM…" at bounding box center [931, 170] width 1235 height 34
click at [313, 153] on select "Select Item... [EMAIL_ADDRESS][DOMAIN_NAME] ([PERSON_NAME]) [EMAIL_ADDRESS][DOM…" at bounding box center [931, 170] width 1235 height 34
click at [386, 292] on div at bounding box center [388, 294] width 149 height 34
click at [334, 431] on div "13" at bounding box center [330, 434] width 26 height 26
click at [1520, 729] on span "Next" at bounding box center [1509, 730] width 28 height 13
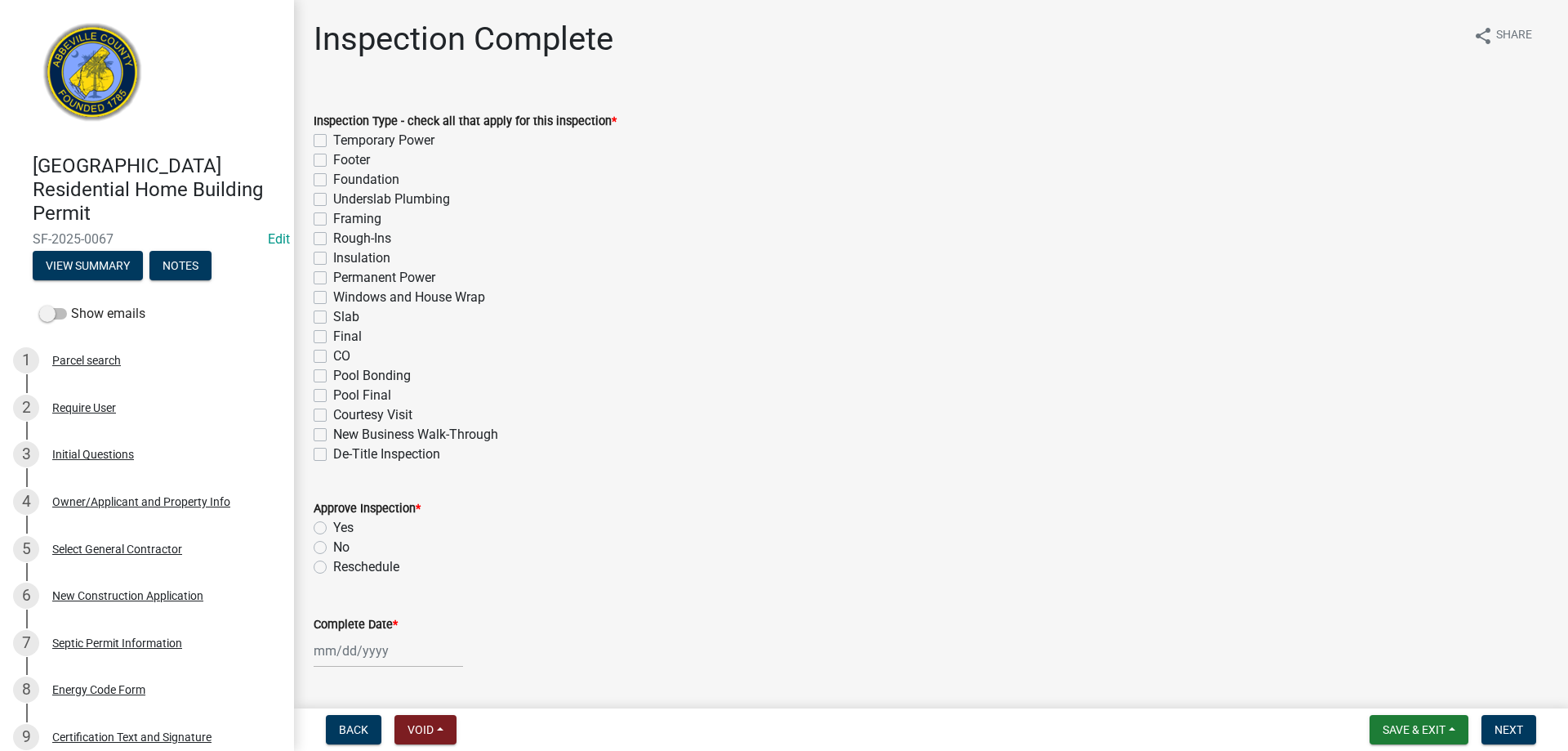
click at [334, 219] on label "Framing" at bounding box center [358, 219] width 48 height 19
click at [334, 219] on input "Framing" at bounding box center [338, 214] width 11 height 11
click at [334, 234] on label "Rough-Ins" at bounding box center [363, 239] width 58 height 19
click at [334, 234] on input "Rough-Ins" at bounding box center [338, 234] width 11 height 11
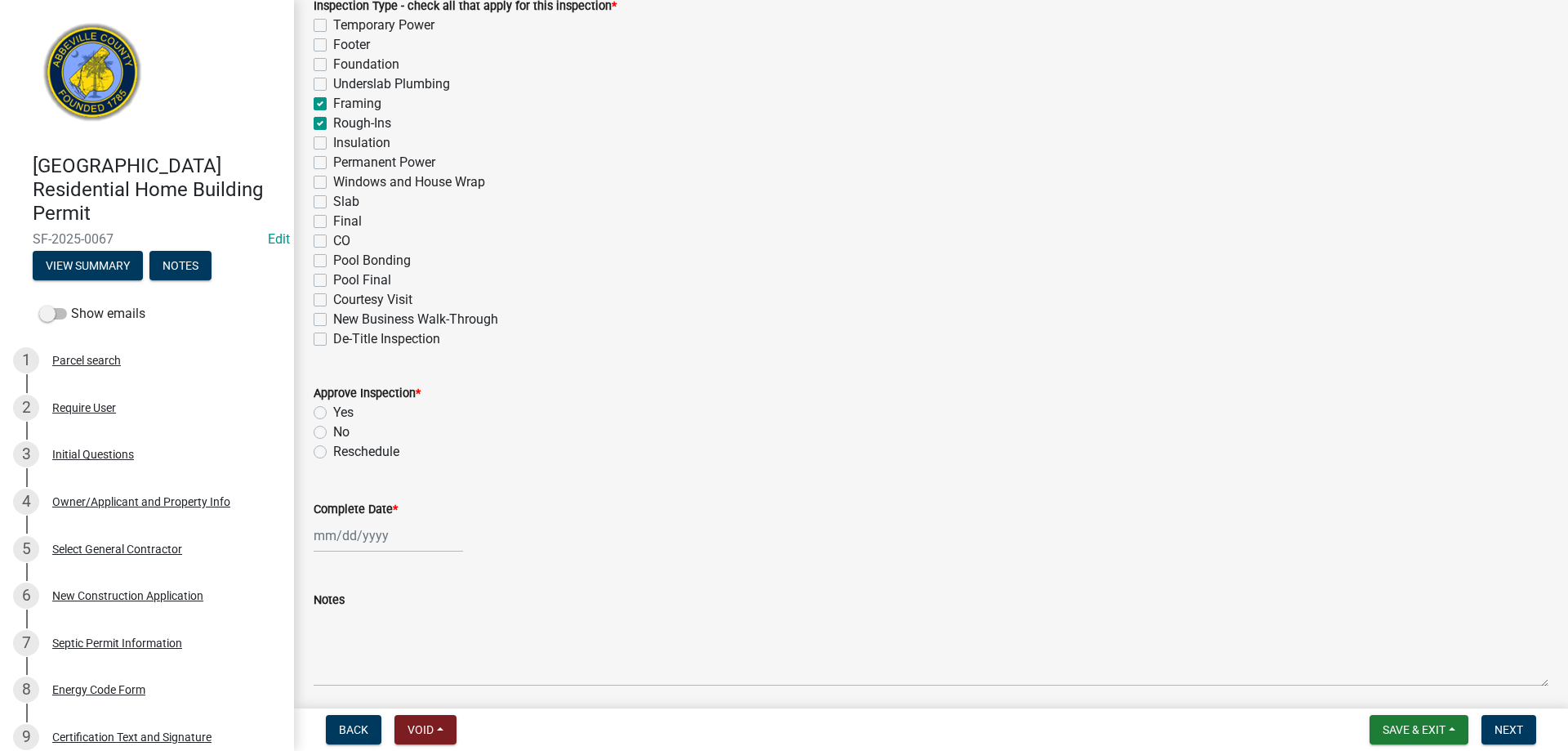
scroll to position [245, 0]
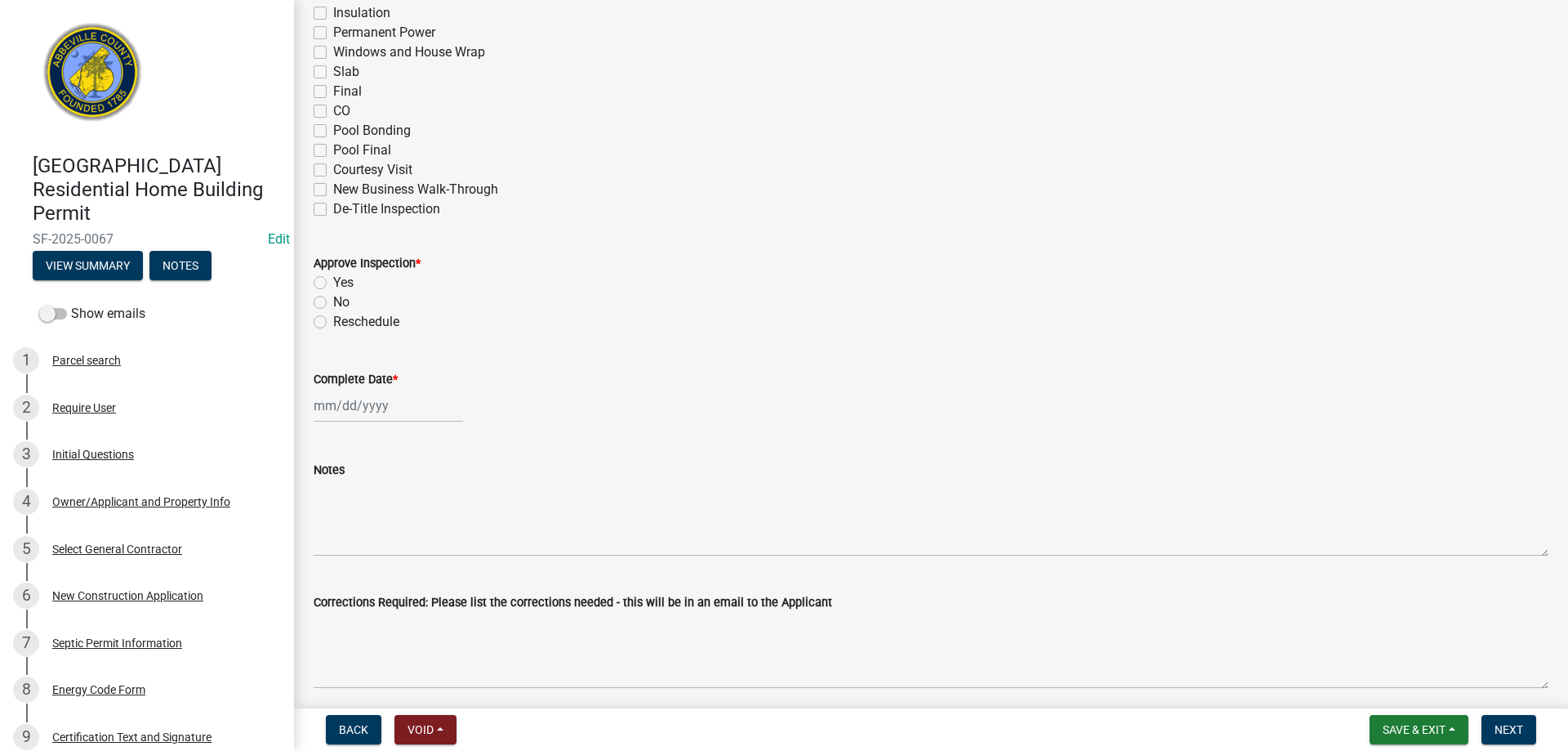
click at [334, 303] on label "No" at bounding box center [341, 303] width 16 height 19
click at [334, 303] on input "No" at bounding box center [338, 298] width 11 height 11
click at [370, 409] on div "[PERSON_NAME] Feb Mar Apr [PERSON_NAME][DATE] Oct Nov [DATE] 1526 1527 1528 152…" at bounding box center [388, 406] width 149 height 34
click at [326, 537] on div "13" at bounding box center [330, 544] width 26 height 26
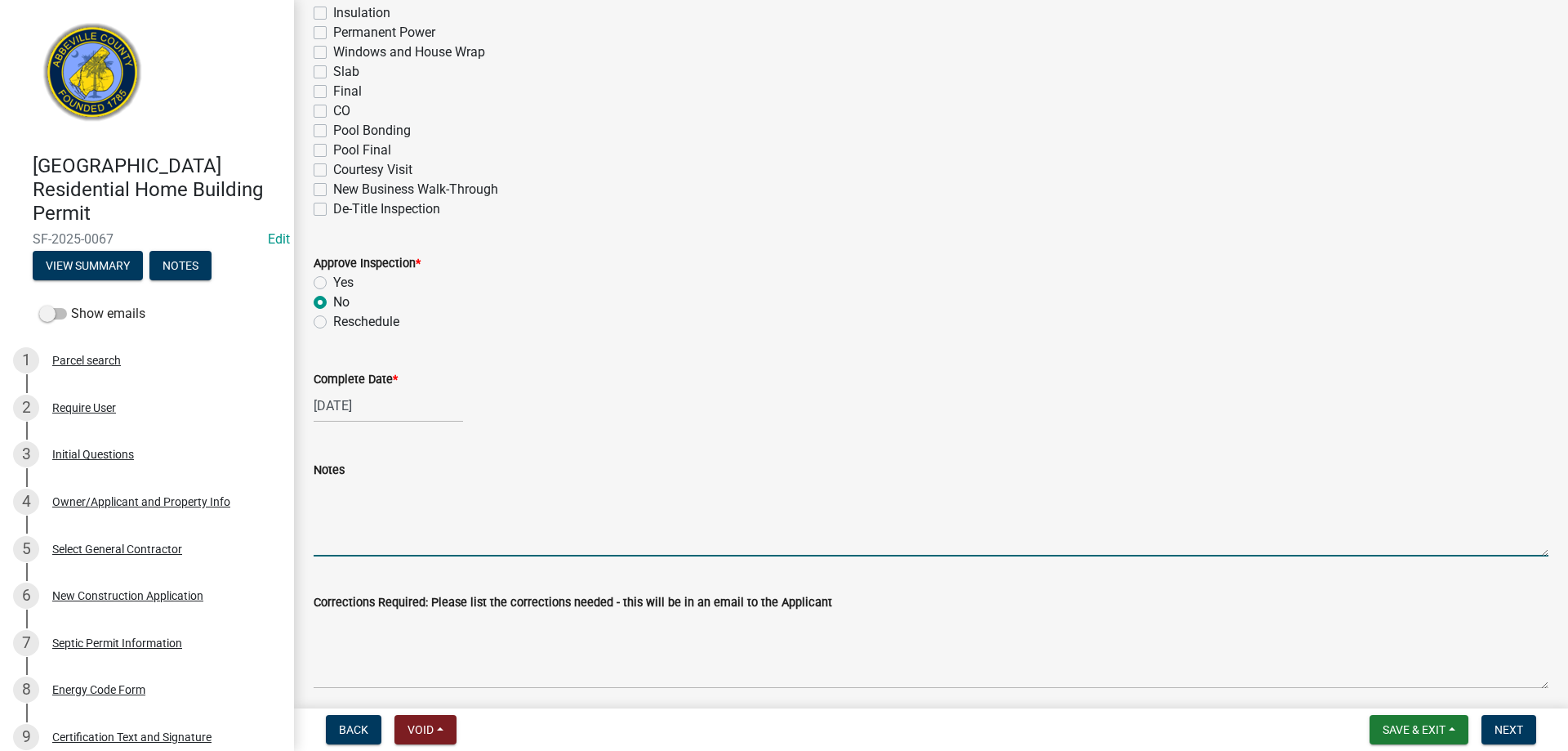
drag, startPoint x: 353, startPoint y: 538, endPoint x: 719, endPoint y: 330, distance: 421.0
click at [355, 532] on textarea "Notes" at bounding box center [931, 518] width 1235 height 77
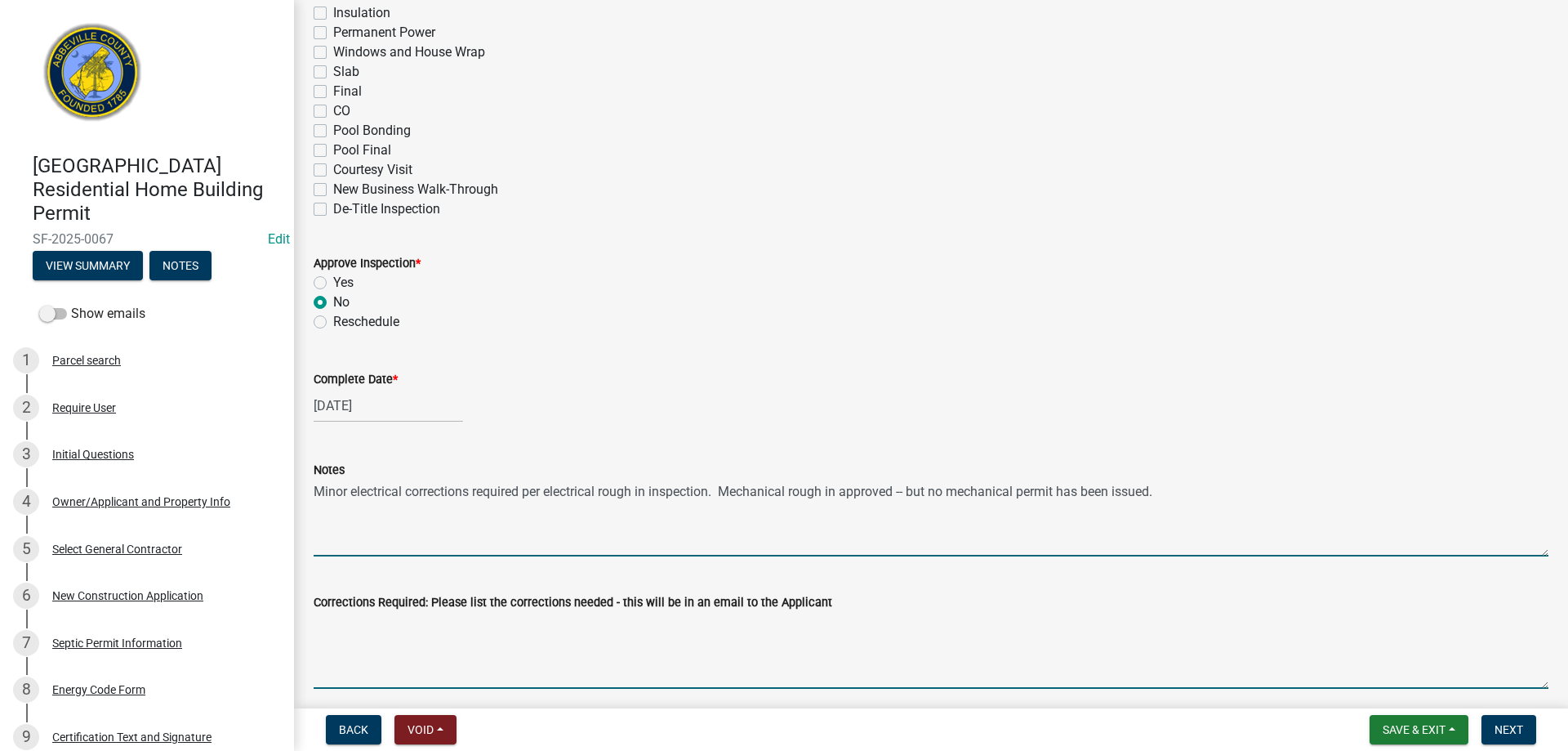
click at [350, 625] on textarea "Corrections Required: Please list the corrections needed - this will be in an e…" at bounding box center [931, 650] width 1235 height 77
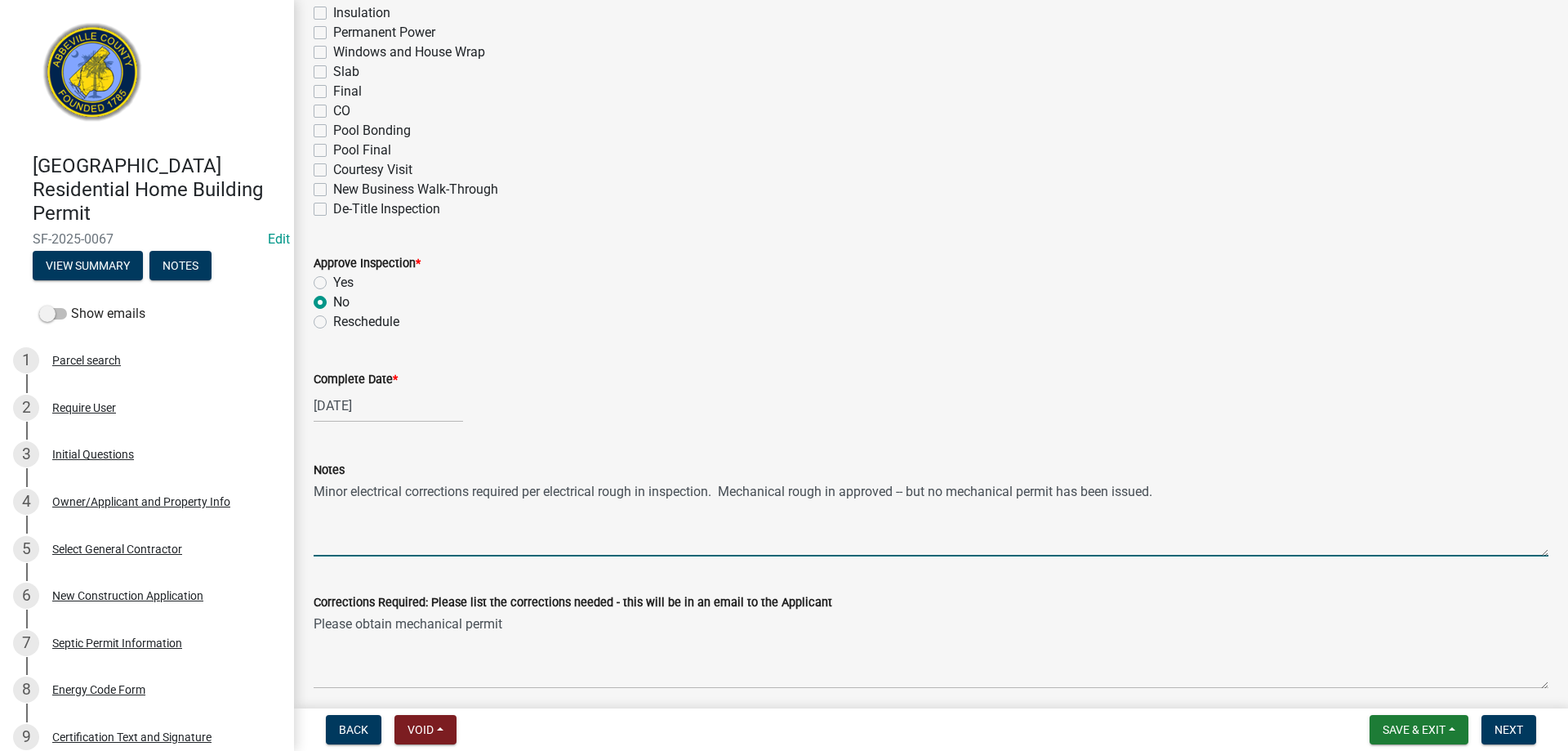
drag, startPoint x: 936, startPoint y: 493, endPoint x: 1162, endPoint y: 492, distance: 226.0
click at [1162, 492] on textarea "Minor electrical corrections required per electrical rough in inspection. Mecha…" at bounding box center [931, 518] width 1235 height 77
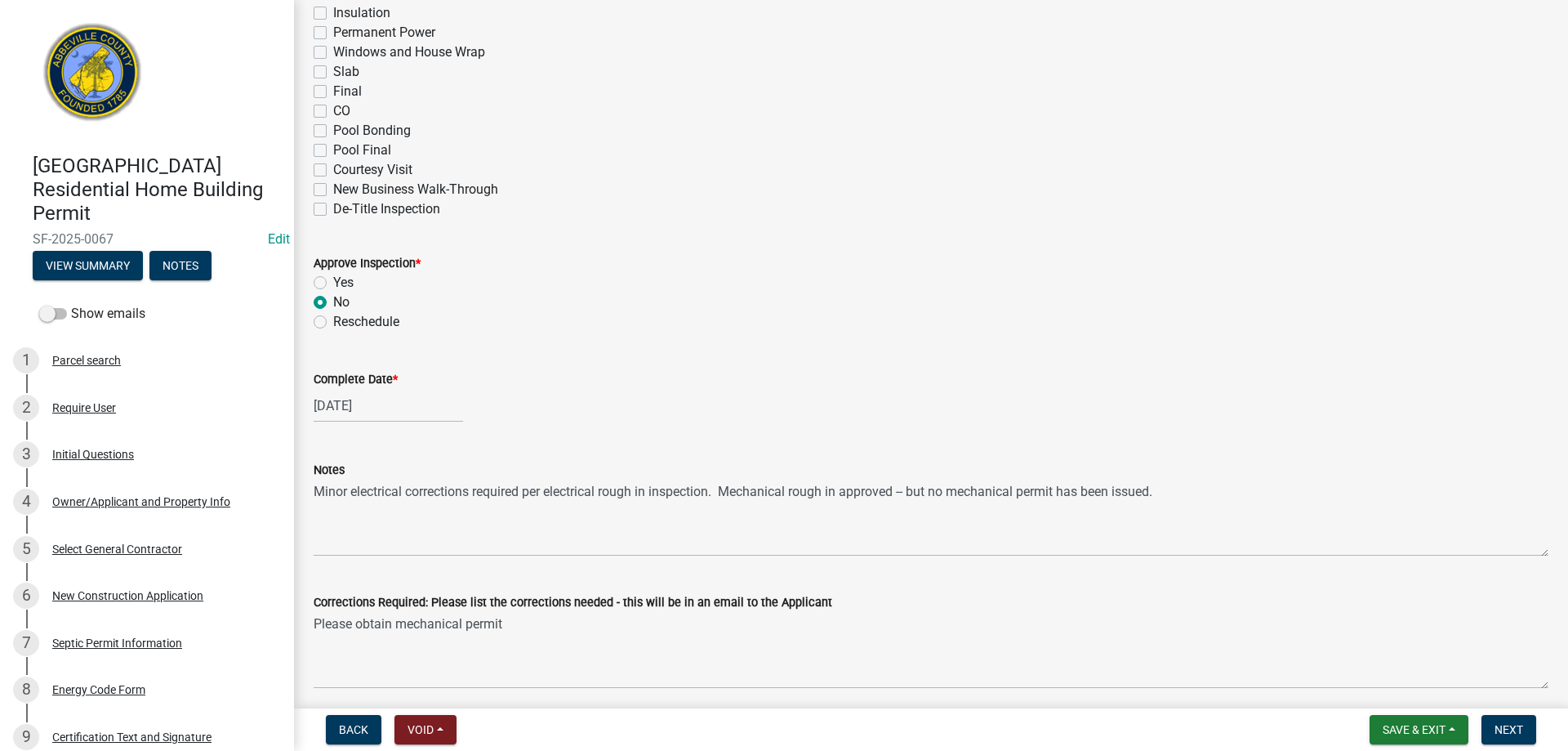
drag, startPoint x: 1072, startPoint y: 498, endPoint x: 920, endPoint y: 343, distance: 217.1
click at [920, 343] on wm-data-entity-input "Approve Inspection * Yes No Reschedule" at bounding box center [931, 290] width 1235 height 113
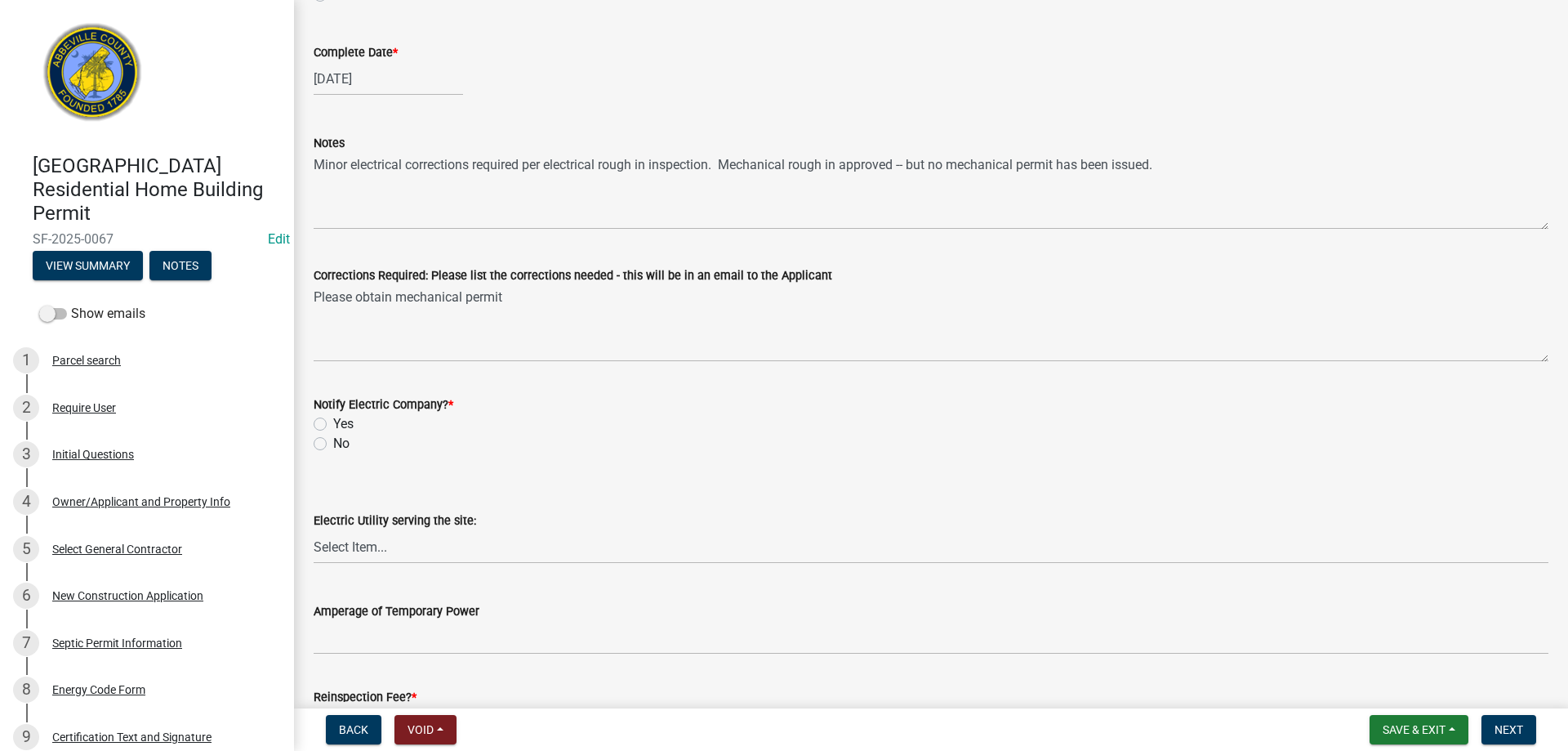
scroll to position [654, 0]
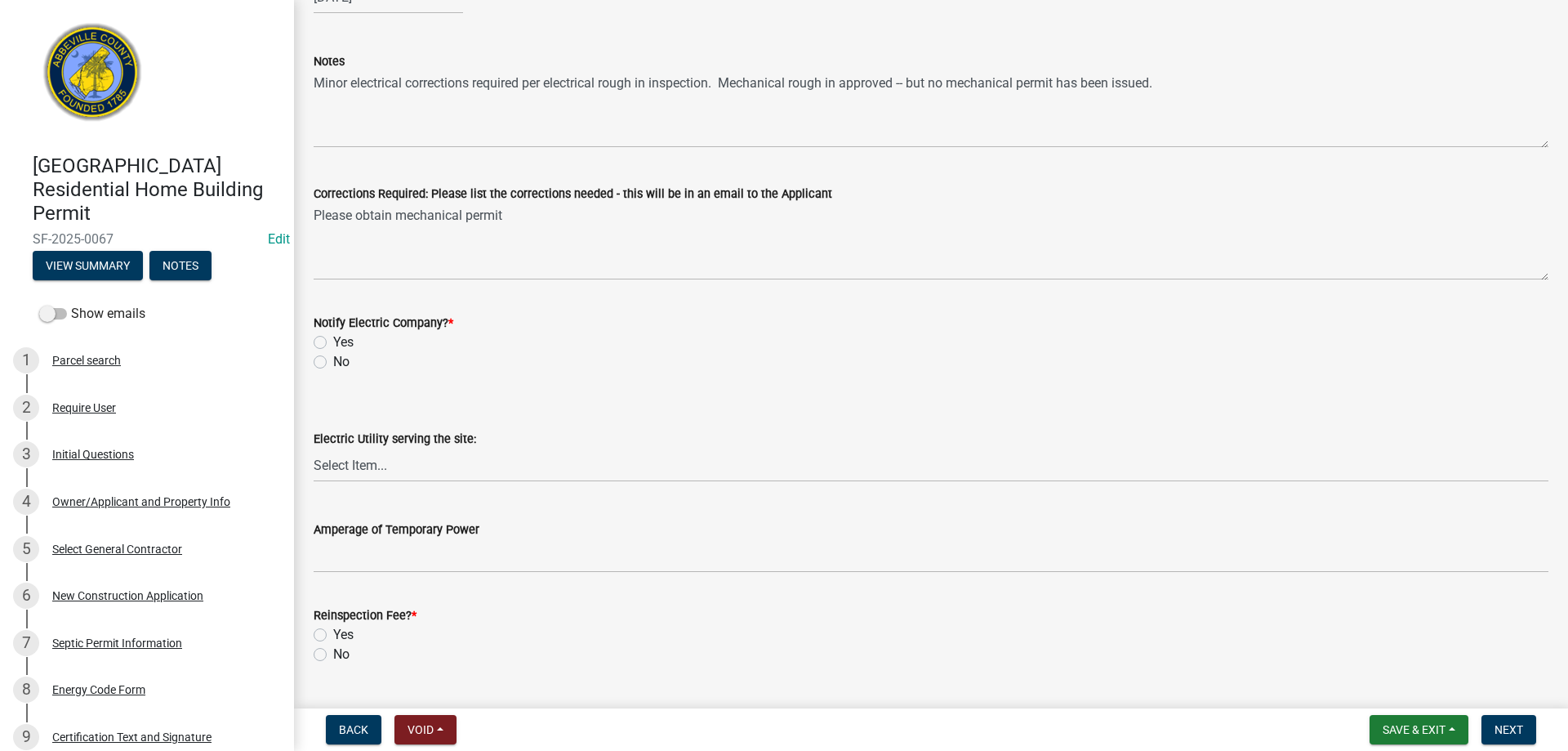
click at [334, 360] on label "No" at bounding box center [341, 362] width 16 height 19
click at [334, 360] on input "No" at bounding box center [338, 357] width 11 height 11
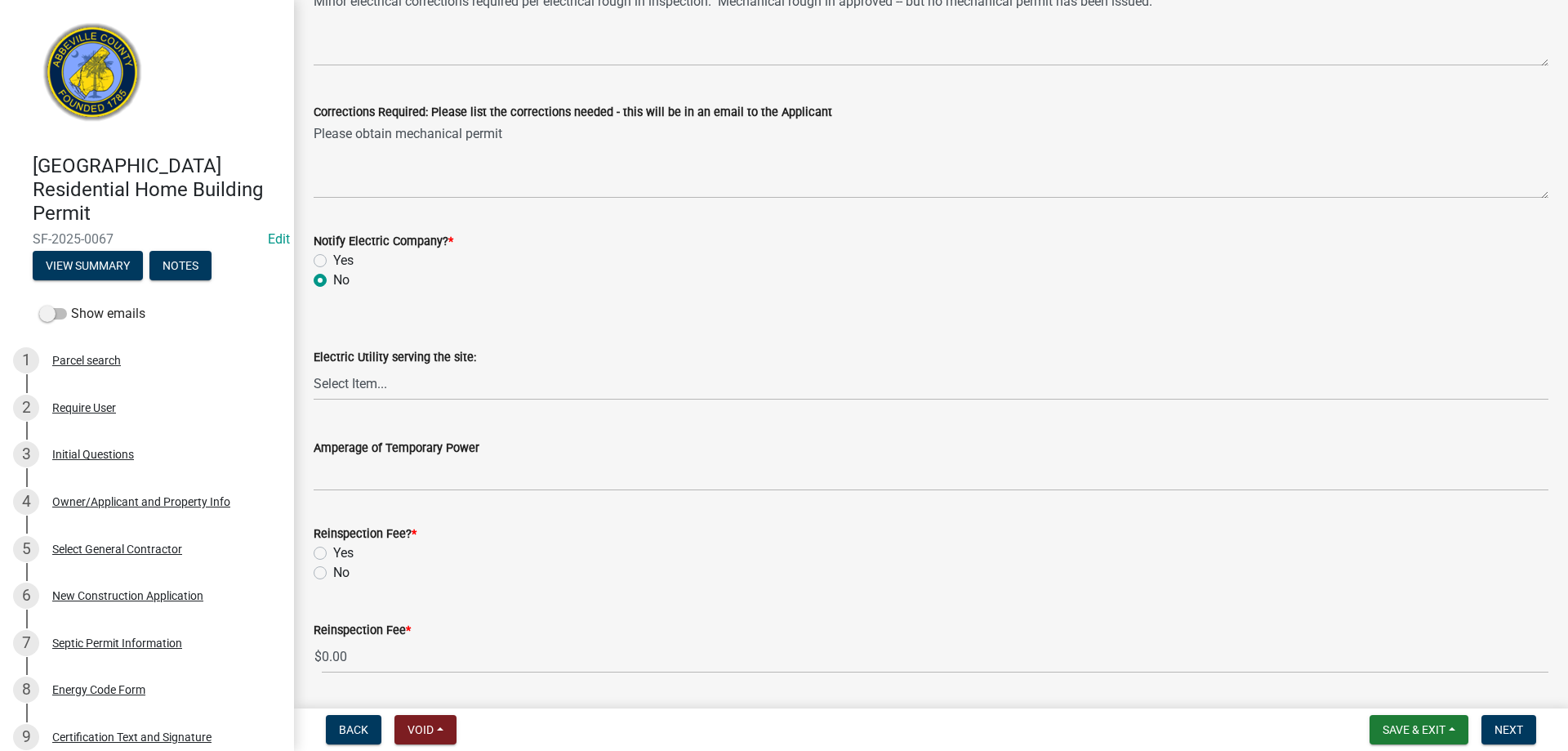
scroll to position [786, 0]
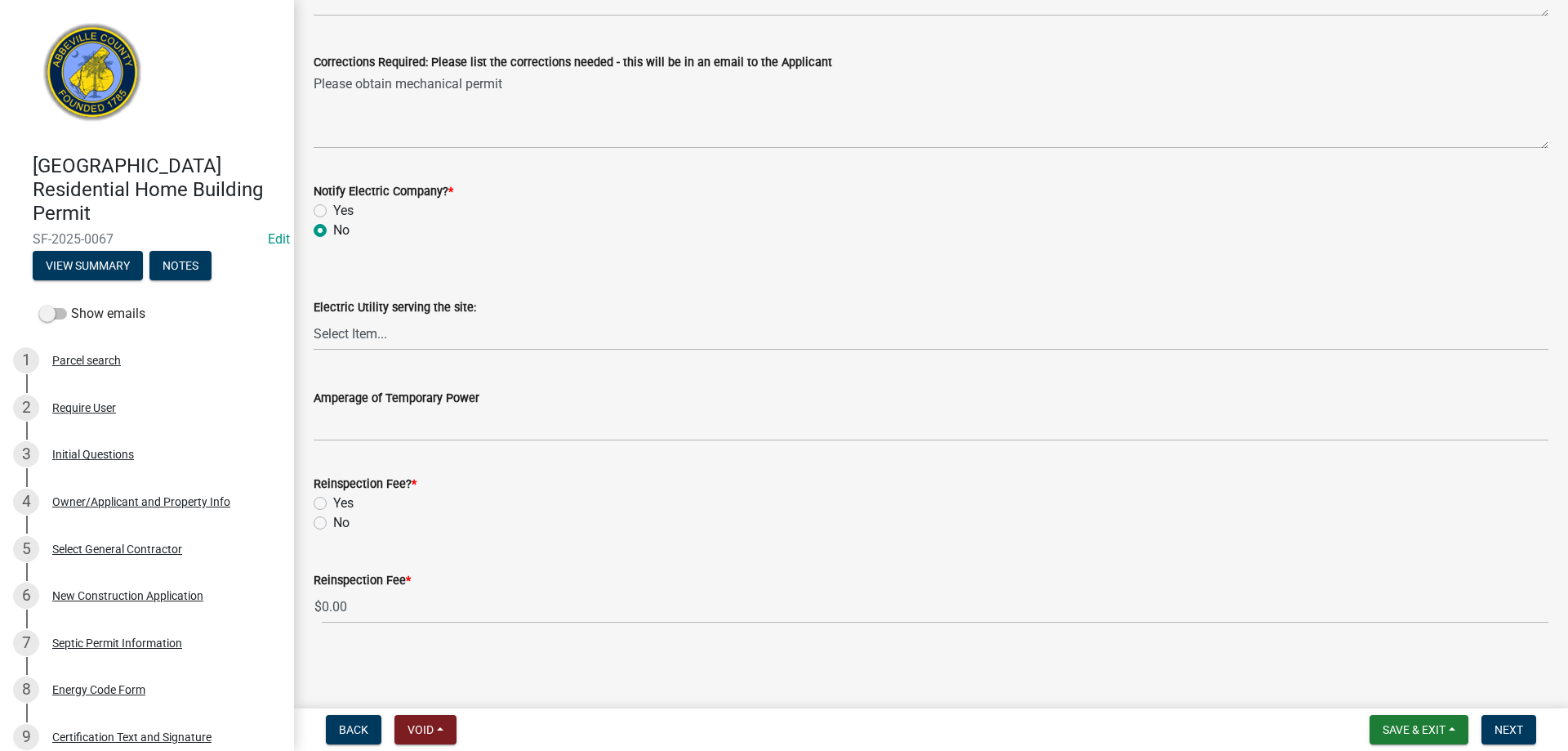
click at [334, 527] on label "No" at bounding box center [341, 523] width 16 height 19
click at [334, 524] on input "No" at bounding box center [338, 518] width 11 height 11
click at [1510, 724] on span "Next" at bounding box center [1509, 730] width 28 height 13
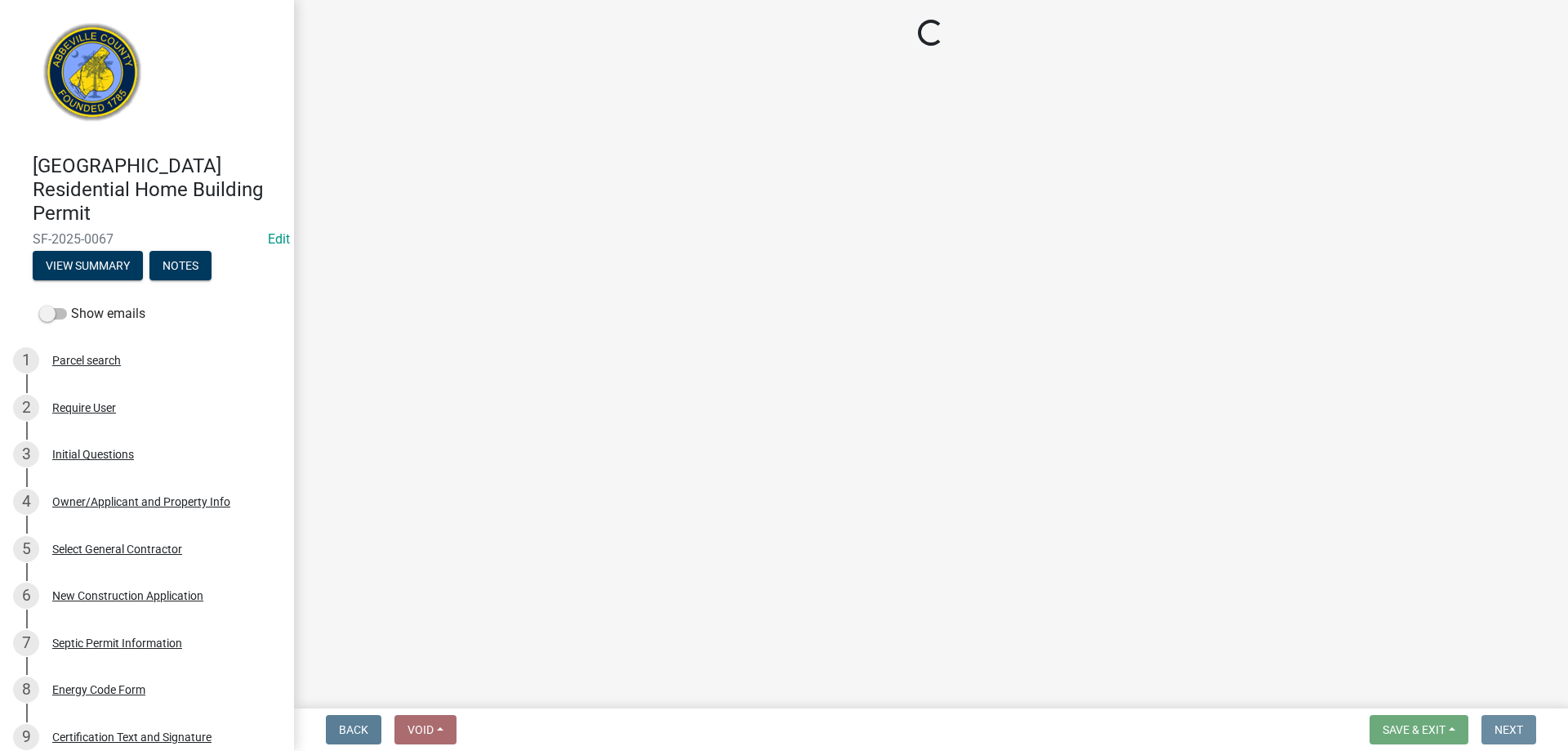
scroll to position [0, 0]
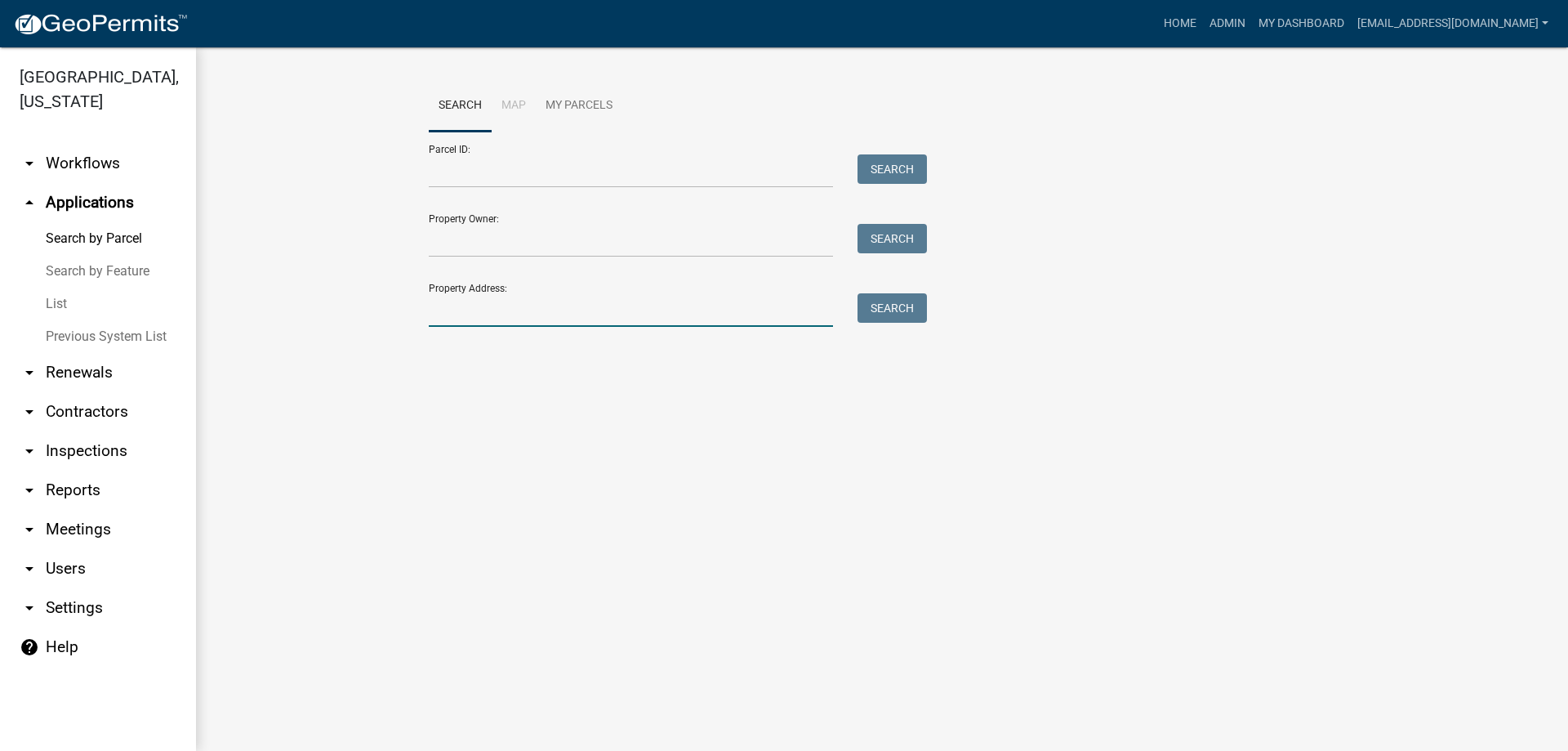
click at [516, 306] on input "Property Address:" at bounding box center [630, 310] width 404 height 34
click at [886, 304] on button "Search" at bounding box center [893, 308] width 70 height 29
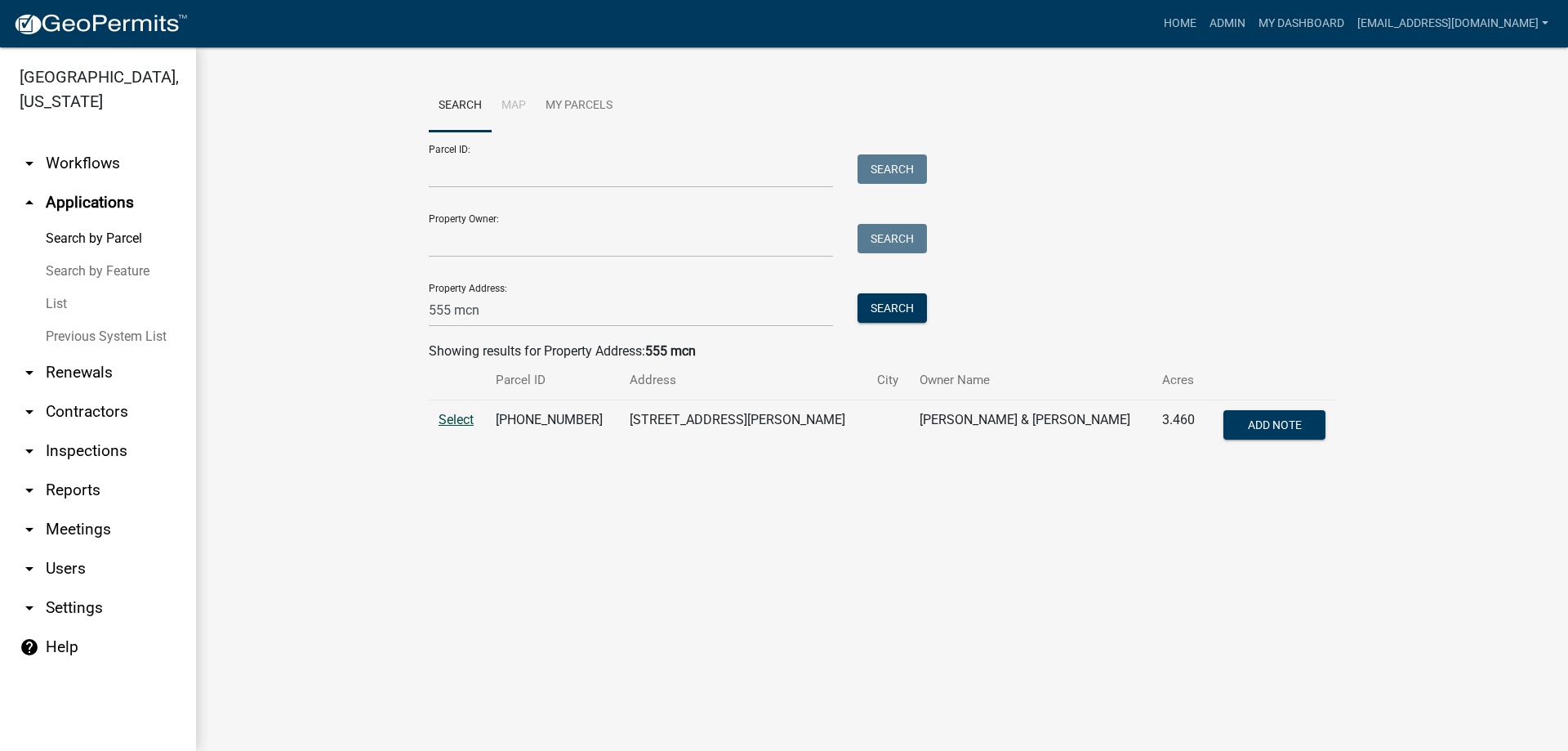
click at [461, 420] on span "Select" at bounding box center [456, 420] width 35 height 16
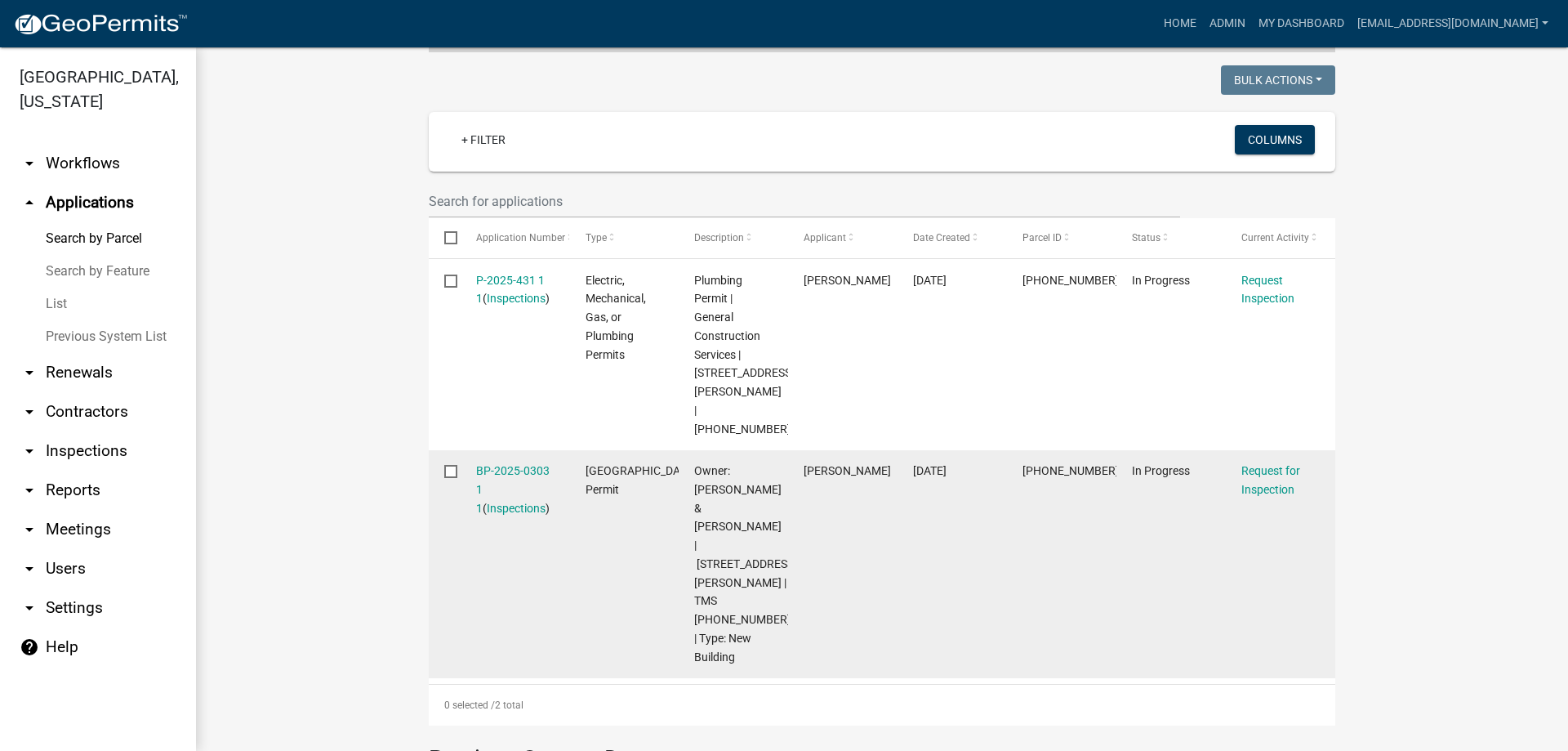
scroll to position [408, 0]
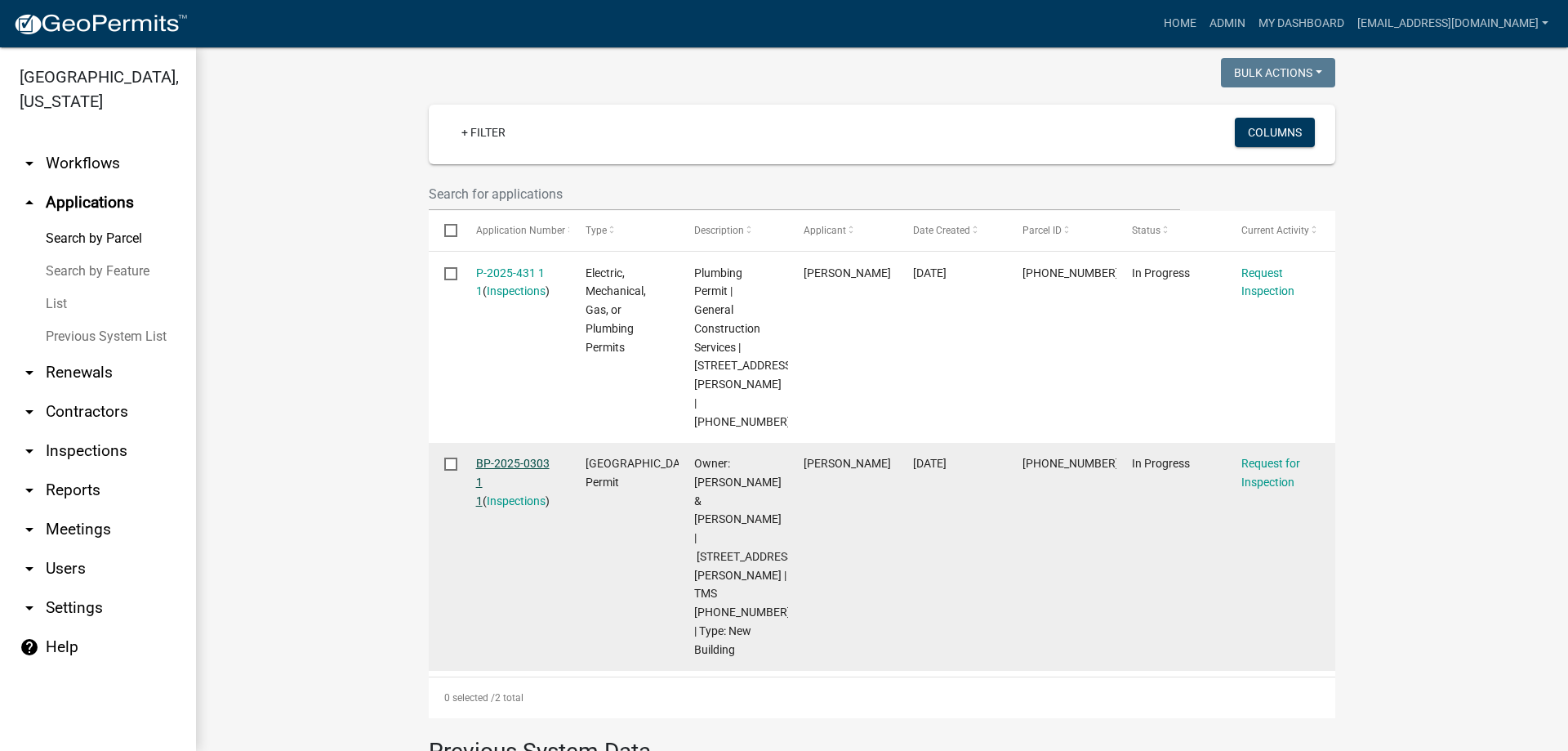
click at [497, 457] on link "BP-2025-0303 1 1" at bounding box center [513, 482] width 74 height 50
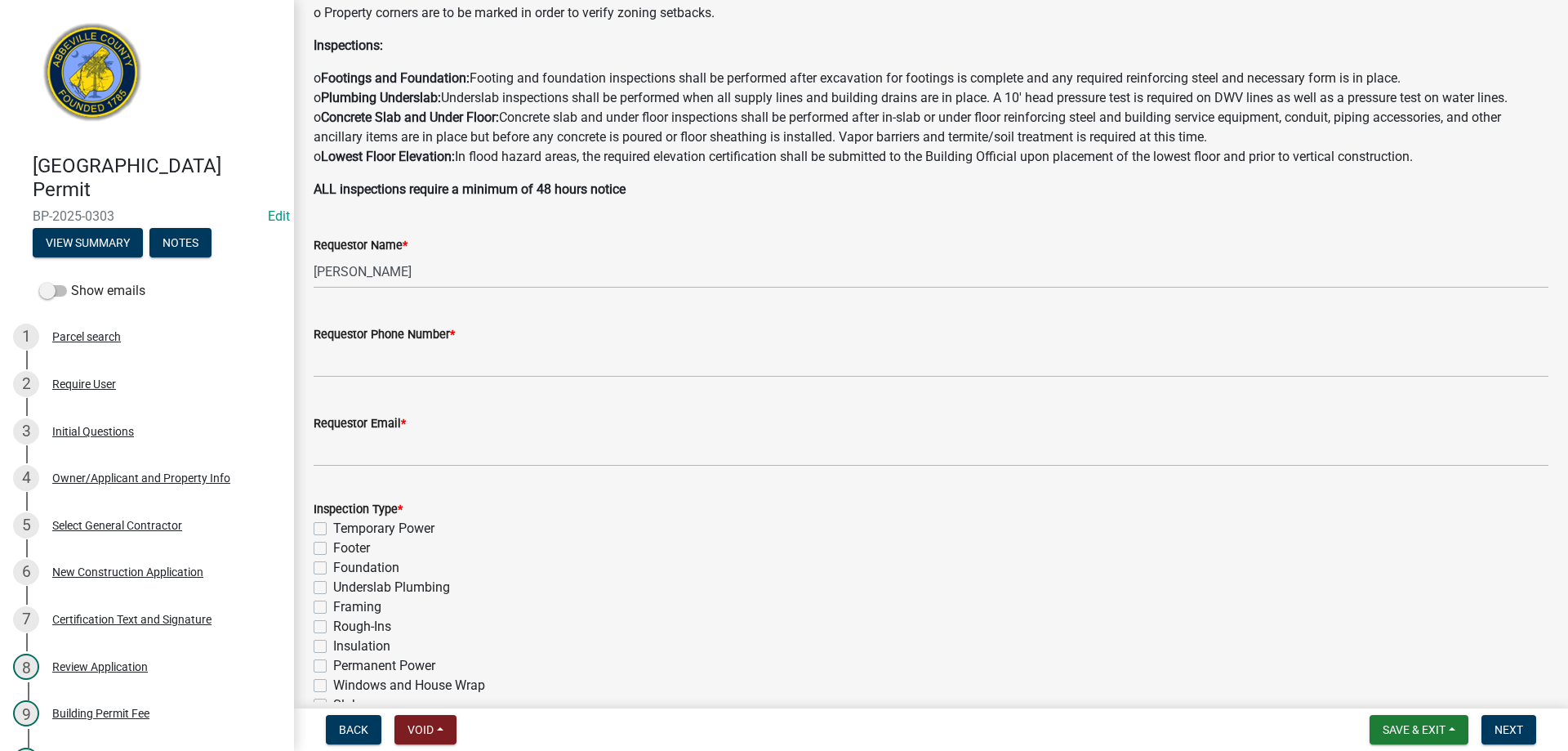
scroll to position [327, 0]
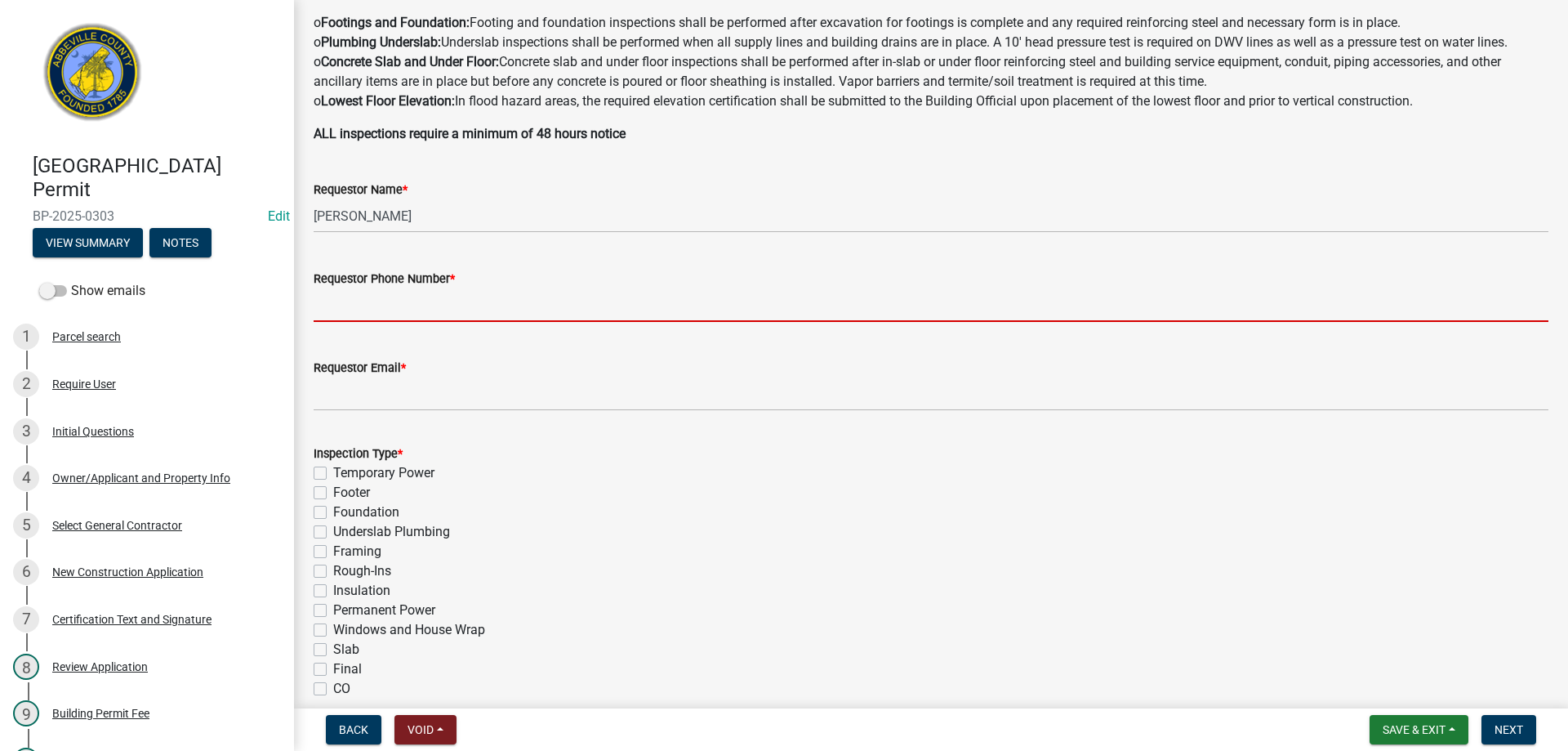
click at [354, 300] on input "Requestor Phone Number *" at bounding box center [931, 305] width 1235 height 34
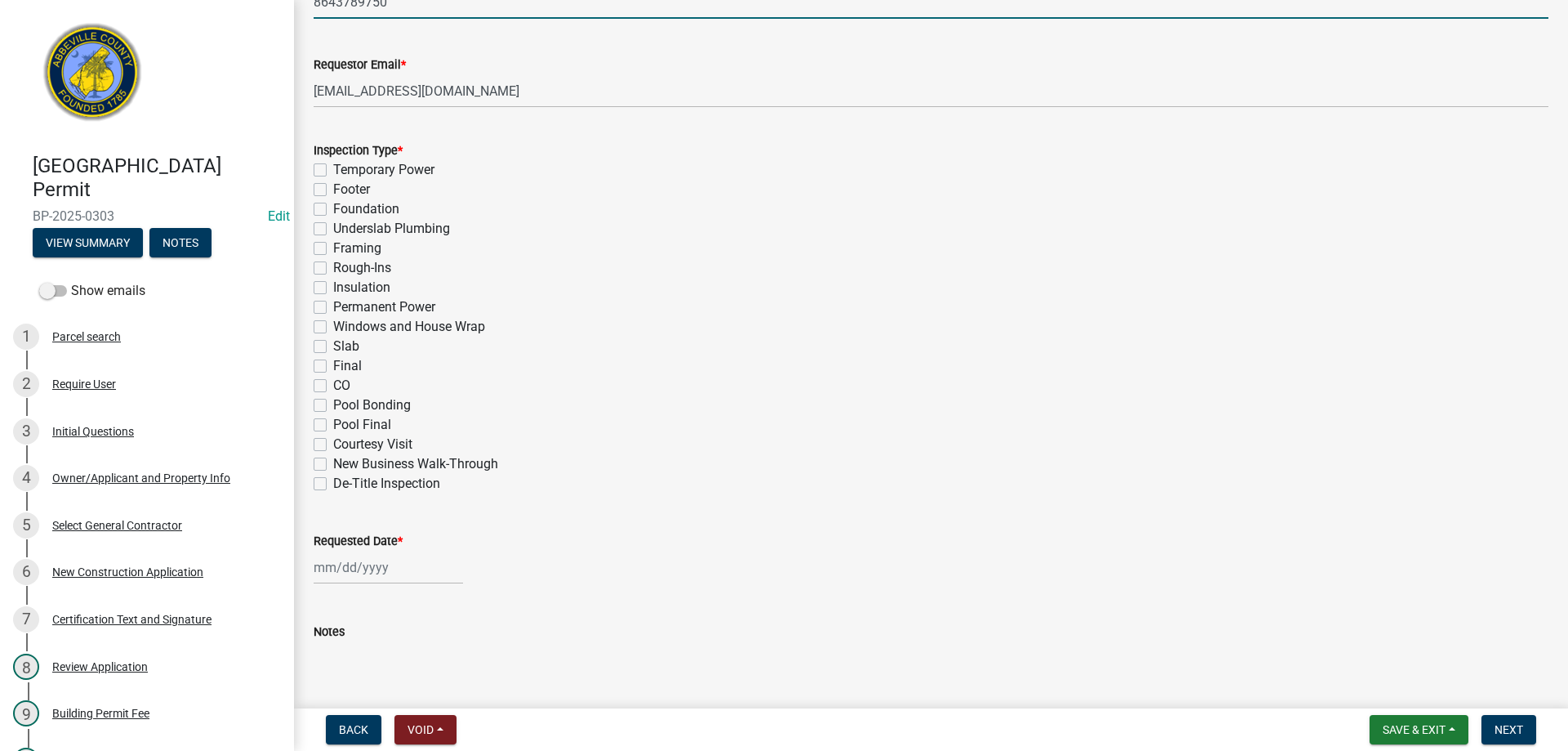
scroll to position [654, 0]
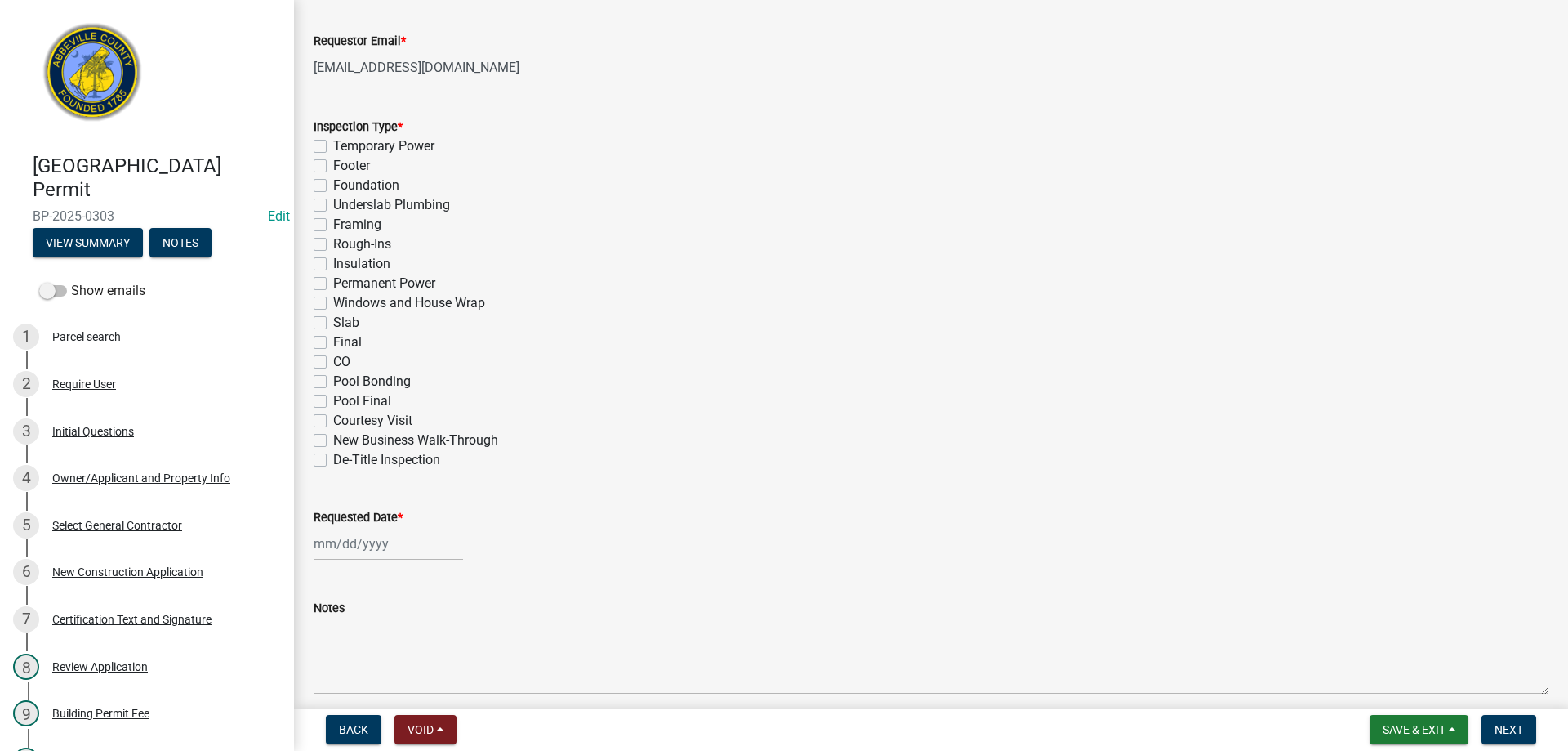
drag, startPoint x: 319, startPoint y: 343, endPoint x: 336, endPoint y: 343, distance: 17.0
click at [334, 343] on label "Final" at bounding box center [347, 343] width 28 height 19
click at [334, 343] on input "Final" at bounding box center [338, 338] width 11 height 11
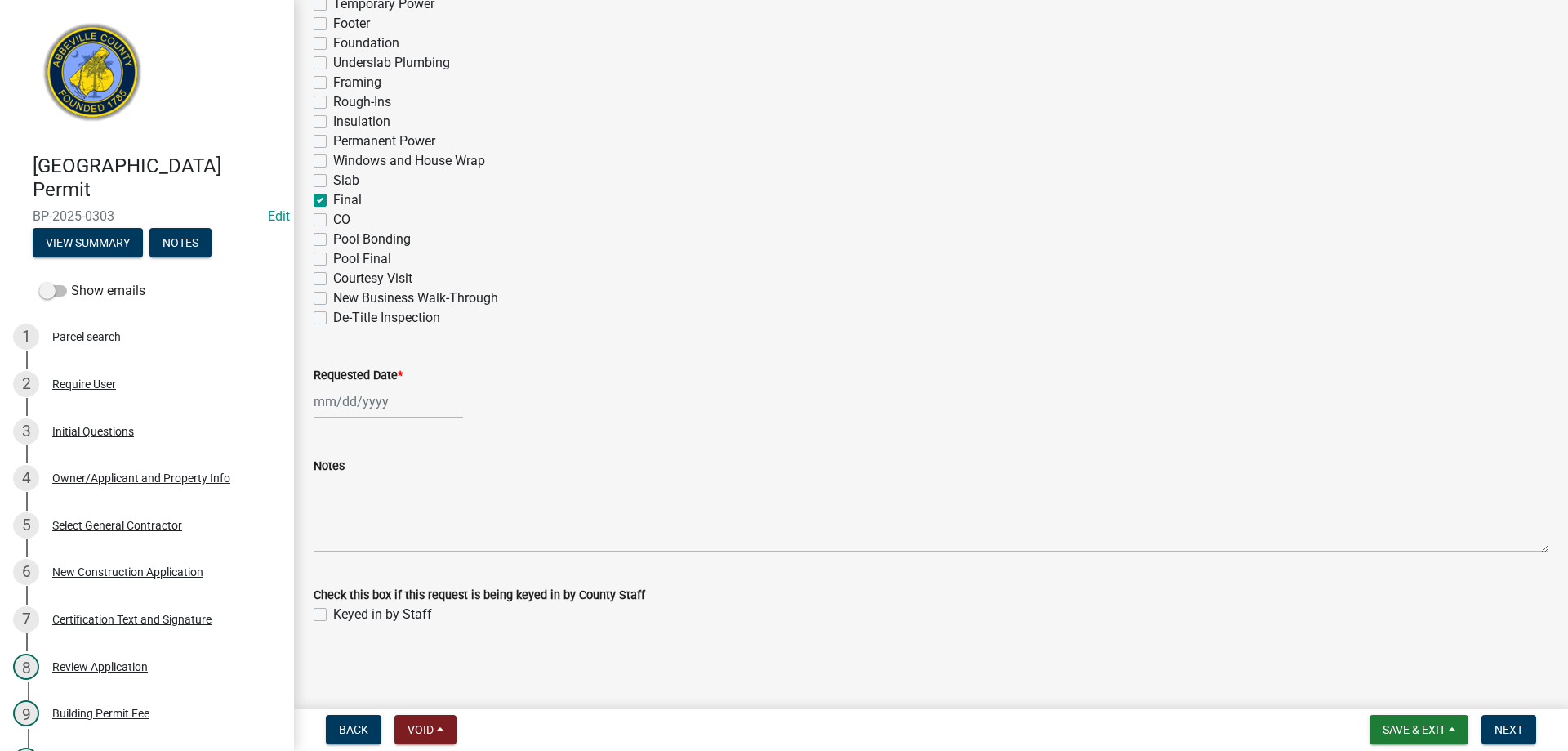
scroll to position [797, 0]
click at [360, 402] on div at bounding box center [388, 401] width 149 height 34
click at [329, 538] on div "13" at bounding box center [330, 539] width 26 height 26
click at [334, 609] on label "Keyed in by Staff" at bounding box center [383, 614] width 99 height 19
click at [334, 609] on input "Keyed in by Staff" at bounding box center [338, 609] width 11 height 11
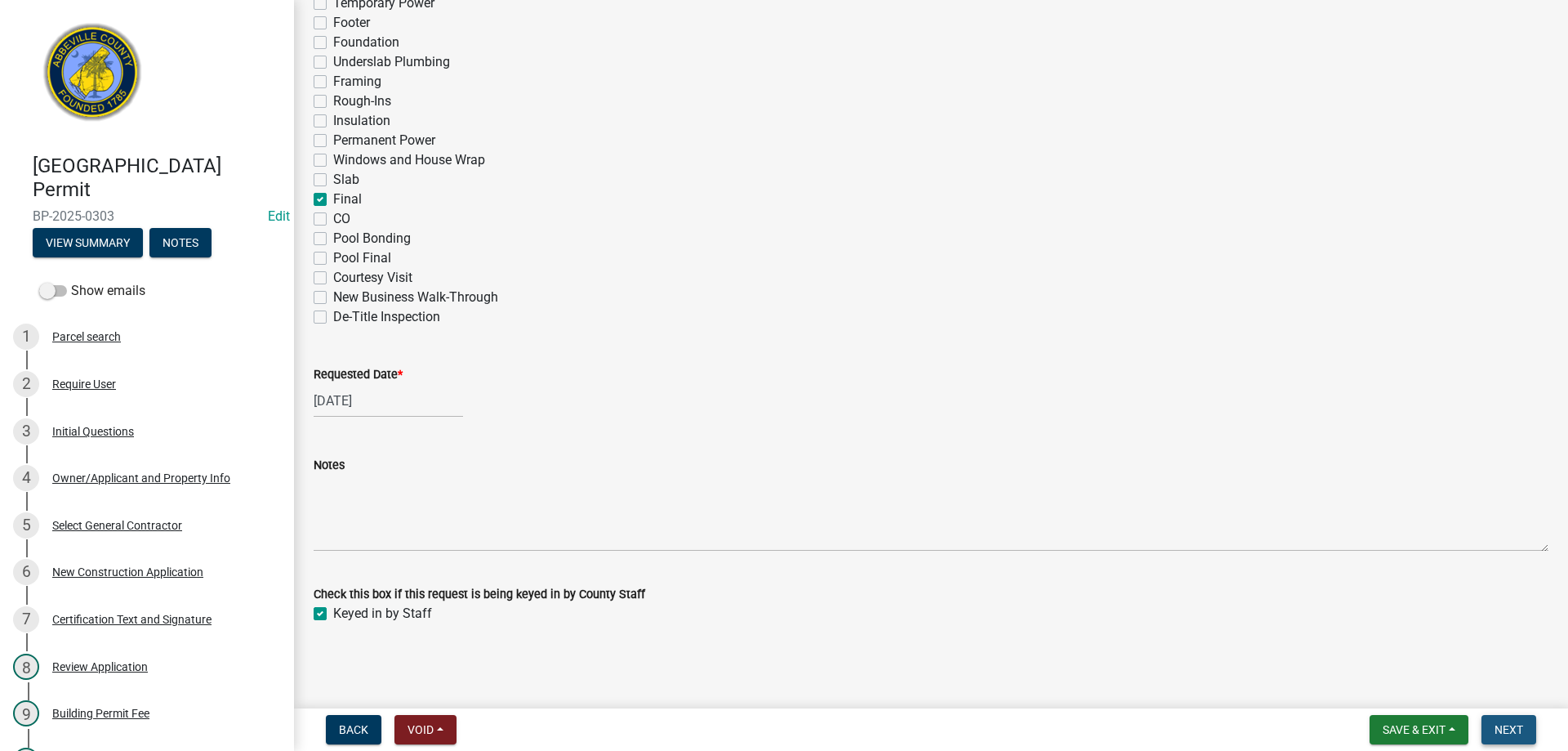
click at [1510, 731] on span "Next" at bounding box center [1509, 730] width 28 height 13
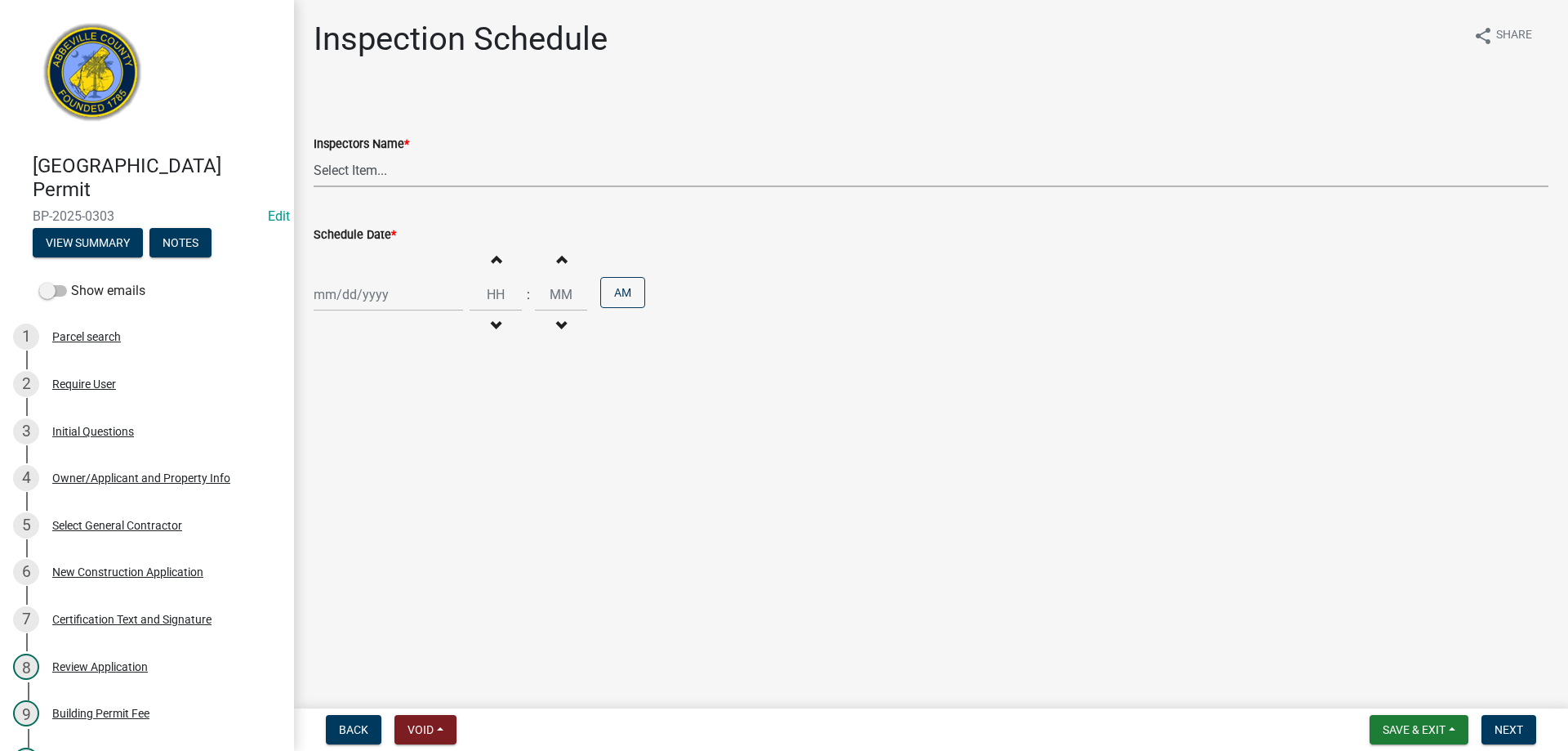
click at [367, 166] on select "Select Item... [EMAIL_ADDRESS][DOMAIN_NAME] ([PERSON_NAME]) [EMAIL_ADDRESS][DOM…" at bounding box center [931, 170] width 1235 height 34
click at [313, 153] on select "Select Item... [EMAIL_ADDRESS][DOMAIN_NAME] ([PERSON_NAME]) [EMAIL_ADDRESS][DOM…" at bounding box center [931, 170] width 1235 height 34
click at [345, 304] on div at bounding box center [388, 294] width 149 height 34
click at [327, 429] on div "13" at bounding box center [330, 434] width 26 height 26
click at [1506, 729] on span "Next" at bounding box center [1509, 730] width 28 height 13
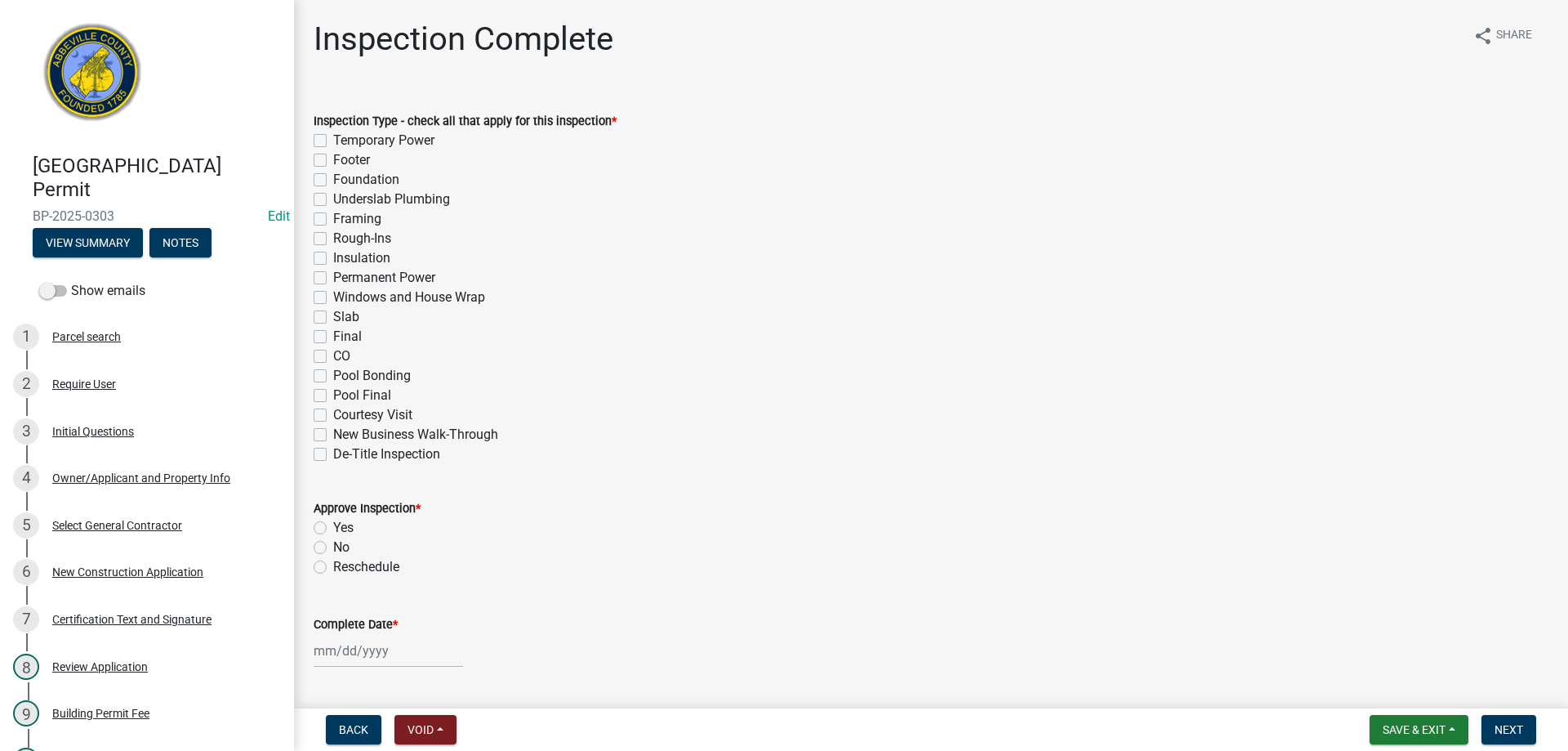
click at [334, 338] on label "Final" at bounding box center [347, 337] width 28 height 19
click at [334, 338] on input "Final" at bounding box center [338, 332] width 11 height 11
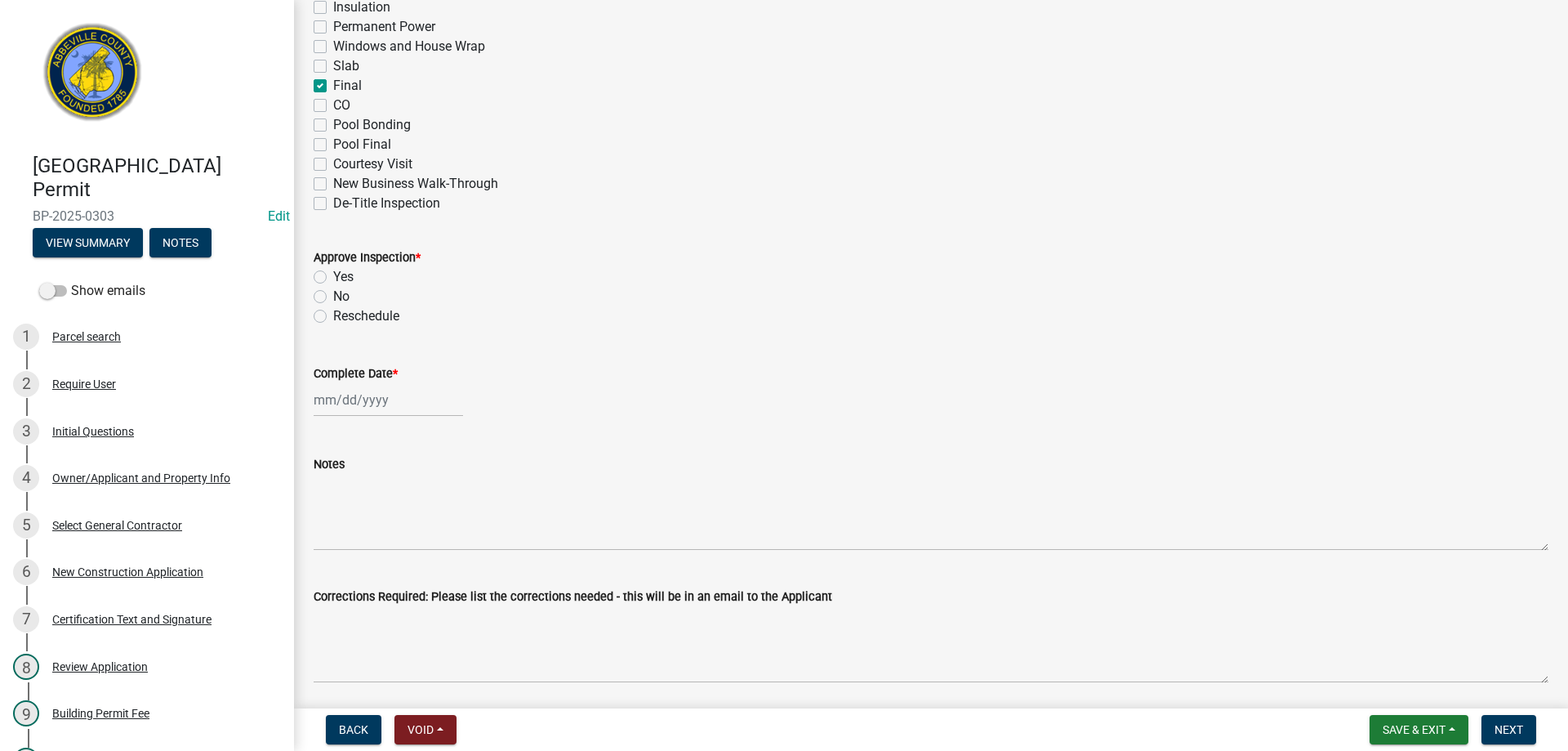
scroll to position [327, 0]
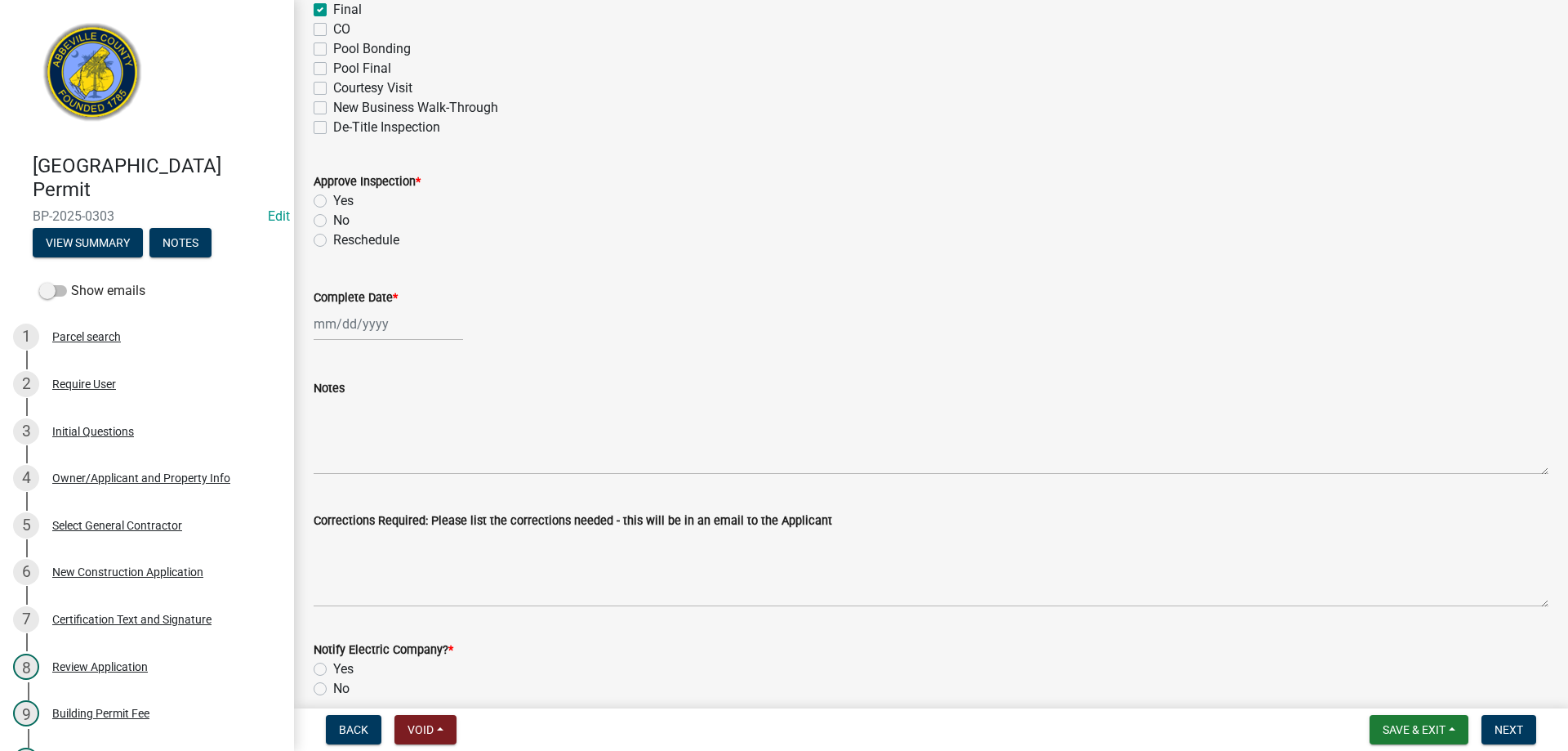
click at [334, 200] on label "Yes" at bounding box center [343, 201] width 20 height 19
click at [334, 200] on input "Yes" at bounding box center [338, 196] width 11 height 11
click at [373, 328] on div "[PERSON_NAME] Feb Mar Apr [PERSON_NAME][DATE] Oct Nov [DATE] 1526 1527 1528 152…" at bounding box center [388, 324] width 149 height 34
click at [334, 460] on div "13" at bounding box center [330, 463] width 26 height 26
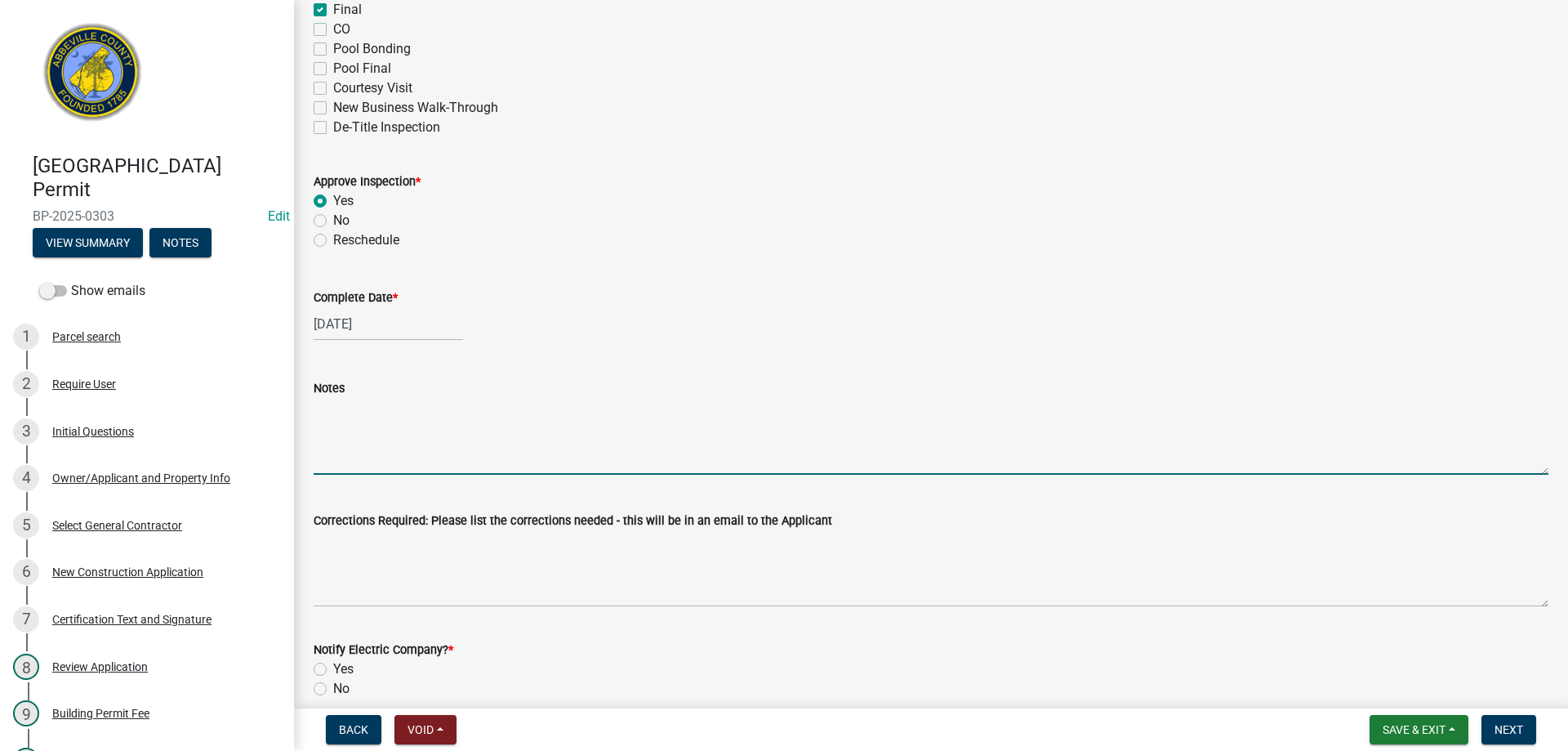
click at [388, 446] on textarea "Notes" at bounding box center [931, 436] width 1235 height 77
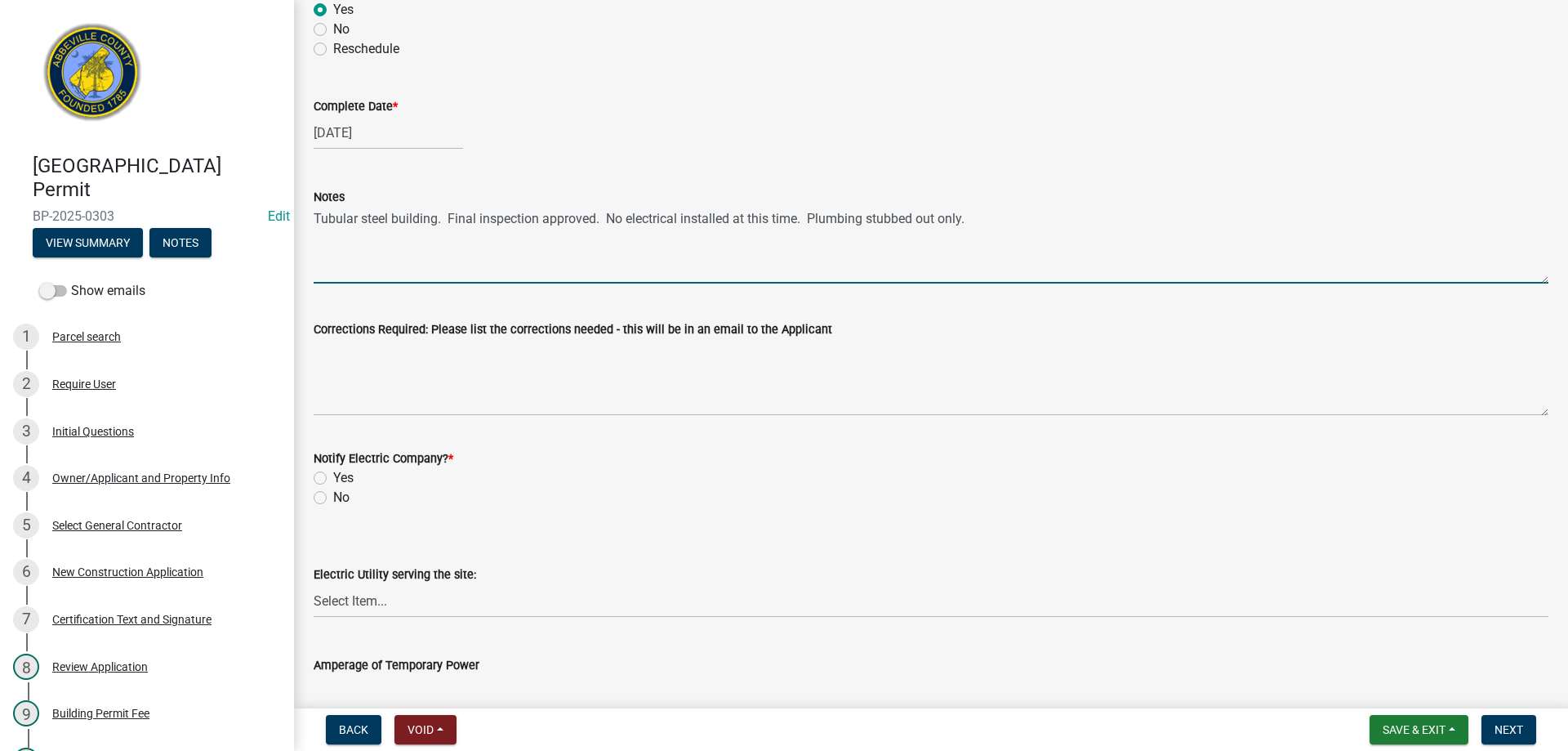
scroll to position [654, 0]
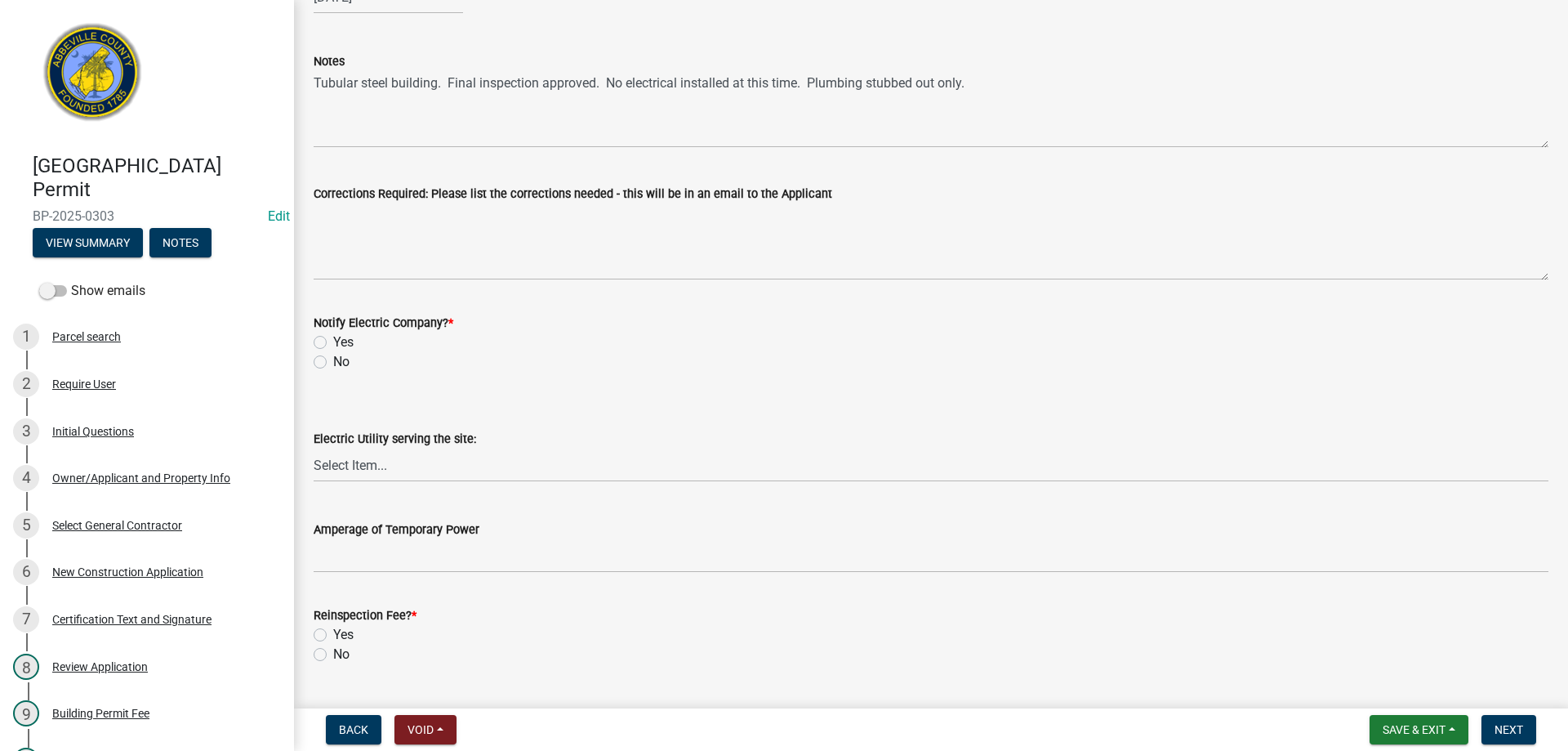
click at [334, 362] on label "No" at bounding box center [341, 362] width 16 height 19
click at [334, 362] on input "No" at bounding box center [338, 357] width 11 height 11
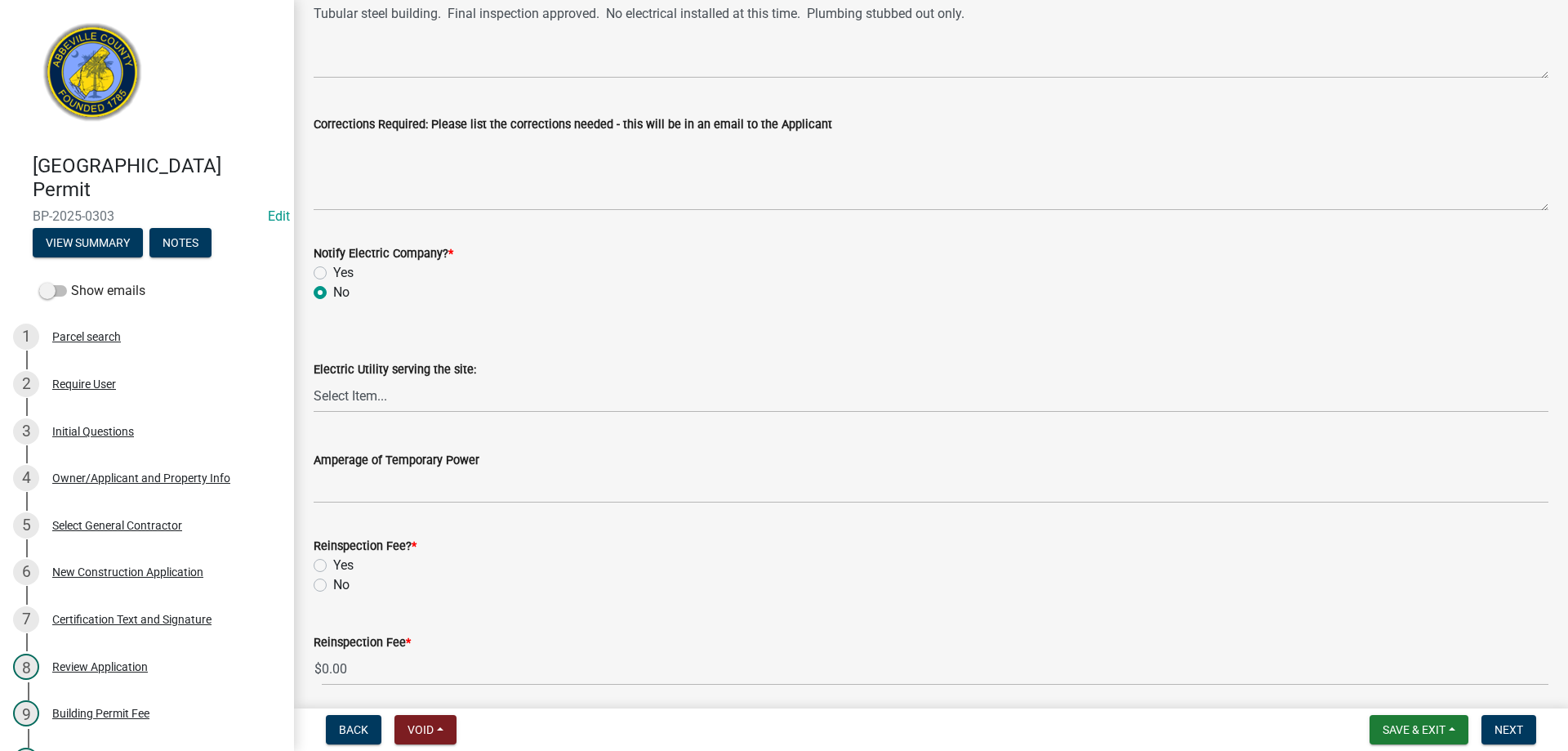
scroll to position [879, 0]
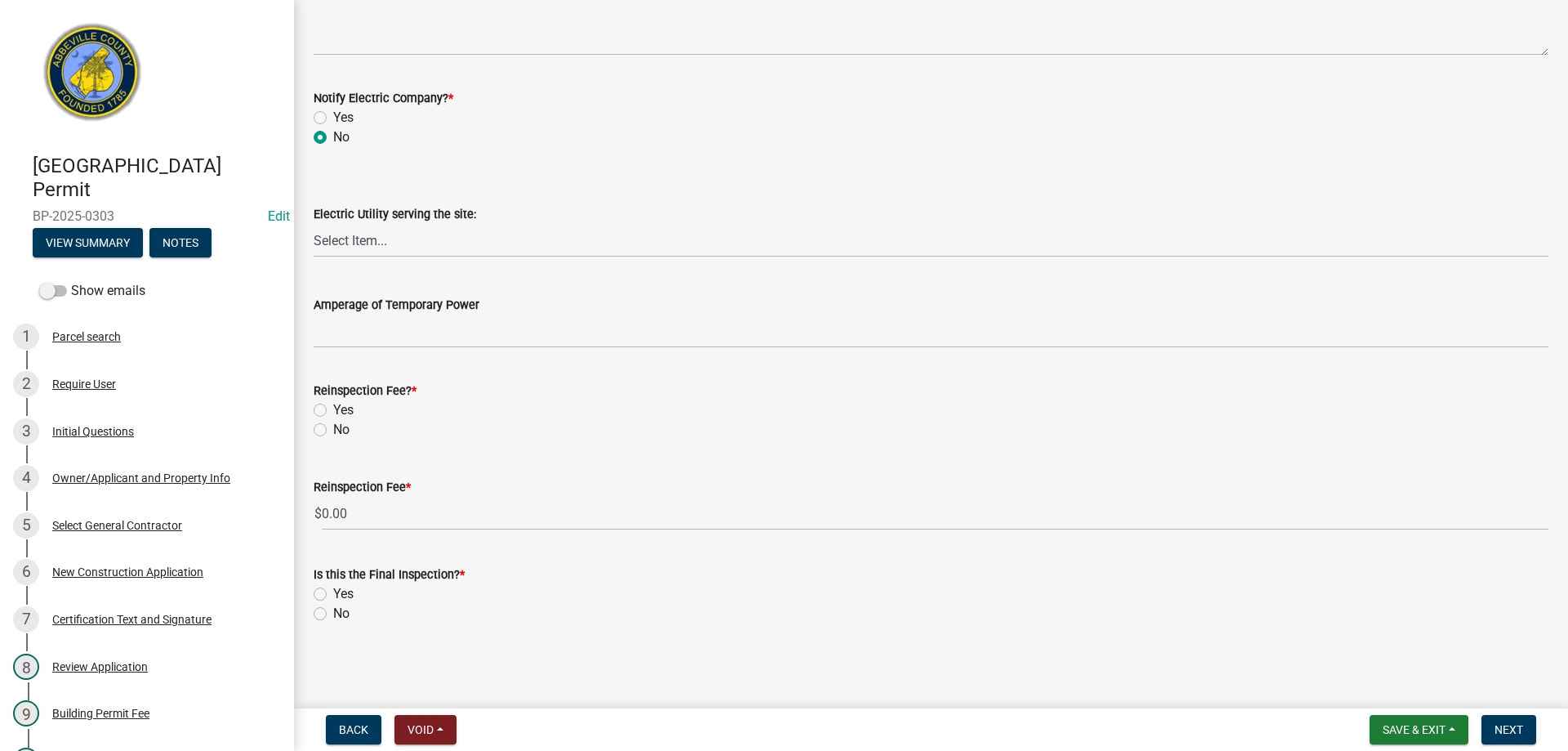
click at [334, 426] on label "No" at bounding box center [341, 430] width 16 height 19
click at [334, 426] on input "No" at bounding box center [338, 425] width 11 height 11
click at [334, 593] on label "Yes" at bounding box center [343, 594] width 20 height 19
click at [334, 593] on input "Yes" at bounding box center [338, 589] width 11 height 11
click at [1511, 726] on span "Next" at bounding box center [1509, 730] width 28 height 13
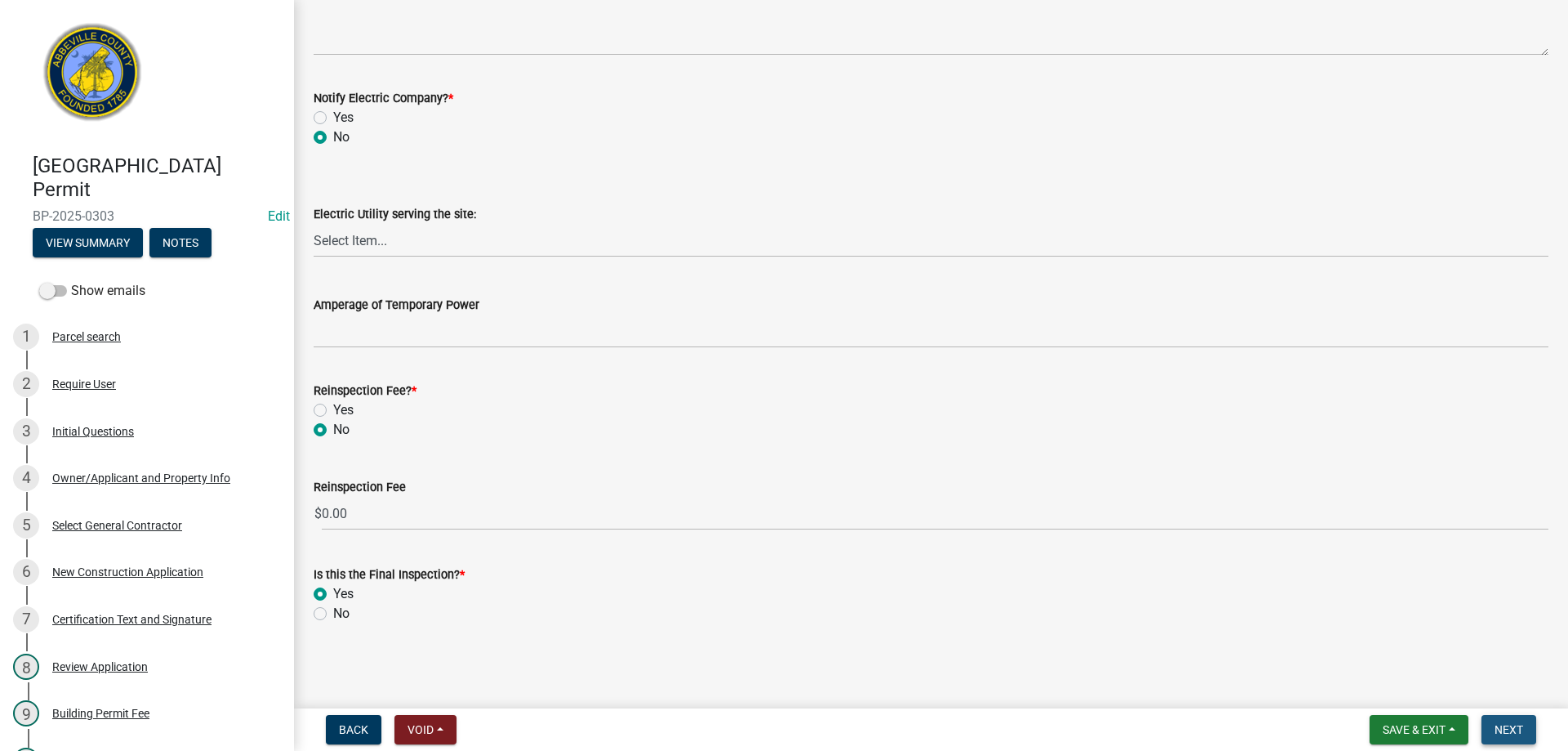
scroll to position [0, 0]
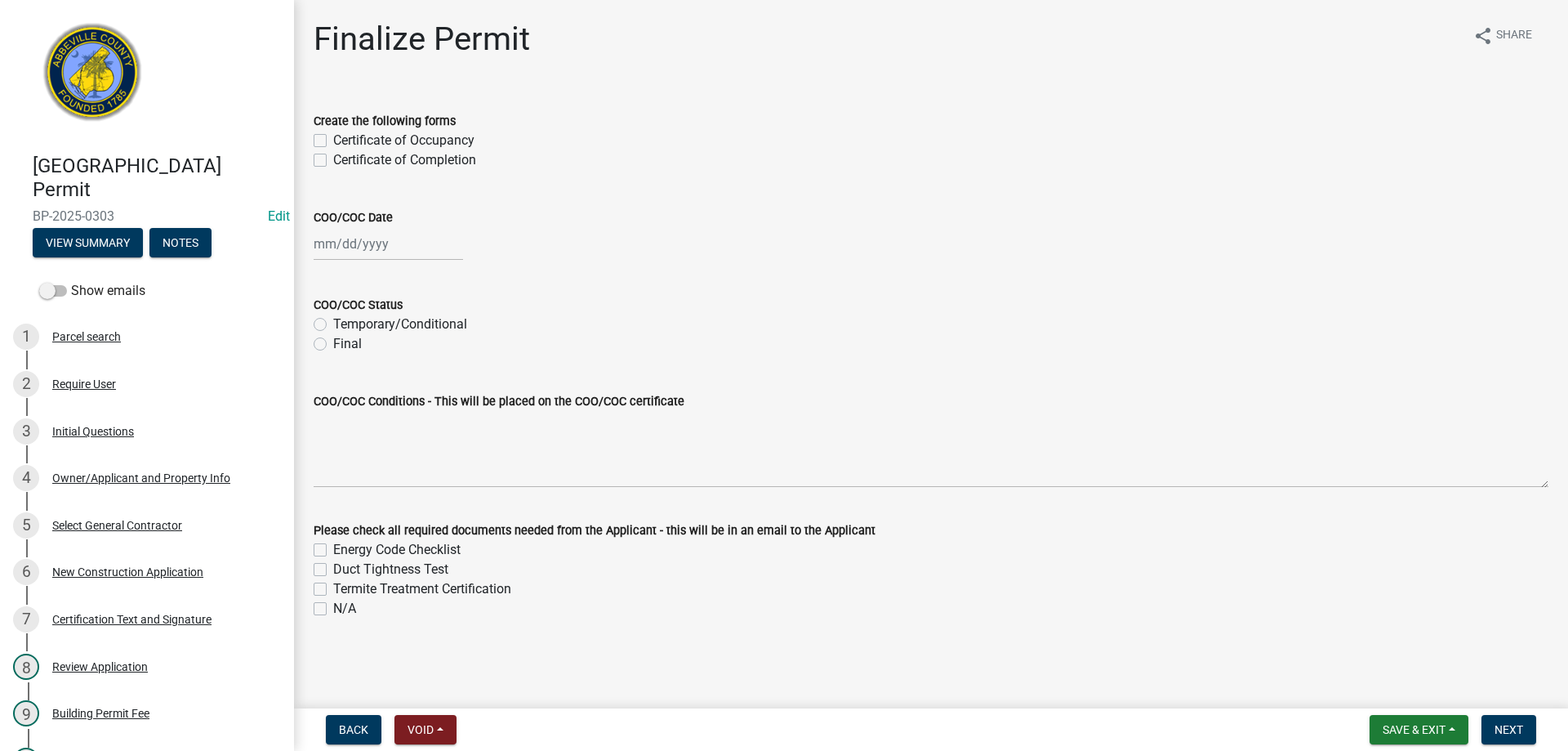
click at [334, 156] on label "Certificate of Completion" at bounding box center [404, 160] width 143 height 19
click at [334, 156] on input "Certificate of Completion" at bounding box center [338, 155] width 11 height 11
click at [366, 241] on div "[PERSON_NAME] Feb Mar Apr [PERSON_NAME][DATE] Oct Nov [DATE] 1526 1527 1528 152…" at bounding box center [388, 244] width 149 height 34
click at [328, 375] on div "13" at bounding box center [330, 383] width 26 height 26
click at [334, 341] on label "Final" at bounding box center [347, 344] width 28 height 19
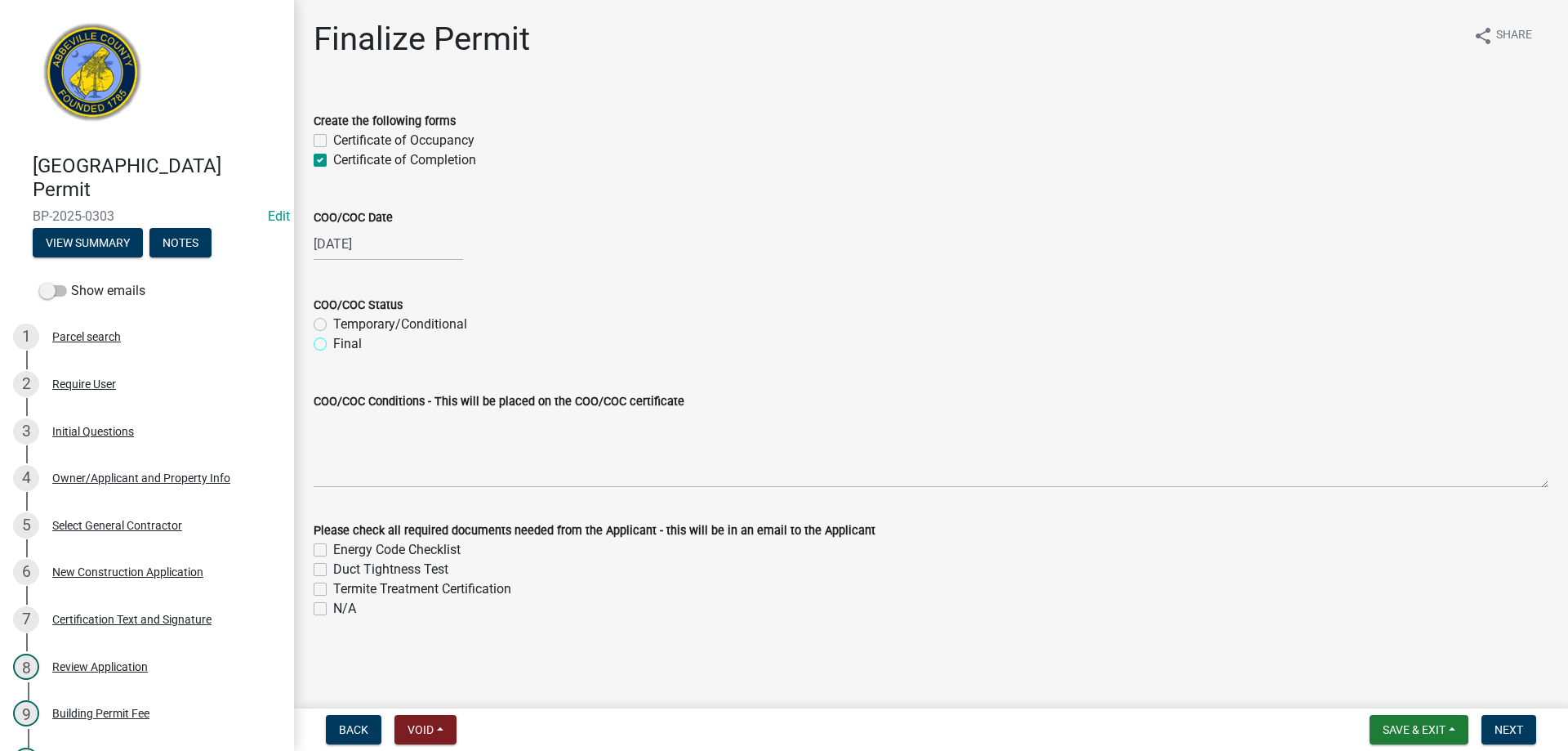
click at [334, 341] on input "Final" at bounding box center [338, 340] width 11 height 11
click at [334, 608] on label "N/A" at bounding box center [345, 609] width 23 height 19
click at [334, 608] on input "N/A" at bounding box center [338, 604] width 11 height 11
click at [1506, 728] on span "Next" at bounding box center [1509, 730] width 28 height 13
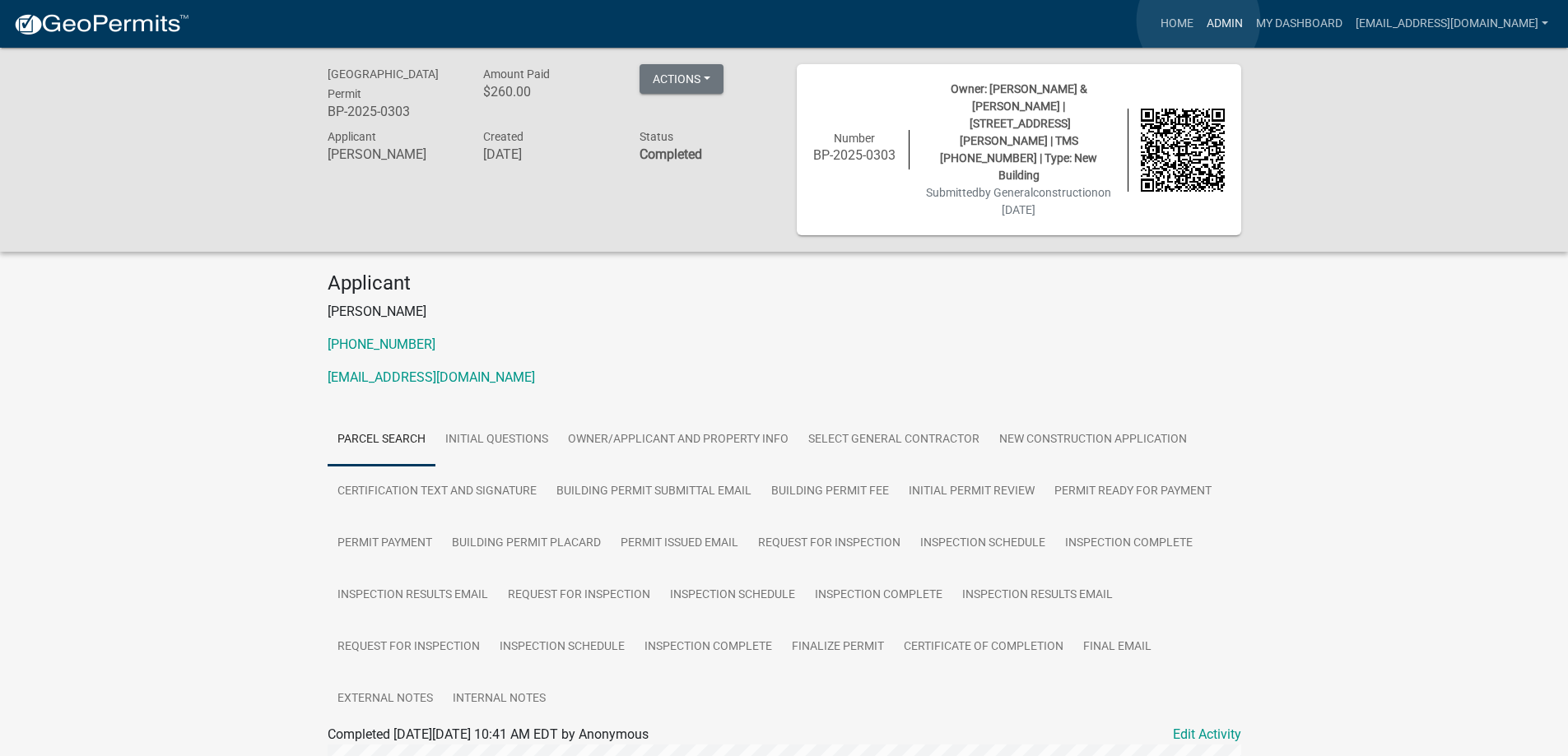
click at [1200, 21] on link "Admin" at bounding box center [1224, 23] width 50 height 31
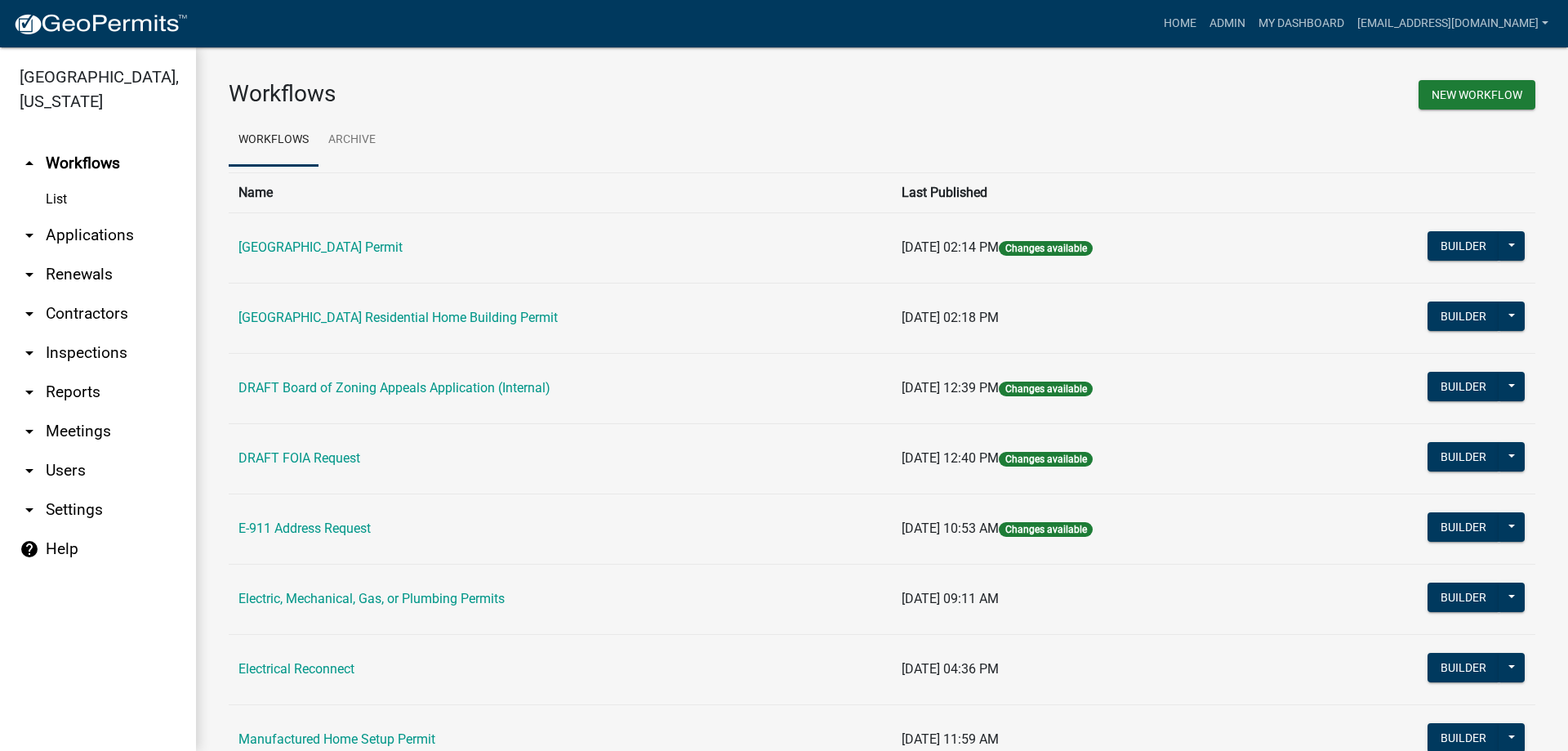
click at [88, 230] on link "arrow_drop_down Applications" at bounding box center [98, 235] width 196 height 39
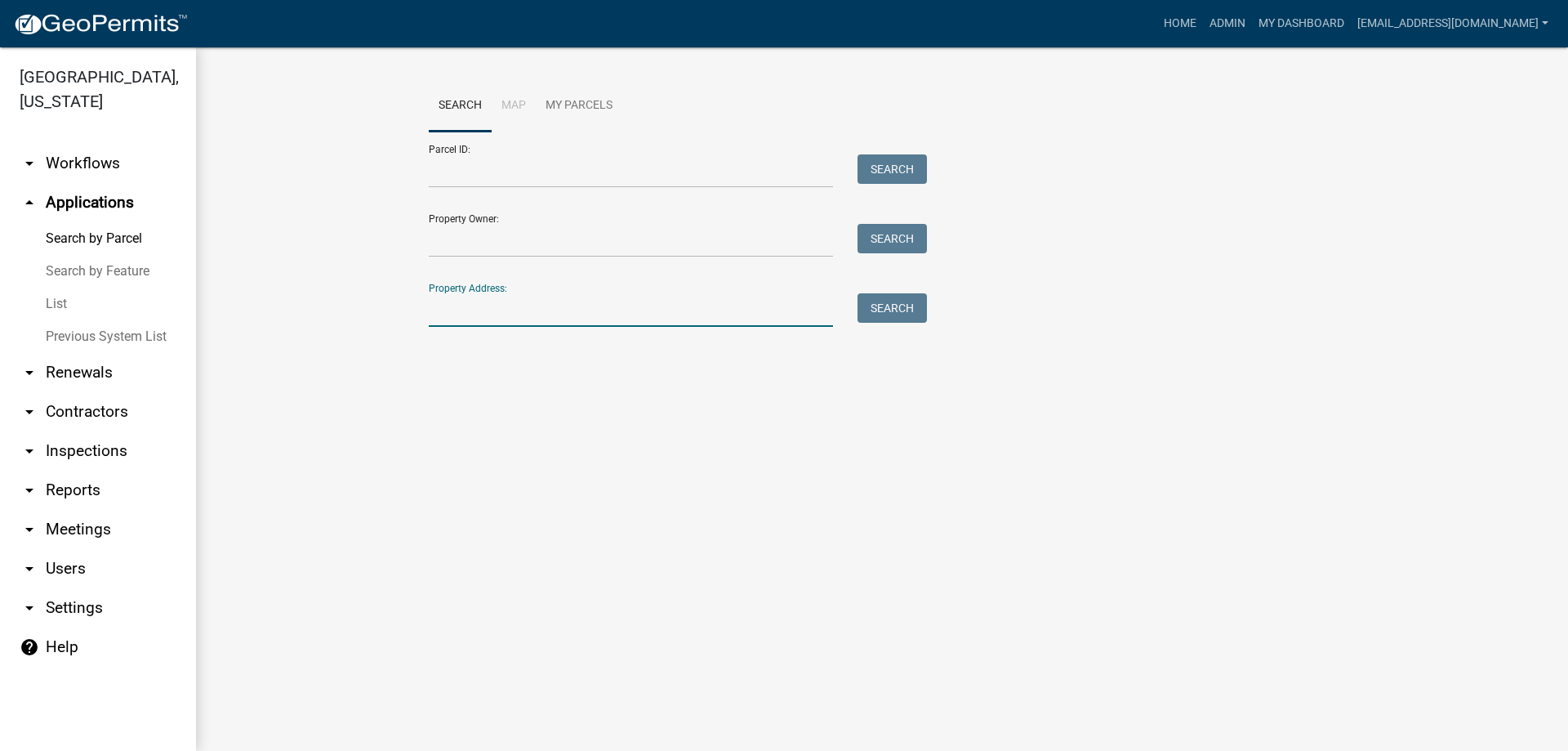
click at [521, 301] on input "Property Address:" at bounding box center [630, 310] width 404 height 34
click at [898, 300] on button "Search" at bounding box center [893, 308] width 70 height 29
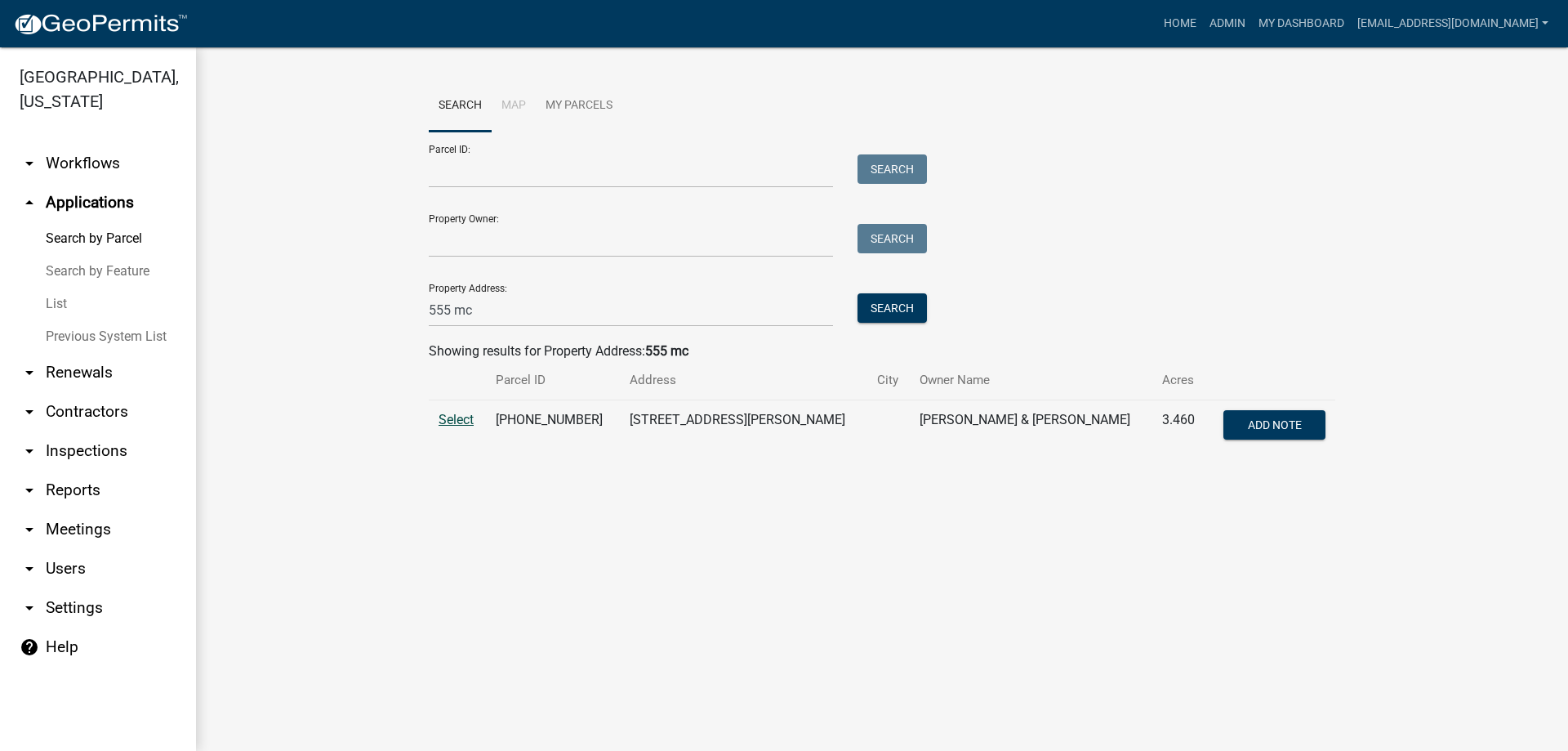
click at [449, 419] on span "Select" at bounding box center [456, 420] width 35 height 16
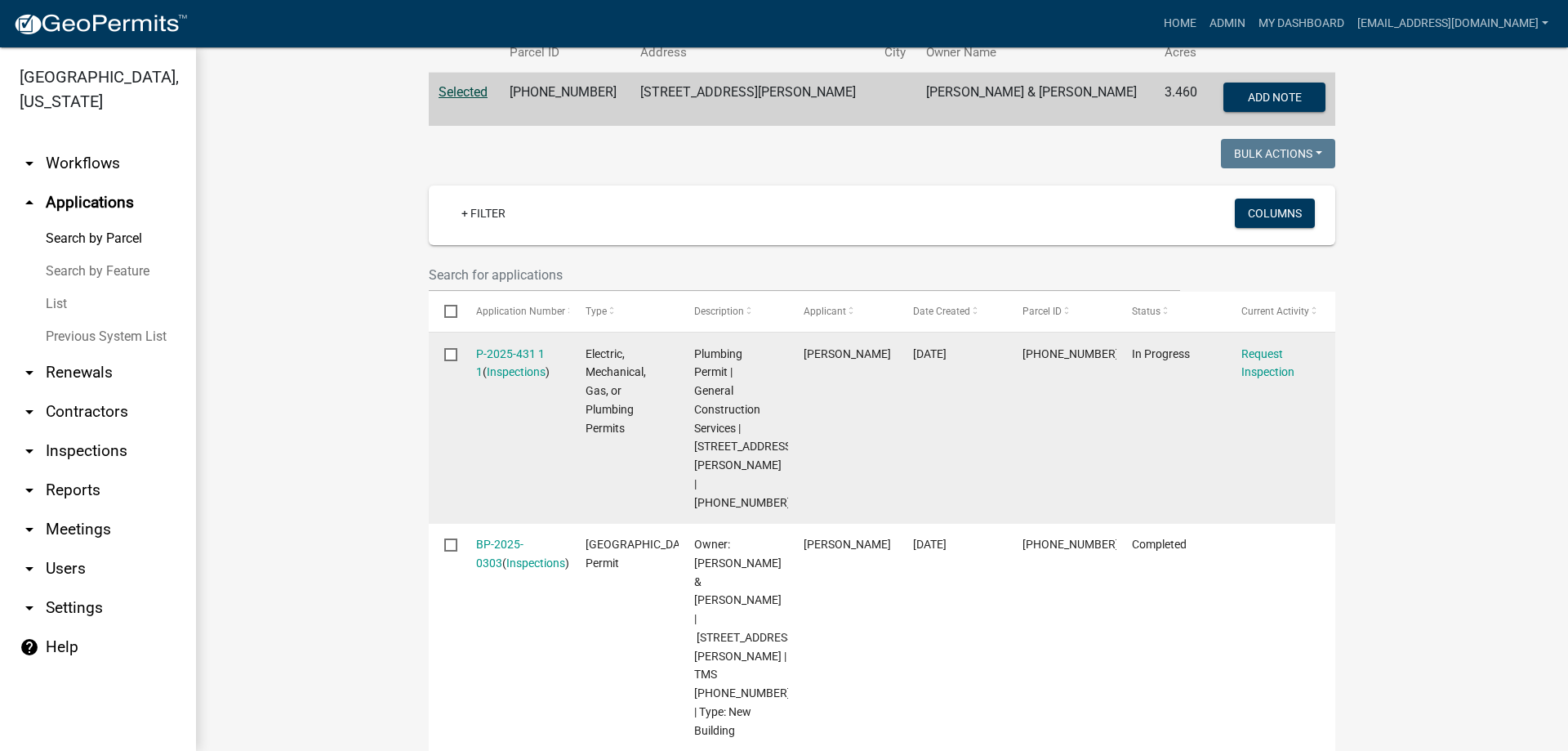
scroll to position [408, 0]
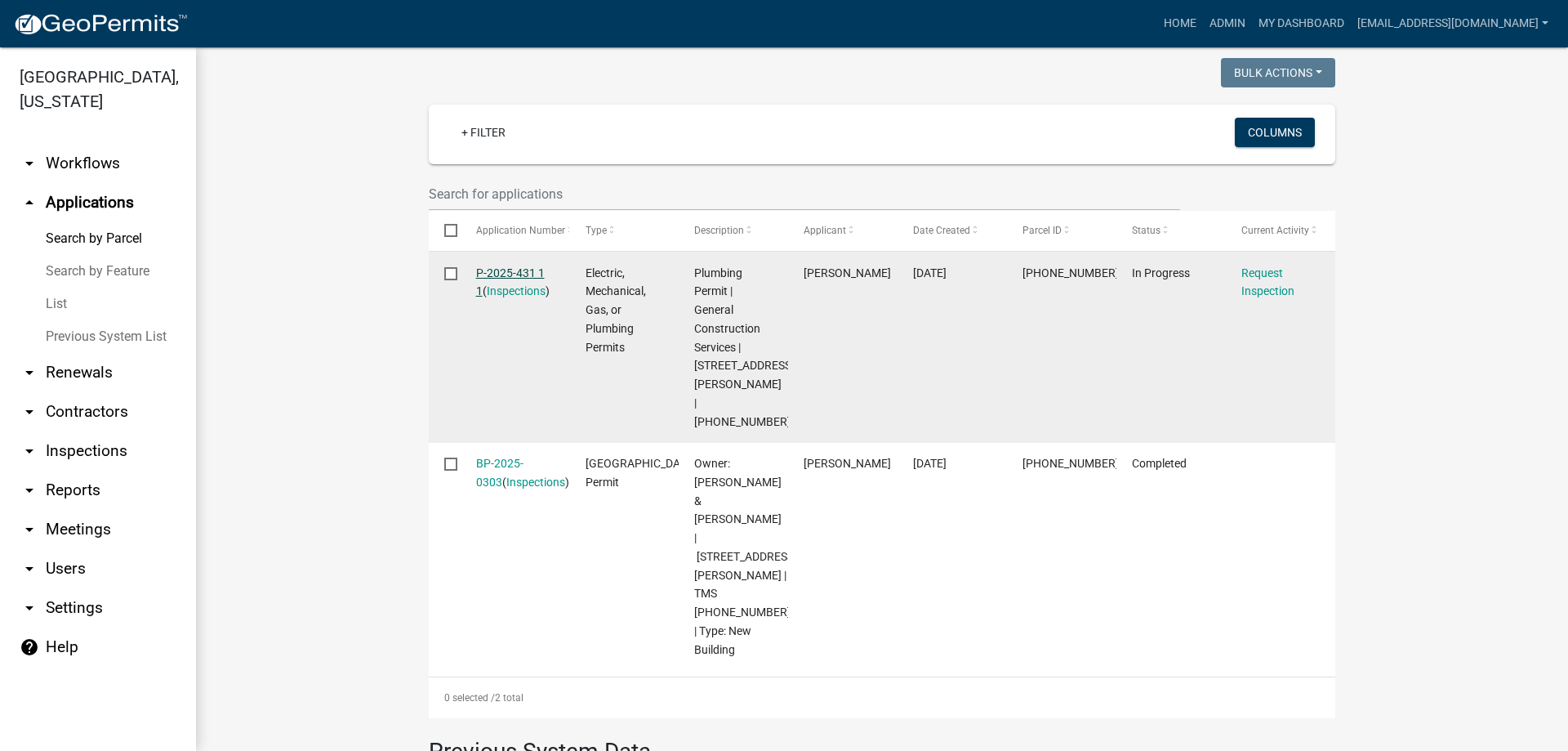
click at [500, 272] on link "P-2025-431 1 1" at bounding box center [510, 282] width 69 height 32
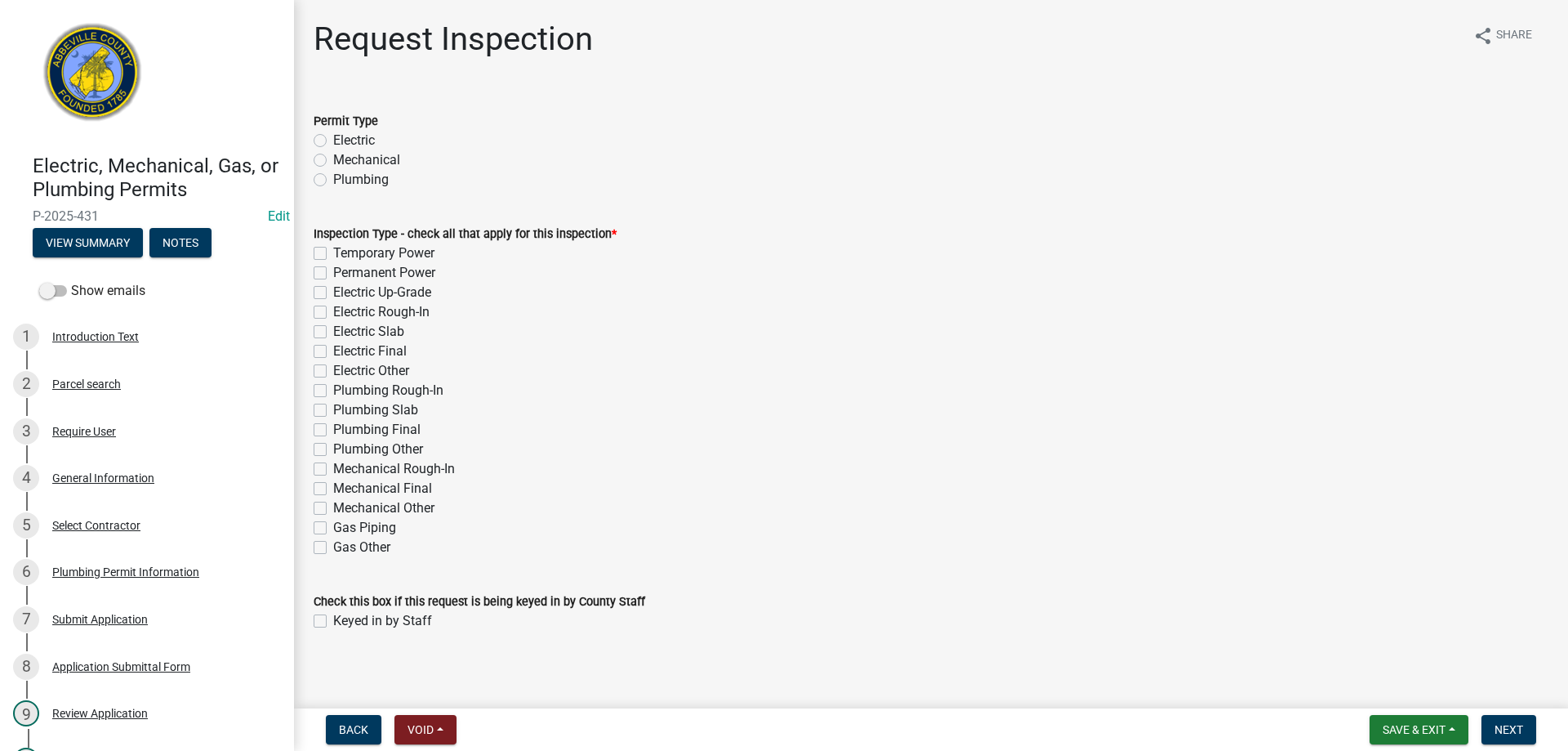
click at [334, 178] on label "Plumbing" at bounding box center [361, 180] width 55 height 19
click at [334, 178] on input "Plumbing" at bounding box center [338, 175] width 11 height 11
drag, startPoint x: 321, startPoint y: 431, endPoint x: 335, endPoint y: 430, distance: 14.0
click at [334, 431] on label "Plumbing Final" at bounding box center [377, 430] width 87 height 19
click at [334, 431] on input "Plumbing Final" at bounding box center [338, 425] width 11 height 11
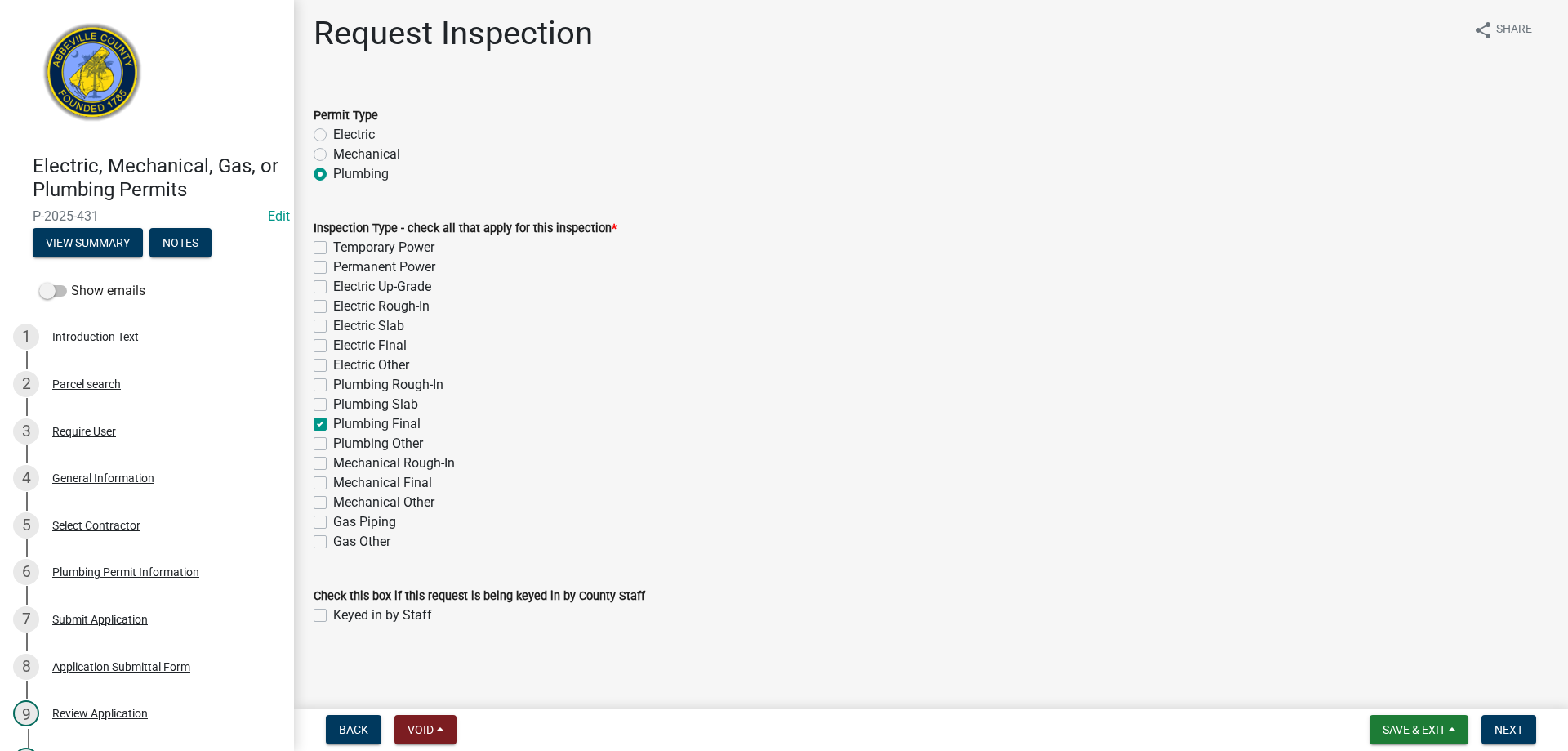
scroll to position [8, 0]
click at [334, 611] on label "Keyed in by Staff" at bounding box center [383, 614] width 99 height 19
click at [334, 611] on input "Keyed in by Staff" at bounding box center [338, 609] width 11 height 11
click at [1498, 722] on button "Next" at bounding box center [1509, 730] width 54 height 29
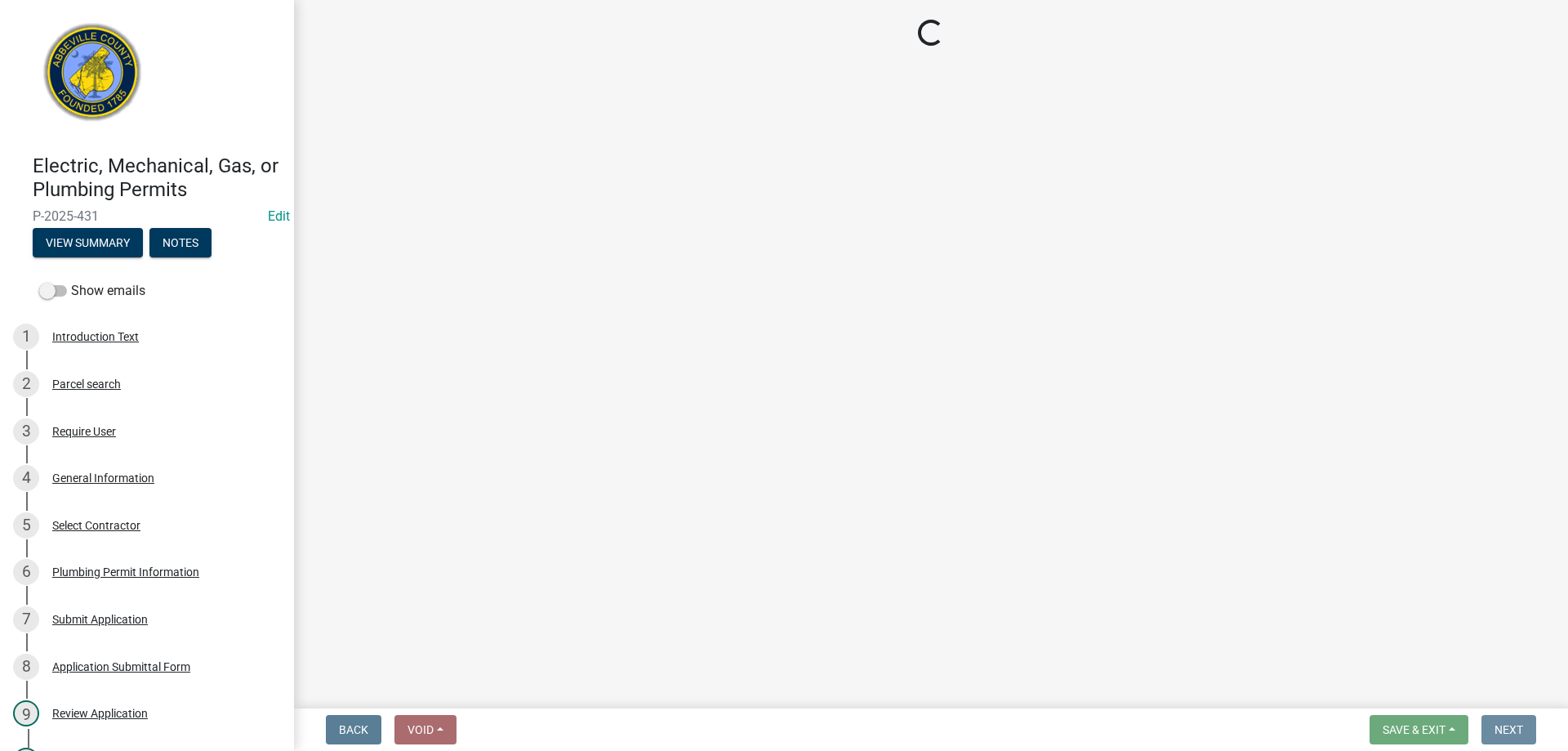
scroll to position [0, 0]
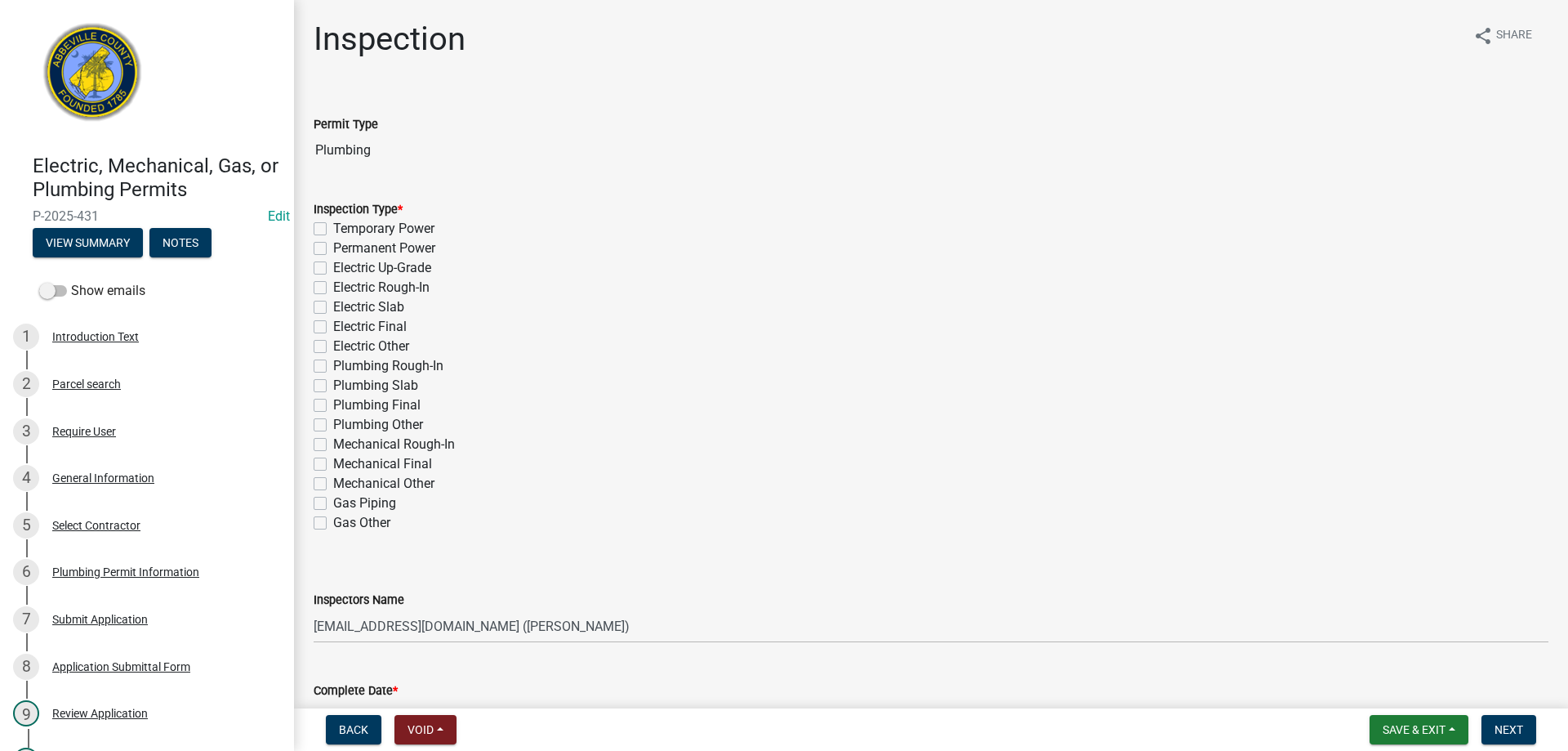
click at [334, 408] on label "Plumbing Final" at bounding box center [377, 406] width 87 height 19
click at [334, 407] on input "Plumbing Final" at bounding box center [338, 401] width 11 height 11
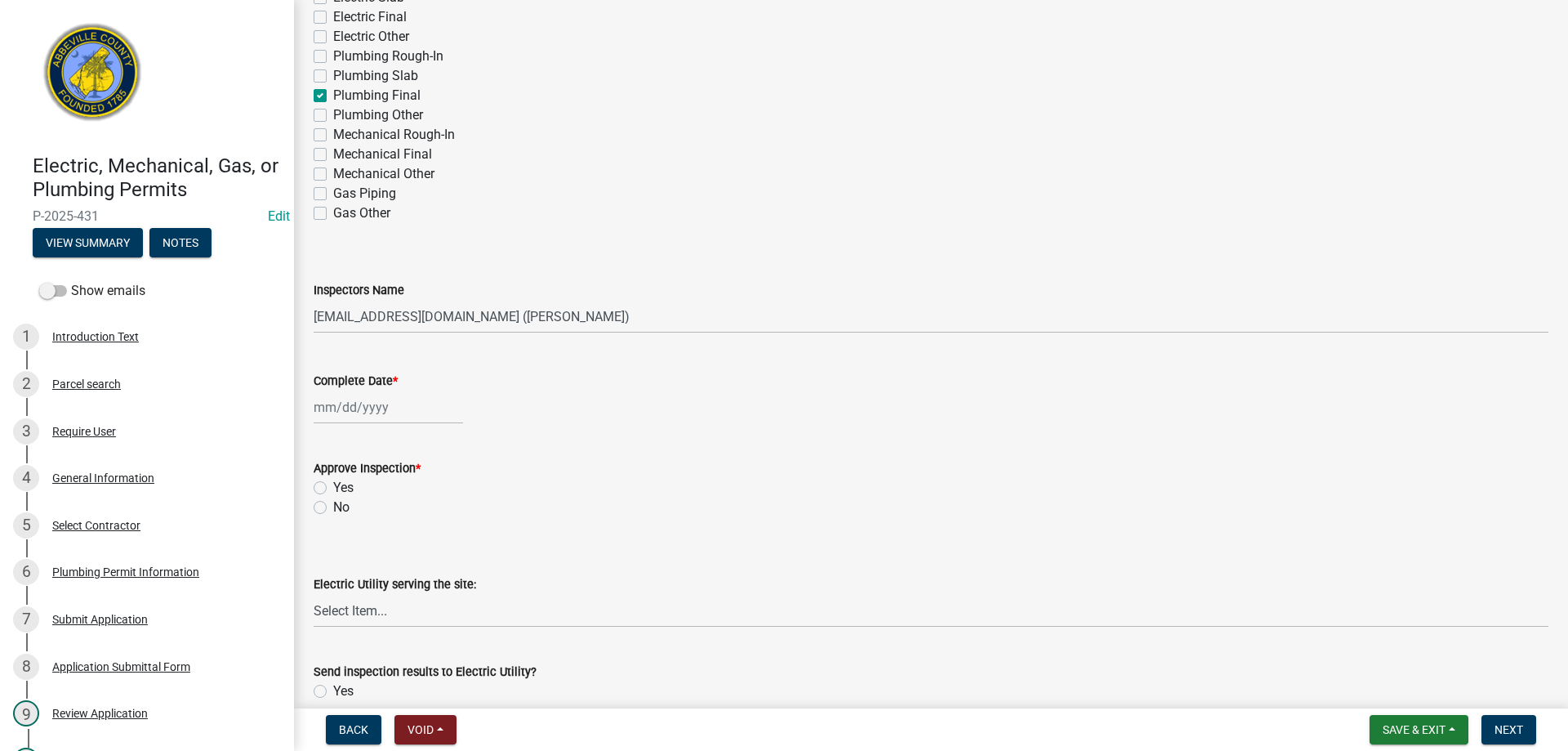
scroll to position [408, 0]
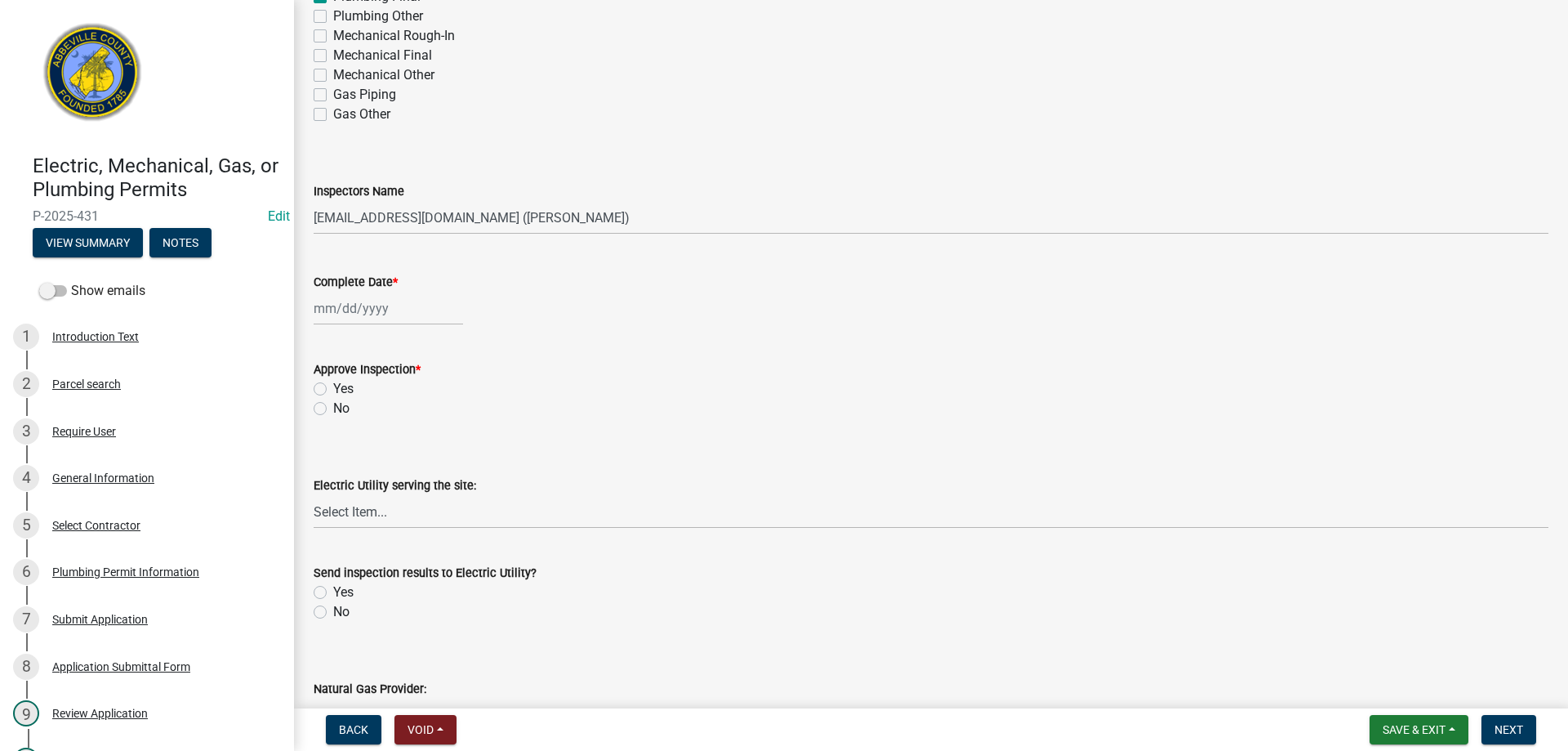
click at [370, 315] on div at bounding box center [388, 309] width 149 height 34
click at [326, 442] on div "13" at bounding box center [330, 447] width 26 height 26
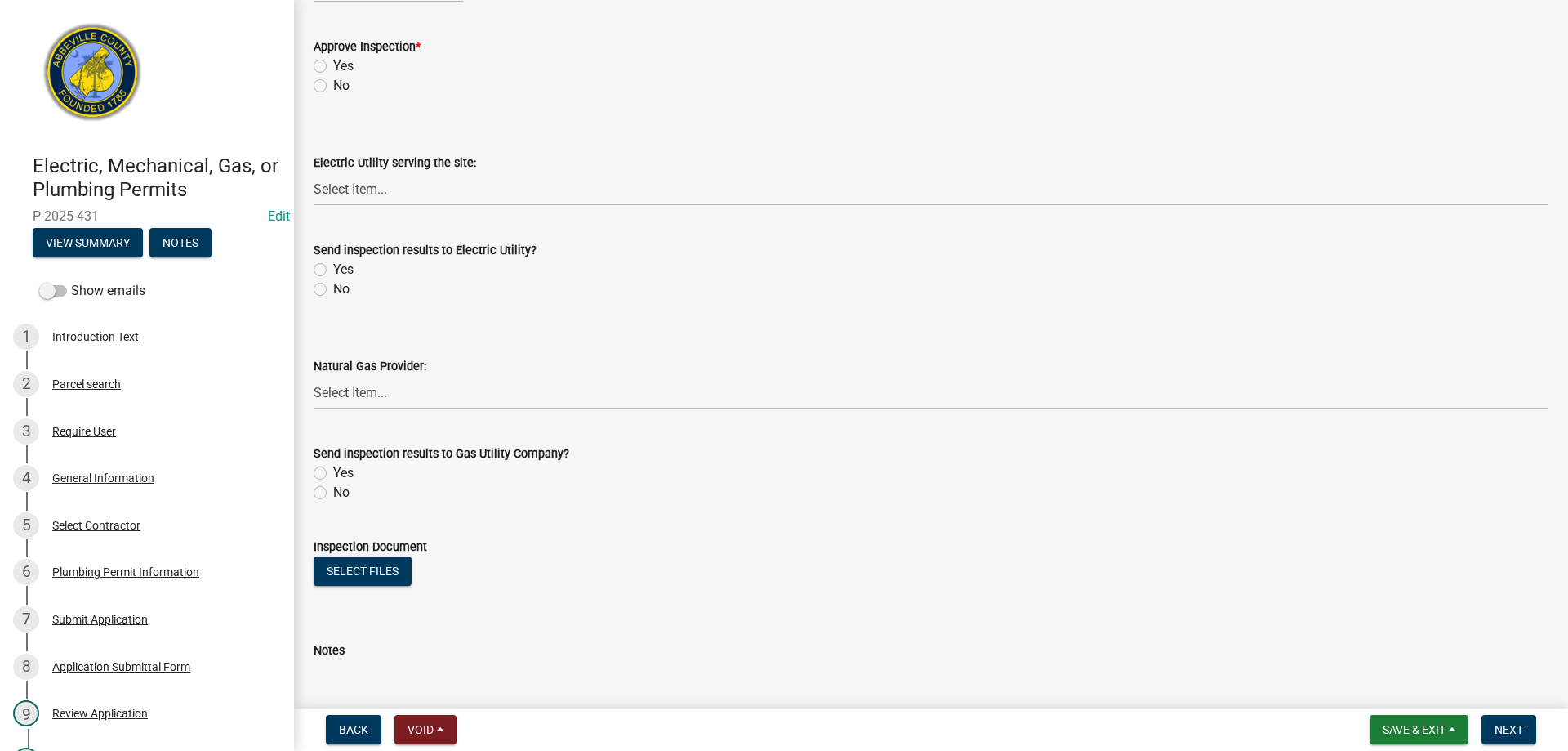
scroll to position [735, 0]
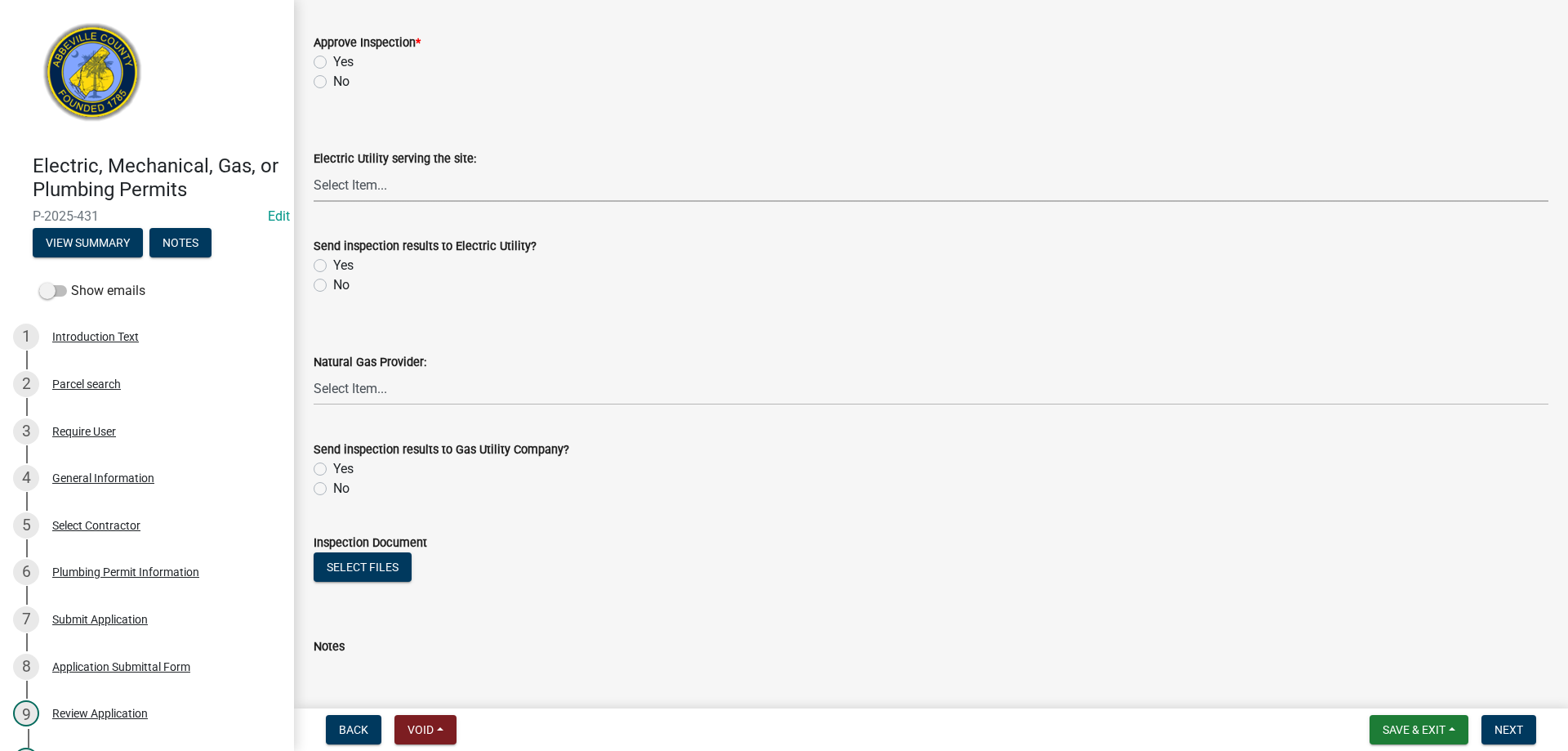
click at [354, 179] on select "Select Item... Little River Electric Co-Op Laurens Electric Co-Op Duke Energy D…" at bounding box center [931, 185] width 1235 height 34
click at [633, 187] on select "Select Item... Little River Electric Co-Op Laurens Electric Co-Op Duke Energy D…" at bounding box center [931, 185] width 1235 height 34
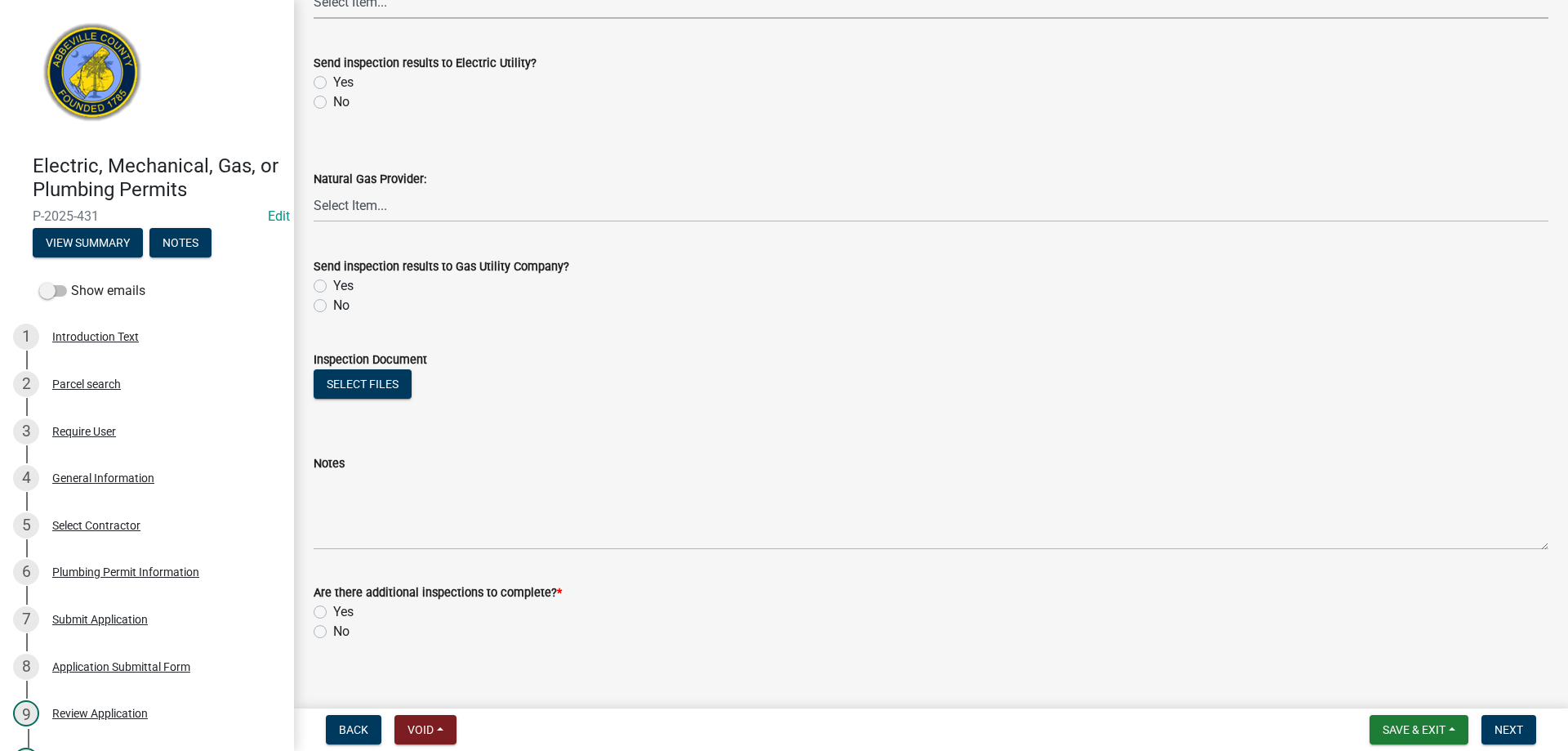
scroll to position [936, 0]
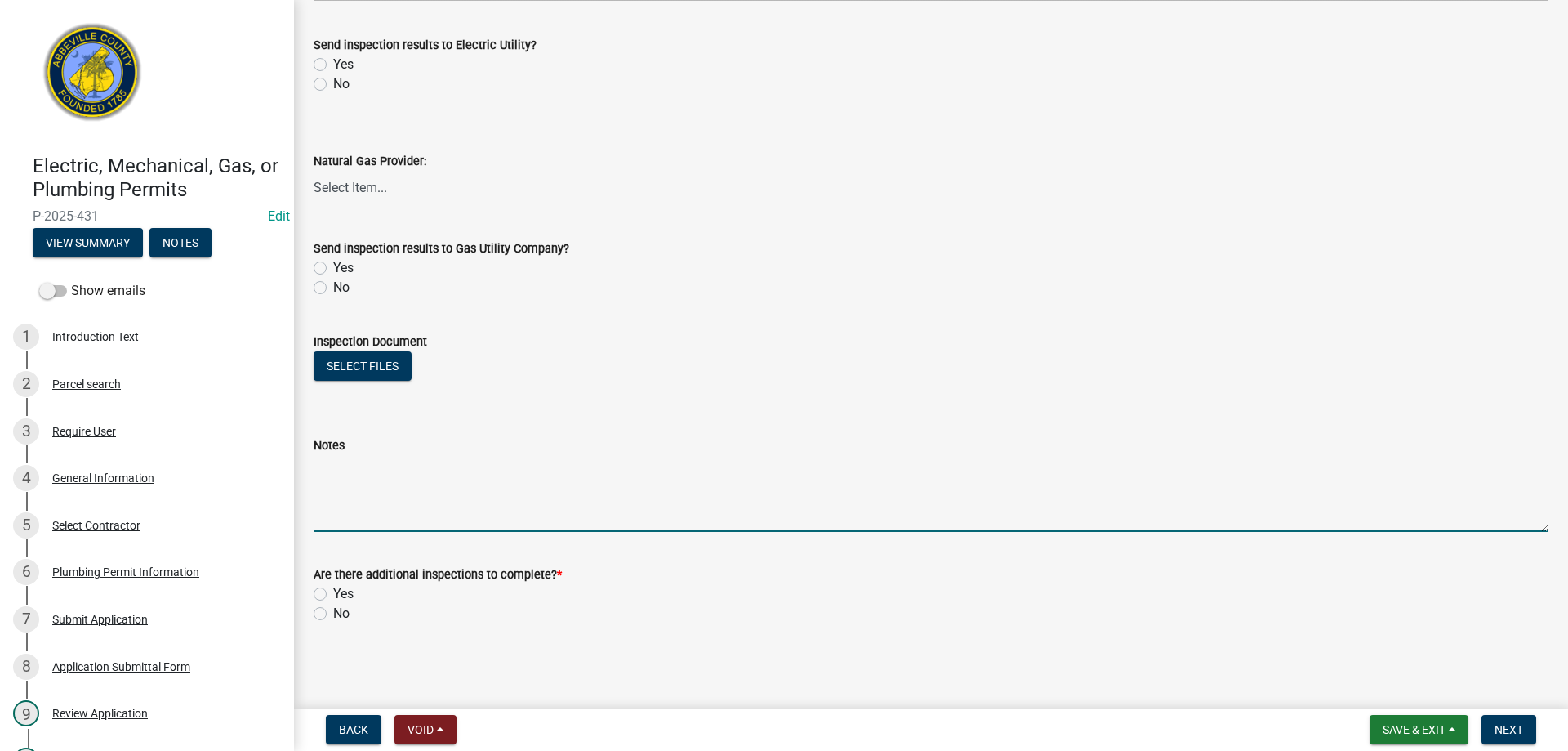
drag, startPoint x: 355, startPoint y: 527, endPoint x: 697, endPoint y: 354, distance: 383.3
click at [360, 522] on textarea "Notes" at bounding box center [931, 493] width 1235 height 77
click at [334, 613] on label "No" at bounding box center [341, 614] width 16 height 19
click at [334, 613] on input "No" at bounding box center [338, 609] width 11 height 11
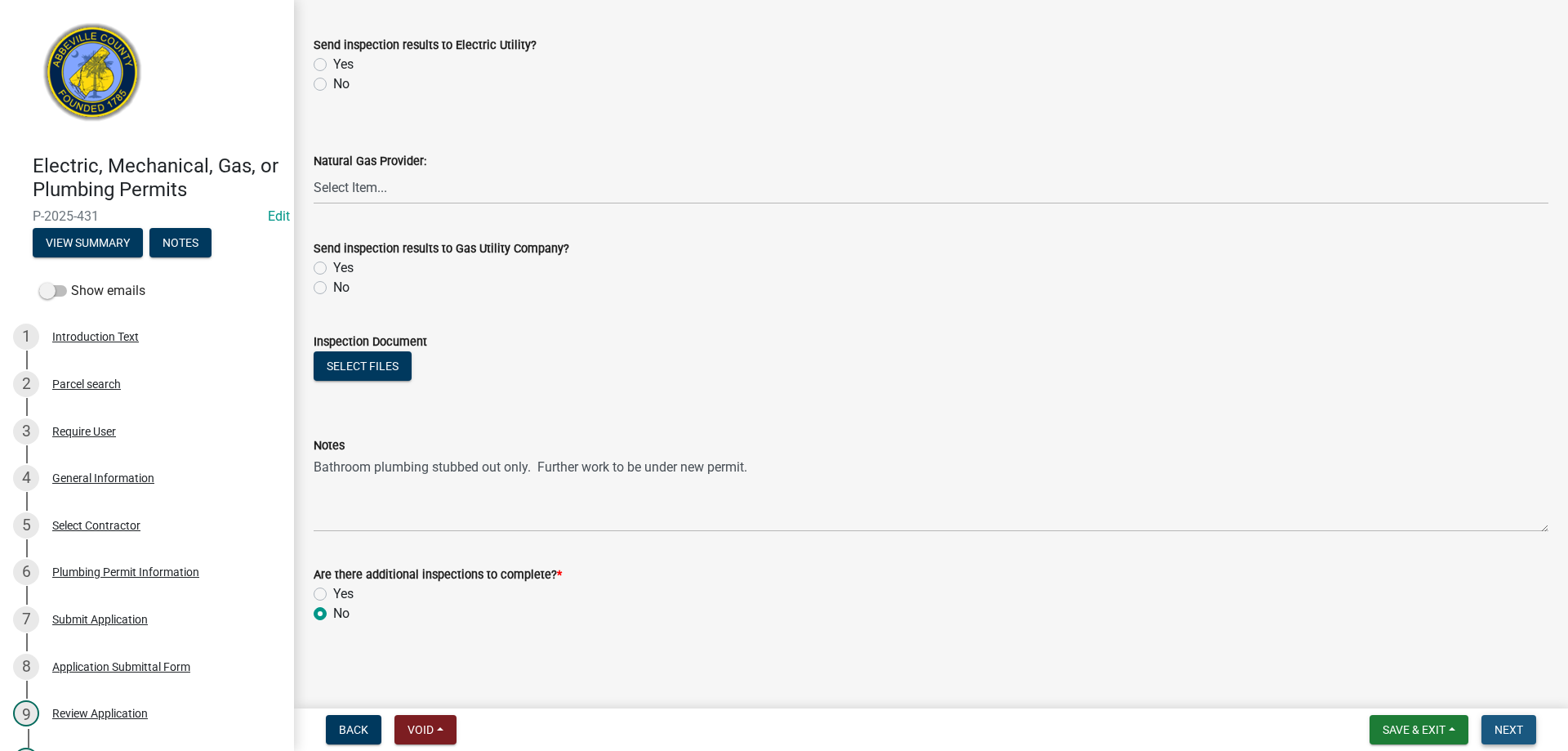
click at [1521, 727] on span "Next" at bounding box center [1509, 730] width 28 height 13
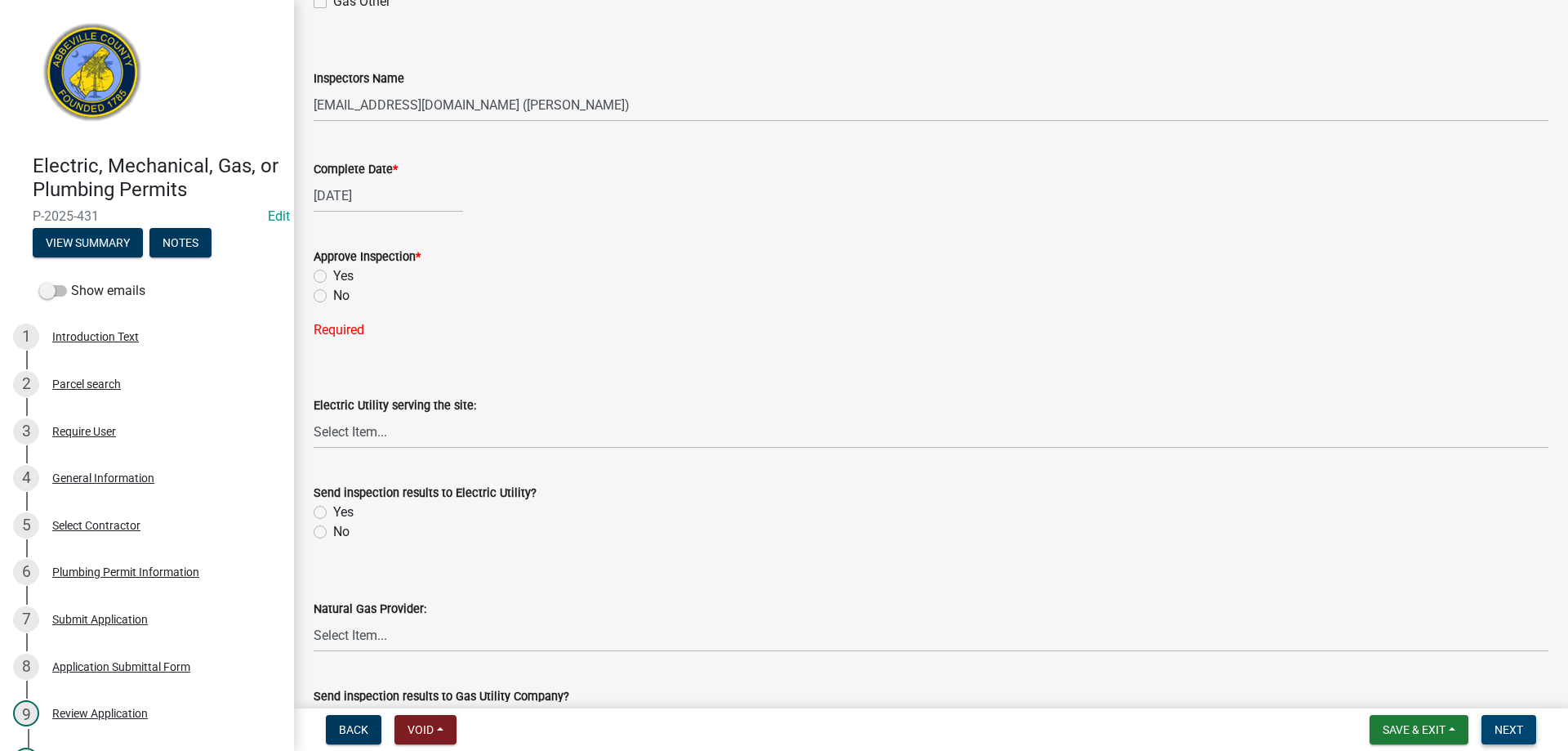
scroll to position [397, 0]
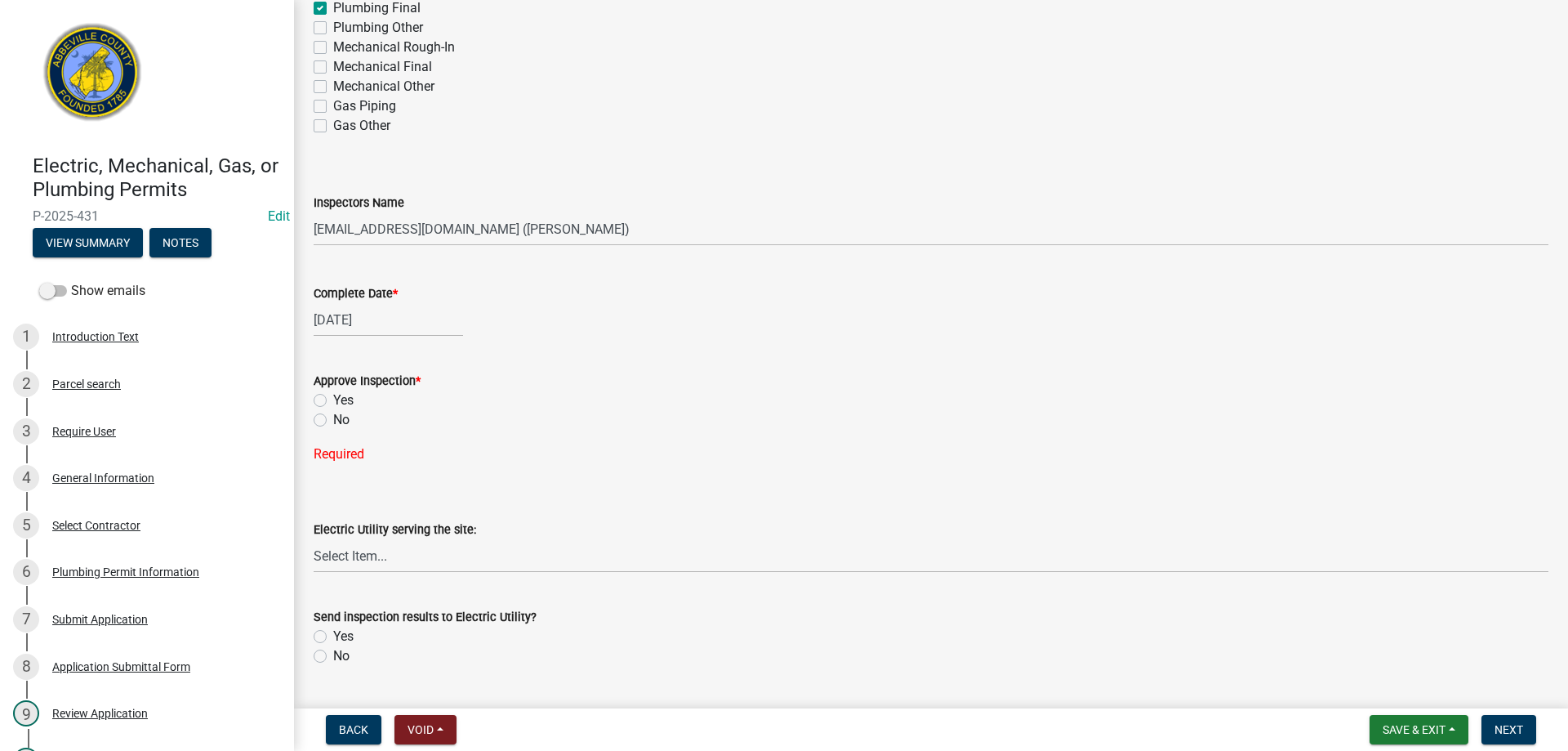
click at [334, 401] on label "Yes" at bounding box center [343, 401] width 20 height 19
click at [334, 401] on input "Yes" at bounding box center [338, 396] width 11 height 11
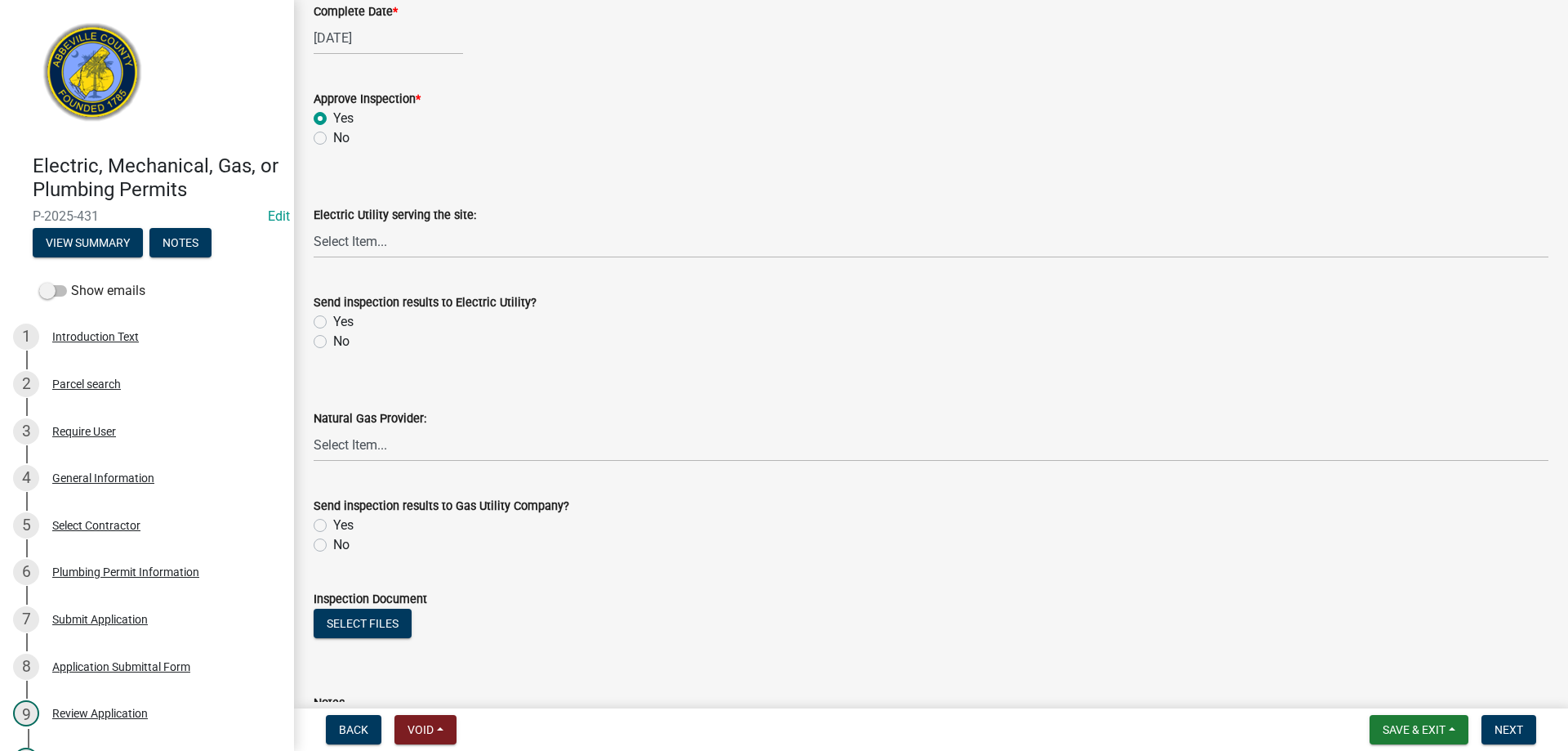
scroll to position [806, 0]
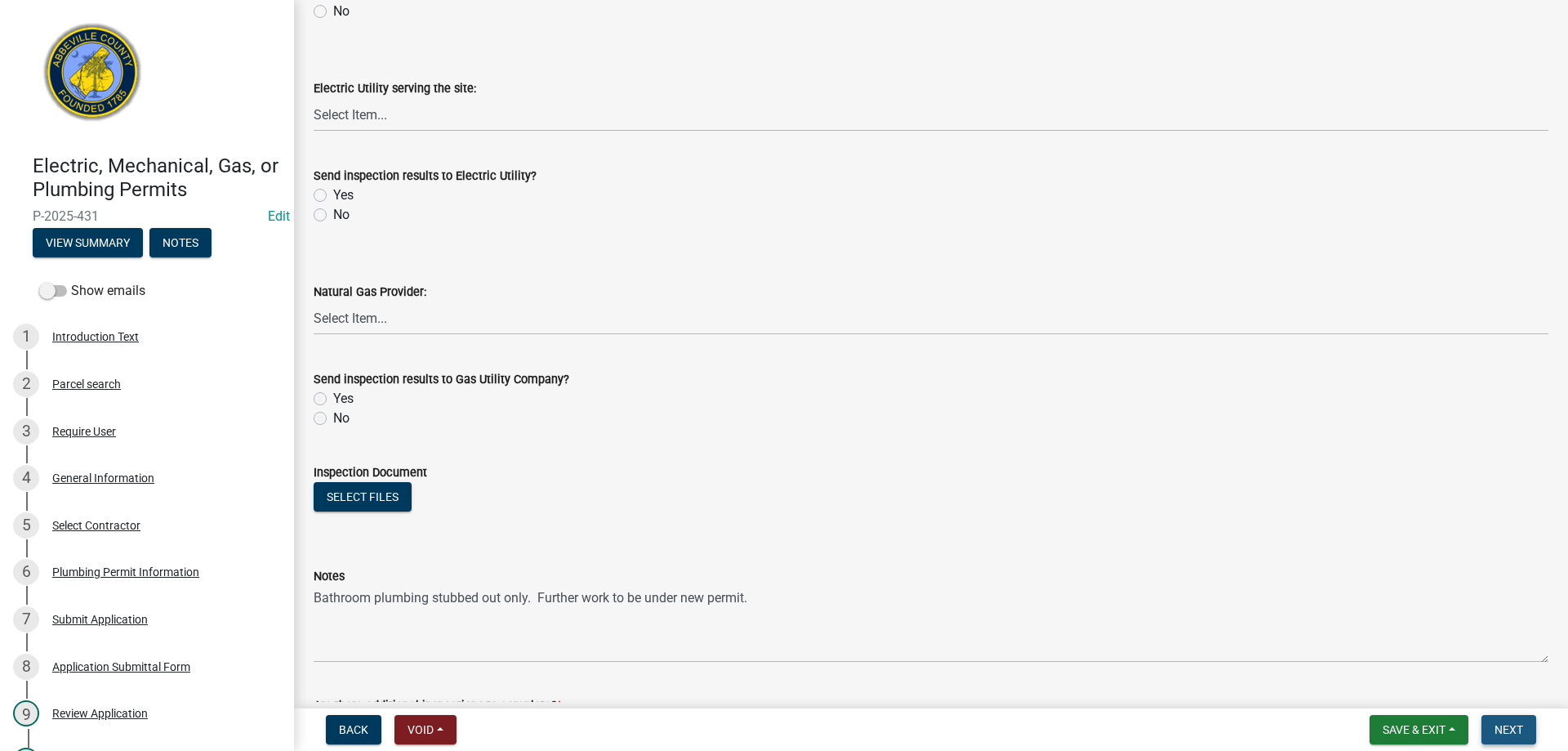
click at [1512, 731] on span "Next" at bounding box center [1509, 730] width 28 height 13
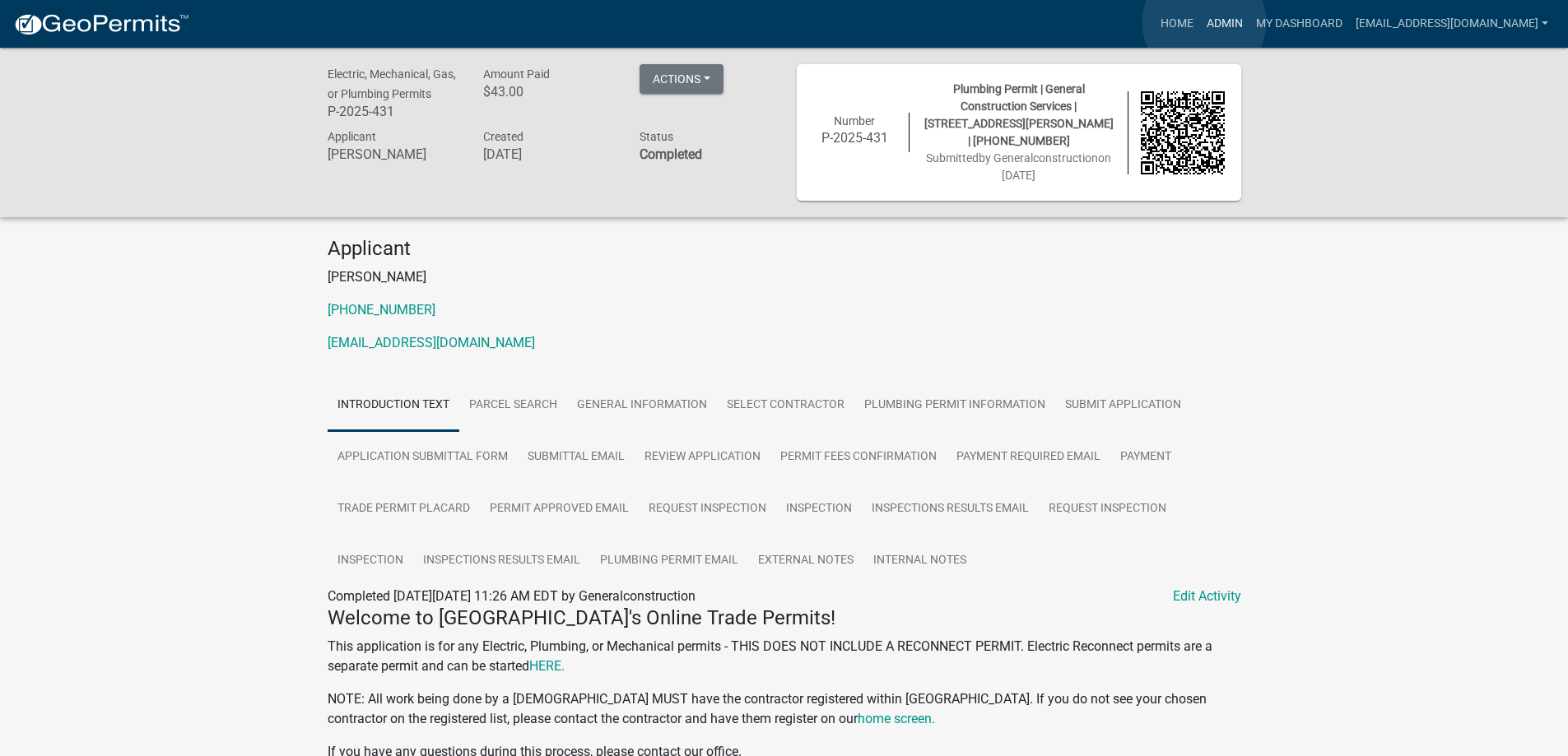
click at [1204, 22] on link "Admin" at bounding box center [1224, 23] width 50 height 31
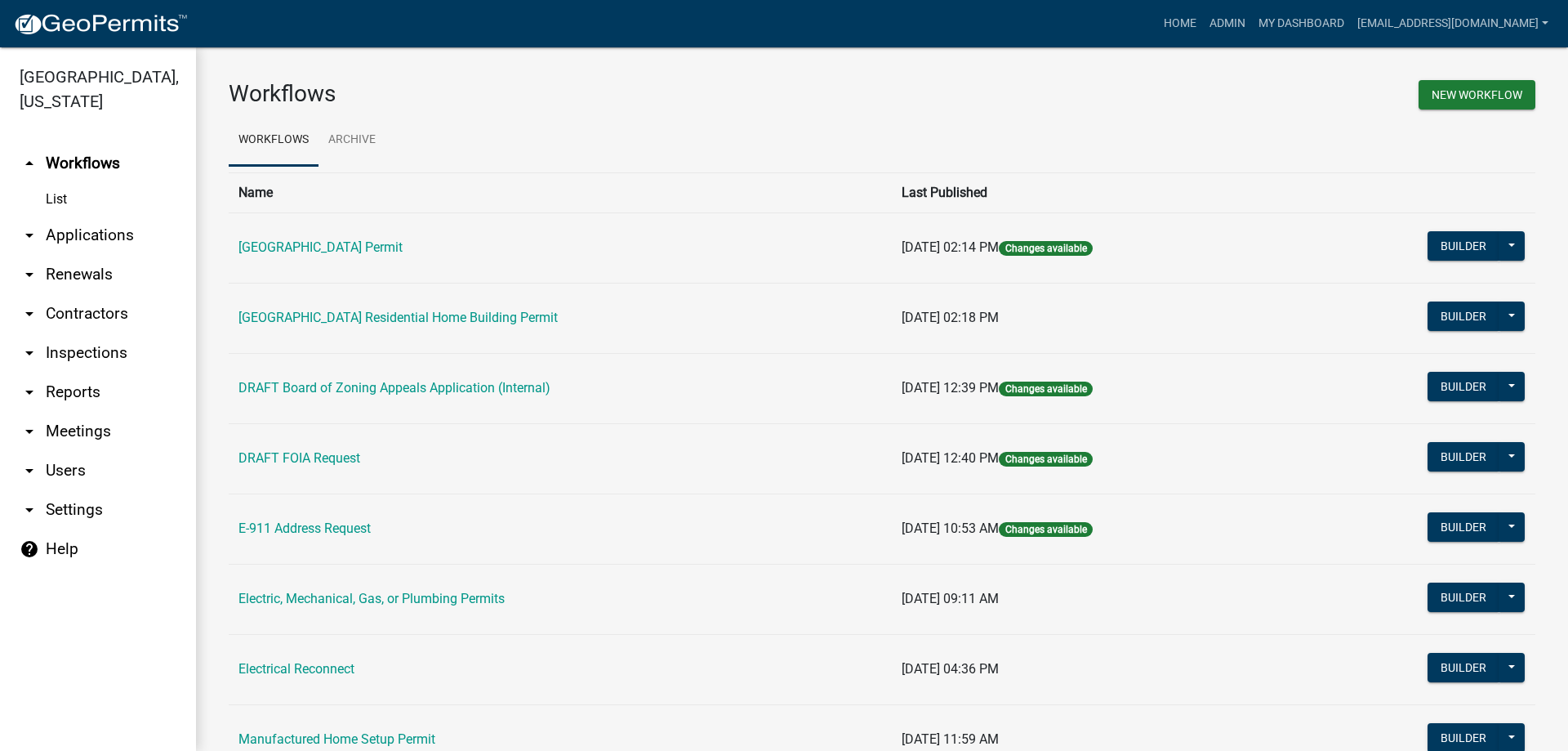
click at [69, 237] on link "arrow_drop_down Applications" at bounding box center [98, 235] width 196 height 39
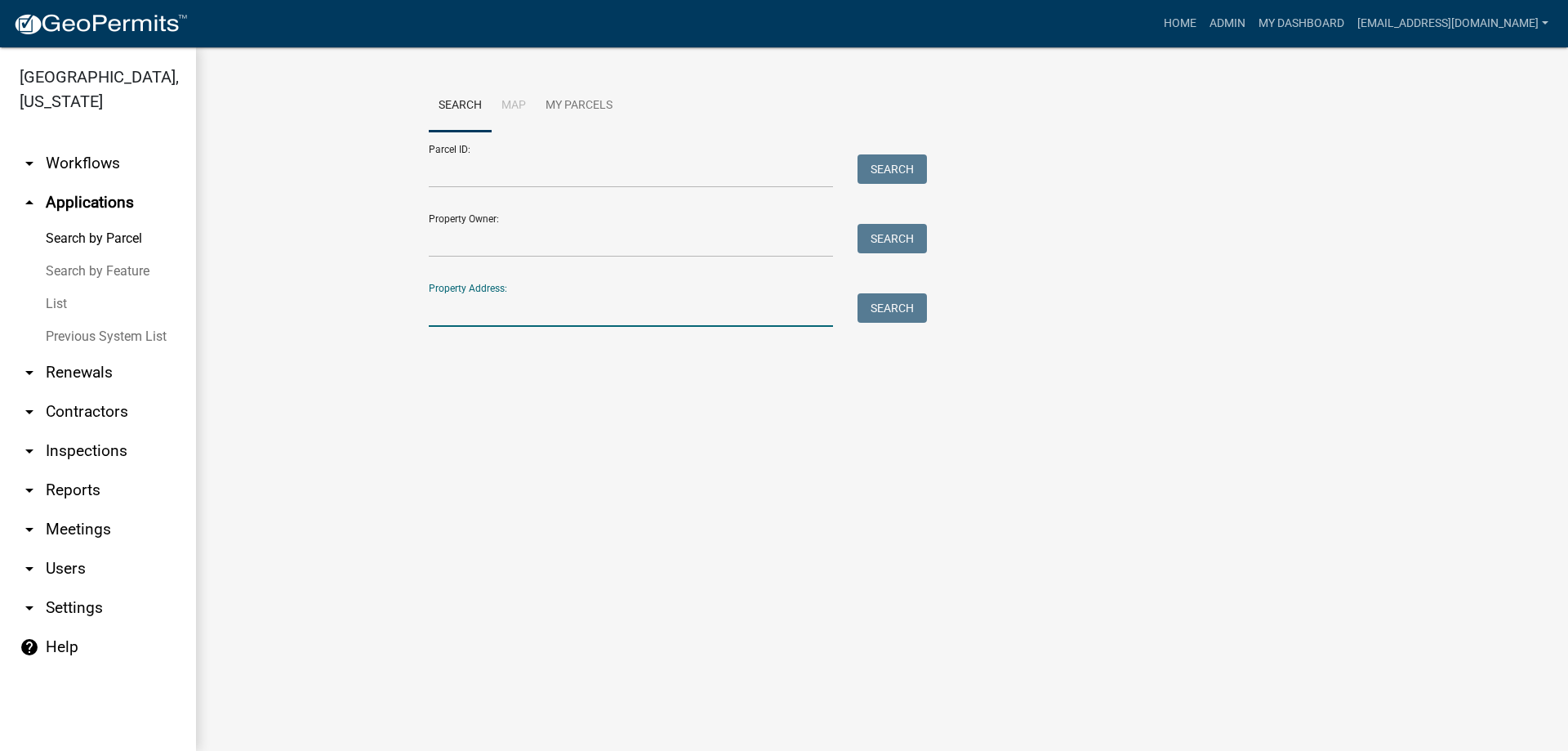
click at [513, 318] on input "Property Address:" at bounding box center [630, 310] width 404 height 34
click at [881, 302] on button "Search" at bounding box center [893, 308] width 70 height 29
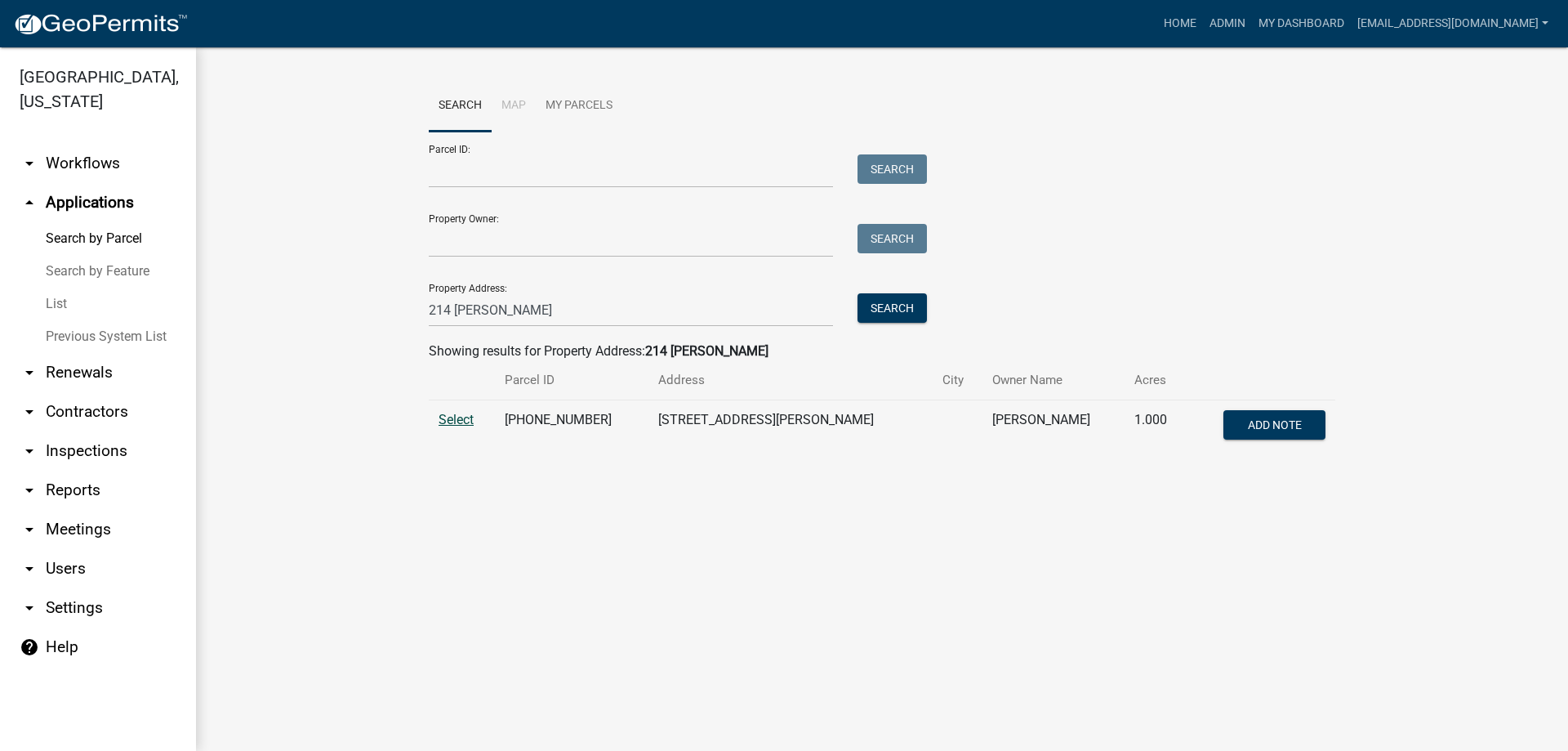
click at [463, 422] on span "Select" at bounding box center [456, 420] width 35 height 16
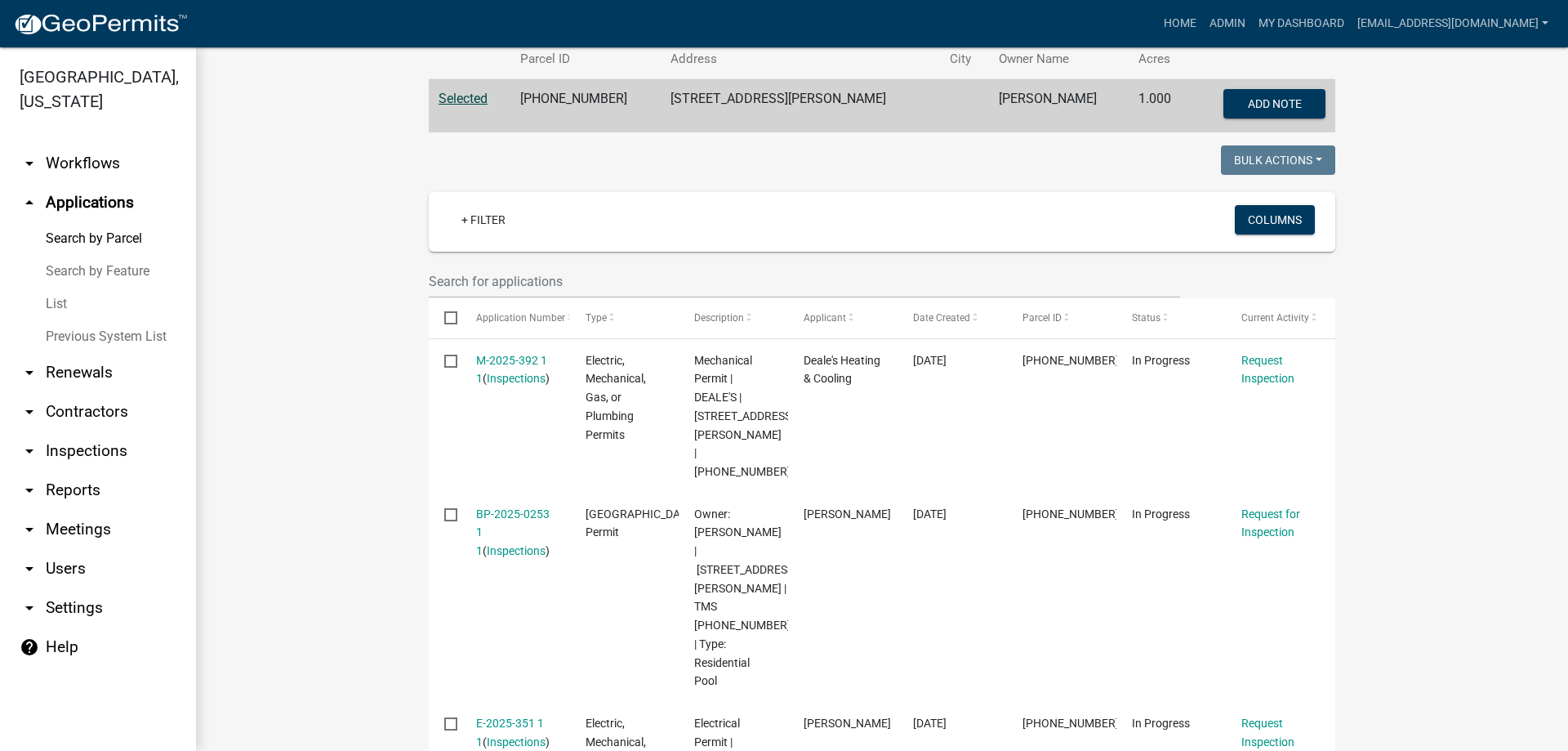
scroll to position [327, 0]
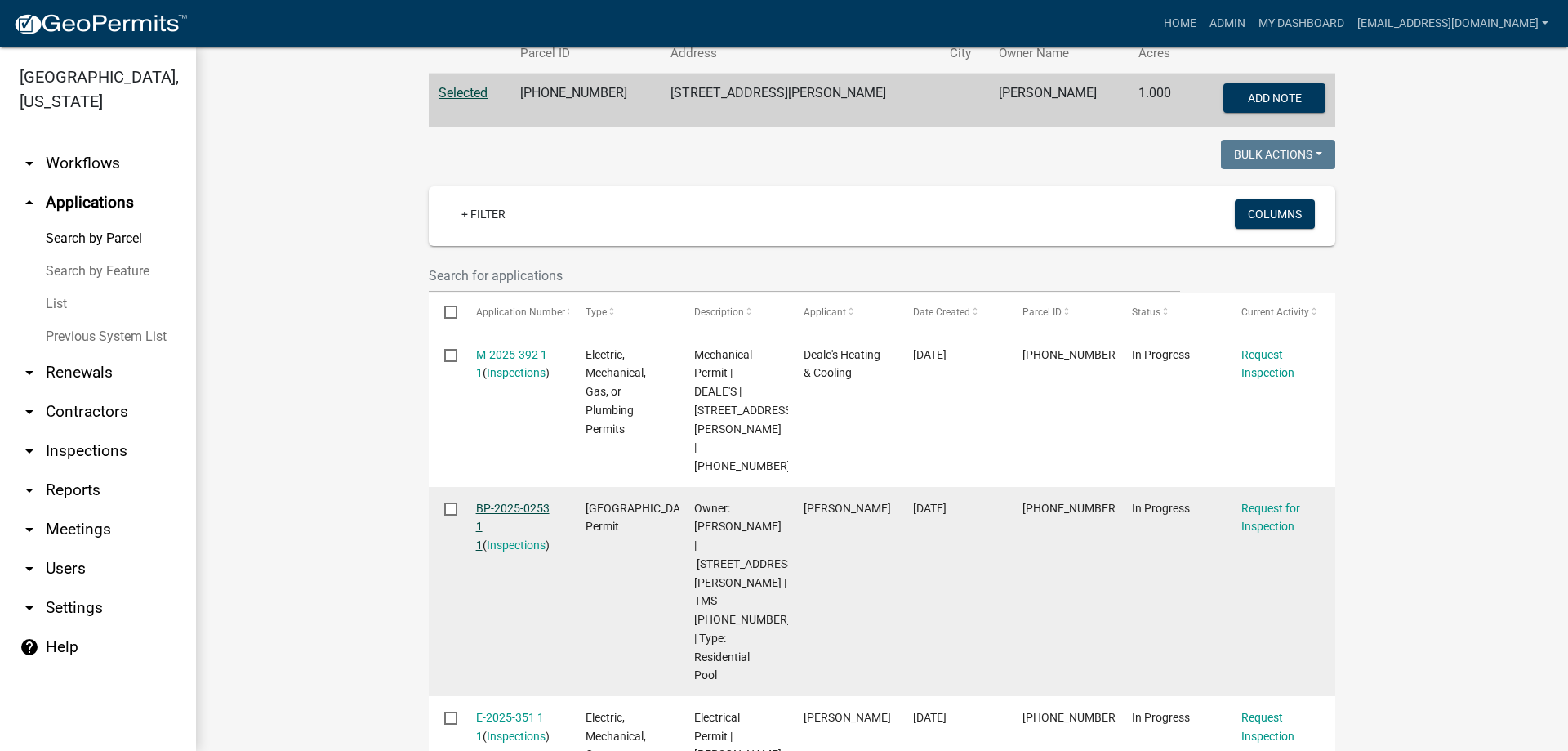
click at [502, 502] on link "BP-2025-0253 1 1" at bounding box center [513, 527] width 74 height 50
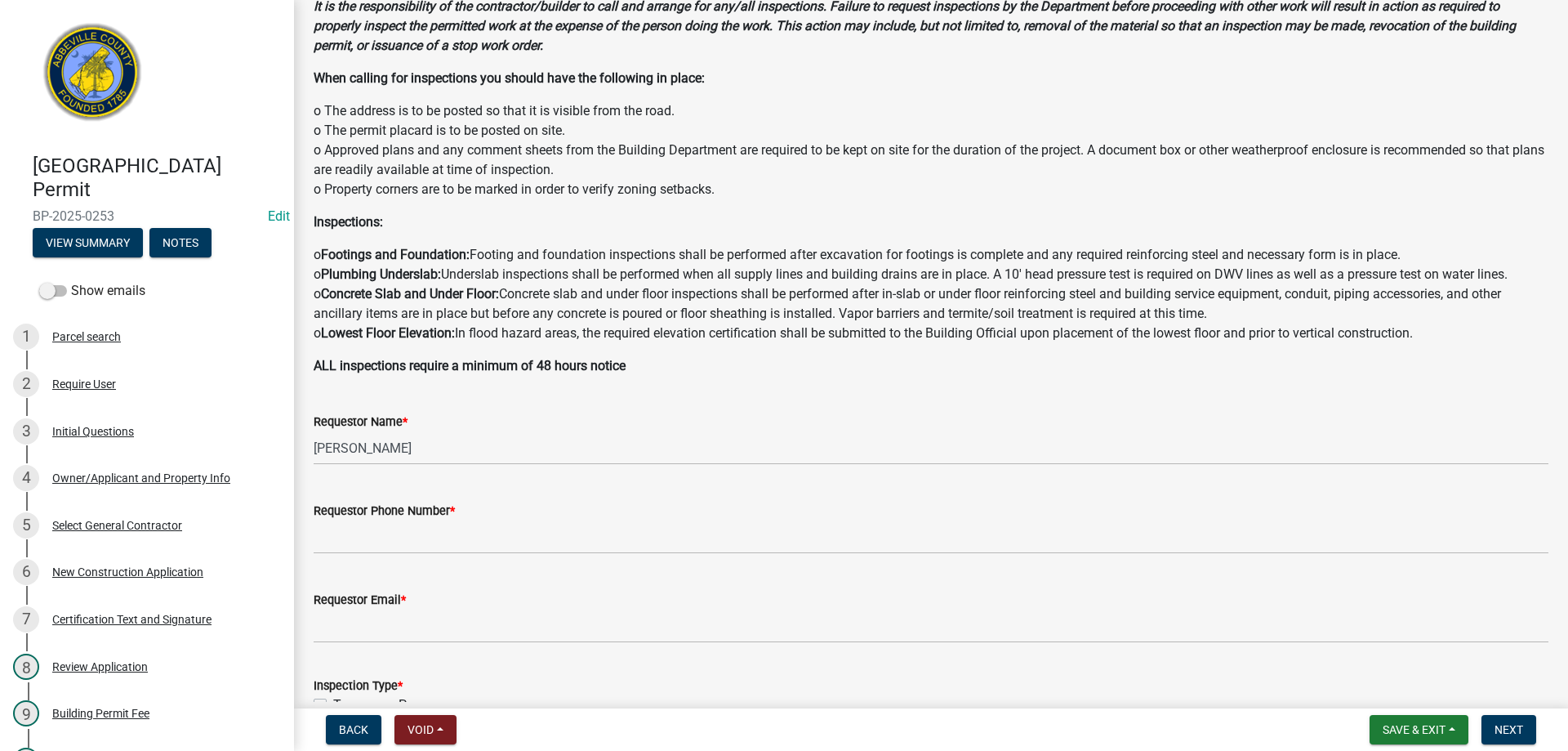
scroll to position [327, 0]
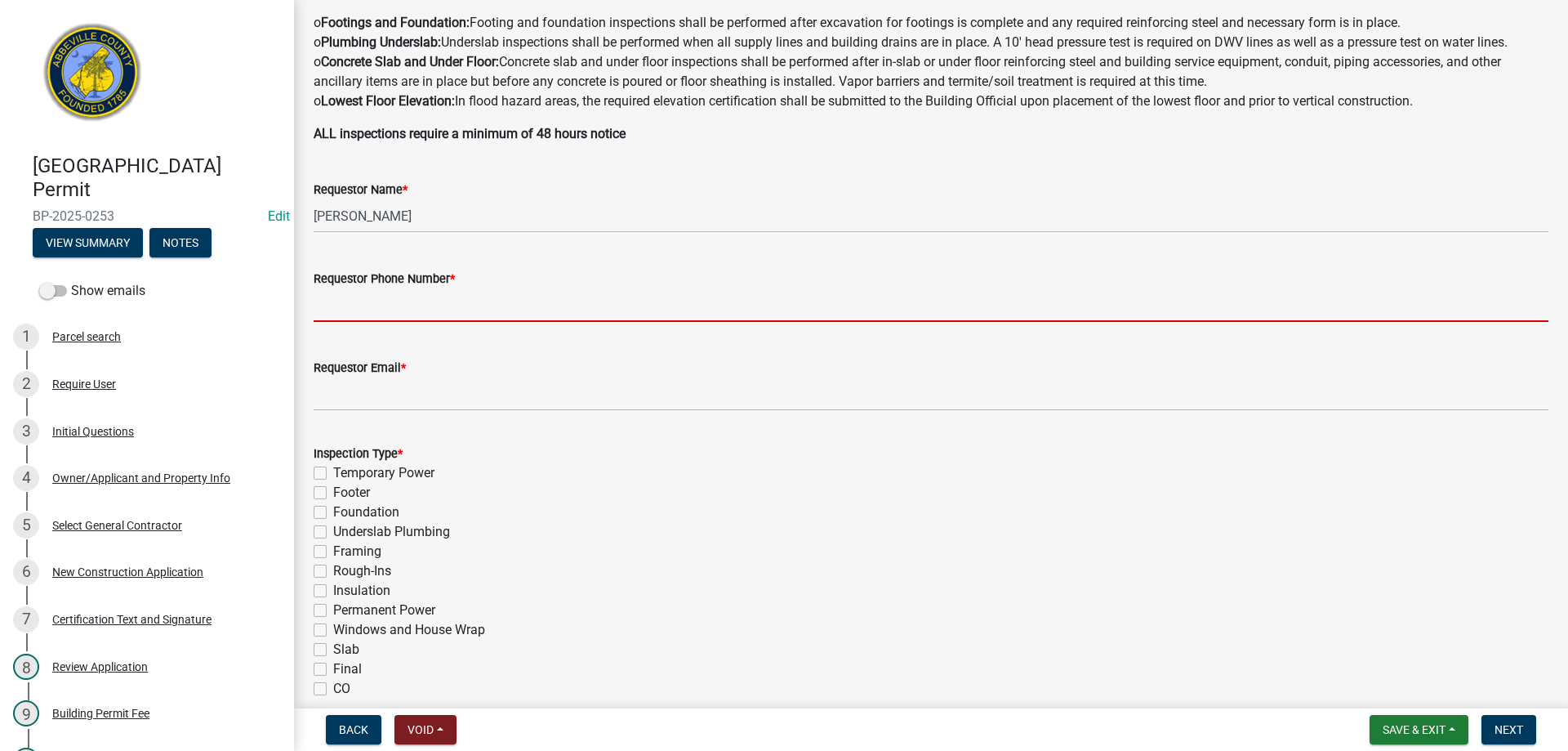
click at [388, 298] on input "Requestor Phone Number *" at bounding box center [931, 305] width 1235 height 34
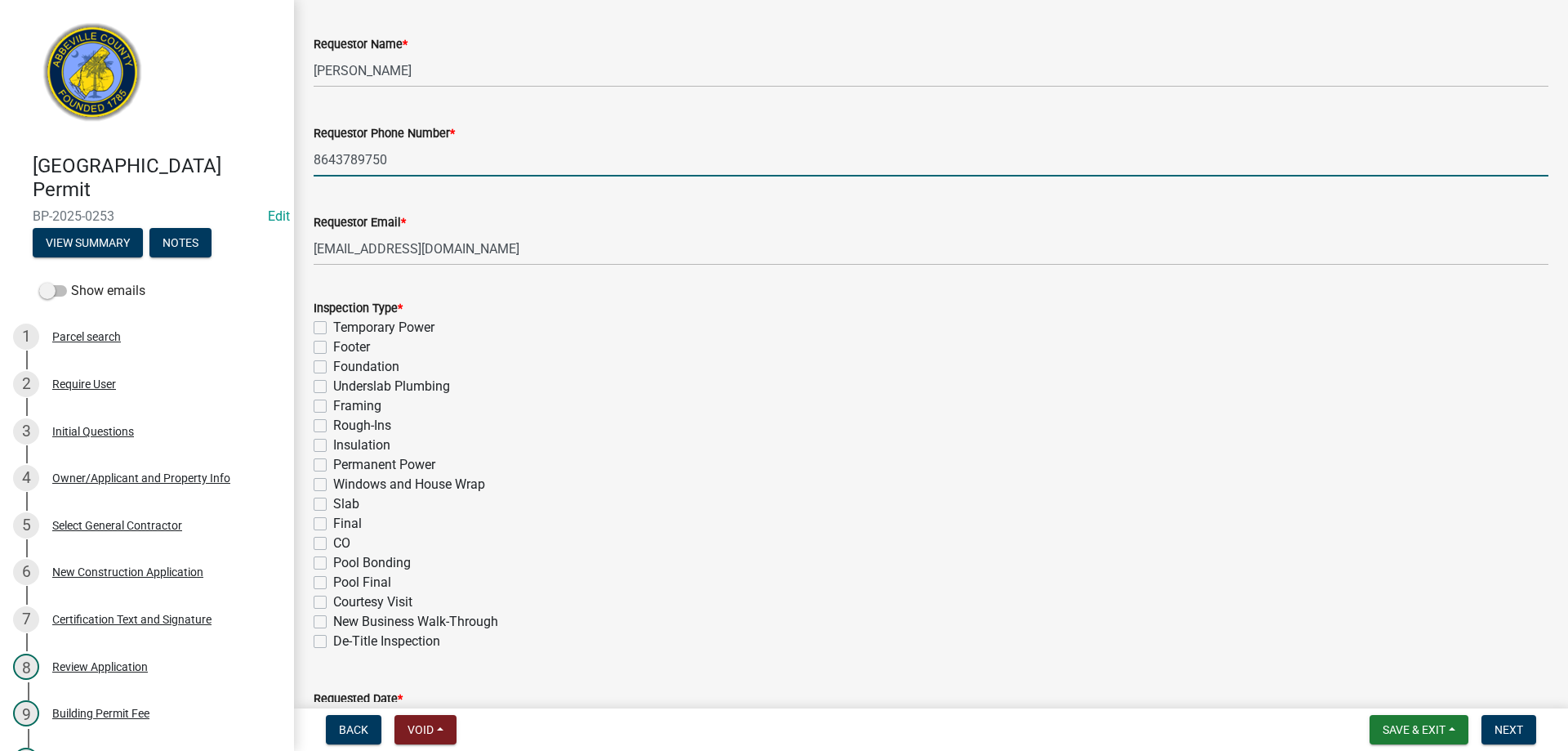
scroll to position [654, 0]
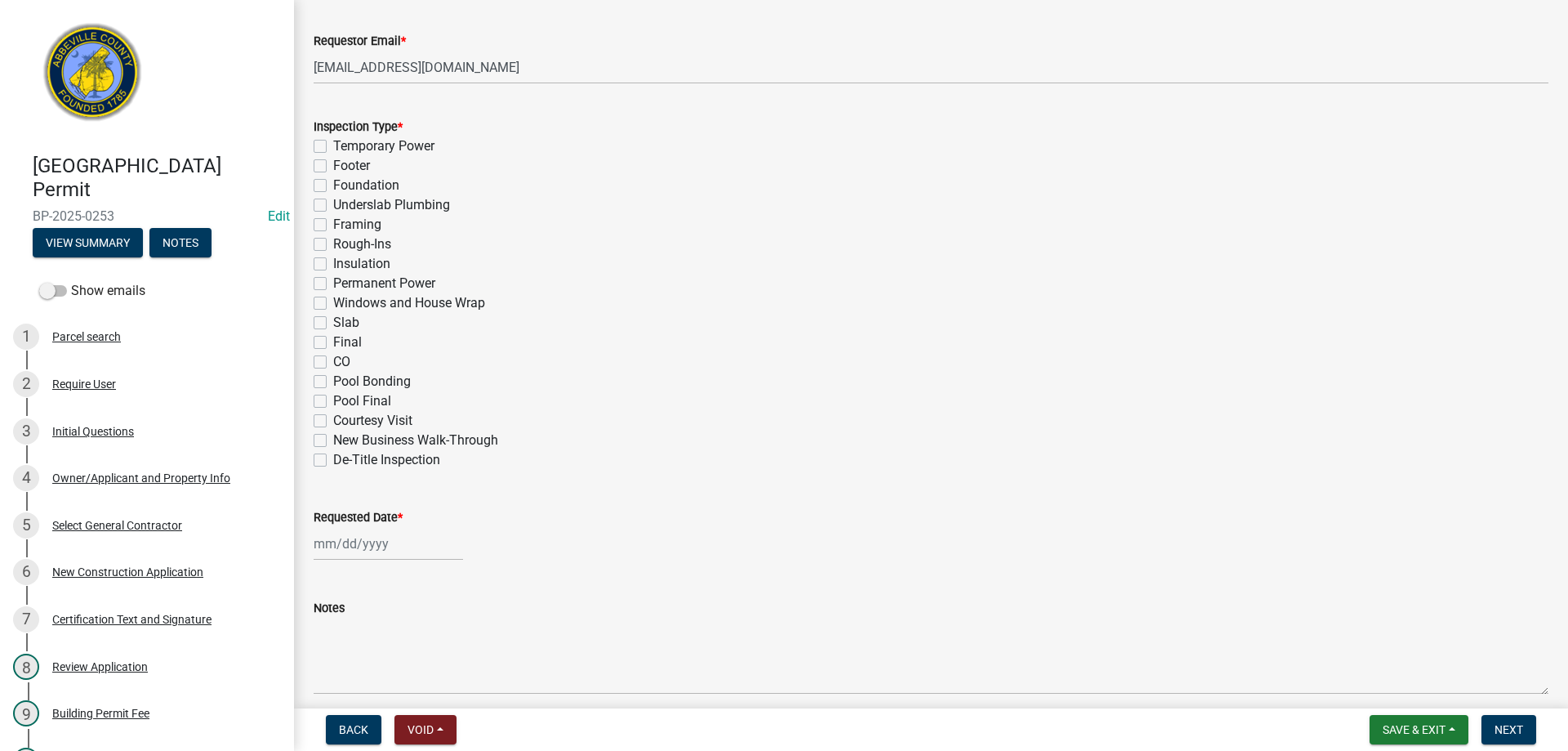
click at [334, 262] on label "Insulation" at bounding box center [362, 264] width 57 height 19
click at [334, 262] on input "Insulation" at bounding box center [338, 259] width 11 height 11
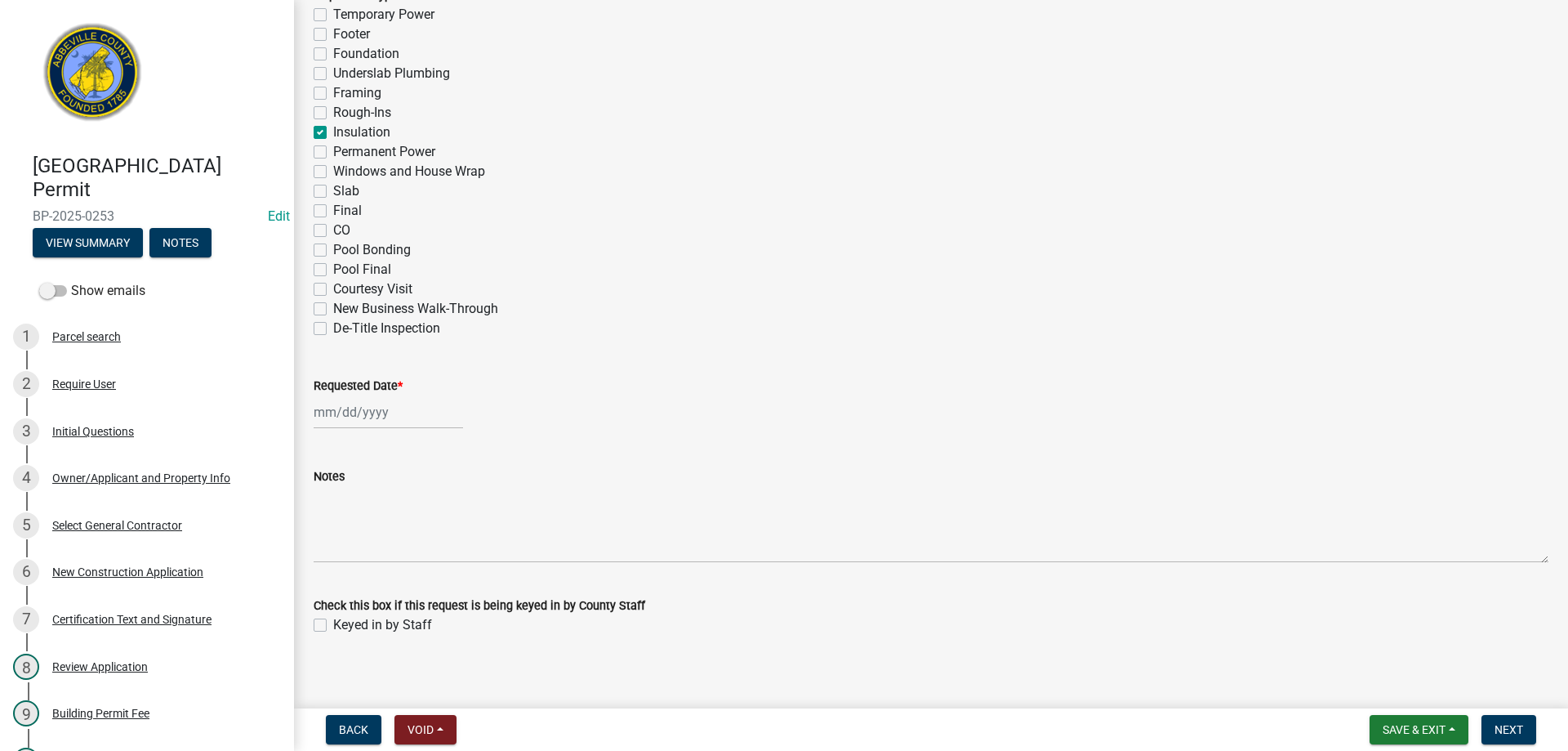
scroll to position [797, 0]
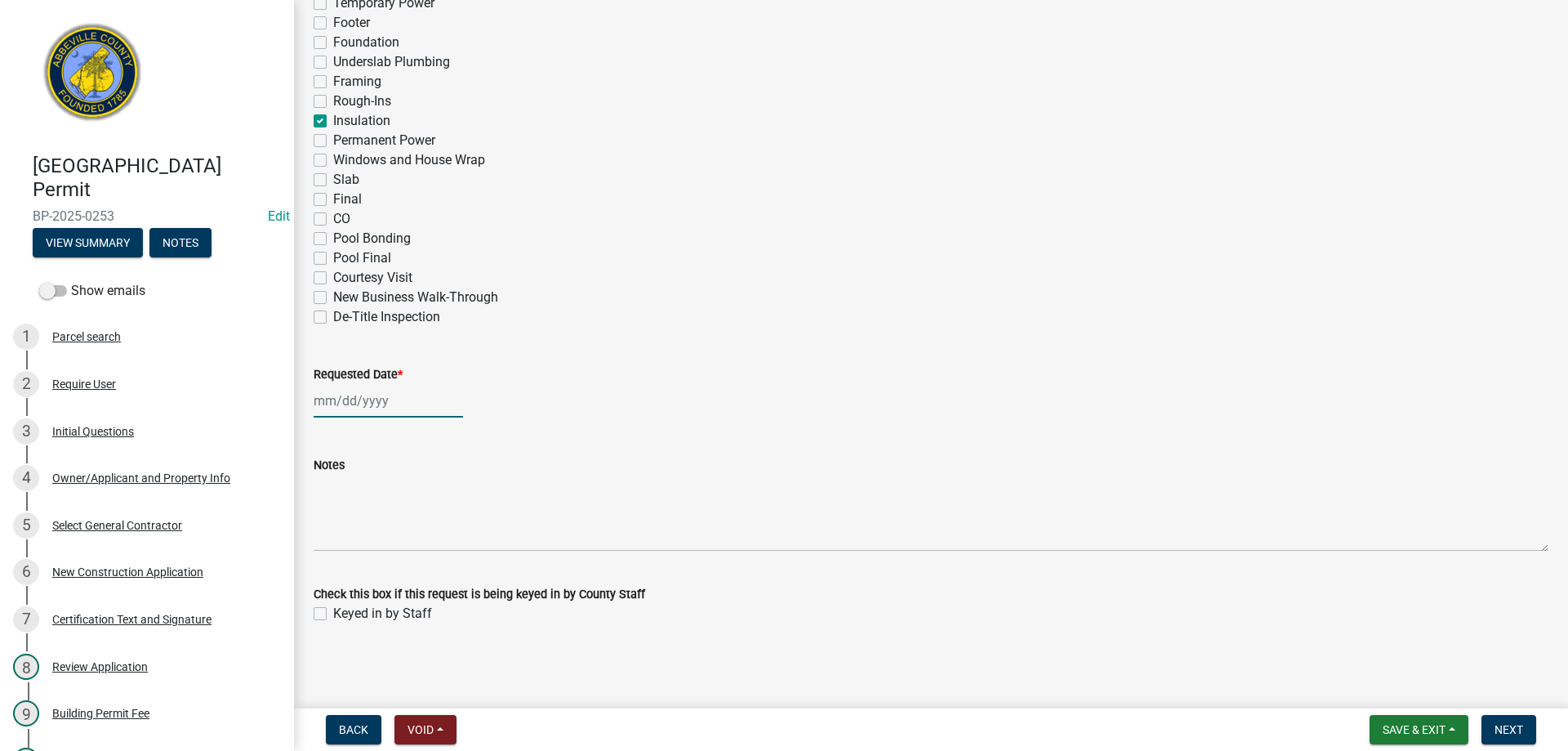
click at [366, 399] on div at bounding box center [388, 401] width 149 height 34
click at [323, 537] on div "13" at bounding box center [330, 539] width 26 height 26
click at [334, 613] on label "Keyed in by Staff" at bounding box center [383, 614] width 99 height 19
click at [334, 613] on input "Keyed in by Staff" at bounding box center [338, 609] width 11 height 11
click at [1507, 732] on span "Next" at bounding box center [1509, 730] width 28 height 13
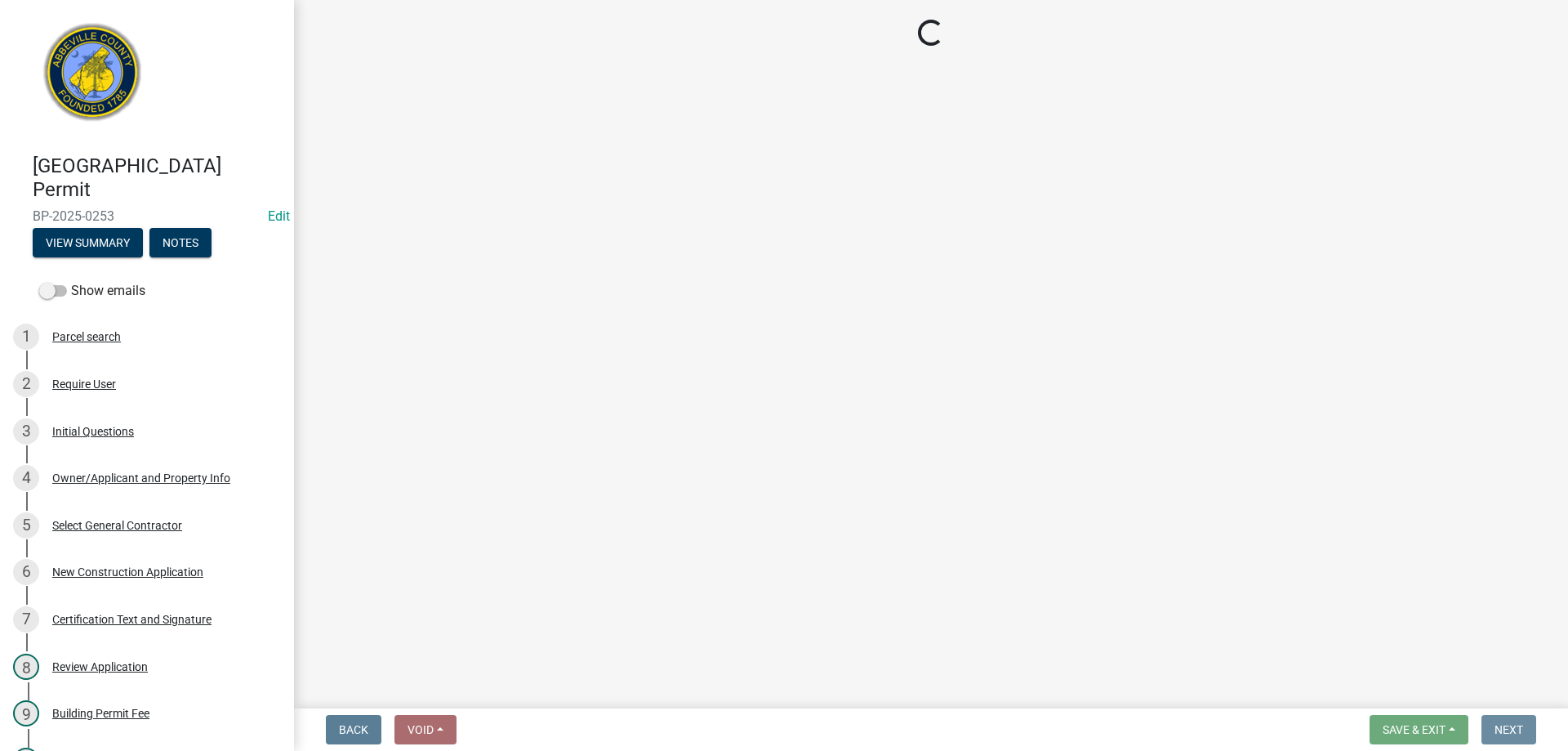
scroll to position [0, 0]
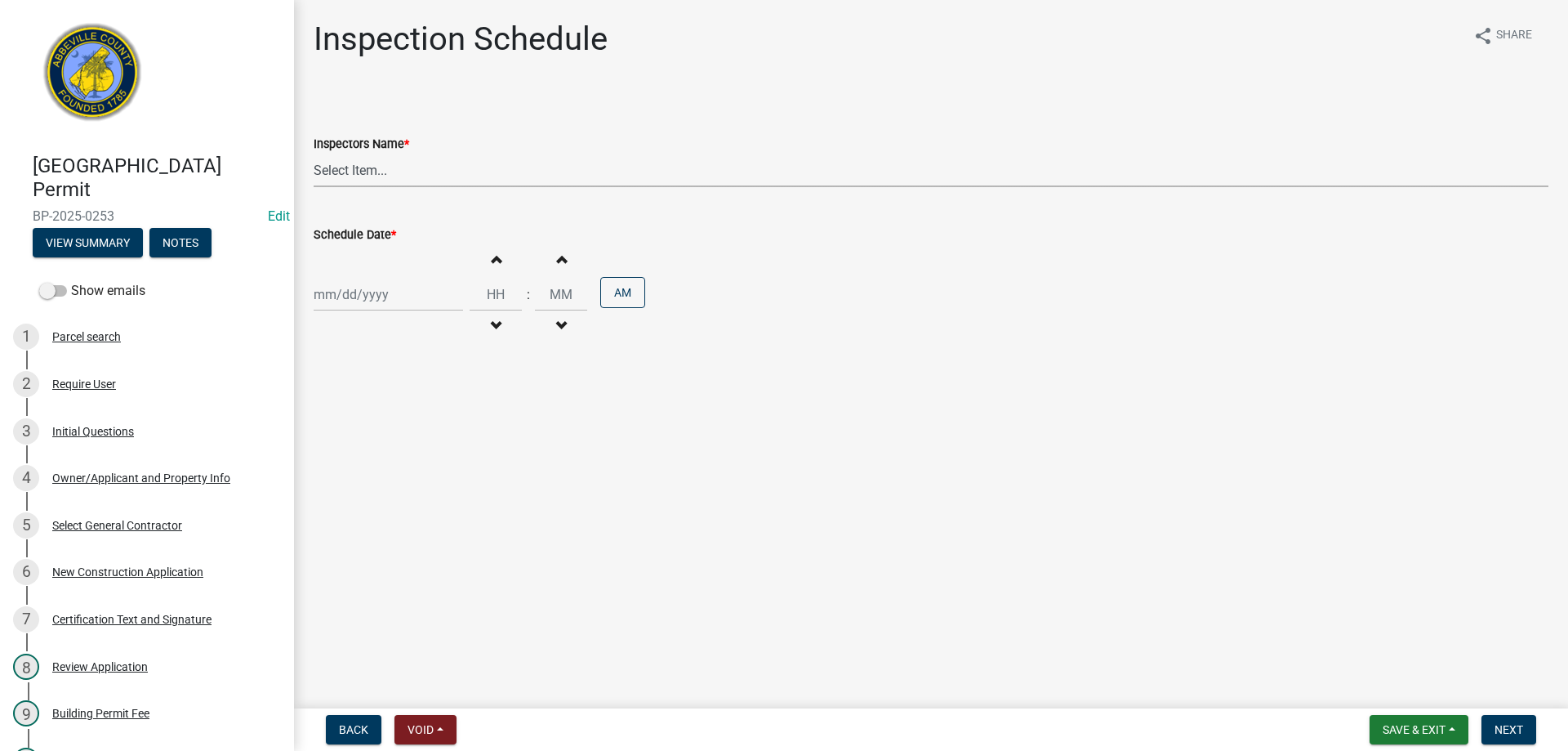
click at [361, 162] on select "Select Item... [EMAIL_ADDRESS][DOMAIN_NAME] ([PERSON_NAME]) [EMAIL_ADDRESS][DOM…" at bounding box center [931, 170] width 1235 height 34
click at [313, 153] on select "Select Item... [EMAIL_ADDRESS][DOMAIN_NAME] ([PERSON_NAME]) [EMAIL_ADDRESS][DOM…" at bounding box center [931, 170] width 1235 height 34
click at [378, 296] on div "[PERSON_NAME] Feb Mar Apr [PERSON_NAME][DATE] Oct Nov [DATE] 1526 1527 1528 152…" at bounding box center [388, 294] width 149 height 34
click at [328, 433] on div "13" at bounding box center [330, 434] width 26 height 26
click at [1516, 725] on span "Next" at bounding box center [1509, 730] width 28 height 13
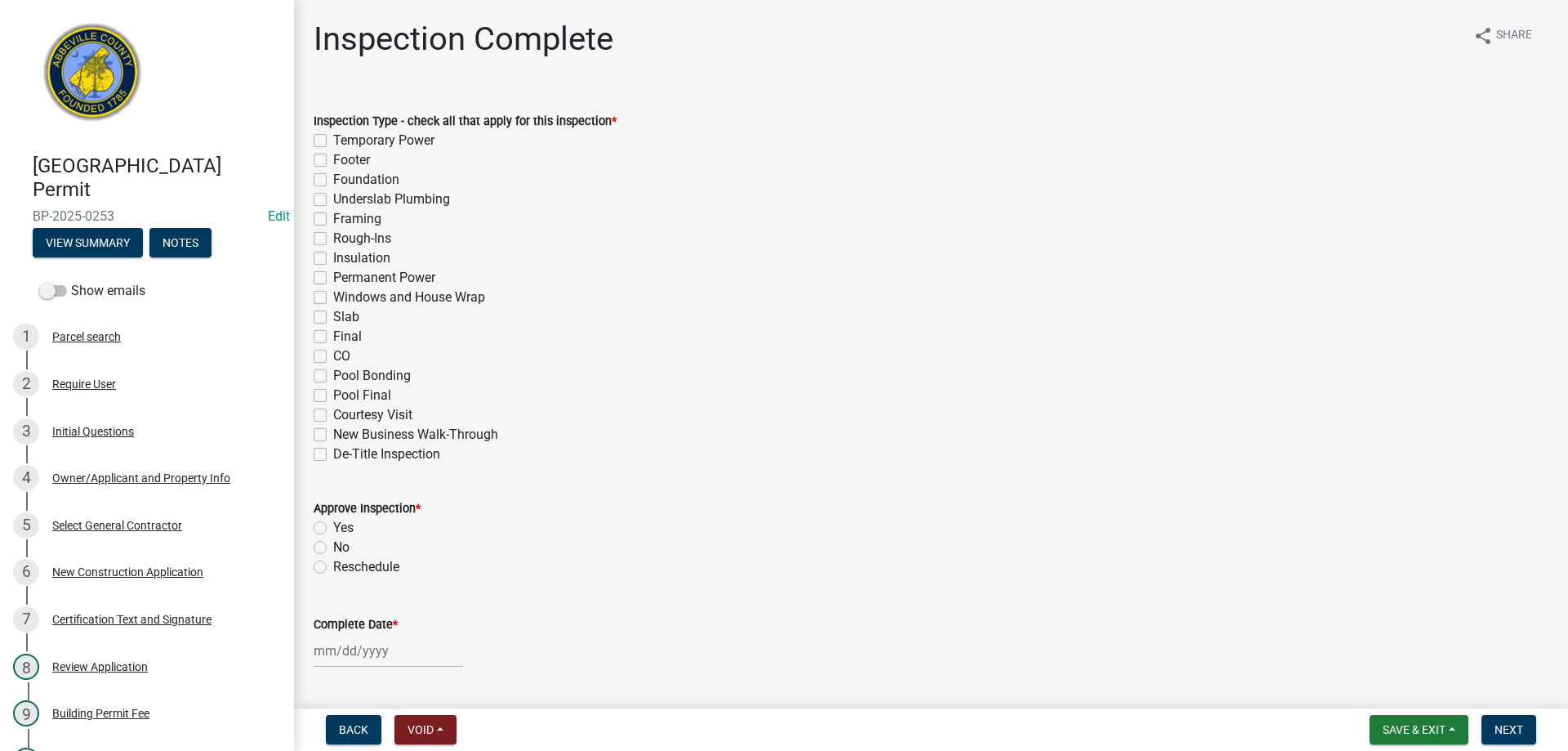
click at [334, 257] on label "Insulation" at bounding box center [362, 258] width 57 height 19
click at [334, 257] on input "Insulation" at bounding box center [338, 253] width 11 height 11
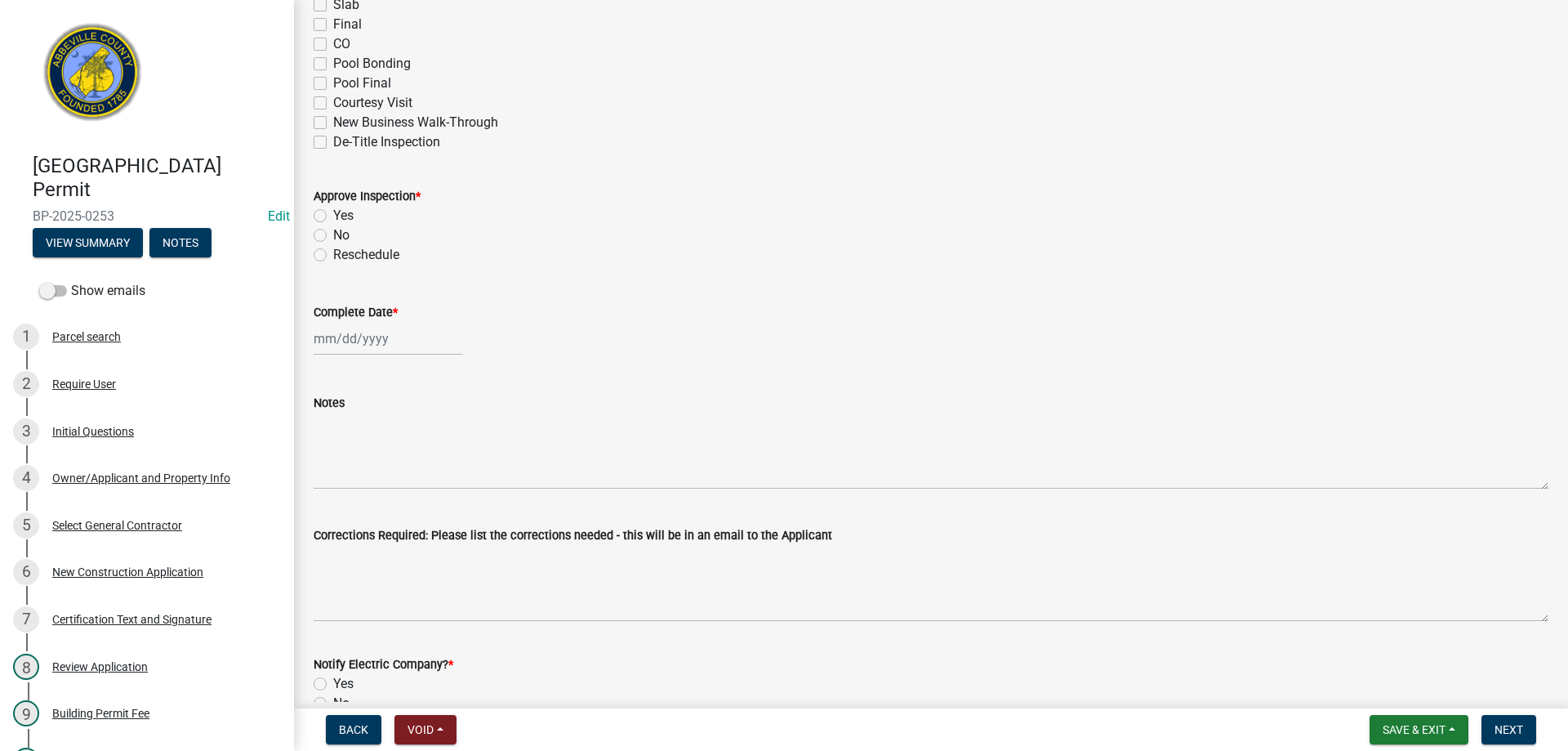
scroll to position [327, 0]
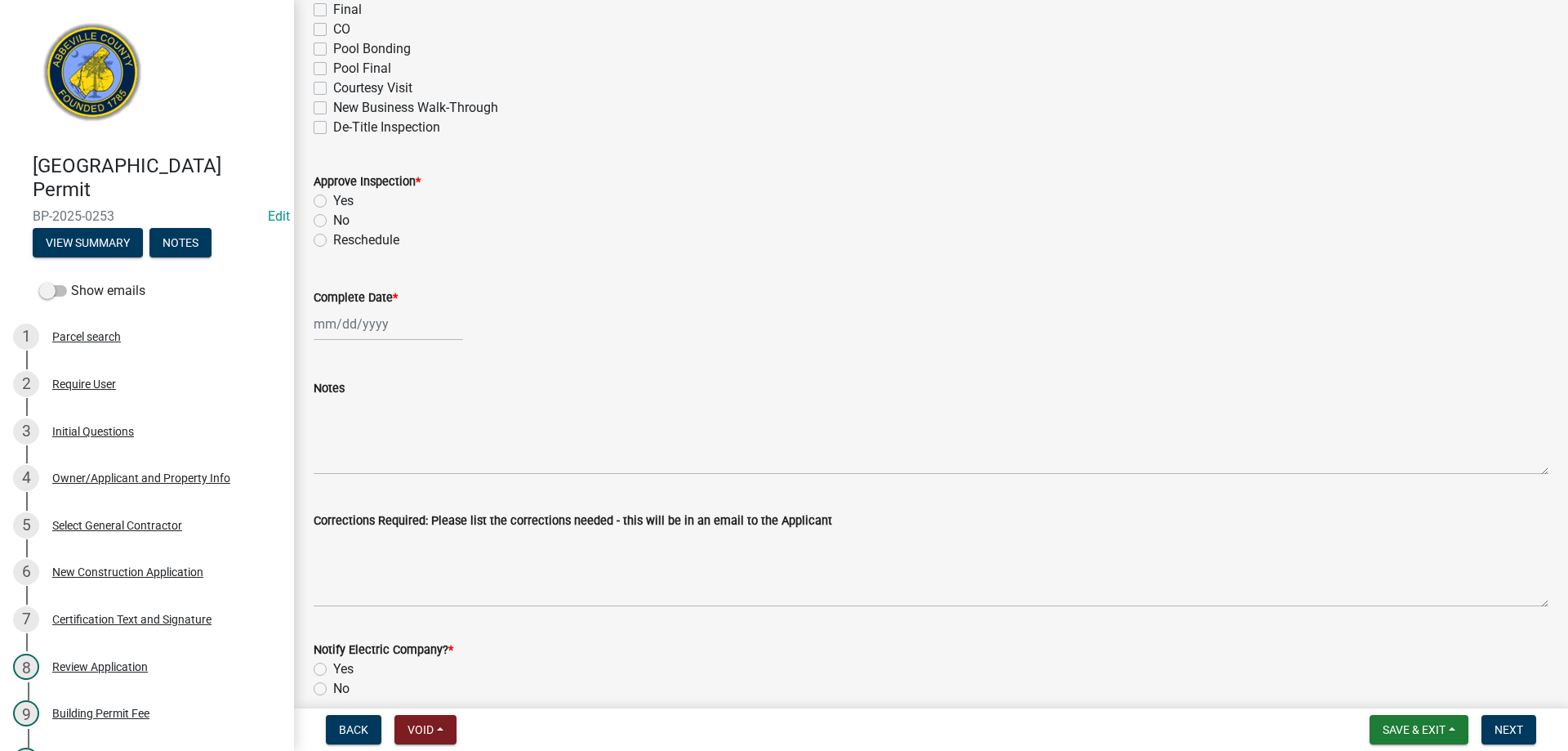
click at [334, 202] on label "Yes" at bounding box center [343, 201] width 20 height 19
click at [334, 202] on input "Yes" at bounding box center [338, 196] width 11 height 11
click at [355, 319] on div at bounding box center [388, 324] width 149 height 34
click at [329, 460] on div "13" at bounding box center [330, 463] width 26 height 26
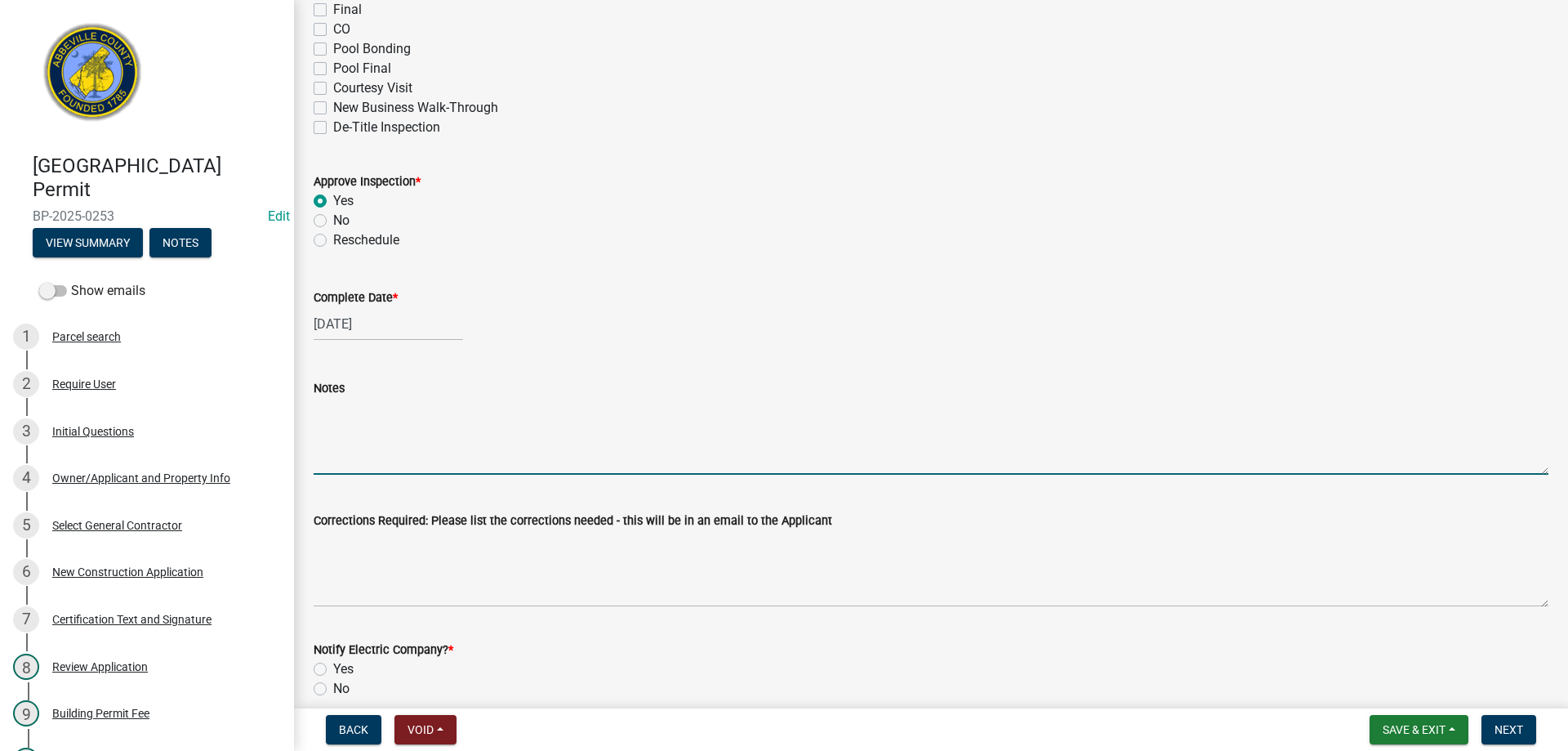
drag, startPoint x: 375, startPoint y: 439, endPoint x: 750, endPoint y: 326, distance: 391.7
click at [386, 434] on textarea "Notes" at bounding box center [931, 436] width 1235 height 77
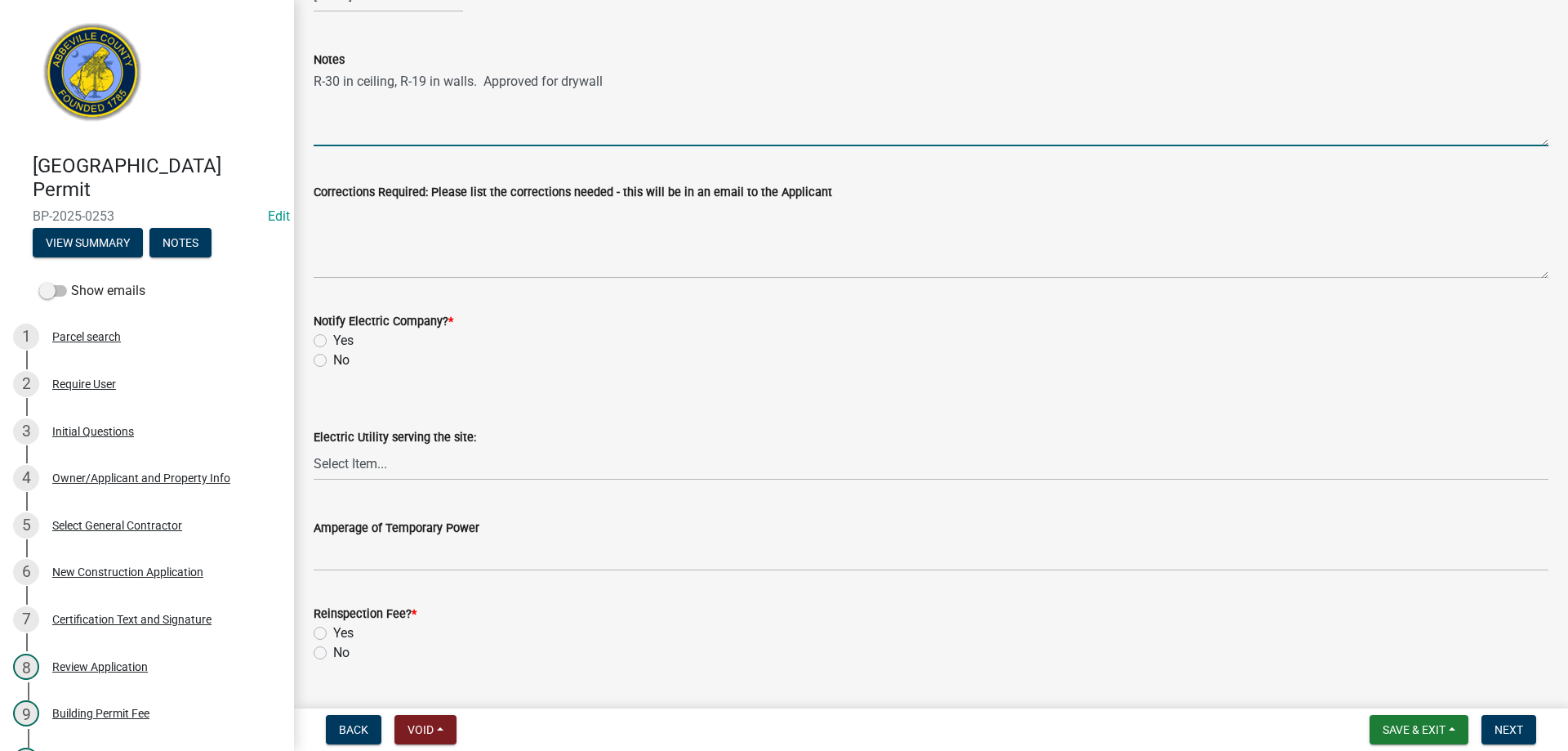
scroll to position [735, 0]
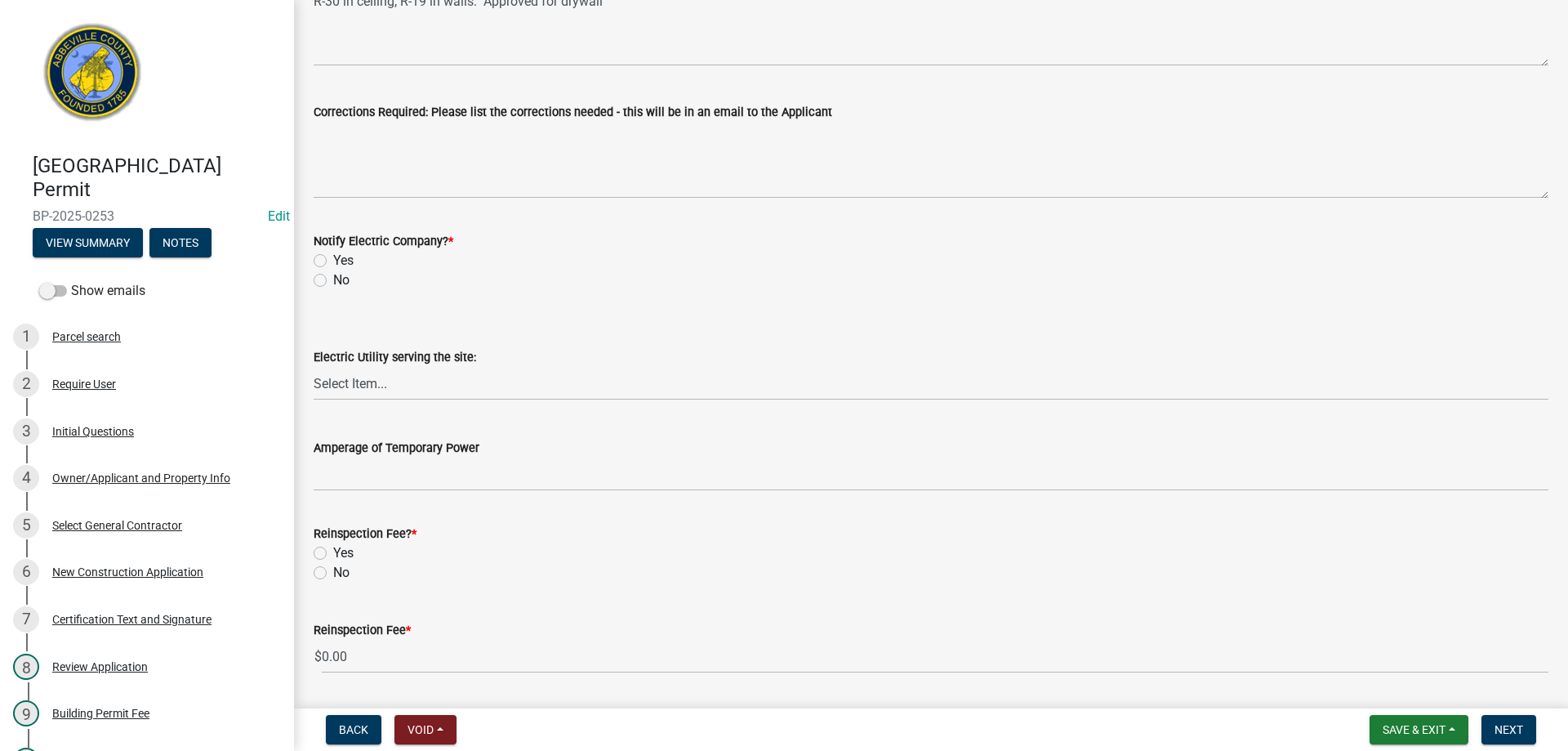
click at [334, 279] on label "No" at bounding box center [341, 280] width 16 height 19
click at [334, 279] on input "No" at bounding box center [338, 276] width 11 height 11
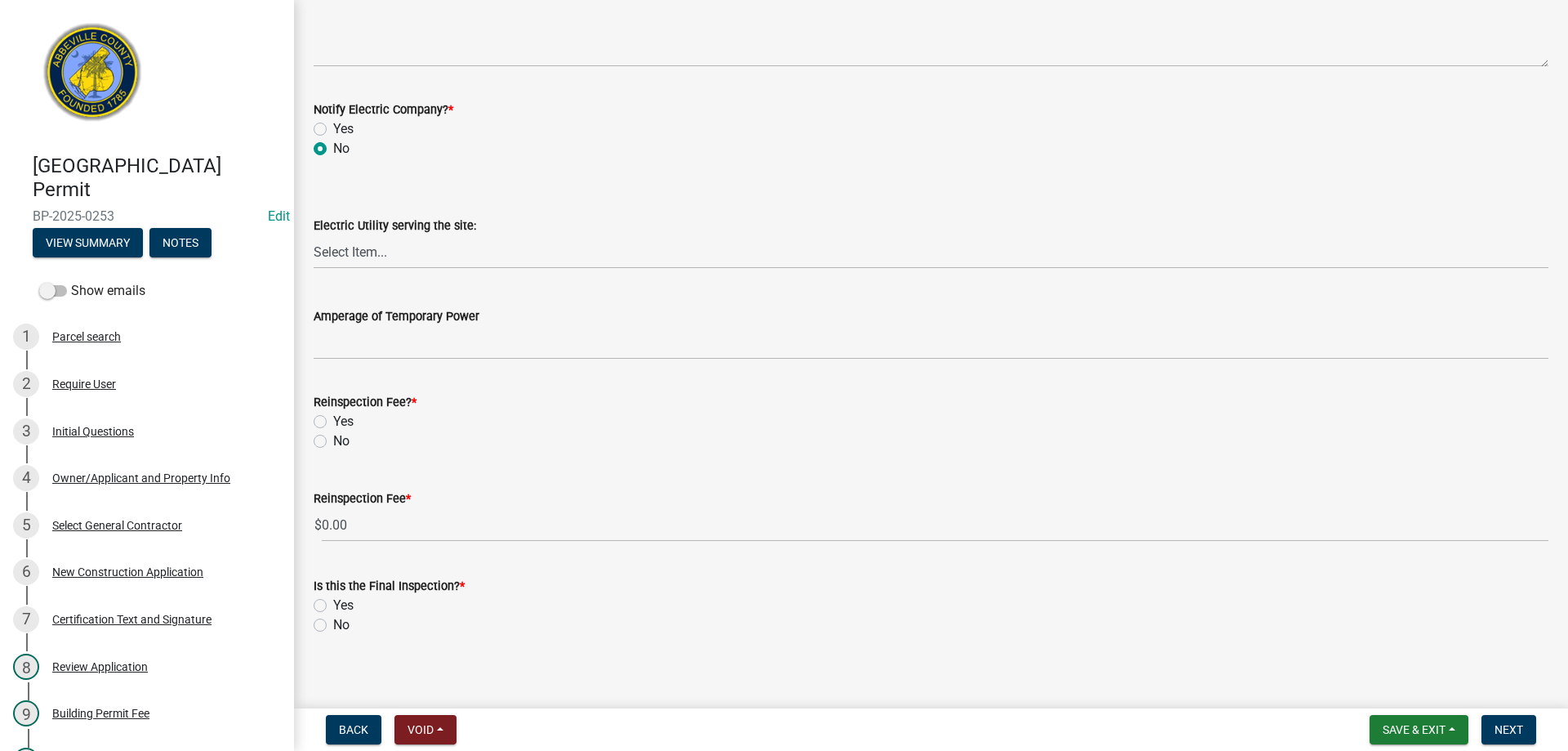
scroll to position [879, 0]
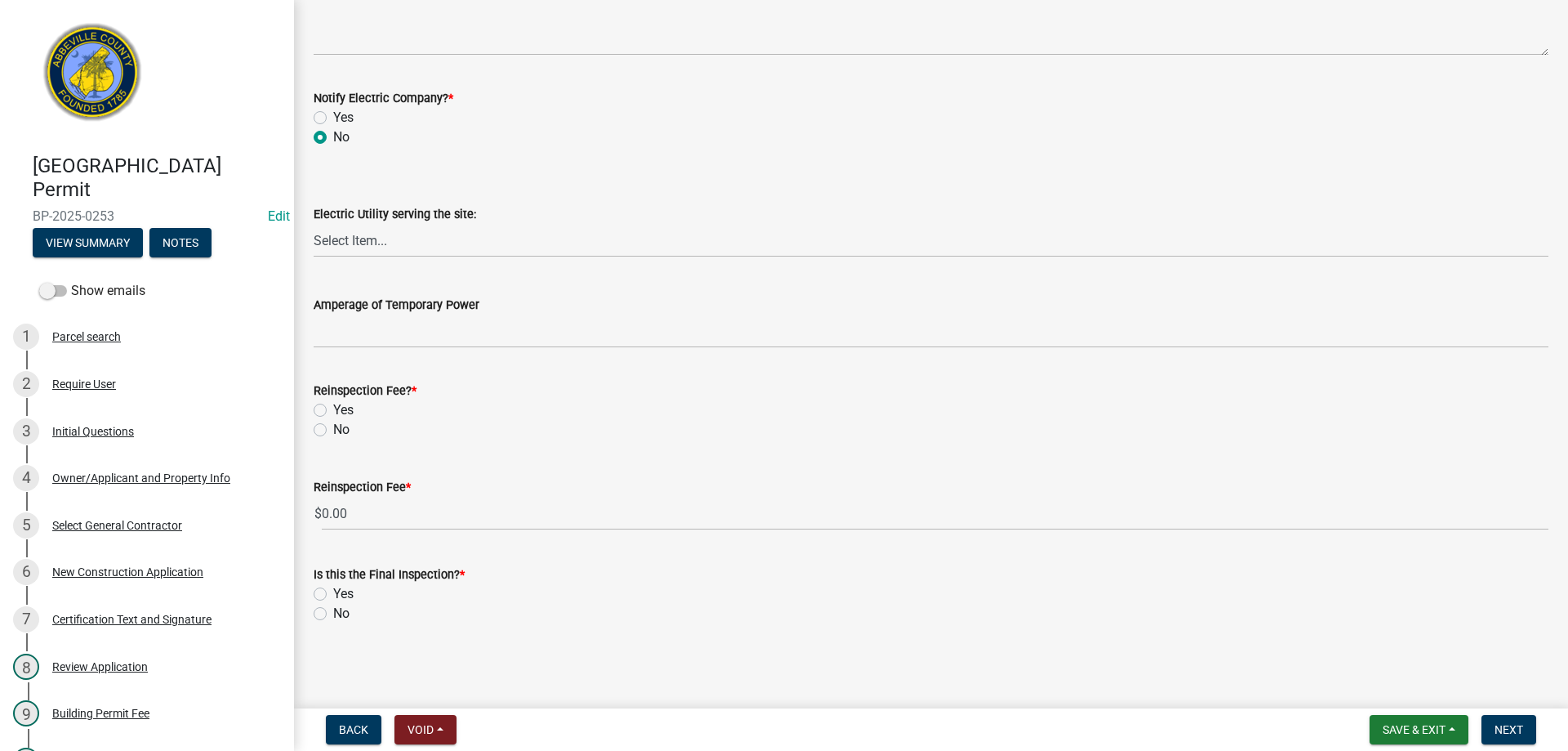
click at [334, 428] on label "No" at bounding box center [341, 430] width 16 height 19
click at [334, 428] on input "No" at bounding box center [338, 425] width 11 height 11
click at [334, 608] on label "No" at bounding box center [341, 614] width 16 height 19
click at [334, 608] on input "No" at bounding box center [338, 609] width 11 height 11
click at [1517, 722] on button "Next" at bounding box center [1509, 730] width 54 height 29
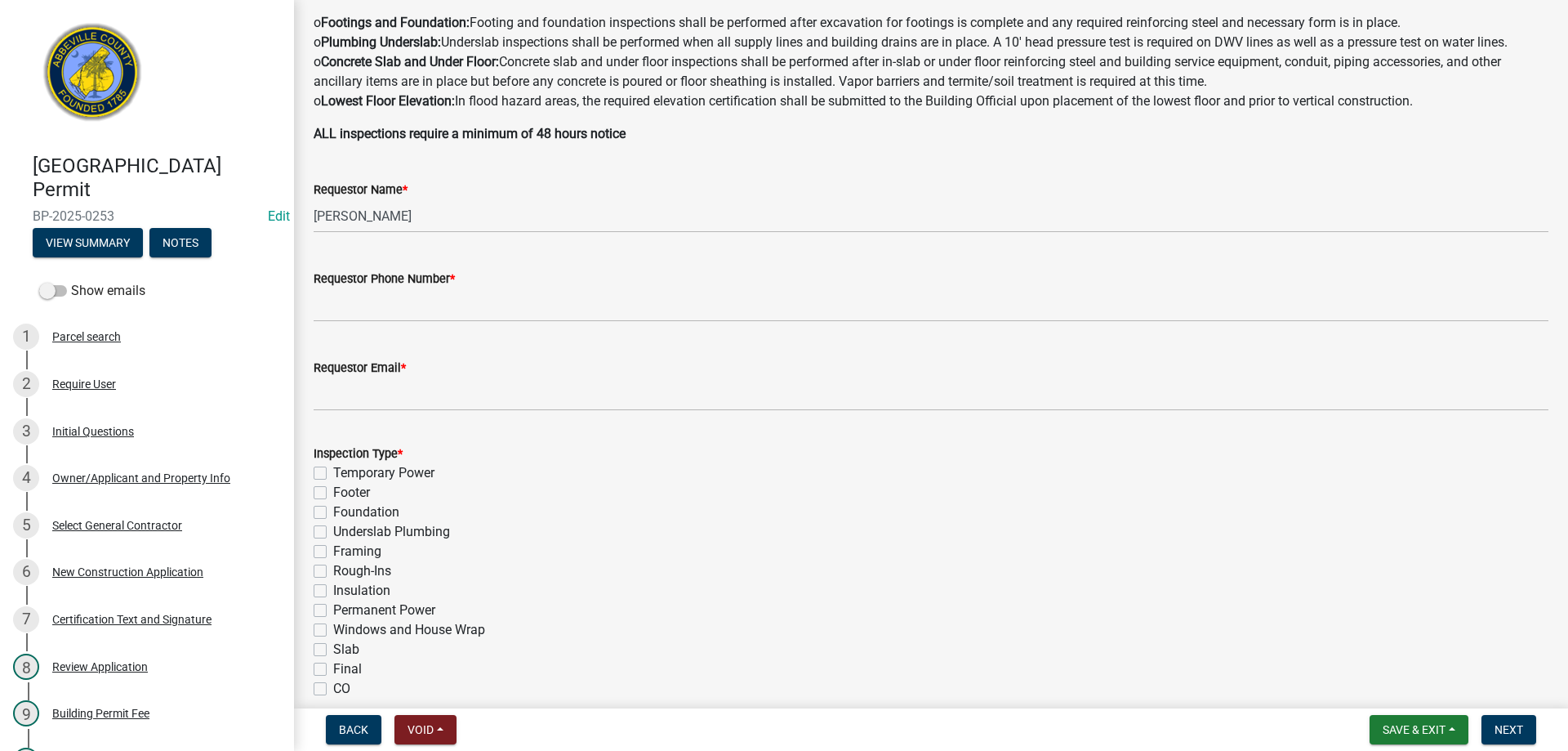
scroll to position [0, 0]
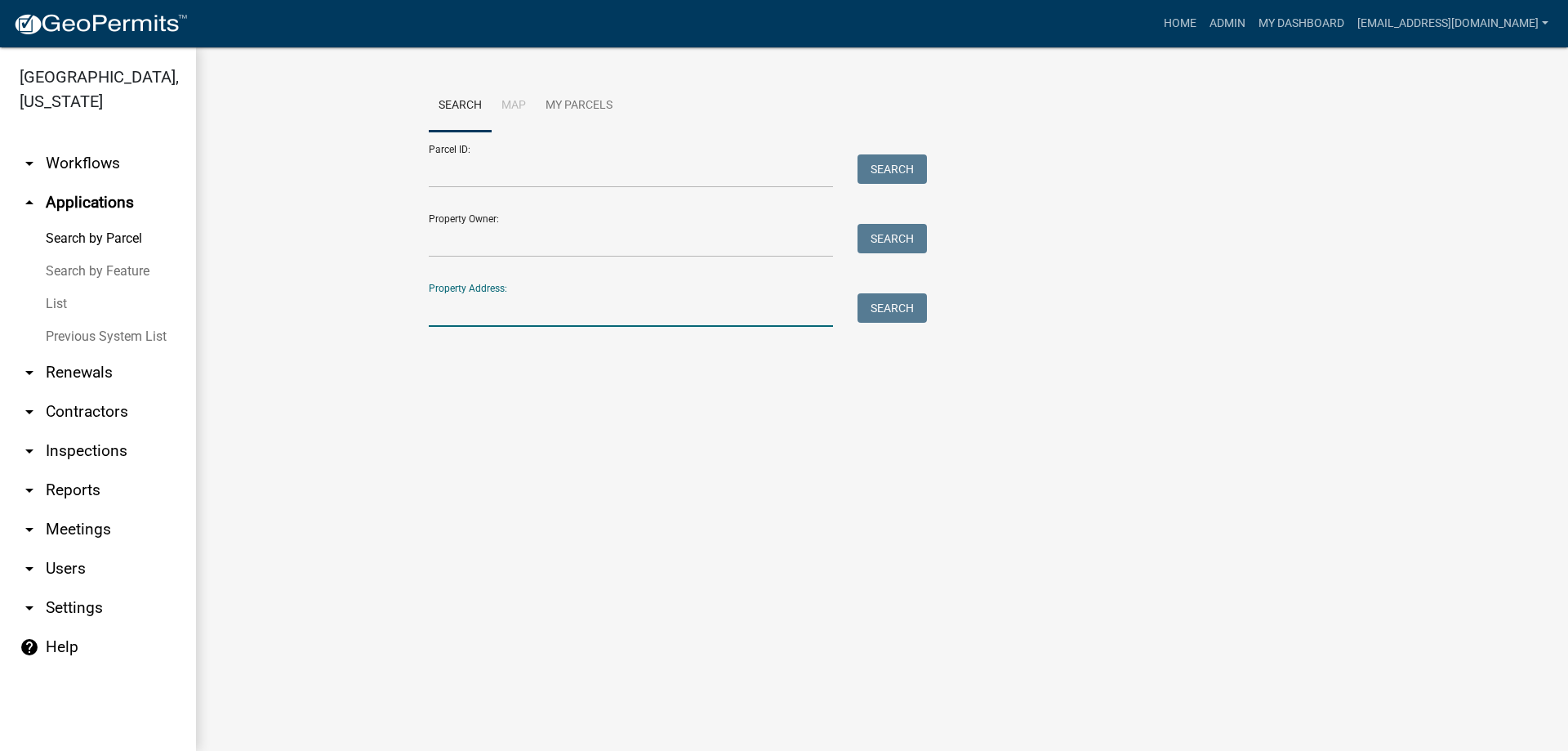
click at [490, 316] on input "Property Address:" at bounding box center [630, 310] width 404 height 34
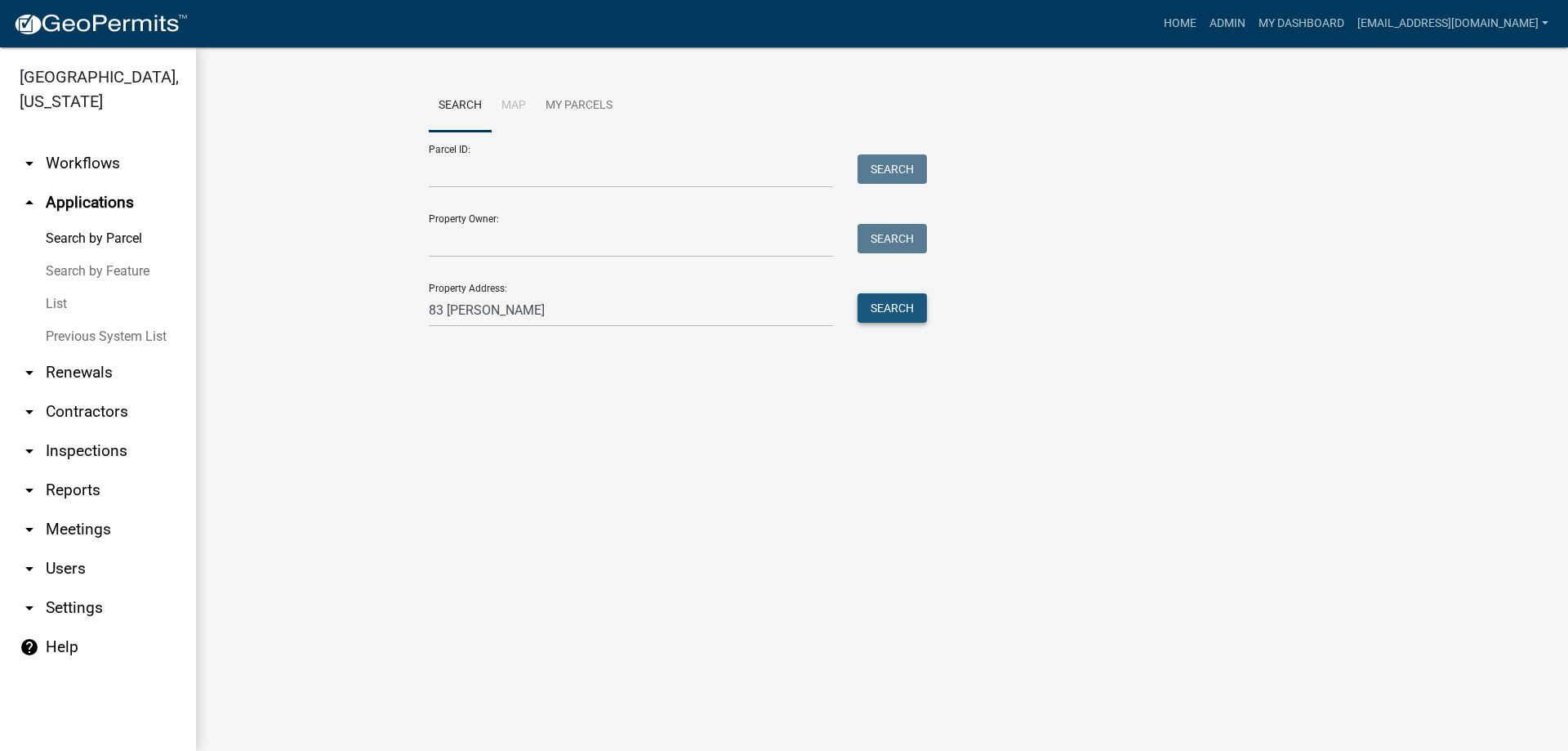
click at [896, 307] on button "Search" at bounding box center [893, 308] width 70 height 29
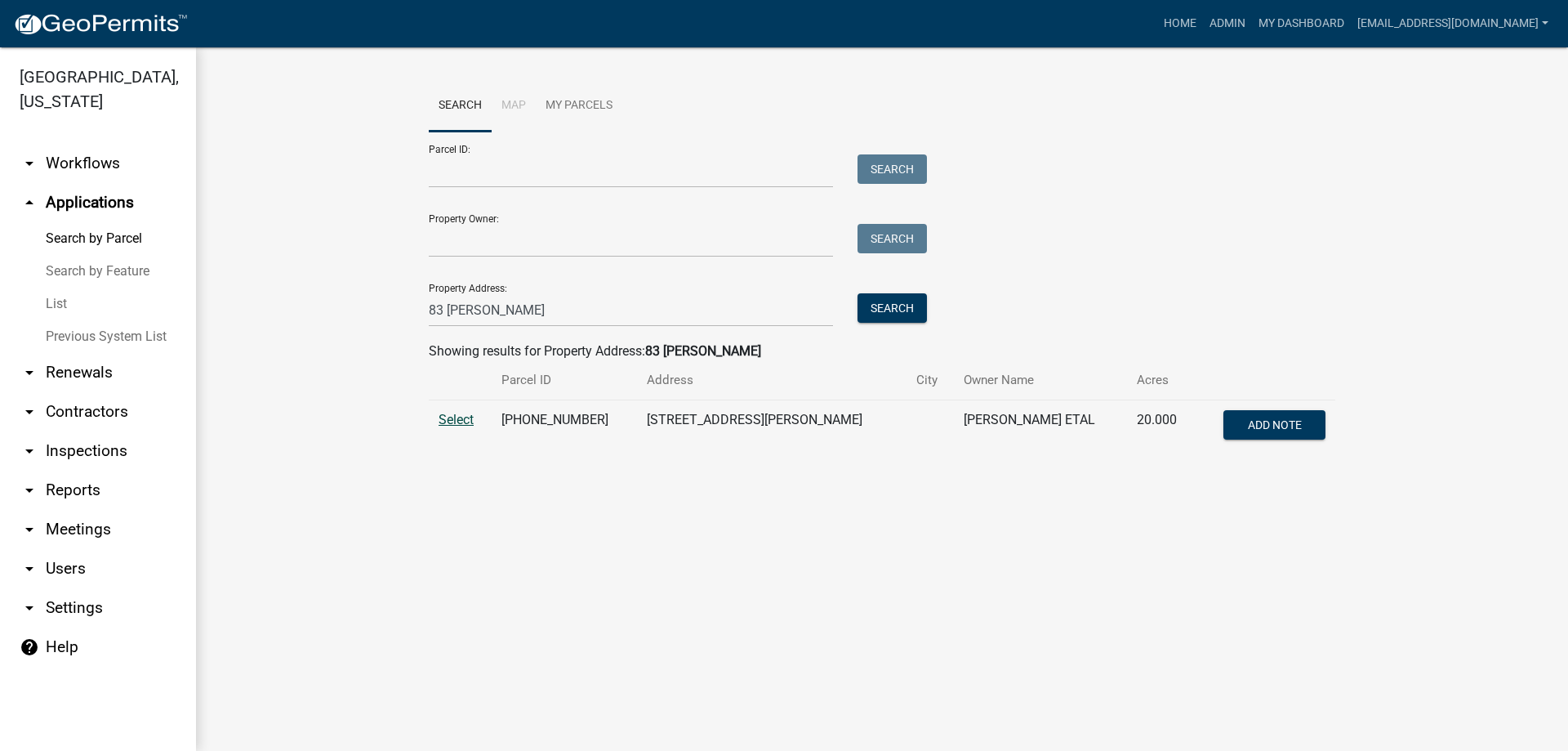
click at [449, 420] on span "Select" at bounding box center [456, 420] width 35 height 16
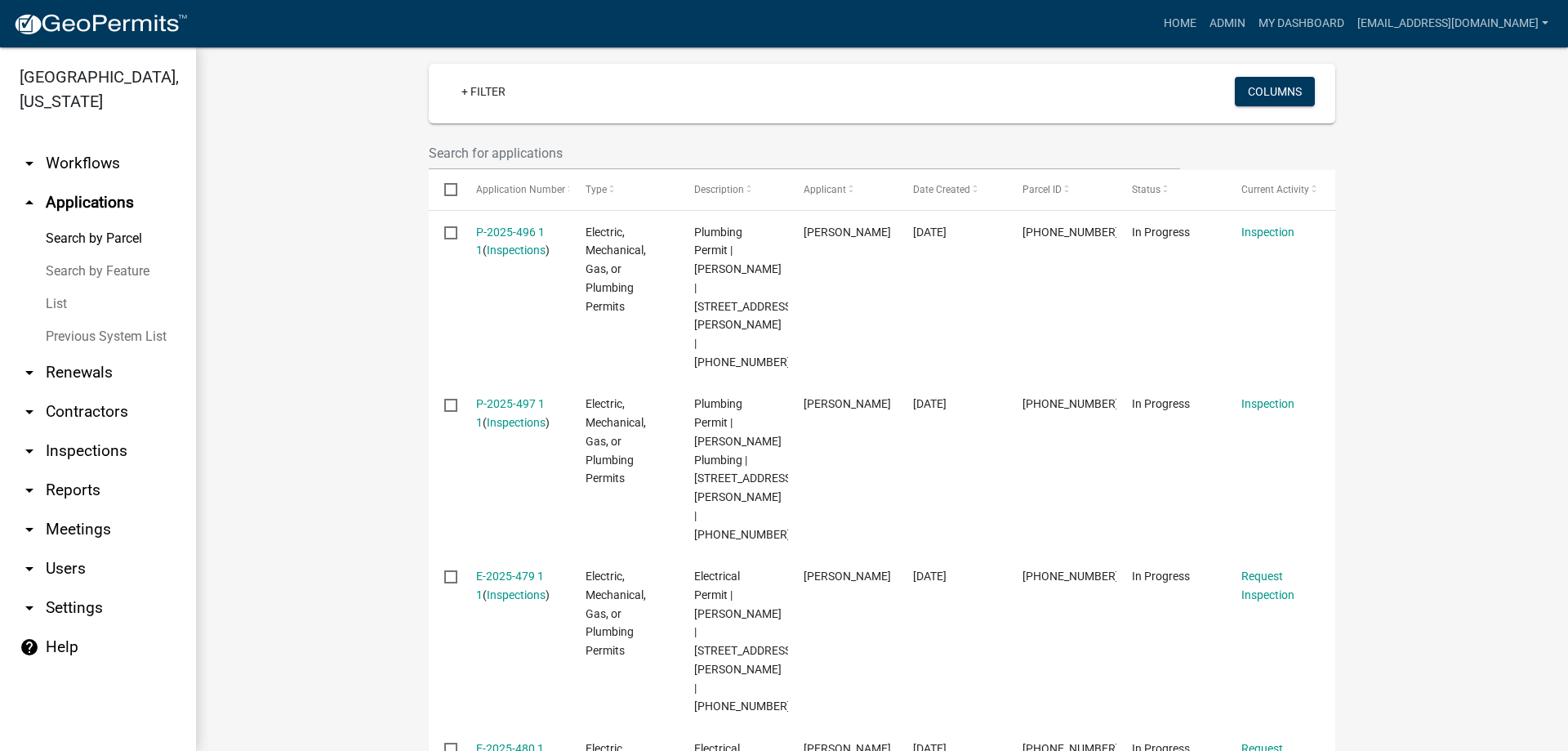
scroll to position [490, 0]
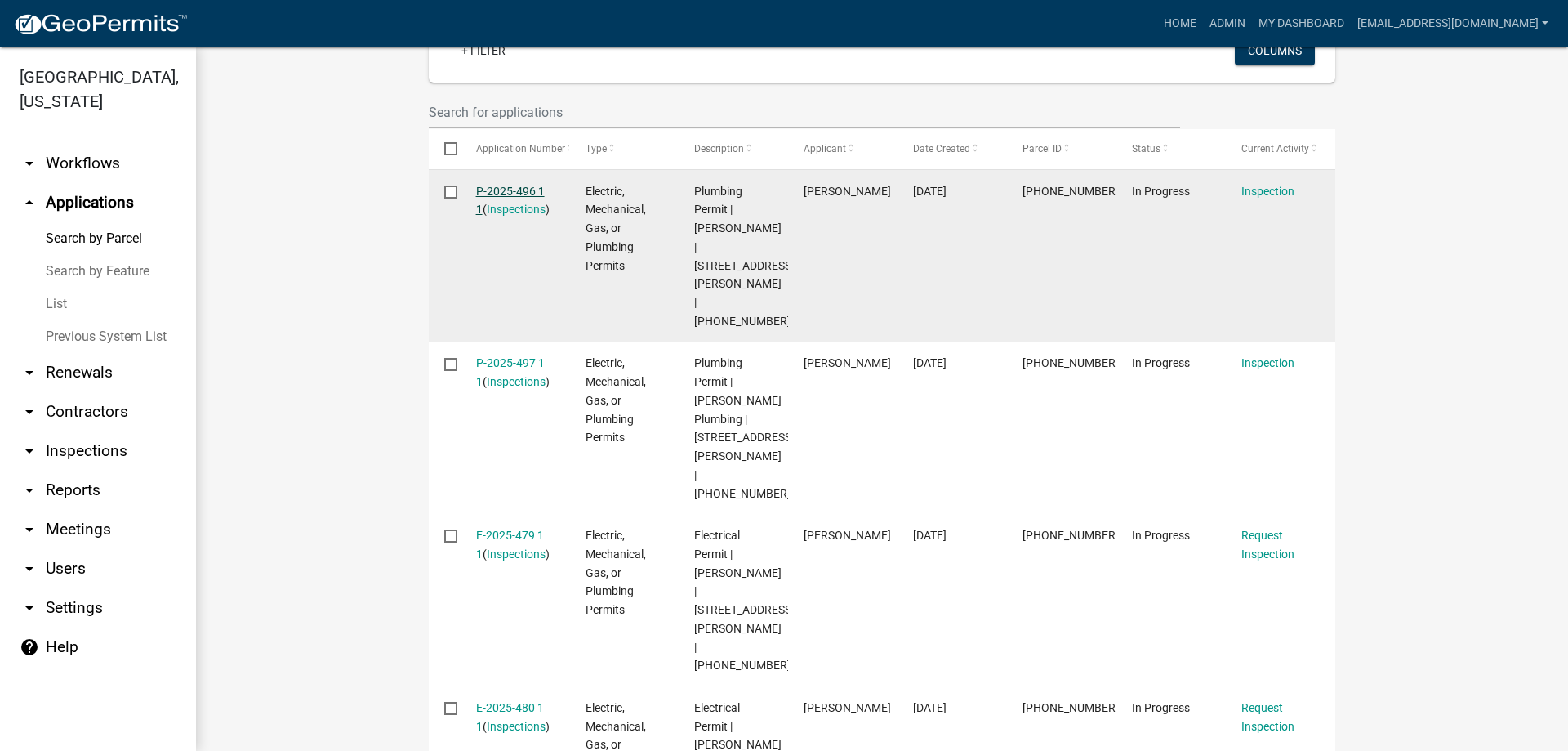
click at [500, 185] on link "P-2025-496 1 1" at bounding box center [510, 200] width 69 height 32
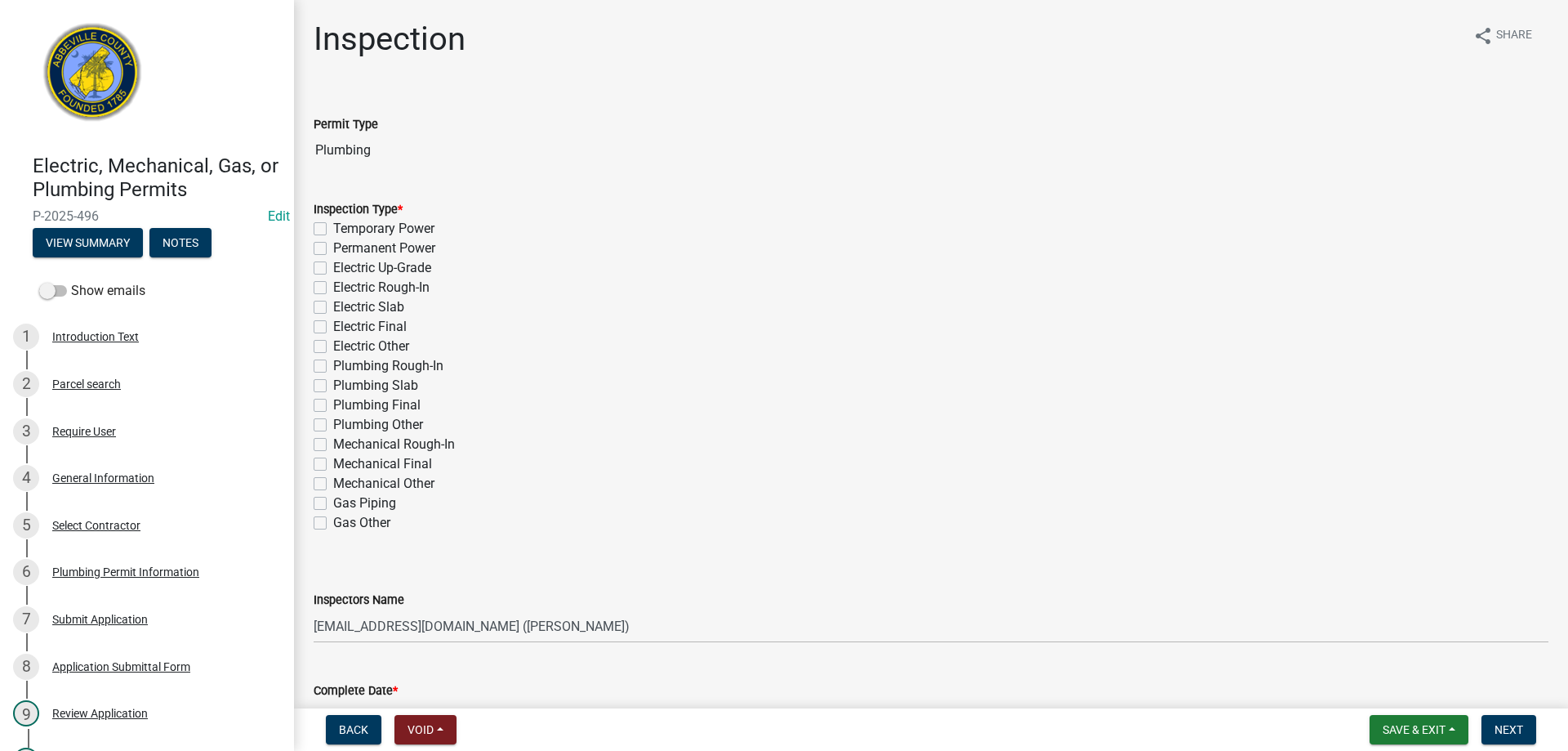
click at [334, 369] on label "Plumbing Rough-In" at bounding box center [389, 366] width 111 height 19
click at [334, 367] on input "Plumbing Rough-In" at bounding box center [338, 361] width 11 height 11
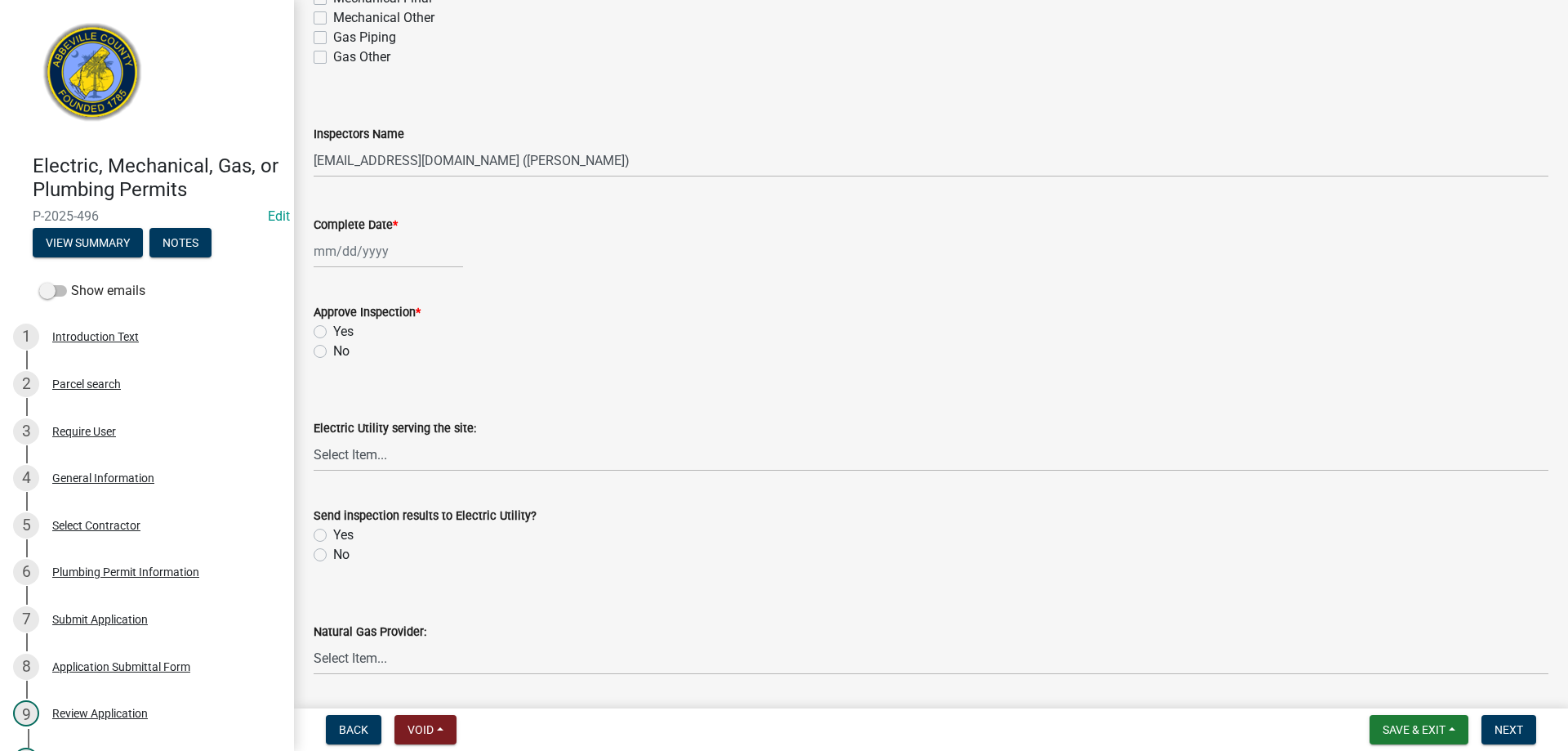
scroll to position [490, 0]
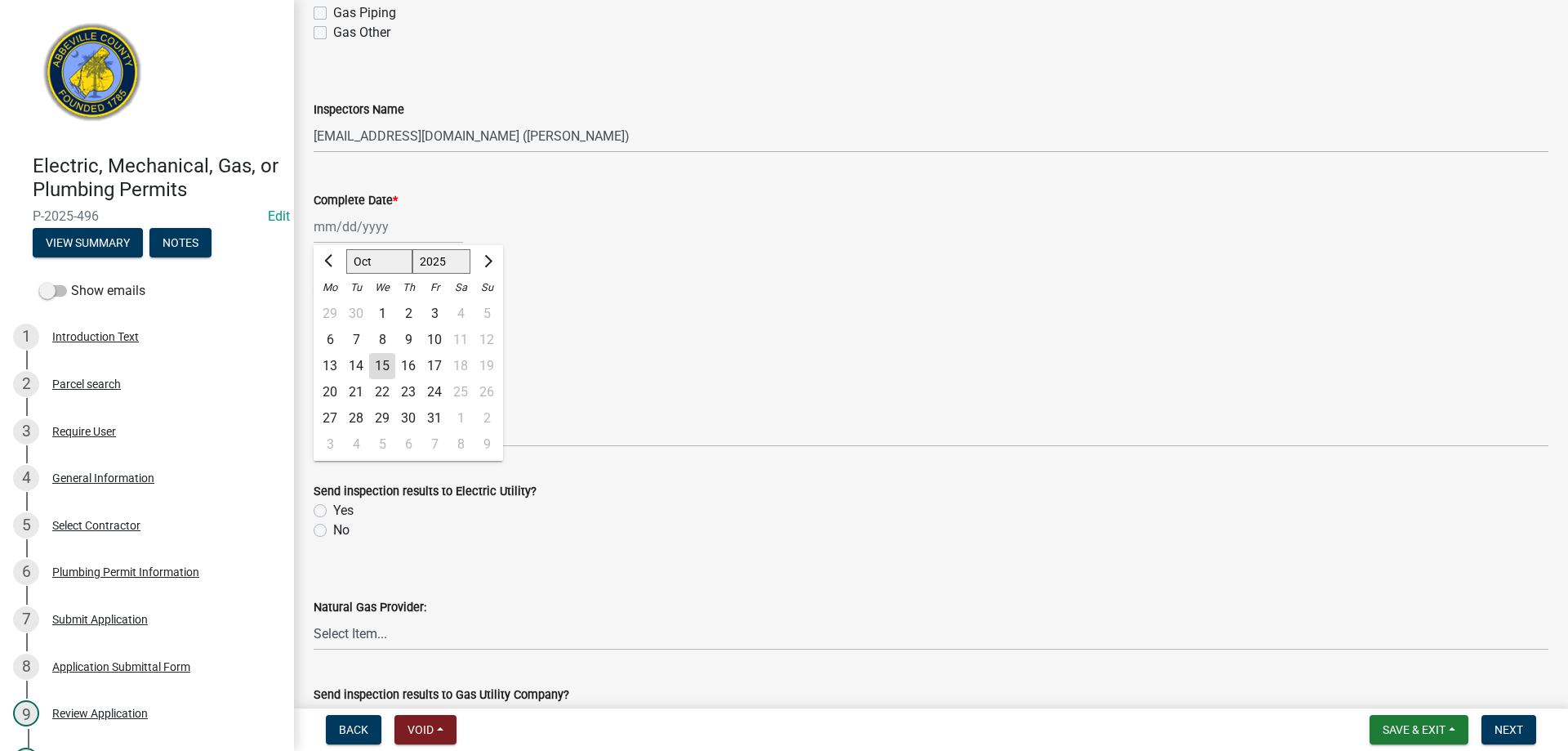
click at [378, 229] on div "[PERSON_NAME] Feb Mar Apr [PERSON_NAME][DATE] Oct Nov [DATE] 1526 1527 1528 152…" at bounding box center [388, 227] width 149 height 34
click at [329, 361] on div "13" at bounding box center [330, 366] width 26 height 26
click at [334, 306] on label "Yes" at bounding box center [343, 308] width 20 height 19
click at [334, 306] on input "Yes" at bounding box center [338, 303] width 11 height 11
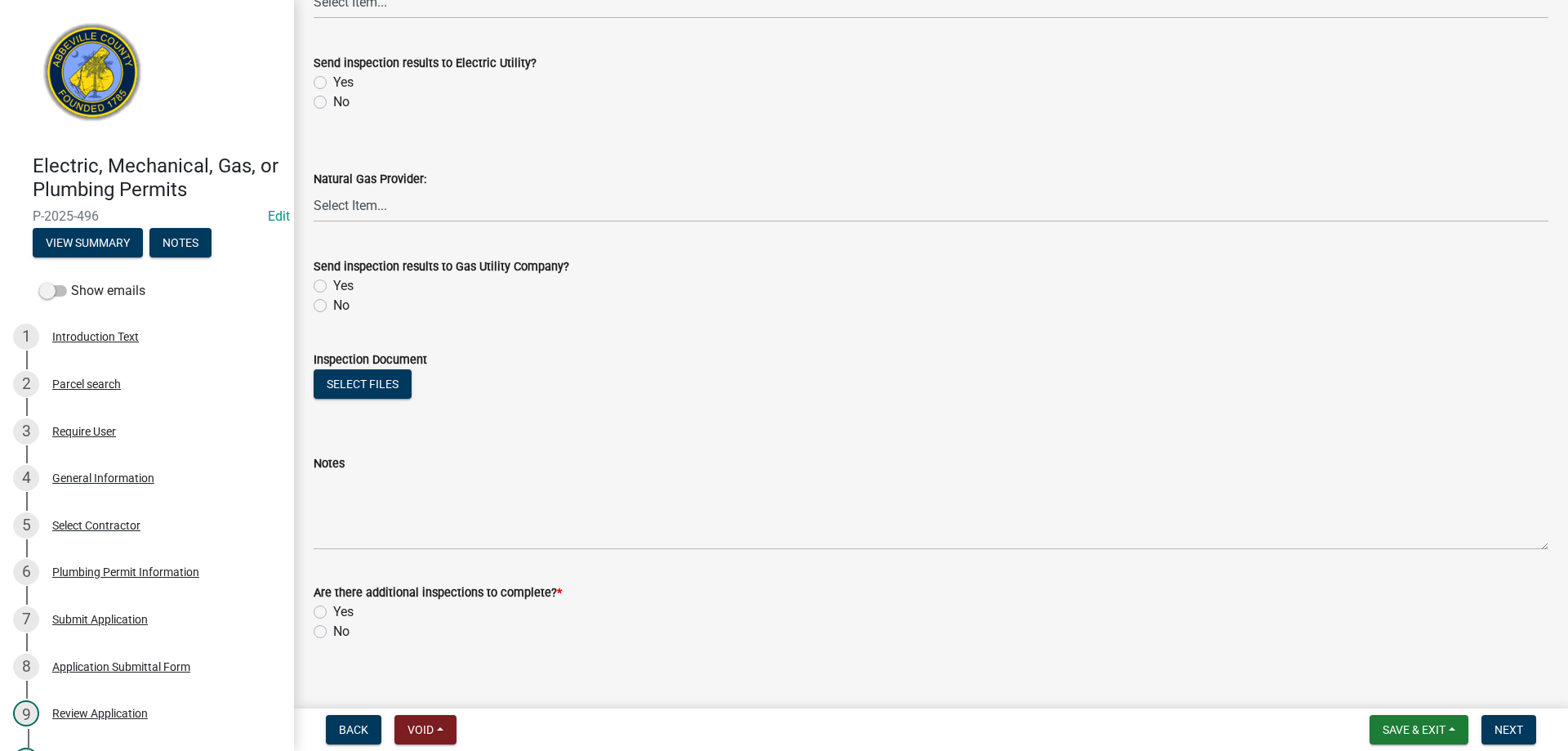
scroll to position [936, 0]
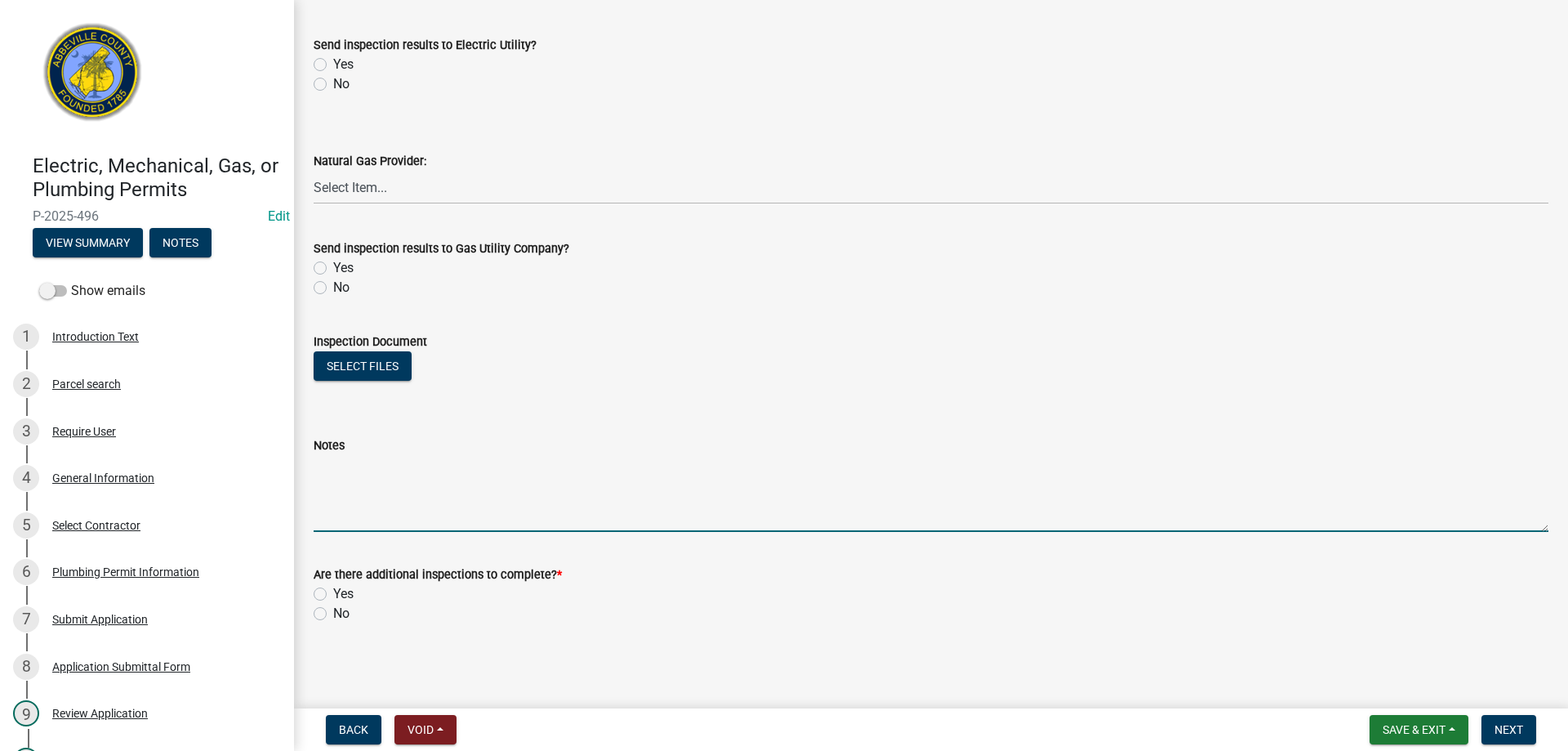
drag, startPoint x: 373, startPoint y: 512, endPoint x: 762, endPoint y: 335, distance: 427.4
click at [388, 496] on textarea "Notes" at bounding box center [931, 493] width 1235 height 77
click at [334, 594] on label "Yes" at bounding box center [343, 594] width 20 height 19
click at [334, 594] on input "Yes" at bounding box center [338, 589] width 11 height 11
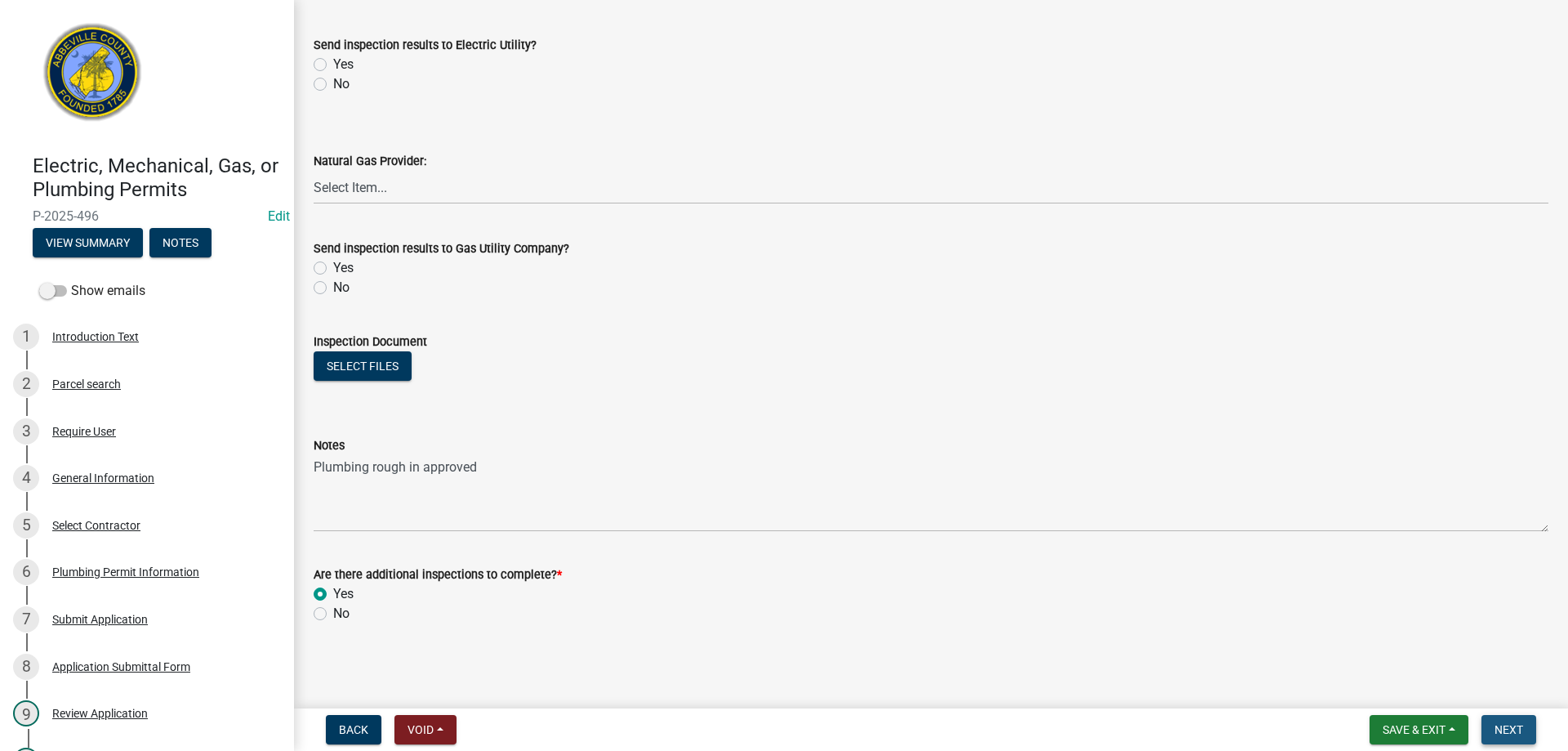
click at [1504, 727] on span "Next" at bounding box center [1509, 730] width 28 height 13
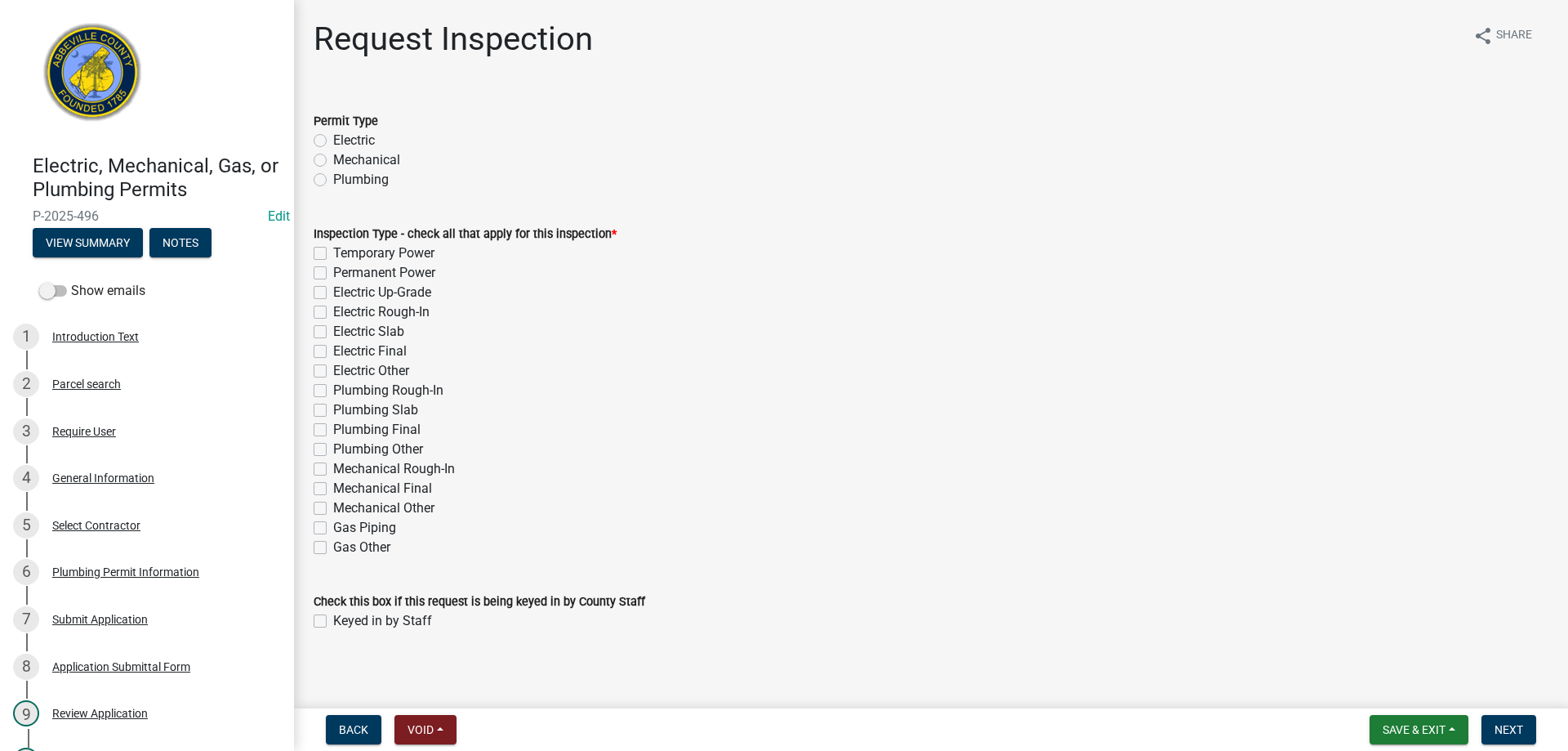
click at [334, 311] on label "Electric Rough-In" at bounding box center [381, 312] width 96 height 19
click at [334, 311] on input "Electric Rough-In" at bounding box center [338, 308] width 11 height 11
click at [334, 310] on label "Electric Rough-In" at bounding box center [381, 312] width 96 height 19
click at [334, 310] on input "Electric Rough-In" at bounding box center [338, 308] width 11 height 11
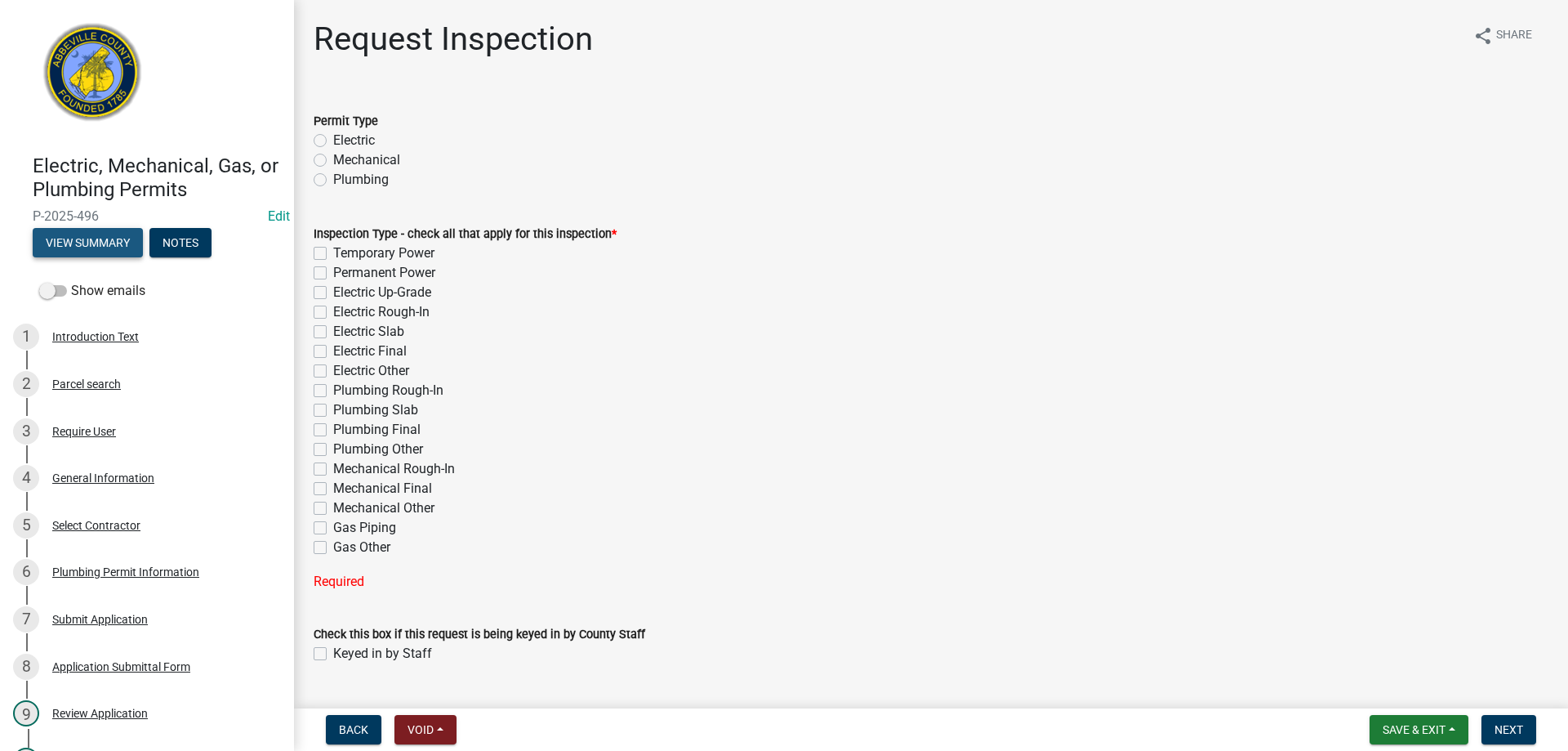
click at [92, 242] on button "View Summary" at bounding box center [88, 243] width 111 height 29
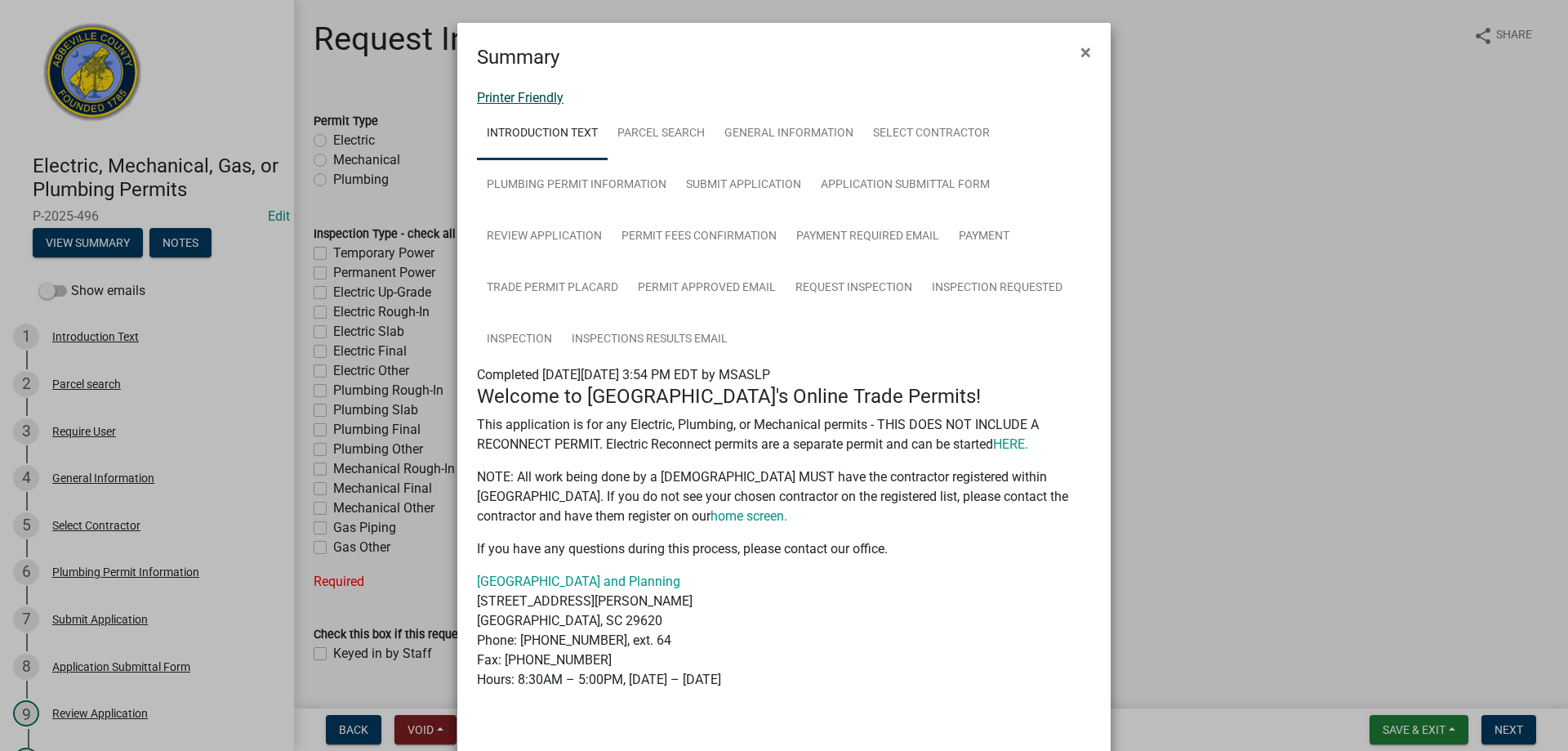
click at [510, 96] on link "Printer Friendly" at bounding box center [520, 98] width 86 height 16
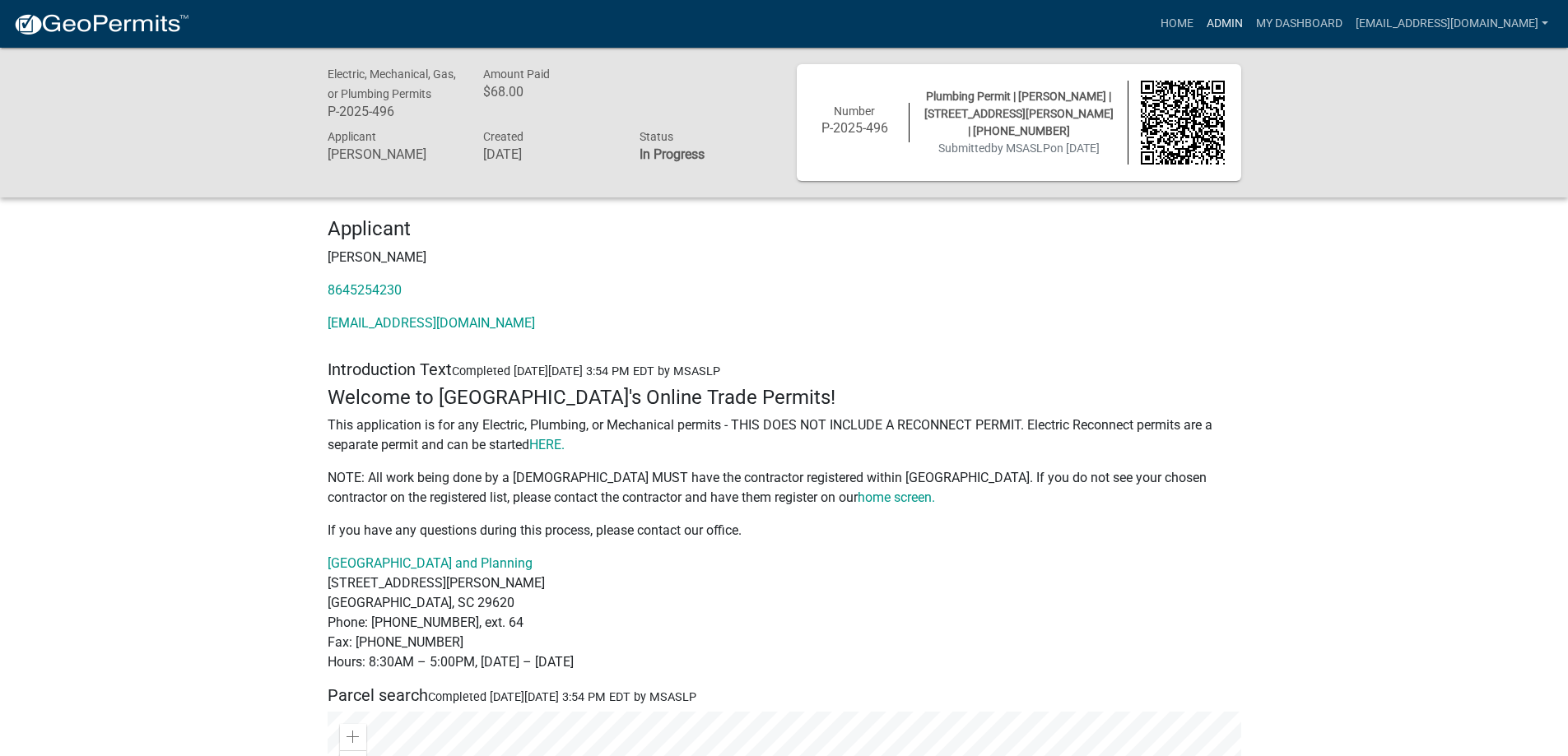
click at [1200, 23] on link "Admin" at bounding box center [1224, 23] width 50 height 31
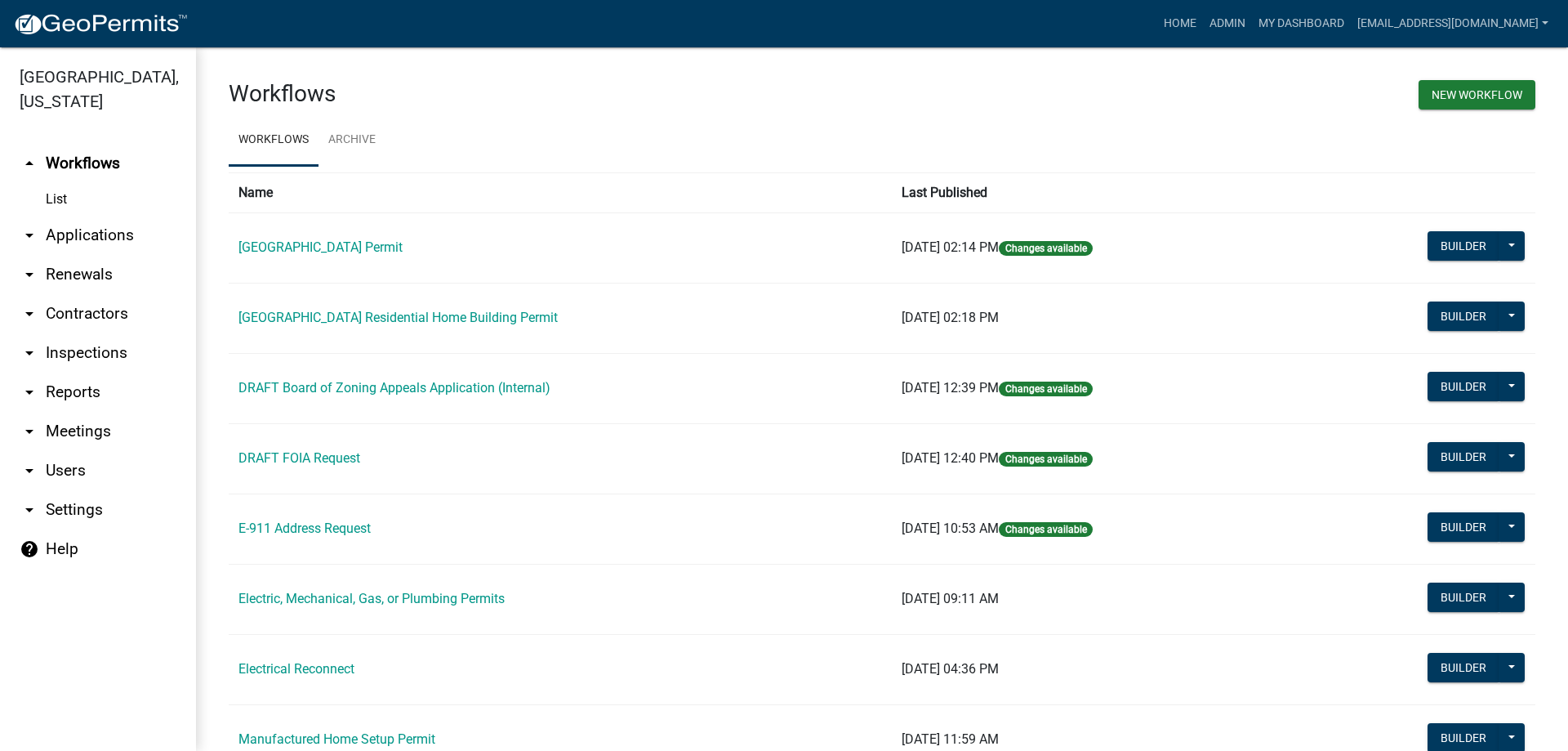
click at [78, 232] on link "arrow_drop_down Applications" at bounding box center [98, 235] width 196 height 39
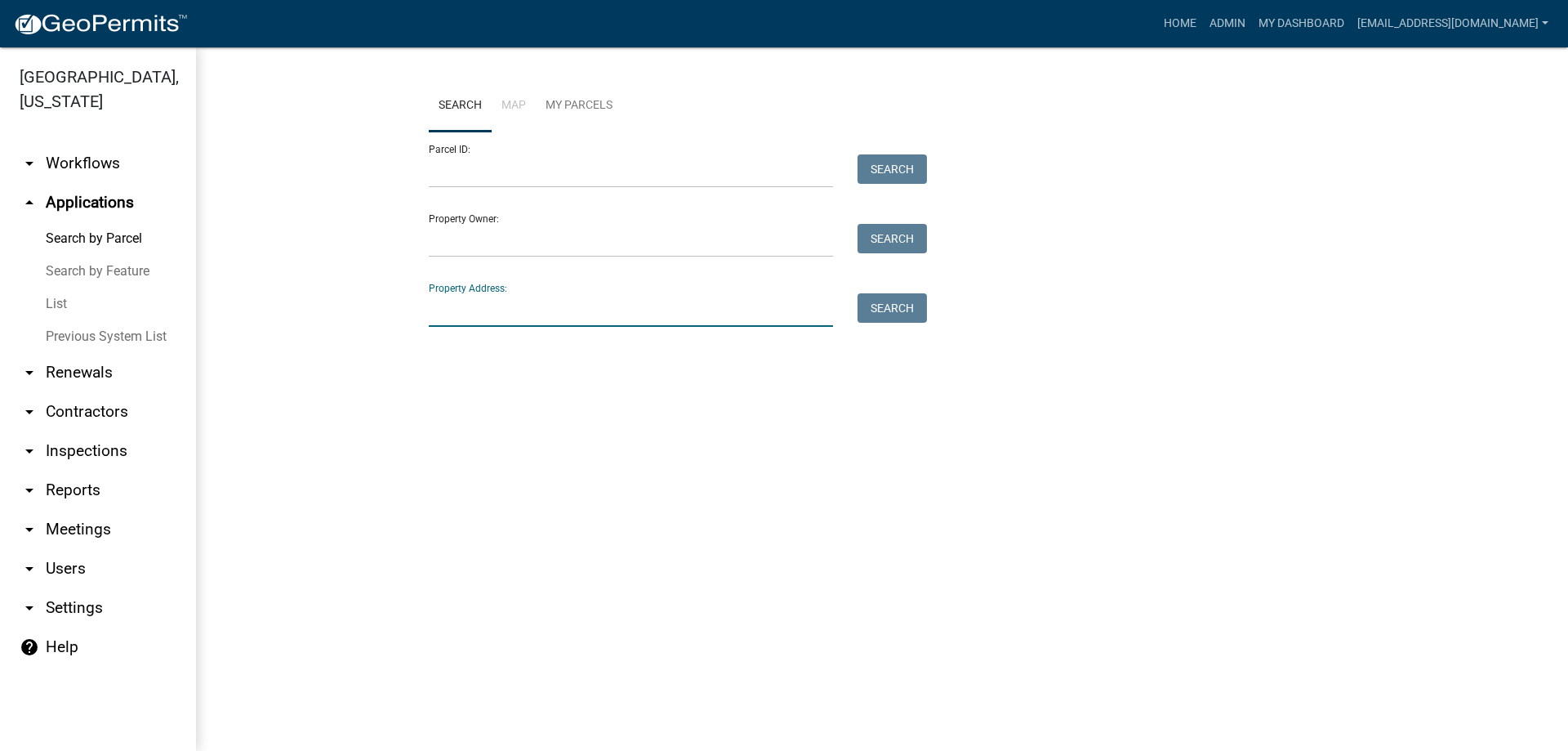
click at [474, 311] on input "Property Address:" at bounding box center [630, 310] width 404 height 34
type input "83 [PERSON_NAME]"
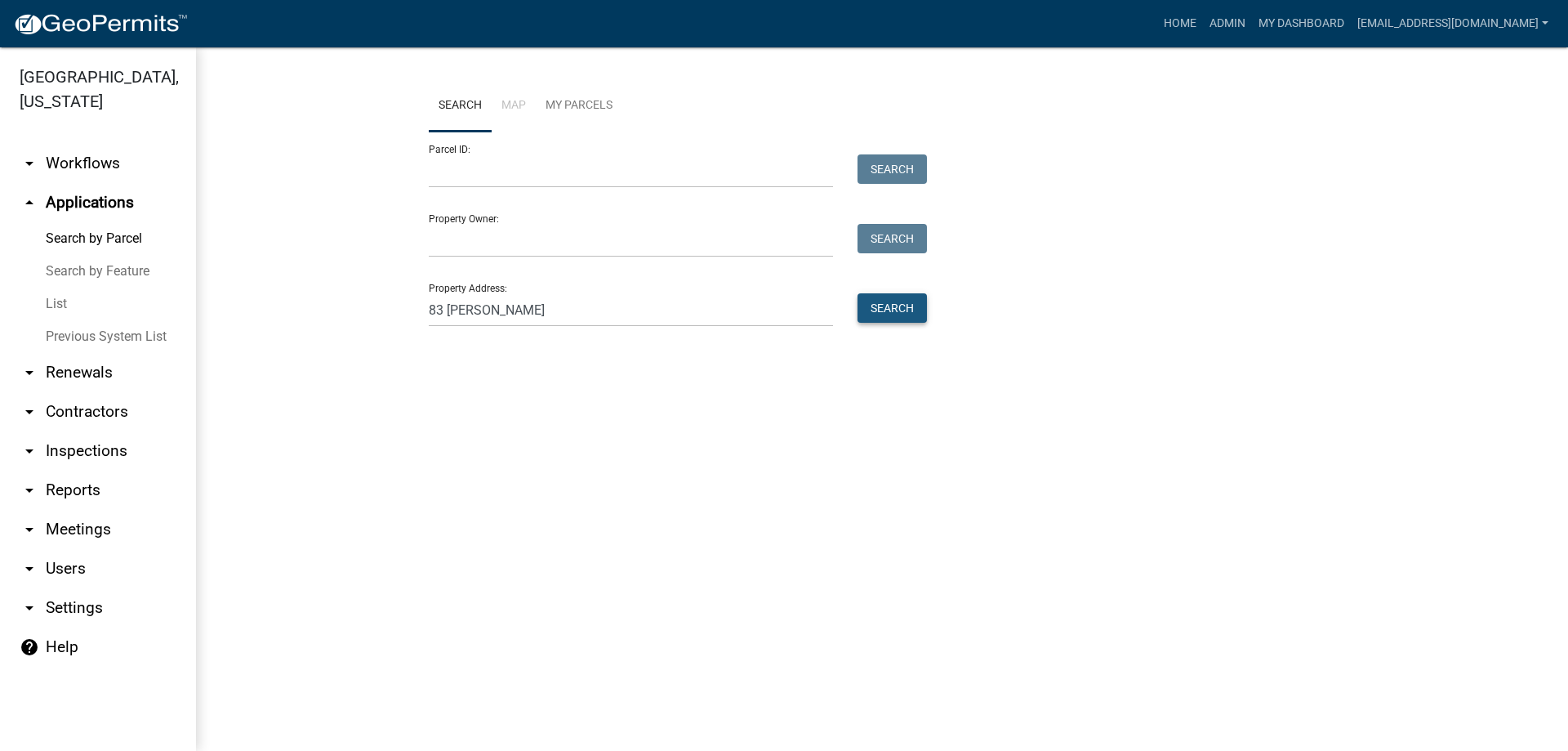
click at [900, 306] on button "Search" at bounding box center [893, 308] width 70 height 29
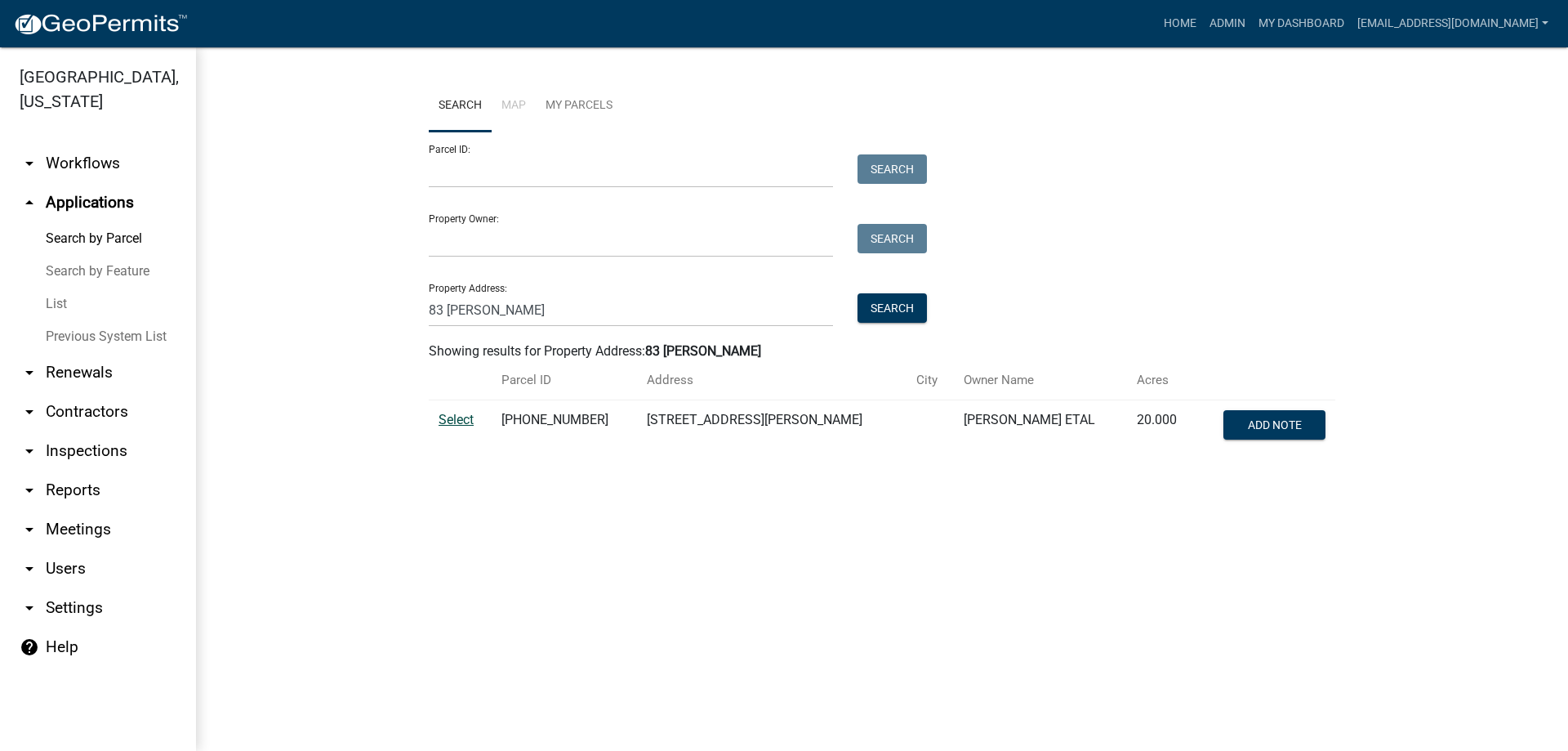
click at [449, 417] on span "Select" at bounding box center [456, 420] width 35 height 16
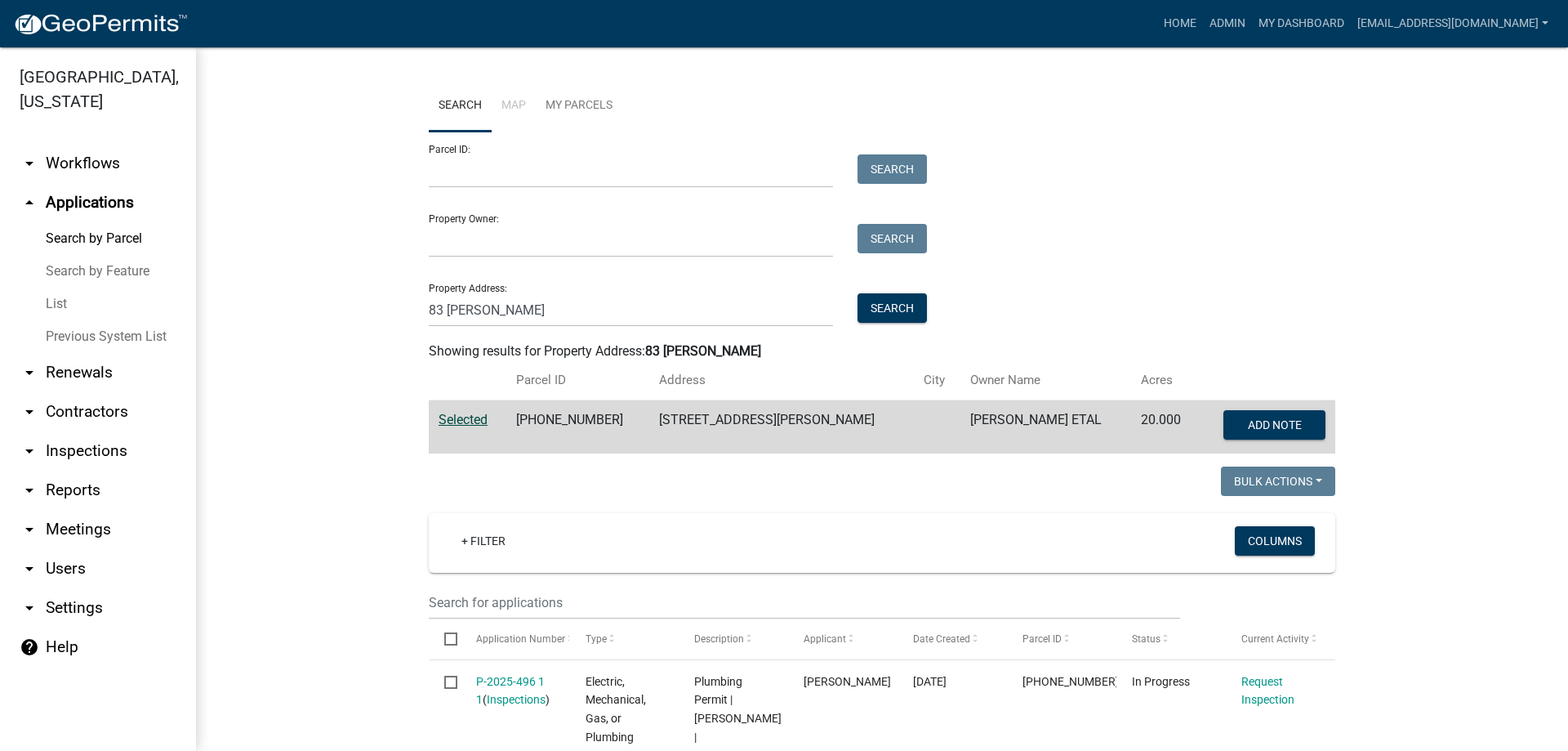
scroll to position [408, 0]
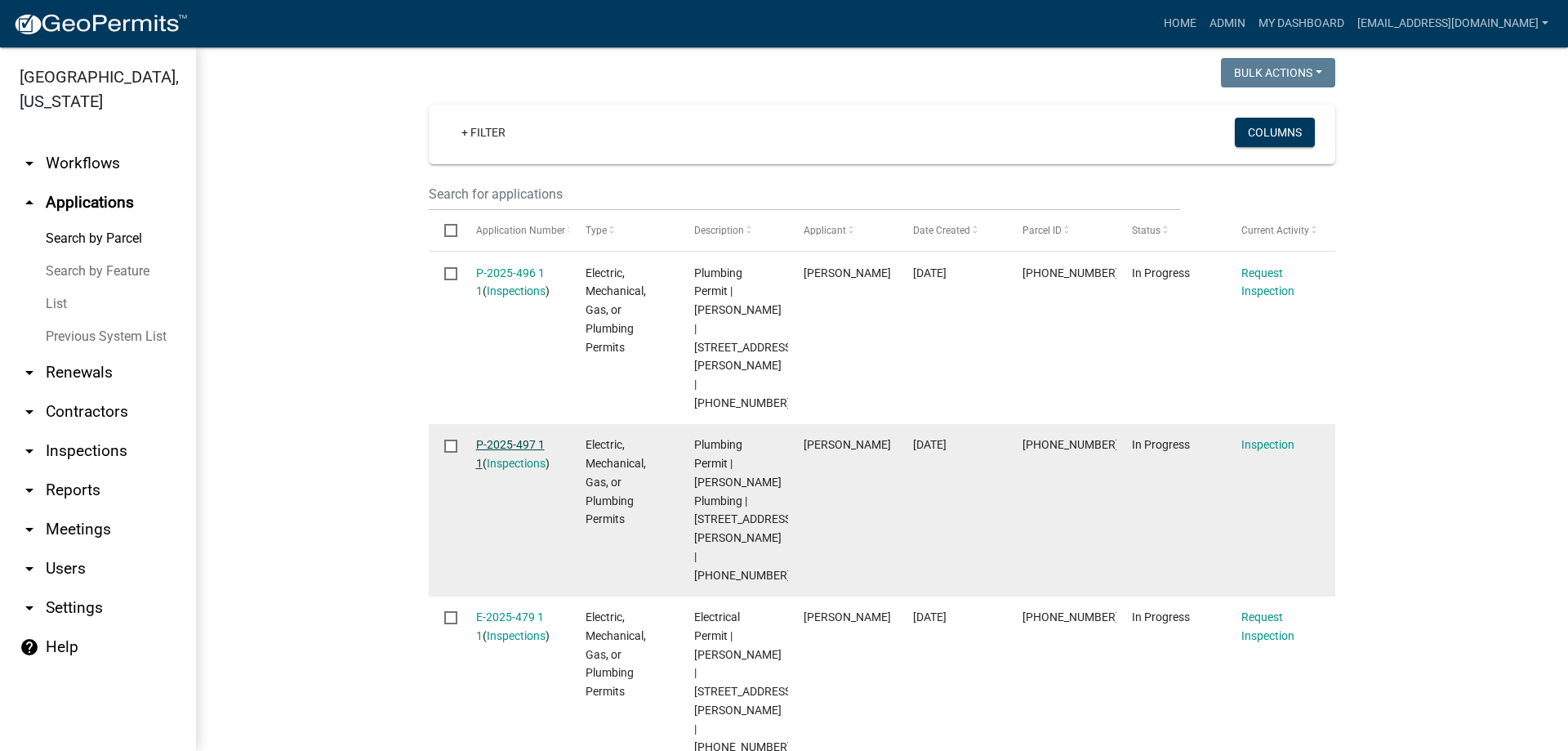
click at [502, 439] on link "P-2025-497 1 1" at bounding box center [510, 454] width 69 height 32
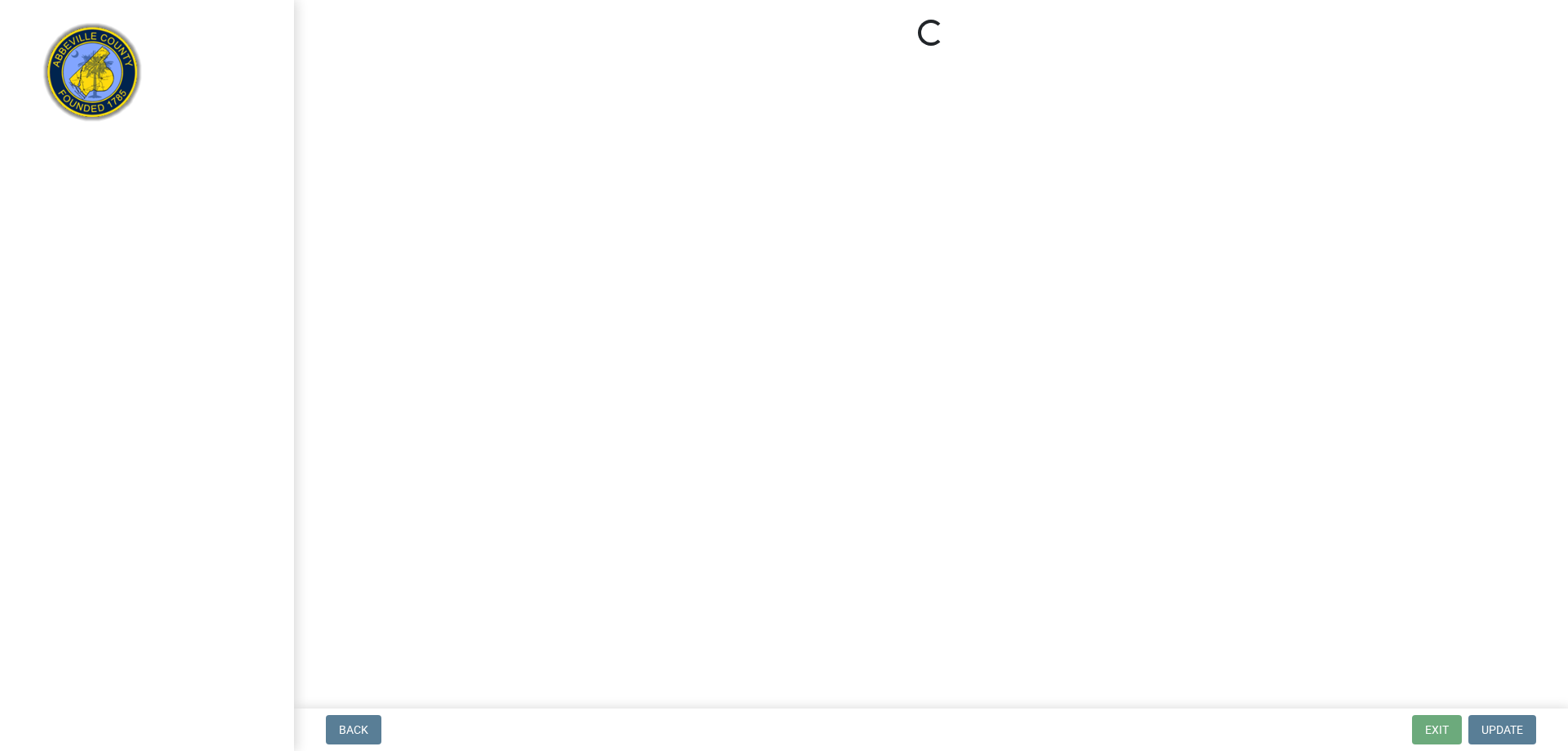
select select "896ec84b-7942-43b9-a78d-4f1554b7930c"
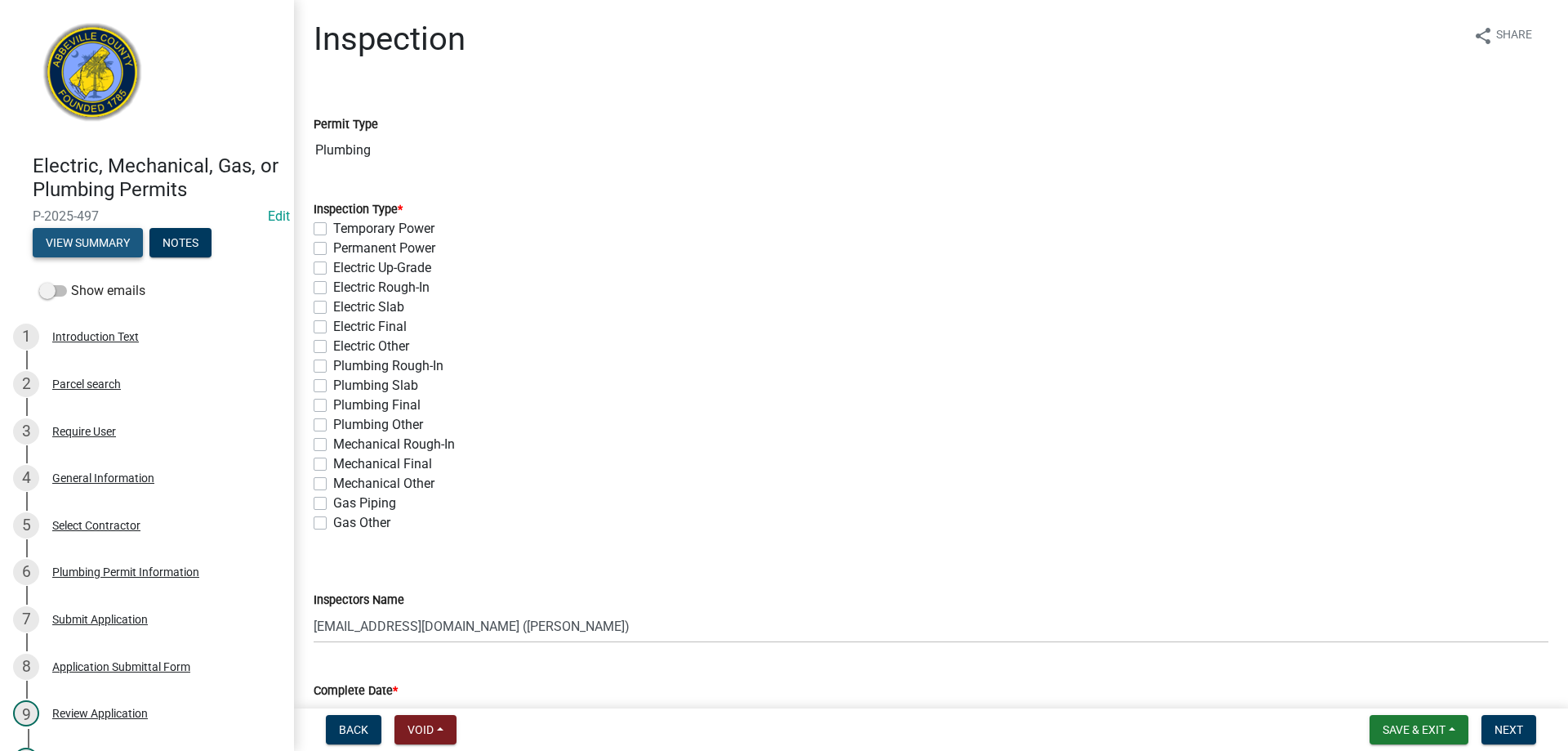
click at [80, 239] on button "View Summary" at bounding box center [88, 243] width 111 height 29
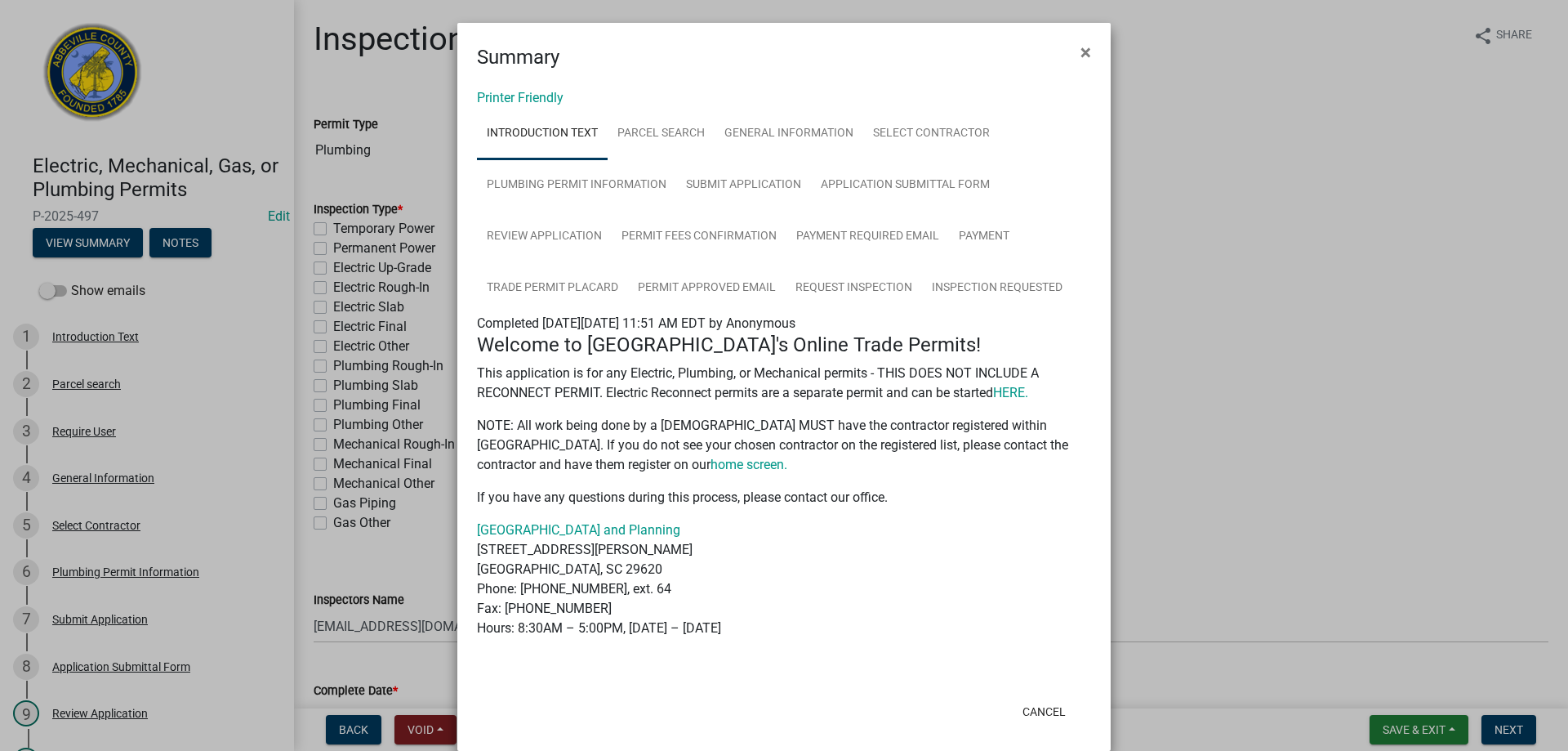
click at [1214, 311] on ngb-modal-window "Summary × Printer Friendly Introduction Text Parcel search General Information …" at bounding box center [784, 376] width 1568 height 751
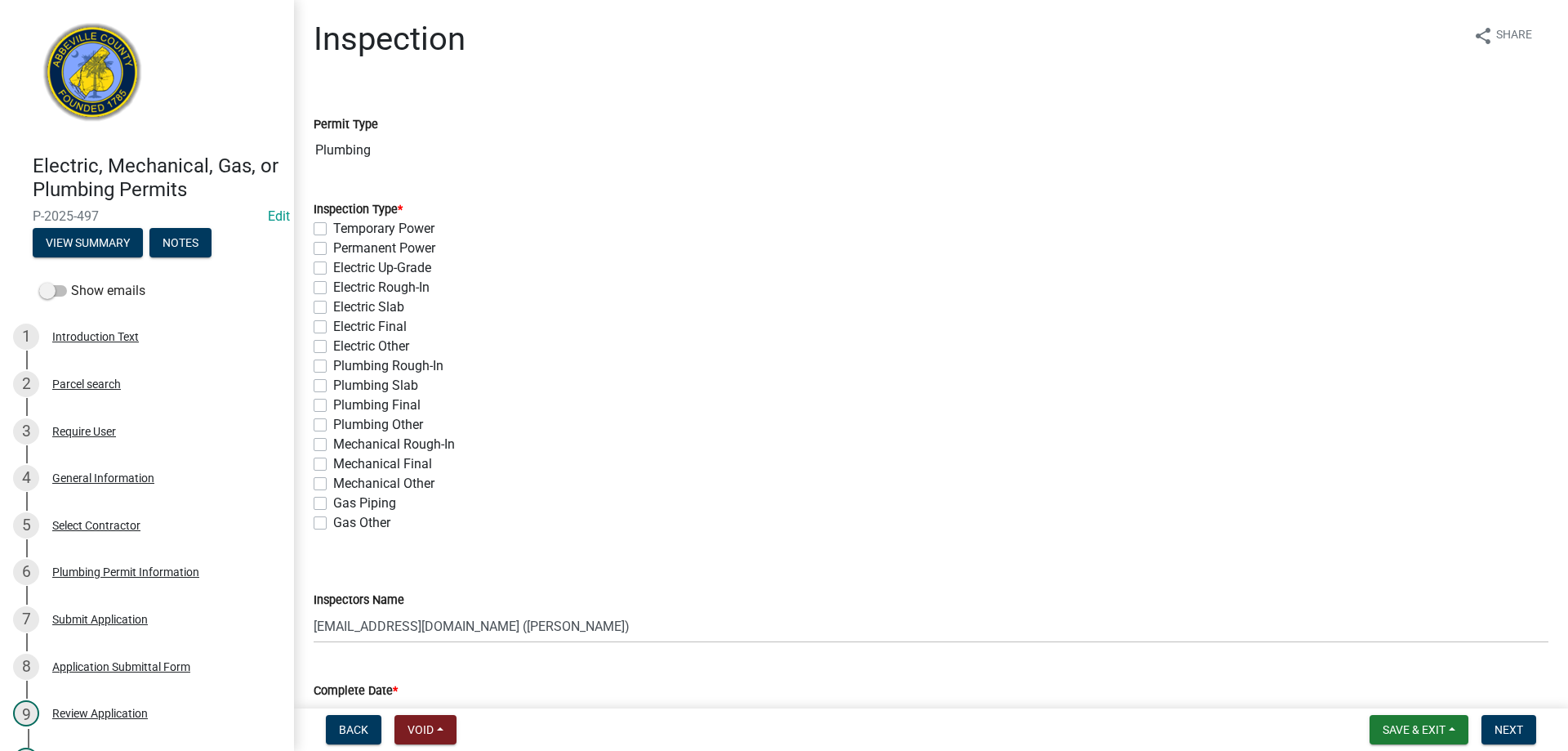
click at [334, 366] on label "Plumbing Rough-In" at bounding box center [389, 366] width 111 height 19
click at [334, 366] on input "Plumbing Rough-In" at bounding box center [338, 361] width 11 height 11
checkbox input "true"
checkbox input "false"
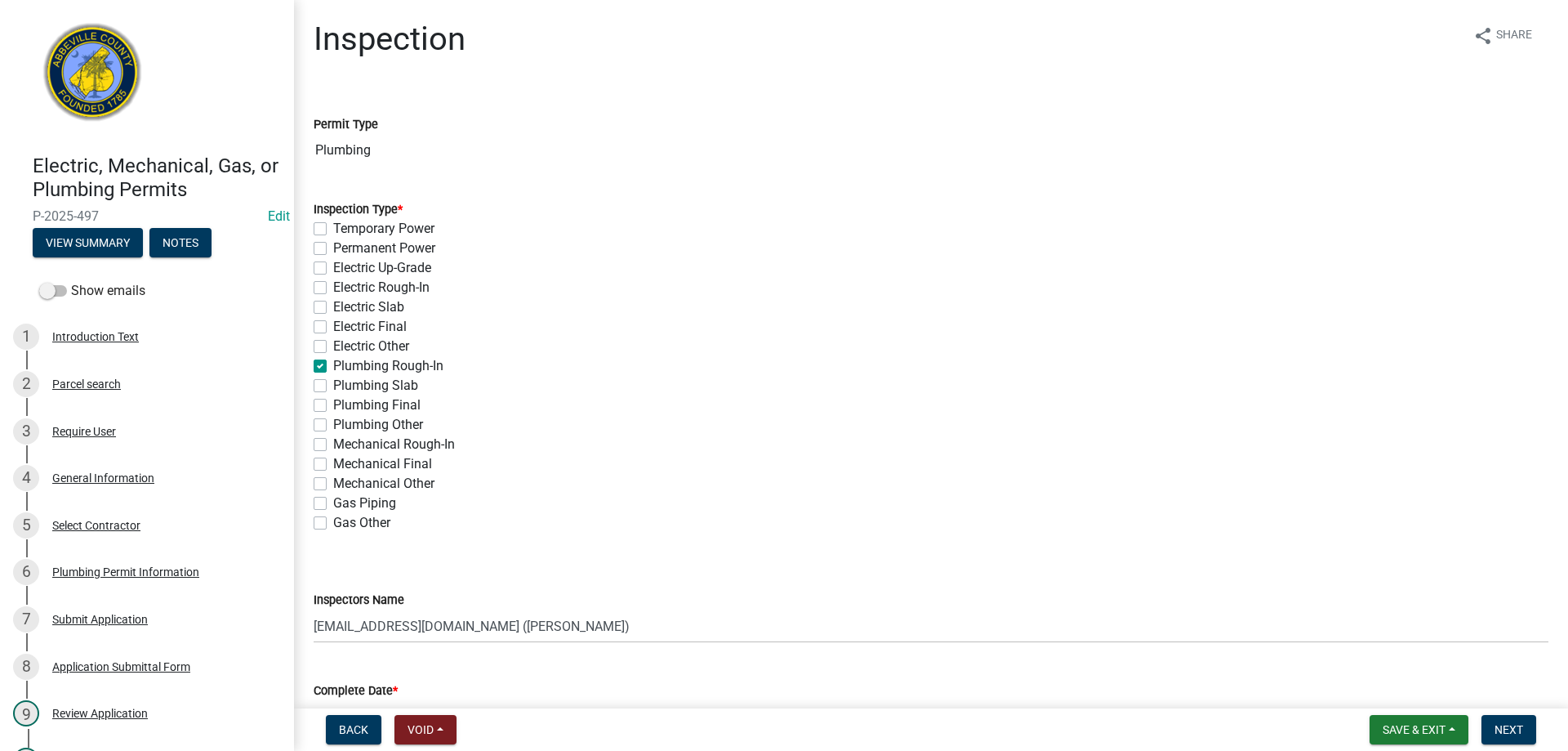
checkbox input "false"
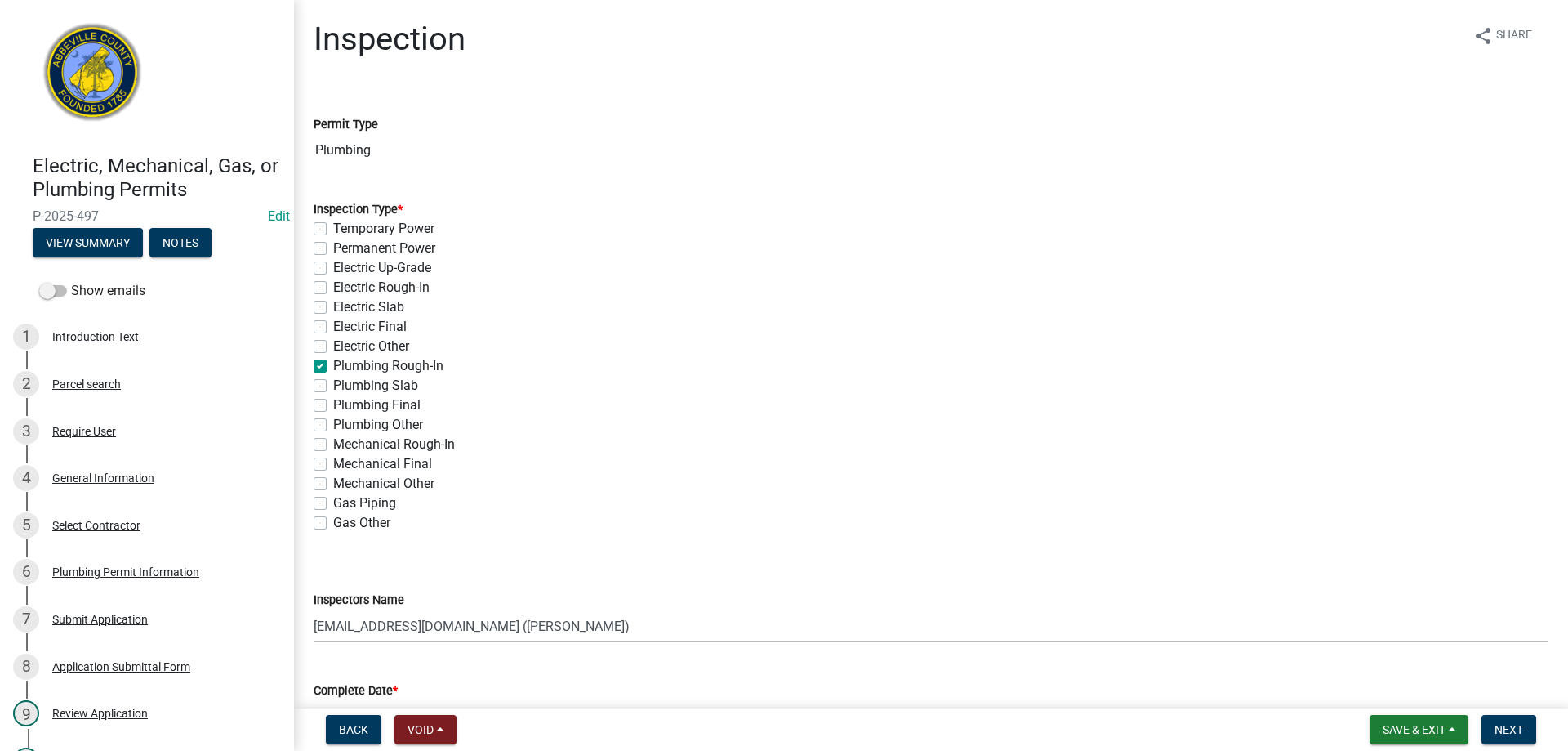
checkbox input "true"
checkbox input "false"
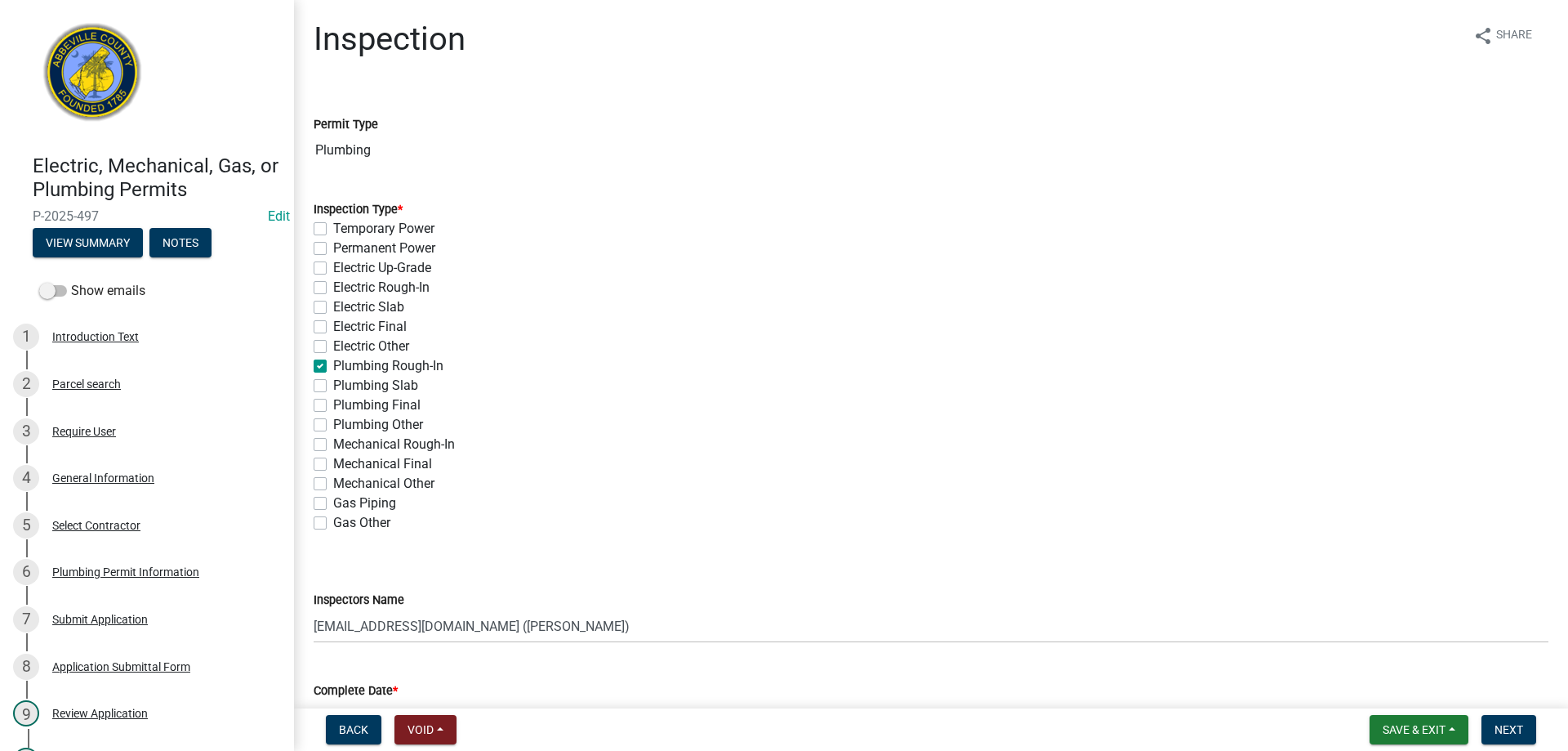
checkbox input "false"
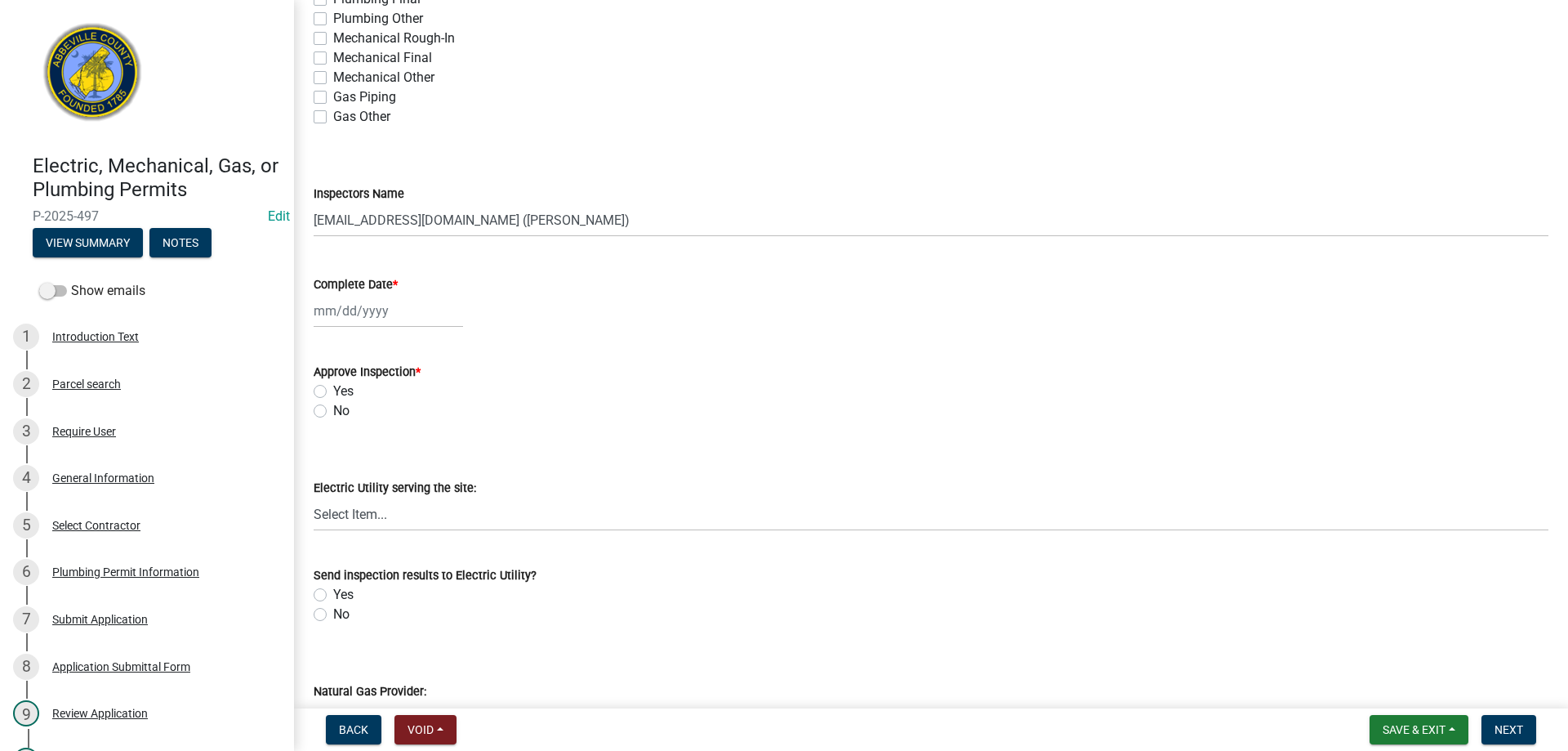
scroll to position [408, 0]
click at [360, 319] on div at bounding box center [388, 309] width 149 height 34
select select "10"
select select "2025"
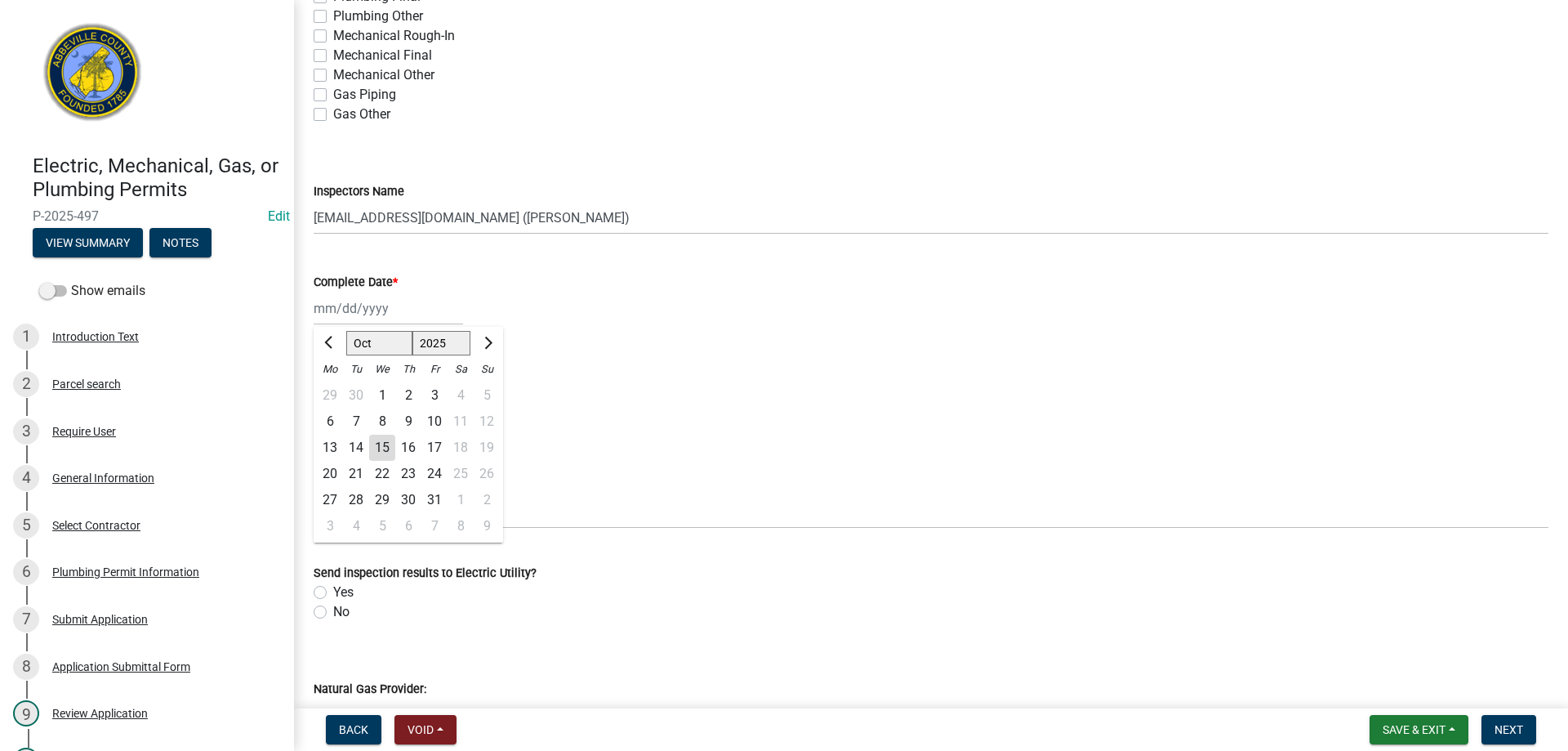
click at [327, 443] on div "13" at bounding box center [330, 447] width 26 height 26
type input "[DATE]"
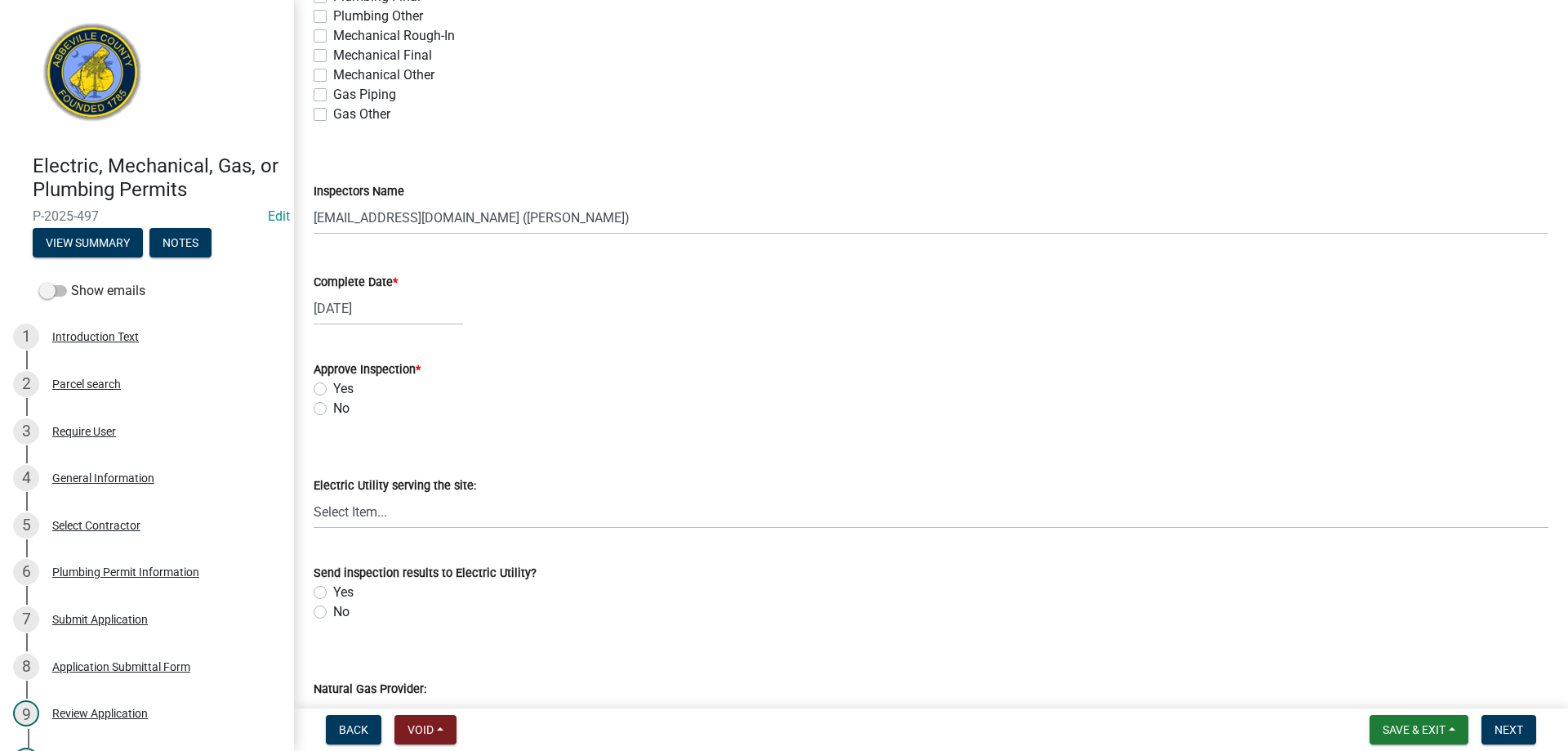
click at [334, 389] on label "Yes" at bounding box center [343, 389] width 20 height 19
click at [334, 389] on input "Yes" at bounding box center [338, 384] width 11 height 11
radio input "true"
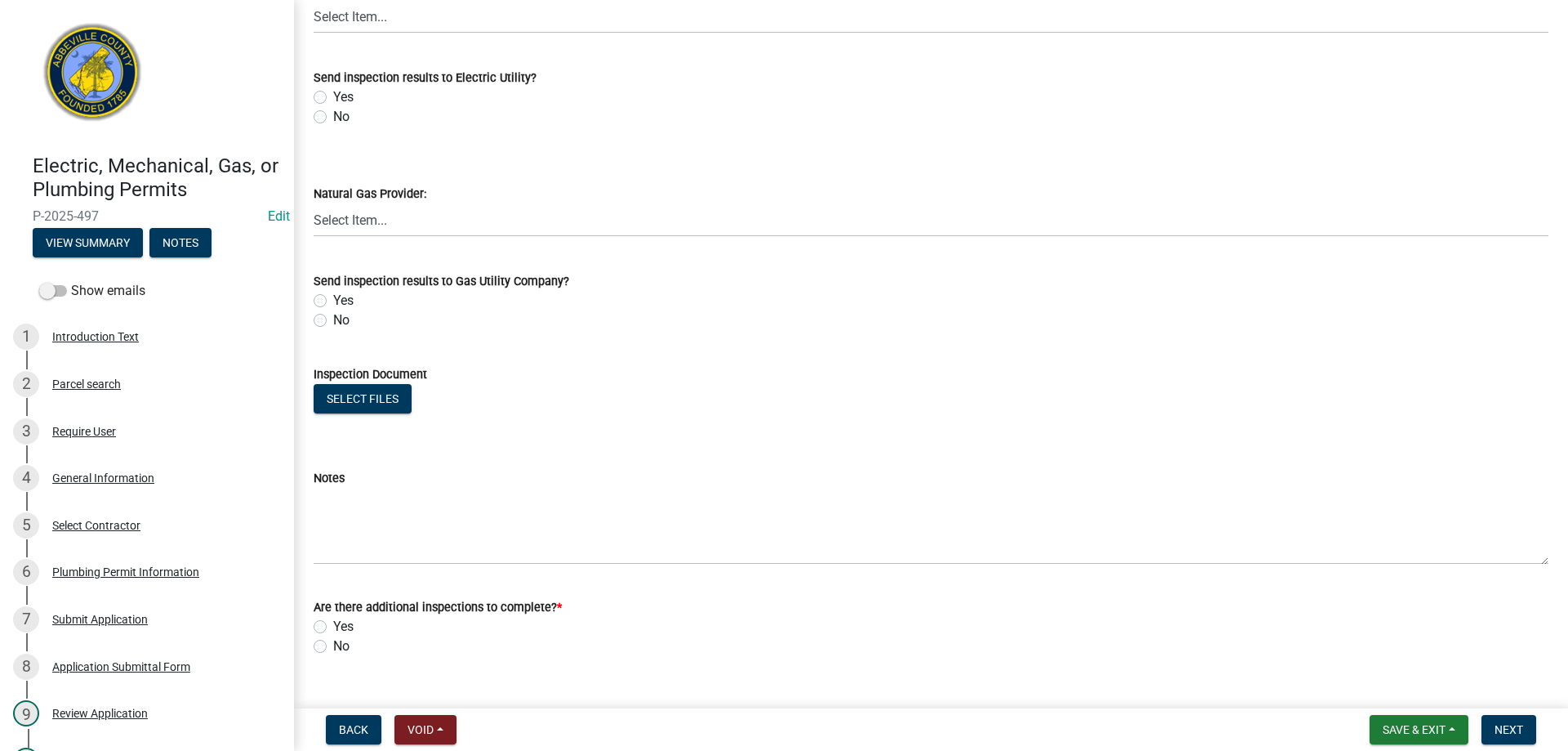
scroll to position [936, 0]
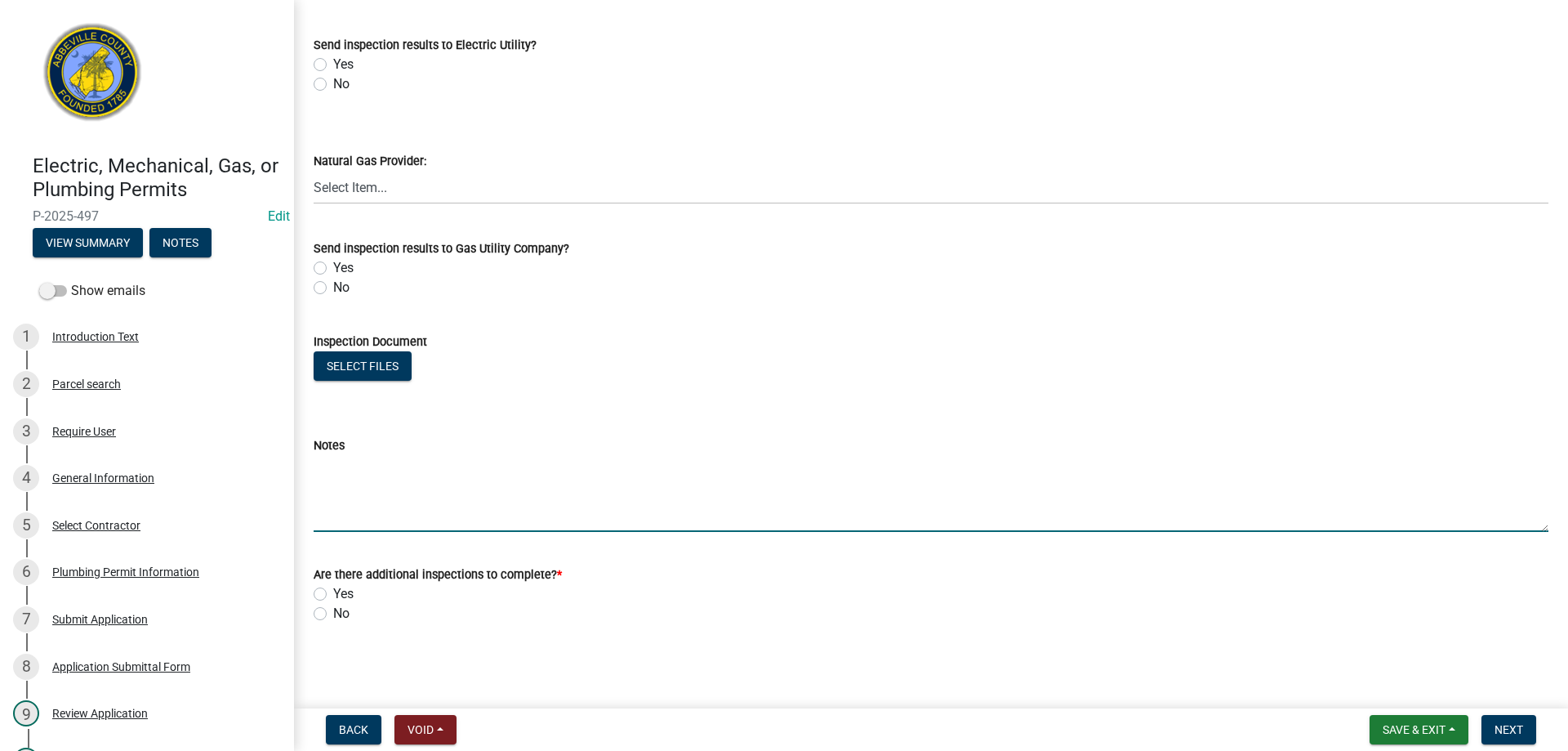
drag, startPoint x: 415, startPoint y: 495, endPoint x: 609, endPoint y: 410, distance: 211.8
click at [417, 486] on textarea "Notes" at bounding box center [931, 493] width 1235 height 77
type textarea "plumbing rough in approved"
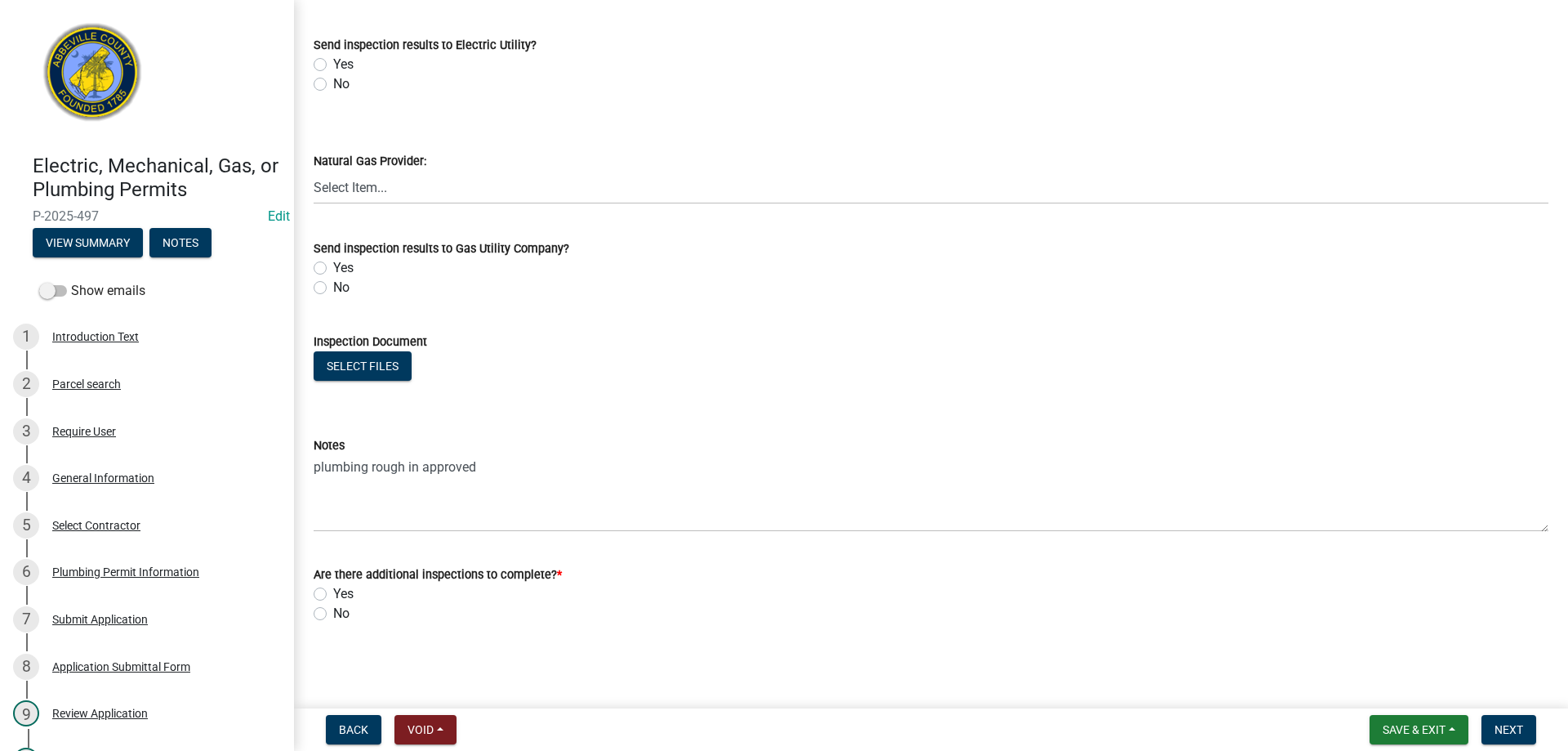
drag, startPoint x: 319, startPoint y: 594, endPoint x: 501, endPoint y: 630, distance: 185.5
click at [334, 595] on label "Yes" at bounding box center [343, 594] width 20 height 19
click at [334, 595] on input "Yes" at bounding box center [338, 589] width 11 height 11
radio input "true"
drag, startPoint x: 1092, startPoint y: 651, endPoint x: 1514, endPoint y: 713, distance: 426.5
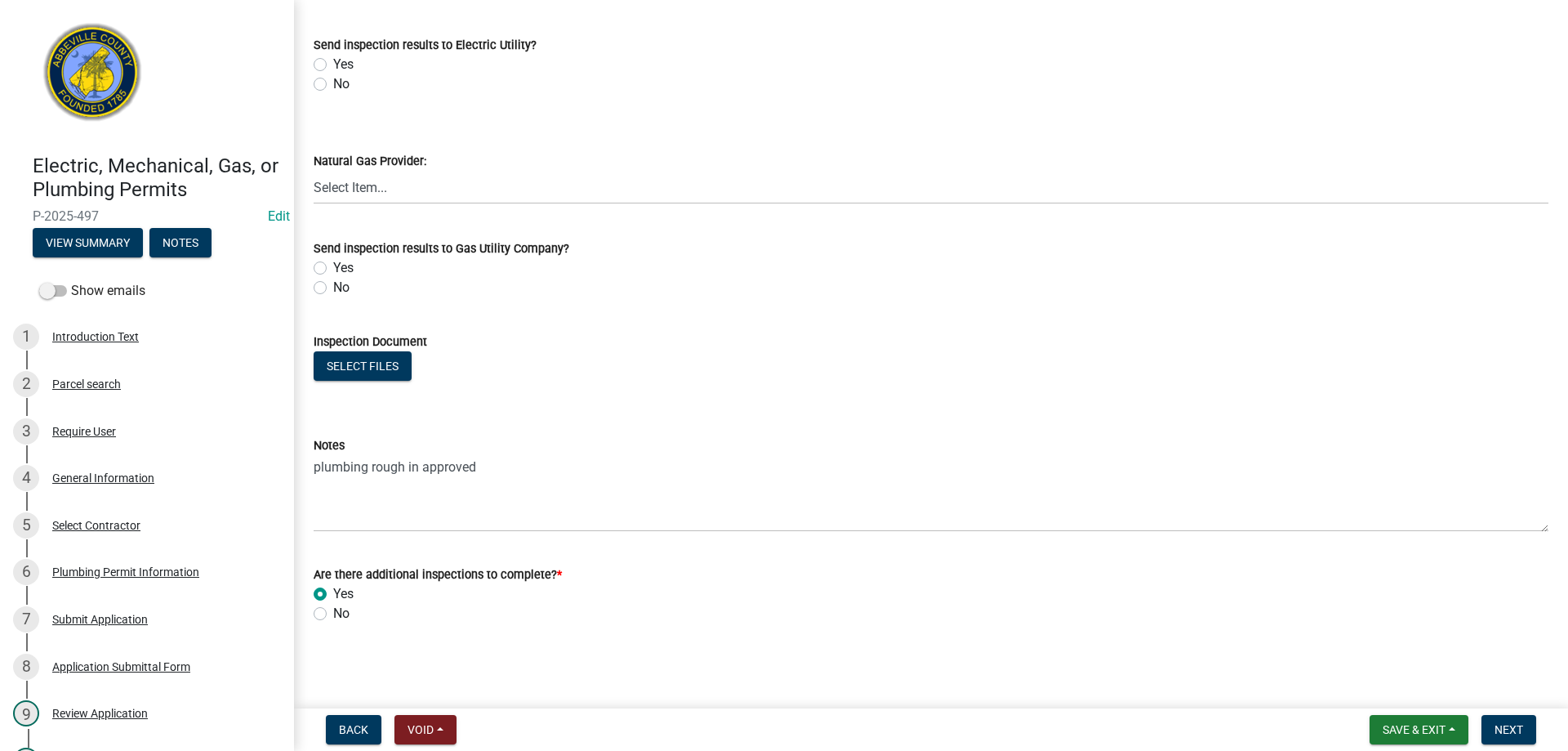
click at [1513, 713] on wm-app "Electric, Mechanical, Gas, or Plumbing Permits P-2025-497 Edit View Summary Not…" at bounding box center [784, 376] width 1568 height 751
click at [1517, 719] on button "Next" at bounding box center [1509, 730] width 54 height 29
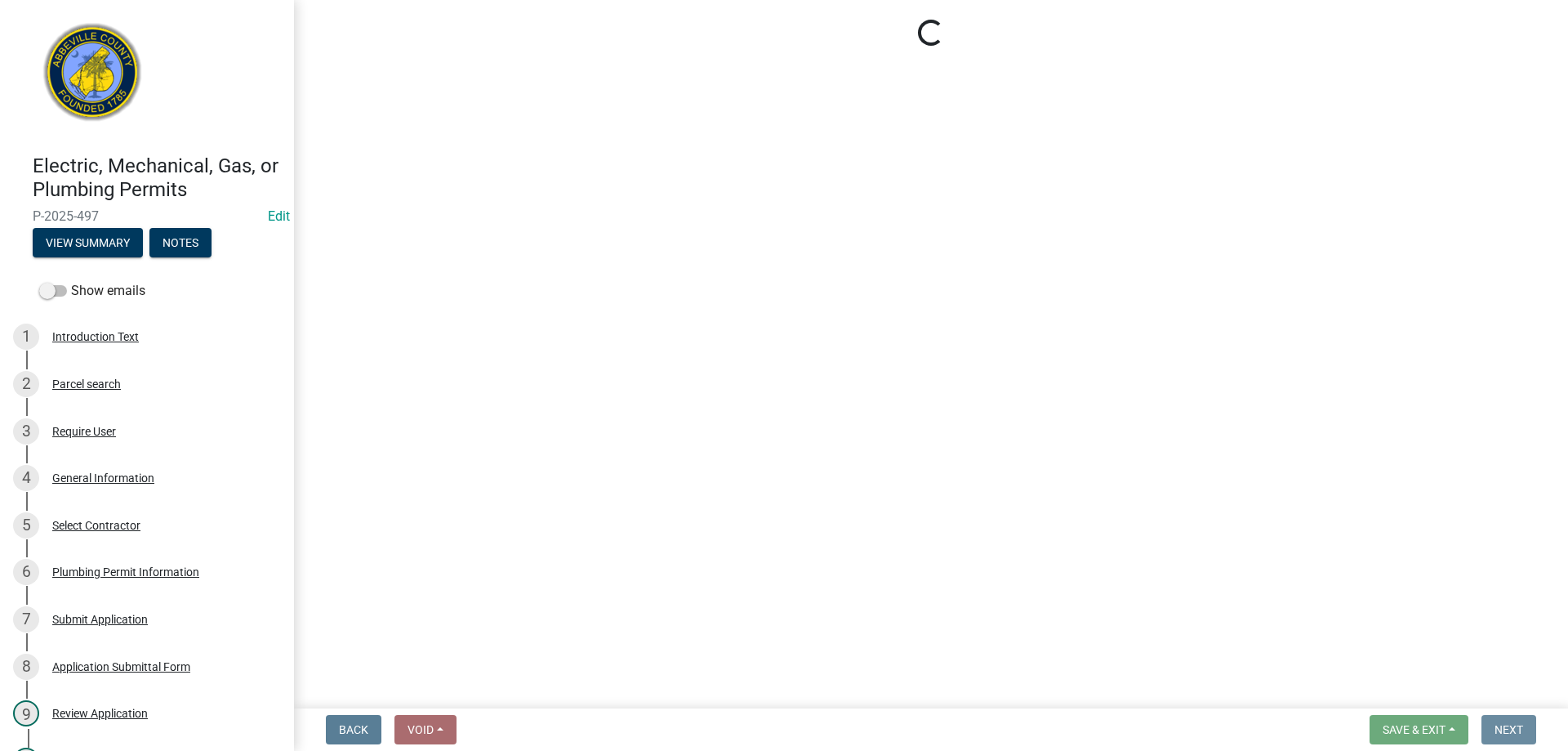
scroll to position [0, 0]
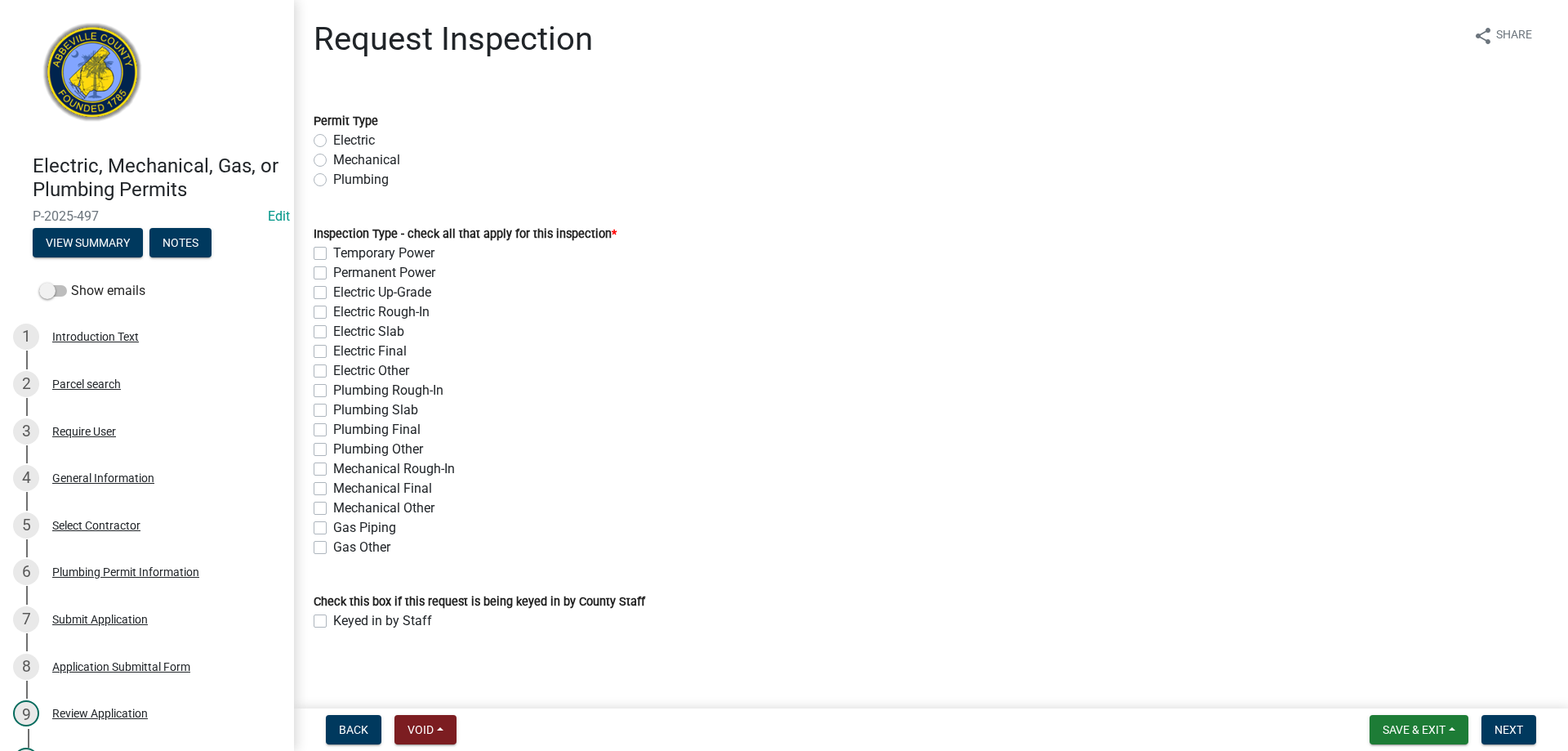
click at [1045, 464] on div "Mechanical Rough-In" at bounding box center [931, 469] width 1235 height 19
click at [747, 205] on form "Inspection Type - check all that apply for this inspection * Temporary Power Pe…" at bounding box center [931, 381] width 1235 height 353
